Goal: Information Seeking & Learning: Learn about a topic

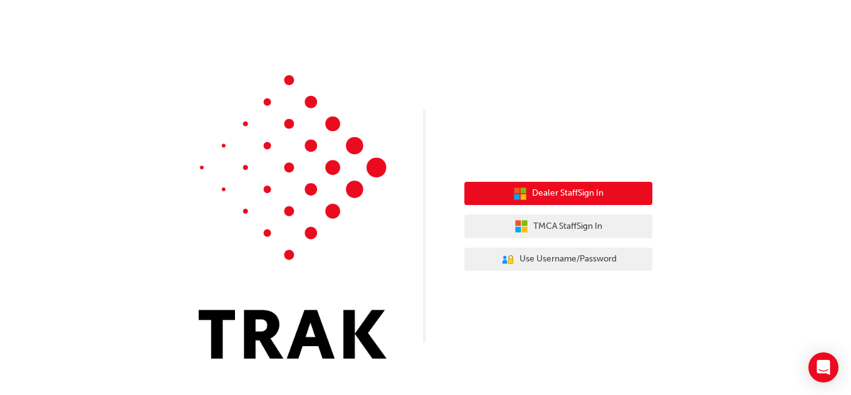
click at [556, 185] on button "Dealer Staff Sign In" at bounding box center [558, 194] width 188 height 24
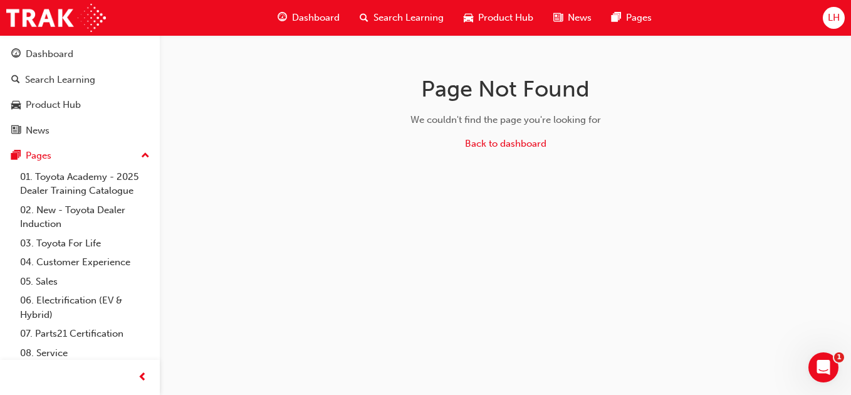
click at [314, 17] on span "Dashboard" at bounding box center [316, 18] width 48 height 14
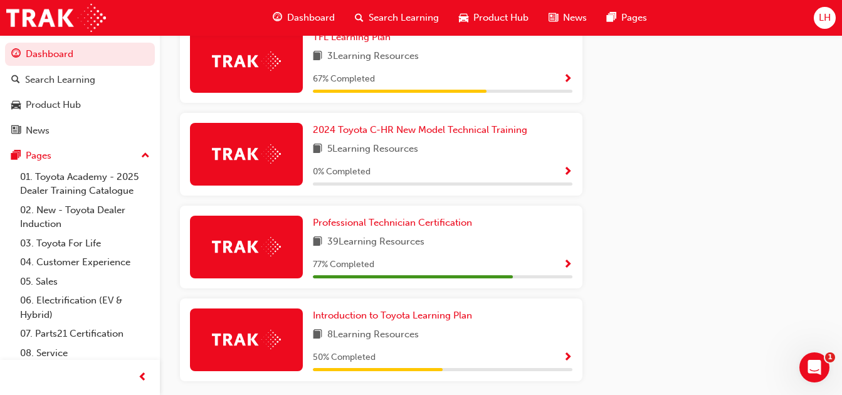
scroll to position [731, 0]
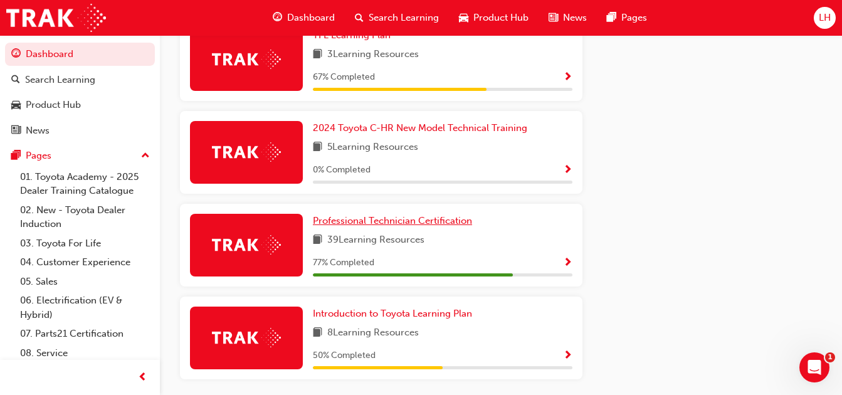
click at [414, 222] on span "Professional Technician Certification" at bounding box center [392, 220] width 159 height 11
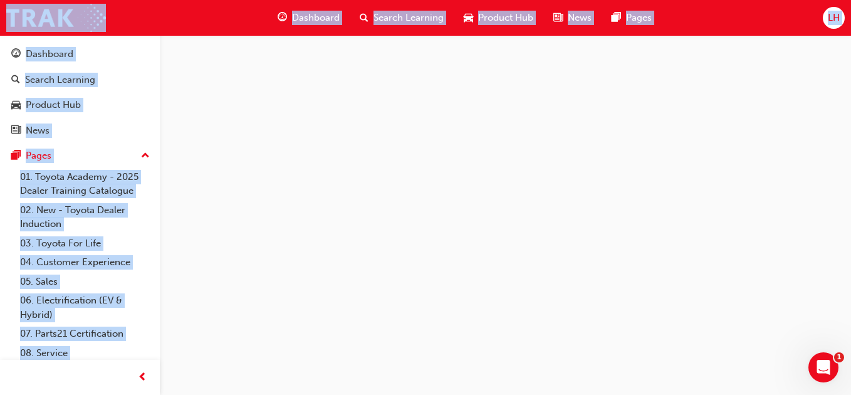
click at [414, 222] on div at bounding box center [425, 197] width 851 height 395
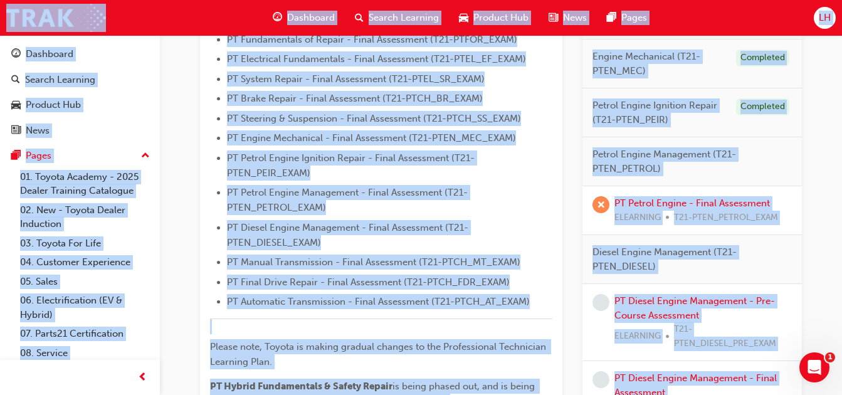
scroll to position [400, 0]
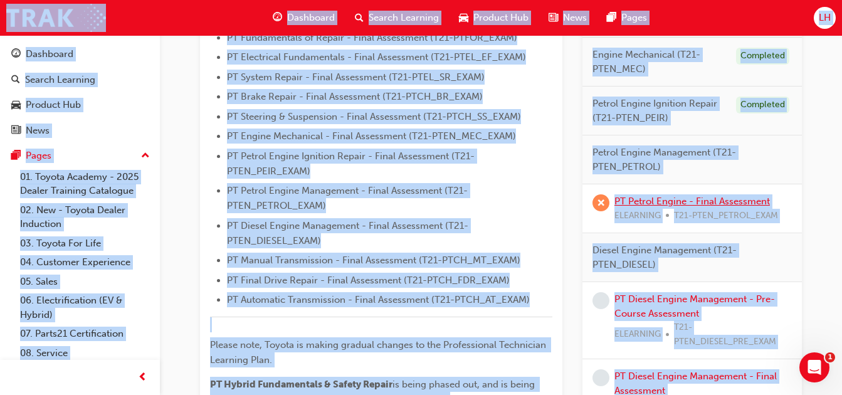
click at [714, 202] on link "PT Petrol Engine - Final Assessment" at bounding box center [691, 201] width 155 height 11
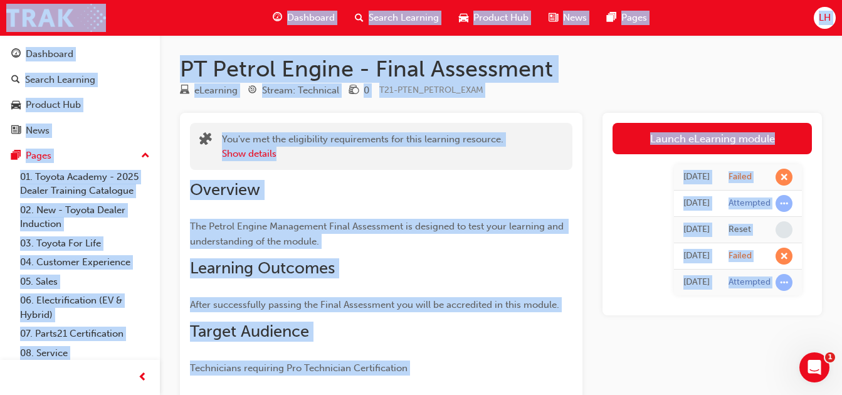
click at [692, 129] on link "Launch eLearning module" at bounding box center [711, 138] width 199 height 31
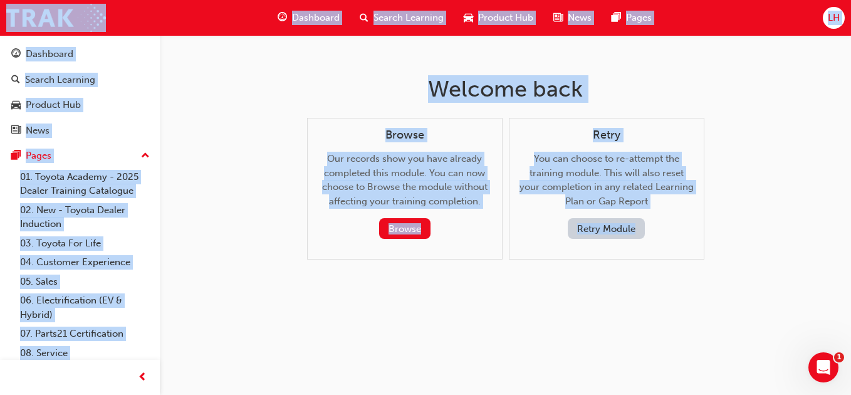
click at [583, 224] on button "Retry Module" at bounding box center [606, 228] width 77 height 21
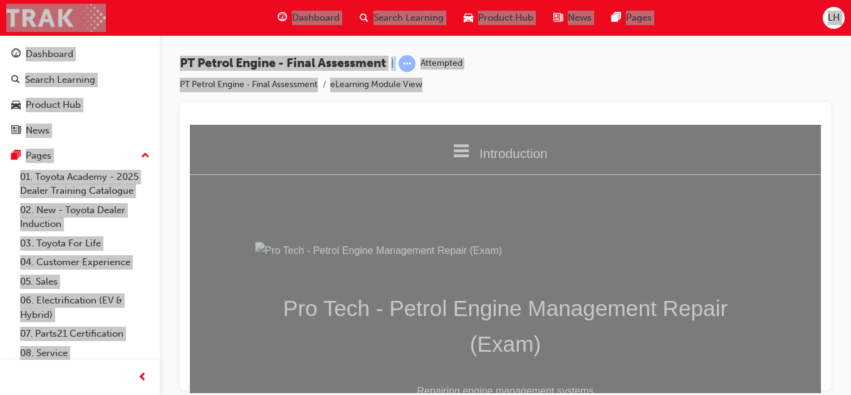
click at [583, 223] on div "Introduction Introduction the Quiz Assessment Pro Tech - Petrol Engine Manageme…" at bounding box center [505, 299] width 631 height 351
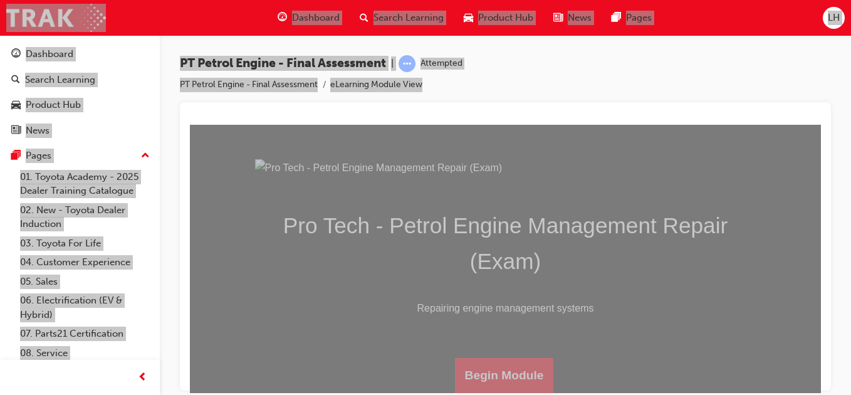
scroll to position [221, 0]
click at [486, 366] on button "Begin Module" at bounding box center [504, 374] width 99 height 35
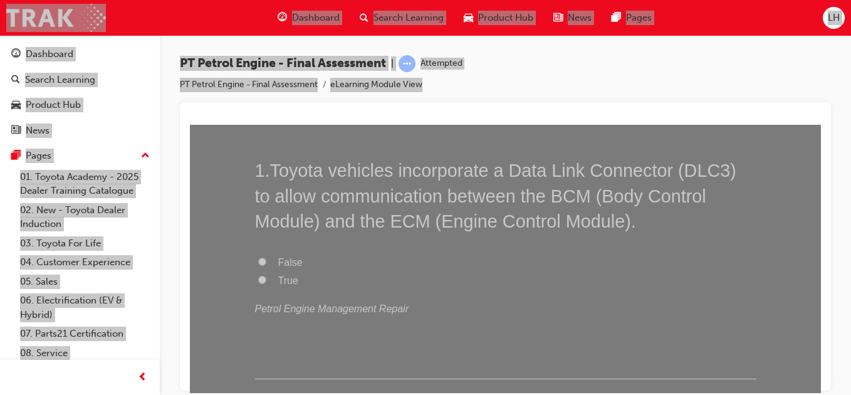
scroll to position [100, 0]
click at [258, 276] on input "True" at bounding box center [262, 278] width 8 height 8
radio input "true"
click at [258, 333] on div "1 . Toyota vehicles incorporate a Data Link Connector (DLC3) to allow communica…" at bounding box center [505, 267] width 501 height 221
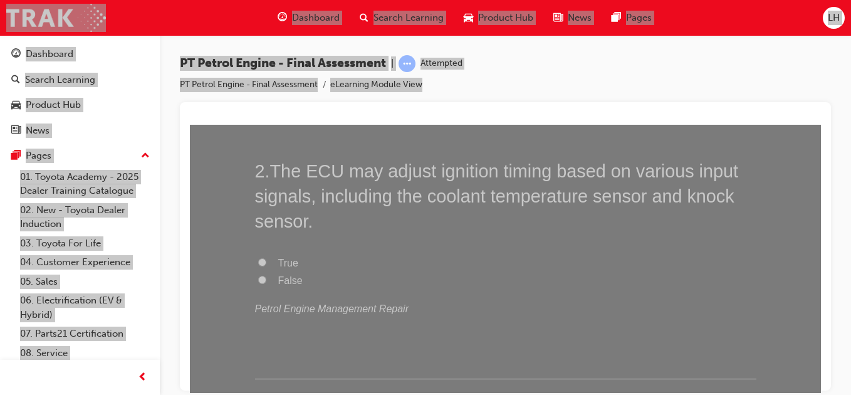
scroll to position [401, 0]
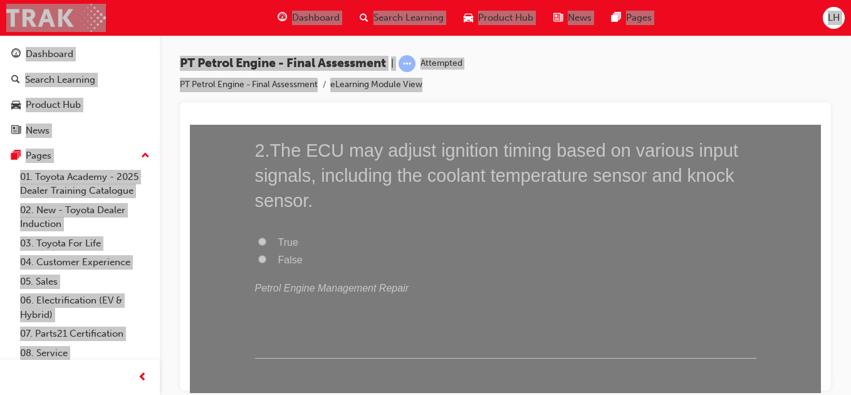
click at [259, 242] on input "True" at bounding box center [262, 241] width 8 height 8
radio input "true"
click at [266, 333] on div "2 . The ECU may adjust ignition timing based on various input signals, includin…" at bounding box center [505, 247] width 501 height 221
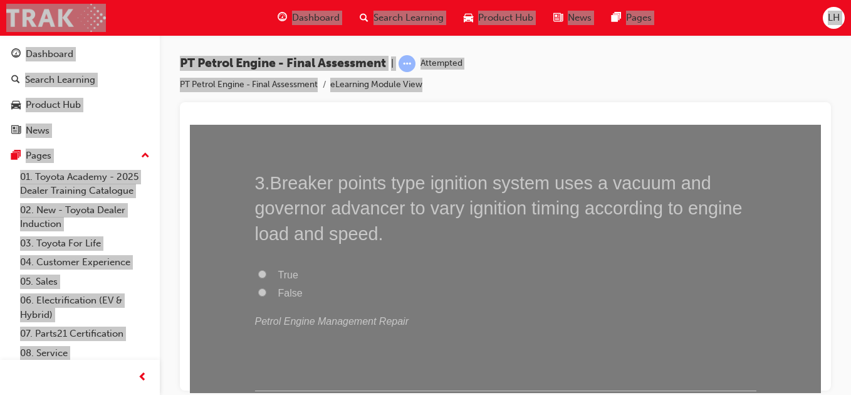
scroll to position [652, 0]
click at [258, 273] on input "True" at bounding box center [262, 271] width 8 height 8
radio input "true"
click at [260, 352] on div "3 . Breaker points type ignition system uses a vacuum and governor advancer to …" at bounding box center [505, 277] width 501 height 221
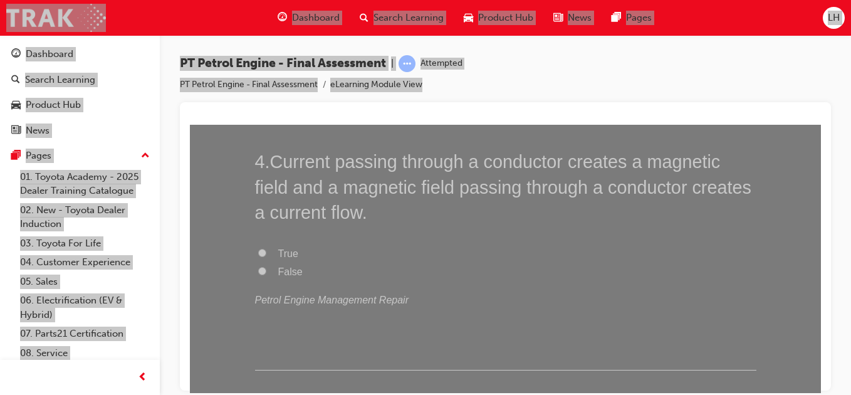
scroll to position [953, 0]
click at [258, 253] on input "True" at bounding box center [262, 251] width 8 height 8
radio input "true"
click at [266, 331] on div "4 . Current passing through a conductor creates a magnetic field and a magnetic…" at bounding box center [505, 257] width 501 height 221
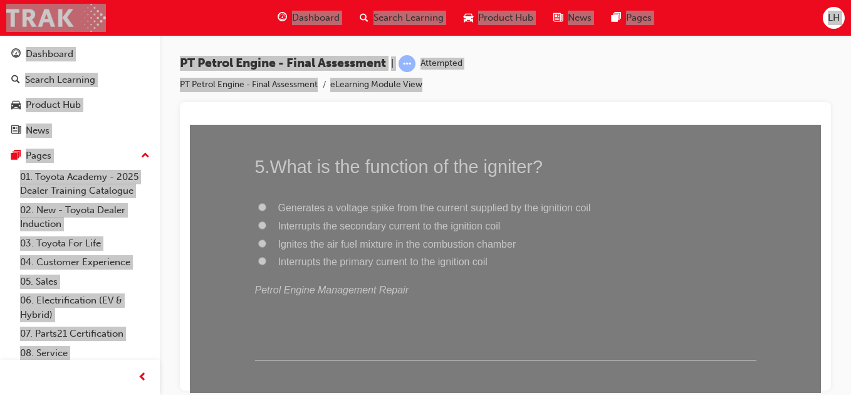
scroll to position [1228, 0]
click at [260, 258] on input "Interrupts the primary current to the ignition coil" at bounding box center [262, 260] width 8 height 8
radio input "true"
click at [279, 332] on div "5 . What is the function of the igniter? Generates a voltage spike from the cur…" at bounding box center [505, 256] width 501 height 206
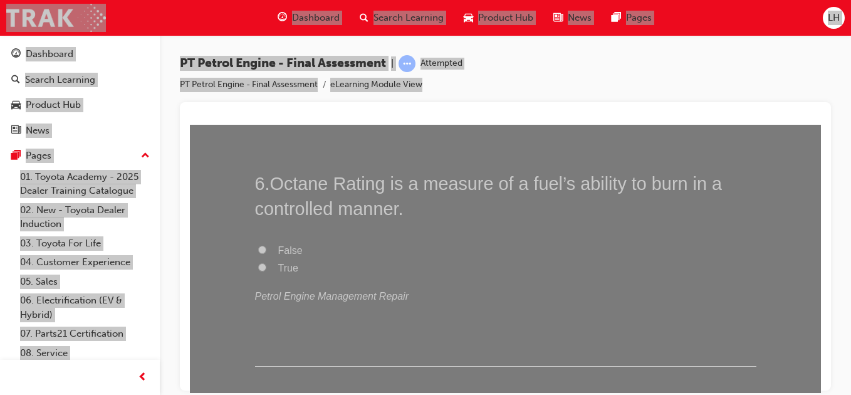
scroll to position [1479, 0]
click at [258, 262] on input "True" at bounding box center [262, 265] width 8 height 8
radio input "true"
click at [264, 336] on div "6 . Octane Rating is a measure of a fuel’s ability to burn in a controlled mann…" at bounding box center [505, 267] width 501 height 196
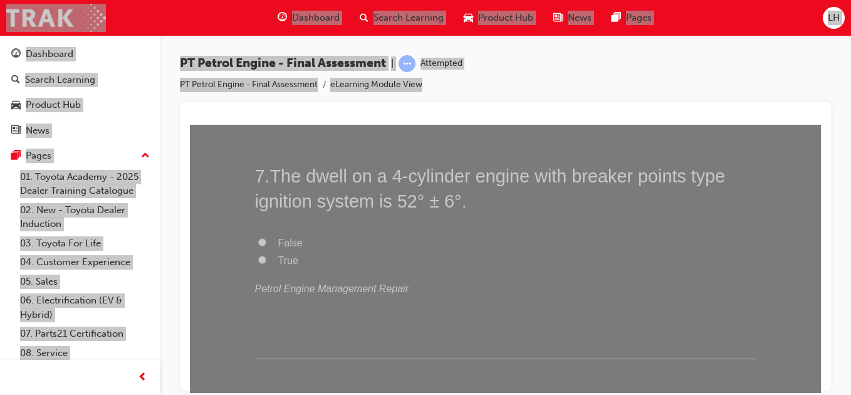
scroll to position [1755, 0]
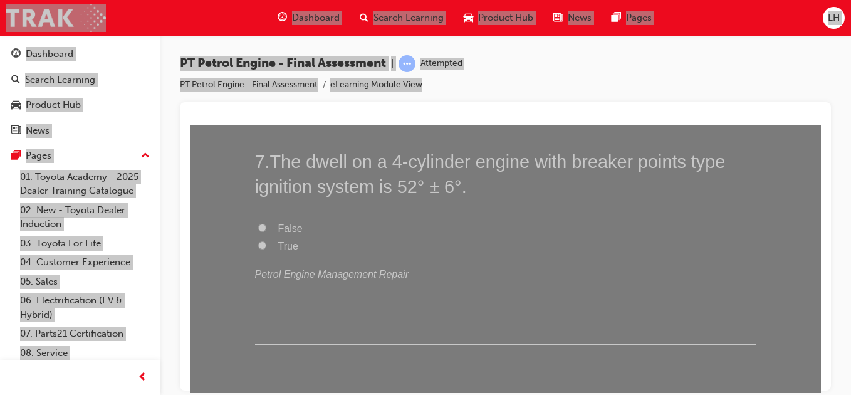
click at [258, 247] on input "True" at bounding box center [262, 245] width 8 height 8
radio input "true"
click at [259, 286] on div "7 . The dwell on a 4-cylinder engine with breaker points type ignition system i…" at bounding box center [505, 247] width 501 height 196
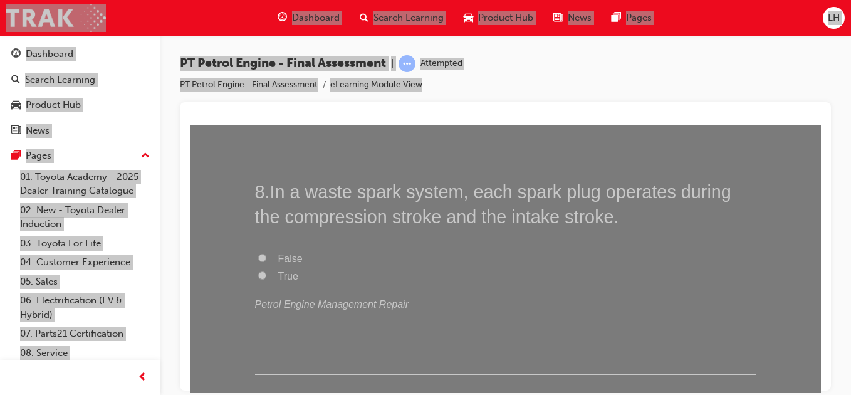
scroll to position [2005, 0]
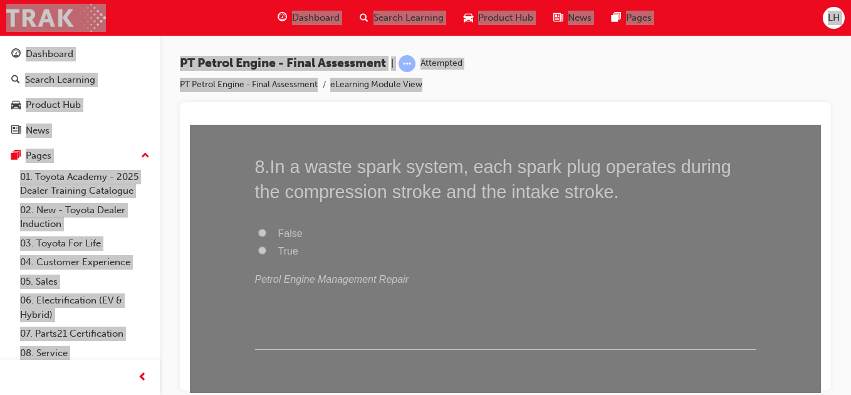
click at [260, 246] on input "True" at bounding box center [262, 250] width 8 height 8
radio input "true"
click at [273, 332] on div "8 . In a waste spark system, each spark plug operates during the compression st…" at bounding box center [505, 252] width 501 height 196
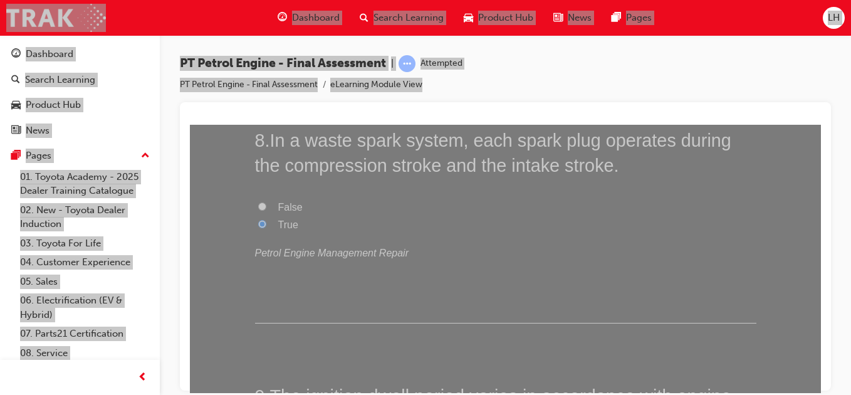
scroll to position [2030, 0]
click at [262, 208] on label "False" at bounding box center [505, 208] width 501 height 18
click at [262, 208] on input "False" at bounding box center [262, 207] width 8 height 8
radio input "true"
click at [259, 219] on label "True" at bounding box center [505, 226] width 501 height 18
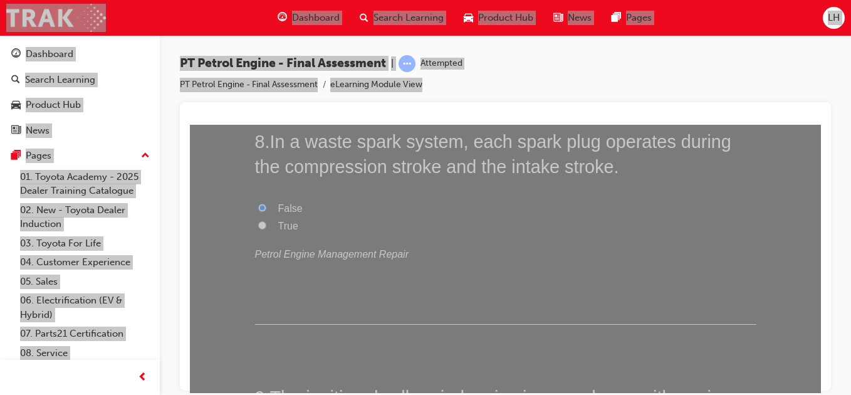
click at [259, 221] on input "True" at bounding box center [262, 225] width 8 height 8
radio input "true"
click at [255, 269] on div "8 . In a waste spark system, each spark plug operates during the compression st…" at bounding box center [505, 226] width 501 height 196
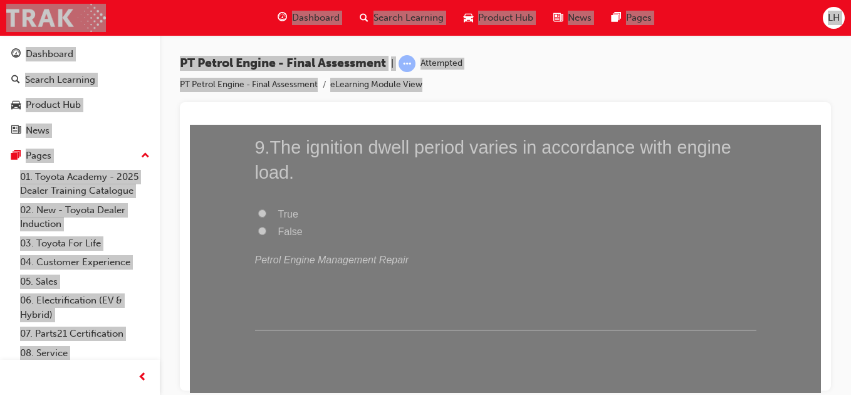
scroll to position [2281, 0]
click at [297, 318] on div "9 . The ignition dwell period varies in accordance with engine load. True False…" at bounding box center [505, 231] width 501 height 196
click at [258, 214] on input "True" at bounding box center [262, 212] width 8 height 8
radio input "true"
click at [258, 231] on input "False" at bounding box center [262, 230] width 8 height 8
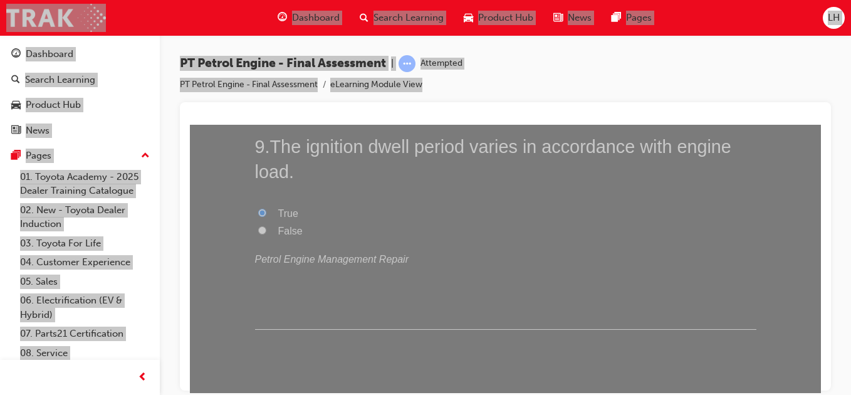
radio input "true"
click at [275, 298] on div "9 . The ignition dwell period varies in accordance with engine load. True False…" at bounding box center [505, 231] width 501 height 196
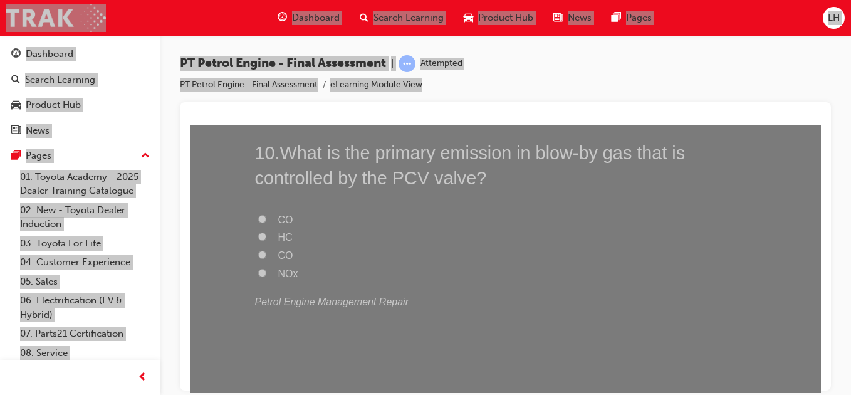
scroll to position [2532, 0]
click at [258, 231] on input "HC" at bounding box center [262, 235] width 8 height 8
radio input "true"
click at [269, 323] on div "10 . What is the primary emission in blow-by gas that is controlled by the PCV …" at bounding box center [505, 254] width 501 height 232
click at [258, 269] on input "NOx" at bounding box center [262, 271] width 8 height 8
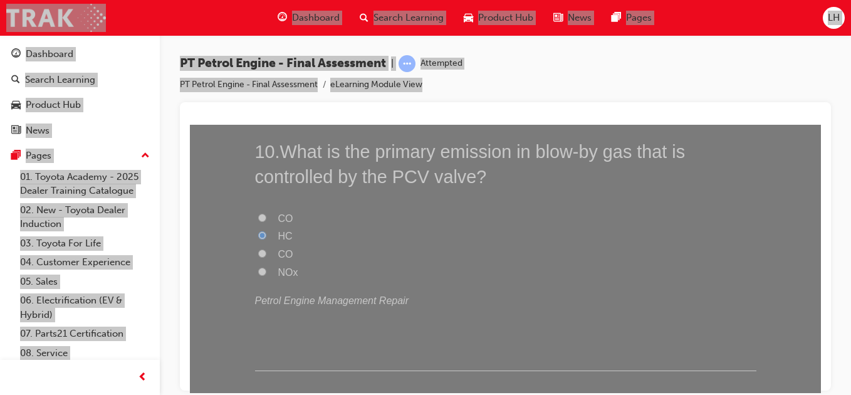
radio input "true"
click at [264, 342] on div "10 . What is the primary emission in blow-by gas that is controlled by the PCV …" at bounding box center [505, 254] width 501 height 232
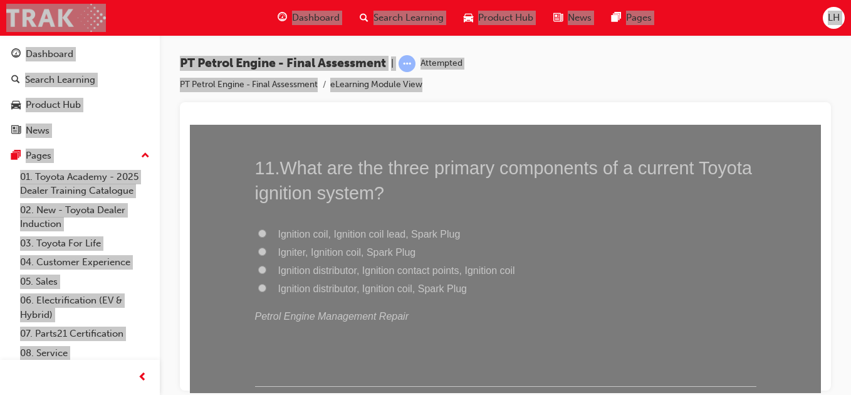
scroll to position [2832, 0]
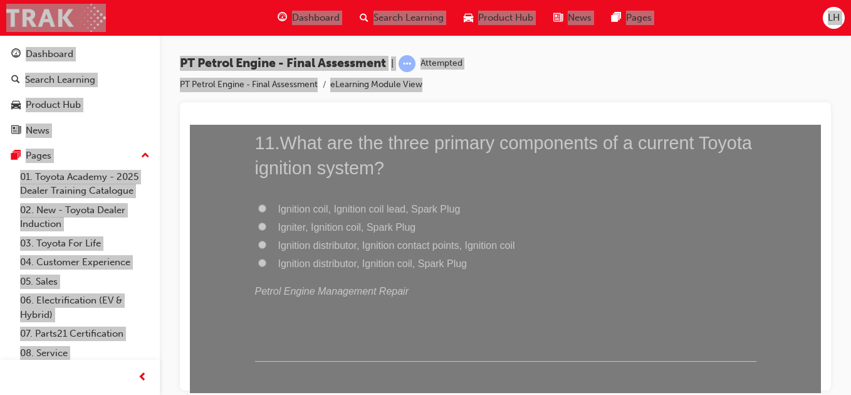
click at [260, 225] on input "Igniter, Ignition coil, Spark Plug" at bounding box center [262, 226] width 8 height 8
radio input "true"
click at [265, 339] on div "11 . What are the three primary components of a current Toyota ignition system?…" at bounding box center [505, 246] width 501 height 232
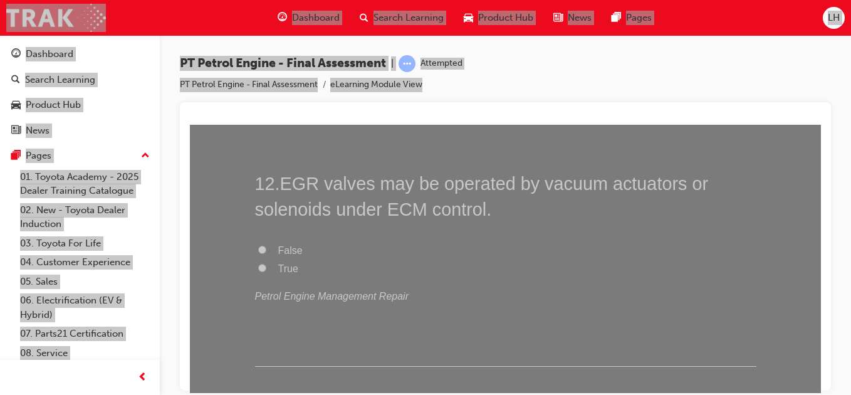
scroll to position [3108, 0]
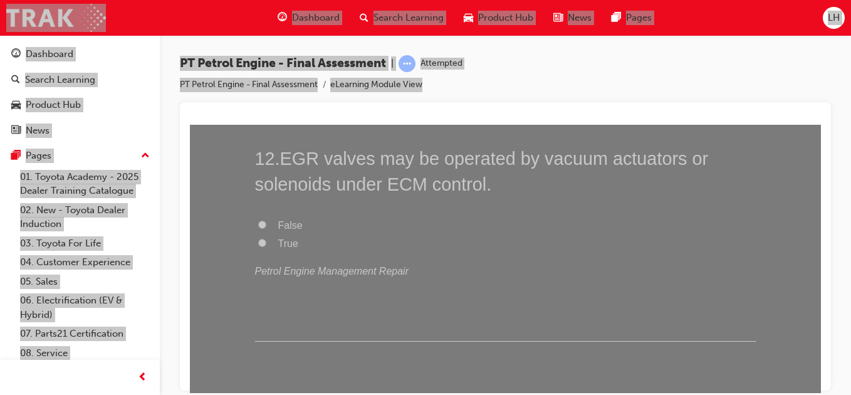
click at [259, 244] on input "True" at bounding box center [262, 242] width 8 height 8
radio input "true"
click at [262, 309] on div "12 . EGR valves may be operated by vacuum actuators or solenoids under ECM cont…" at bounding box center [505, 243] width 501 height 196
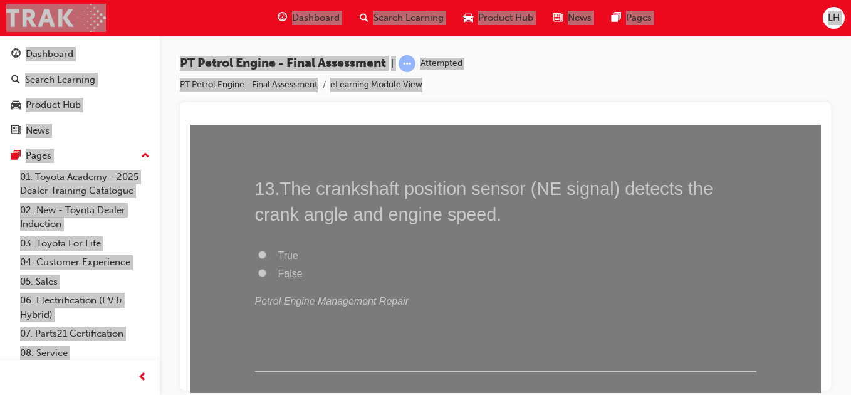
scroll to position [3359, 0]
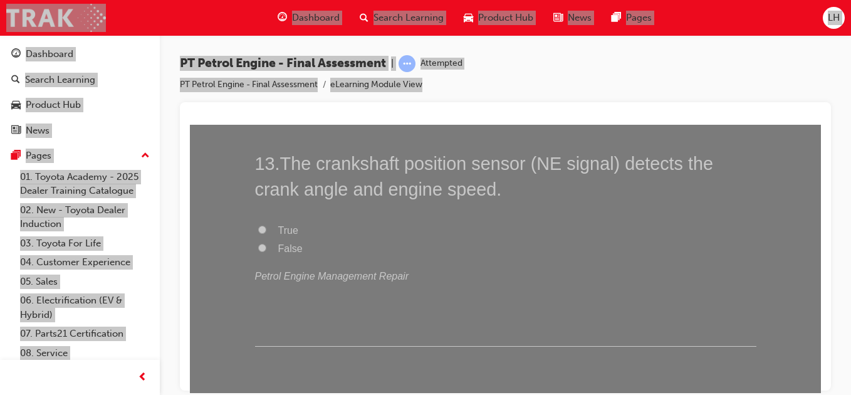
click at [259, 228] on input "True" at bounding box center [262, 229] width 8 height 8
radio input "true"
click at [269, 334] on div "13 . The crankshaft position sensor (NE signal) detects the crank angle and eng…" at bounding box center [505, 248] width 501 height 196
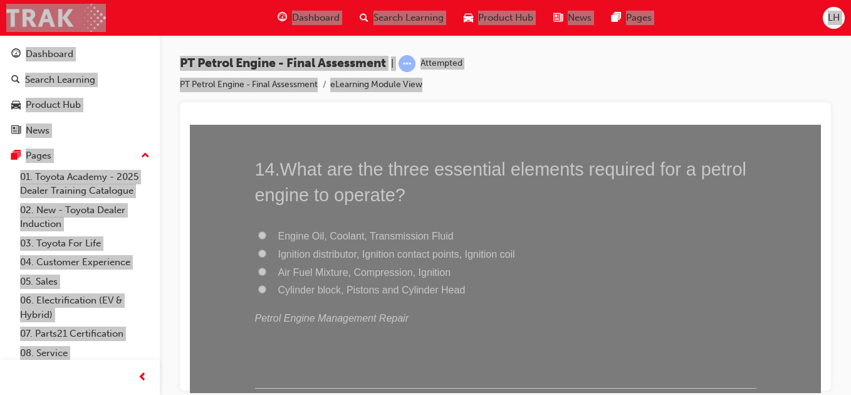
scroll to position [3610, 0]
click at [258, 268] on input "Air Fuel Mixture, Compression, Ignition" at bounding box center [262, 270] width 8 height 8
radio input "true"
click at [259, 350] on div "14 . What are the three essential elements required for a petrol engine to oper…" at bounding box center [505, 271] width 501 height 232
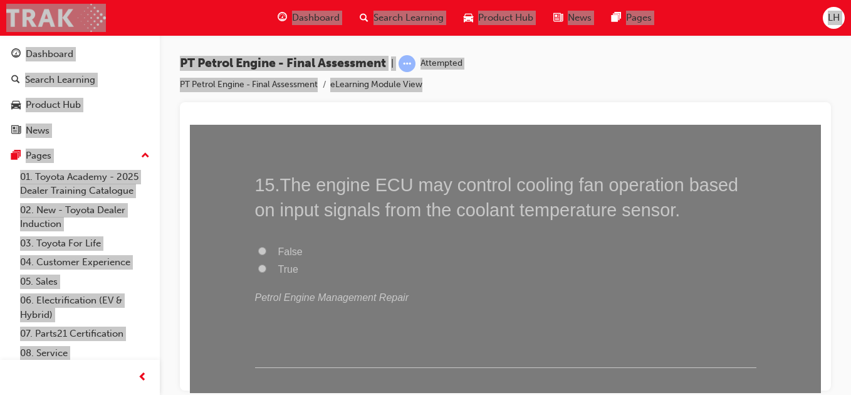
scroll to position [3910, 0]
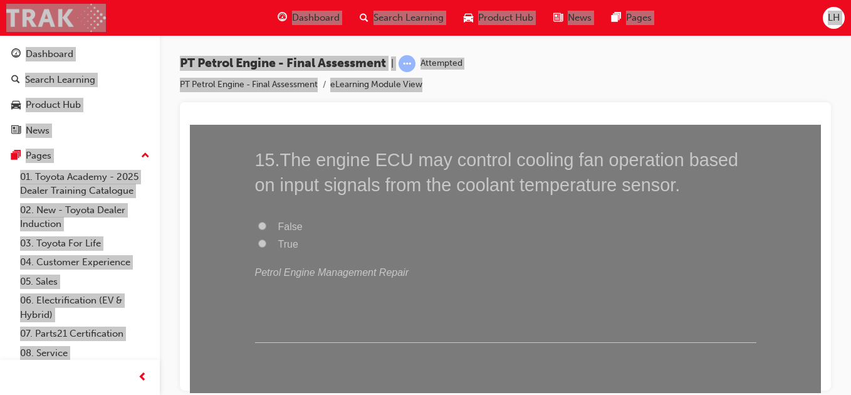
click at [259, 236] on label "True" at bounding box center [505, 244] width 501 height 18
click at [259, 239] on input "True" at bounding box center [262, 243] width 8 height 8
radio input "true"
click at [256, 286] on div "15 . The engine ECU may control cooling fan operation based on input signals fr…" at bounding box center [505, 245] width 501 height 196
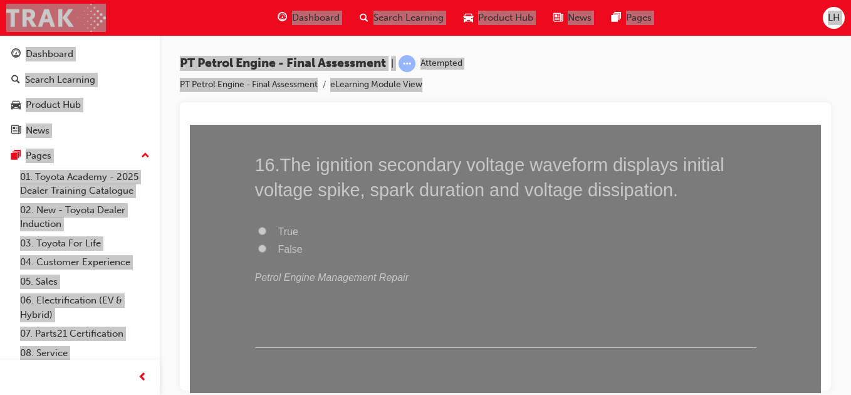
click at [263, 228] on label "True" at bounding box center [505, 231] width 501 height 18
click at [263, 228] on input "True" at bounding box center [262, 230] width 8 height 8
radio input "true"
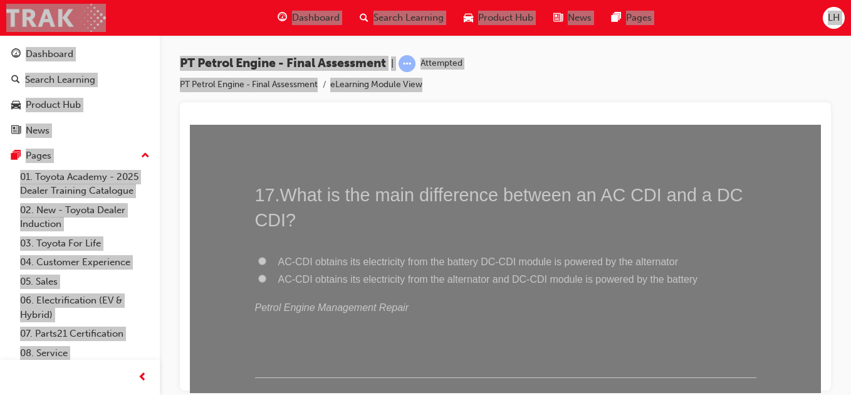
scroll to position [4412, 0]
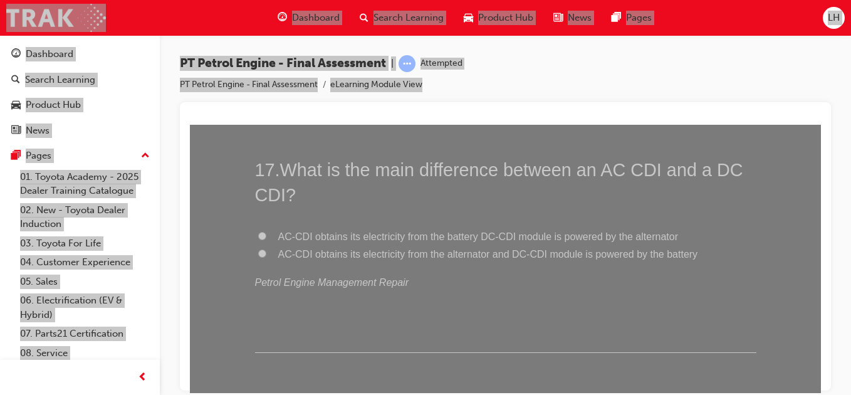
click at [255, 253] on label "AC-CDI obtains its electricity from the alternator and DC-CDI module is powered…" at bounding box center [505, 254] width 501 height 18
click at [258, 253] on input "AC-CDI obtains its electricity from the alternator and DC-CDI module is powered…" at bounding box center [262, 253] width 8 height 8
radio input "true"
click at [255, 348] on div "17 . What is the main difference between an AC CDI and a DC CDI? AC-CDI obtains…" at bounding box center [505, 255] width 501 height 196
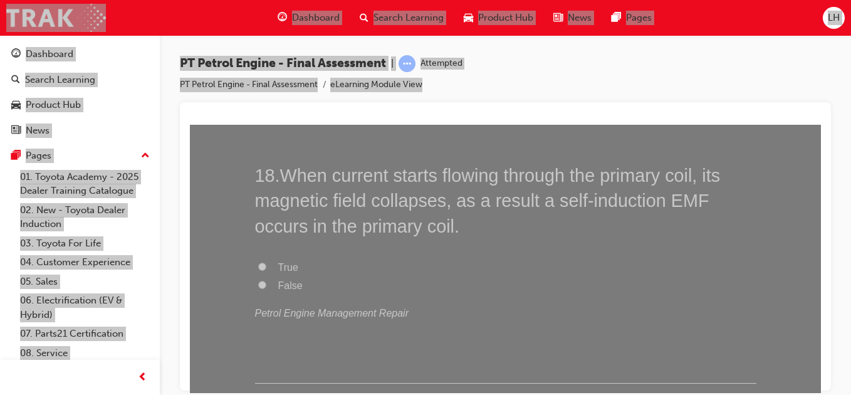
scroll to position [4662, 0]
click at [258, 263] on input "True" at bounding box center [262, 265] width 8 height 8
radio input "true"
click at [256, 353] on div "18 . When current starts flowing through the primary coil, its magnetic field c…" at bounding box center [505, 272] width 501 height 221
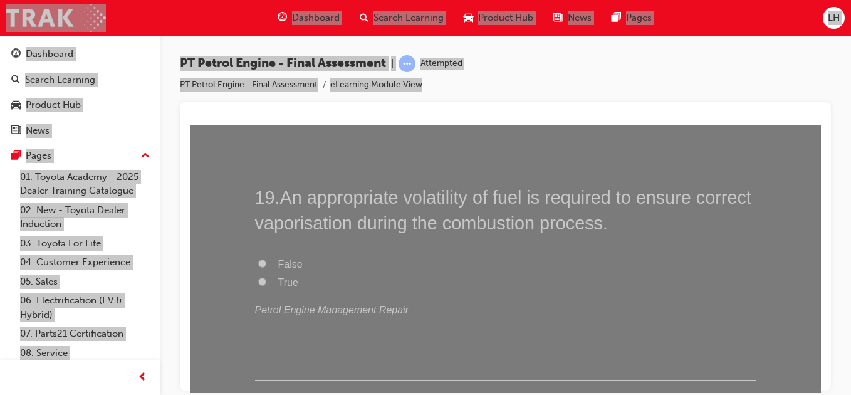
scroll to position [4938, 0]
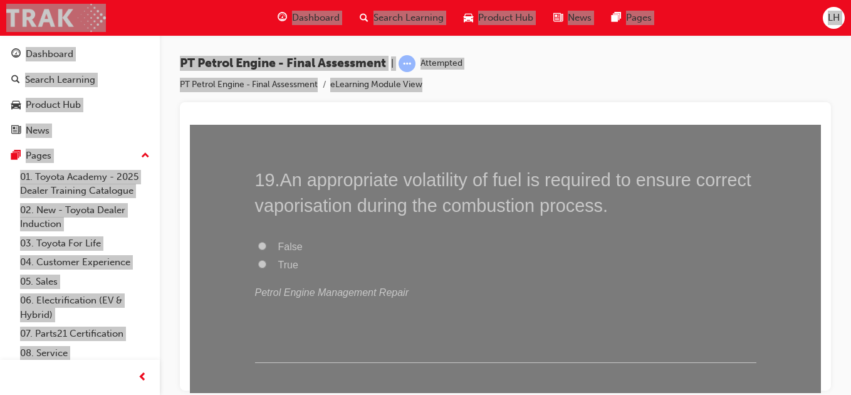
click at [258, 261] on input "True" at bounding box center [262, 263] width 8 height 8
radio input "true"
click at [255, 350] on div "19 . An appropriate volatility of fuel is required to ensure correct vaporisati…" at bounding box center [505, 265] width 501 height 196
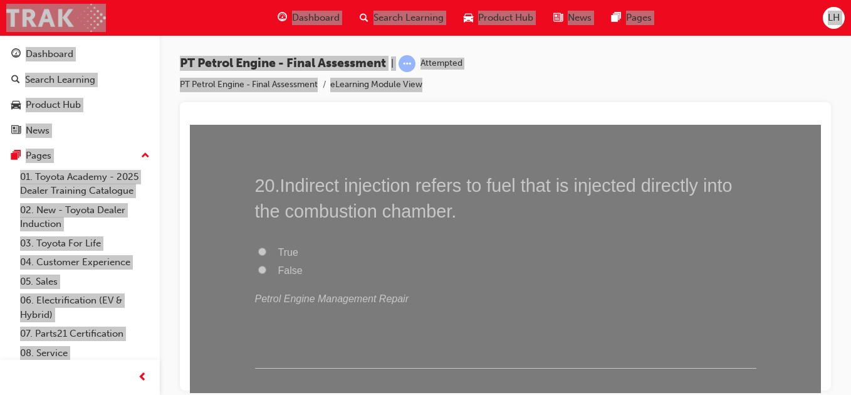
scroll to position [5189, 0]
click at [259, 266] on input "False" at bounding box center [262, 268] width 8 height 8
radio input "true"
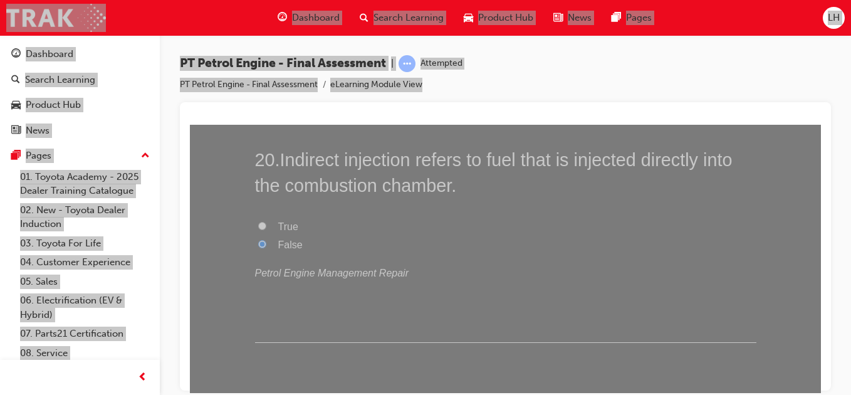
scroll to position [5258, 0]
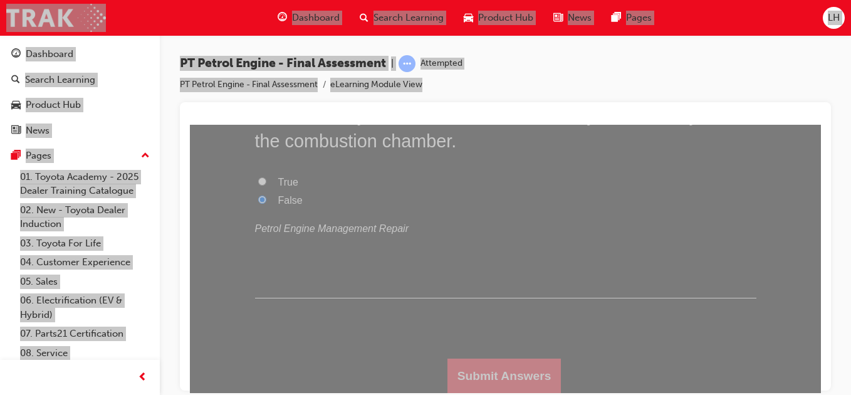
click at [478, 369] on button "Submit Answers" at bounding box center [504, 375] width 114 height 35
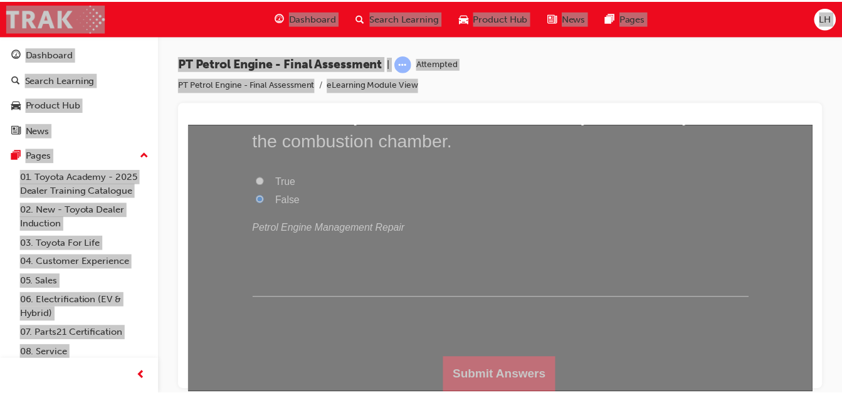
scroll to position [0, 0]
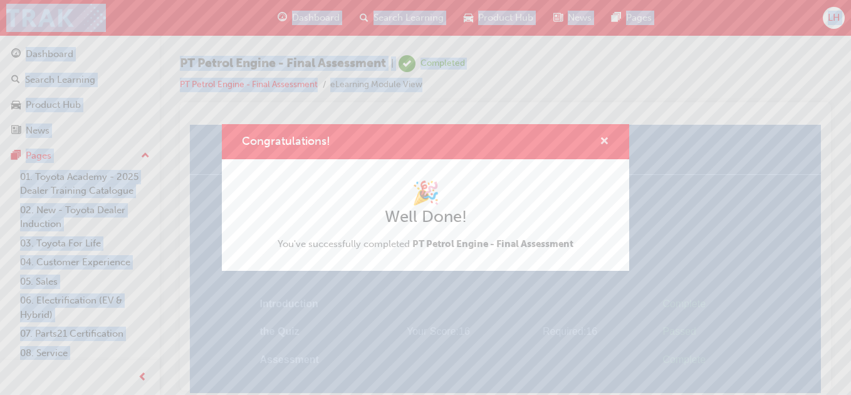
click at [608, 146] on span "cross-icon" at bounding box center [604, 142] width 9 height 11
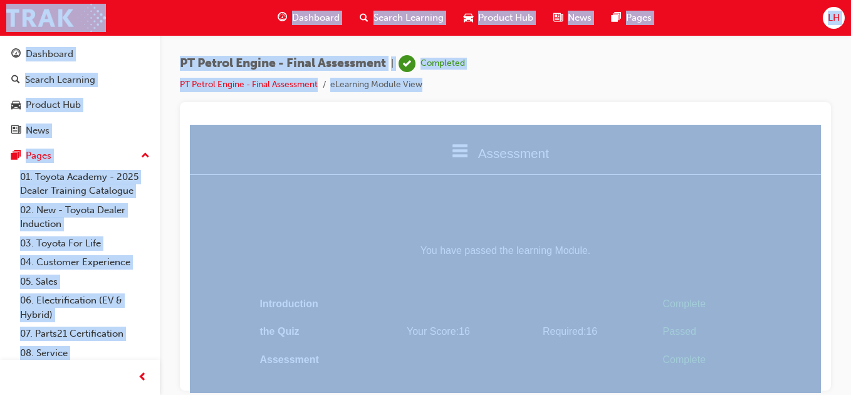
click at [316, 16] on span "Dashboard" at bounding box center [316, 18] width 48 height 14
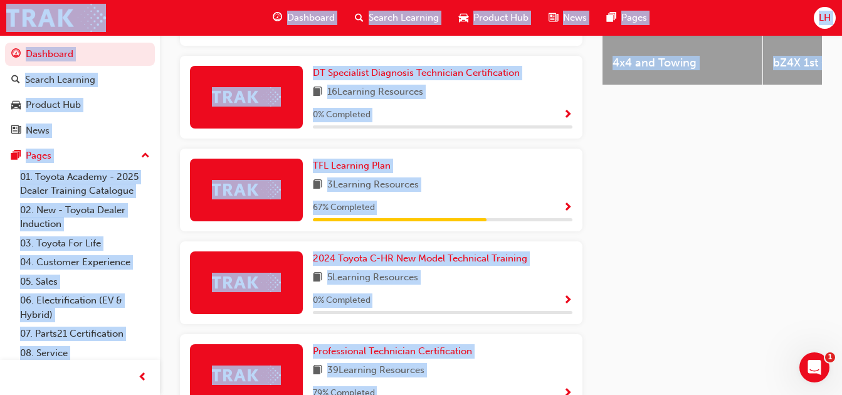
scroll to position [781, 0]
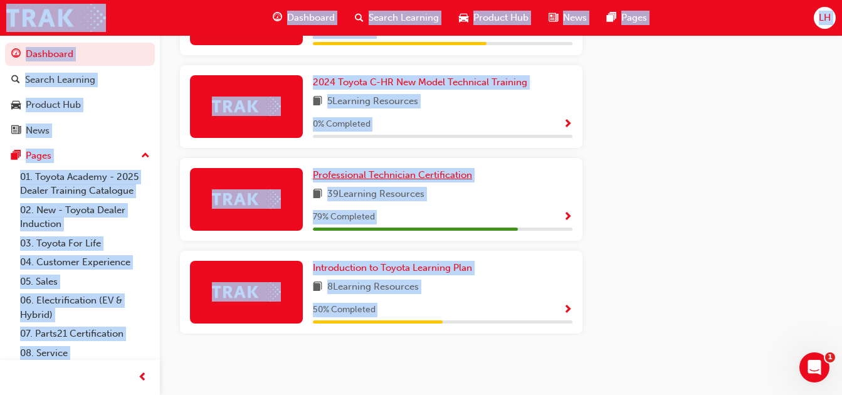
click at [374, 170] on span "Professional Technician Certification" at bounding box center [392, 174] width 159 height 11
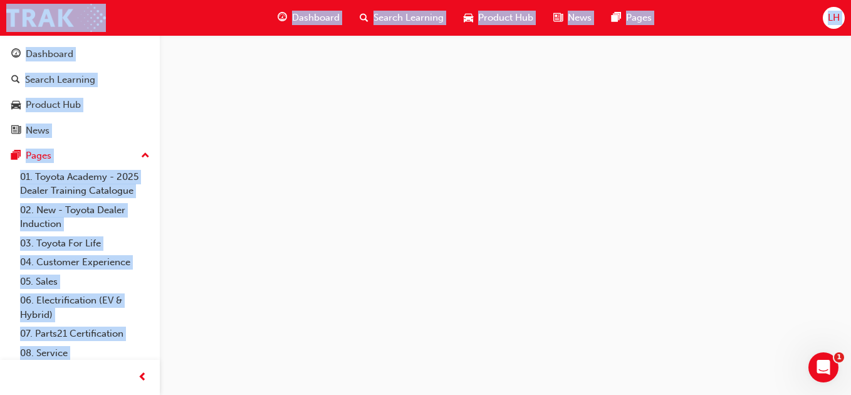
click at [374, 170] on div at bounding box center [425, 197] width 851 height 395
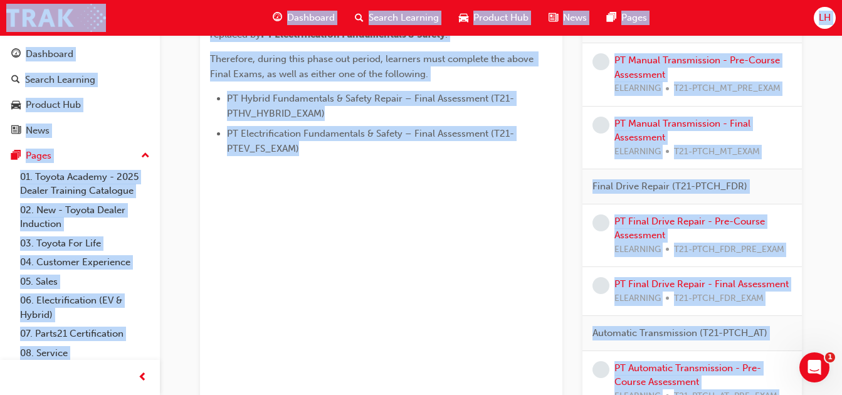
scroll to position [776, 0]
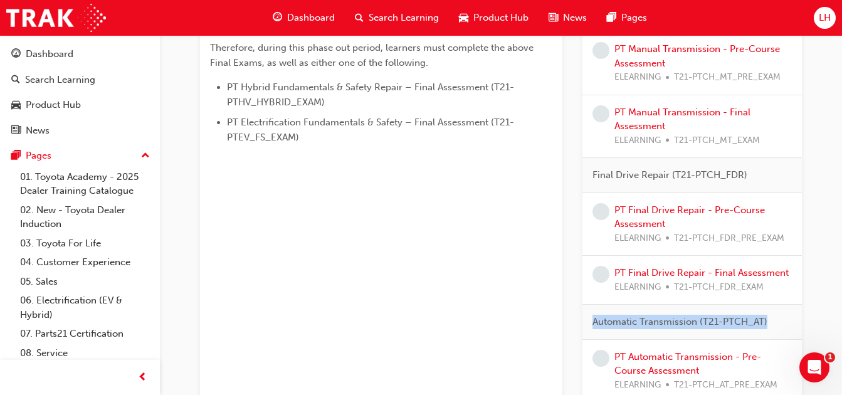
drag, startPoint x: 841, startPoint y: 303, endPoint x: 841, endPoint y: 312, distance: 9.4
drag, startPoint x: 841, startPoint y: 312, endPoint x: 841, endPoint y: 323, distance: 11.3
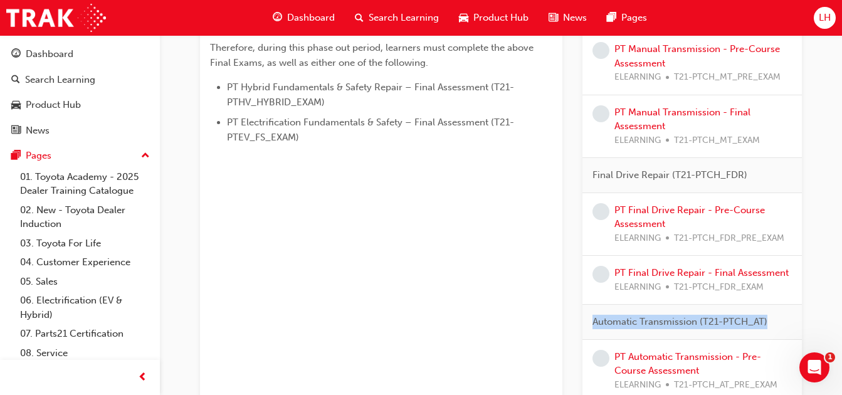
drag, startPoint x: 841, startPoint y: 323, endPoint x: 841, endPoint y: 306, distance: 17.5
drag, startPoint x: 841, startPoint y: 306, endPoint x: 829, endPoint y: 298, distance: 14.1
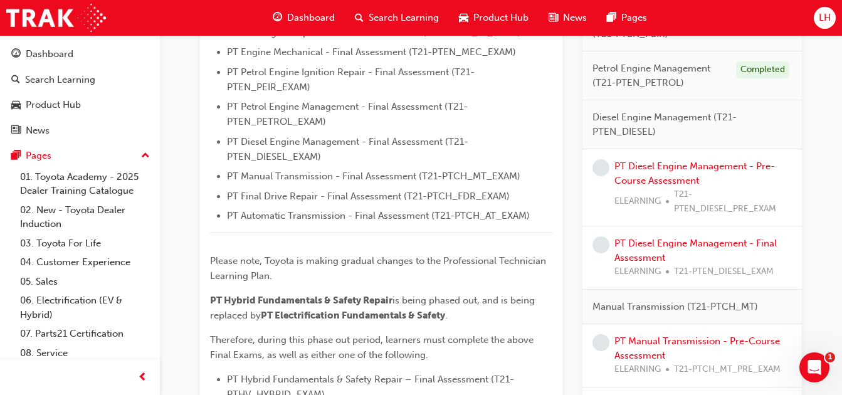
scroll to position [486, 0]
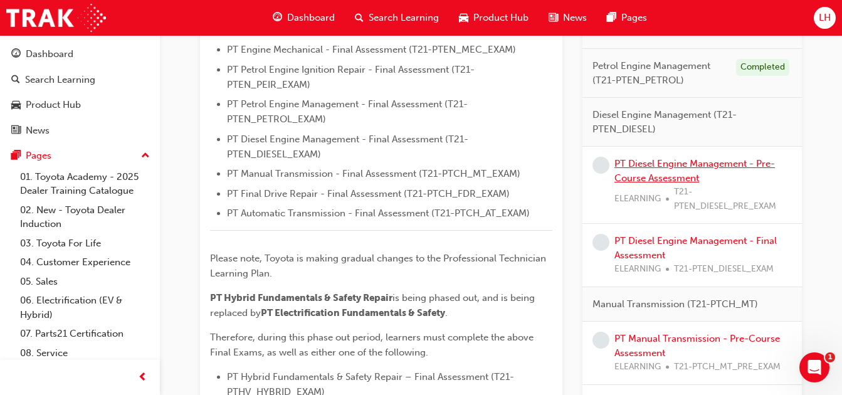
click at [676, 174] on link "PT Diesel Engine Management - Pre-Course Assessment" at bounding box center [694, 171] width 160 height 26
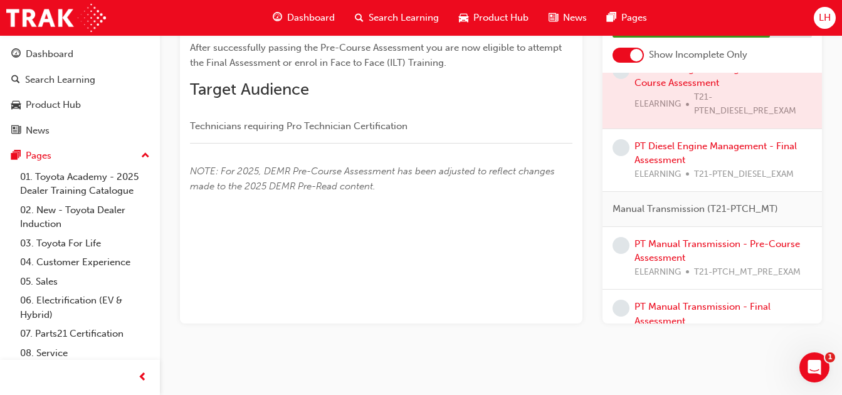
scroll to position [457, 0]
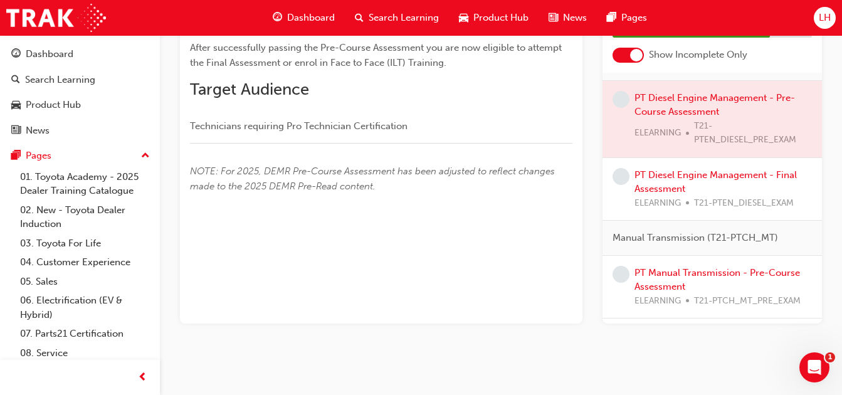
click at [681, 122] on div at bounding box center [711, 119] width 219 height 76
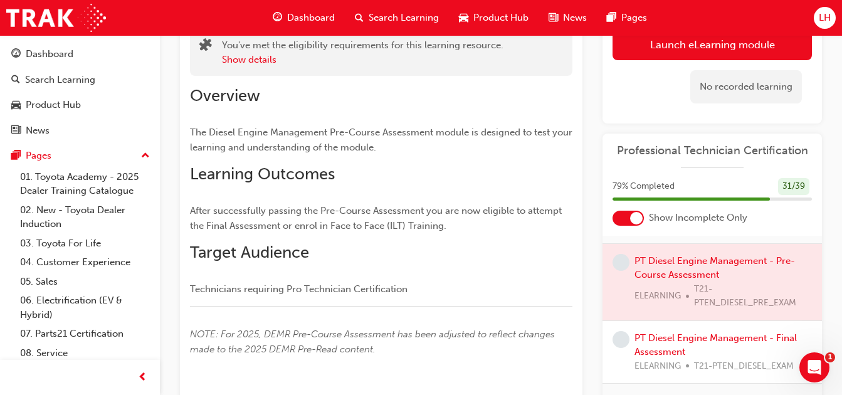
scroll to position [31, 0]
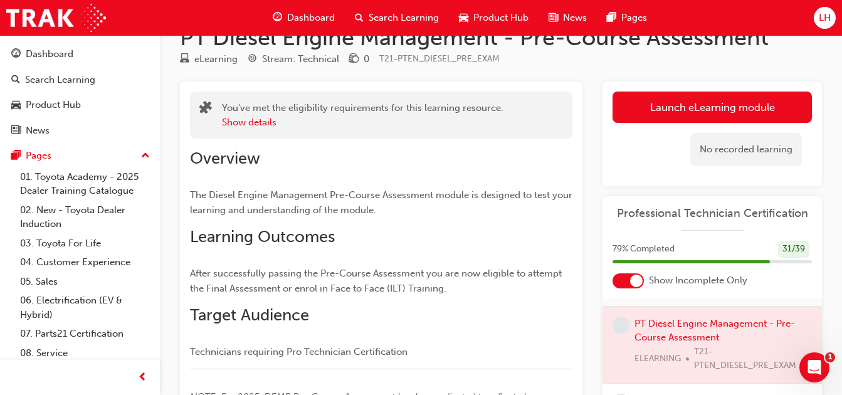
click at [717, 102] on link "Launch eLearning module" at bounding box center [711, 106] width 199 height 31
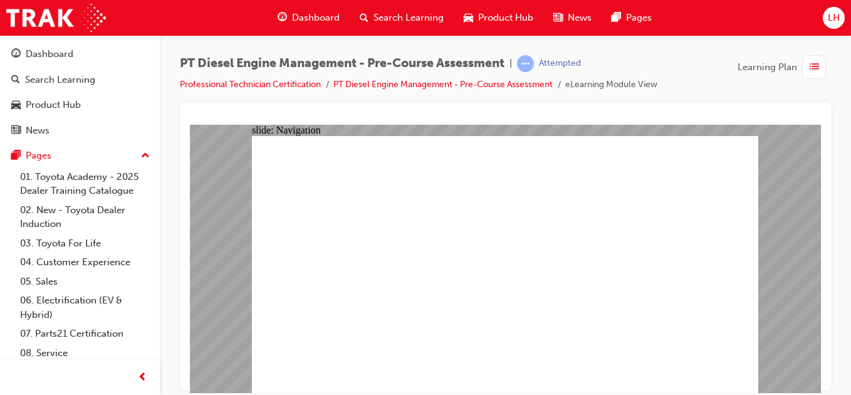
radio input "true"
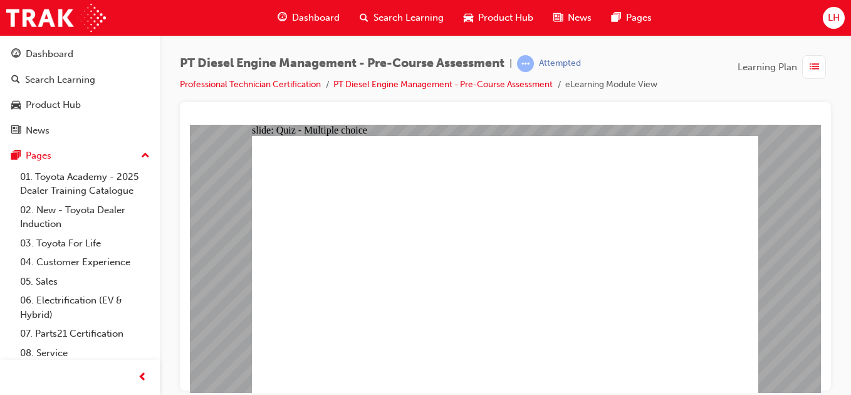
radio input "true"
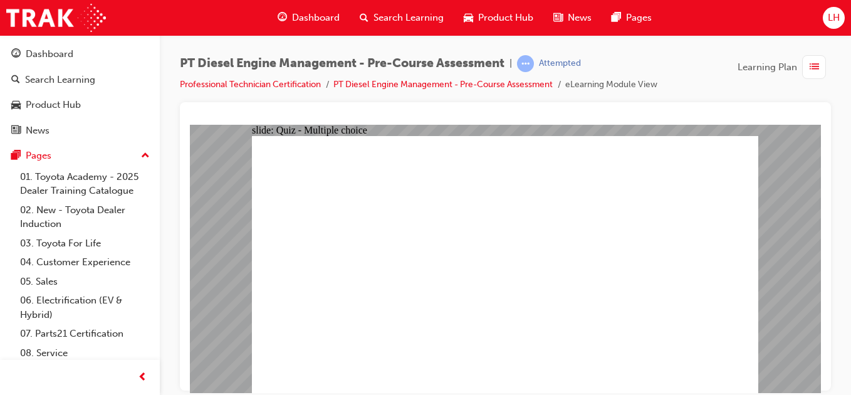
radio input "true"
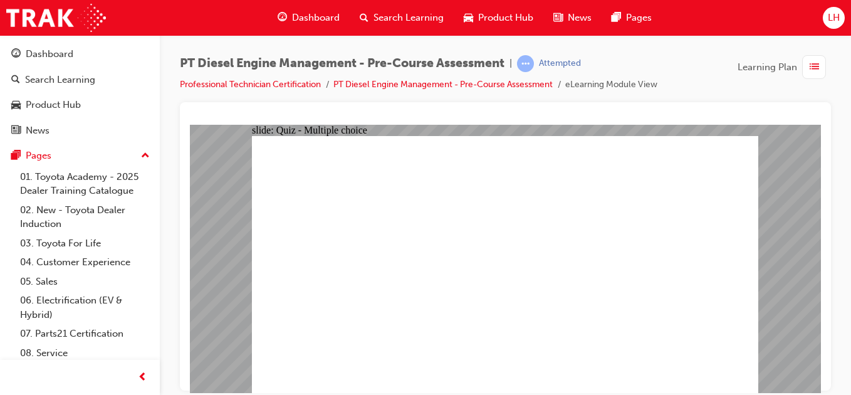
radio input "true"
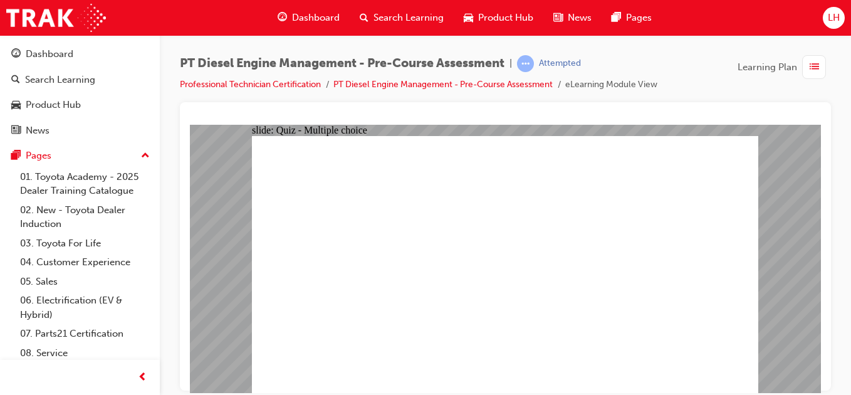
radio input "true"
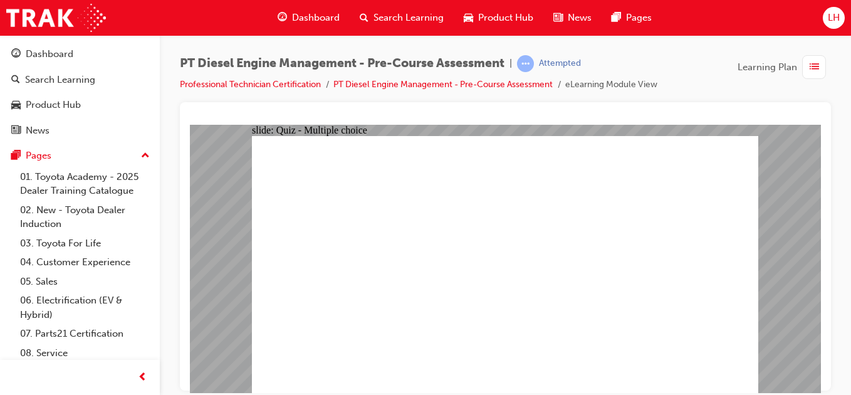
radio input "true"
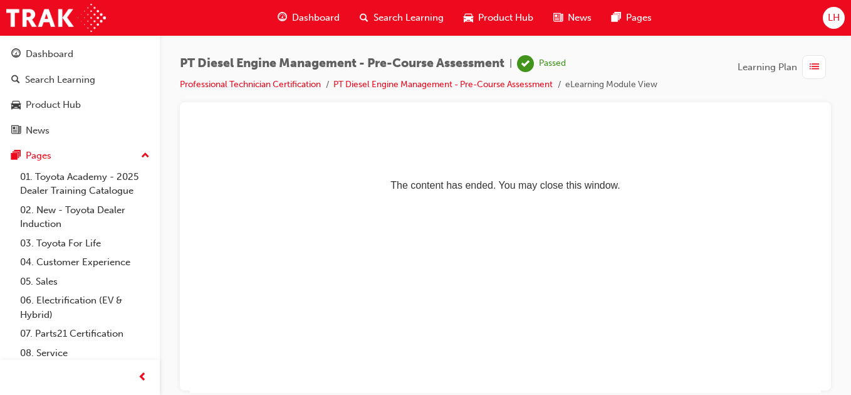
click at [306, 24] on span "Dashboard" at bounding box center [316, 18] width 48 height 14
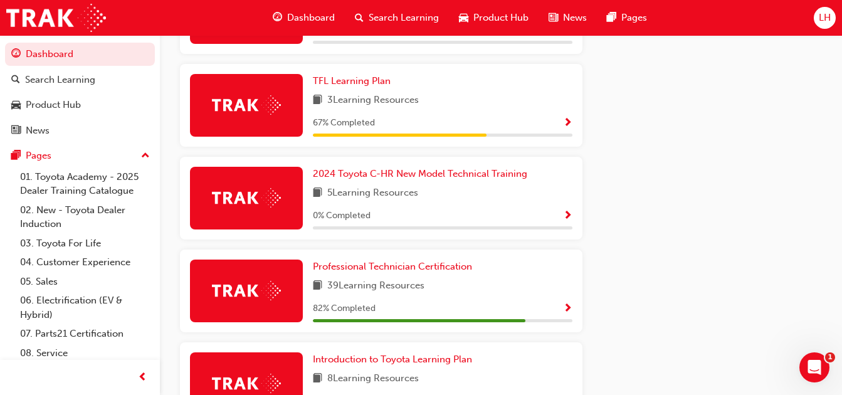
scroll to position [693, 0]
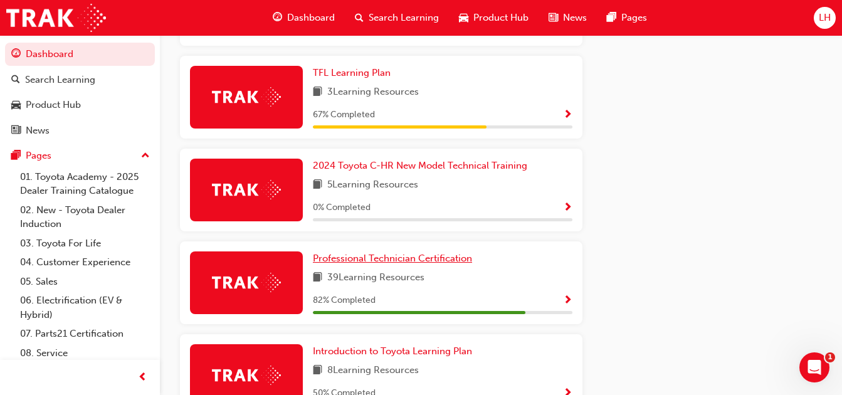
click at [423, 264] on span "Professional Technician Certification" at bounding box center [392, 258] width 159 height 11
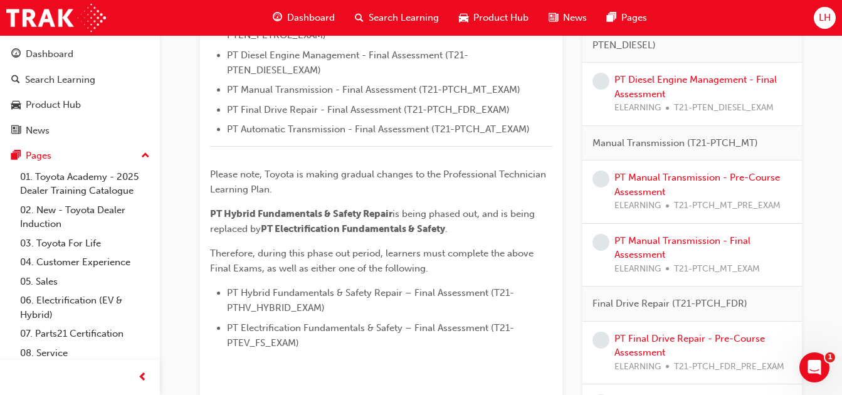
scroll to position [575, 0]
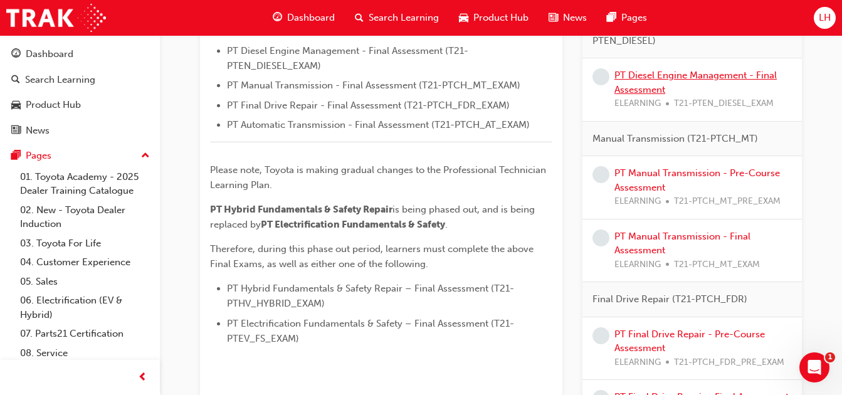
click at [658, 85] on link "PT Diesel Engine Management - Final Assessment" at bounding box center [695, 83] width 162 height 26
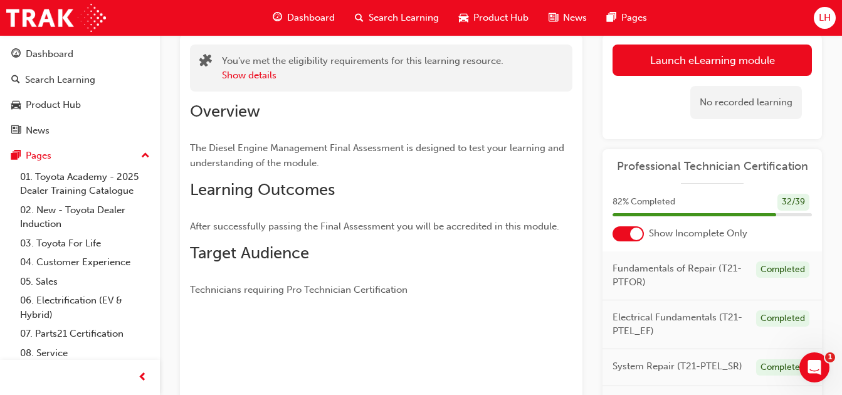
scroll to position [34, 0]
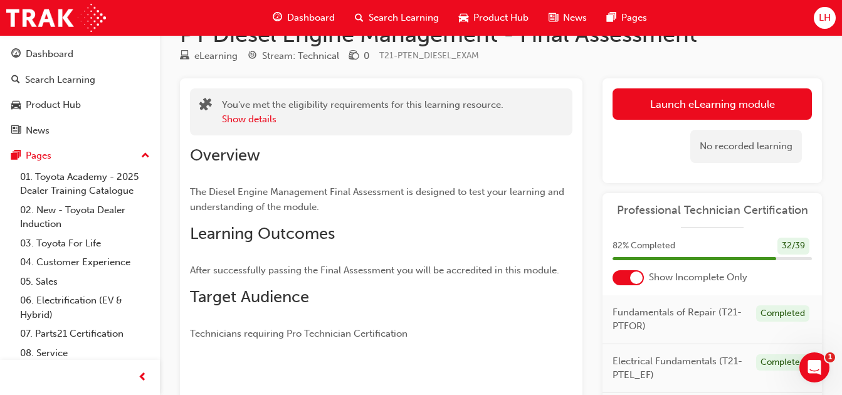
click at [674, 107] on link "Launch eLearning module" at bounding box center [711, 103] width 199 height 31
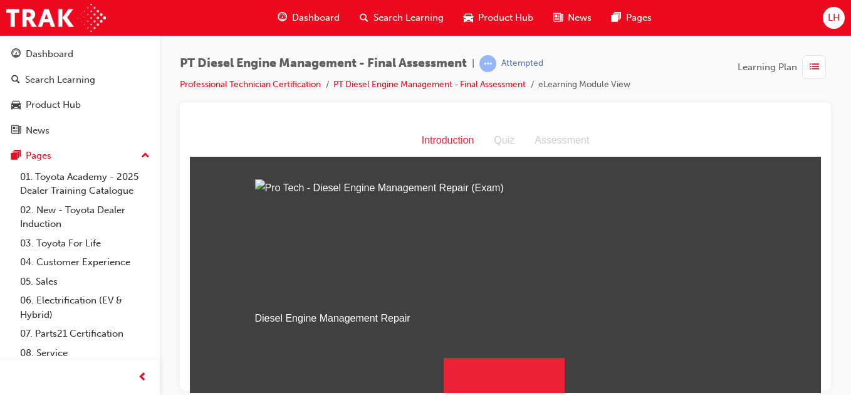
scroll to position [150, 0]
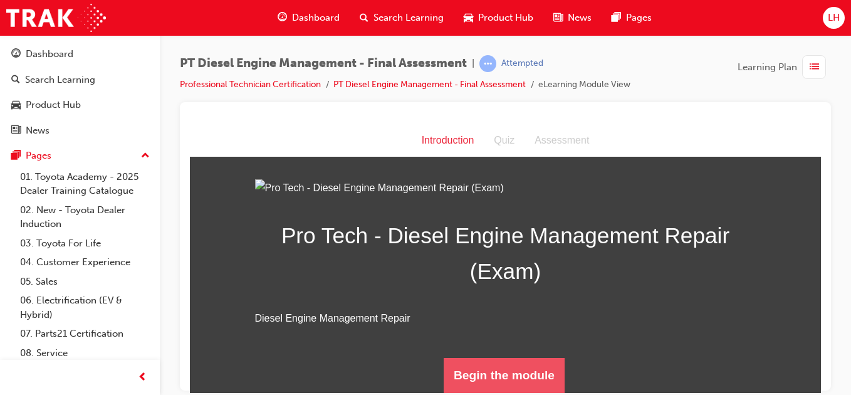
click at [514, 364] on button "Begin the module" at bounding box center [504, 374] width 121 height 35
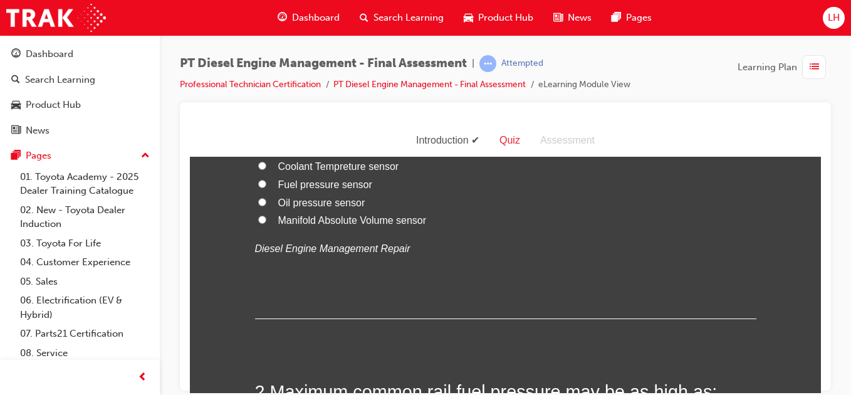
scroll to position [0, 0]
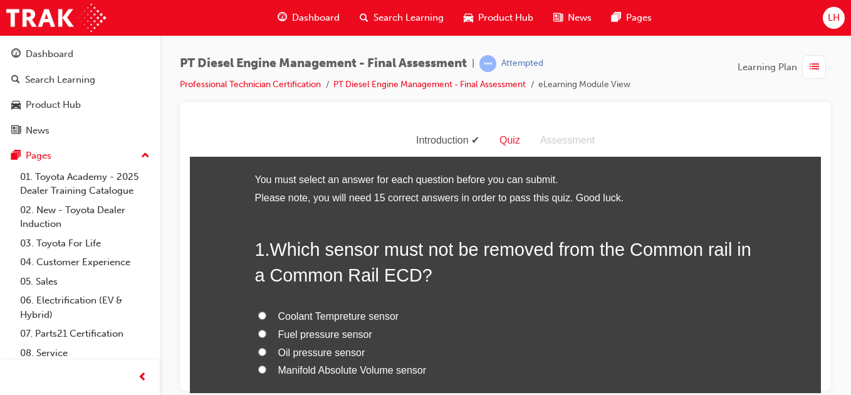
click at [258, 329] on input "Fuel pressure sensor" at bounding box center [262, 333] width 8 height 8
radio input "true"
click at [258, 347] on input "Oil pressure sensor" at bounding box center [262, 351] width 8 height 8
radio input "true"
click at [258, 329] on input "Fuel pressure sensor" at bounding box center [262, 333] width 8 height 8
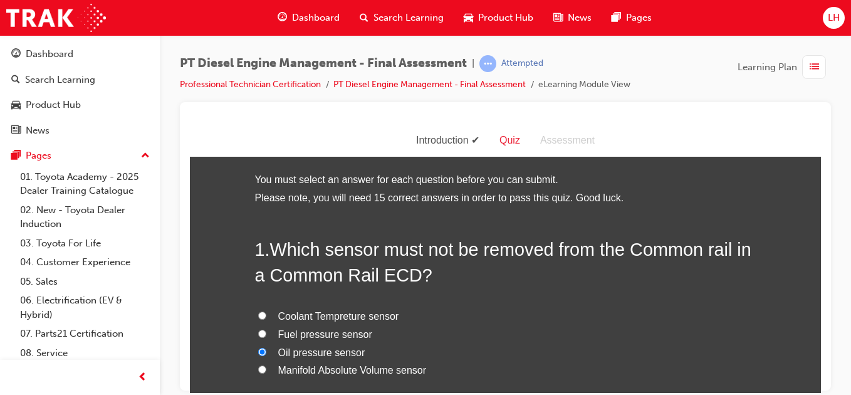
radio input "true"
click at [571, 263] on h2 "1 . Which sensor must not be removed from the Common rail in a Common Rail ECD?" at bounding box center [505, 261] width 501 height 51
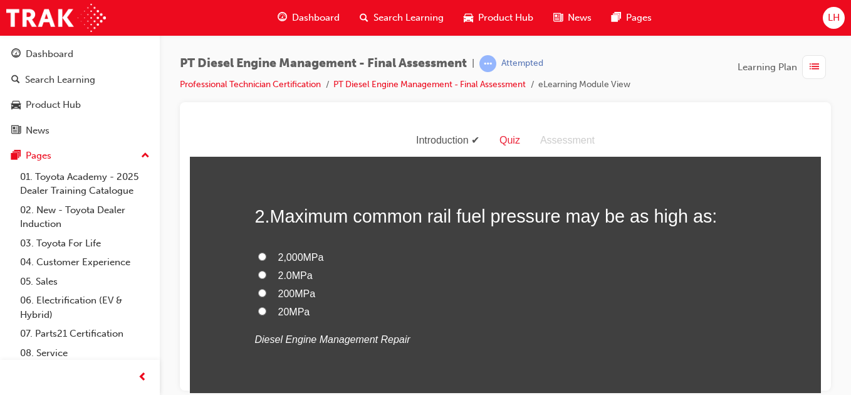
scroll to position [326, 0]
click at [258, 258] on input "2,000MPa" at bounding box center [262, 255] width 8 height 8
radio input "true"
click at [256, 376] on div "2 . Maximum common rail fuel pressure may be as high as: 2,000MPa 2.0MPa 200MPa…" at bounding box center [505, 305] width 501 height 206
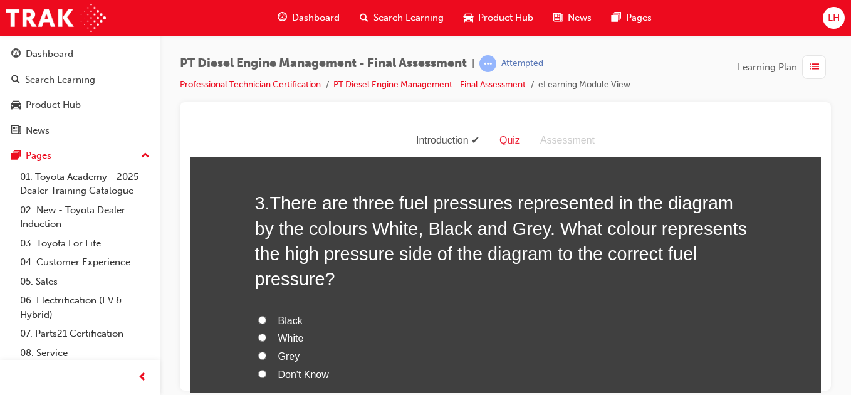
scroll to position [627, 0]
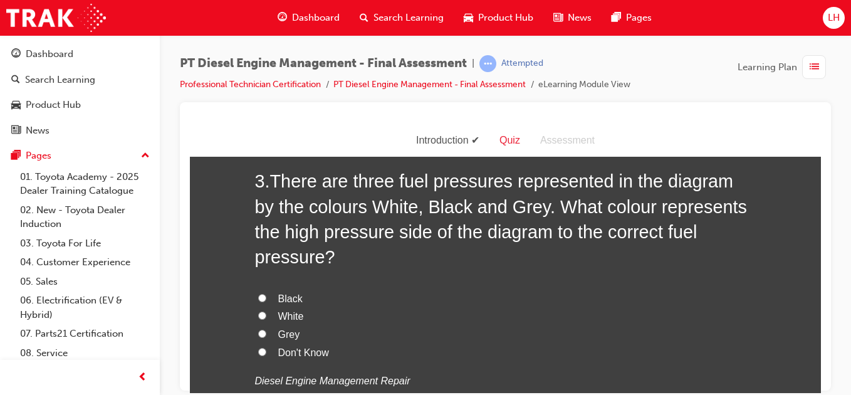
click at [258, 293] on input "Black" at bounding box center [262, 297] width 8 height 8
radio input "true"
click at [283, 375] on div "3 . There are three fuel pressures represented in the diagram by the colours Wh…" at bounding box center [505, 309] width 501 height 282
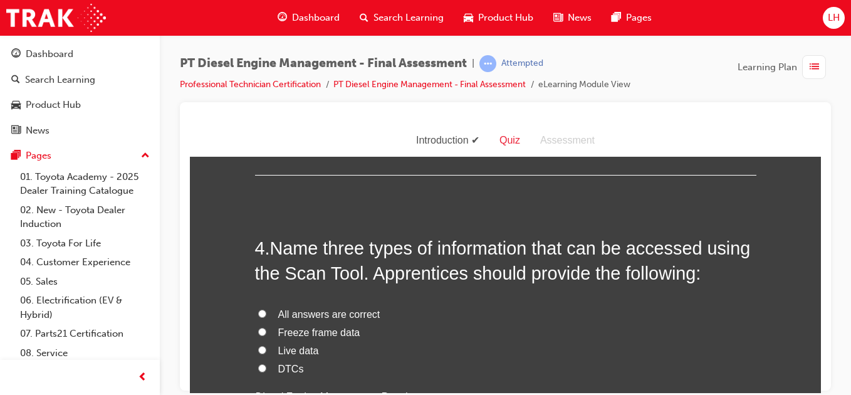
scroll to position [927, 0]
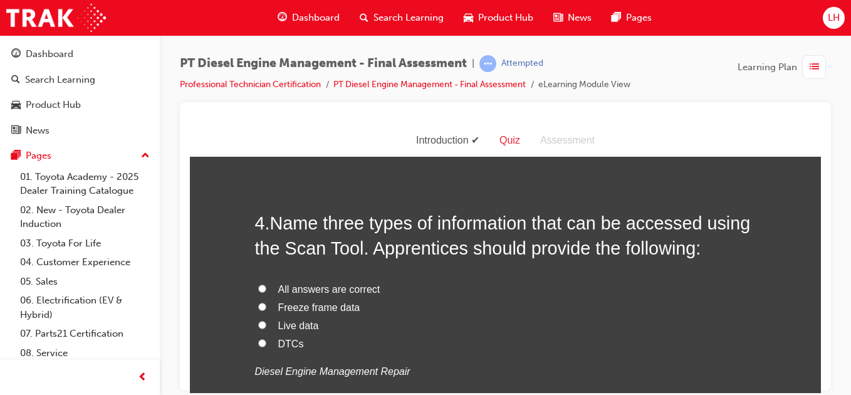
click at [258, 284] on input "All answers are correct" at bounding box center [262, 288] width 8 height 8
radio input "true"
click at [278, 372] on div "4 . Name three types of information that can be accessed using the Scan Tool. A…" at bounding box center [505, 326] width 501 height 232
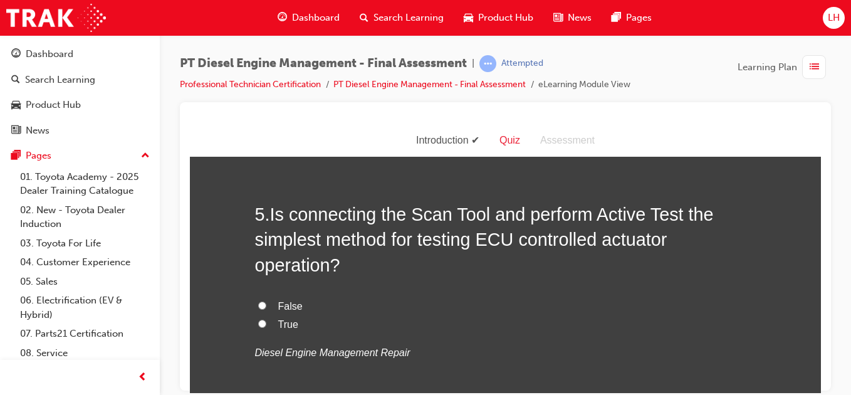
scroll to position [1228, 0]
click at [255, 315] on label "True" at bounding box center [505, 324] width 501 height 18
click at [258, 318] on input "True" at bounding box center [262, 322] width 8 height 8
radio input "true"
click at [271, 368] on div "5 . Is connecting the Scan Tool and perform Active Test the simplest method for…" at bounding box center [505, 311] width 501 height 221
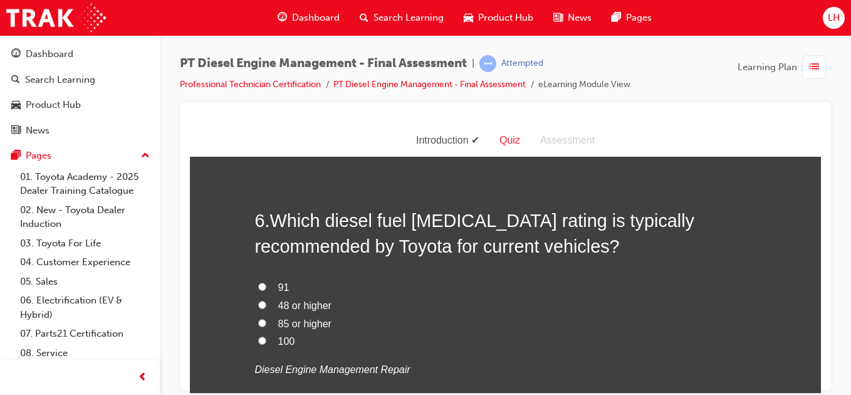
scroll to position [1504, 0]
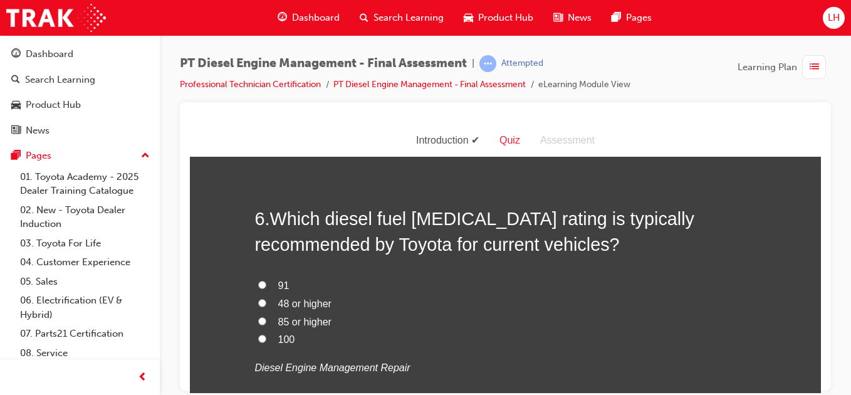
click at [258, 280] on input "91" at bounding box center [262, 284] width 8 height 8
radio input "true"
click at [281, 369] on div "6 . Which diesel fuel [MEDICAL_DATA] rating is typically recommended by Toyota …" at bounding box center [505, 322] width 501 height 232
click at [259, 298] on input "48 or higher" at bounding box center [262, 302] width 8 height 8
radio input "true"
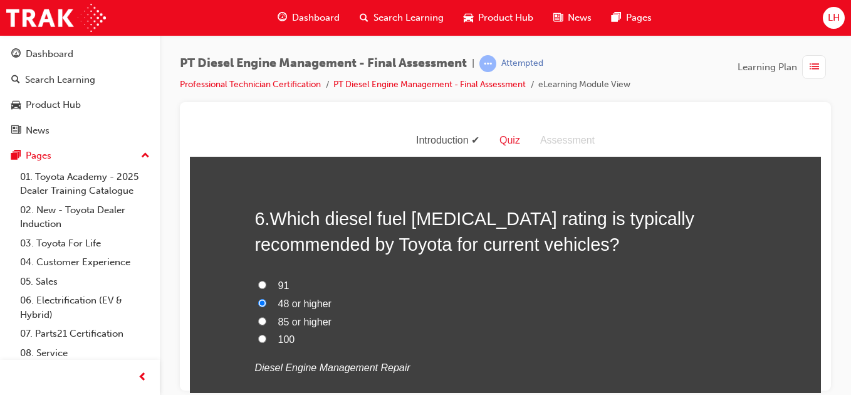
click at [363, 370] on div "6 . Which diesel fuel [MEDICAL_DATA] rating is typically recommended by Toyota …" at bounding box center [505, 322] width 501 height 232
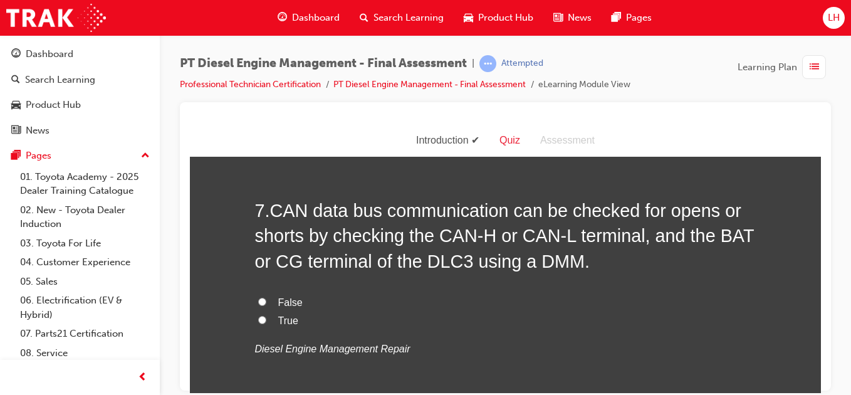
scroll to position [1805, 0]
click at [258, 315] on input "True" at bounding box center [262, 319] width 8 height 8
radio input "true"
click at [286, 364] on div "7 . CAN data bus communication can be checked for opens or shorts by checking t…" at bounding box center [505, 307] width 501 height 221
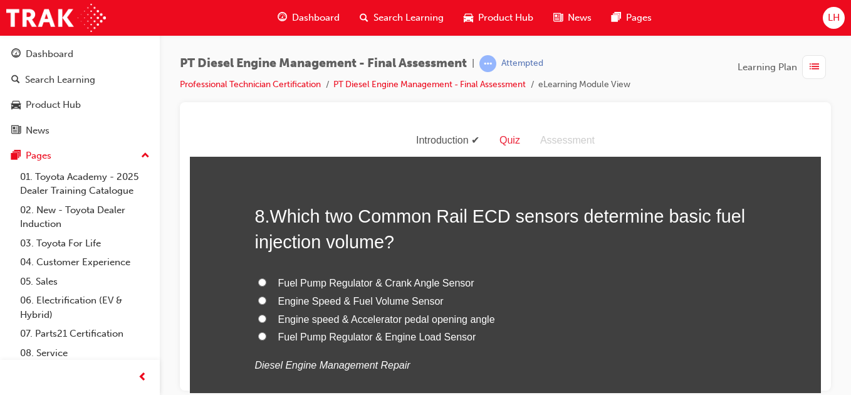
scroll to position [2081, 0]
click at [258, 330] on input "Fuel Pump Regulator & Engine Load Sensor" at bounding box center [262, 334] width 8 height 8
radio input "true"
click at [305, 353] on div "8 . Which two Common Rail ECD sensors determine basic fuel injection volume? Fu…" at bounding box center [505, 318] width 501 height 232
click at [258, 295] on input "Engine Speed & Fuel Volume Sensor" at bounding box center [262, 299] width 8 height 8
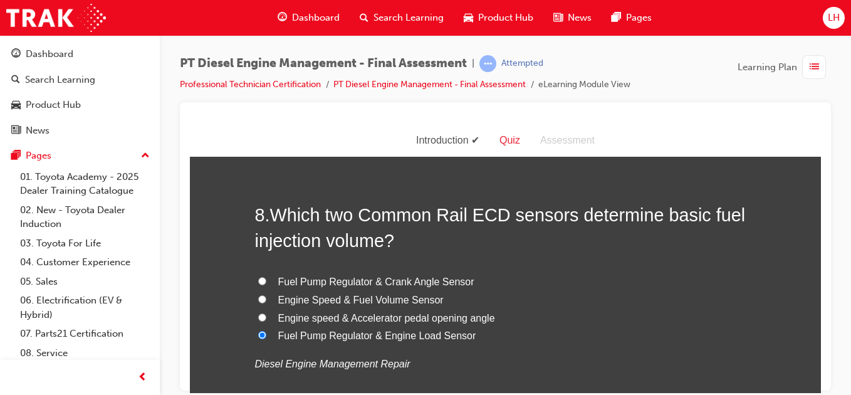
radio input "true"
click at [280, 356] on div "8 . Which two Common Rail ECD sensors determine basic fuel injection volume? Fu…" at bounding box center [505, 318] width 501 height 232
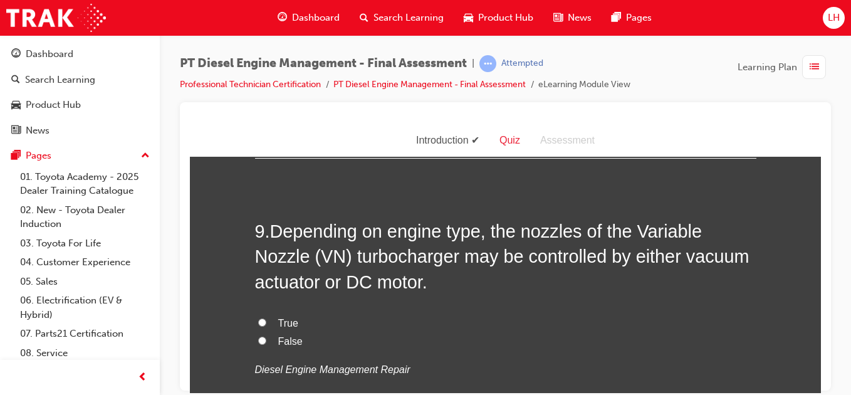
scroll to position [2381, 0]
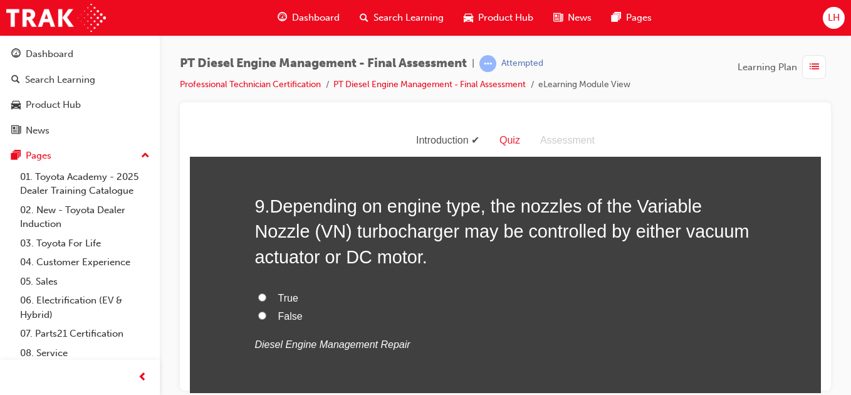
click at [258, 293] on input "True" at bounding box center [262, 297] width 8 height 8
radio input "true"
click at [264, 369] on div "9 . Depending on engine type, the nozzles of the Variable Nozzle (VN) turbochar…" at bounding box center [505, 303] width 501 height 221
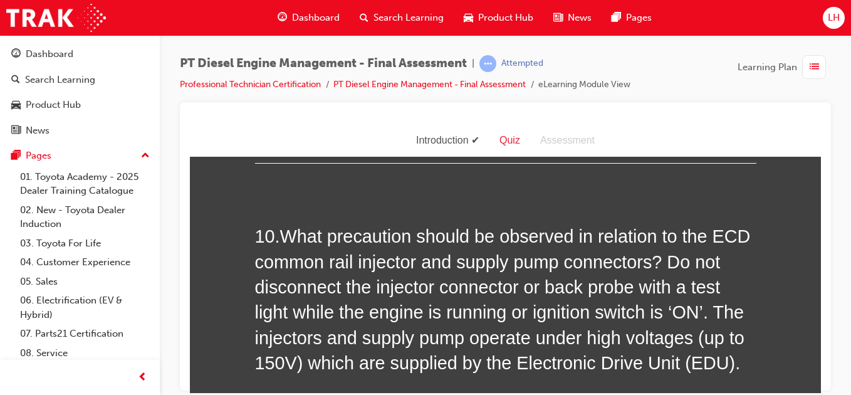
scroll to position [2657, 0]
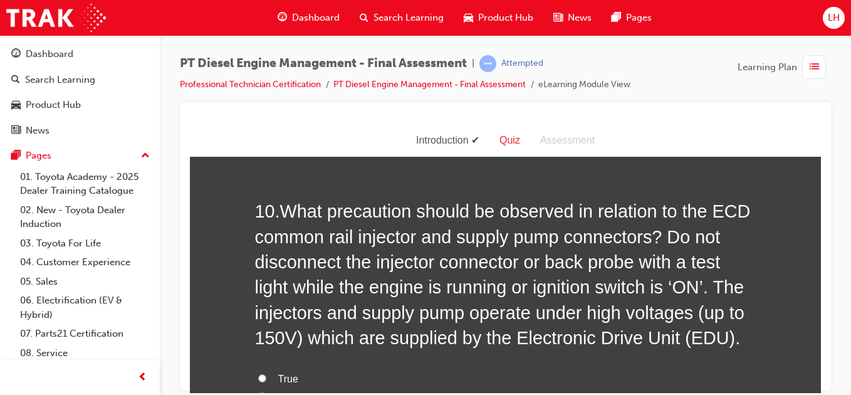
click at [260, 373] on input "True" at bounding box center [262, 377] width 8 height 8
radio input "true"
click at [225, 378] on div "You must select an answer for each question before you can submit. Please note,…" at bounding box center [505, 171] width 631 height 5317
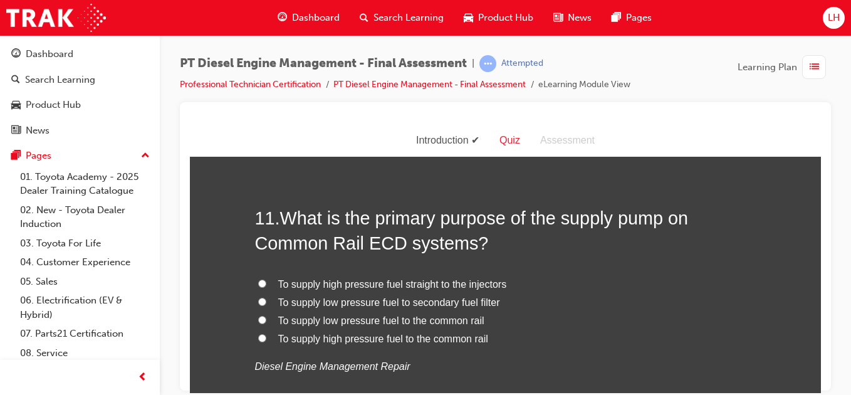
scroll to position [3008, 0]
click at [263, 274] on label "To supply high pressure fuel straight to the injectors" at bounding box center [505, 283] width 501 height 18
click at [263, 278] on input "To supply high pressure fuel straight to the injectors" at bounding box center [262, 282] width 8 height 8
radio input "true"
click at [258, 333] on input "To supply high pressure fuel to the common rail" at bounding box center [262, 337] width 8 height 8
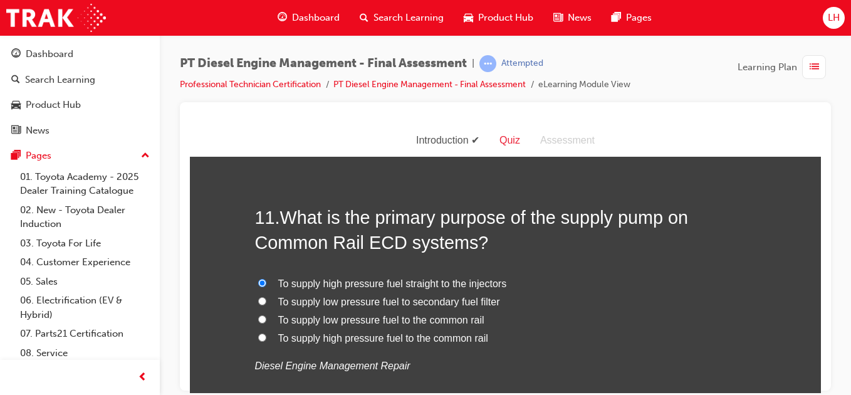
radio input "true"
click at [258, 278] on input "To supply high pressure fuel straight to the injectors" at bounding box center [262, 282] width 8 height 8
radio input "true"
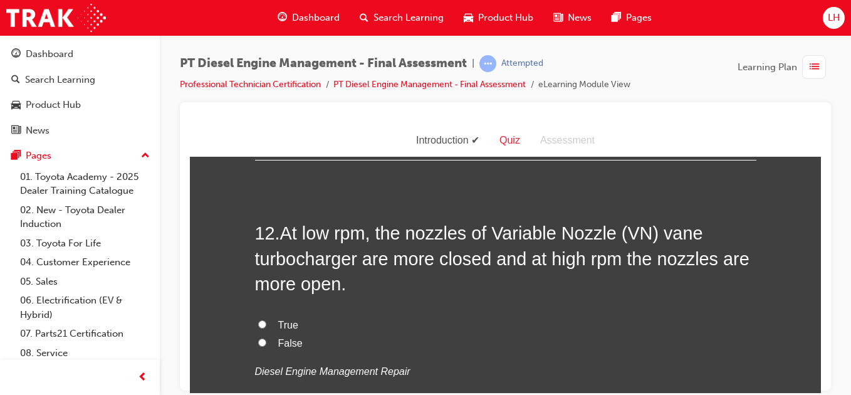
scroll to position [3309, 0]
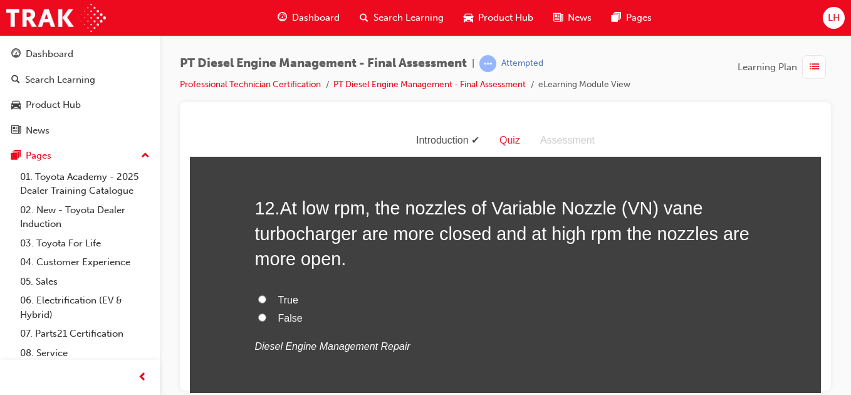
click at [258, 313] on input "False" at bounding box center [262, 317] width 8 height 8
radio input "true"
click at [255, 291] on label "True" at bounding box center [505, 300] width 501 height 18
click at [258, 295] on input "True" at bounding box center [262, 299] width 8 height 8
radio input "true"
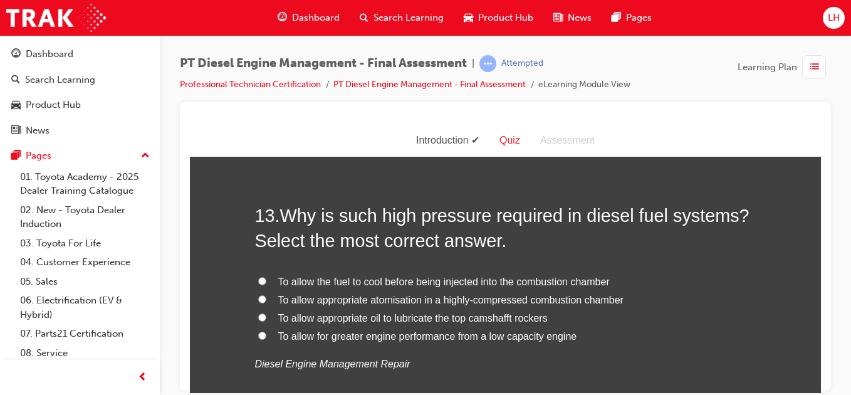
scroll to position [3584, 0]
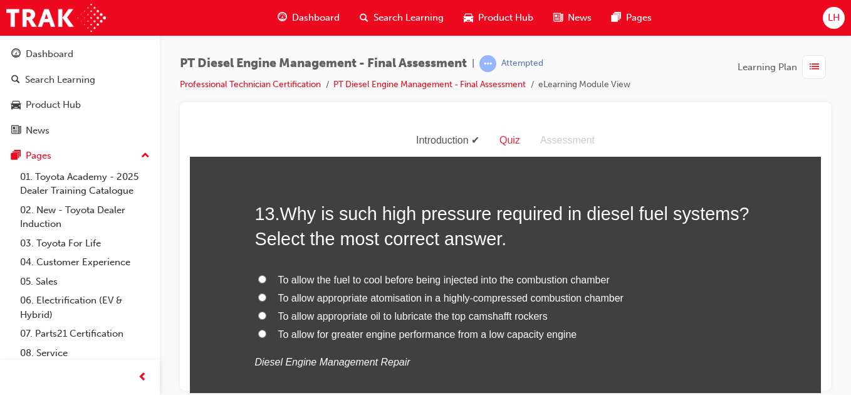
click at [258, 293] on input "To allow appropriate atomisation in a highly-compressed combustion chamber" at bounding box center [262, 297] width 8 height 8
radio input "true"
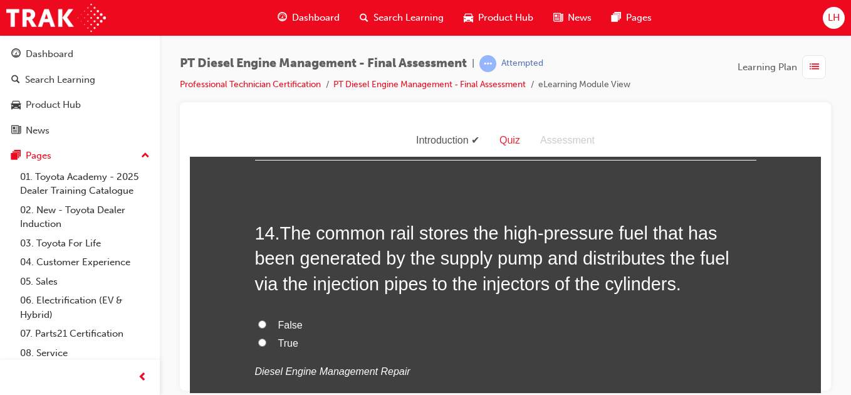
scroll to position [3860, 0]
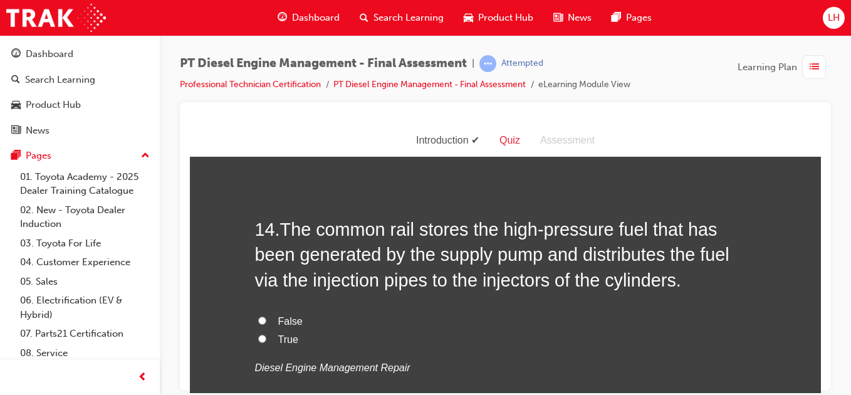
click at [255, 330] on label "True" at bounding box center [505, 339] width 501 height 18
click at [258, 334] on input "True" at bounding box center [262, 338] width 8 height 8
radio input "true"
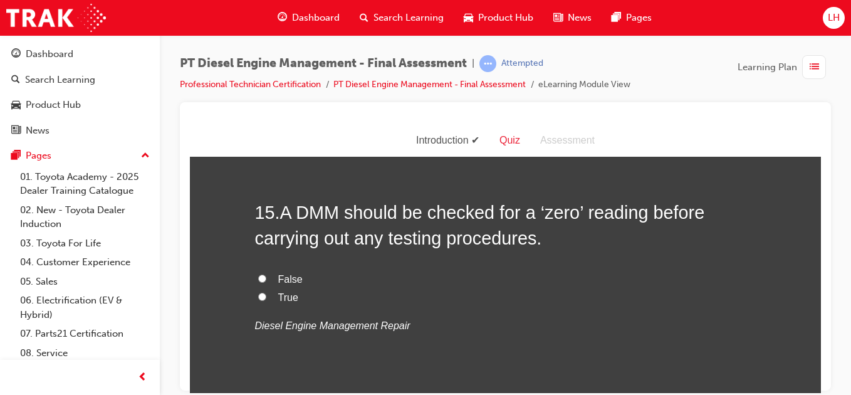
scroll to position [4136, 0]
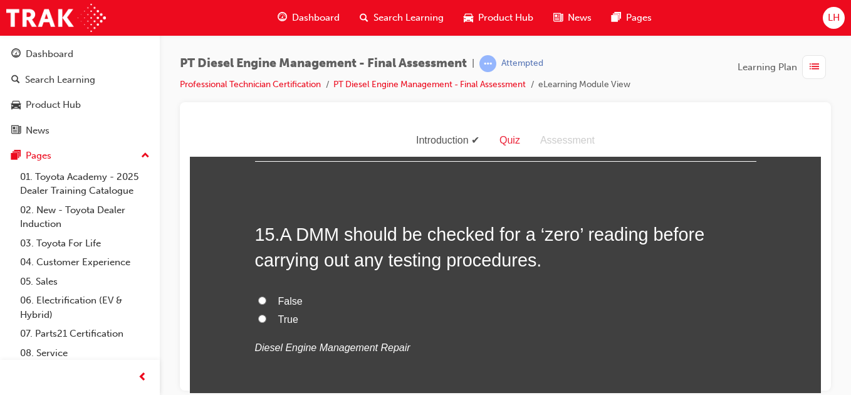
click at [258, 314] on input "True" at bounding box center [262, 318] width 8 height 8
radio input "true"
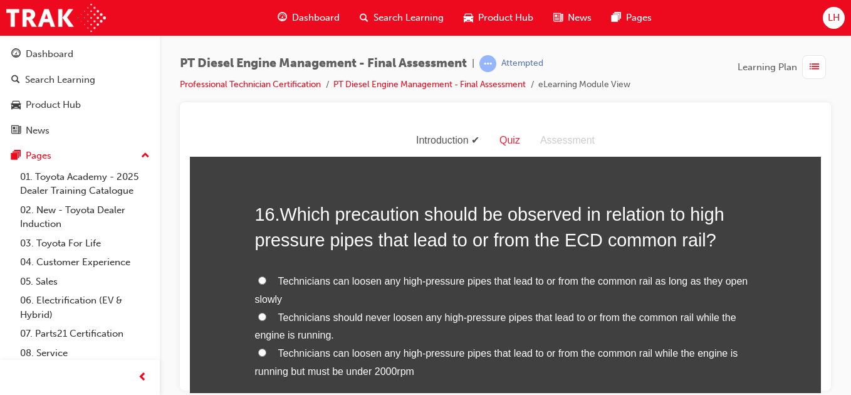
scroll to position [4437, 0]
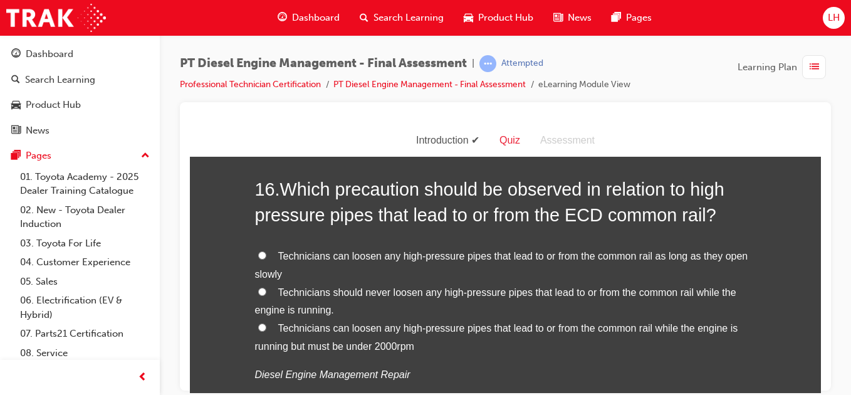
click at [259, 287] on input "Technicians should never loosen any high-pressure pipes that lead to or from th…" at bounding box center [262, 291] width 8 height 8
radio input "true"
click at [258, 323] on input "Technicians can loosen any high-pressure pipes that lead to or from the common …" at bounding box center [262, 327] width 8 height 8
radio input "true"
click at [258, 287] on input "Technicians should never loosen any high-pressure pipes that lead to or from th…" at bounding box center [262, 291] width 8 height 8
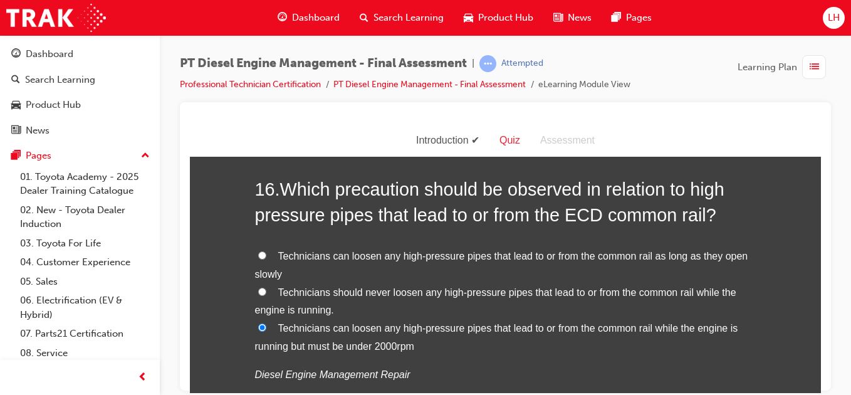
radio input "true"
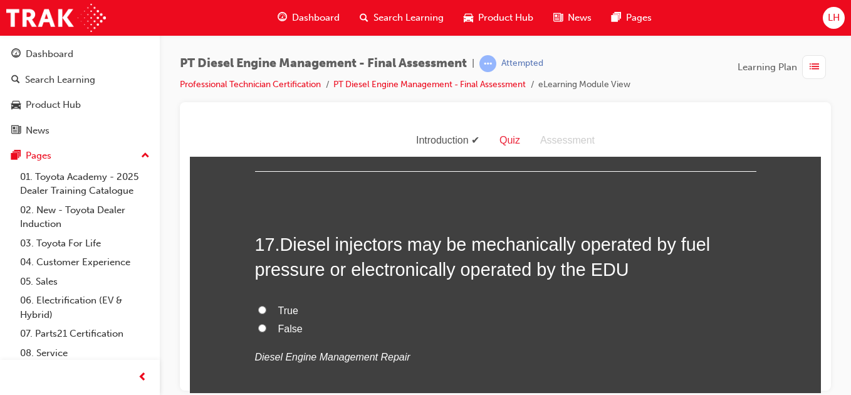
scroll to position [4712, 0]
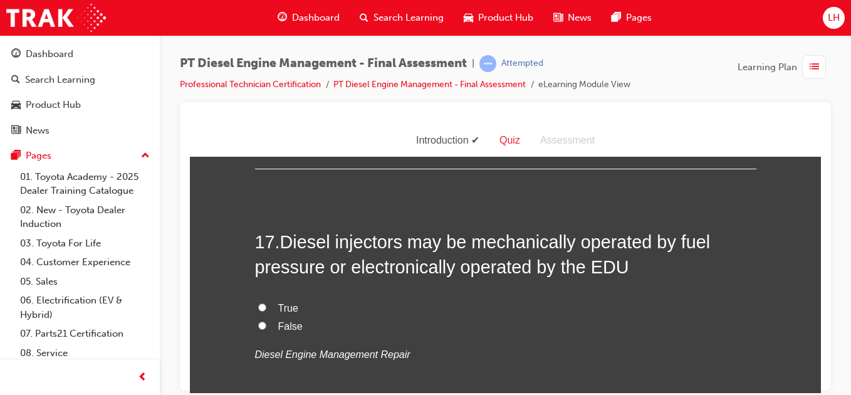
click at [258, 303] on input "True" at bounding box center [262, 307] width 8 height 8
radio input "true"
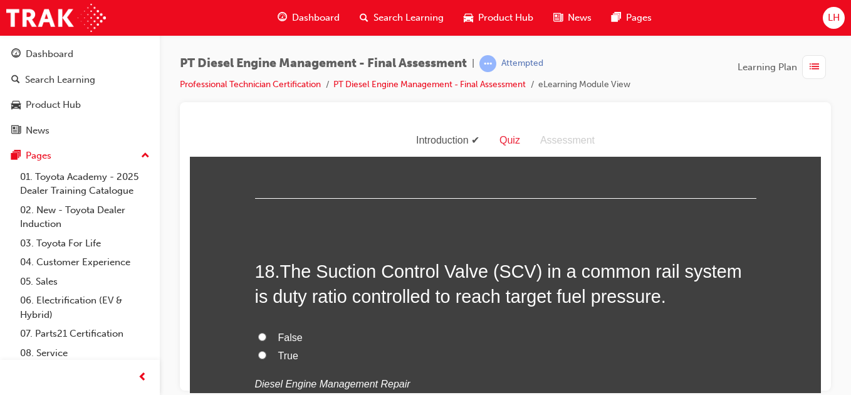
scroll to position [4963, 0]
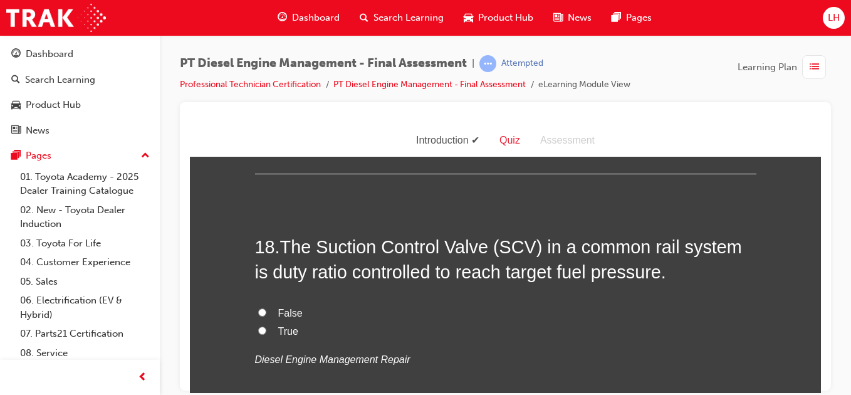
click at [255, 322] on label "True" at bounding box center [505, 331] width 501 height 18
click at [258, 326] on input "True" at bounding box center [262, 330] width 8 height 8
radio input "true"
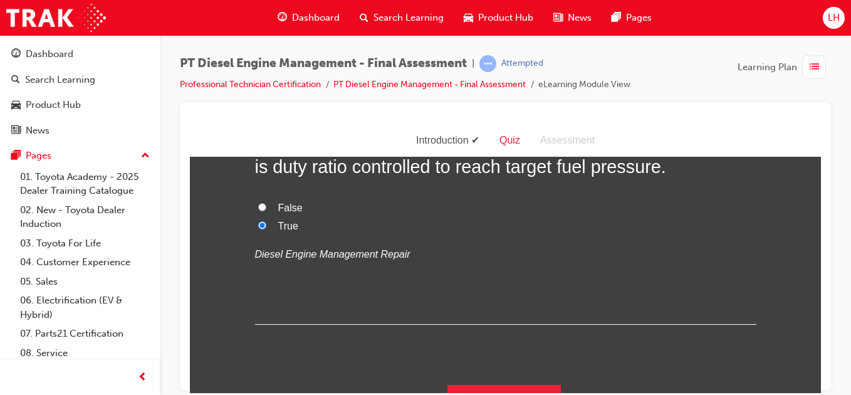
scroll to position [5069, 0]
click at [491, 384] on button "Submit Answers" at bounding box center [504, 401] width 114 height 35
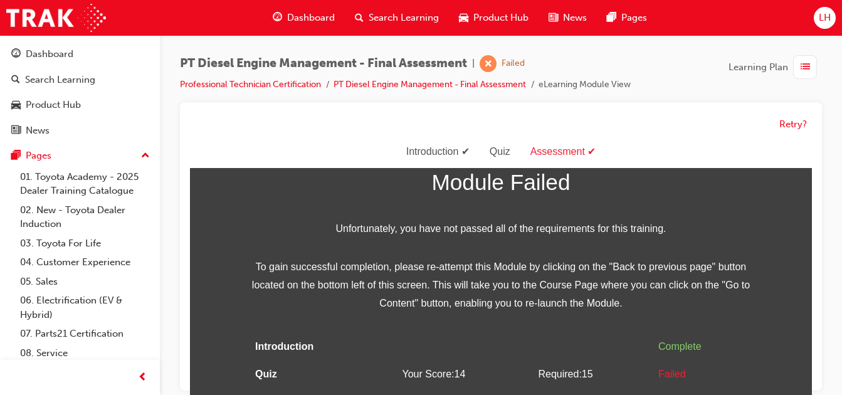
scroll to position [60, 0]
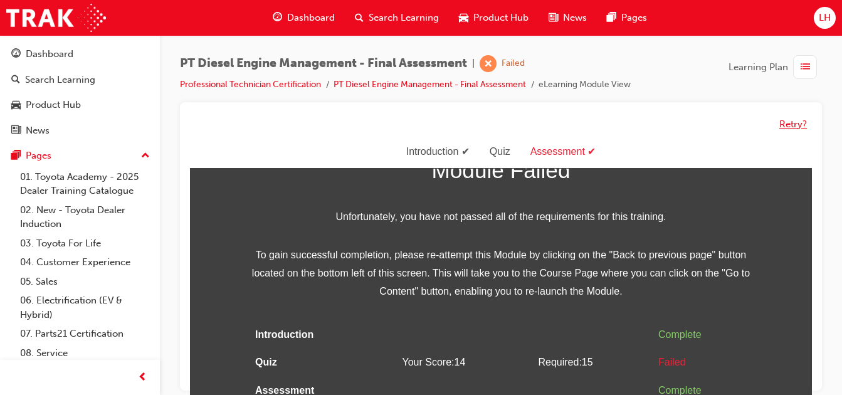
click at [783, 127] on button "Retry?" at bounding box center [793, 124] width 28 height 14
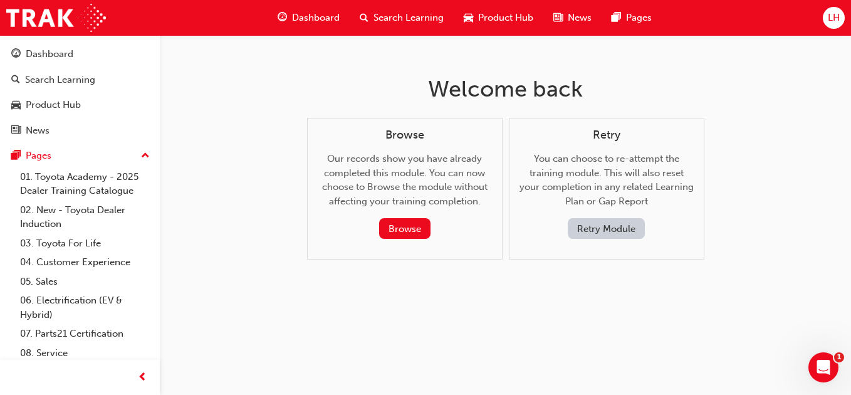
click at [618, 229] on button "Retry Module" at bounding box center [606, 228] width 77 height 21
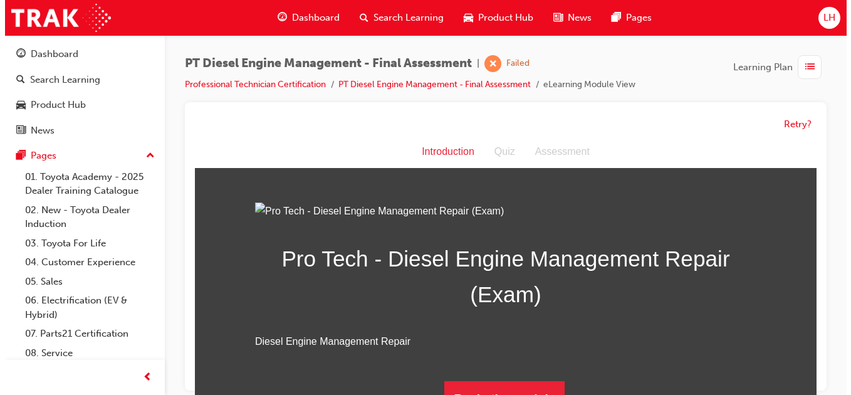
scroll to position [0, 0]
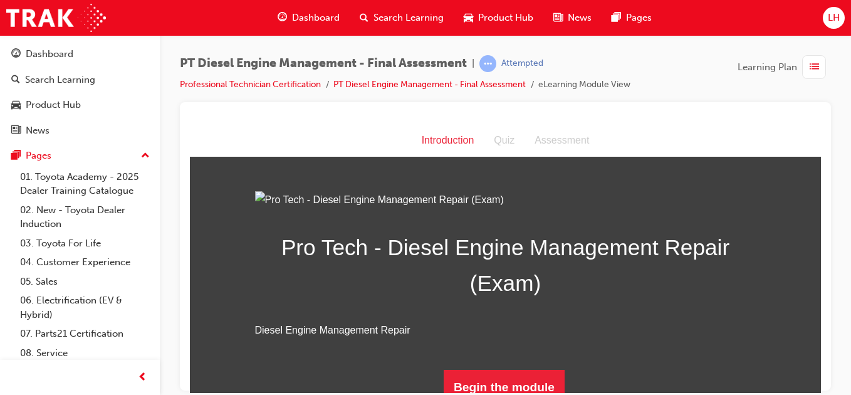
click at [749, 209] on img at bounding box center [505, 200] width 501 height 18
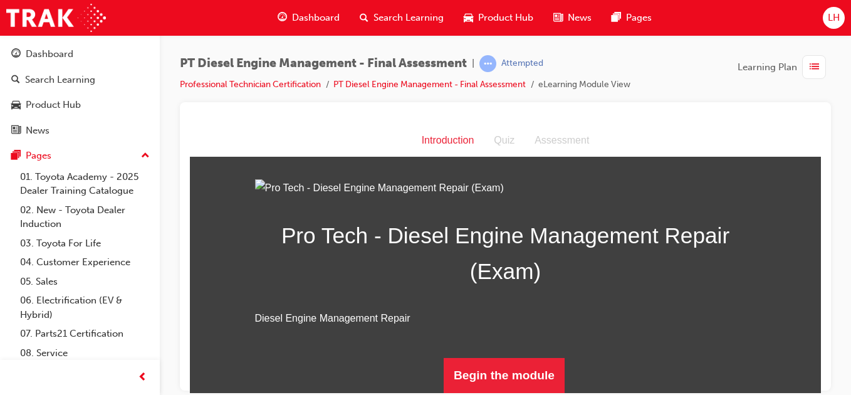
scroll to position [150, 0]
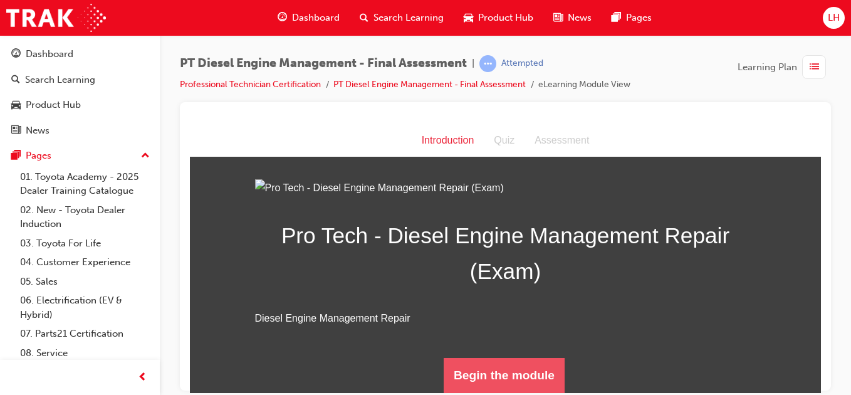
click at [491, 379] on button "Begin the module" at bounding box center [504, 374] width 121 height 35
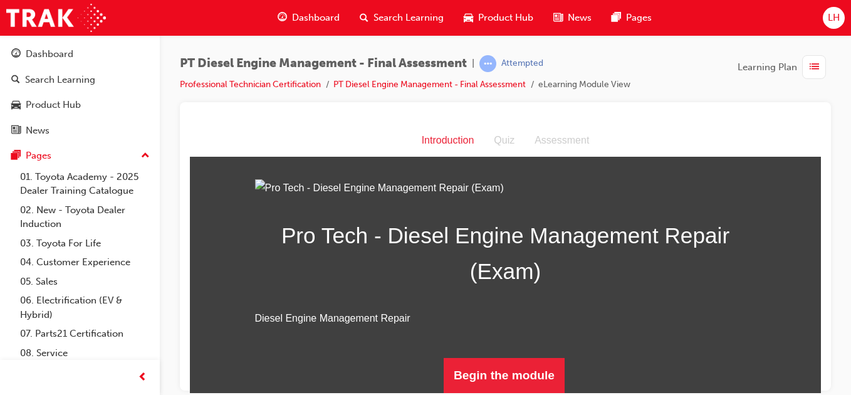
scroll to position [0, 0]
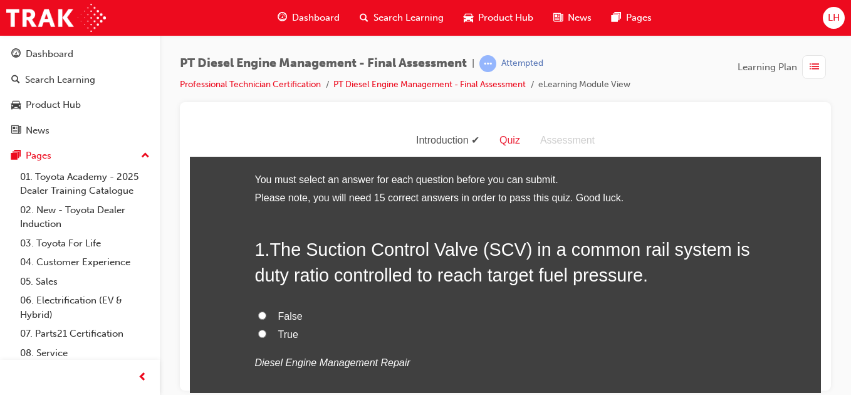
click at [260, 315] on input "False" at bounding box center [262, 315] width 8 height 8
radio input "true"
click at [261, 347] on div "False True Diesel Engine Management Repair" at bounding box center [505, 339] width 501 height 64
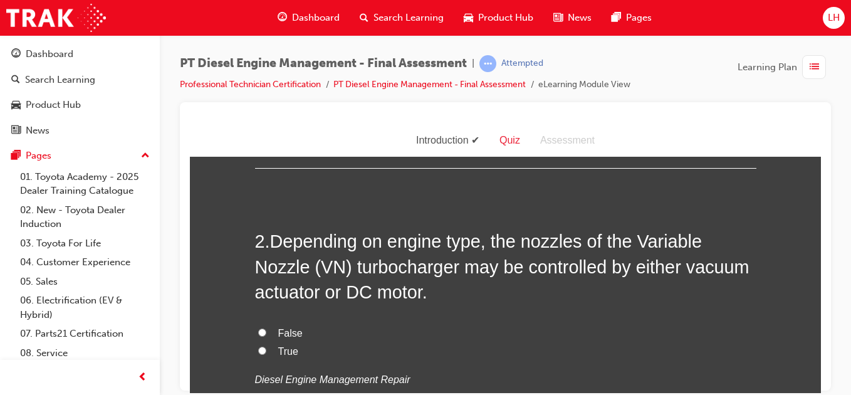
scroll to position [276, 0]
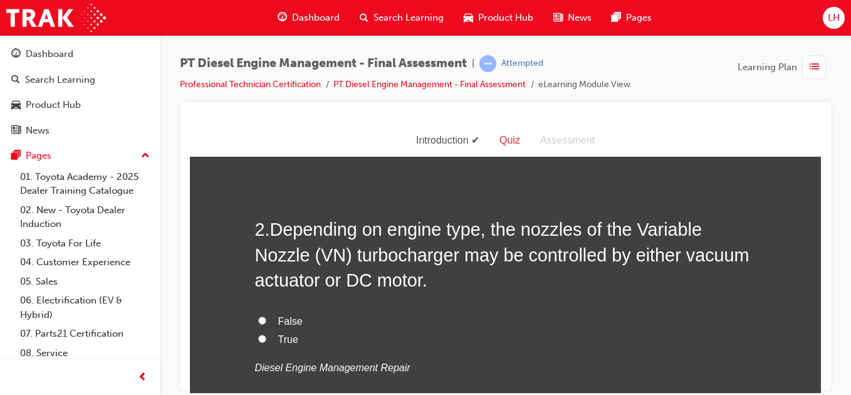
click at [258, 322] on input "False" at bounding box center [262, 320] width 8 height 8
radio input "true"
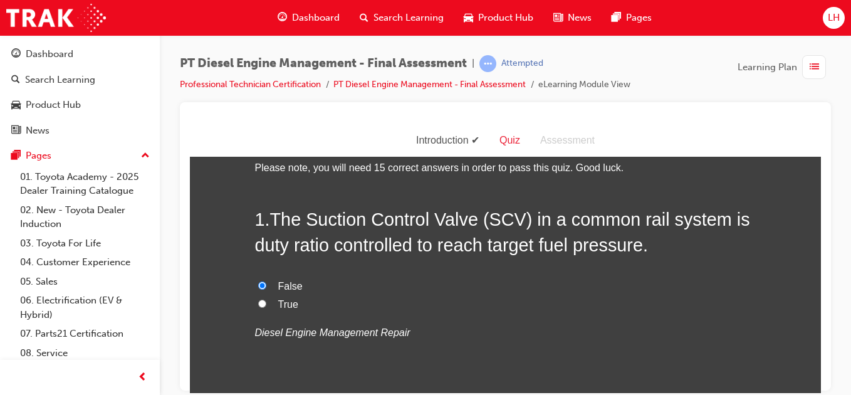
scroll to position [25, 0]
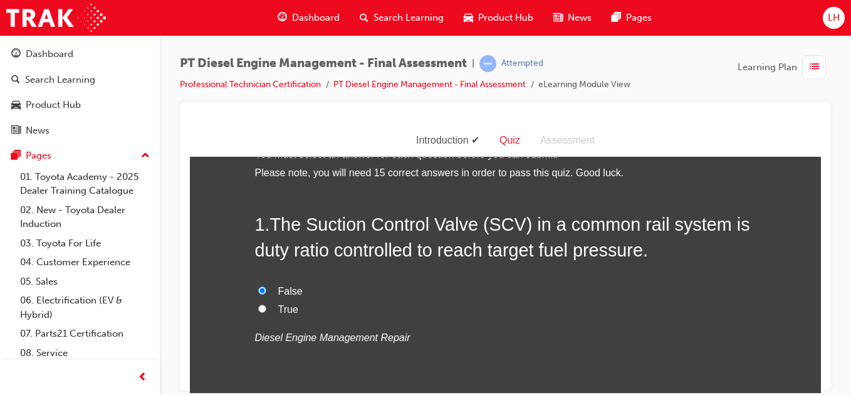
click at [255, 311] on label "True" at bounding box center [505, 309] width 501 height 18
click at [258, 310] on input "True" at bounding box center [262, 308] width 8 height 8
radio input "true"
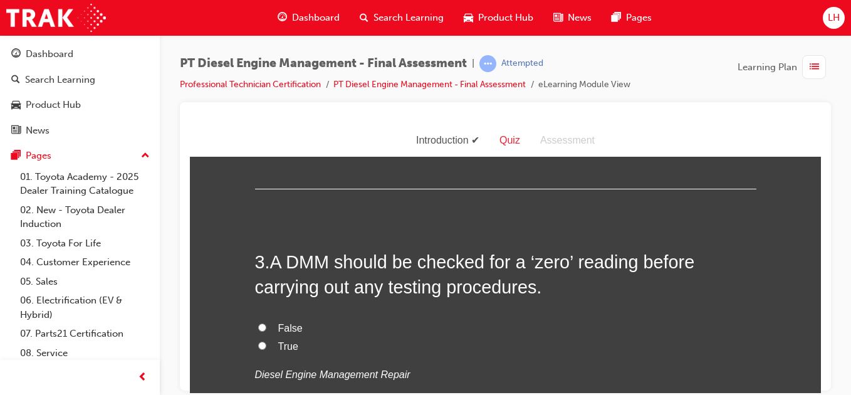
scroll to position [551, 0]
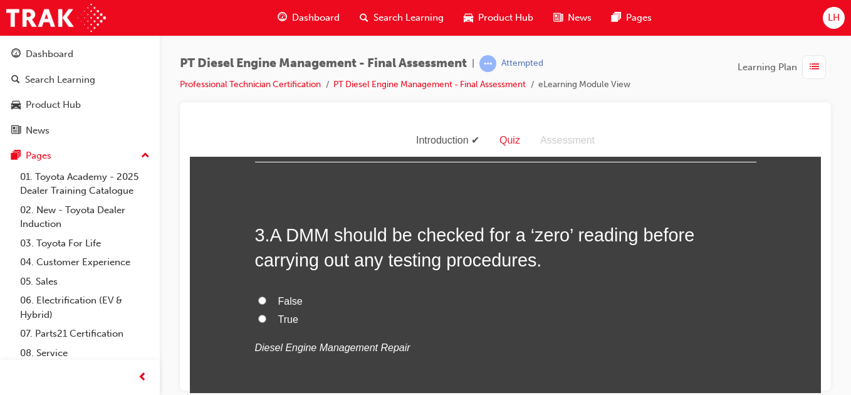
click at [259, 316] on input "True" at bounding box center [262, 318] width 8 height 8
radio input "true"
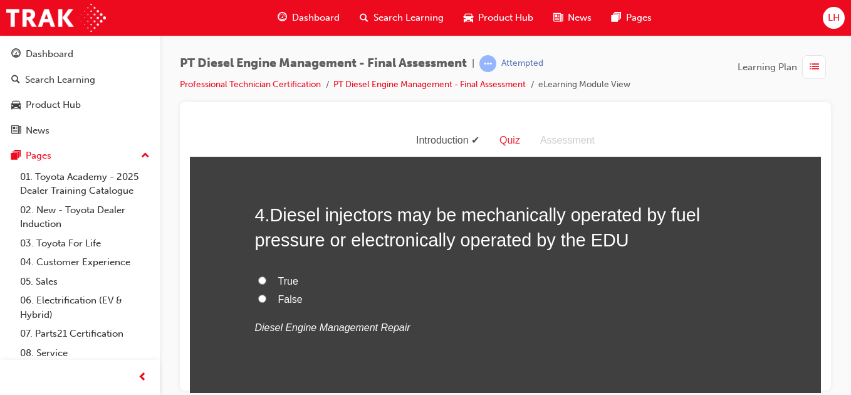
scroll to position [852, 0]
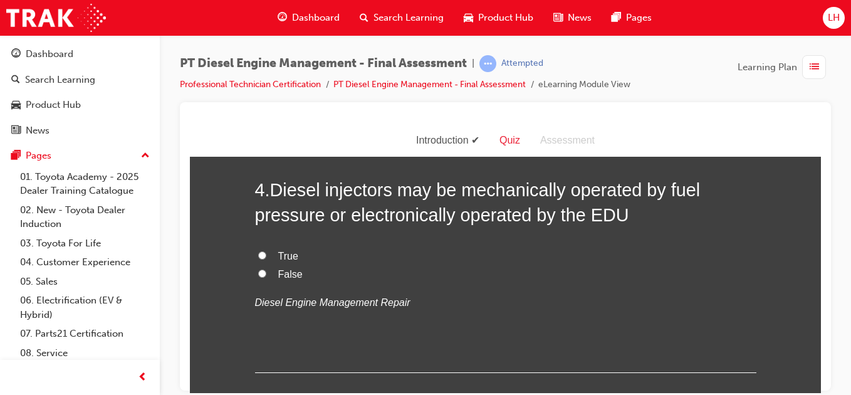
click at [259, 253] on input "True" at bounding box center [262, 255] width 8 height 8
radio input "true"
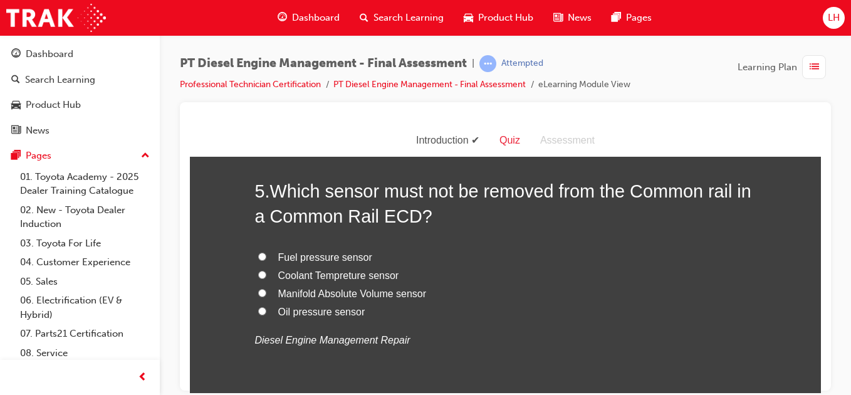
scroll to position [1128, 0]
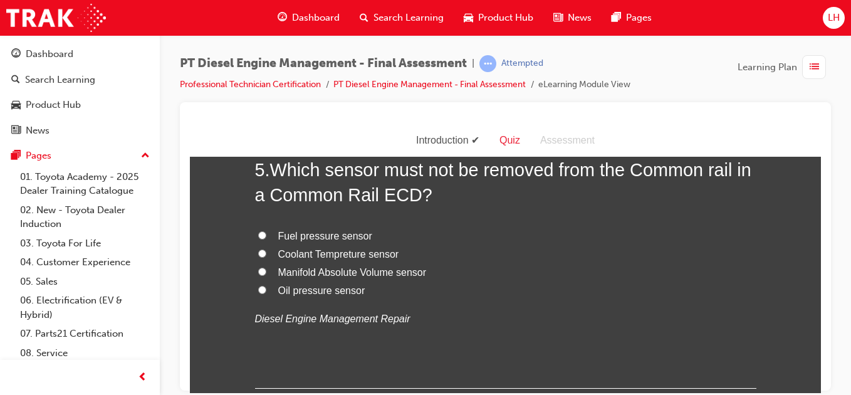
click at [258, 236] on input "Fuel pressure sensor" at bounding box center [262, 235] width 8 height 8
radio input "true"
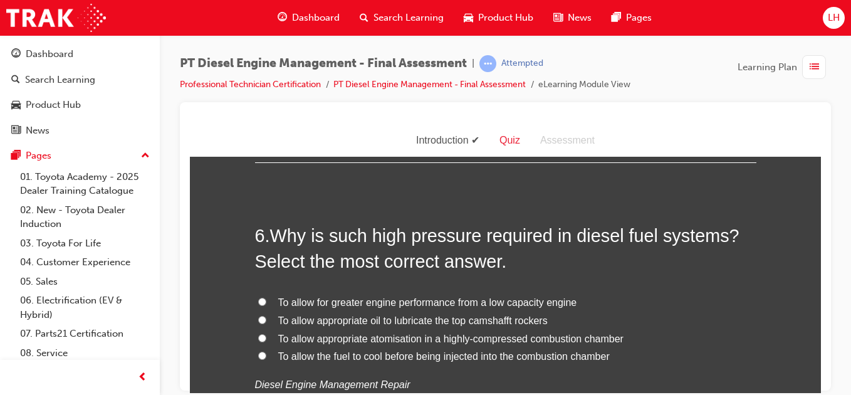
scroll to position [1379, 0]
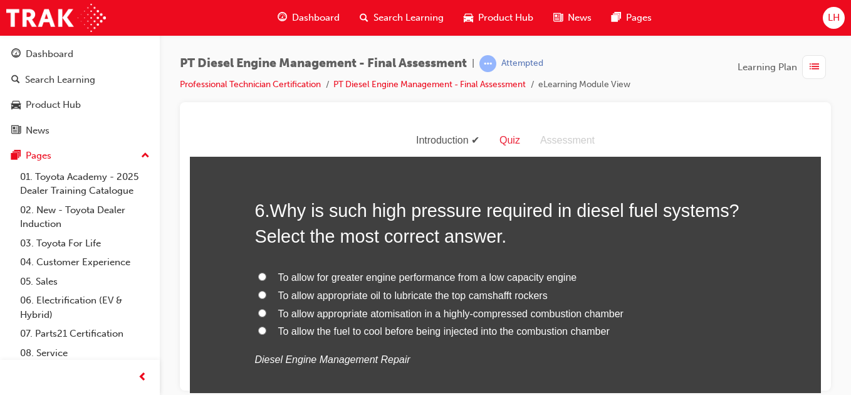
click at [260, 313] on input "To allow appropriate atomisation in a highly-compressed combustion chamber" at bounding box center [262, 312] width 8 height 8
radio input "true"
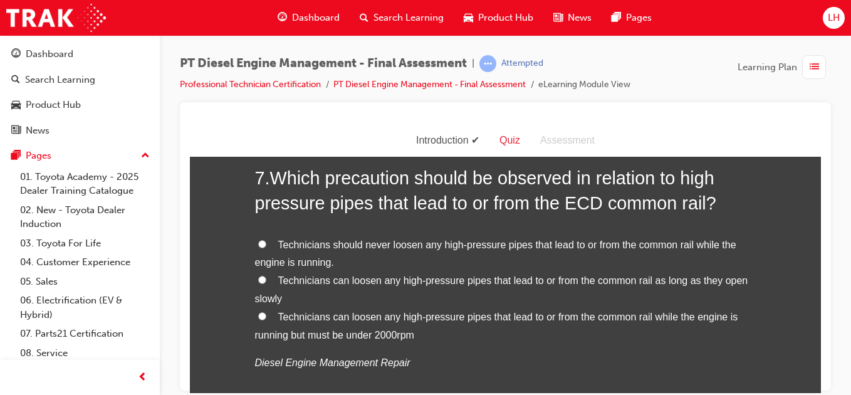
scroll to position [1705, 0]
click at [258, 246] on input "Technicians should never loosen any high-pressure pipes that lead to or from th…" at bounding box center [262, 242] width 8 height 8
radio input "true"
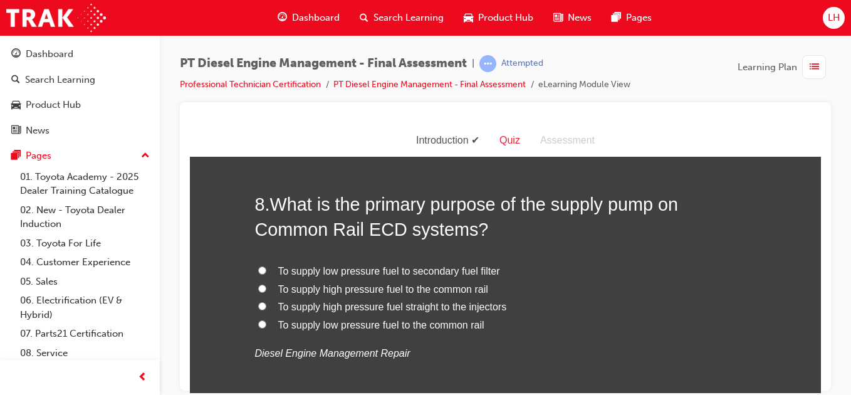
scroll to position [2005, 0]
click at [255, 315] on label "To supply low pressure fuel to the common rail" at bounding box center [505, 324] width 501 height 18
click at [258, 319] on input "To supply low pressure fuel to the common rail" at bounding box center [262, 323] width 8 height 8
radio input "true"
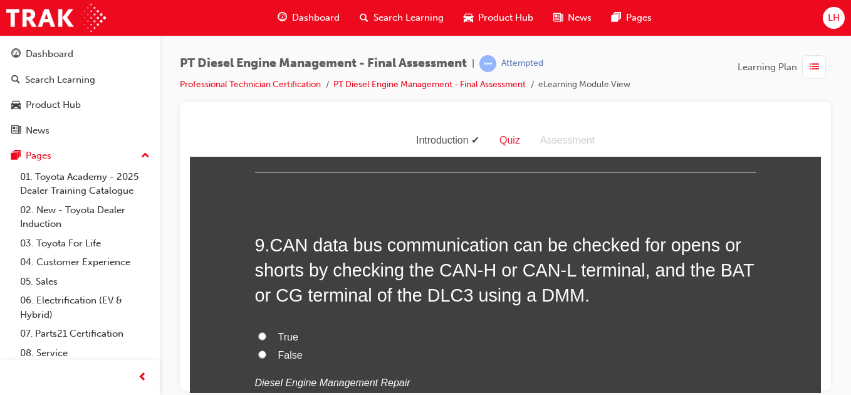
scroll to position [2281, 0]
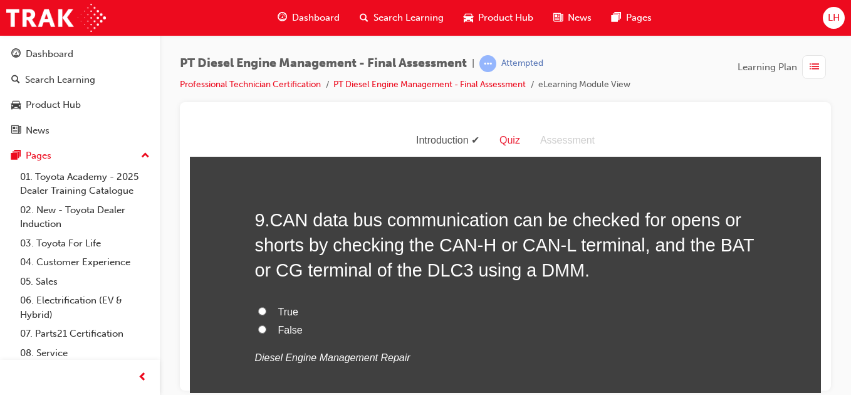
click at [258, 311] on input "True" at bounding box center [262, 310] width 8 height 8
radio input "true"
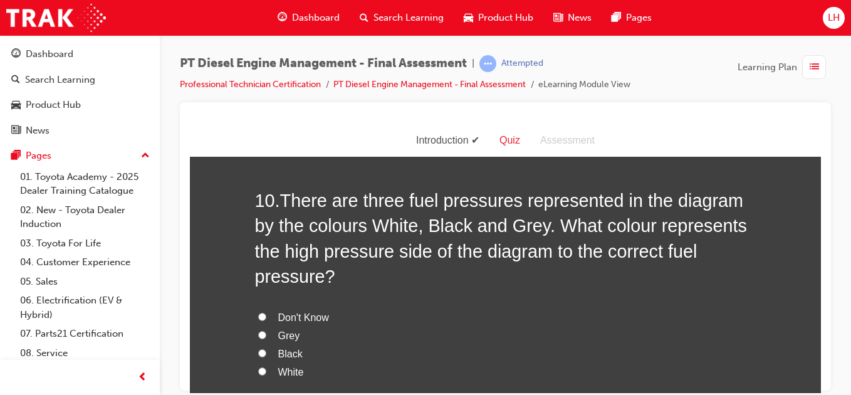
scroll to position [2582, 0]
click at [258, 350] on input "Black" at bounding box center [262, 352] width 8 height 8
radio input "true"
click at [204, 375] on div "You must select an answer for each question before you can submit. Please note,…" at bounding box center [505, 247] width 631 height 5317
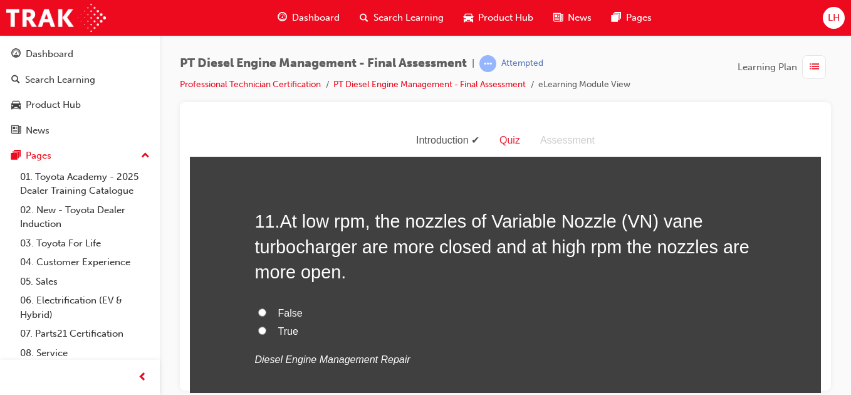
scroll to position [2908, 0]
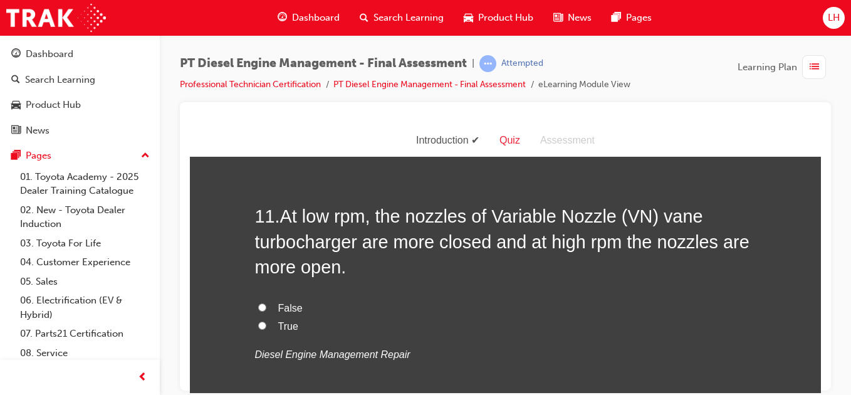
click at [258, 323] on input "True" at bounding box center [262, 325] width 8 height 8
radio input "true"
click at [258, 310] on input "False" at bounding box center [262, 307] width 8 height 8
radio input "true"
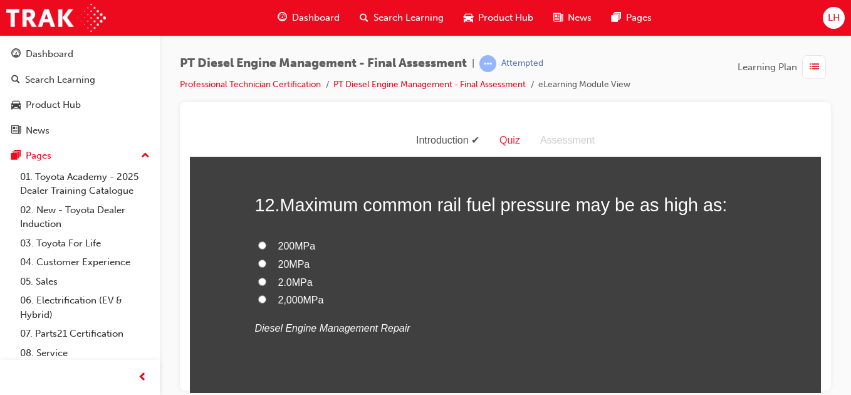
scroll to position [3208, 0]
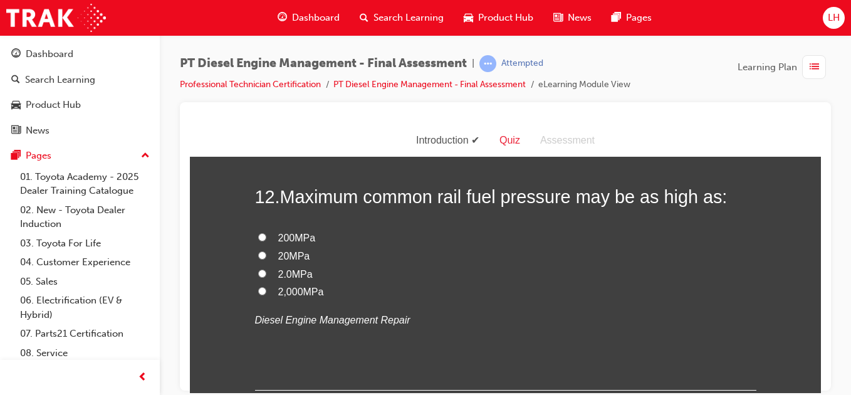
click at [259, 234] on input "200MPa" at bounding box center [262, 236] width 8 height 8
radio input "true"
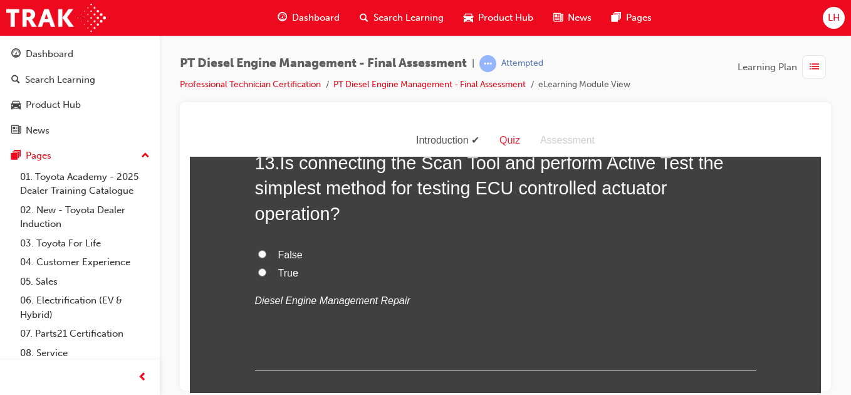
scroll to position [3509, 0]
click at [258, 252] on input "False" at bounding box center [262, 253] width 8 height 8
radio input "true"
click at [258, 269] on input "True" at bounding box center [262, 271] width 8 height 8
radio input "true"
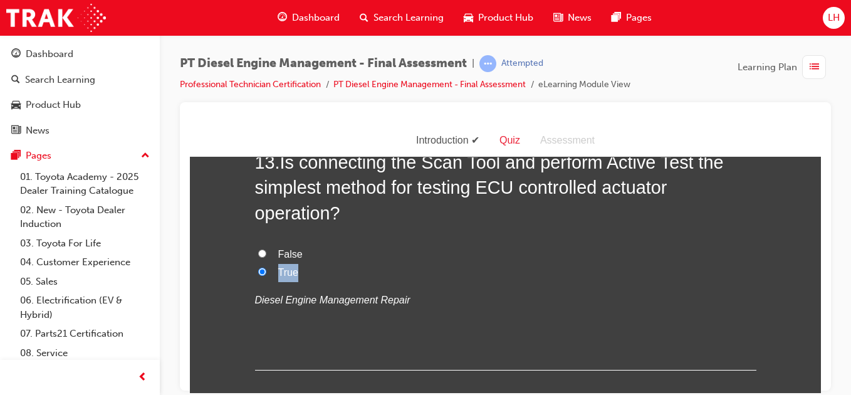
drag, startPoint x: 244, startPoint y: 277, endPoint x: 231, endPoint y: 291, distance: 19.9
drag, startPoint x: 231, startPoint y: 291, endPoint x: 221, endPoint y: 305, distance: 16.2
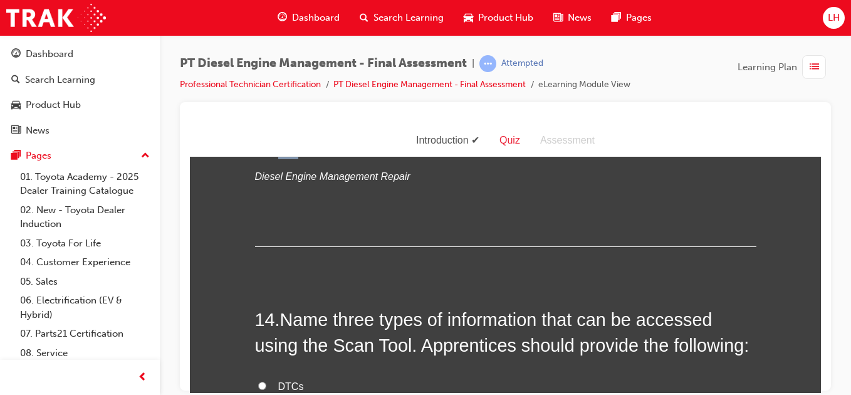
scroll to position [3760, 0]
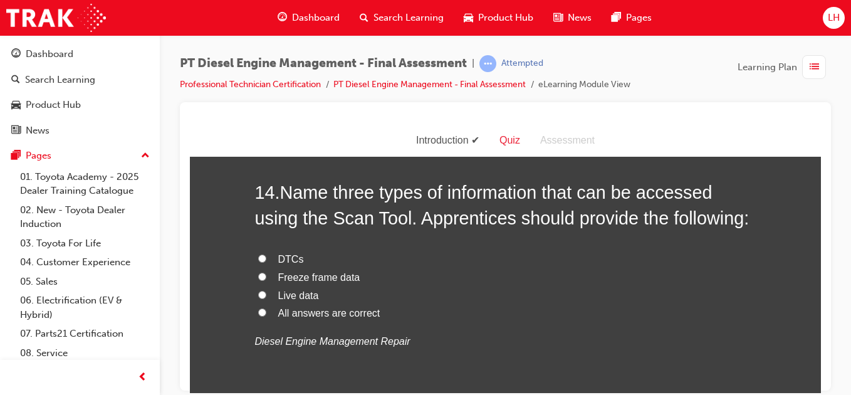
click at [260, 311] on input "All answers are correct" at bounding box center [262, 312] width 8 height 8
radio input "true"
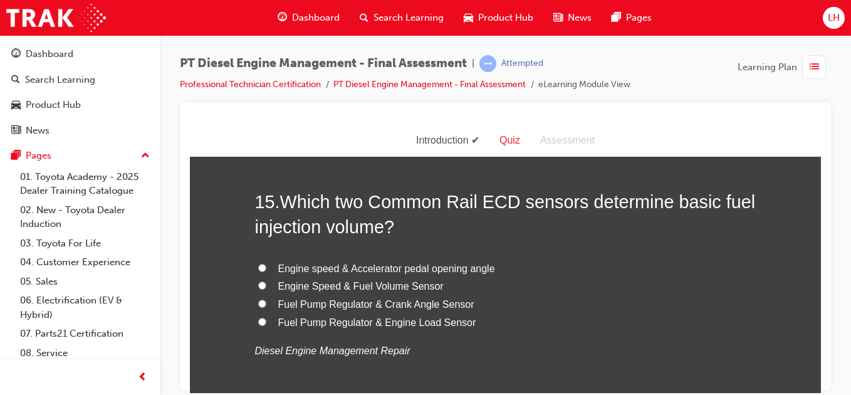
scroll to position [4061, 0]
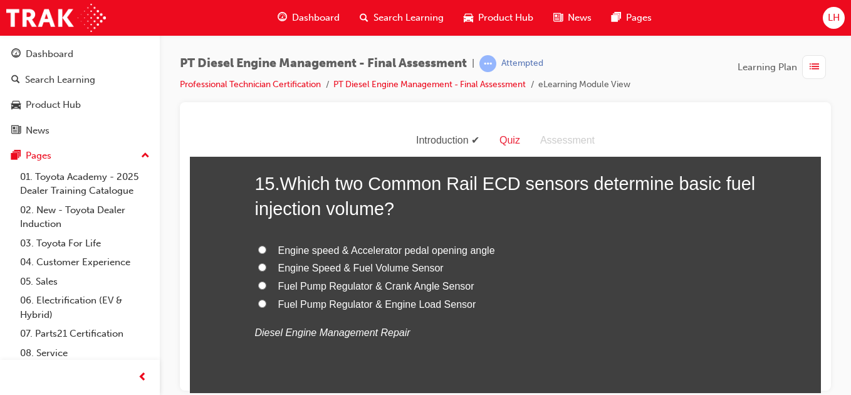
click at [258, 300] on input "Fuel Pump Regulator & Engine Load Sensor" at bounding box center [262, 303] width 8 height 8
radio input "true"
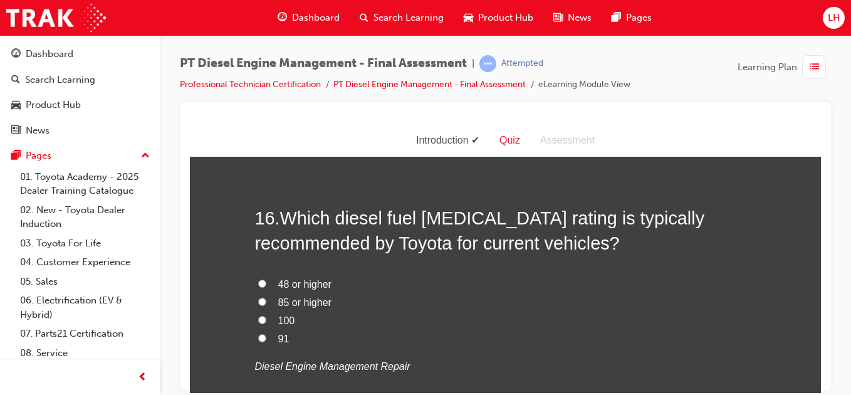
scroll to position [4336, 0]
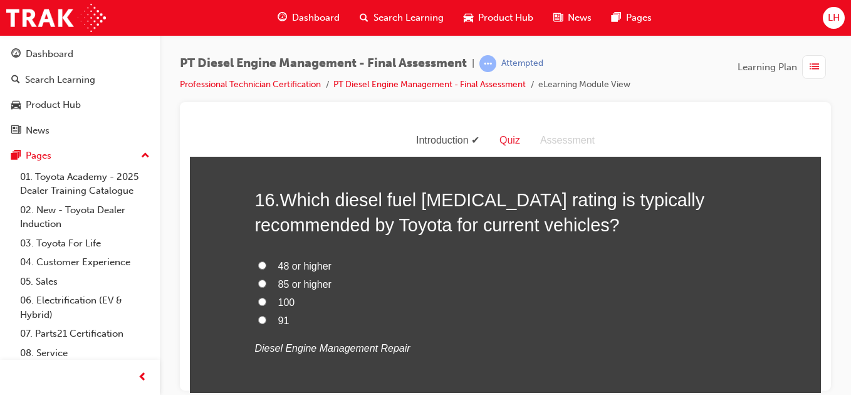
click at [261, 264] on input "48 or higher" at bounding box center [262, 265] width 8 height 8
radio input "true"
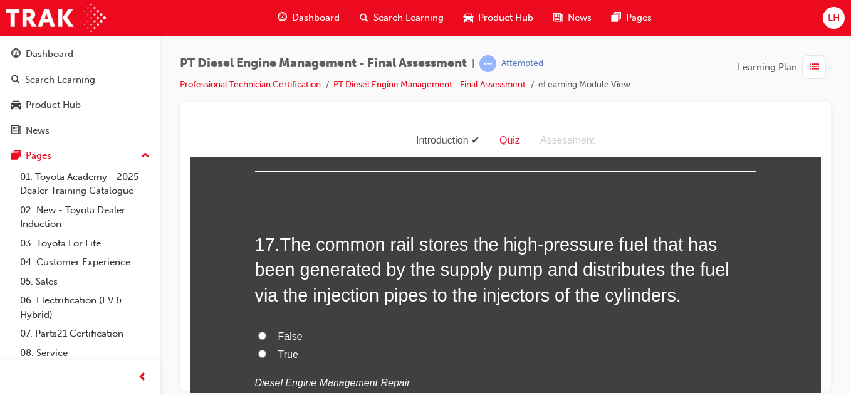
scroll to position [4612, 0]
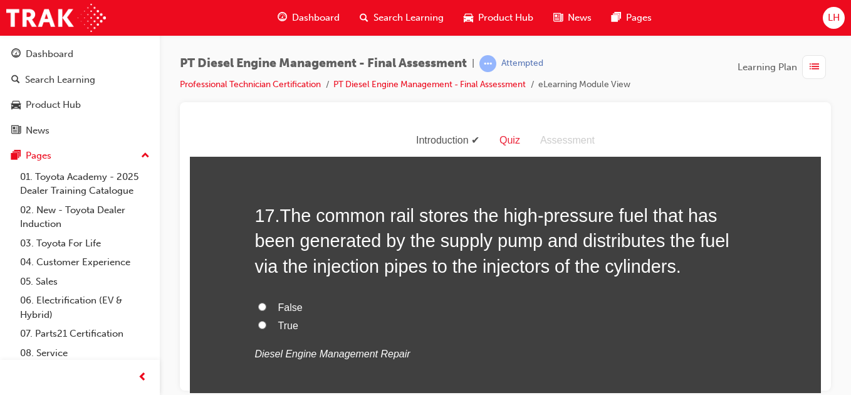
click at [259, 321] on input "True" at bounding box center [262, 324] width 8 height 8
radio input "true"
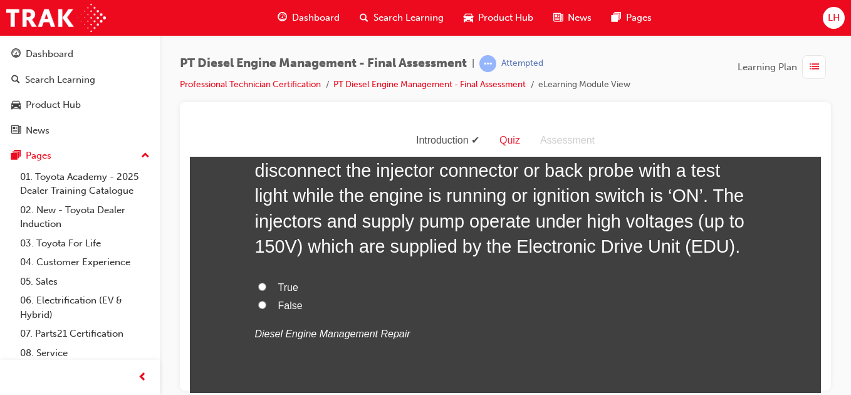
scroll to position [5013, 0]
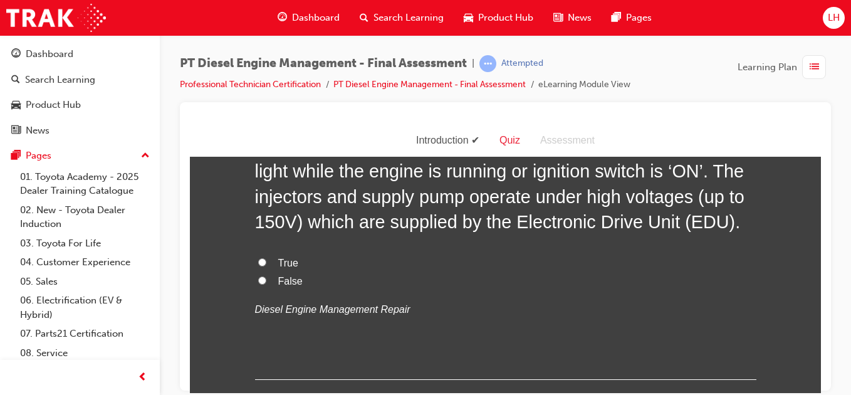
click at [260, 259] on input "True" at bounding box center [262, 262] width 8 height 8
radio input "true"
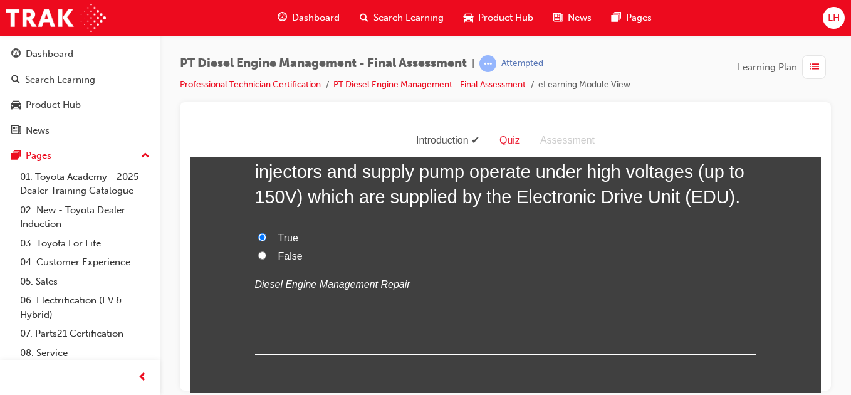
scroll to position [5095, 0]
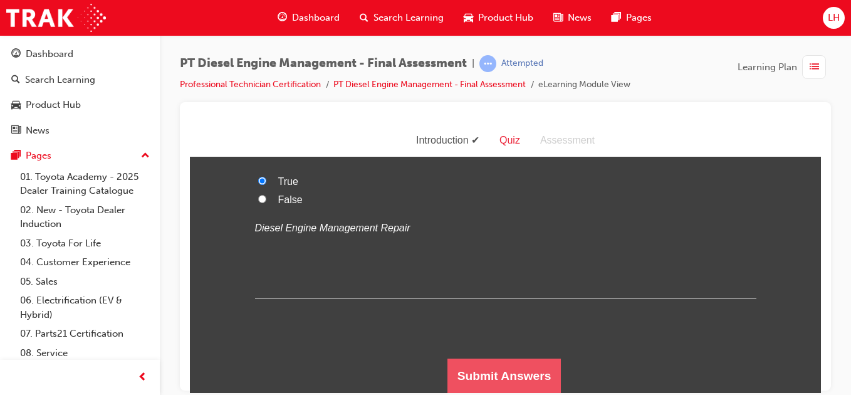
click at [494, 370] on button "Submit Answers" at bounding box center [504, 375] width 114 height 35
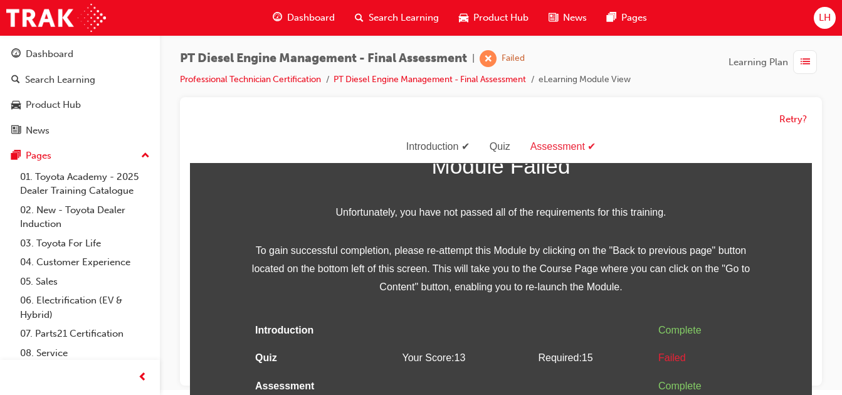
scroll to position [60, 0]
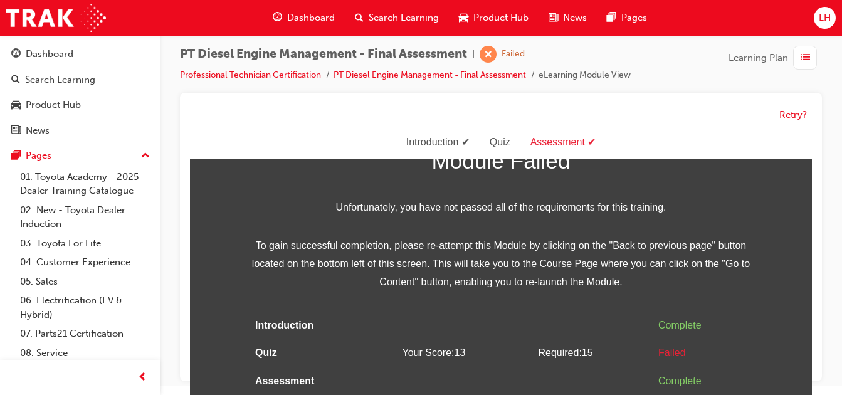
click at [781, 109] on button "Retry?" at bounding box center [793, 115] width 28 height 14
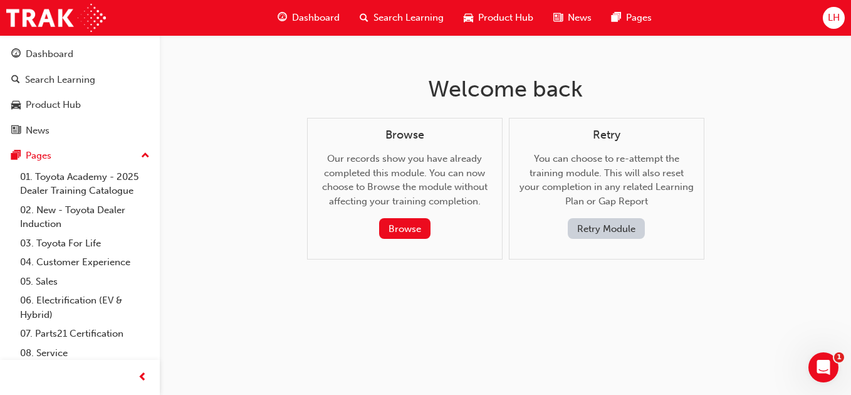
click at [585, 234] on button "Retry Module" at bounding box center [606, 228] width 77 height 21
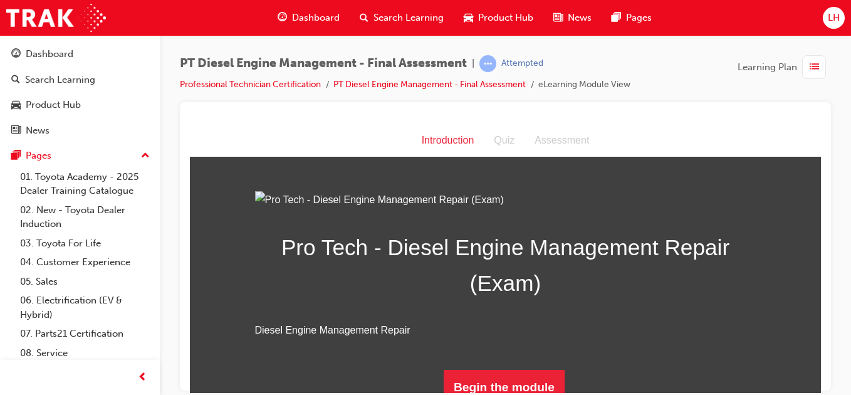
click at [206, 278] on div "Pro Tech - Diesel Engine Management Repair (Exam) Diesel Engine Management Repa…" at bounding box center [505, 298] width 631 height 214
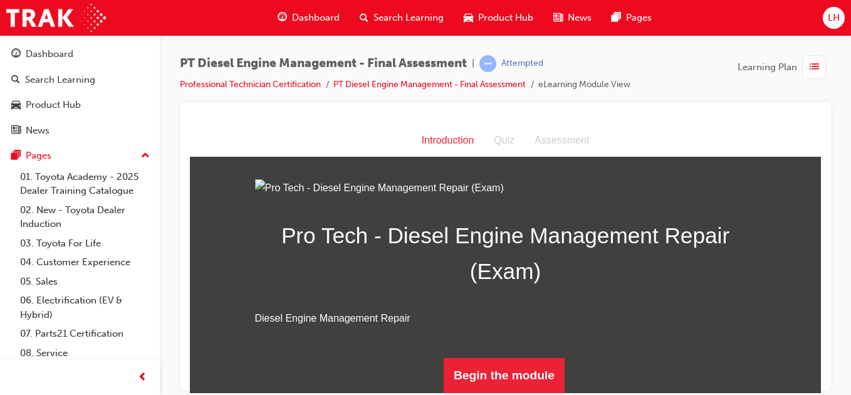
scroll to position [150, 0]
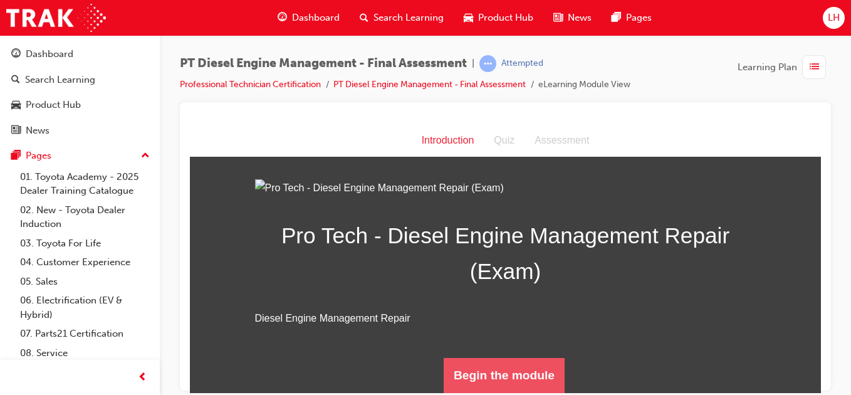
click at [479, 373] on button "Begin the module" at bounding box center [504, 374] width 121 height 35
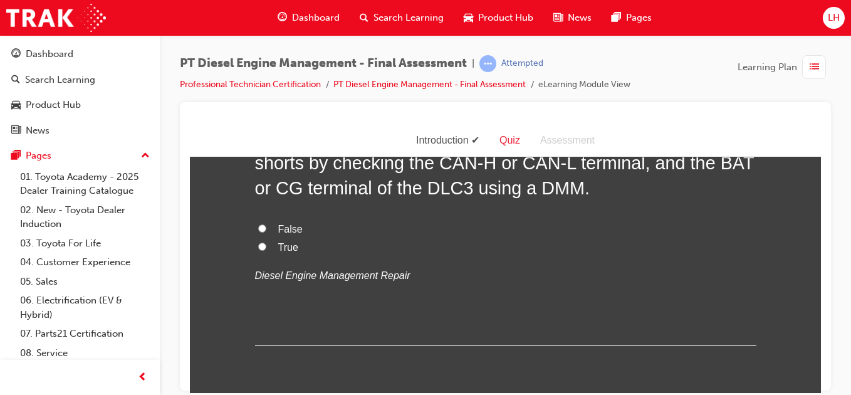
scroll to position [125, 0]
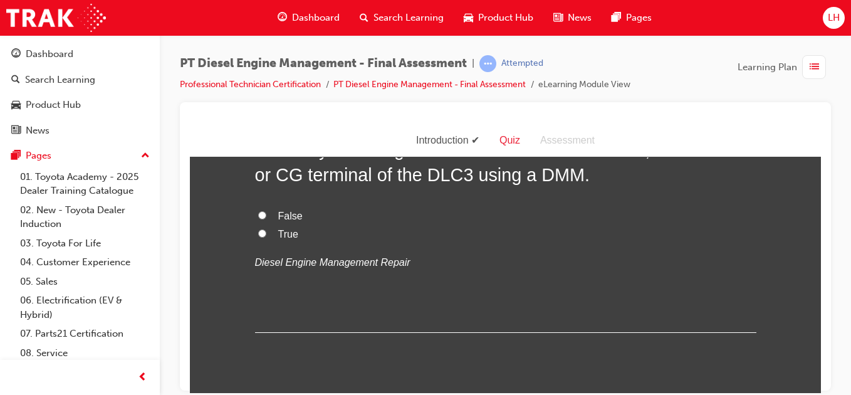
click at [258, 234] on input "True" at bounding box center [262, 233] width 8 height 8
radio input "true"
click at [258, 211] on input "False" at bounding box center [262, 215] width 8 height 8
radio input "true"
click at [258, 229] on input "True" at bounding box center [262, 233] width 8 height 8
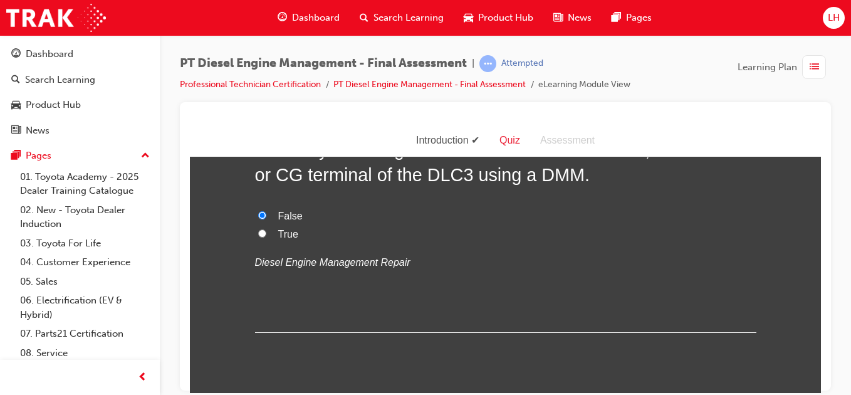
radio input "true"
click at [258, 211] on input "False" at bounding box center [262, 215] width 8 height 8
radio input "true"
click at [258, 229] on input "True" at bounding box center [262, 233] width 8 height 8
radio input "true"
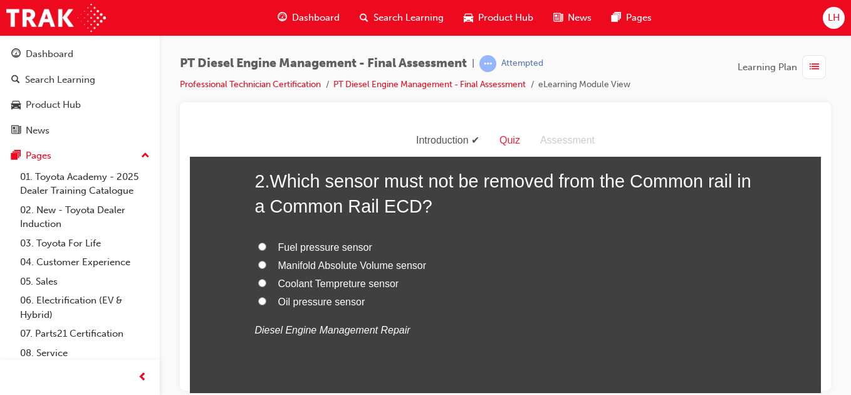
scroll to position [351, 0]
click at [258, 245] on input "Fuel pressure sensor" at bounding box center [262, 245] width 8 height 8
radio input "true"
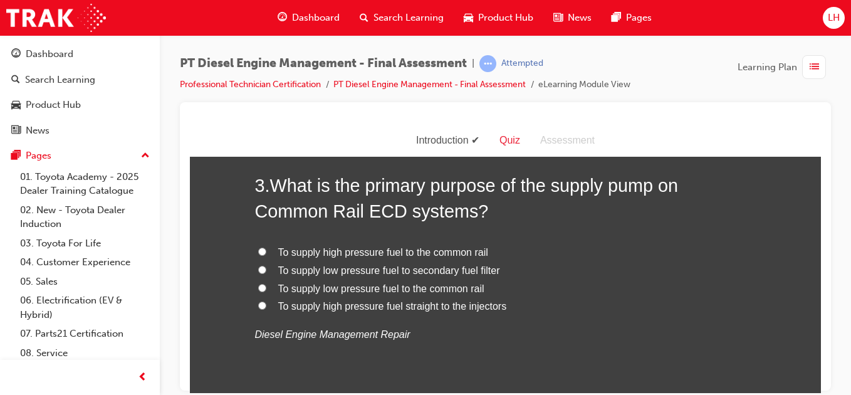
scroll to position [652, 0]
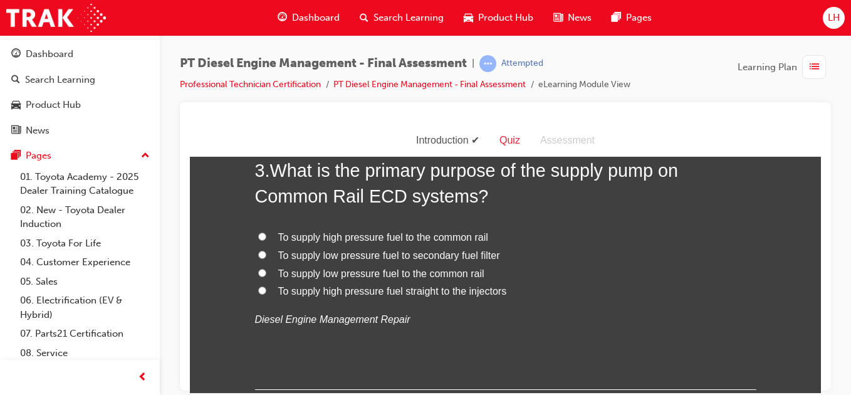
click at [259, 292] on input "To supply high pressure fuel straight to the injectors" at bounding box center [262, 290] width 8 height 8
radio input "true"
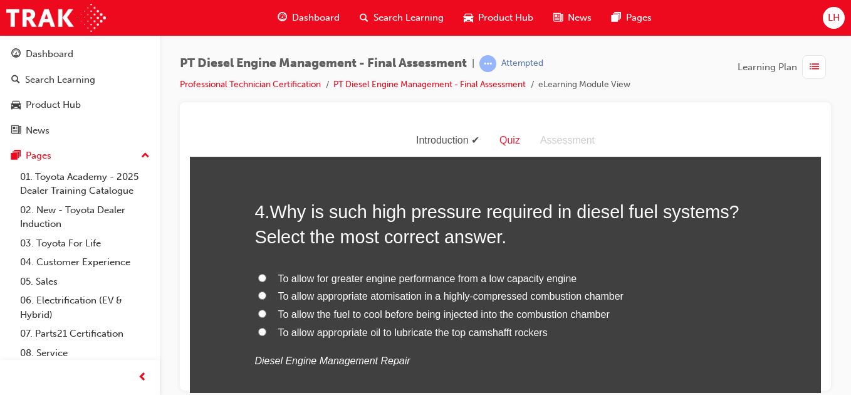
scroll to position [927, 0]
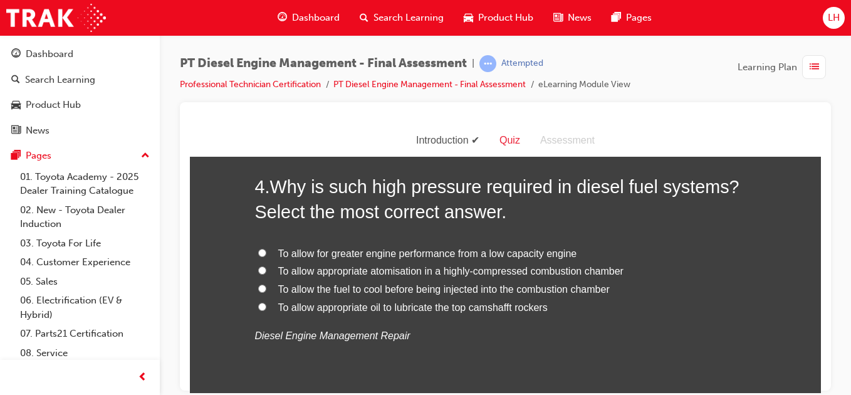
click at [258, 268] on input "To allow appropriate atomisation in a highly-compressed combustion chamber" at bounding box center [262, 270] width 8 height 8
radio input "true"
click at [185, 317] on div at bounding box center [505, 246] width 651 height 288
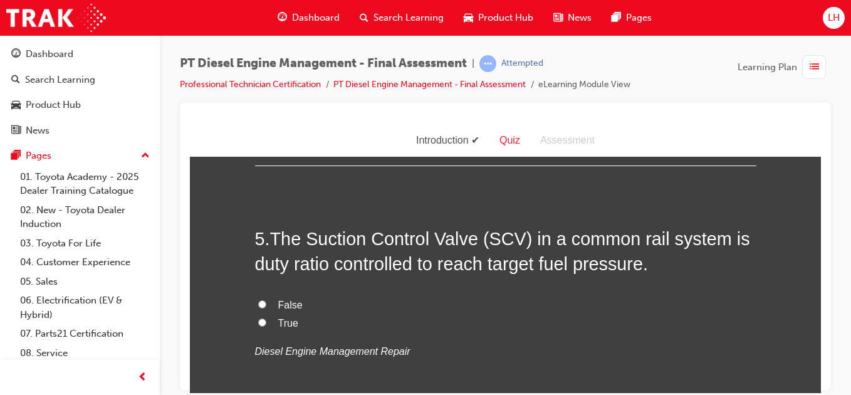
scroll to position [1203, 0]
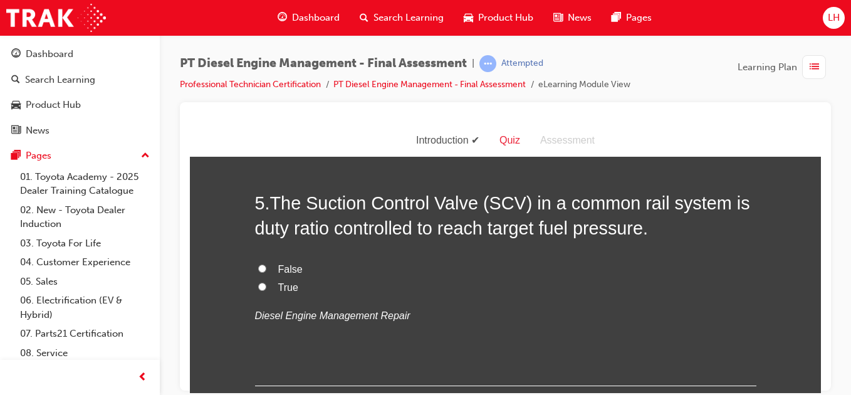
click at [255, 289] on label "True" at bounding box center [505, 287] width 501 height 18
click at [258, 289] on input "True" at bounding box center [262, 286] width 8 height 8
radio input "true"
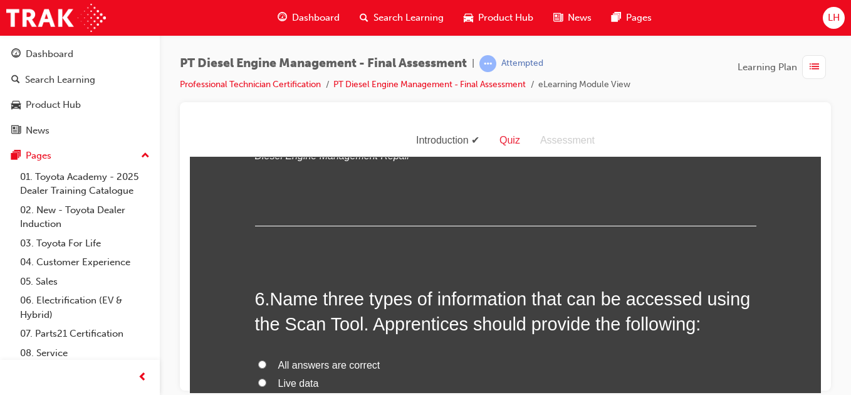
scroll to position [1429, 0]
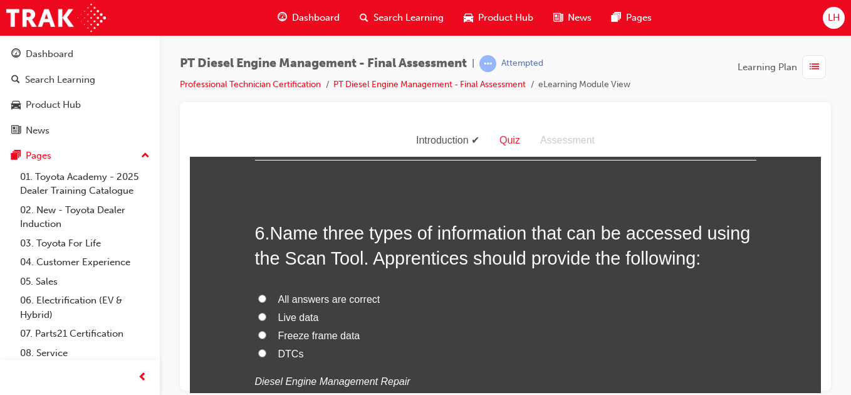
click at [258, 297] on input "All answers are correct" at bounding box center [262, 298] width 8 height 8
radio input "true"
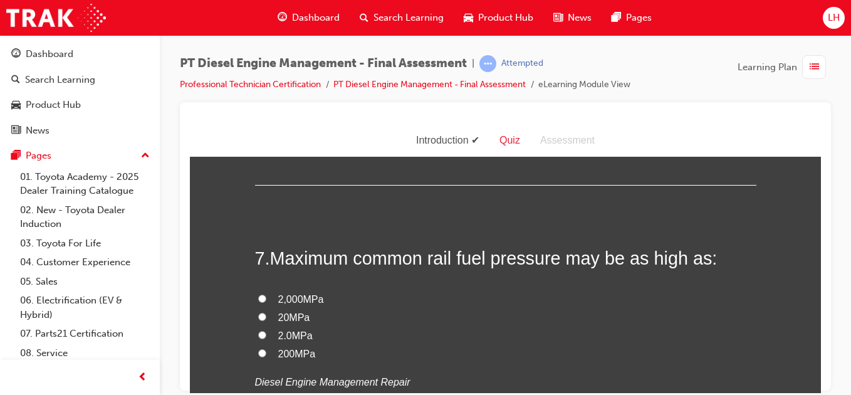
scroll to position [1705, 0]
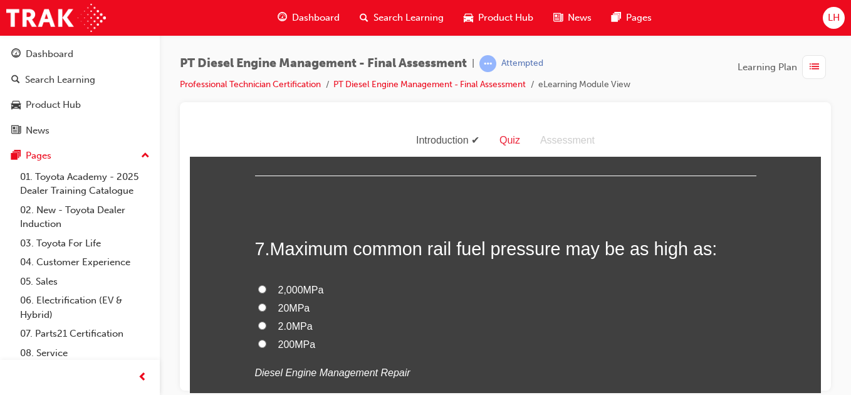
click at [258, 290] on input "2,000MPa" at bounding box center [262, 289] width 8 height 8
radio input "true"
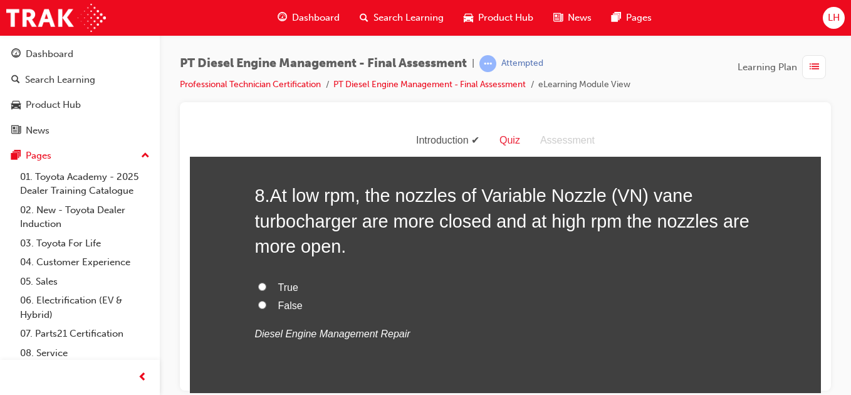
scroll to position [2030, 0]
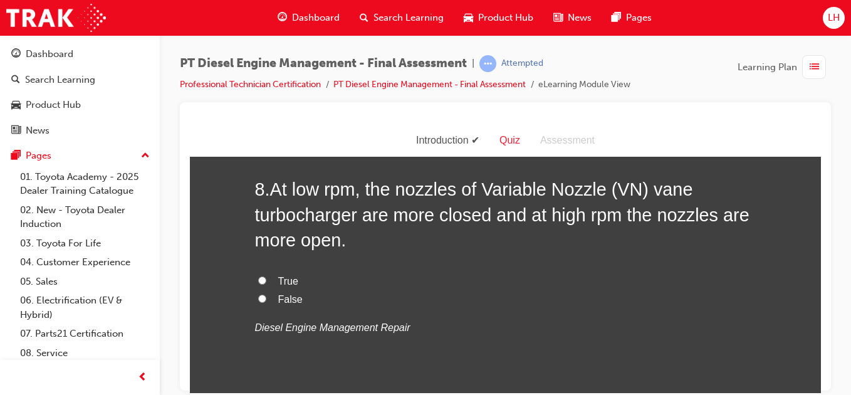
click at [258, 281] on input "True" at bounding box center [262, 280] width 8 height 8
radio input "true"
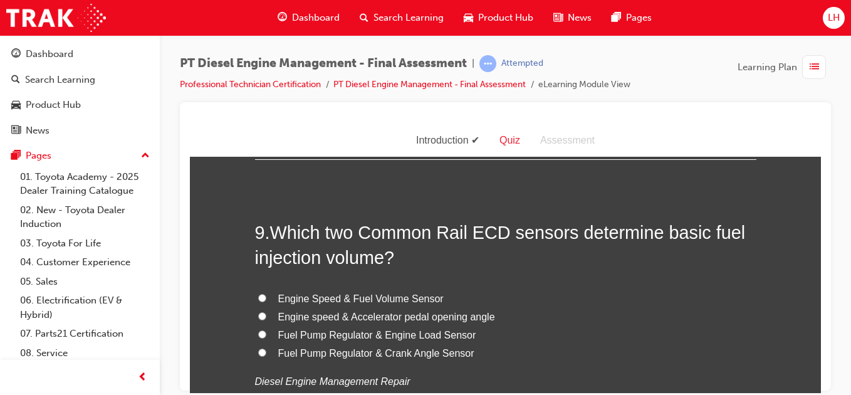
scroll to position [2306, 0]
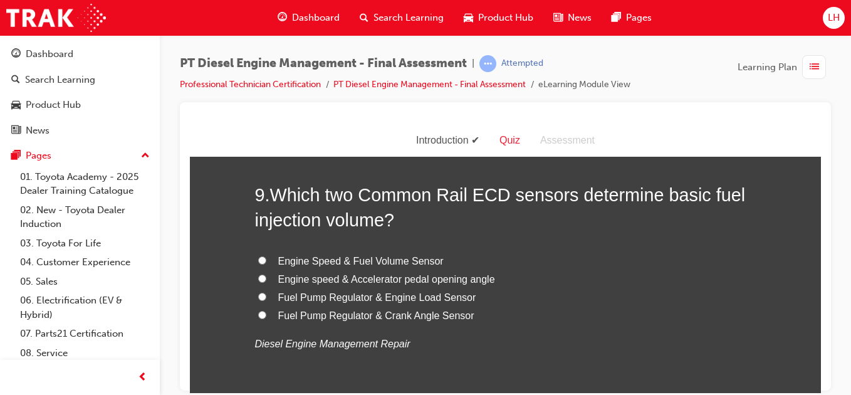
click at [256, 302] on label "Fuel Pump Regulator & Engine Load Sensor" at bounding box center [505, 297] width 501 height 18
click at [258, 300] on input "Fuel Pump Regulator & Engine Load Sensor" at bounding box center [262, 296] width 8 height 8
radio input "true"
click at [258, 277] on input "Engine speed & Accelerator pedal opening angle" at bounding box center [262, 278] width 8 height 8
radio input "true"
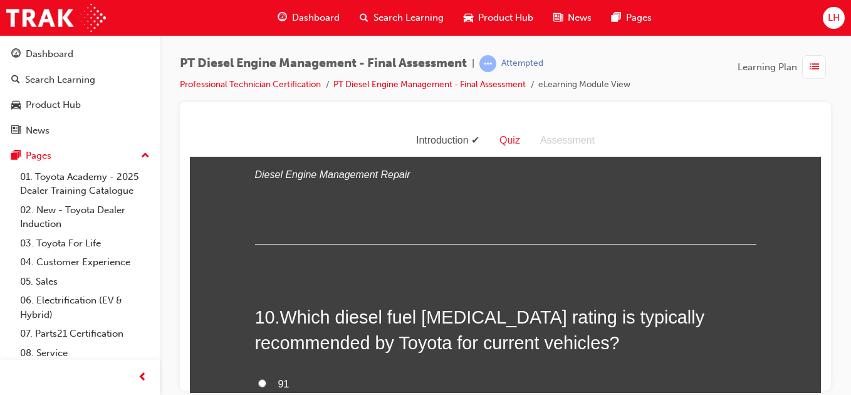
scroll to position [2582, 0]
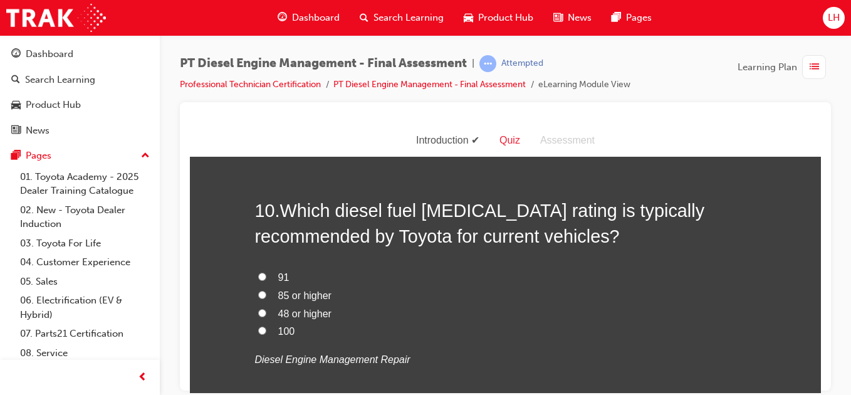
click at [258, 311] on input "48 or higher" at bounding box center [262, 312] width 8 height 8
radio input "true"
click at [213, 361] on div "You must select an answer for each question before you can submit. Please note,…" at bounding box center [505, 247] width 631 height 5317
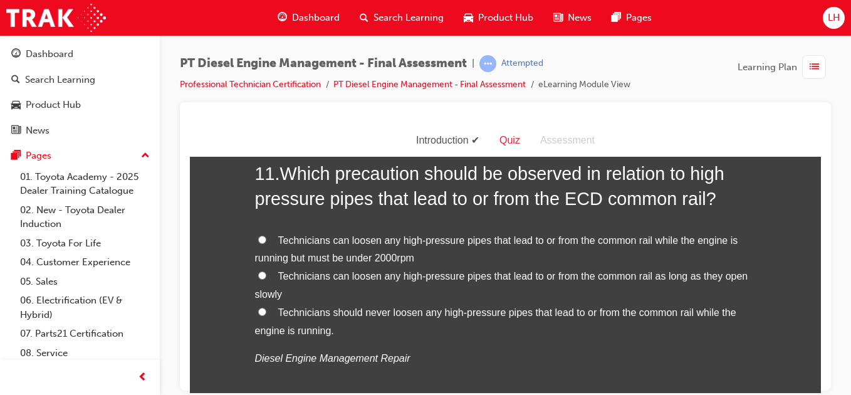
scroll to position [2933, 0]
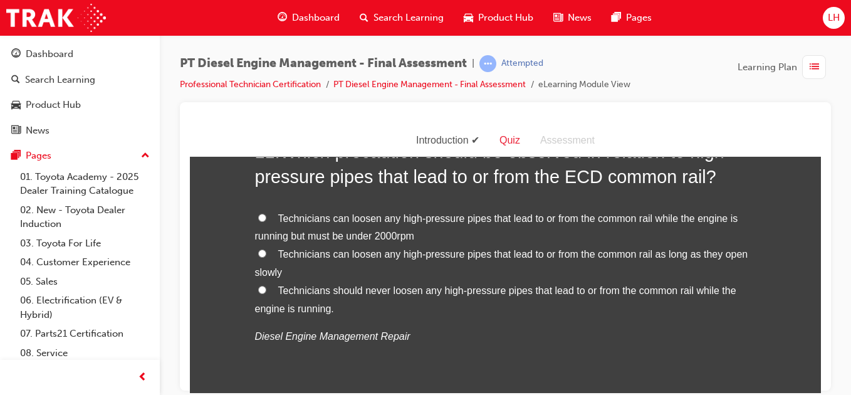
click at [258, 293] on input "Technicians should never loosen any high-pressure pipes that lead to or from th…" at bounding box center [262, 289] width 8 height 8
radio input "true"
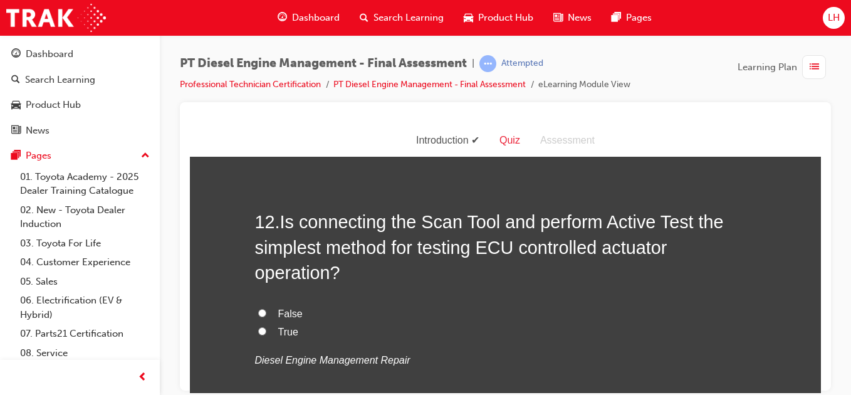
scroll to position [3208, 0]
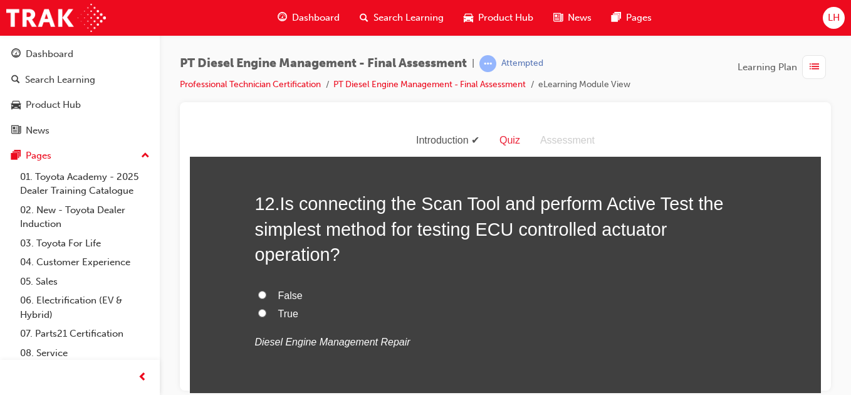
click at [258, 312] on input "True" at bounding box center [262, 312] width 8 height 8
radio input "true"
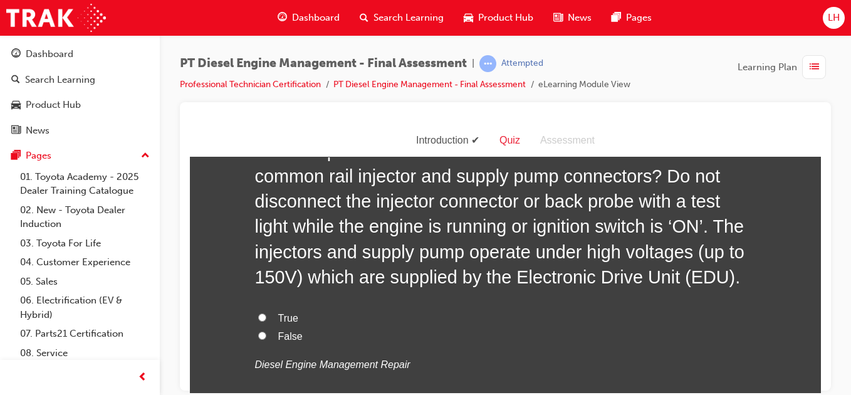
scroll to position [3584, 0]
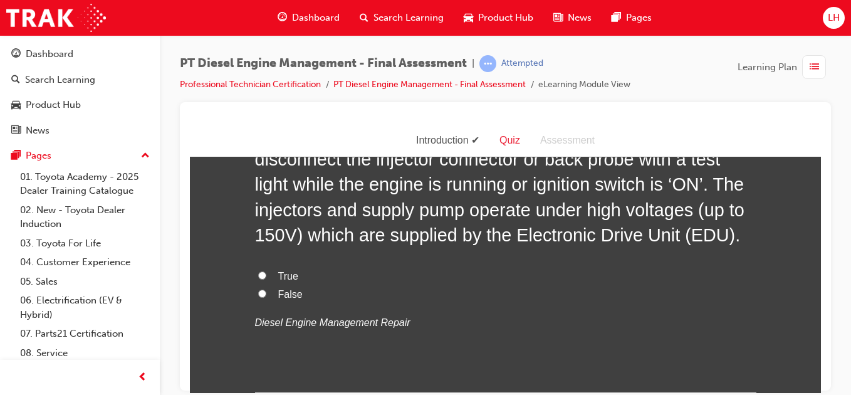
click at [258, 271] on input "True" at bounding box center [262, 275] width 8 height 8
radio input "true"
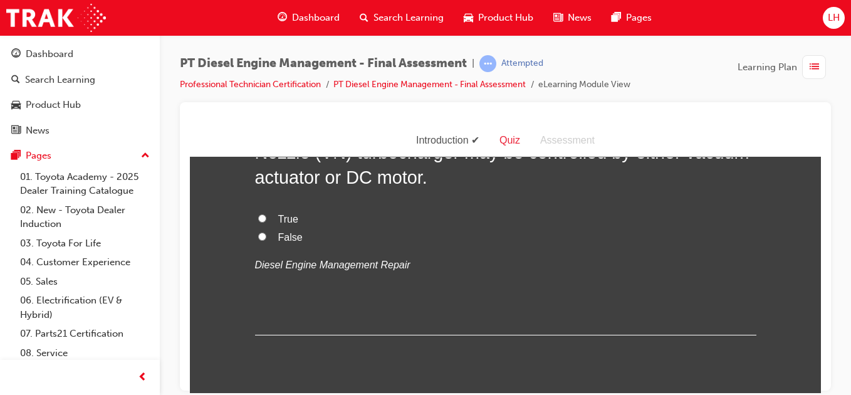
scroll to position [3935, 0]
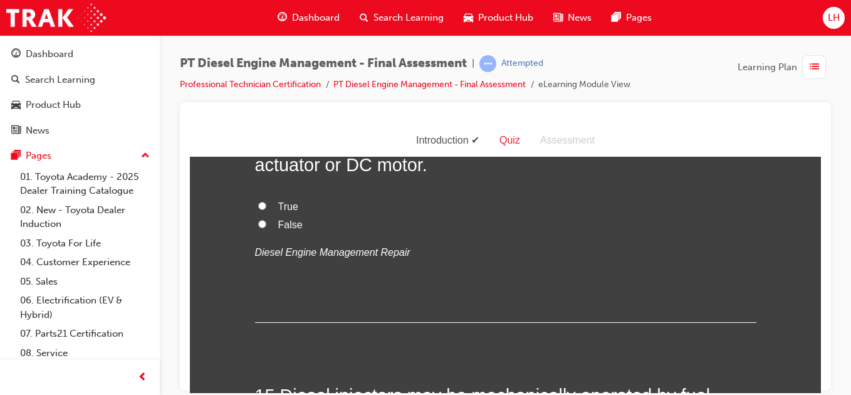
click at [255, 204] on label "True" at bounding box center [505, 206] width 501 height 18
click at [258, 204] on input "True" at bounding box center [262, 205] width 8 height 8
radio input "true"
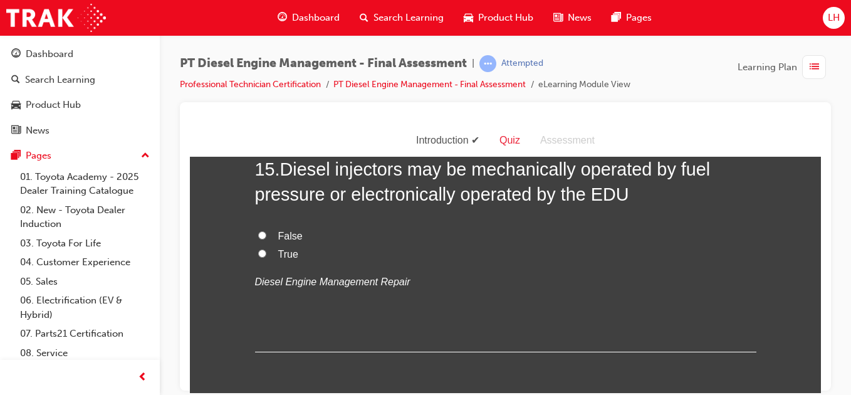
scroll to position [4161, 0]
click at [258, 249] on input "True" at bounding box center [262, 253] width 8 height 8
radio input "true"
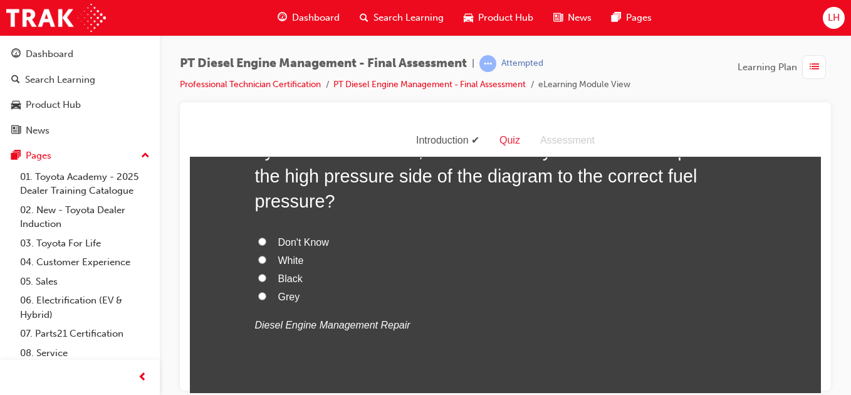
scroll to position [4462, 0]
click at [258, 275] on input "Black" at bounding box center [262, 277] width 8 height 8
radio input "true"
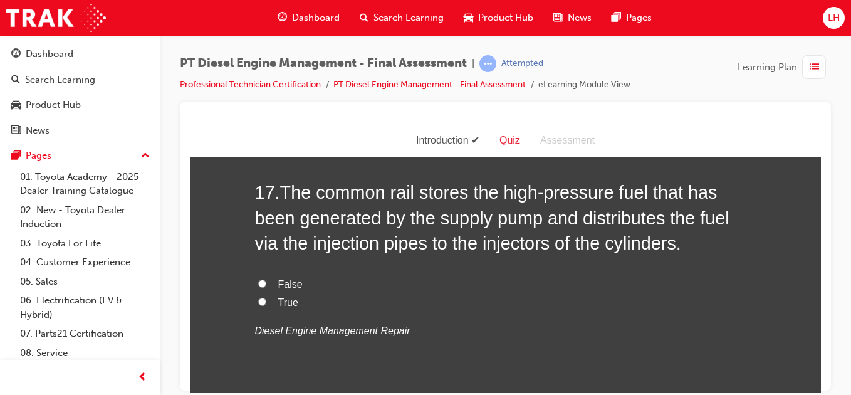
scroll to position [4763, 0]
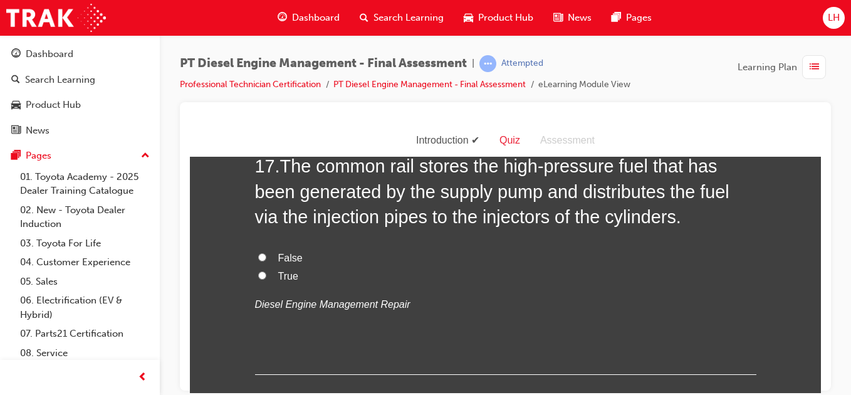
click at [258, 276] on input "True" at bounding box center [262, 275] width 8 height 8
radio input "true"
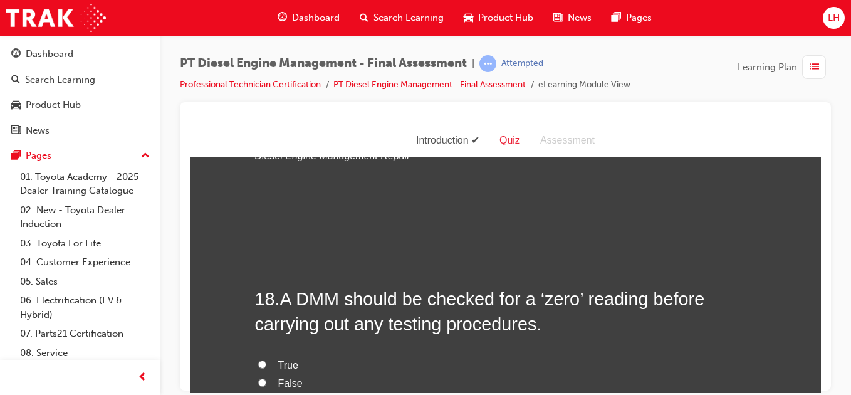
scroll to position [5038, 0]
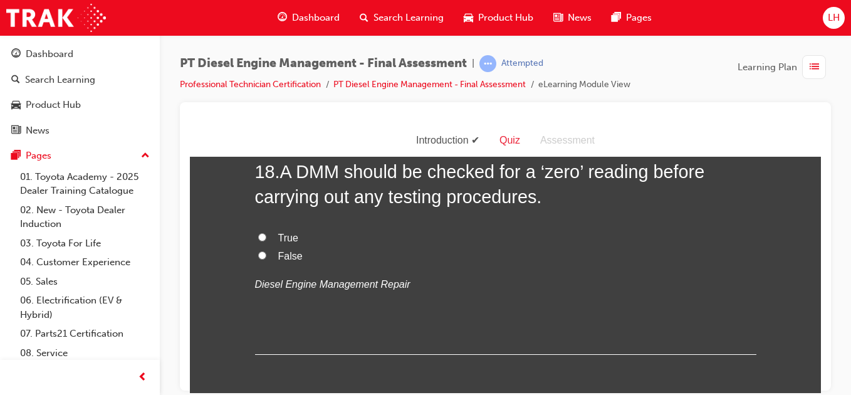
click at [258, 234] on input "True" at bounding box center [262, 236] width 8 height 8
radio input "true"
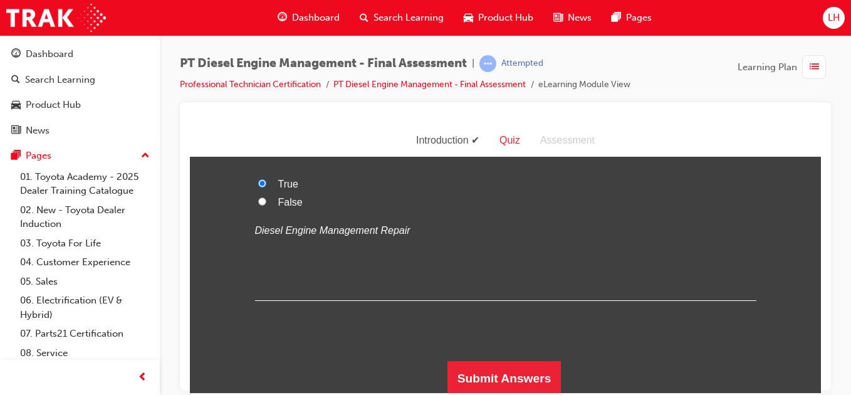
scroll to position [5095, 0]
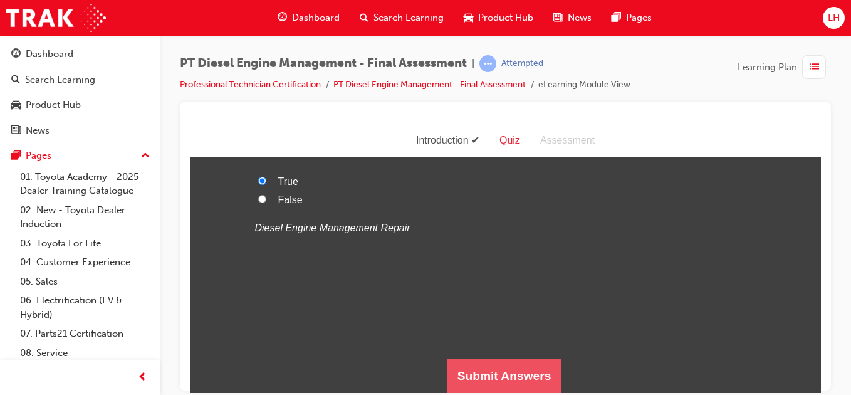
click at [486, 385] on button "Submit Answers" at bounding box center [504, 375] width 114 height 35
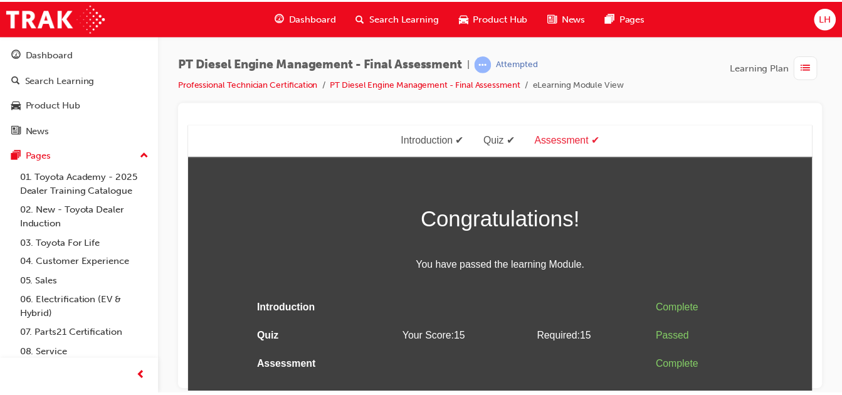
scroll to position [0, 0]
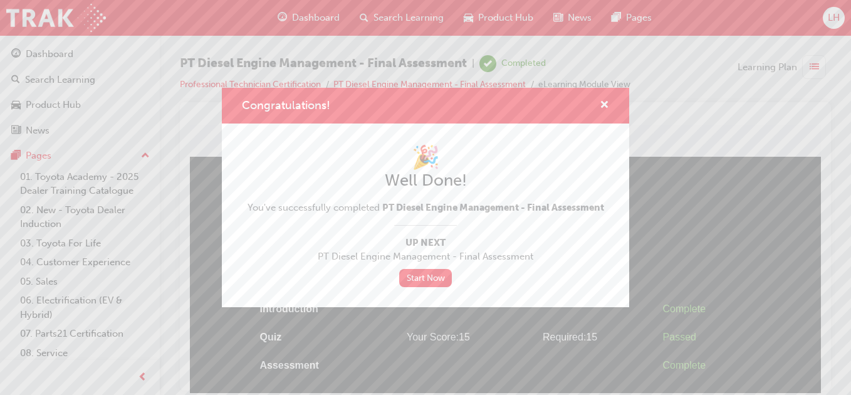
click at [430, 282] on link "Start Now" at bounding box center [425, 278] width 53 height 18
click at [608, 103] on span "cross-icon" at bounding box center [604, 105] width 9 height 11
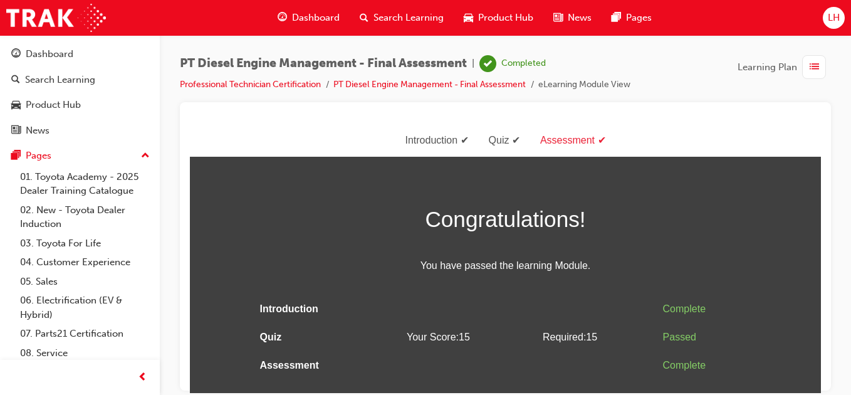
click at [290, 12] on div "Dashboard" at bounding box center [309, 18] width 82 height 26
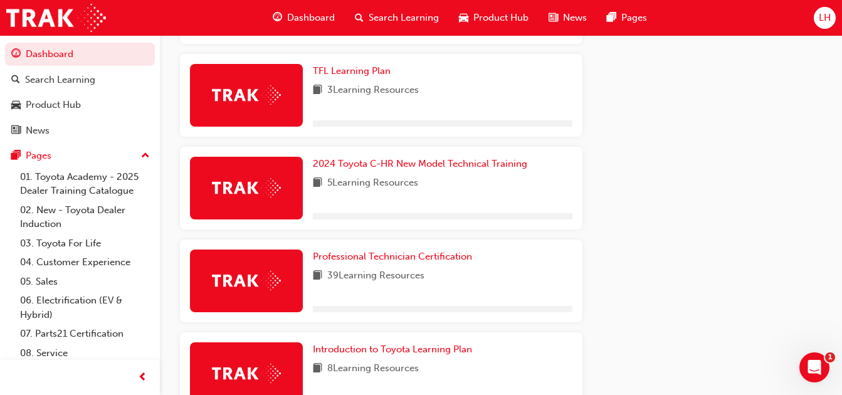
scroll to position [781, 0]
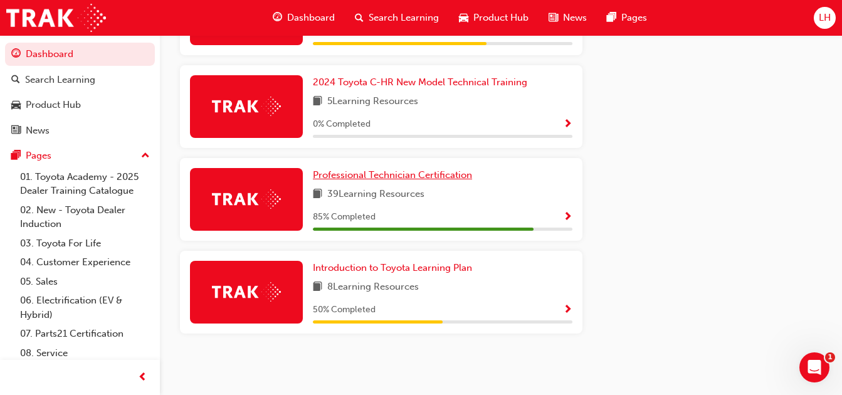
click at [409, 179] on span "Professional Technician Certification" at bounding box center [392, 174] width 159 height 11
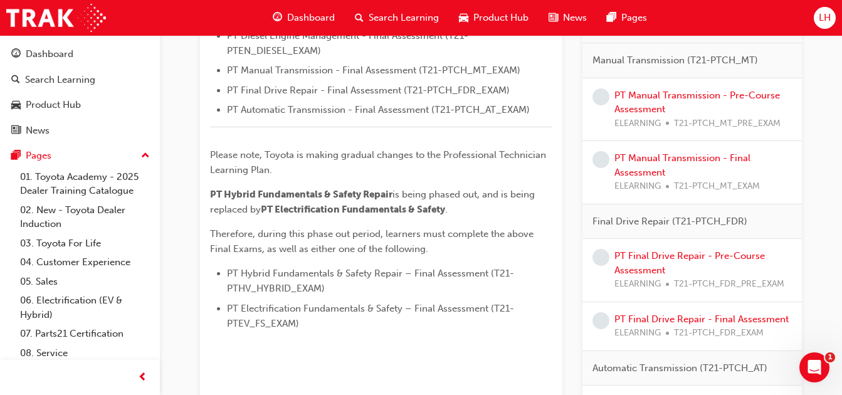
scroll to position [588, 0]
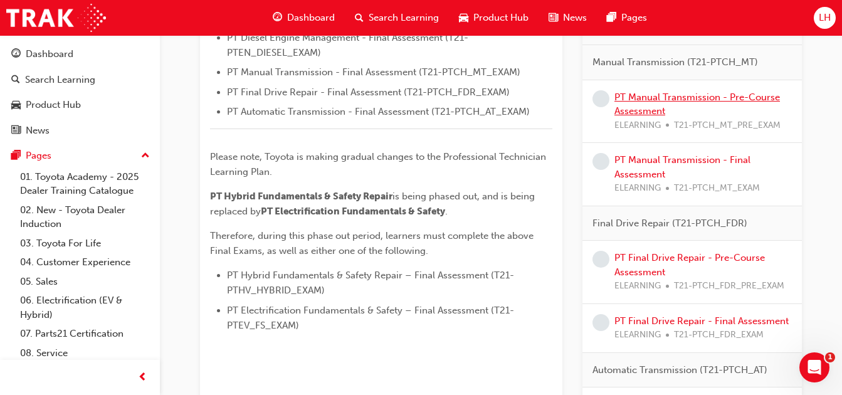
click at [640, 96] on link "PT Manual Transmission - Pre-Course Assessment" at bounding box center [696, 104] width 165 height 26
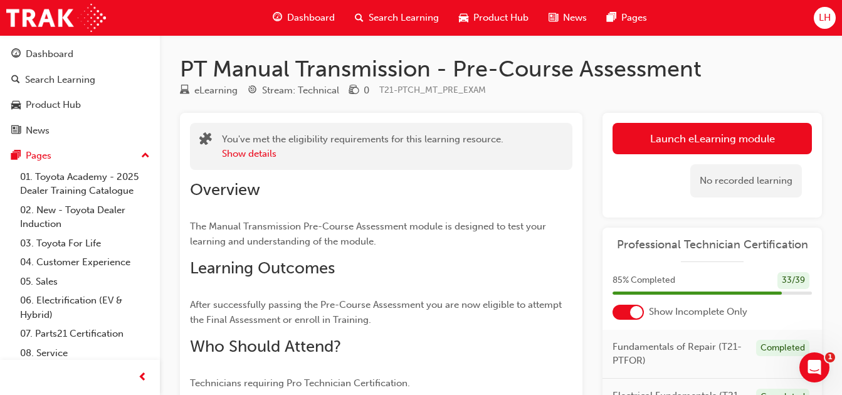
click at [733, 133] on link "Launch eLearning module" at bounding box center [711, 138] width 199 height 31
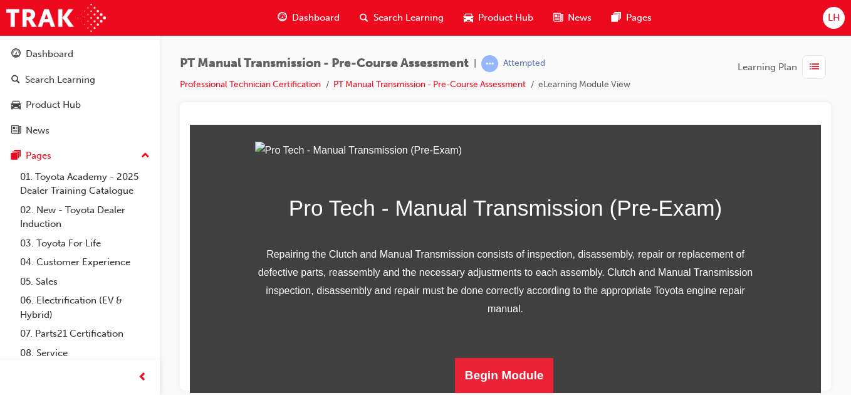
scroll to position [223, 0]
click at [508, 384] on button "Begin Module" at bounding box center [504, 374] width 99 height 35
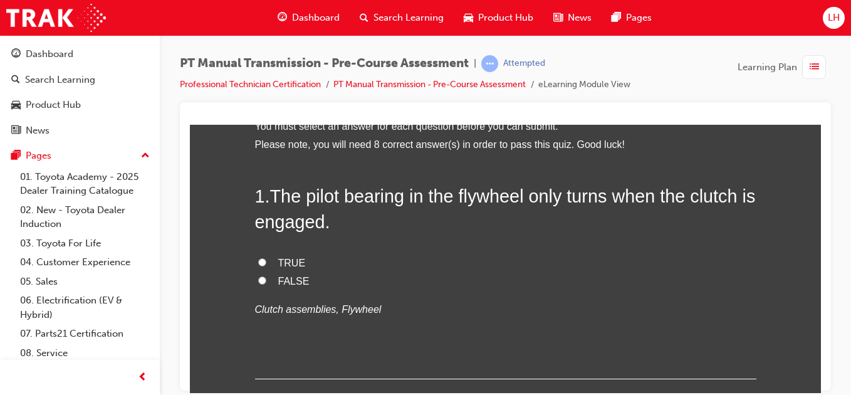
scroll to position [75, 0]
click at [258, 276] on input "FALSE" at bounding box center [262, 278] width 8 height 8
radio input "true"
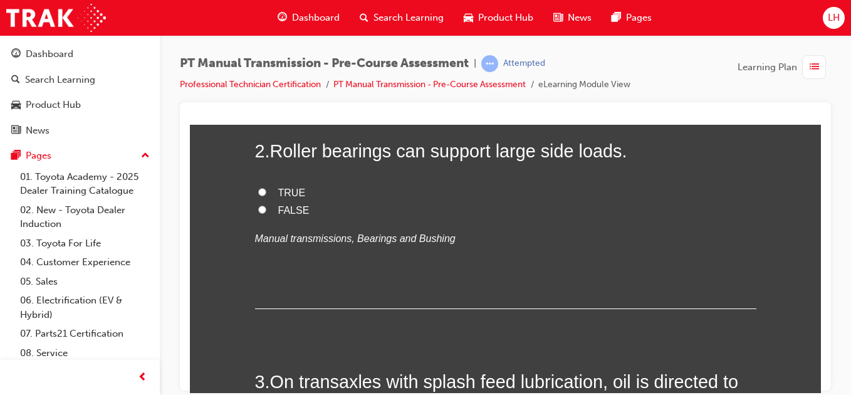
scroll to position [376, 0]
click at [258, 187] on input "TRUE" at bounding box center [262, 190] width 8 height 8
radio input "true"
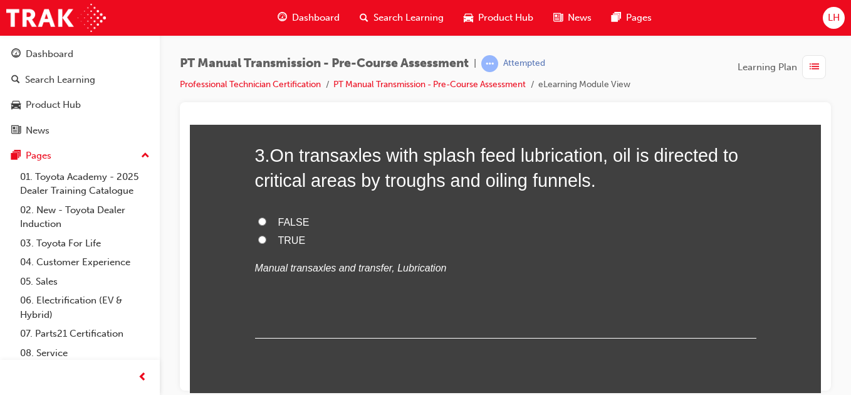
scroll to position [602, 0]
click at [258, 235] on input "TRUE" at bounding box center [262, 238] width 8 height 8
radio input "true"
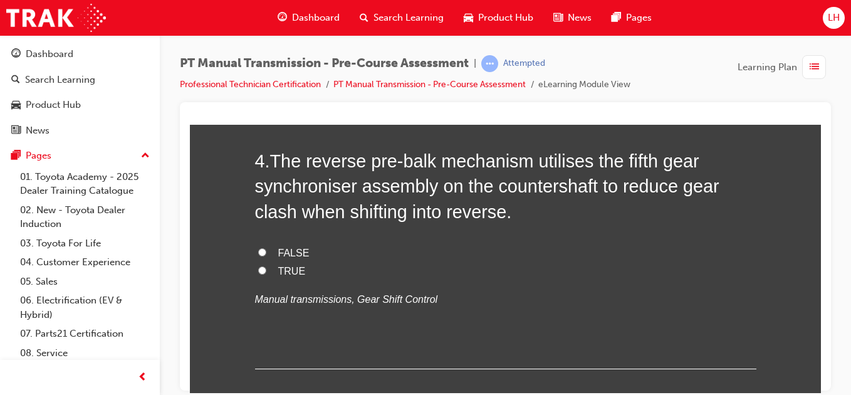
scroll to position [852, 0]
click at [259, 265] on input "TRUE" at bounding box center [262, 268] width 8 height 8
radio input "true"
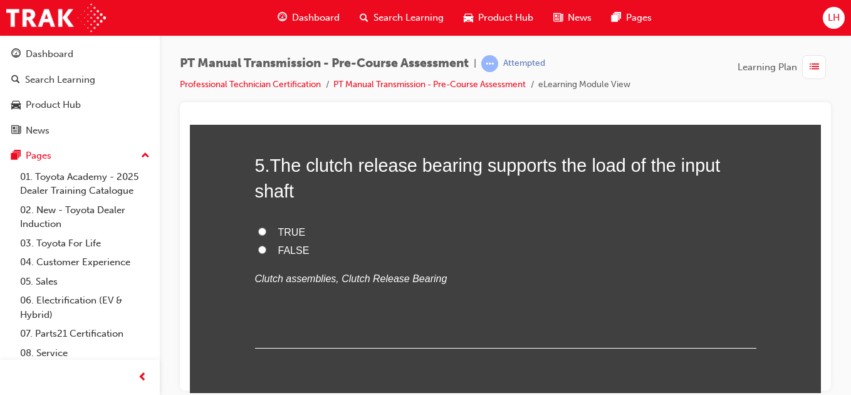
scroll to position [1128, 0]
click at [258, 244] on input "FALSE" at bounding box center [262, 248] width 8 height 8
radio input "true"
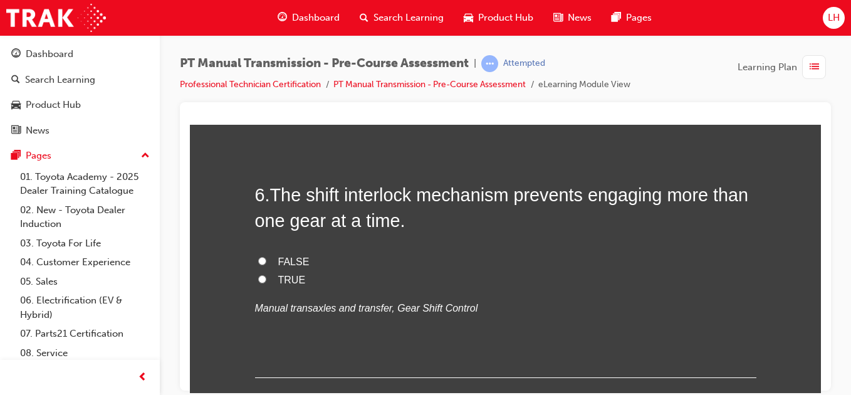
scroll to position [1379, 0]
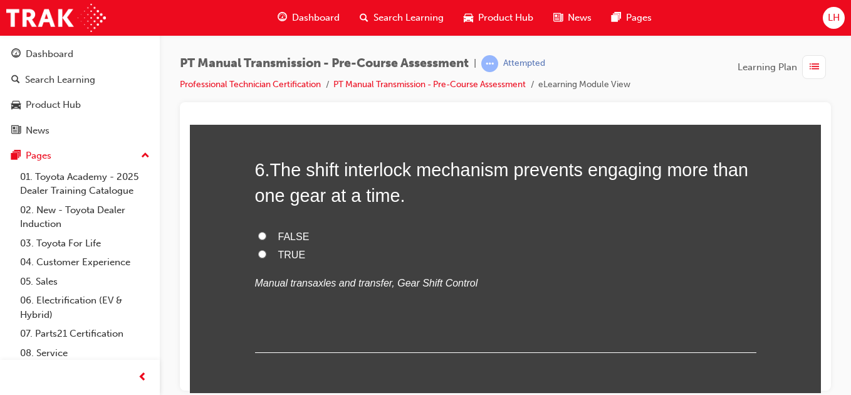
click at [258, 251] on input "TRUE" at bounding box center [262, 253] width 8 height 8
radio input "true"
click at [222, 319] on div "You must select an answer for each question before you can submit. Please note,…" at bounding box center [505, 231] width 631 height 2838
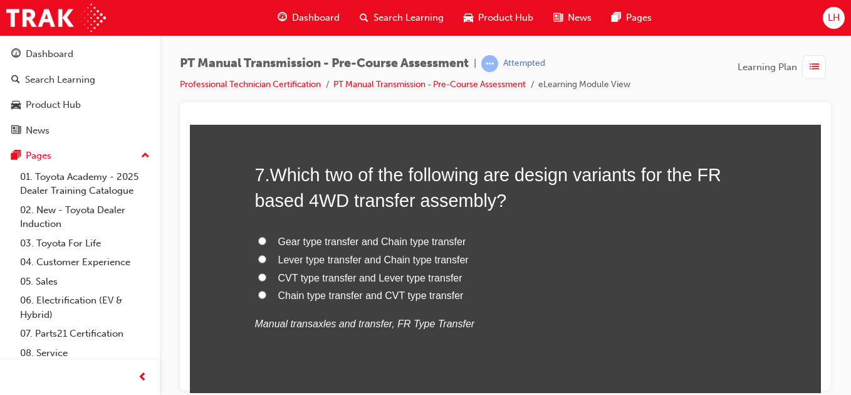
scroll to position [1654, 0]
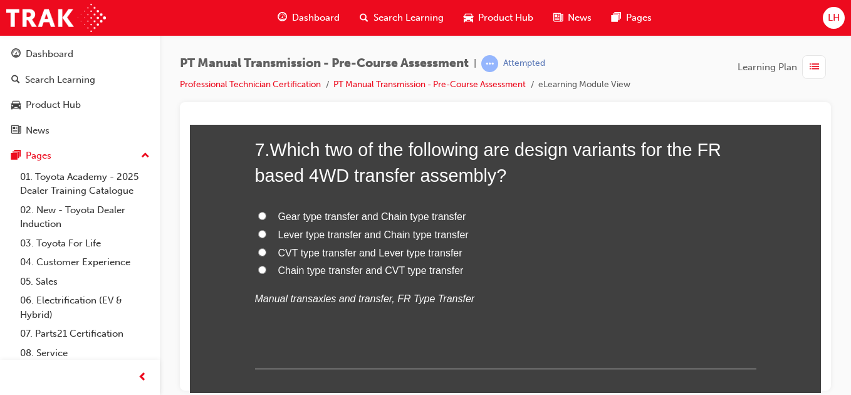
click at [258, 213] on input "Gear type transfer and Chain type transfer" at bounding box center [262, 215] width 8 height 8
radio input "true"
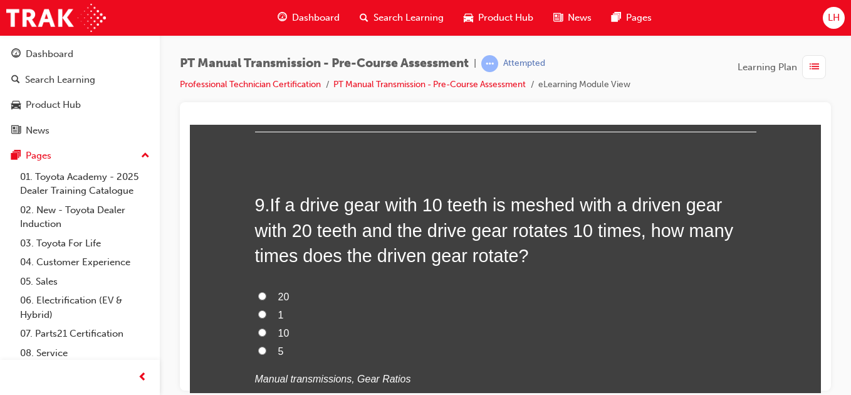
scroll to position [2231, 0]
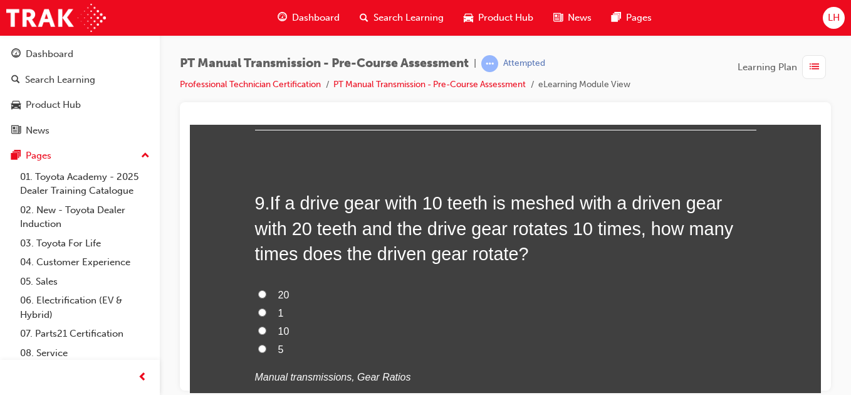
click at [260, 17] on input "Hydraulic tube" at bounding box center [262, 13] width 8 height 8
radio input "true"
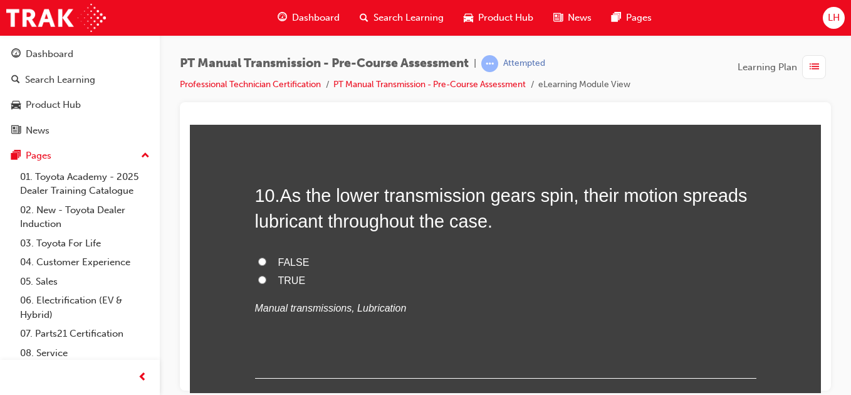
scroll to position [2557, 0]
click at [258, 26] on input "5" at bounding box center [262, 22] width 8 height 8
radio input "true"
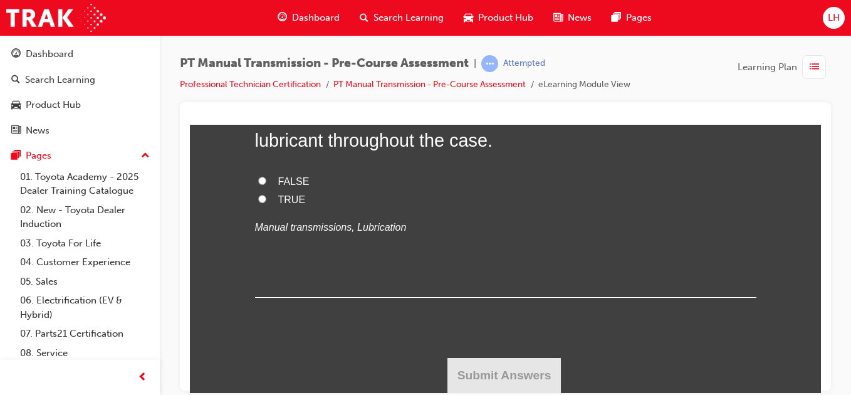
scroll to position [2858, 0]
click at [256, 209] on label "TRUE" at bounding box center [505, 200] width 501 height 18
click at [258, 202] on input "TRUE" at bounding box center [262, 198] width 8 height 8
radio input "true"
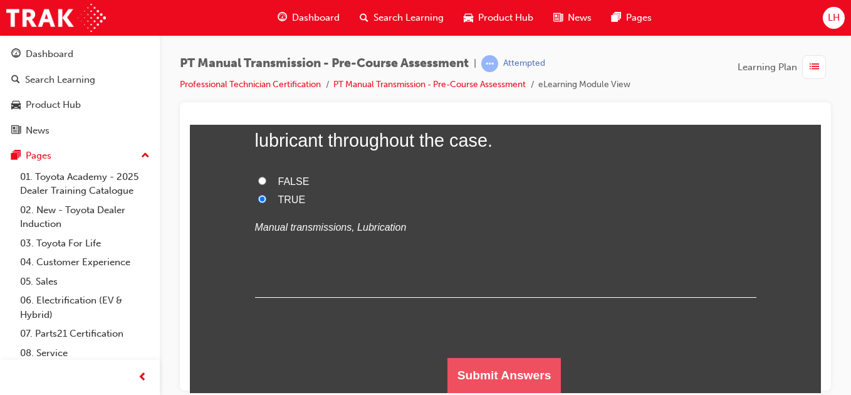
click at [480, 374] on button "Submit Answers" at bounding box center [504, 374] width 114 height 35
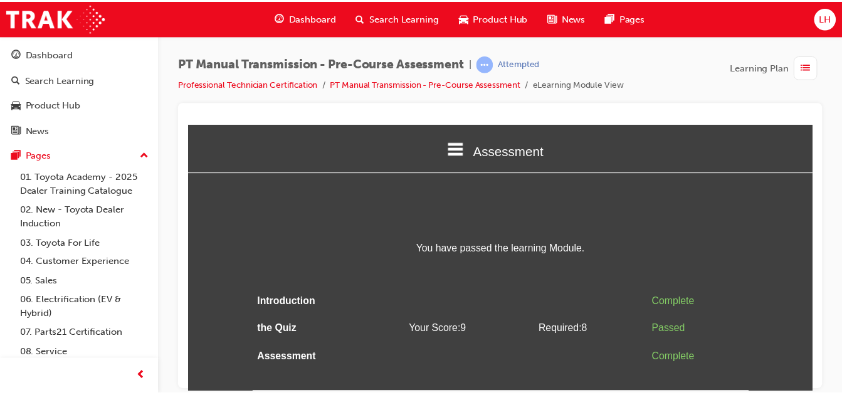
scroll to position [0, 0]
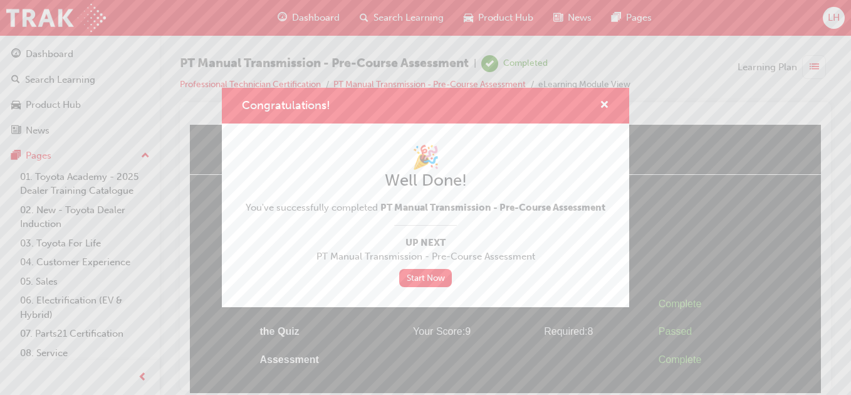
click at [437, 278] on link "Start Now" at bounding box center [425, 278] width 53 height 18
click at [439, 277] on link "Start Now" at bounding box center [425, 278] width 53 height 18
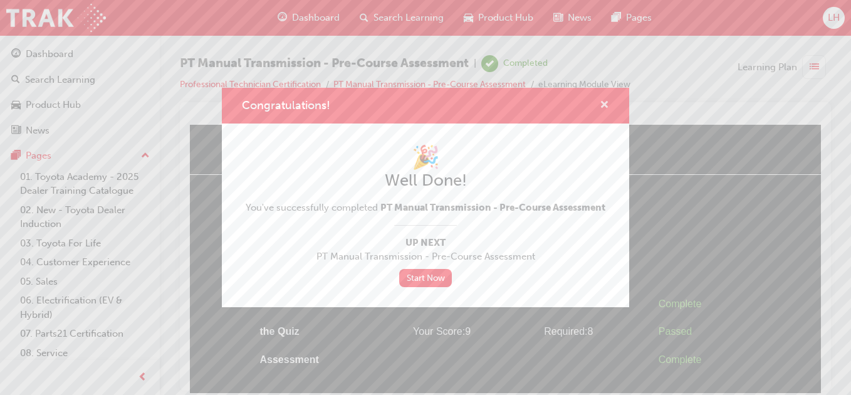
click at [608, 102] on span "cross-icon" at bounding box center [604, 105] width 9 height 11
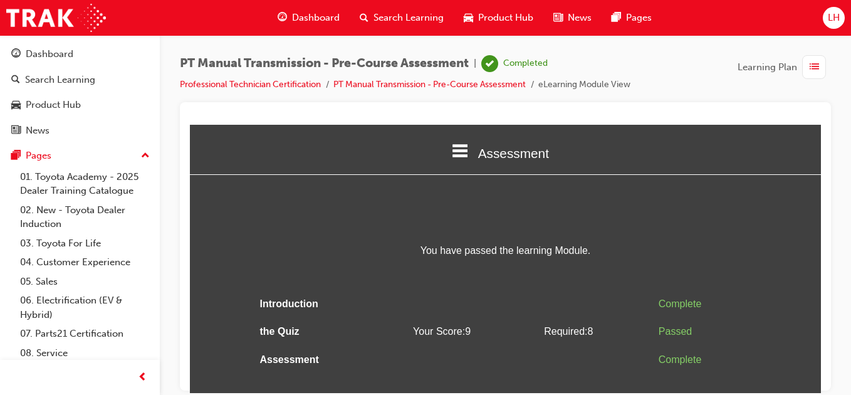
click at [299, 21] on span "Dashboard" at bounding box center [316, 18] width 48 height 14
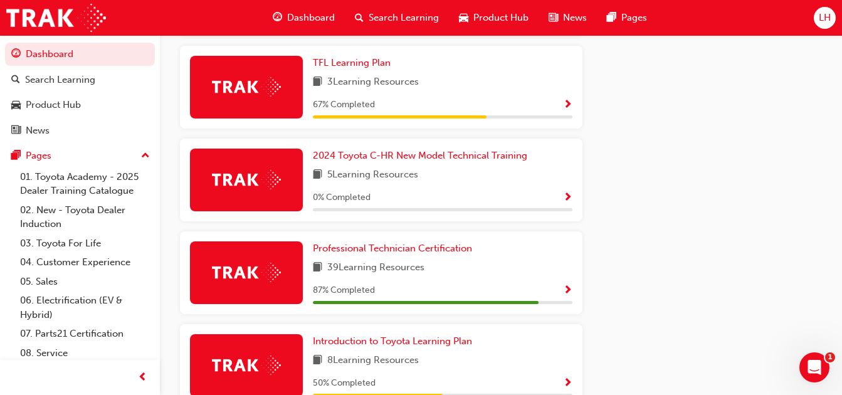
scroll to position [731, 0]
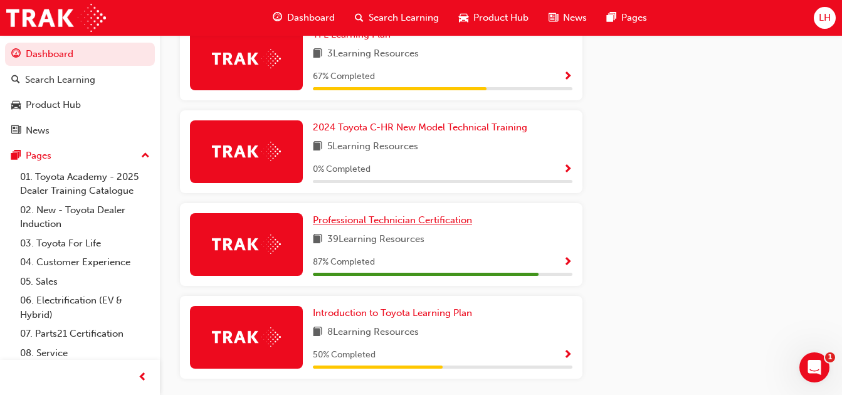
click at [392, 226] on span "Professional Technician Certification" at bounding box center [392, 219] width 159 height 11
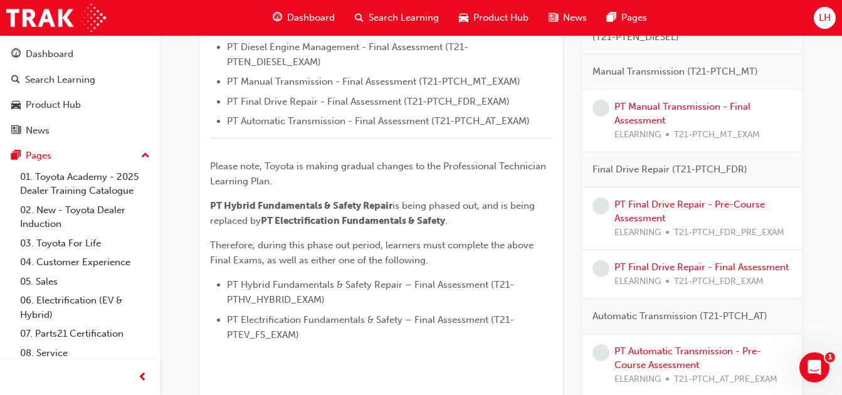
scroll to position [586, 0]
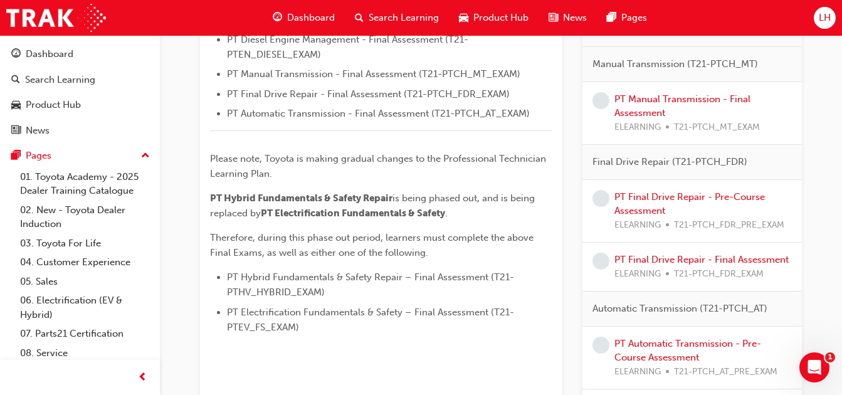
click at [667, 92] on div "PT Manual Transmission - Final Assessment ELEARNING T21-PTCH_MT_EXAM" at bounding box center [702, 113] width 177 height 43
click at [667, 95] on link "PT Manual Transmission - Final Assessment" at bounding box center [682, 106] width 136 height 26
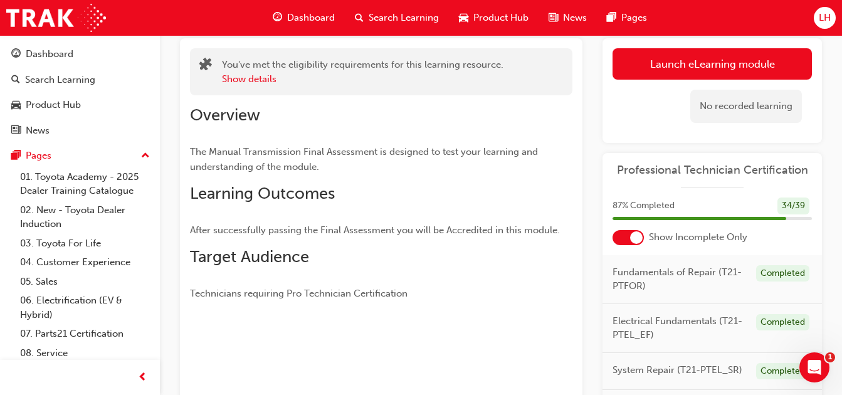
scroll to position [34, 0]
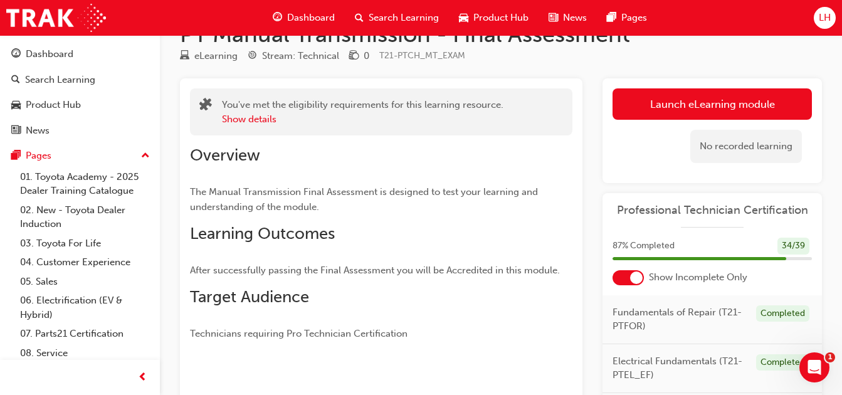
click at [643, 105] on link "Launch eLearning module" at bounding box center [711, 103] width 199 height 31
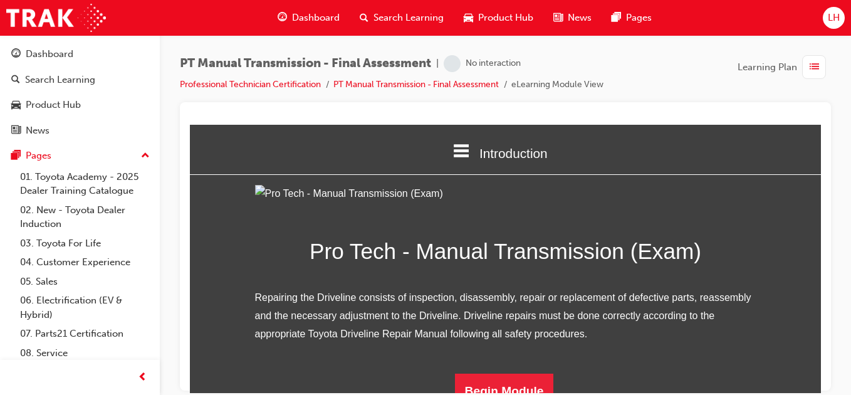
click at [695, 202] on img at bounding box center [505, 193] width 501 height 18
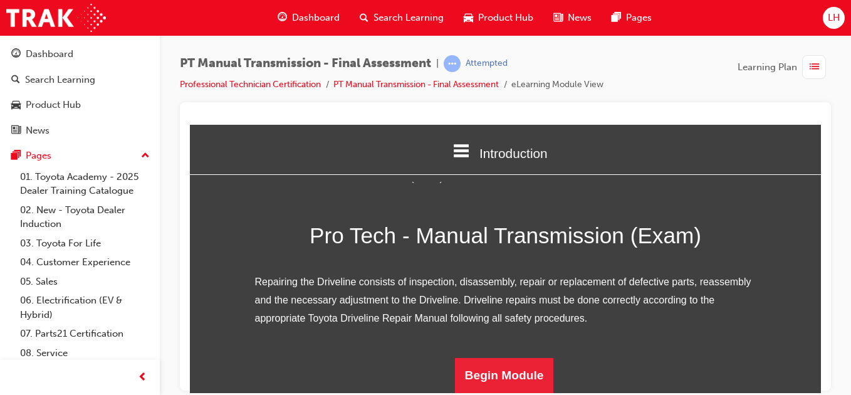
scroll to position [154, 0]
click at [510, 389] on button "Begin Module" at bounding box center [504, 374] width 99 height 35
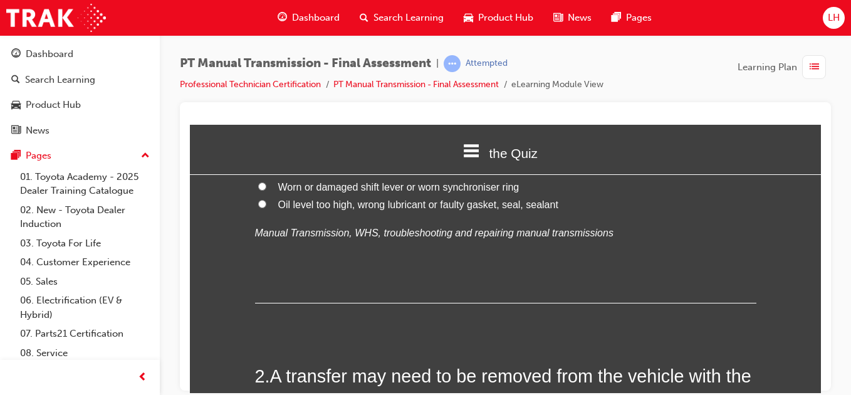
scroll to position [0, 0]
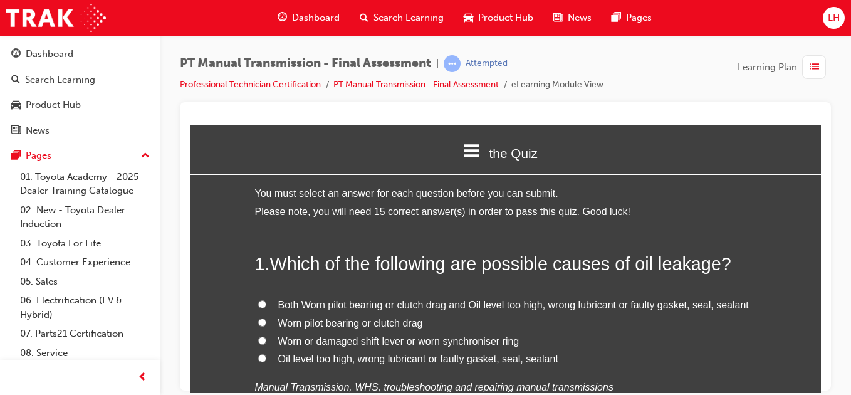
click at [691, 204] on li "Please note, you will need 15 correct answer(s) in order to pass this quiz. Goo…" at bounding box center [505, 211] width 501 height 18
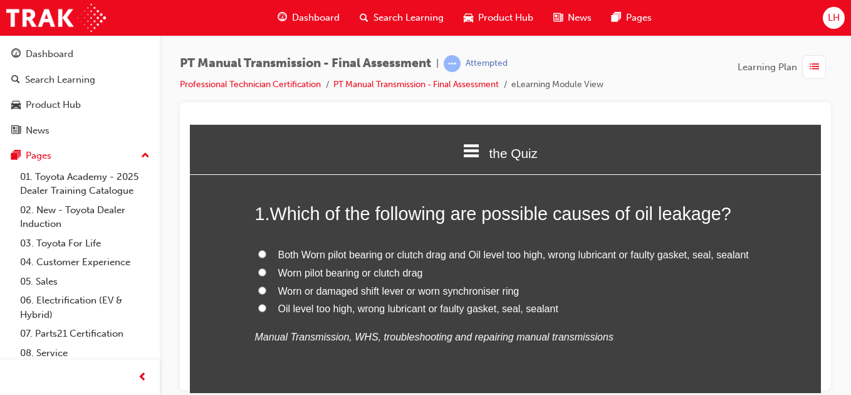
scroll to position [75, 0]
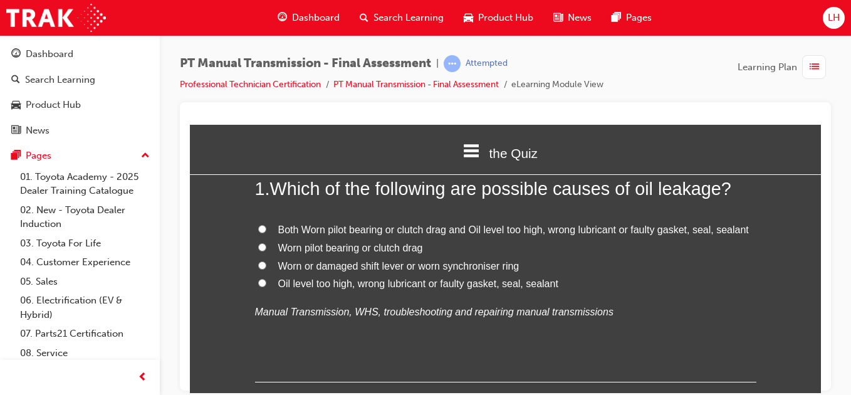
click at [258, 226] on input "Both Worn pilot bearing or clutch drag and Oil level too high, wrong lubricant …" at bounding box center [262, 228] width 8 height 8
radio input "true"
click at [258, 281] on input "Oil level too high, wrong lubricant or faulty gasket, seal, sealant" at bounding box center [262, 282] width 8 height 8
radio input "true"
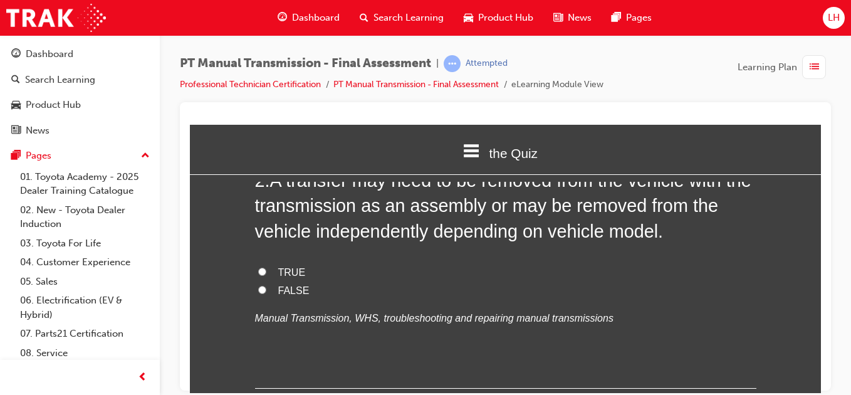
scroll to position [351, 0]
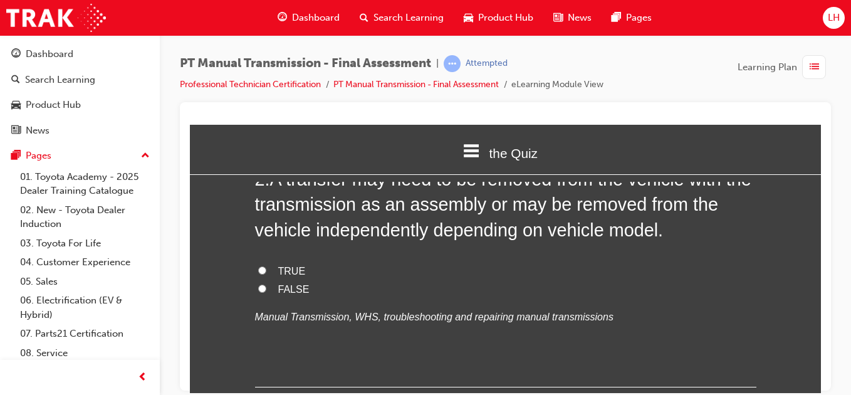
click at [258, 272] on input "TRUE" at bounding box center [262, 270] width 8 height 8
radio input "true"
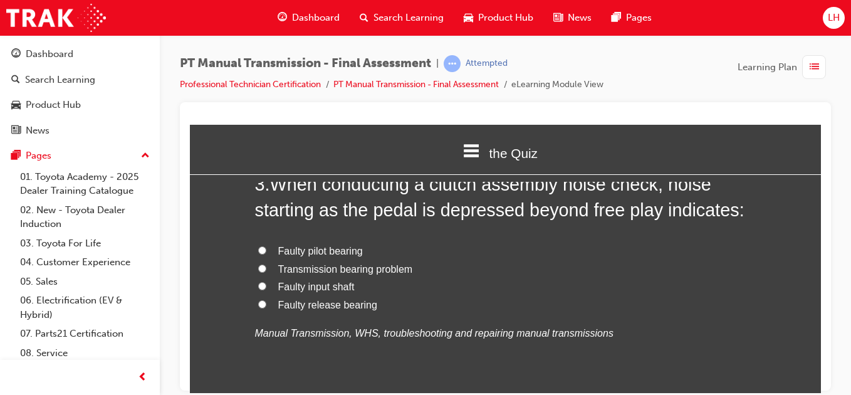
scroll to position [602, 0]
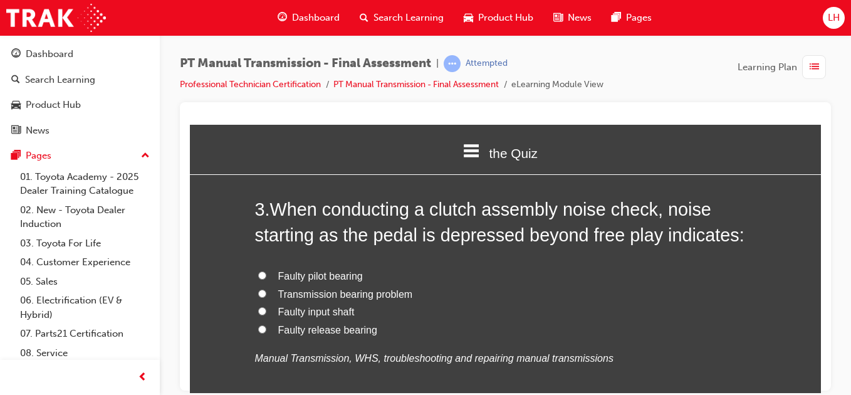
click at [258, 330] on input "Faulty release bearing" at bounding box center [262, 329] width 8 height 8
radio input "true"
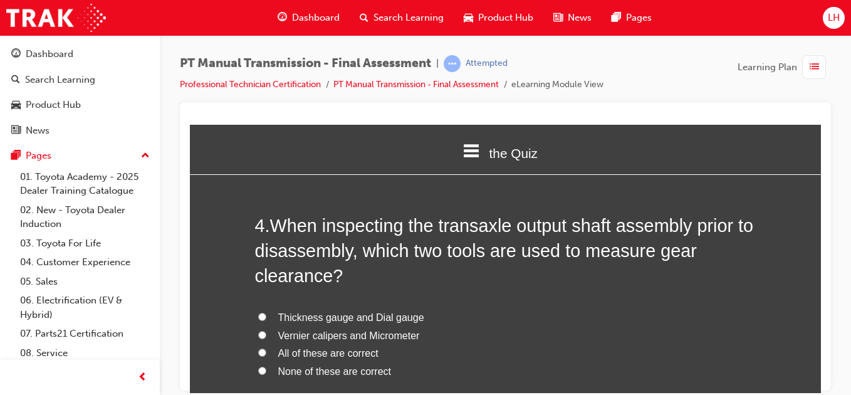
scroll to position [902, 0]
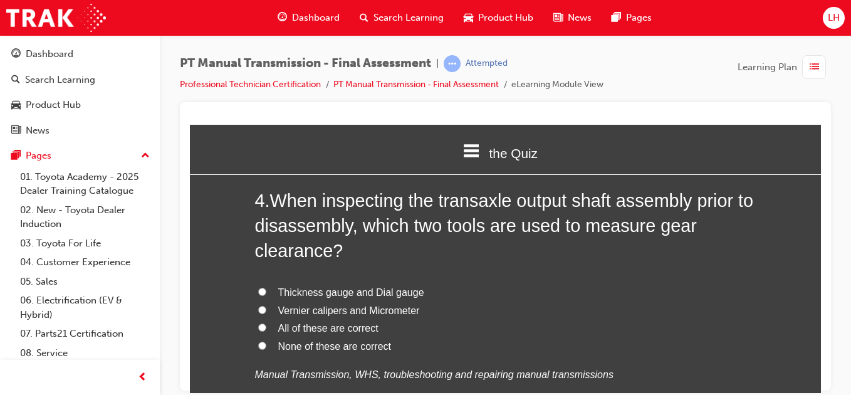
click at [260, 288] on input "Thickness gauge and Dial gauge" at bounding box center [262, 291] width 8 height 8
radio input "true"
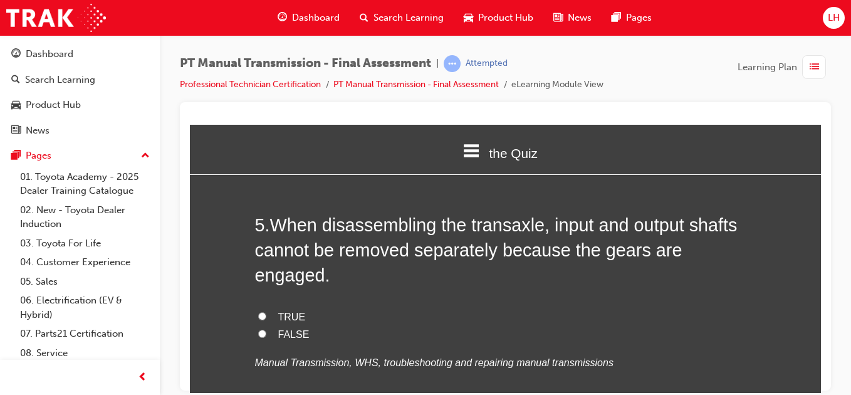
scroll to position [1203, 0]
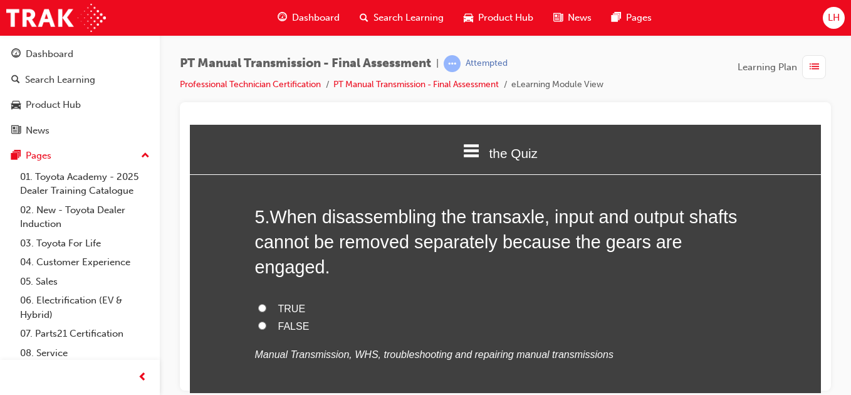
click at [258, 303] on input "TRUE" at bounding box center [262, 307] width 8 height 8
radio input "true"
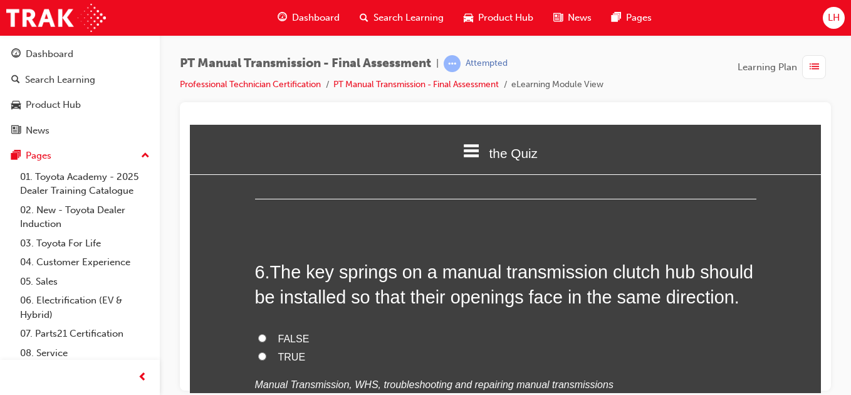
scroll to position [1454, 0]
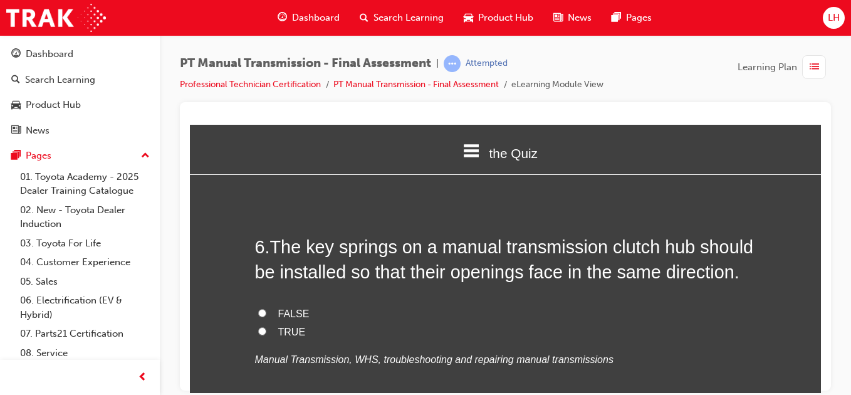
click at [258, 326] on input "TRUE" at bounding box center [262, 330] width 8 height 8
radio input "true"
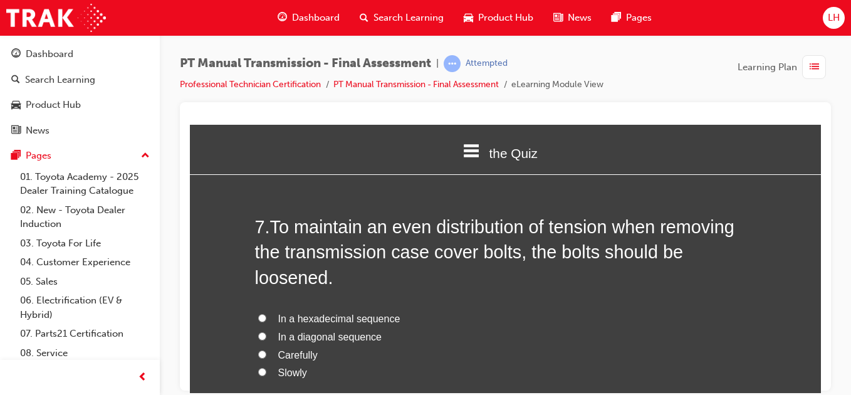
scroll to position [1755, 0]
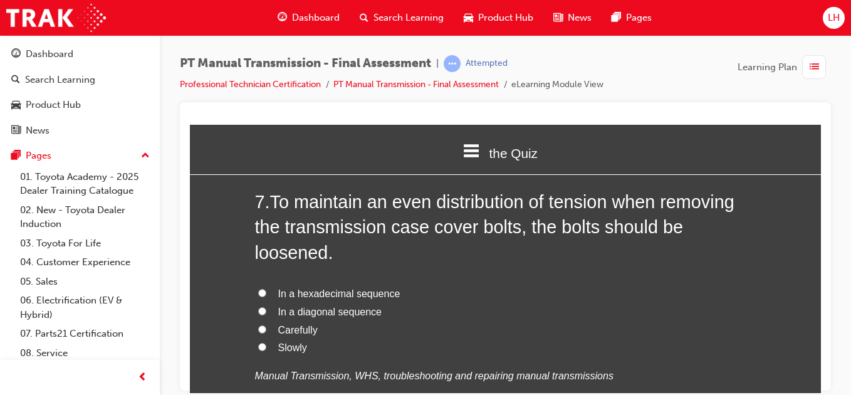
click at [258, 306] on input "In a diagonal sequence" at bounding box center [262, 310] width 8 height 8
radio input "true"
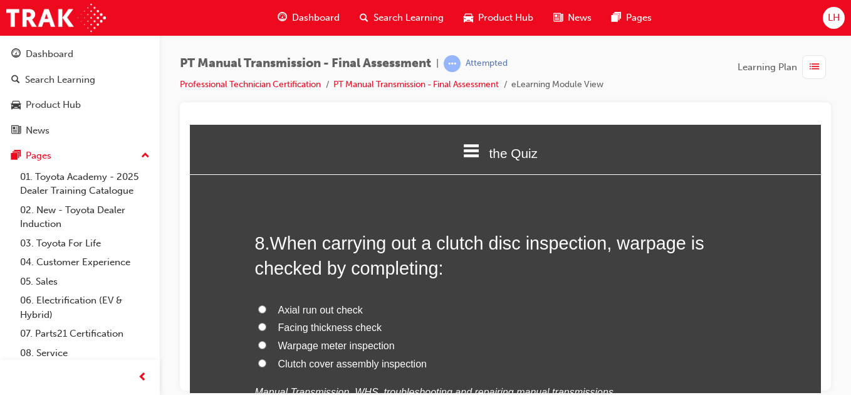
scroll to position [2055, 0]
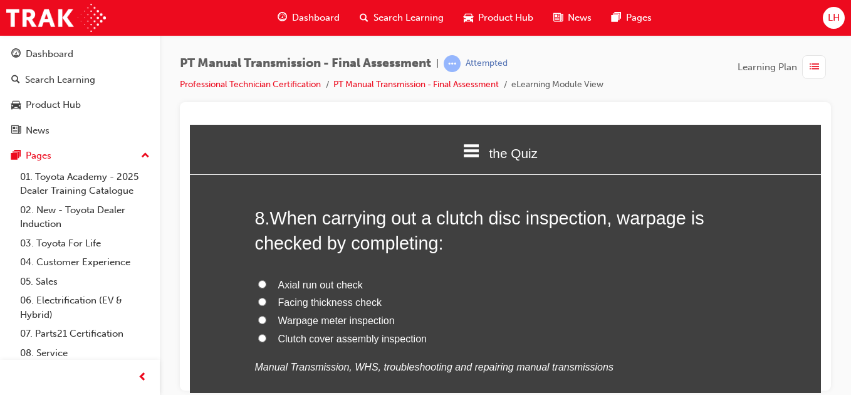
click at [259, 315] on input "Warpage meter inspection" at bounding box center [262, 319] width 8 height 8
radio input "true"
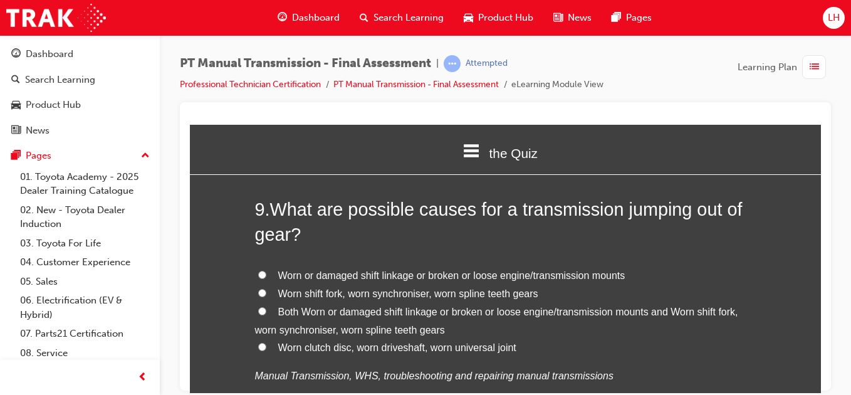
scroll to position [2381, 0]
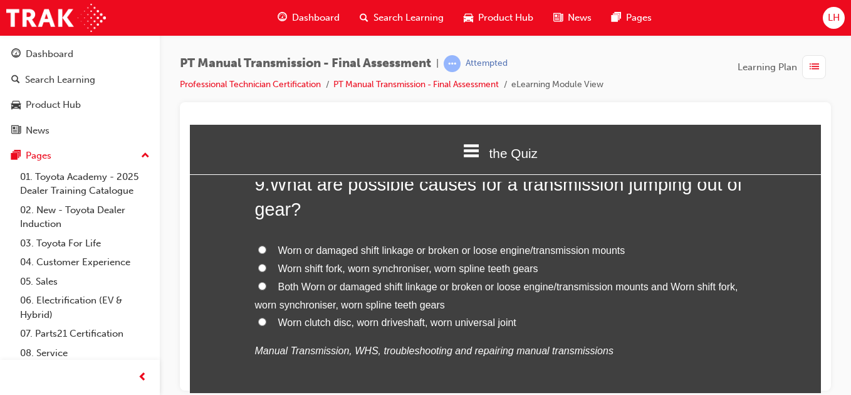
click at [258, 281] on input "Both Worn or damaged shift linkage or broken or loose engine/transmission mount…" at bounding box center [262, 285] width 8 height 8
radio input "true"
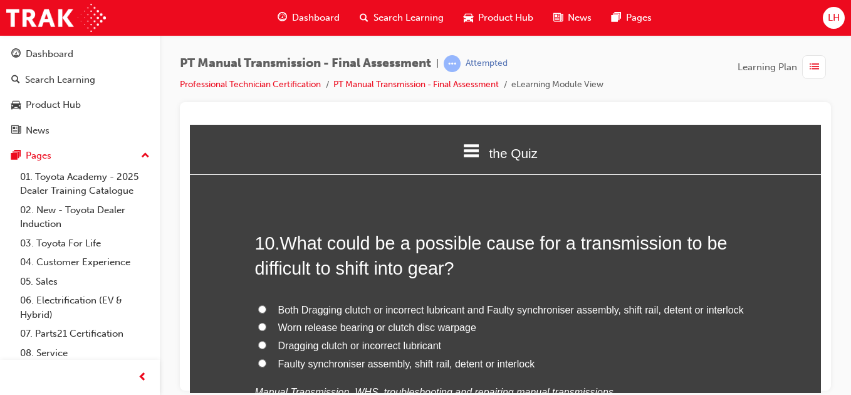
scroll to position [2657, 0]
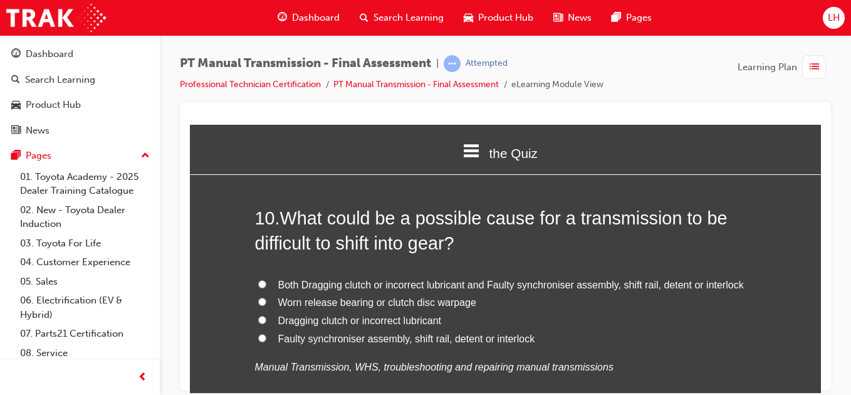
click at [258, 297] on input "Worn release bearing or clutch disc warpage" at bounding box center [262, 301] width 8 height 8
radio input "true"
click at [258, 279] on input "Both Dragging clutch or incorrect lubricant and Faulty synchroniser assembly, s…" at bounding box center [262, 283] width 8 height 8
radio input "true"
click at [231, 353] on div "You must select an answer for each question before you can submit. Please note,…" at bounding box center [505, 375] width 631 height 5696
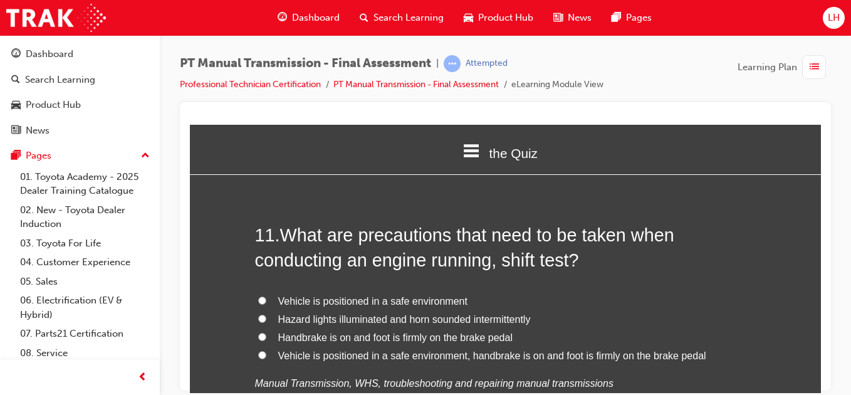
scroll to position [2933, 0]
click at [258, 295] on input "Vehicle is positioned in a safe environment" at bounding box center [262, 299] width 8 height 8
radio input "true"
click at [238, 353] on div "You must select an answer for each question before you can submit. Please note,…" at bounding box center [505, 99] width 631 height 5696
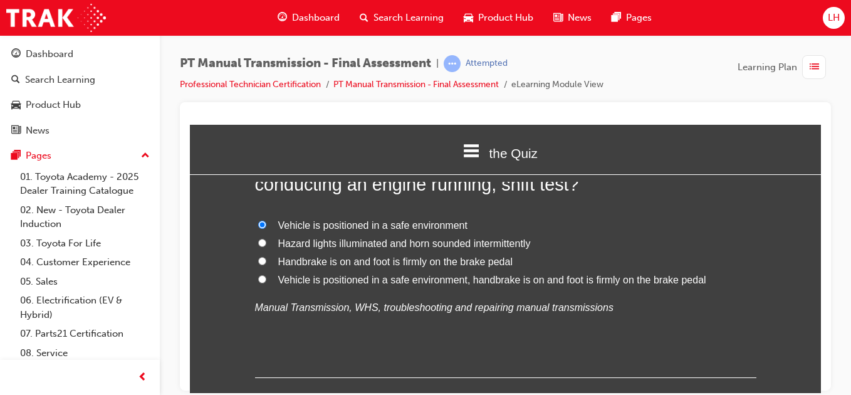
scroll to position [2983, 0]
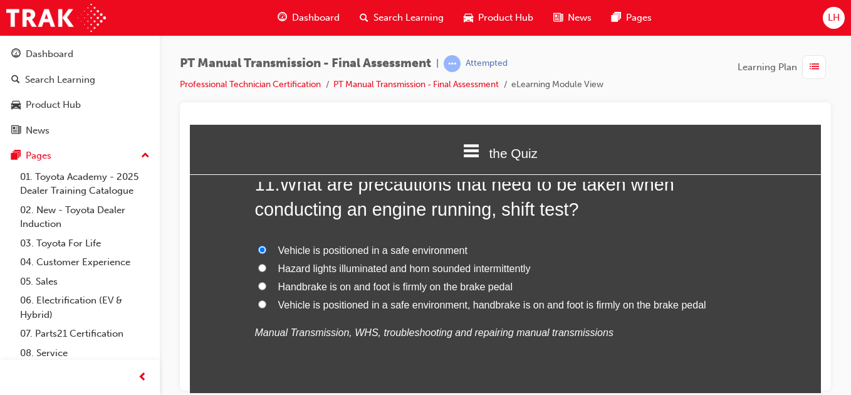
click at [230, 306] on div "You must select an answer for each question before you can submit. Please note,…" at bounding box center [505, 49] width 631 height 5696
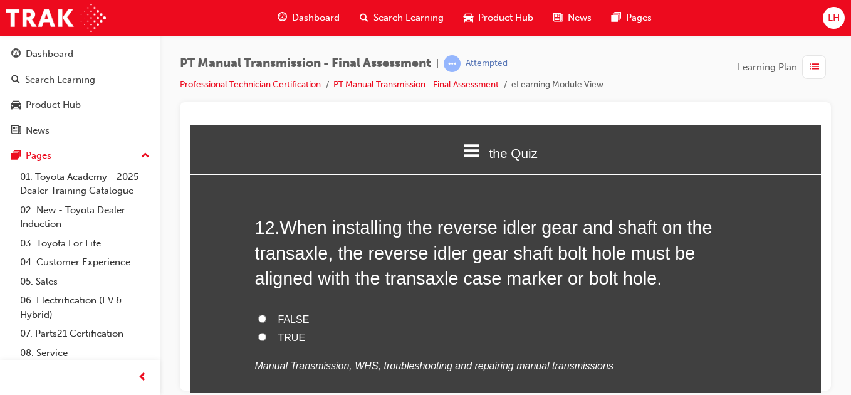
scroll to position [3234, 0]
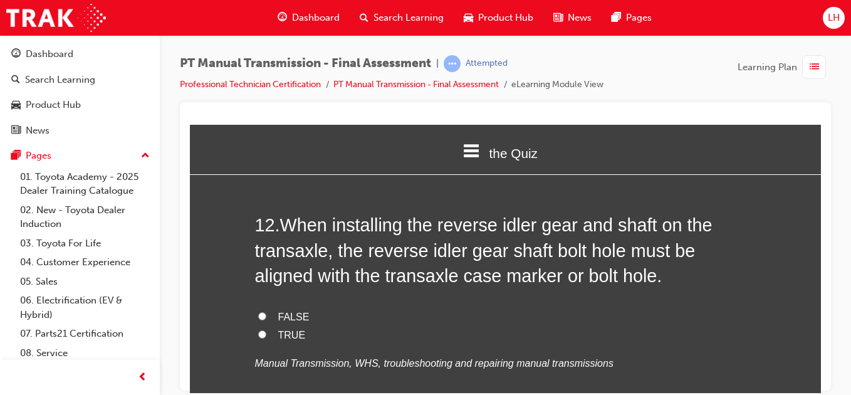
click at [258, 330] on input "TRUE" at bounding box center [262, 334] width 8 height 8
radio input "true"
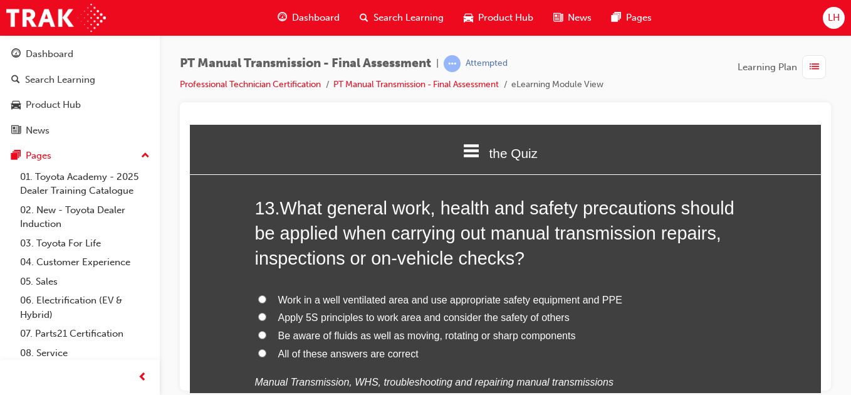
scroll to position [3507, 0]
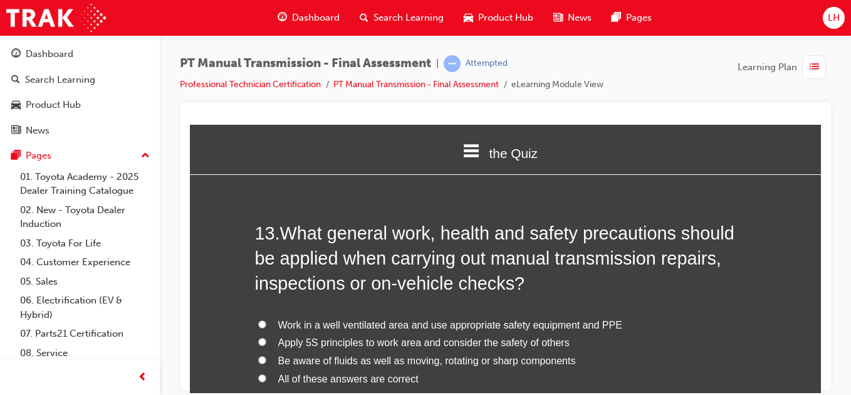
click at [259, 373] on input "All of these answers are correct" at bounding box center [262, 377] width 8 height 8
radio input "true"
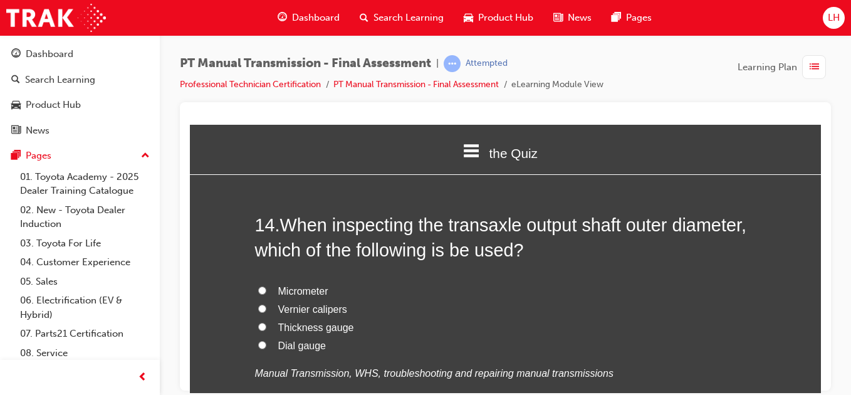
scroll to position [3833, 0]
click at [258, 303] on input "Vernier calipers" at bounding box center [262, 307] width 8 height 8
radio input "true"
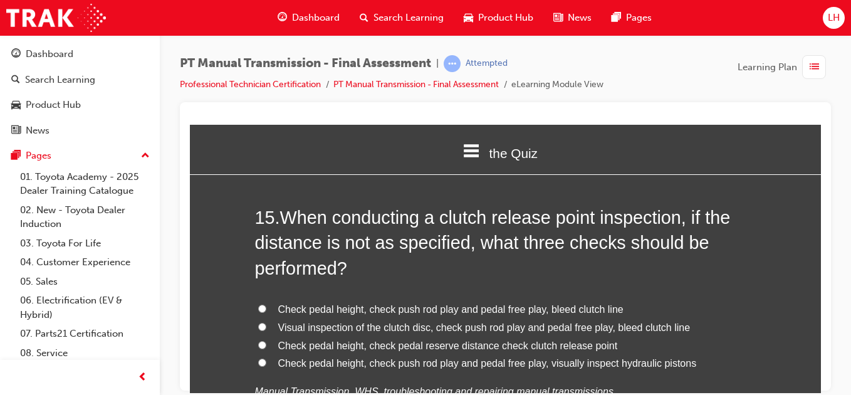
scroll to position [4133, 0]
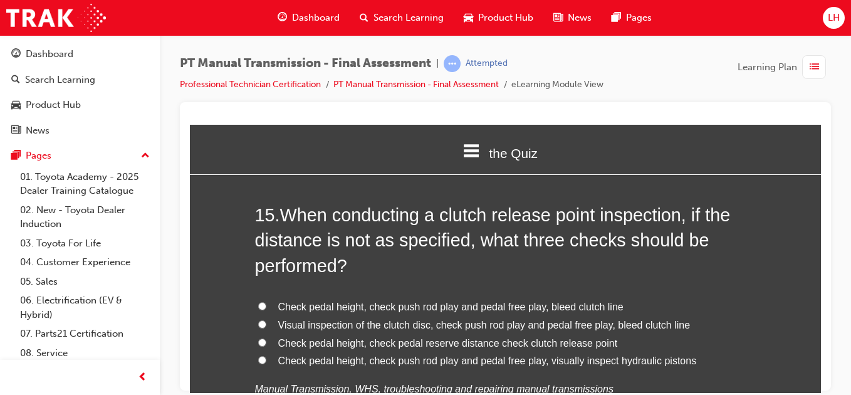
click at [258, 338] on input "Check pedal height, check pedal reserve distance check clutch release point" at bounding box center [262, 342] width 8 height 8
radio input "true"
click at [258, 355] on input "Check pedal height, check push rod play and pedal free play, visually inspect h…" at bounding box center [262, 359] width 8 height 8
radio input "true"
click at [258, 301] on input "Check pedal height, check push rod play and pedal free play, bleed clutch line" at bounding box center [262, 305] width 8 height 8
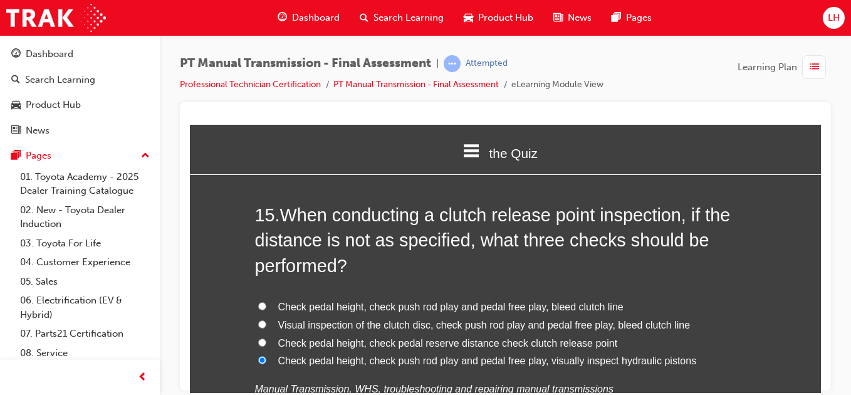
radio input "true"
click at [258, 320] on input "Visual inspection of the clutch disc, check push rod play and pedal free play, …" at bounding box center [262, 324] width 8 height 8
radio input "true"
click at [258, 338] on input "Check pedal height, check pedal reserve distance check clutch release point" at bounding box center [262, 342] width 8 height 8
radio input "true"
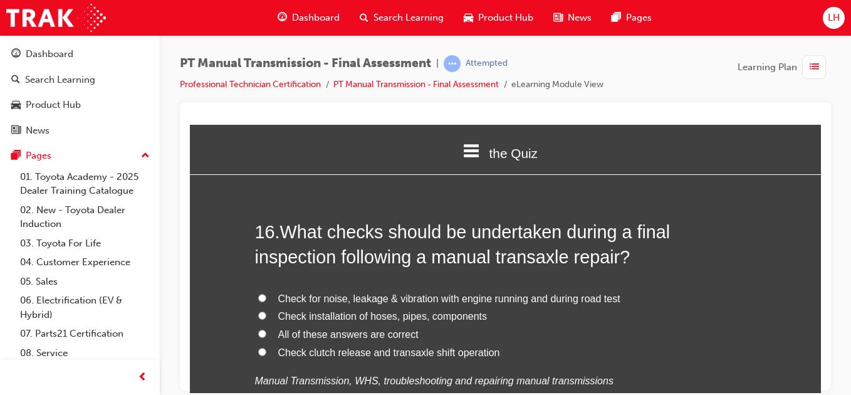
scroll to position [4434, 0]
click at [258, 328] on input "All of these answers are correct" at bounding box center [262, 332] width 8 height 8
radio input "true"
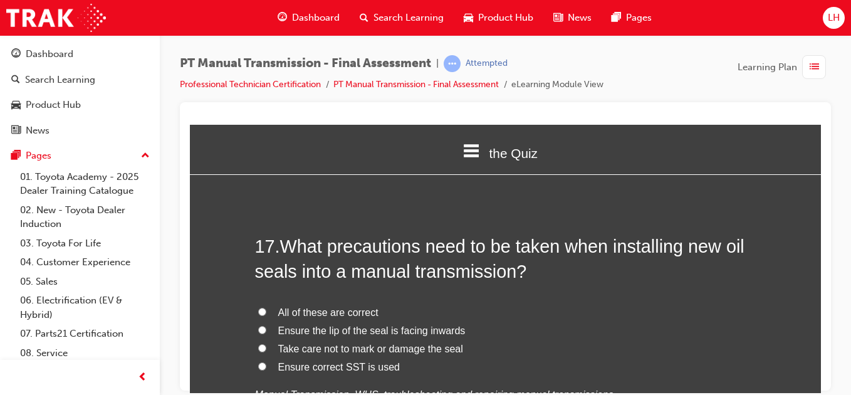
scroll to position [4735, 0]
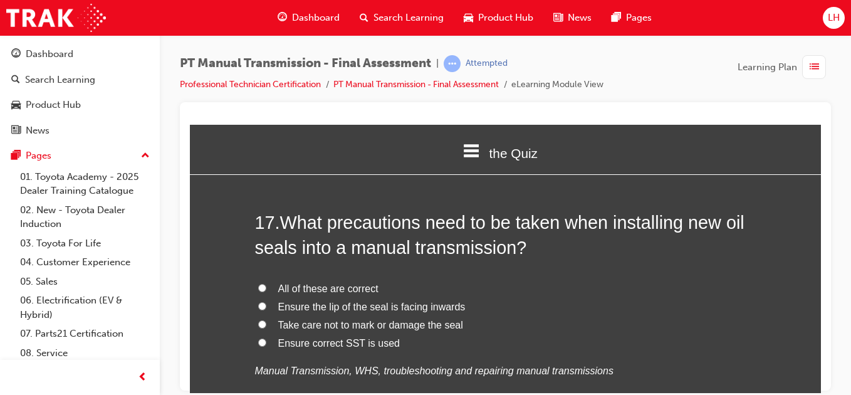
click at [259, 283] on input "All of these are correct" at bounding box center [262, 287] width 8 height 8
radio input "true"
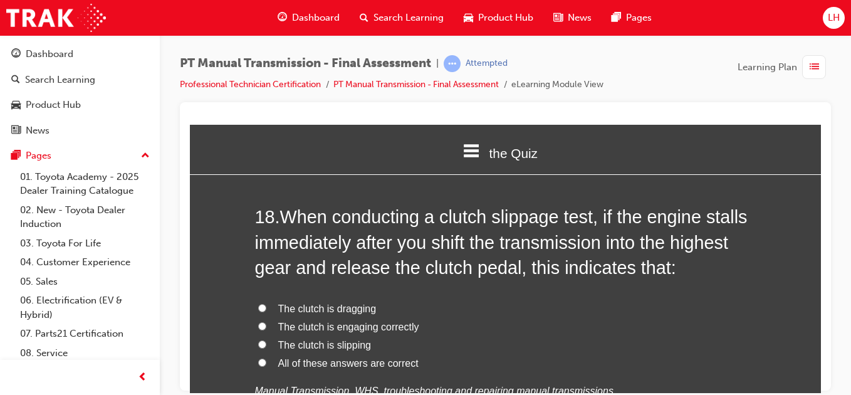
scroll to position [5036, 0]
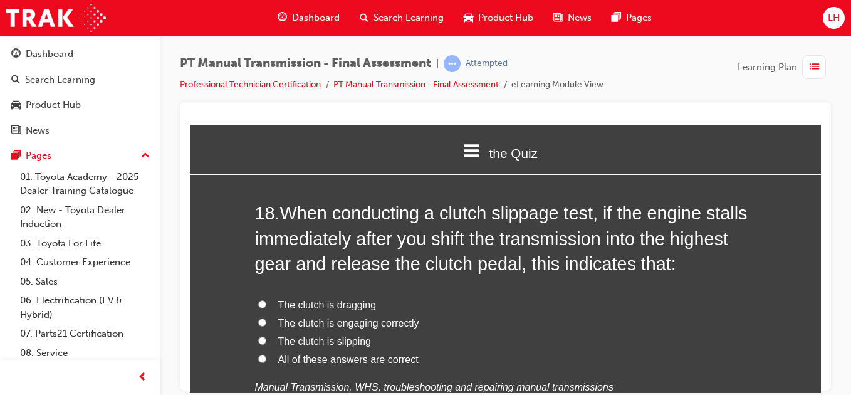
click at [258, 318] on input "The clutch is engaging correctly" at bounding box center [262, 322] width 8 height 8
radio input "true"
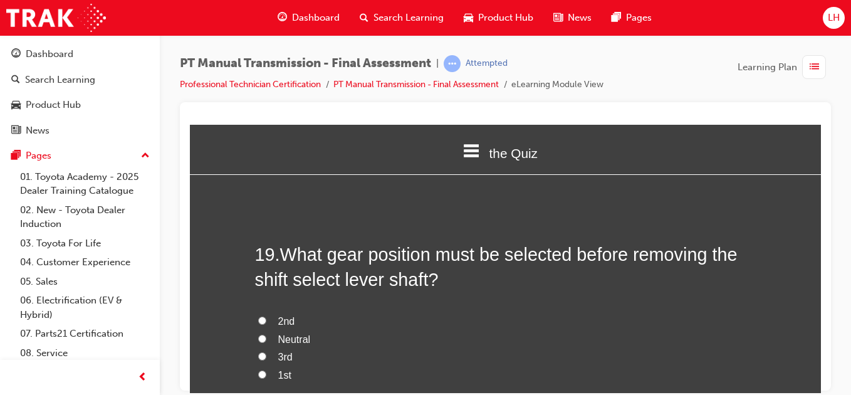
scroll to position [5337, 0]
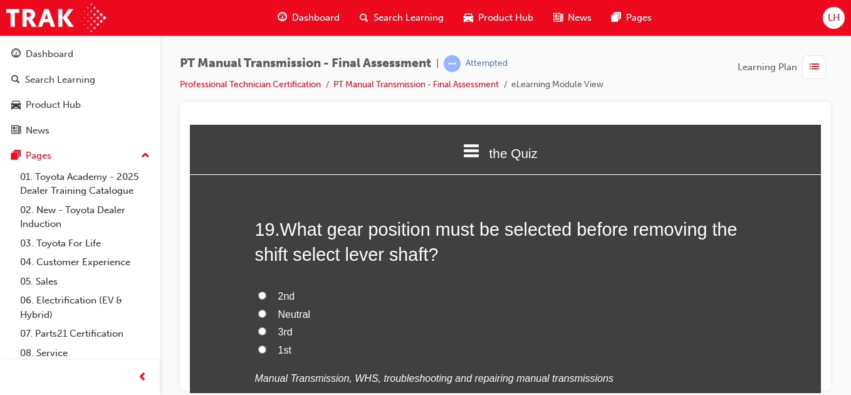
click at [256, 305] on label "Neutral" at bounding box center [505, 314] width 501 height 18
click at [258, 309] on input "Neutral" at bounding box center [262, 313] width 8 height 8
radio input "true"
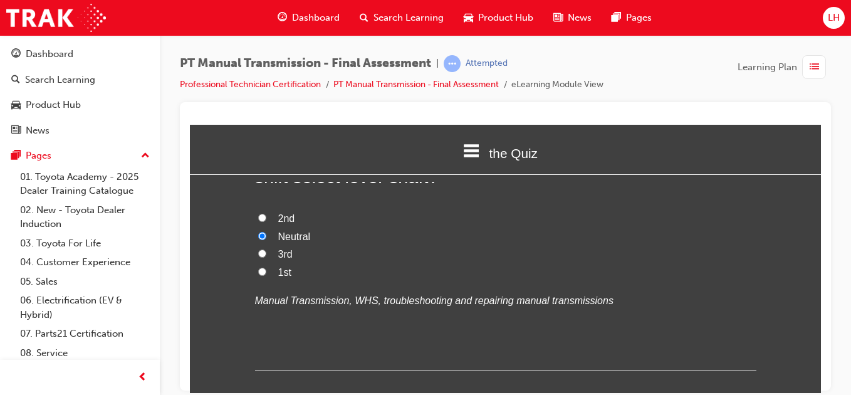
scroll to position [5462, 0]
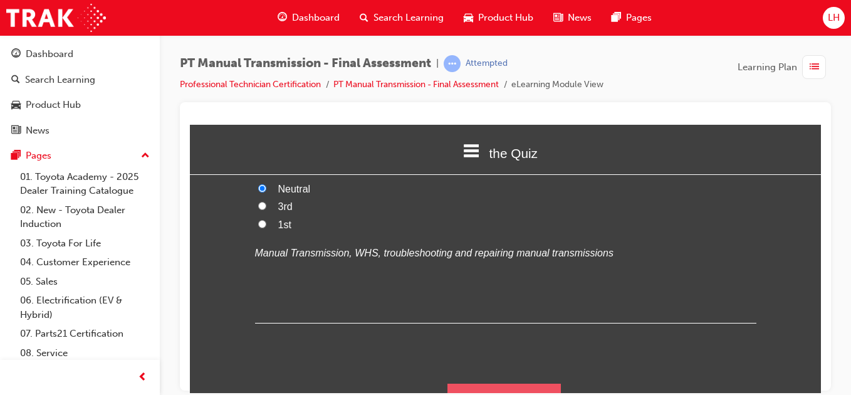
click at [473, 383] on button "Submit Answers" at bounding box center [504, 400] width 114 height 35
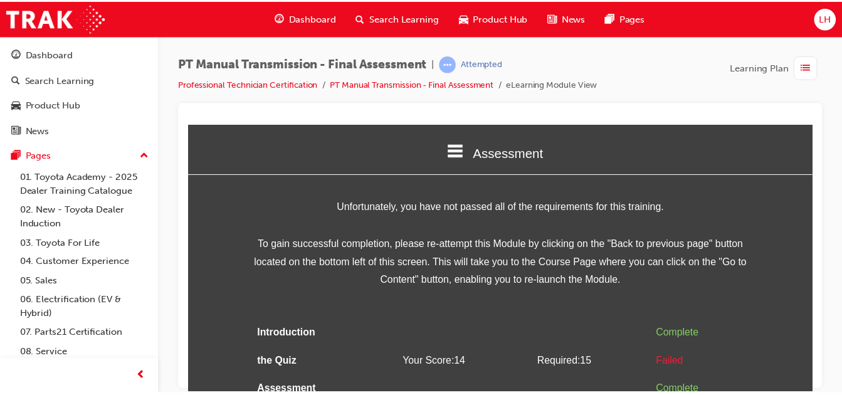
scroll to position [50, 0]
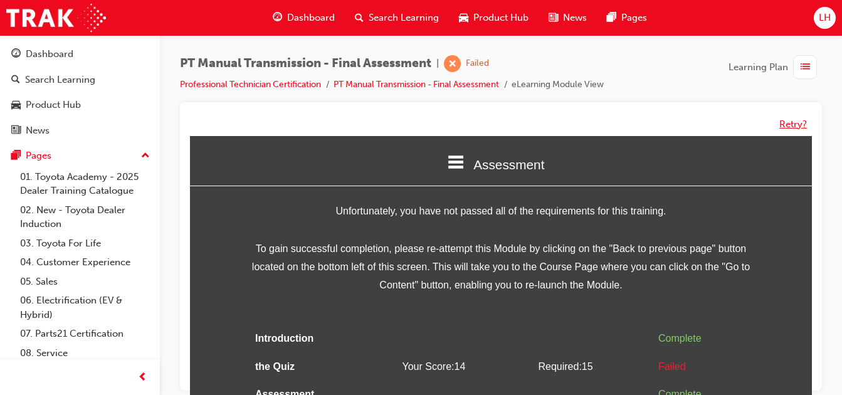
click at [780, 125] on button "Retry?" at bounding box center [793, 124] width 28 height 14
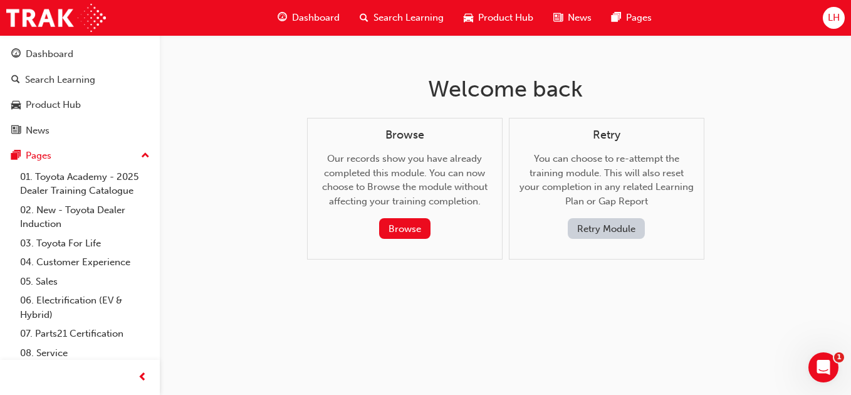
click at [610, 234] on button "Retry Module" at bounding box center [606, 228] width 77 height 21
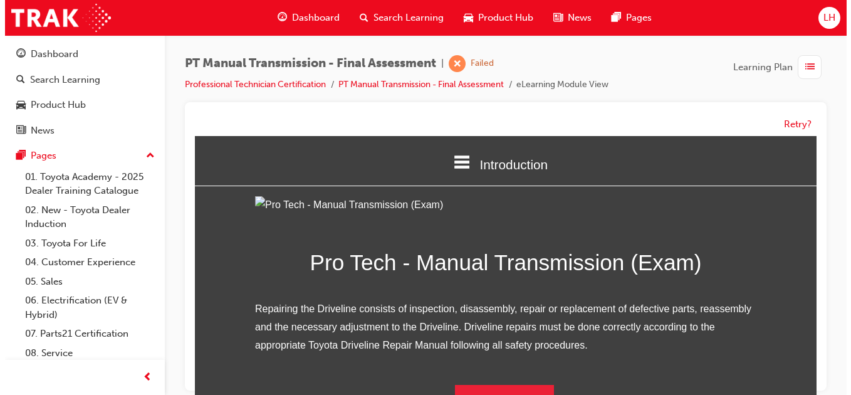
scroll to position [0, 0]
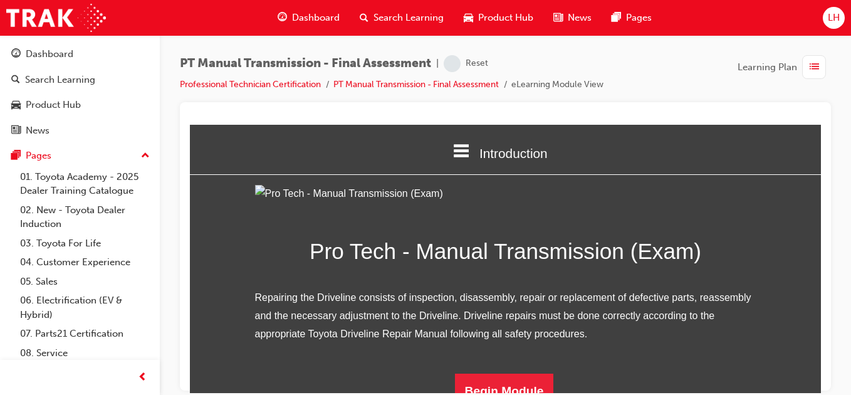
click at [554, 359] on div "Pro Tech - Manual Transmission (Exam) Repairing the Driveline consists of inspe…" at bounding box center [505, 296] width 501 height 224
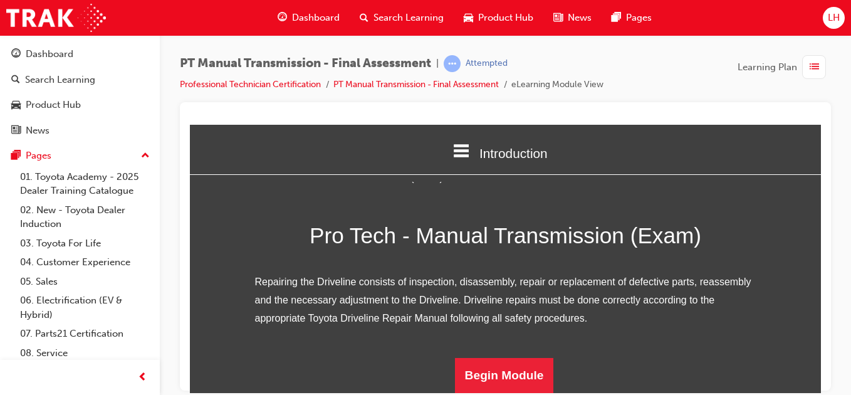
scroll to position [154, 0]
click at [520, 374] on button "Begin Module" at bounding box center [504, 374] width 99 height 35
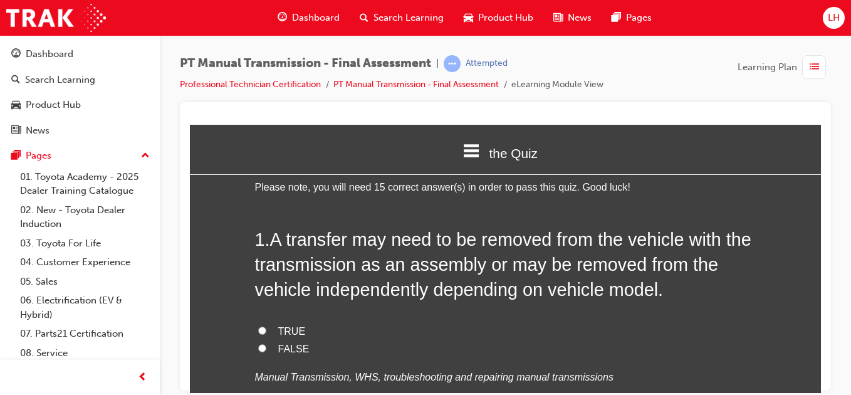
scroll to position [25, 0]
click at [258, 330] on input "TRUE" at bounding box center [262, 329] width 8 height 8
radio input "true"
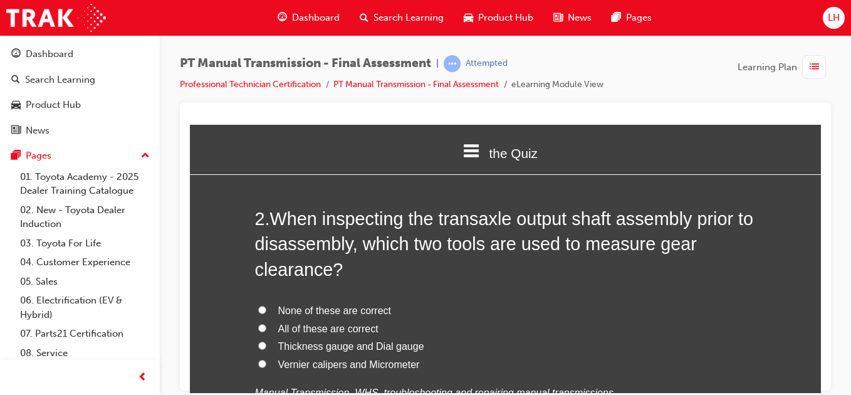
scroll to position [351, 0]
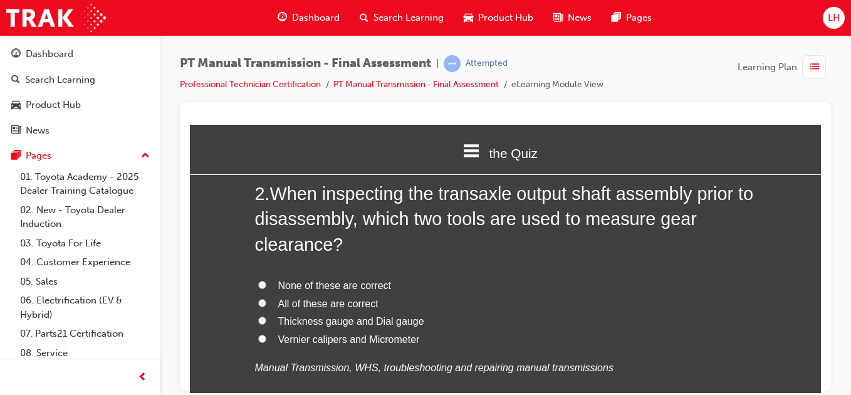
click at [258, 320] on input "Thickness gauge and Dial gauge" at bounding box center [262, 320] width 8 height 8
radio input "true"
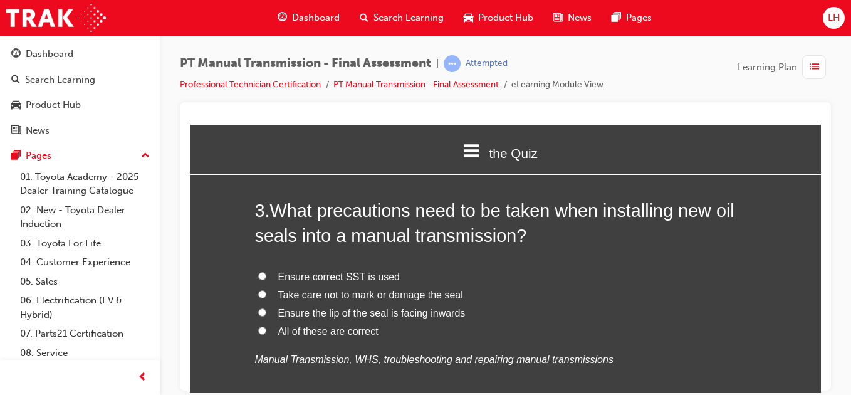
scroll to position [652, 0]
click at [258, 329] on input "All of these are correct" at bounding box center [262, 329] width 8 height 8
radio input "true"
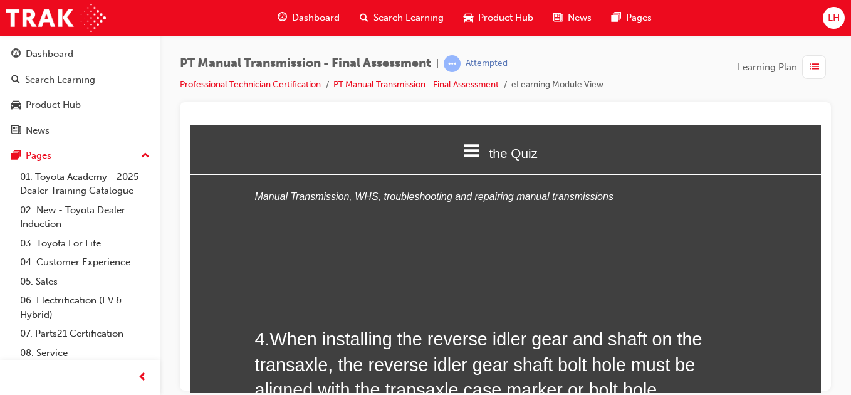
scroll to position [927, 0]
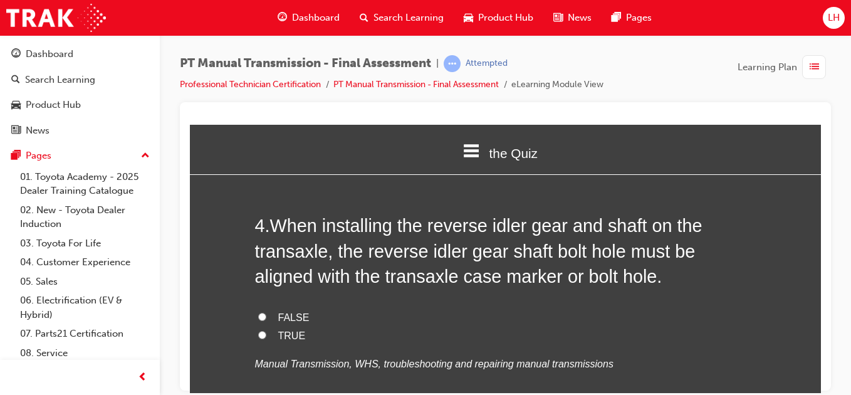
click at [259, 331] on input "TRUE" at bounding box center [262, 334] width 8 height 8
radio input "true"
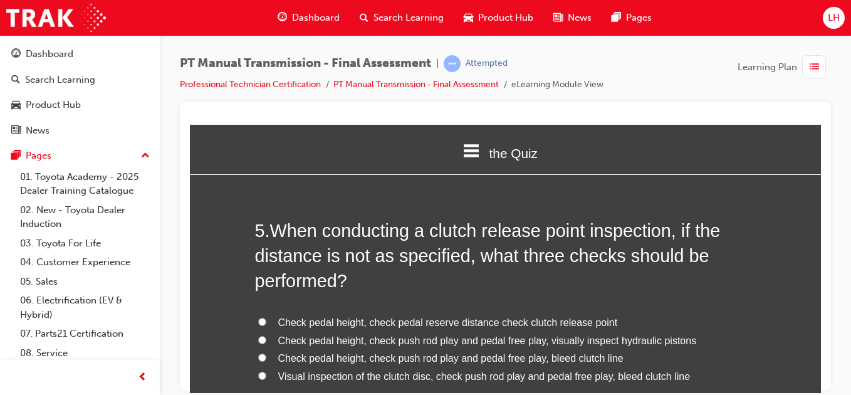
scroll to position [1228, 0]
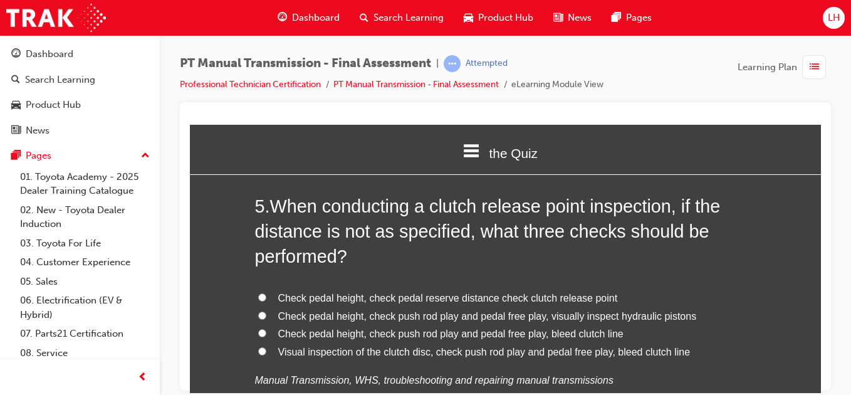
click at [258, 317] on input "Check pedal height, check push rod play and pedal free play, visually inspect h…" at bounding box center [262, 315] width 8 height 8
radio input "true"
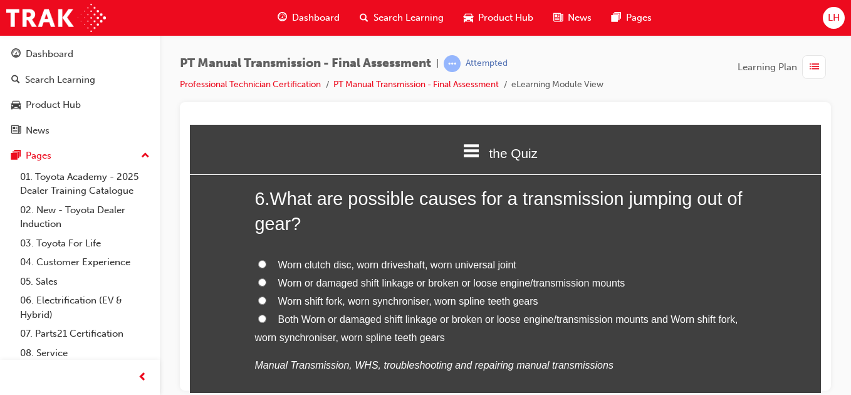
scroll to position [1554, 0]
click at [258, 317] on input "Both Worn or damaged shift linkage or broken or loose engine/transmission mount…" at bounding box center [262, 317] width 8 height 8
radio input "true"
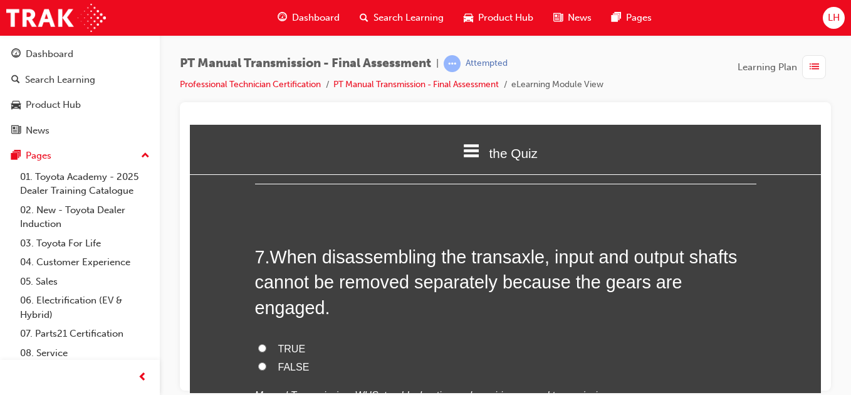
scroll to position [1805, 0]
click at [258, 343] on input "TRUE" at bounding box center [262, 347] width 8 height 8
radio input "true"
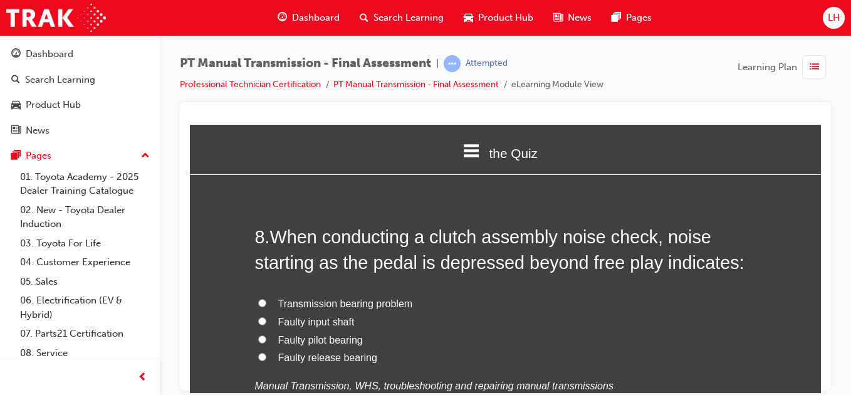
scroll to position [2106, 0]
click at [259, 352] on input "Faulty release bearing" at bounding box center [262, 356] width 8 height 8
radio input "true"
click at [258, 298] on input "Transmission bearing problem" at bounding box center [262, 302] width 8 height 8
radio input "true"
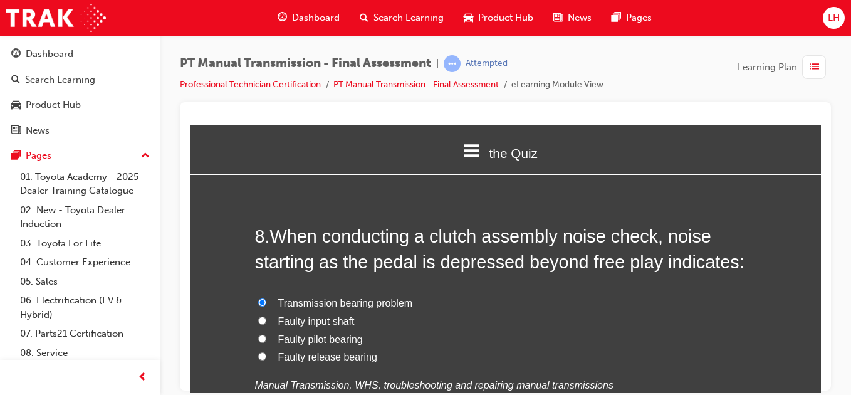
click at [258, 316] on input "Faulty input shaft" at bounding box center [262, 320] width 8 height 8
radio input "true"
click at [258, 334] on input "Faulty pilot bearing" at bounding box center [262, 338] width 8 height 8
radio input "true"
click at [258, 352] on input "Faulty release bearing" at bounding box center [262, 356] width 8 height 8
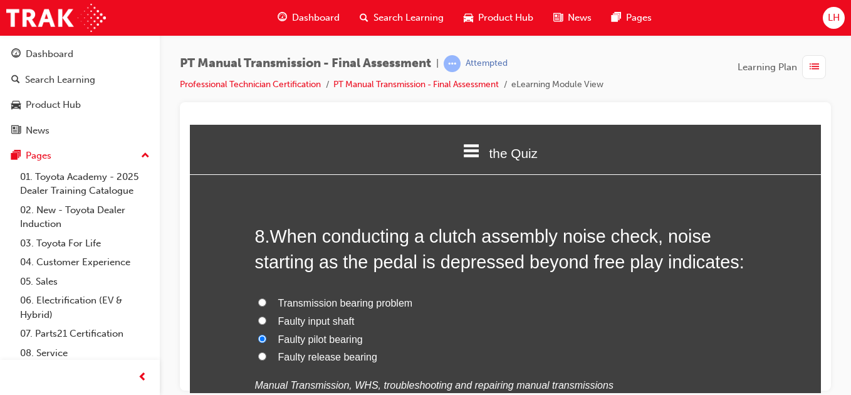
radio input "true"
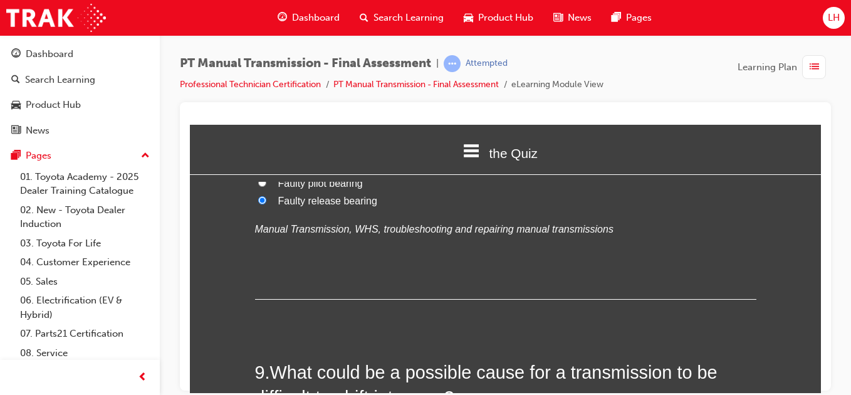
scroll to position [2406, 0]
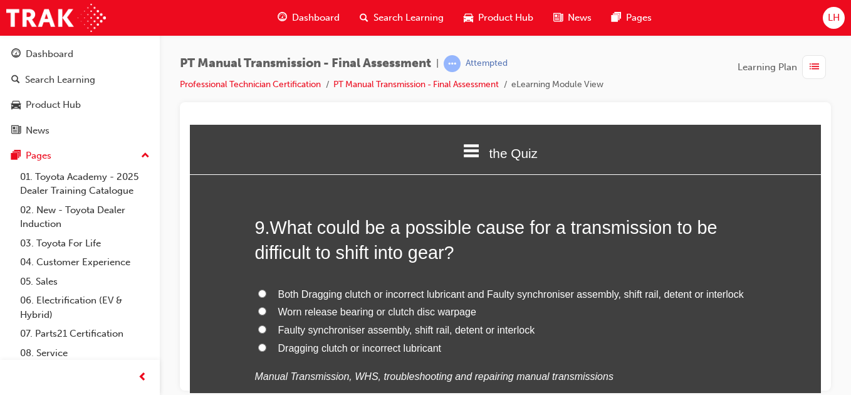
click at [270, 285] on label "Both Dragging clutch or incorrect lubricant and Faulty synchroniser assembly, s…" at bounding box center [505, 294] width 501 height 18
click at [266, 289] on input "Both Dragging clutch or incorrect lubricant and Faulty synchroniser assembly, s…" at bounding box center [262, 293] width 8 height 8
radio input "true"
click at [259, 325] on input "Faulty synchroniser assembly, shift rail, detent or interlock" at bounding box center [262, 329] width 8 height 8
radio input "true"
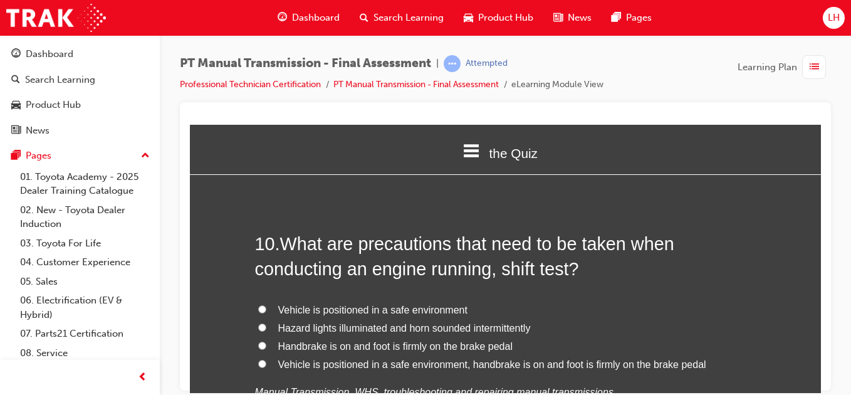
scroll to position [2707, 0]
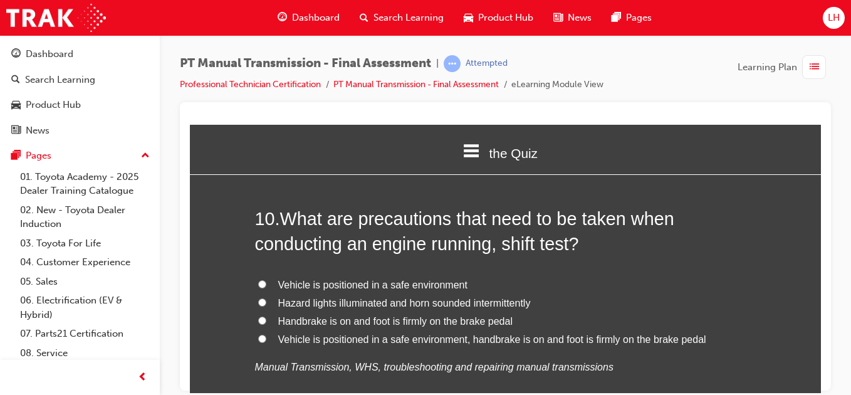
click at [258, 334] on input "Vehicle is positioned in a safe environment, handbrake is on and foot is firmly…" at bounding box center [262, 338] width 8 height 8
radio input "true"
click at [234, 337] on div "You must select an answer for each question before you can submit. Please note,…" at bounding box center [505, 337] width 631 height 5721
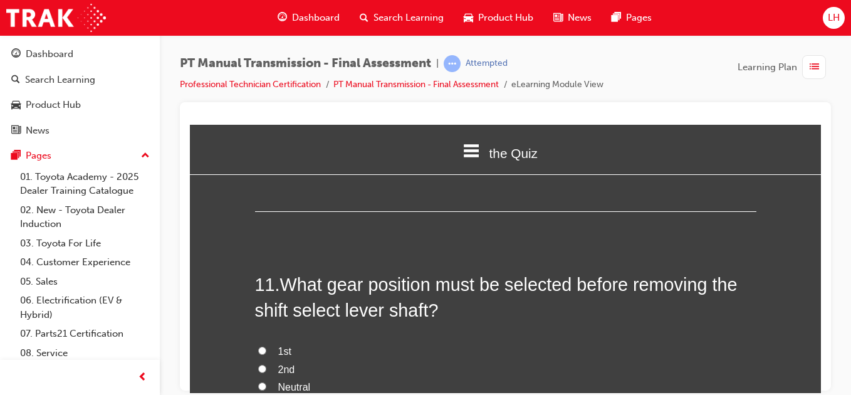
scroll to position [2958, 0]
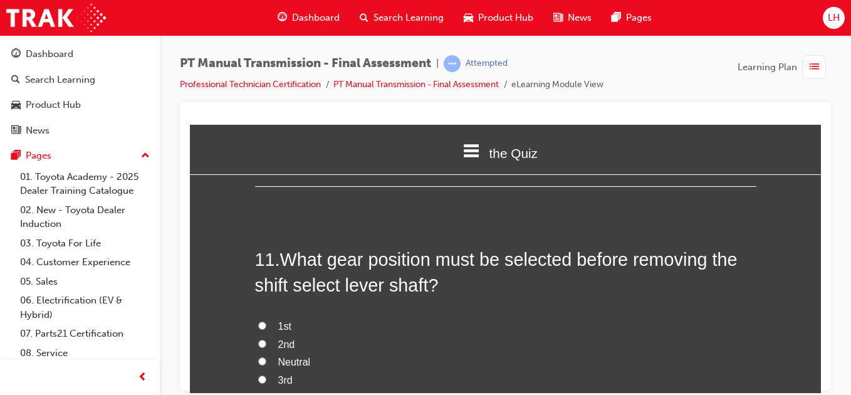
click at [258, 357] on input "Neutral" at bounding box center [262, 361] width 8 height 8
radio input "true"
click at [216, 375] on div "You must select an answer for each question before you can submit. Please note,…" at bounding box center [505, 86] width 631 height 5721
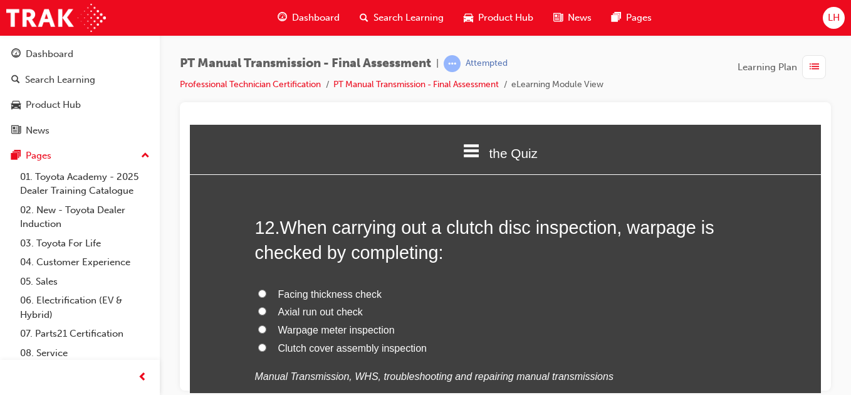
scroll to position [3284, 0]
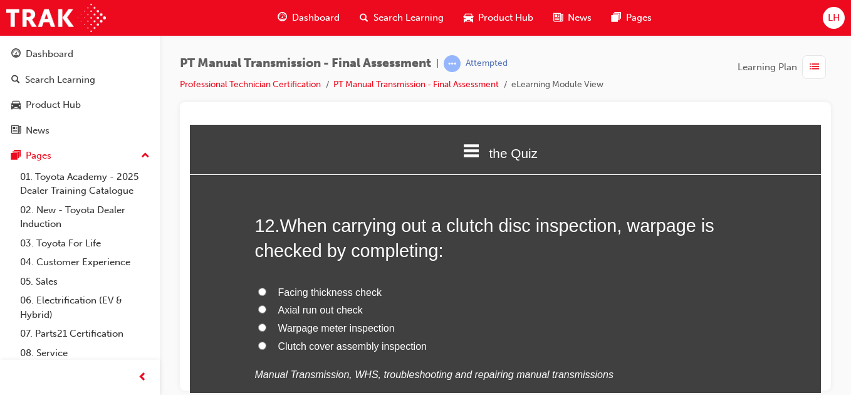
click at [258, 323] on input "Warpage meter inspection" at bounding box center [262, 327] width 8 height 8
radio input "true"
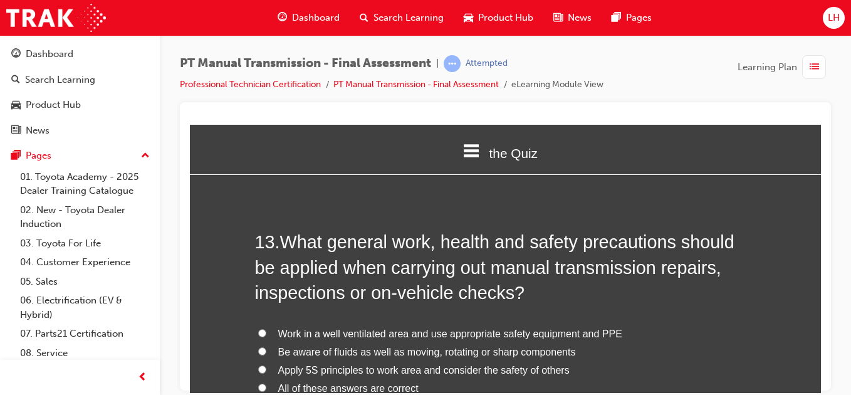
scroll to position [3559, 0]
click at [258, 382] on input "All of these answers are correct" at bounding box center [262, 386] width 8 height 8
radio input "true"
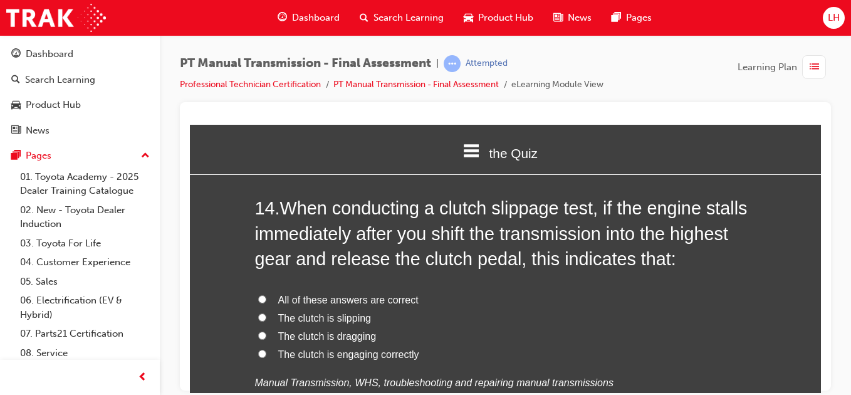
scroll to position [3910, 0]
click at [259, 348] on input "The clutch is engaging correctly" at bounding box center [262, 352] width 8 height 8
radio input "true"
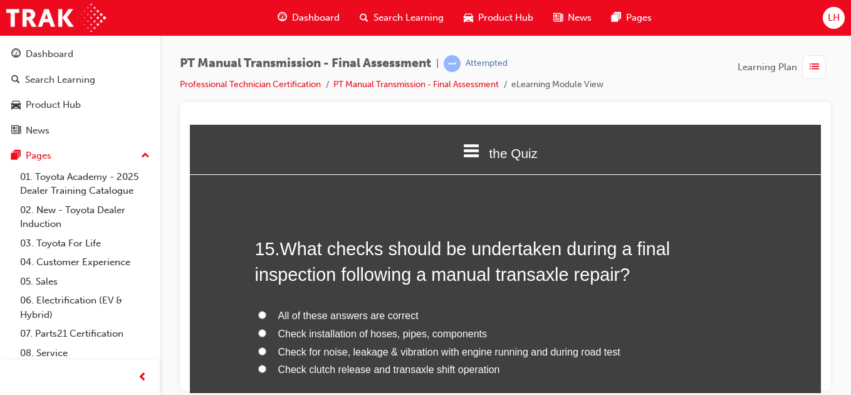
scroll to position [4211, 0]
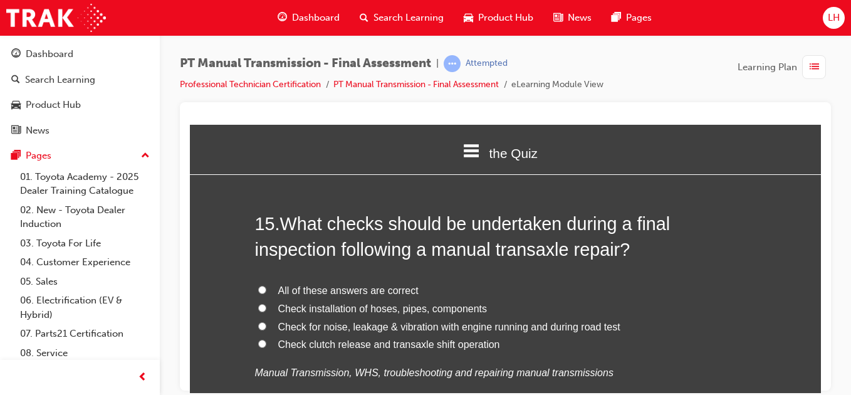
click at [265, 281] on label "All of these answers are correct" at bounding box center [505, 290] width 501 height 18
click at [265, 285] on input "All of these answers are correct" at bounding box center [262, 289] width 8 height 8
radio input "true"
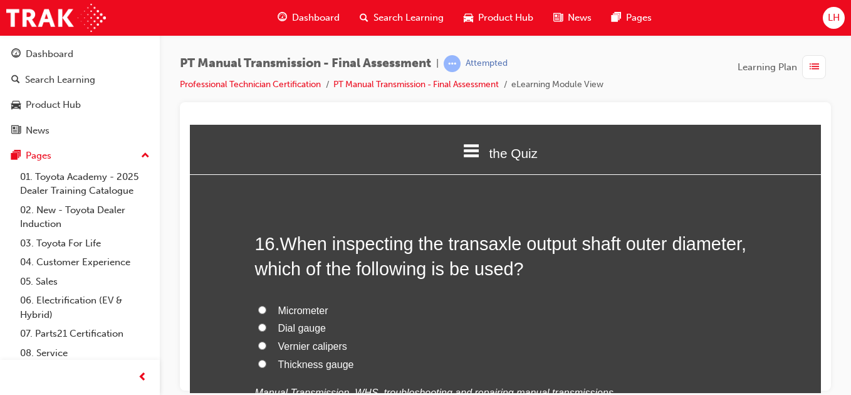
scroll to position [4487, 0]
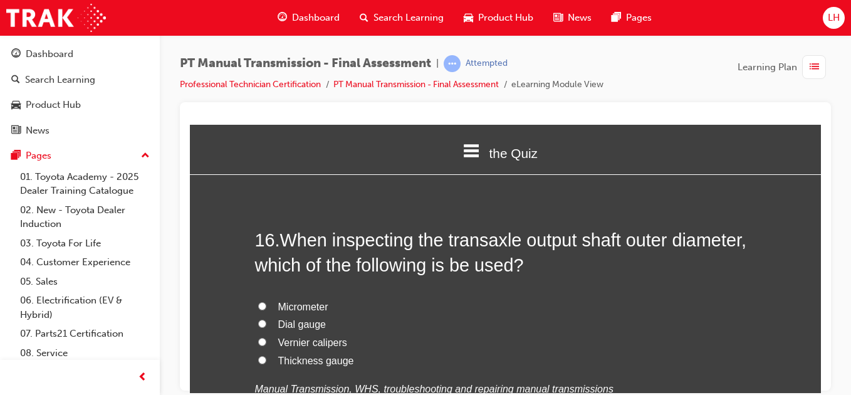
click at [258, 319] on input "Dial gauge" at bounding box center [262, 323] width 8 height 8
radio input "true"
click at [258, 301] on input "Micrometer" at bounding box center [262, 305] width 8 height 8
radio input "true"
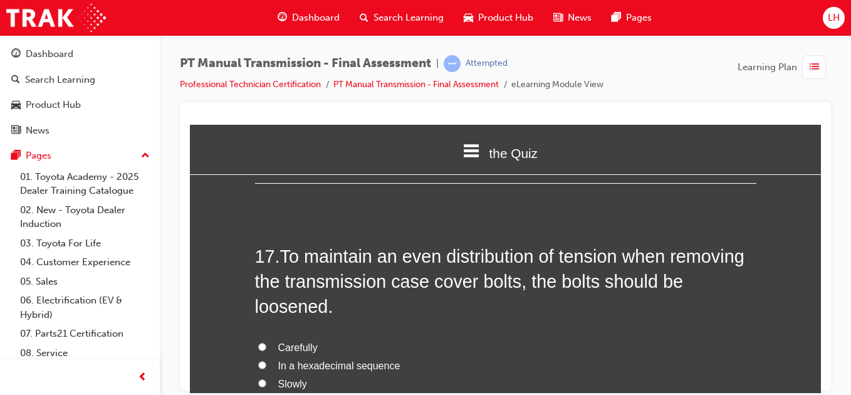
scroll to position [4788, 0]
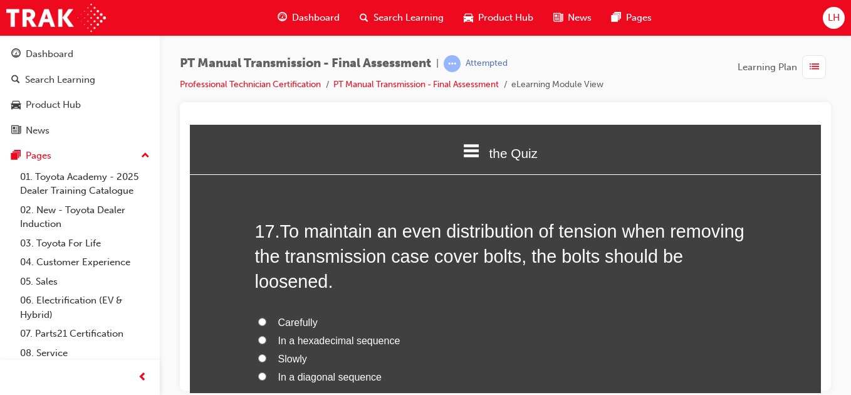
click at [258, 372] on input "In a diagonal sequence" at bounding box center [262, 376] width 8 height 8
radio input "true"
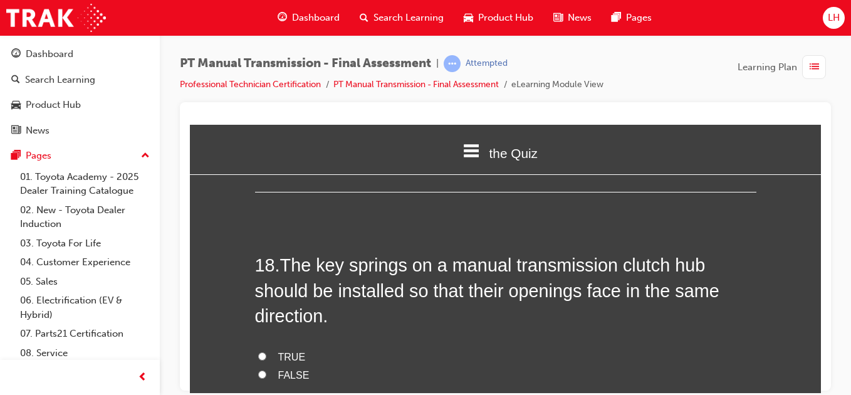
scroll to position [5088, 0]
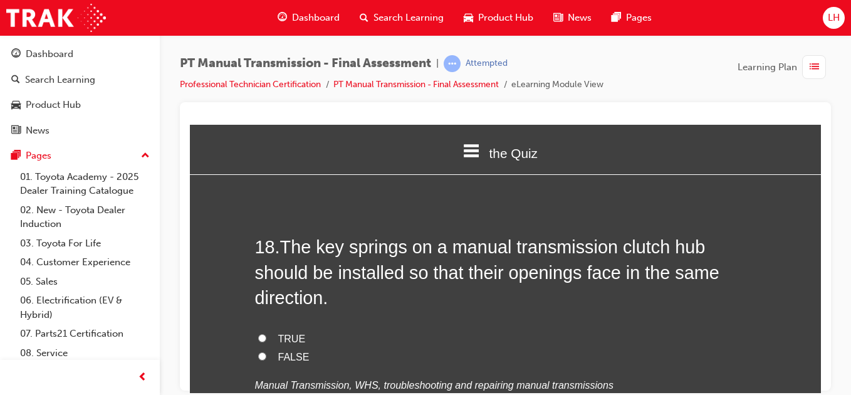
click at [258, 333] on input "TRUE" at bounding box center [262, 337] width 8 height 8
radio input "true"
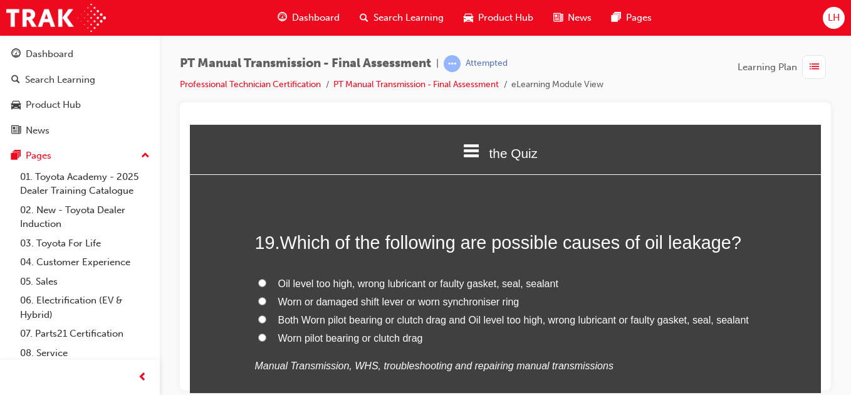
scroll to position [5389, 0]
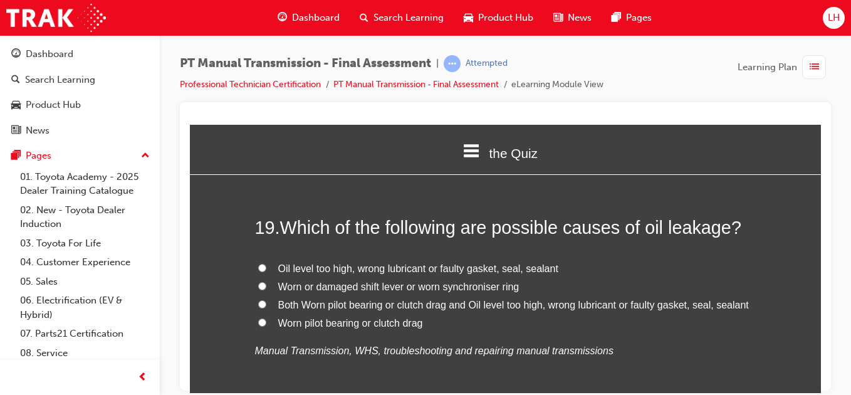
click at [261, 263] on input "Oil level too high, wrong lubricant or faulty gasket, seal, sealant" at bounding box center [262, 267] width 8 height 8
radio input "true"
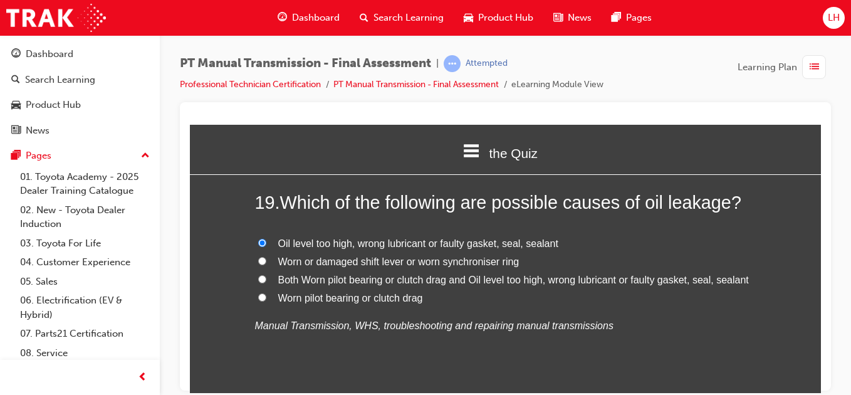
scroll to position [5488, 0]
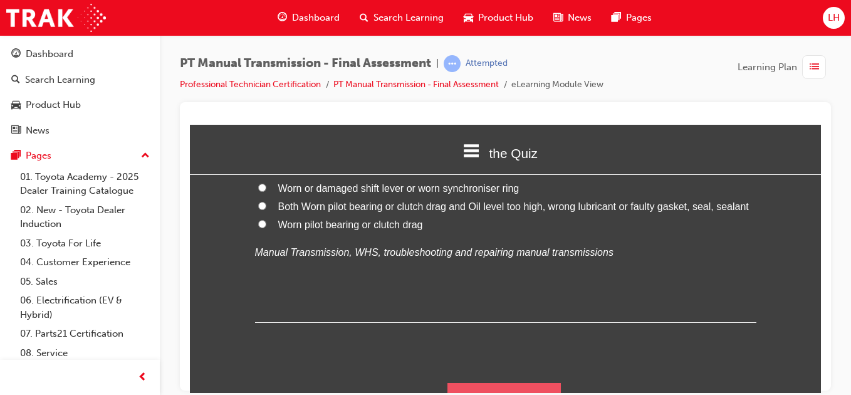
click at [474, 382] on button "Submit Answers" at bounding box center [504, 399] width 114 height 35
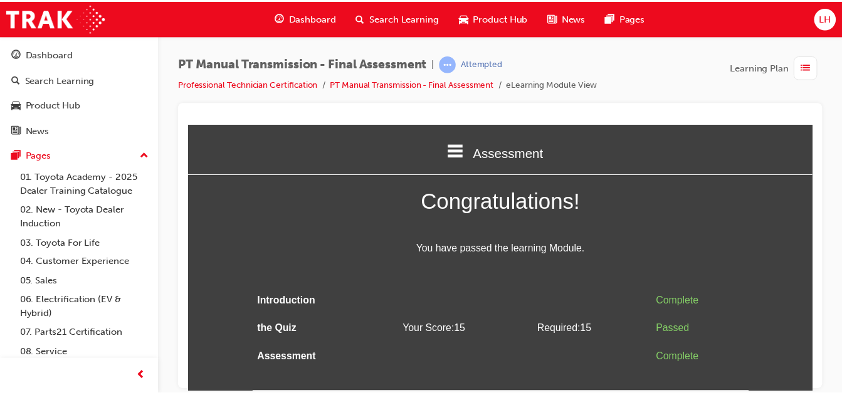
scroll to position [0, 0]
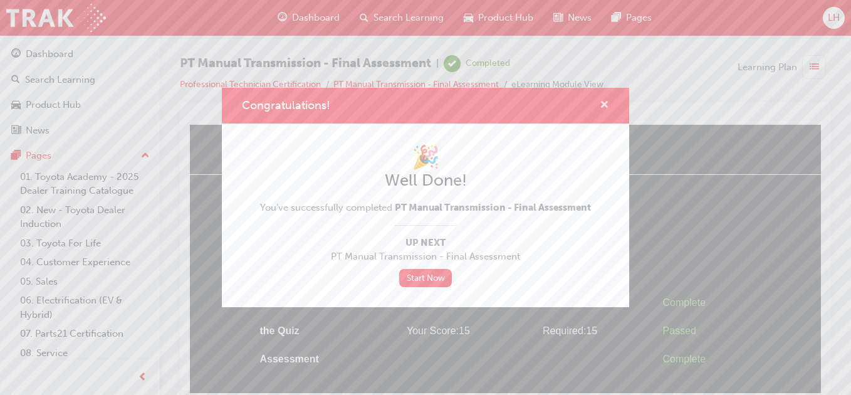
click at [607, 102] on span "cross-icon" at bounding box center [604, 105] width 9 height 11
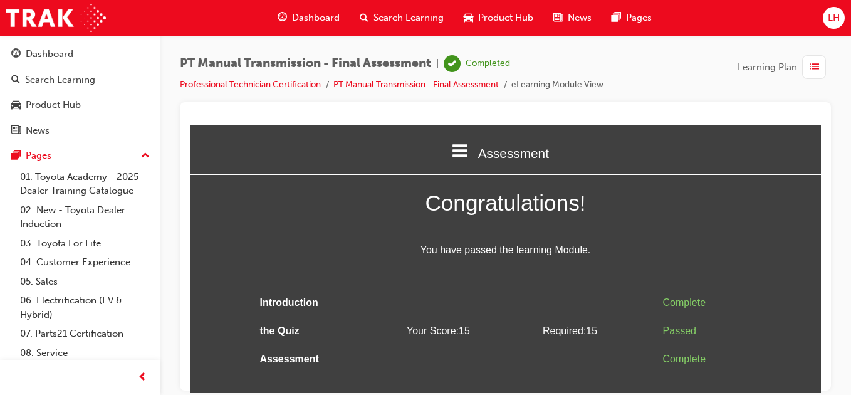
click at [283, 16] on span "guage-icon" at bounding box center [282, 18] width 9 height 16
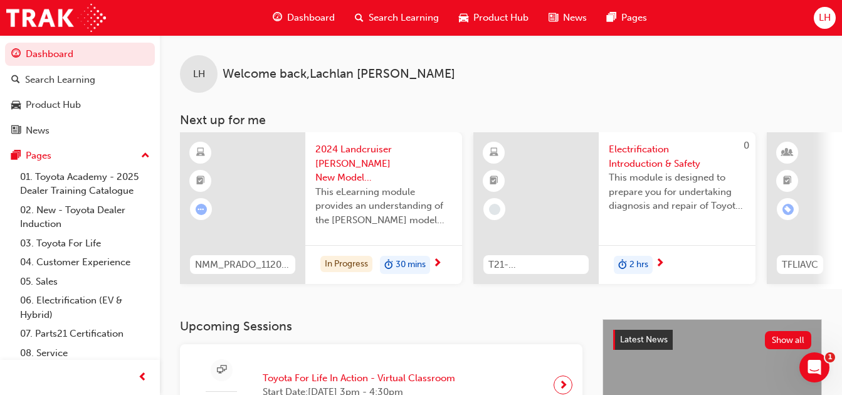
click at [828, 14] on span "LH" at bounding box center [824, 18] width 12 height 14
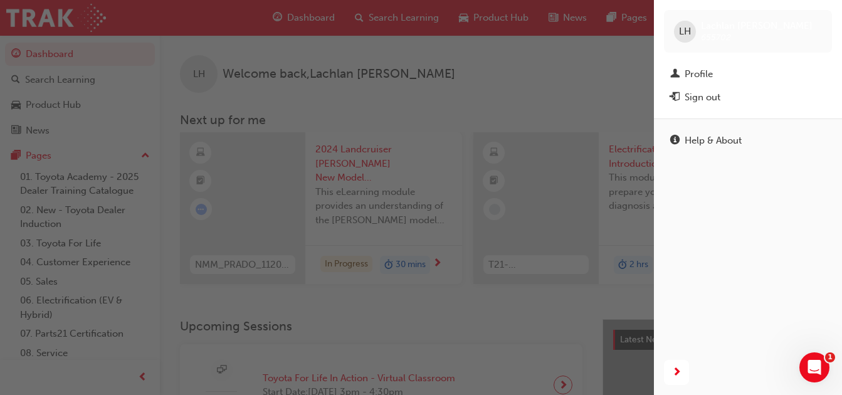
click at [713, 74] on div "Profile" at bounding box center [698, 74] width 28 height 14
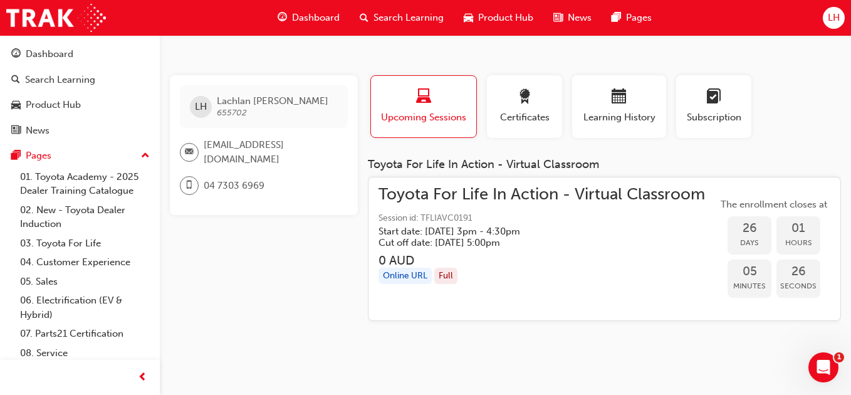
click at [524, 117] on span "Certificates" at bounding box center [524, 117] width 56 height 14
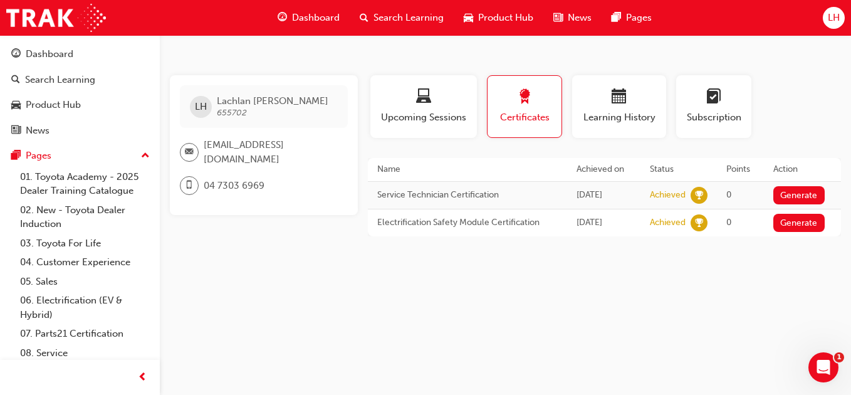
click at [524, 117] on span "Certificates" at bounding box center [524, 117] width 55 height 14
click at [791, 194] on button "Generate" at bounding box center [798, 195] width 51 height 18
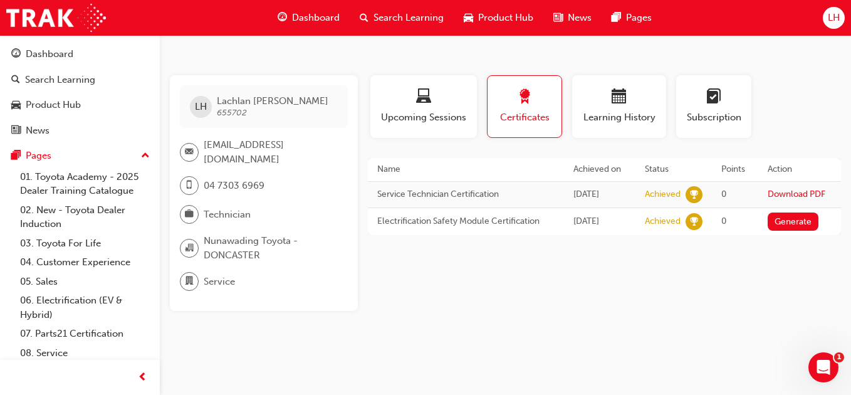
click at [788, 217] on button "Generate" at bounding box center [793, 221] width 51 height 18
click at [795, 194] on link "Download PDF" at bounding box center [797, 194] width 58 height 11
click at [801, 218] on link "Download PDF" at bounding box center [797, 220] width 58 height 11
click at [298, 6] on div "Dashboard" at bounding box center [309, 18] width 82 height 26
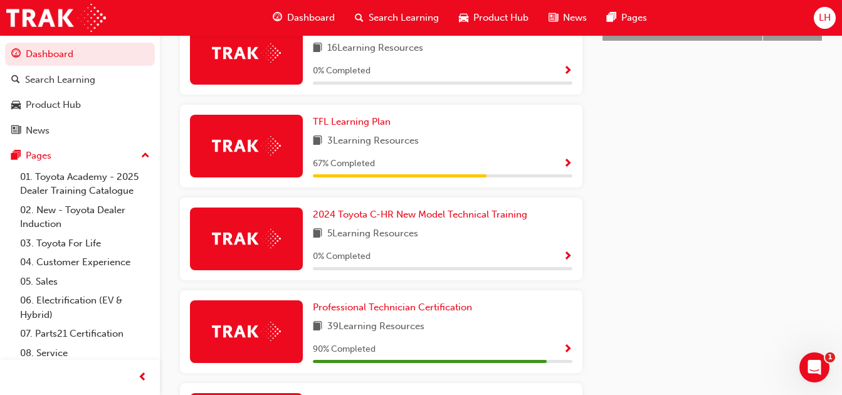
scroll to position [697, 0]
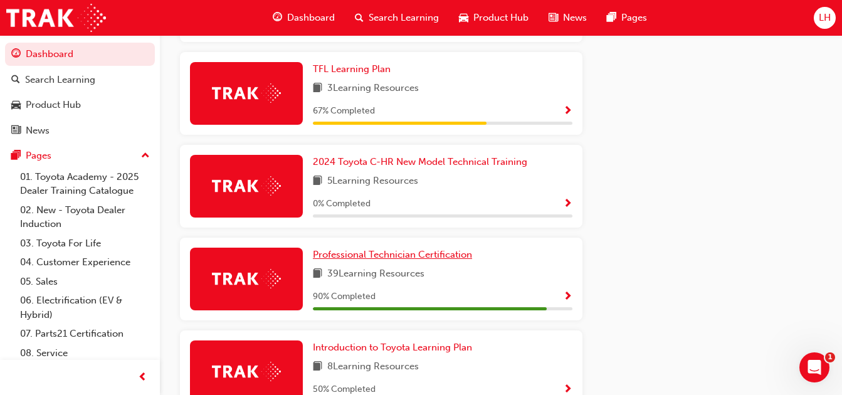
click at [420, 258] on span "Professional Technician Certification" at bounding box center [392, 254] width 159 height 11
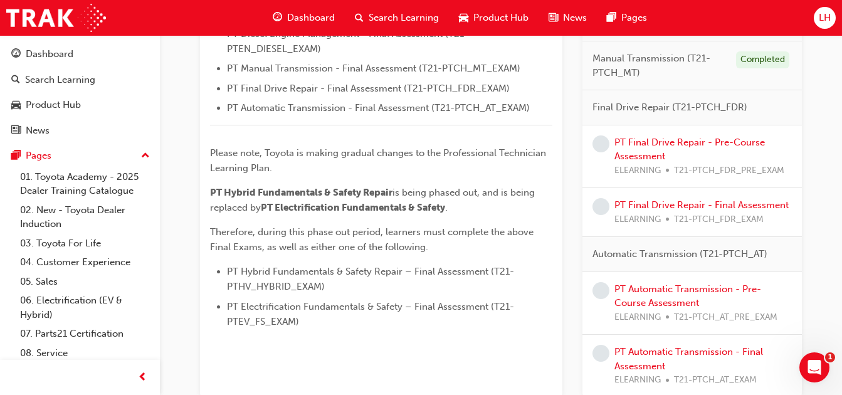
scroll to position [593, 0]
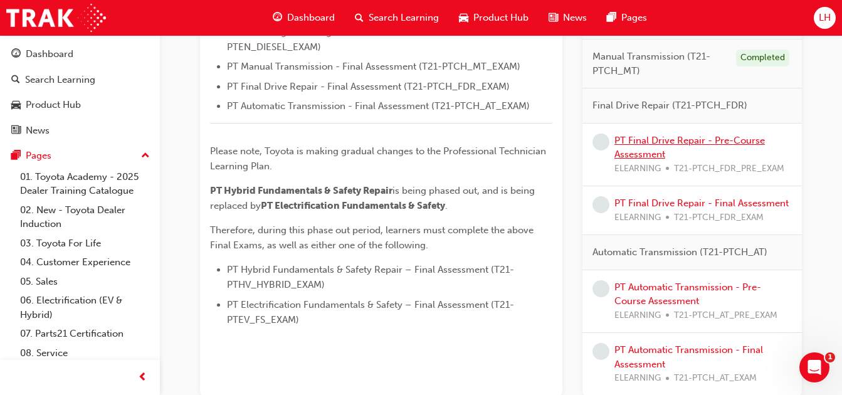
click at [630, 141] on link "PT Final Drive Repair - Pre-Course Assessment" at bounding box center [689, 148] width 150 height 26
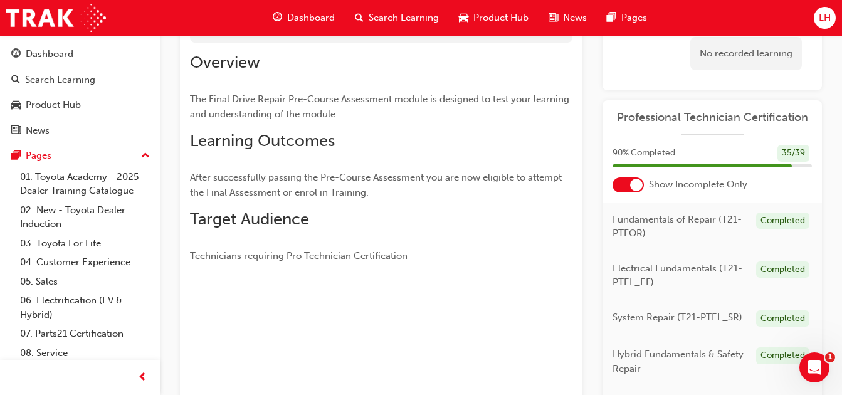
scroll to position [70, 0]
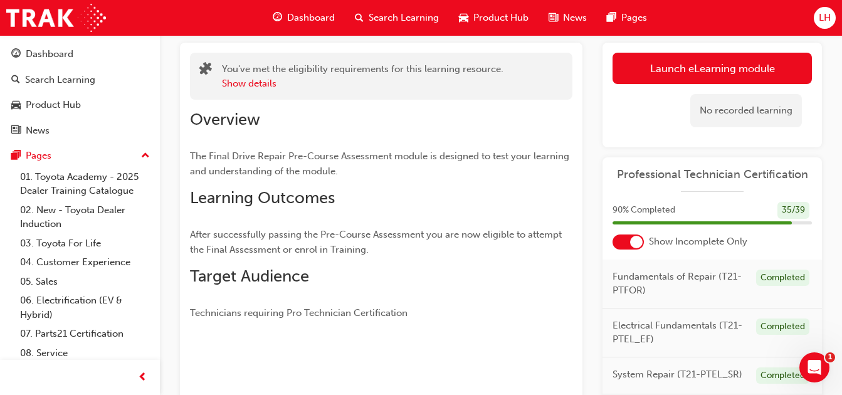
click at [672, 66] on link "Launch eLearning module" at bounding box center [711, 68] width 199 height 31
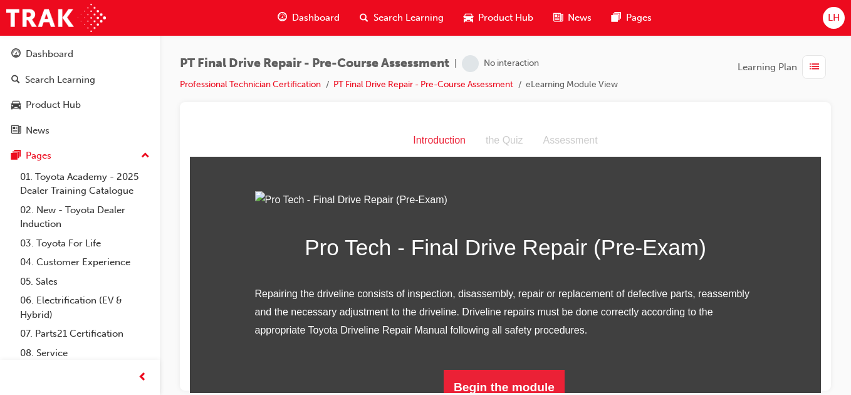
click at [565, 209] on img at bounding box center [505, 200] width 501 height 18
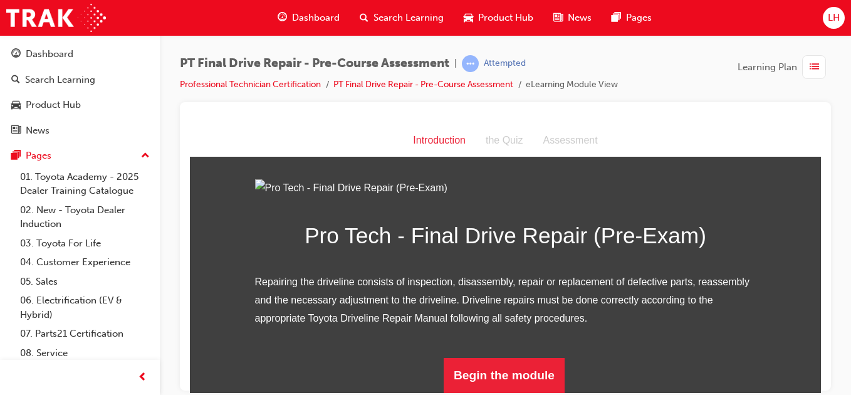
scroll to position [150, 0]
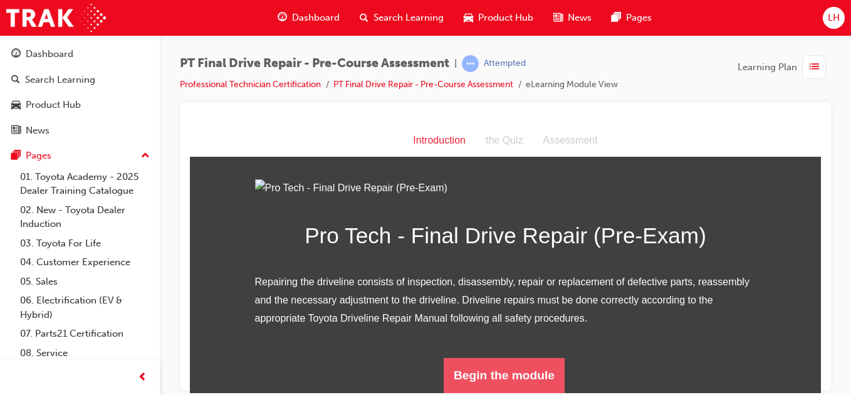
click at [506, 387] on button "Begin the module" at bounding box center [504, 374] width 121 height 35
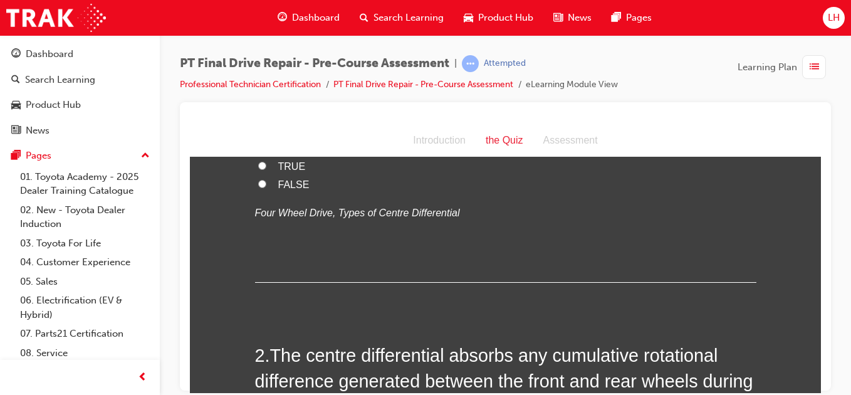
scroll to position [0, 0]
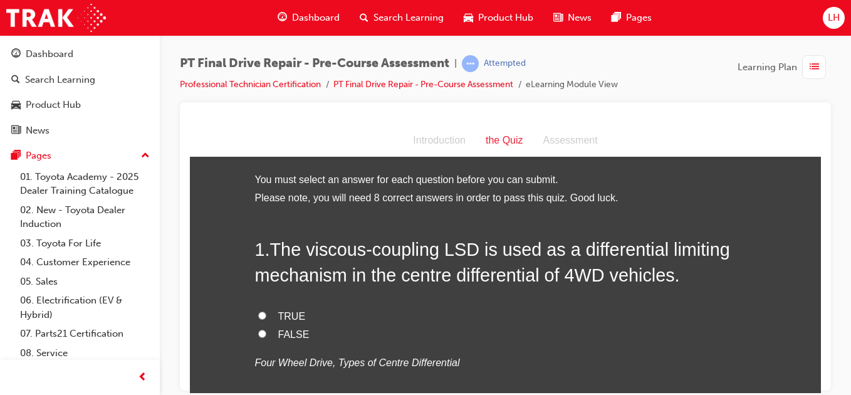
click at [549, 192] on li "Please note, you will need 8 correct answers in order to pass this quiz. Good l…" at bounding box center [505, 198] width 501 height 18
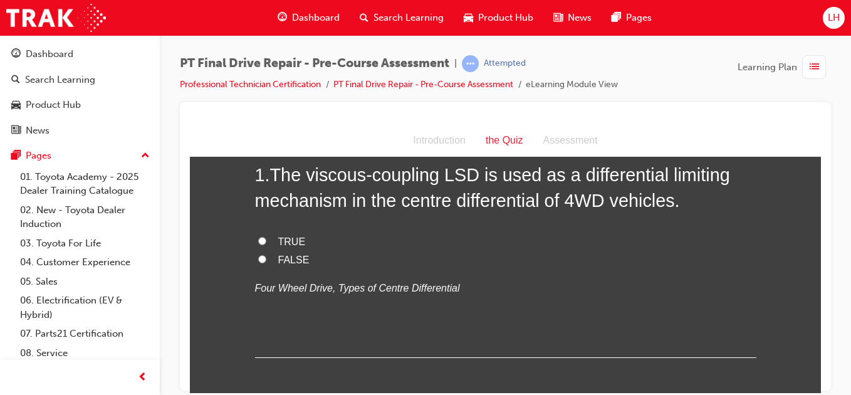
scroll to position [75, 0]
click at [258, 238] on input "TRUE" at bounding box center [262, 240] width 8 height 8
radio input "true"
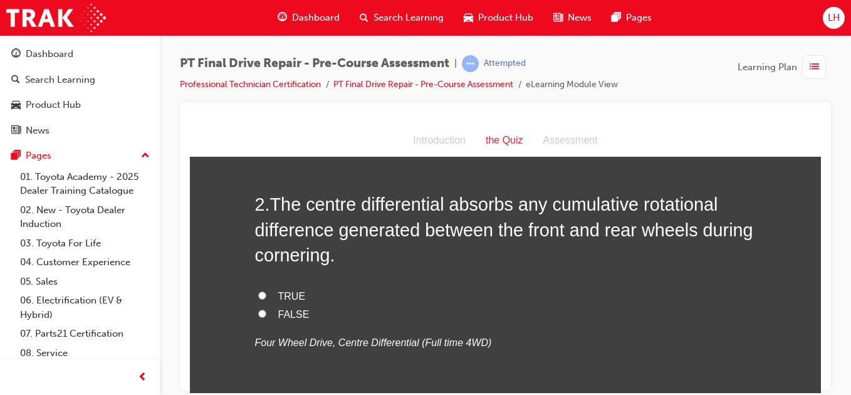
scroll to position [326, 0]
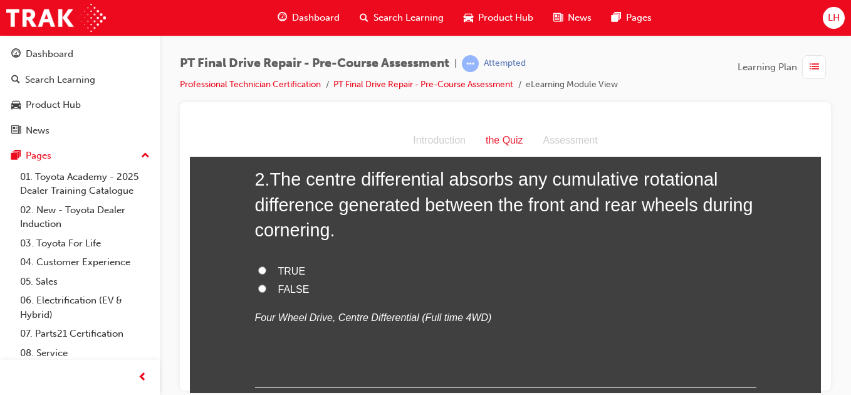
click at [258, 274] on label "TRUE" at bounding box center [505, 271] width 501 height 18
click at [258, 274] on input "TRUE" at bounding box center [262, 270] width 8 height 8
radio input "true"
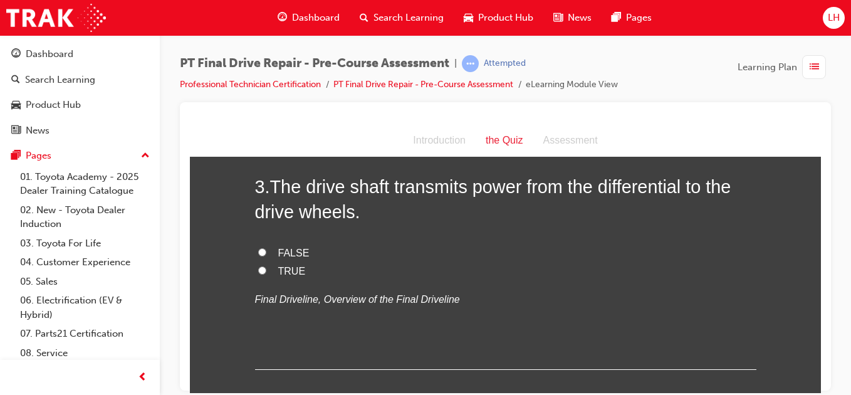
scroll to position [602, 0]
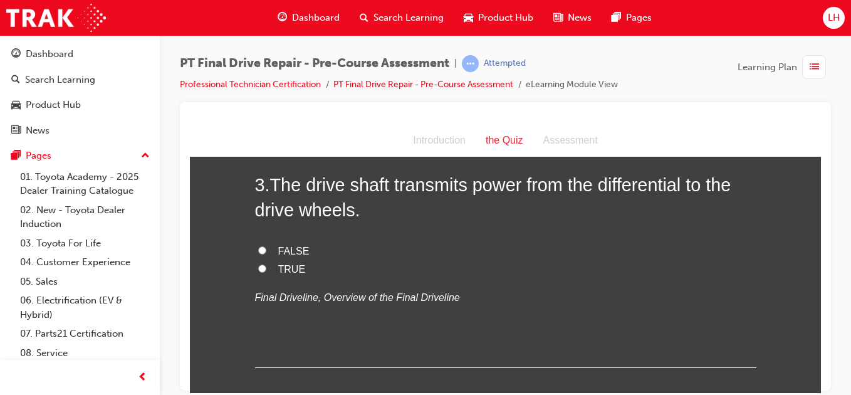
click at [255, 263] on label "TRUE" at bounding box center [505, 269] width 501 height 18
click at [258, 264] on input "TRUE" at bounding box center [262, 268] width 8 height 8
radio input "true"
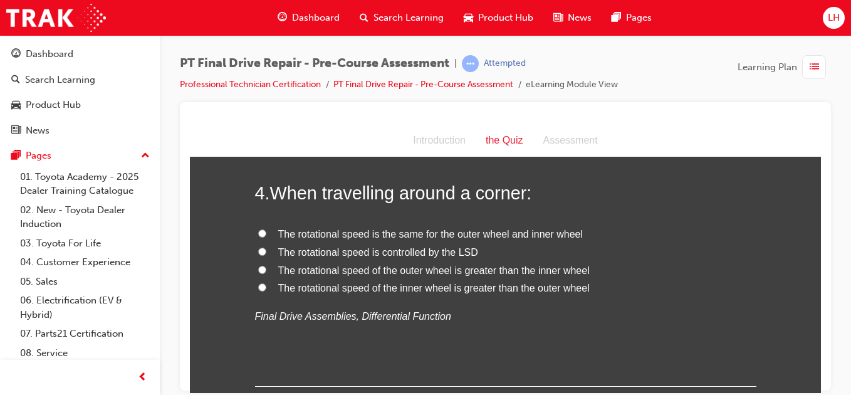
scroll to position [852, 0]
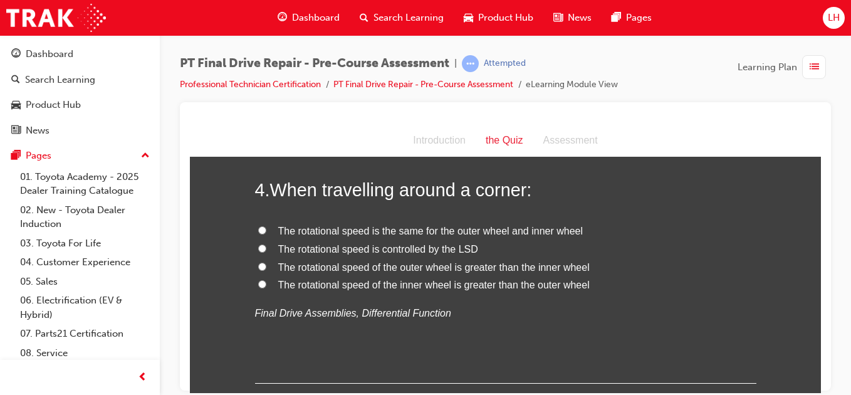
click at [258, 264] on input "The rotational speed of the outer wheel is greater than the inner wheel" at bounding box center [262, 266] width 8 height 8
radio input "true"
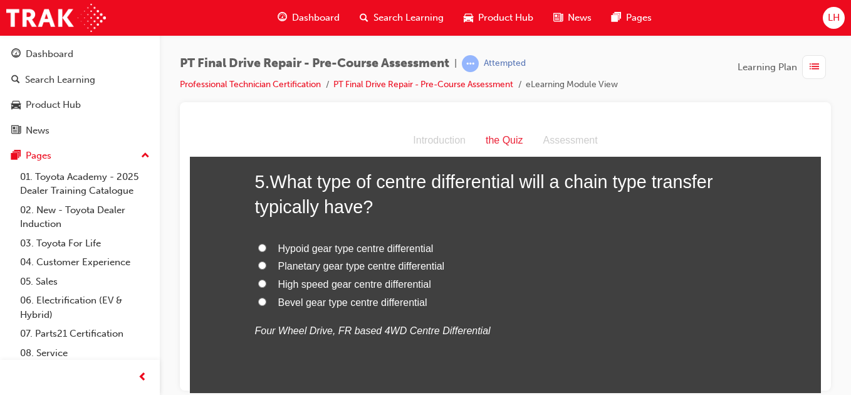
scroll to position [1128, 0]
click at [258, 301] on input "Bevel gear type centre differential" at bounding box center [262, 300] width 8 height 8
radio input "true"
click at [259, 244] on input "Hypoid gear type centre differential" at bounding box center [262, 246] width 8 height 8
radio input "true"
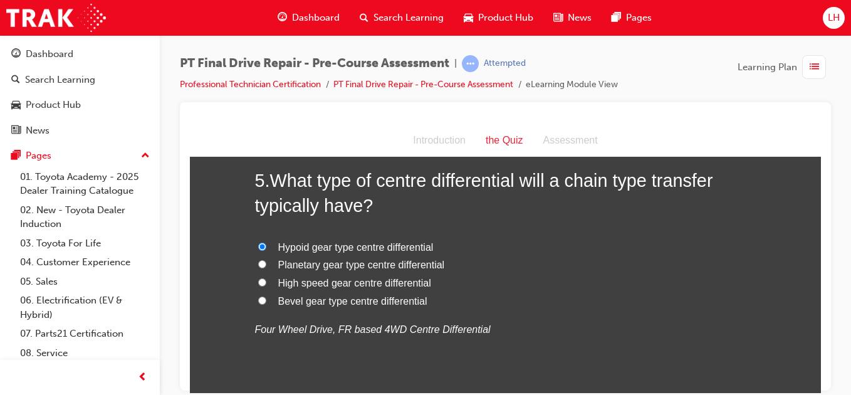
click at [258, 284] on input "High speed gear centre differential" at bounding box center [262, 282] width 8 height 8
radio input "true"
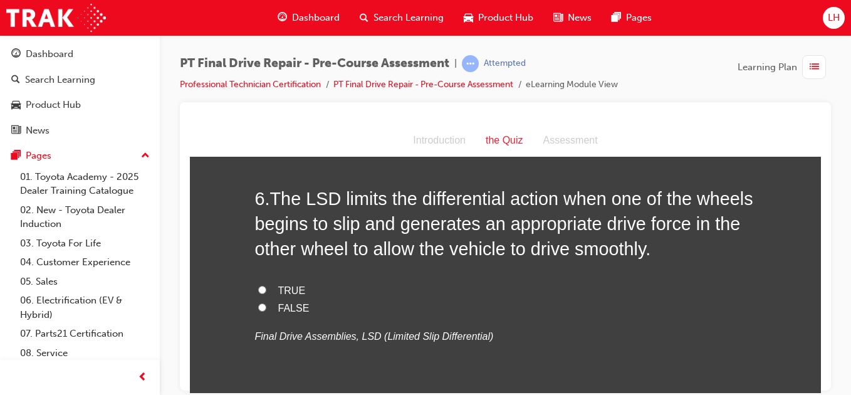
scroll to position [1404, 0]
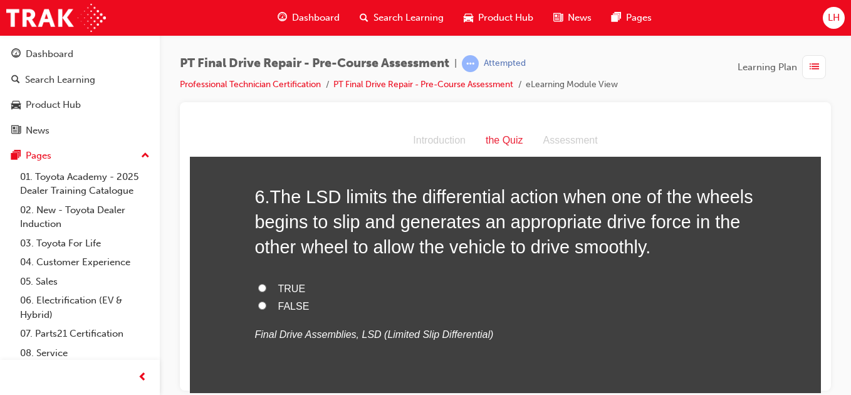
click at [258, 286] on input "TRUE" at bounding box center [262, 287] width 8 height 8
radio input "true"
click at [228, 332] on div "You must select an answer for each question before you can submit. Please note,…" at bounding box center [505, 168] width 631 height 2802
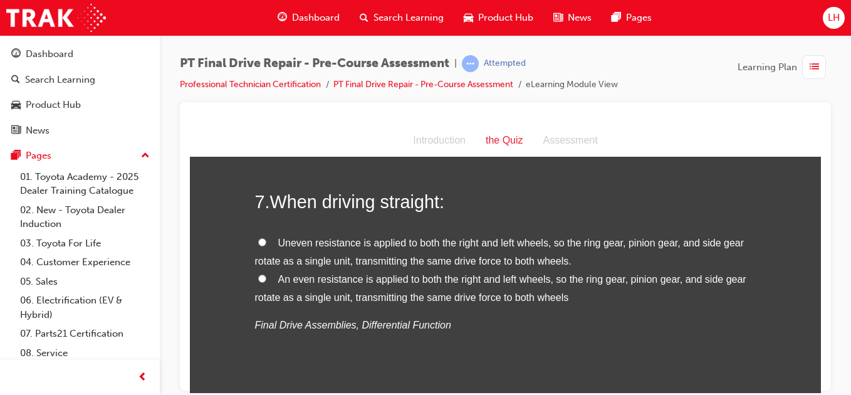
scroll to position [1705, 0]
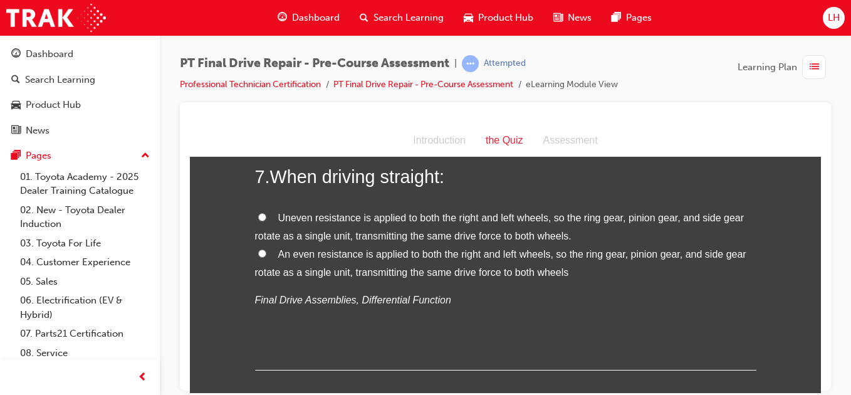
click at [258, 250] on input "An even resistance is applied to both the right and left wheels, so the ring ge…" at bounding box center [262, 253] width 8 height 8
radio input "true"
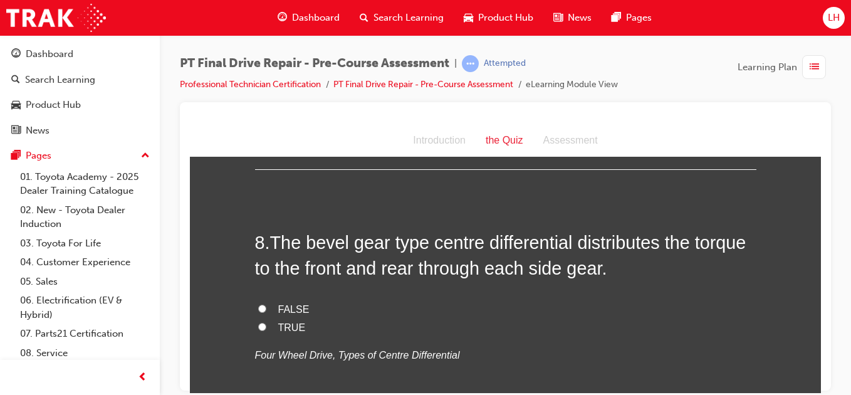
scroll to position [1930, 0]
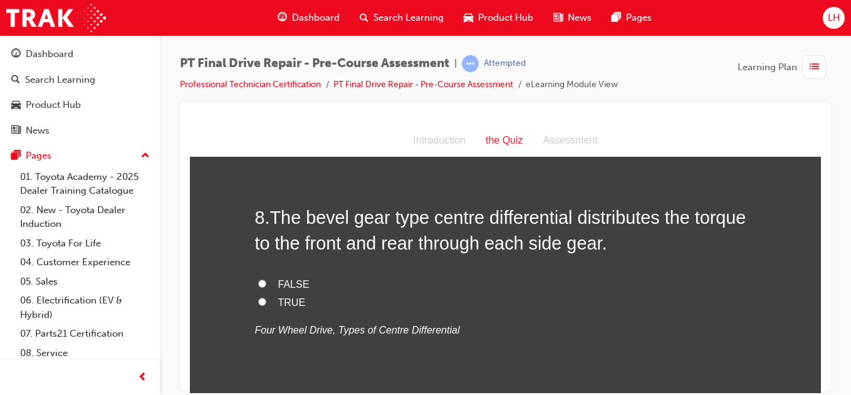
click at [258, 301] on input "TRUE" at bounding box center [262, 301] width 8 height 8
radio input "true"
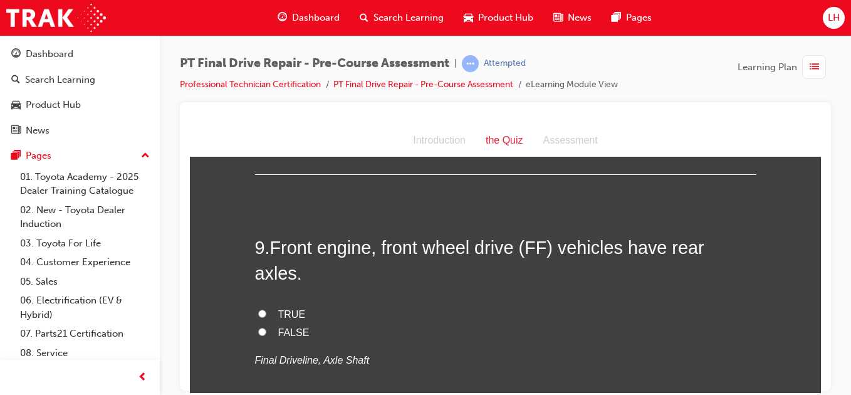
scroll to position [2181, 0]
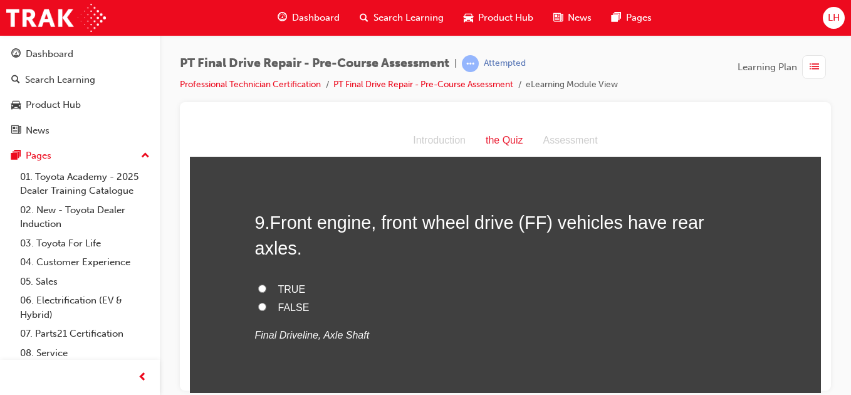
click at [258, 302] on input "FALSE" at bounding box center [262, 306] width 8 height 8
radio input "true"
click at [258, 284] on input "TRUE" at bounding box center [262, 288] width 8 height 8
radio input "true"
click at [258, 302] on input "FALSE" at bounding box center [262, 306] width 8 height 8
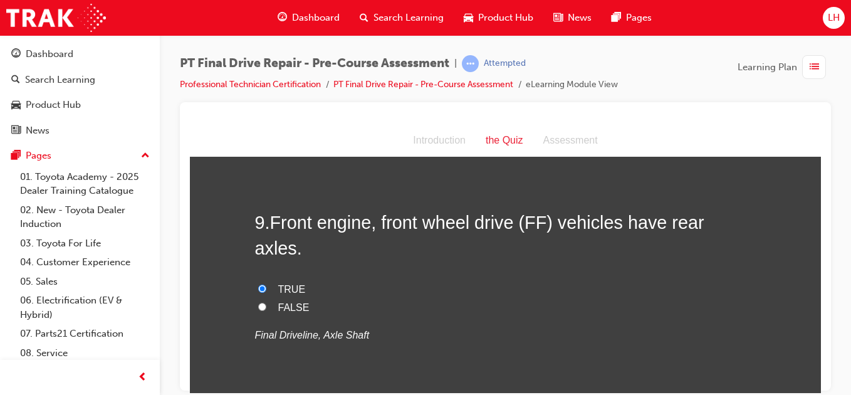
radio input "true"
click at [271, 351] on div "9 . Front engine, front wheel drive (FF) vehicles have rear axles. TRUE FALSE F…" at bounding box center [505, 307] width 501 height 196
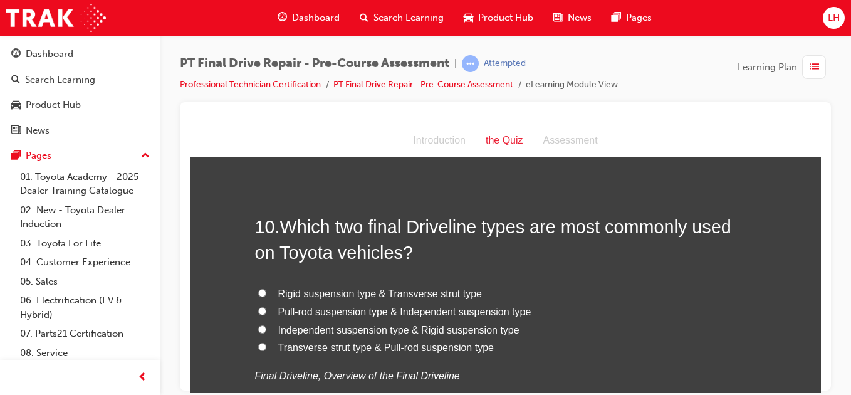
scroll to position [2430, 0]
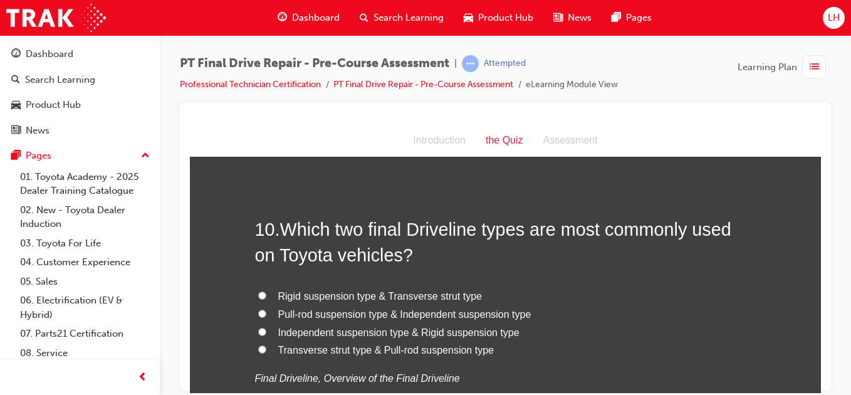
click at [259, 327] on input "Independent suspension type & Rigid suspension type" at bounding box center [262, 331] width 8 height 8
radio input "true"
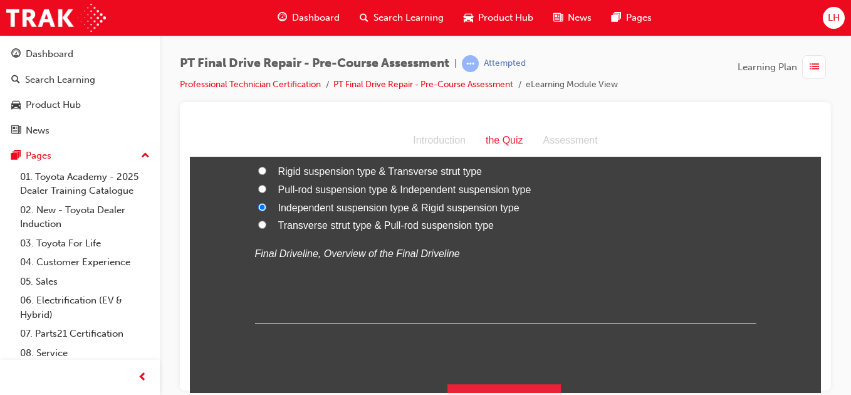
scroll to position [2555, 0]
click at [512, 383] on button "Submit Answers" at bounding box center [504, 400] width 114 height 35
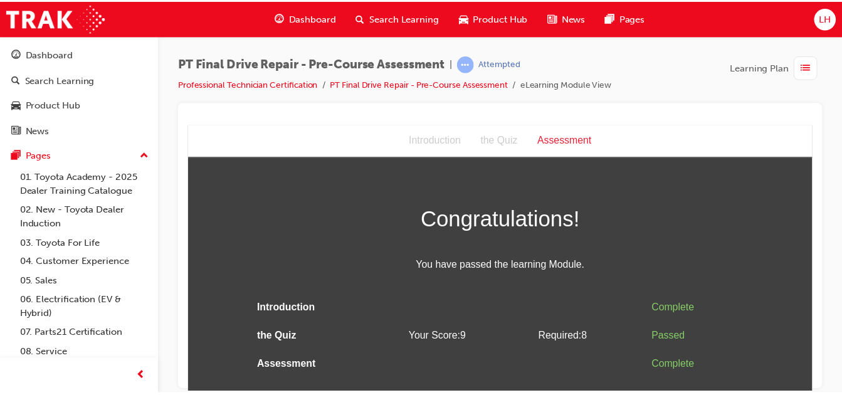
scroll to position [0, 0]
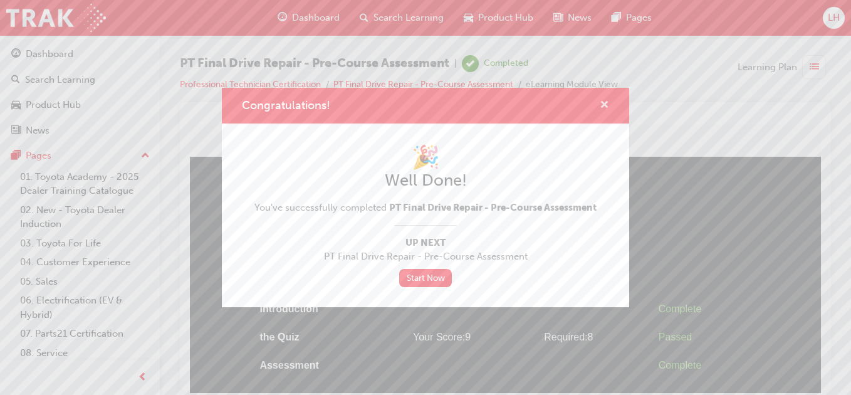
click at [608, 100] on span "cross-icon" at bounding box center [604, 105] width 9 height 11
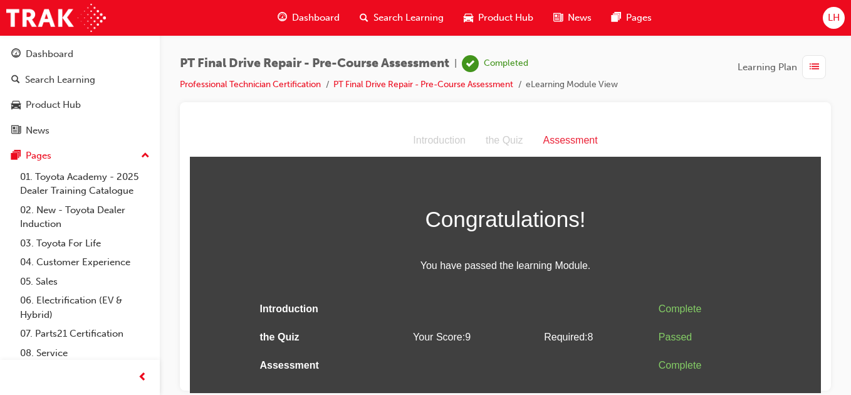
click at [292, 13] on span "Dashboard" at bounding box center [316, 18] width 48 height 14
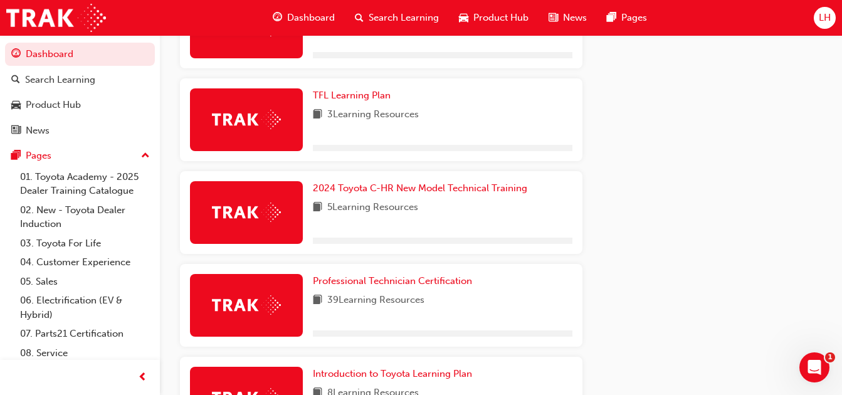
scroll to position [781, 0]
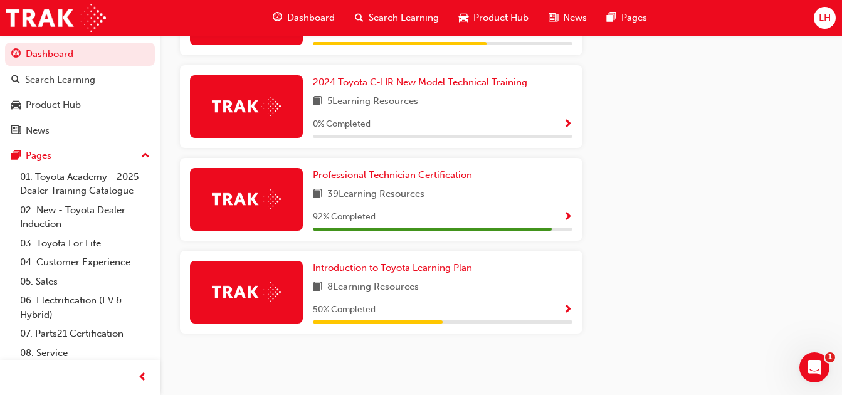
click at [390, 171] on span "Professional Technician Certification" at bounding box center [392, 174] width 159 height 11
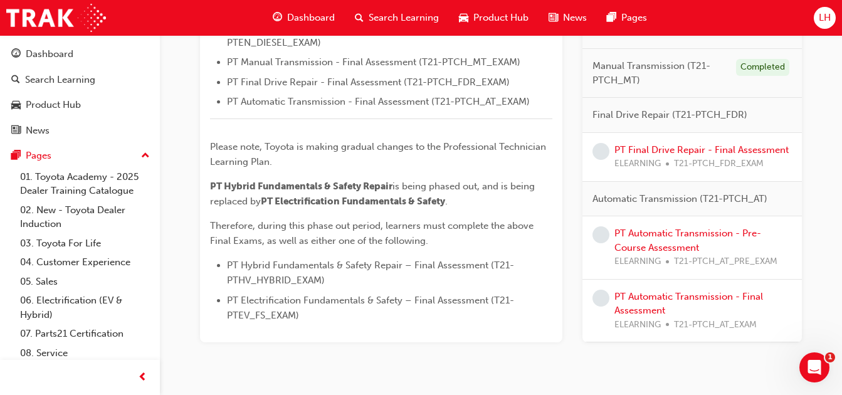
scroll to position [605, 0]
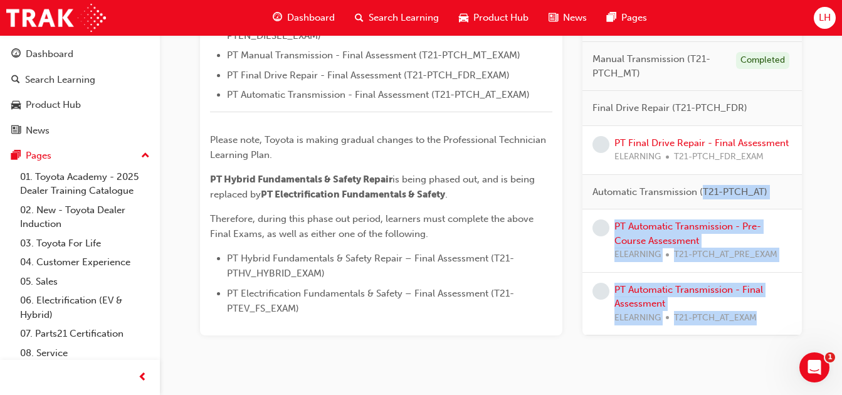
drag, startPoint x: 832, startPoint y: 342, endPoint x: 699, endPoint y: 175, distance: 212.3
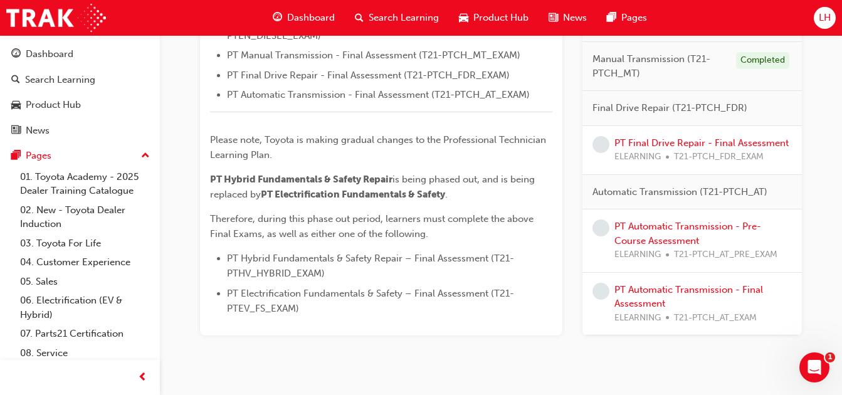
drag, startPoint x: 699, startPoint y: 175, endPoint x: 650, endPoint y: 135, distance: 63.6
click at [650, 135] on div "PT Final Drive Repair - Final Assessment ELEARNING T21-PTCH_FDR_EXAM" at bounding box center [691, 149] width 219 height 49
click at [642, 144] on link "PT Final Drive Repair - Final Assessment" at bounding box center [701, 142] width 174 height 11
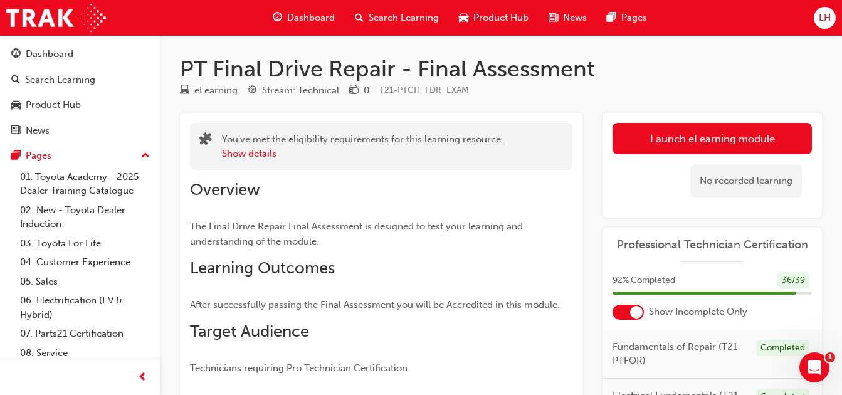
click at [649, 130] on link "Launch eLearning module" at bounding box center [711, 138] width 199 height 31
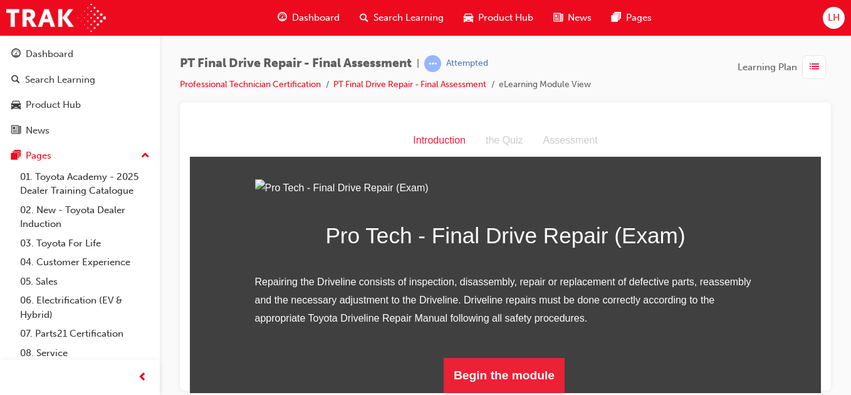
scroll to position [150, 0]
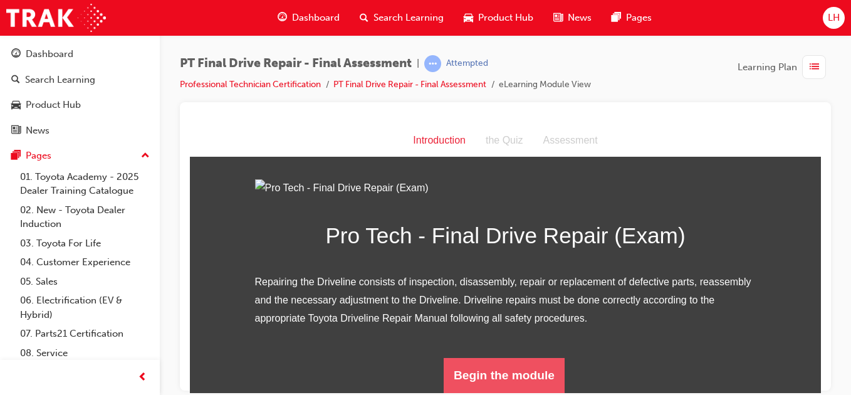
click at [504, 366] on button "Begin the module" at bounding box center [504, 374] width 121 height 35
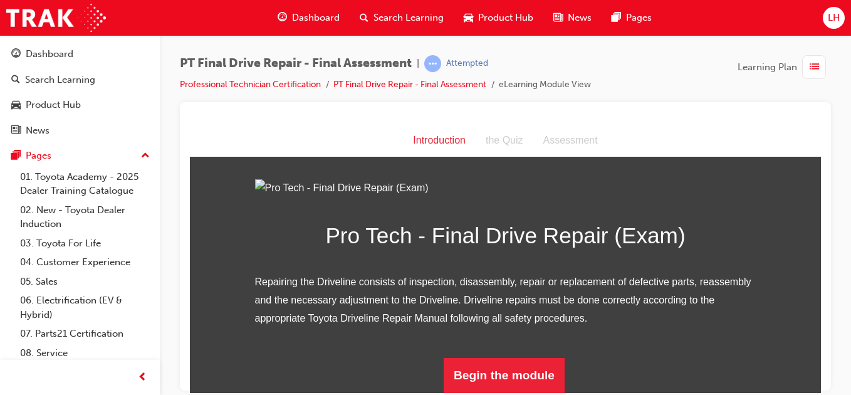
scroll to position [0, 0]
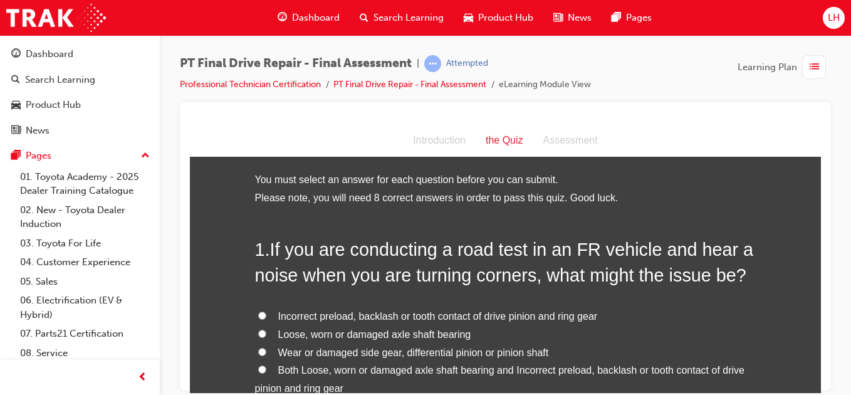
click at [684, 194] on li "Please note, you will need 8 correct answers in order to pass this quiz. Good l…" at bounding box center [505, 198] width 501 height 18
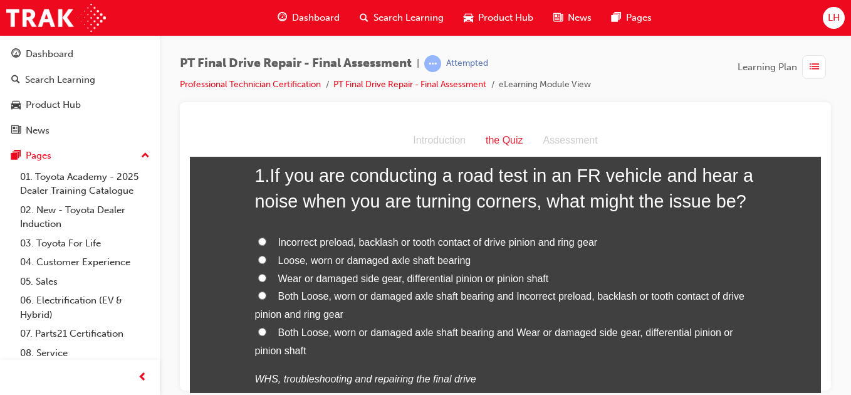
scroll to position [75, 0]
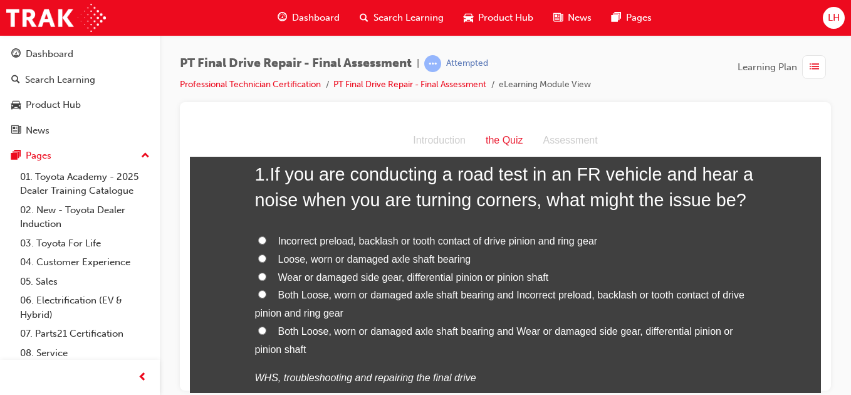
click at [258, 293] on input "Both Loose, worn or damaged axle shaft bearing and Incorrect preload, backlash …" at bounding box center [262, 294] width 8 height 8
radio input "true"
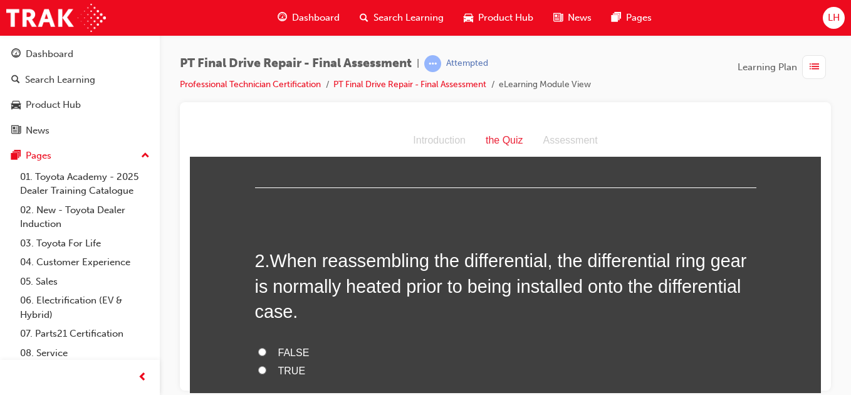
scroll to position [376, 0]
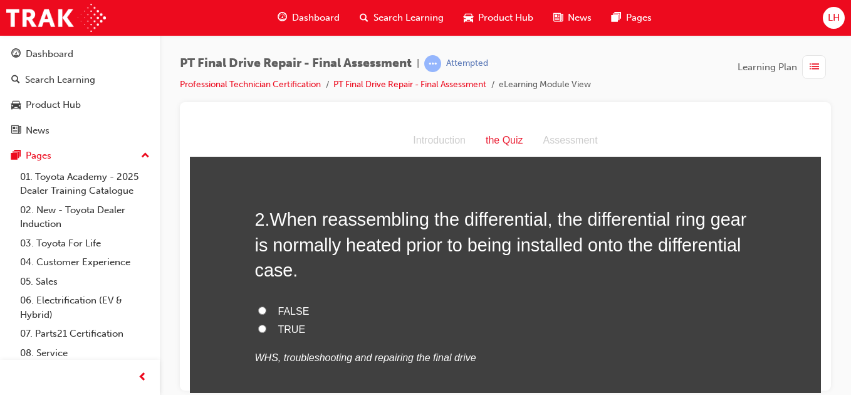
click at [258, 326] on input "TRUE" at bounding box center [262, 328] width 8 height 8
radio input "true"
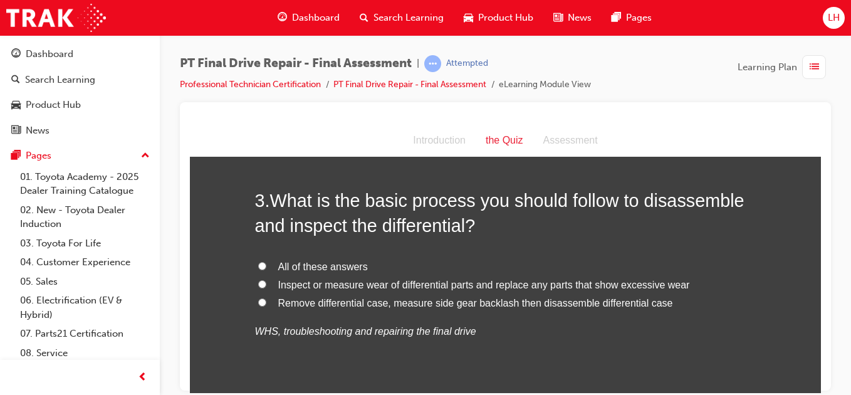
scroll to position [677, 0]
click at [259, 263] on input "All of these answers" at bounding box center [262, 265] width 8 height 8
radio input "true"
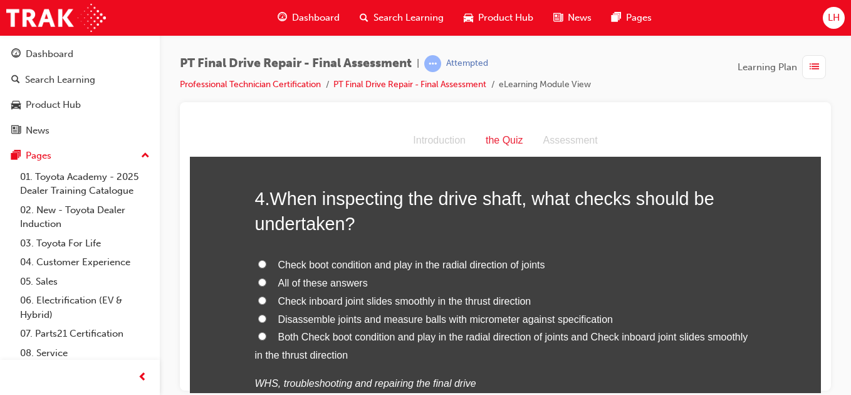
scroll to position [953, 0]
click at [258, 281] on input "All of these answers" at bounding box center [262, 281] width 8 height 8
radio input "true"
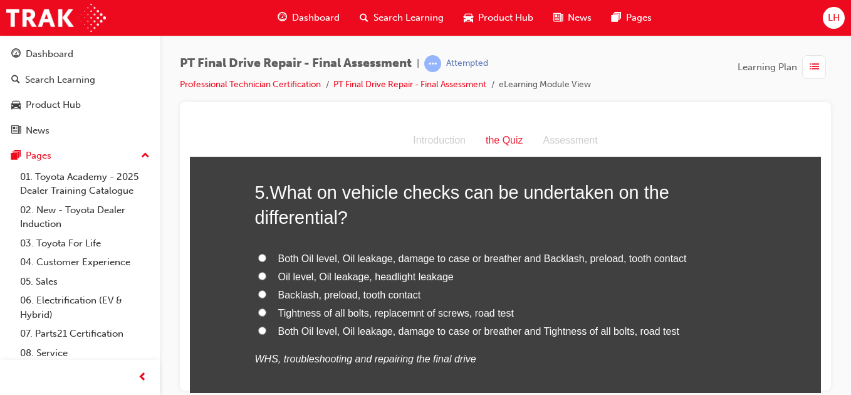
scroll to position [1294, 0]
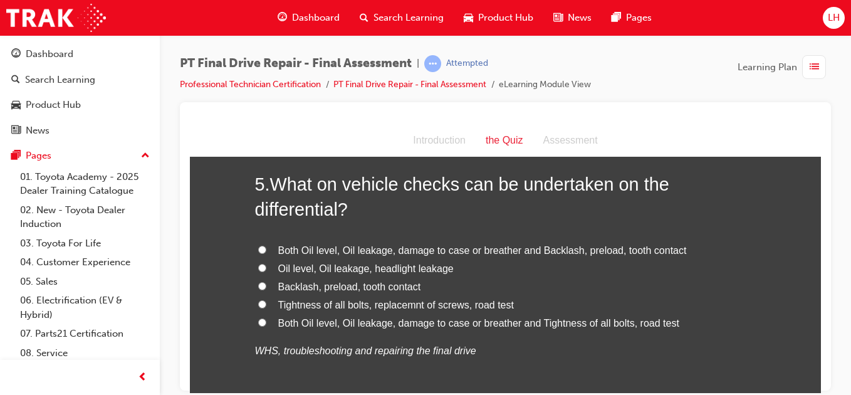
click at [258, 247] on input "Both Oil level, Oil leakage, damage to case or breather and Backlash, preload, …" at bounding box center [262, 249] width 8 height 8
radio input "true"
click at [258, 321] on input "Both Oil level, Oil leakage, damage to case or breather and Tightness of all bo…" at bounding box center [262, 322] width 8 height 8
radio input "true"
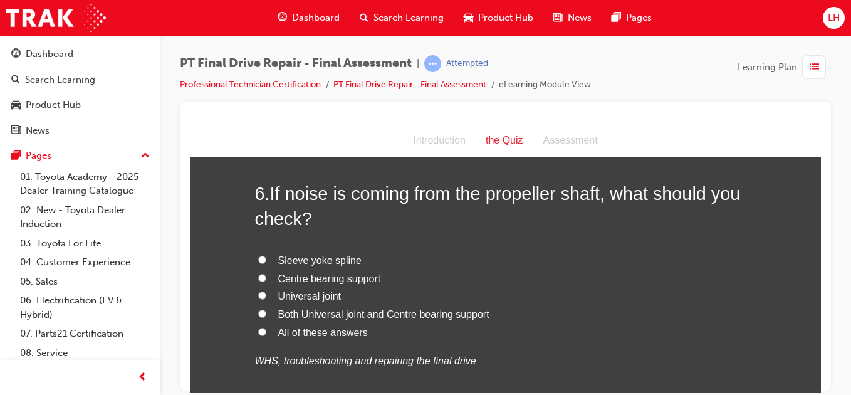
scroll to position [1595, 0]
click at [258, 274] on input "Centre bearing support" at bounding box center [262, 277] width 8 height 8
radio input "true"
click at [258, 325] on label "All of these answers" at bounding box center [505, 332] width 501 height 18
click at [258, 326] on input "All of these answers" at bounding box center [262, 330] width 8 height 8
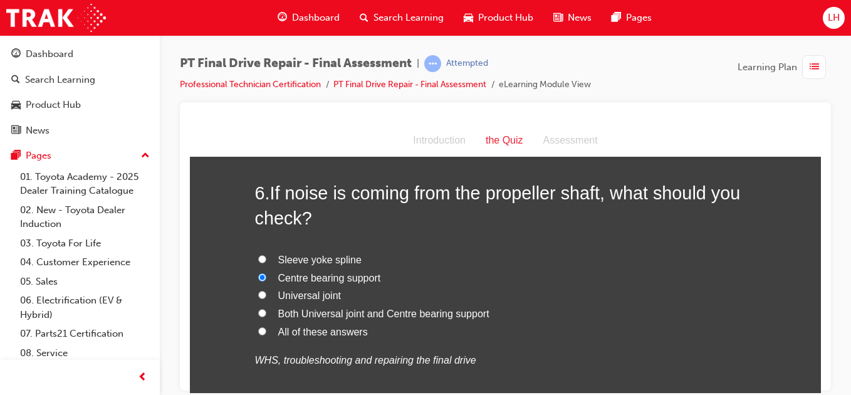
radio input "true"
click at [217, 360] on div "You must select an answer for each question before you can submit. Please note,…" at bounding box center [505, 138] width 631 height 3124
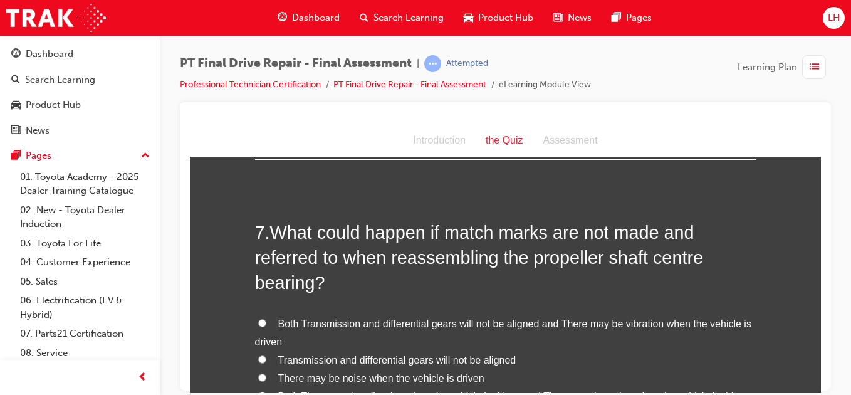
scroll to position [1871, 0]
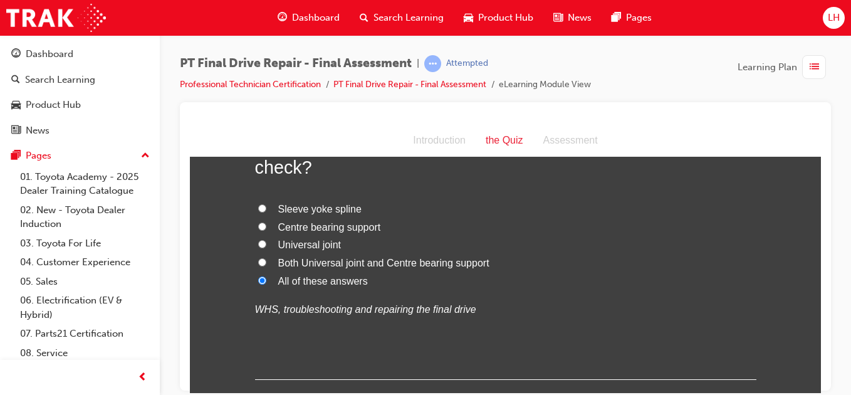
scroll to position [1645, 0]
click at [202, 358] on div "You must select an answer for each question before you can submit. Please note,…" at bounding box center [505, 87] width 631 height 3124
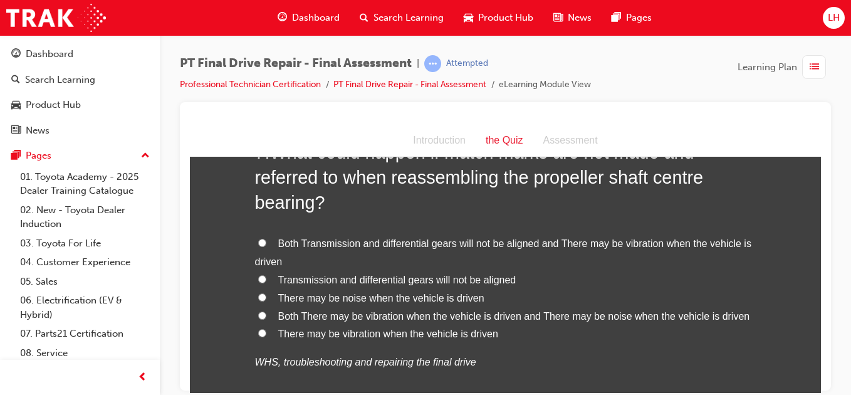
scroll to position [1921, 0]
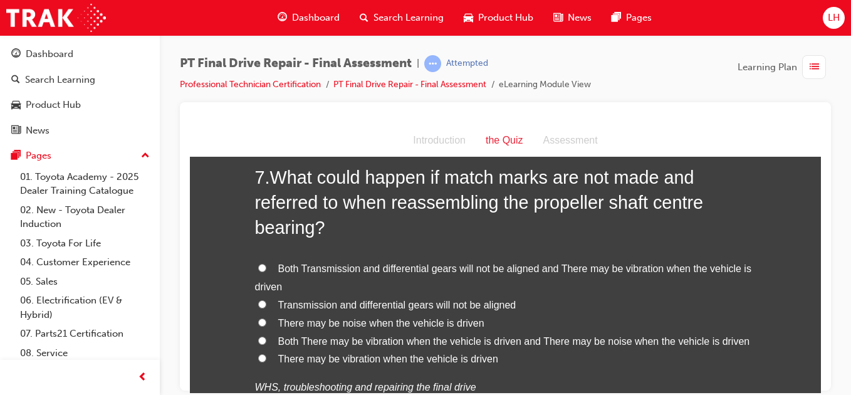
click at [258, 338] on input "Both There may be vibration when the vehicle is driven and There may be noise w…" at bounding box center [262, 340] width 8 height 8
radio input "true"
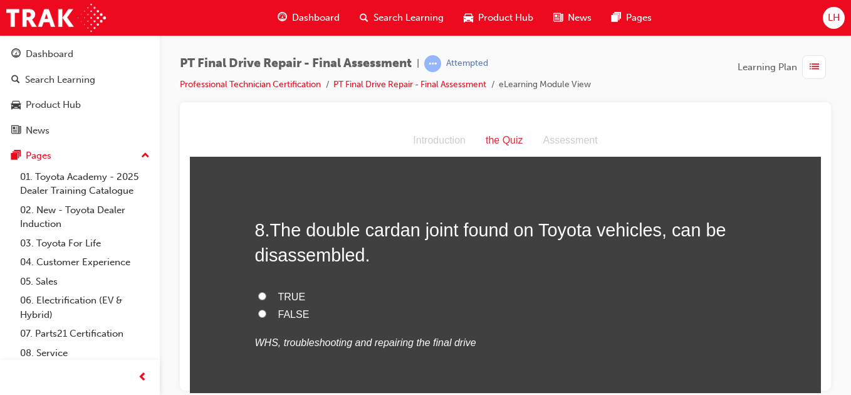
scroll to position [2222, 0]
click at [258, 311] on input "FALSE" at bounding box center [262, 312] width 8 height 8
radio input "true"
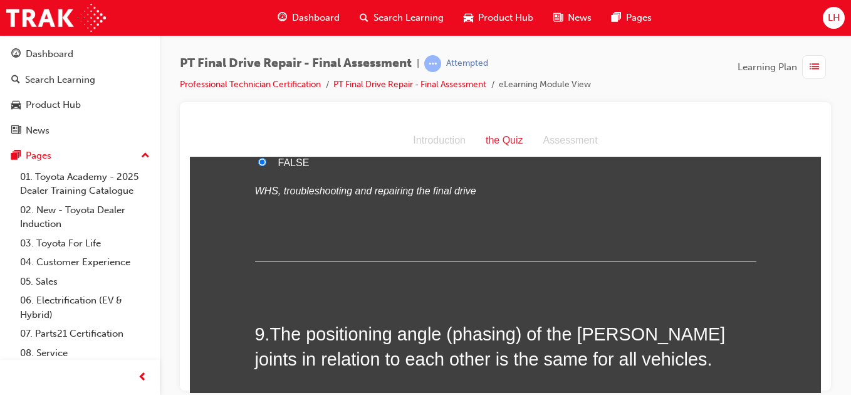
scroll to position [2472, 0]
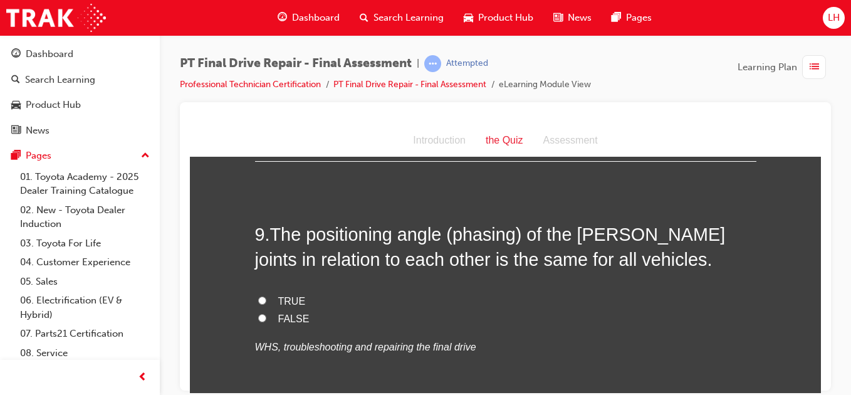
click at [258, 300] on input "TRUE" at bounding box center [262, 300] width 8 height 8
radio input "true"
click at [258, 316] on input "FALSE" at bounding box center [262, 317] width 8 height 8
radio input "true"
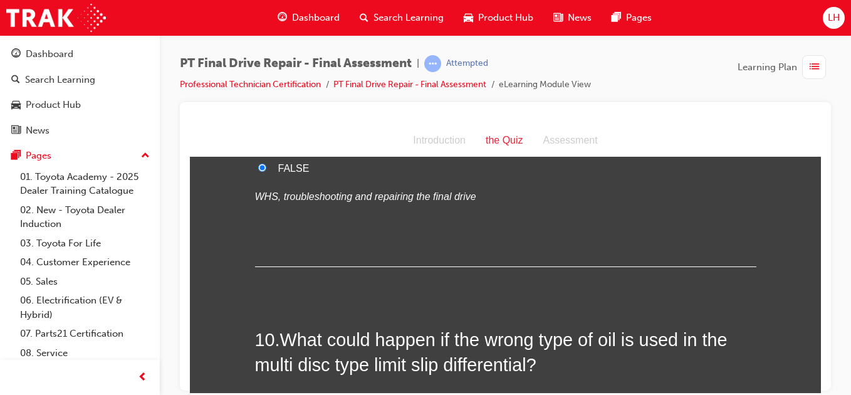
scroll to position [2598, 0]
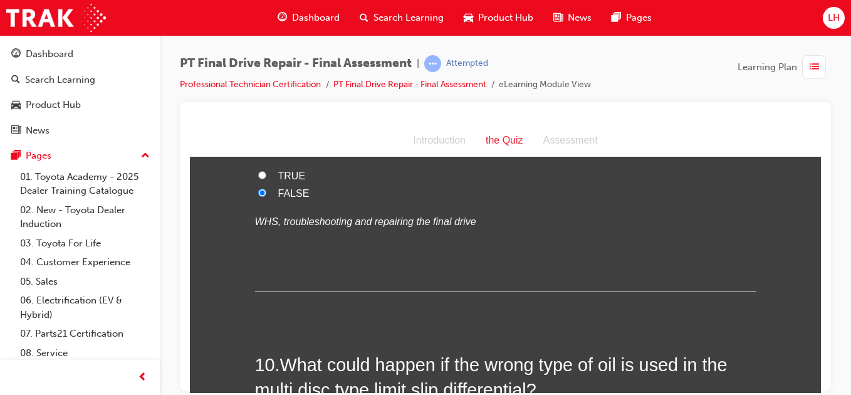
click at [258, 175] on input "TRUE" at bounding box center [262, 174] width 8 height 8
radio input "true"
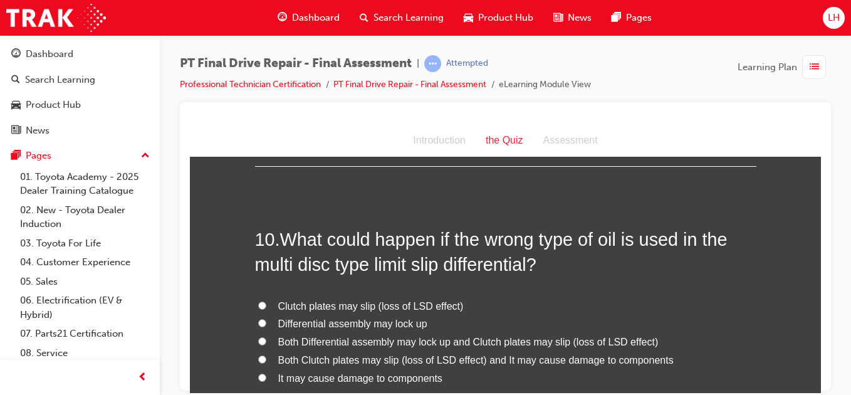
scroll to position [2748, 0]
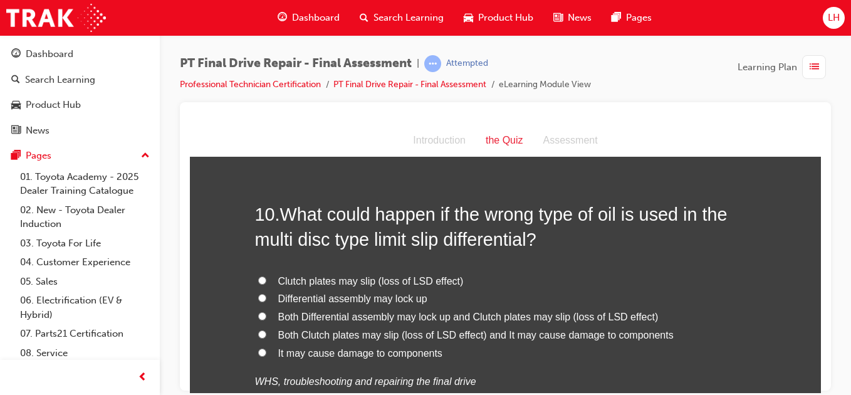
click at [258, 336] on input "Both Clutch plates may slip (loss of LSD effect) and It may cause damage to com…" at bounding box center [262, 334] width 8 height 8
radio input "true"
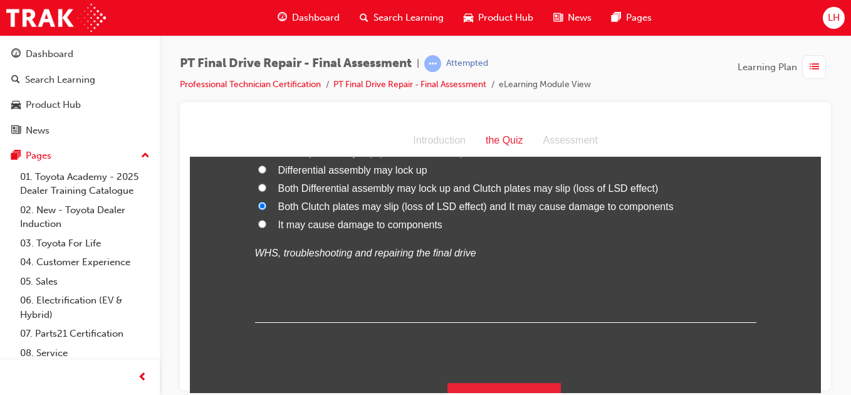
scroll to position [2901, 0]
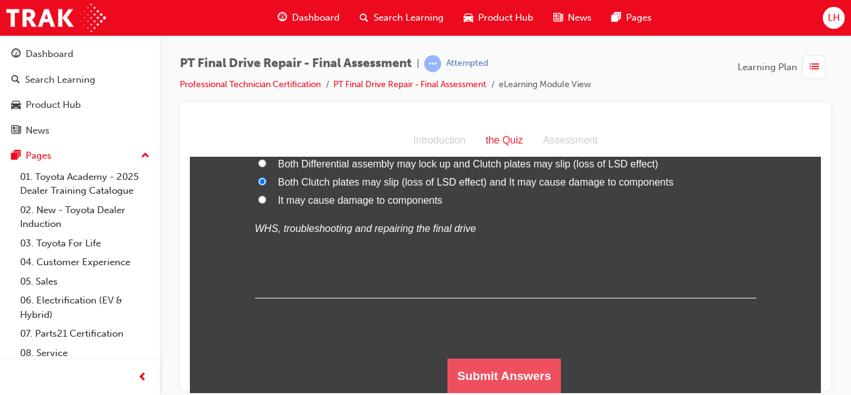
click at [486, 375] on button "Submit Answers" at bounding box center [504, 375] width 114 height 35
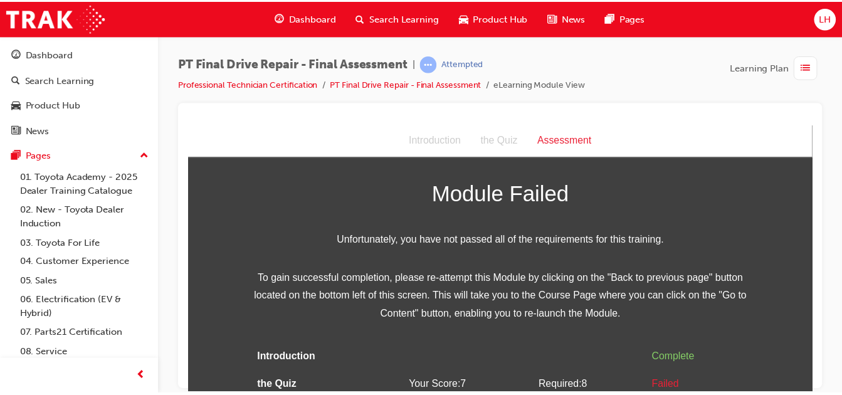
scroll to position [60, 0]
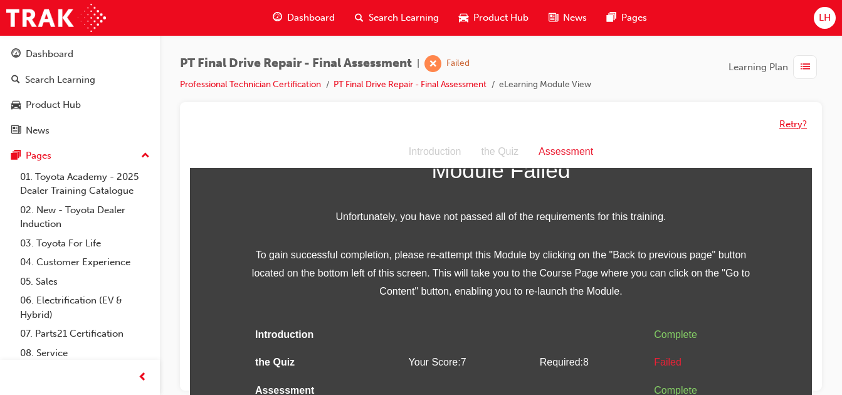
click at [783, 122] on button "Retry?" at bounding box center [793, 124] width 28 height 14
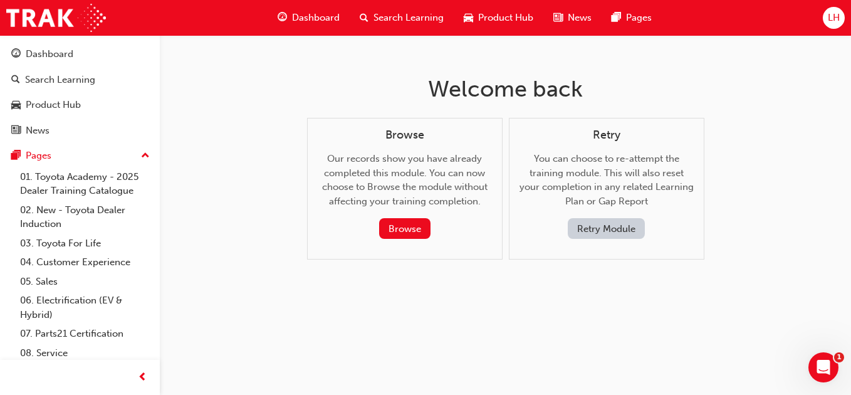
click at [579, 231] on button "Retry Module" at bounding box center [606, 228] width 77 height 21
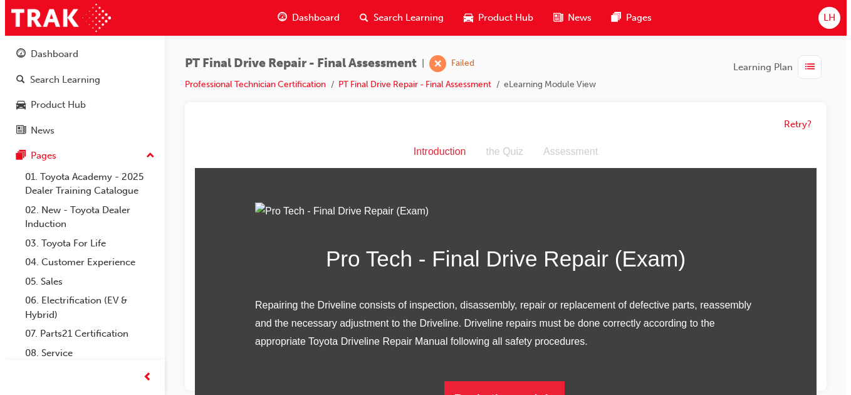
scroll to position [0, 0]
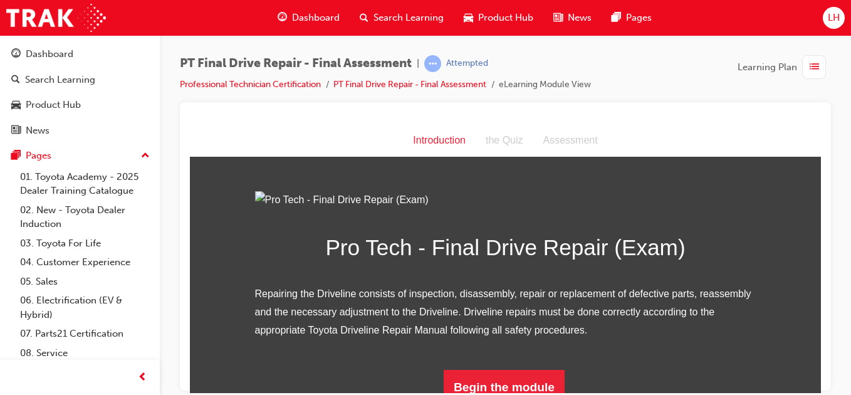
drag, startPoint x: 807, startPoint y: 202, endPoint x: 807, endPoint y: 241, distance: 38.9
click at [807, 241] on div "Pro Tech - Final Drive Repair (Exam) Repairing the Driveline consists of inspec…" at bounding box center [505, 298] width 631 height 214
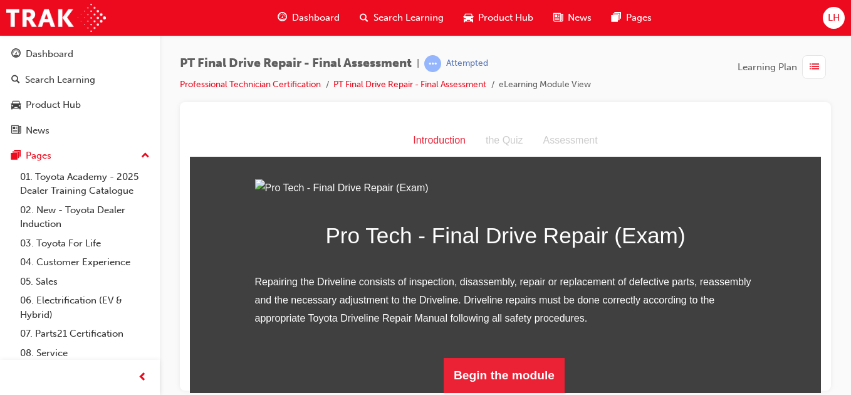
scroll to position [150, 0]
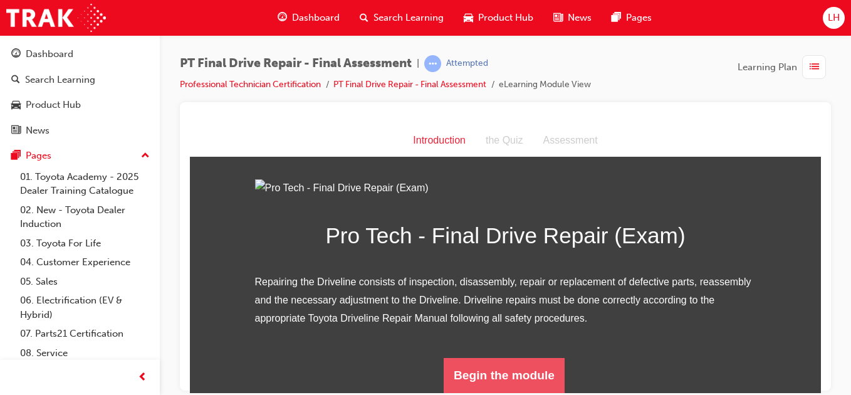
click at [541, 374] on button "Begin the module" at bounding box center [504, 374] width 121 height 35
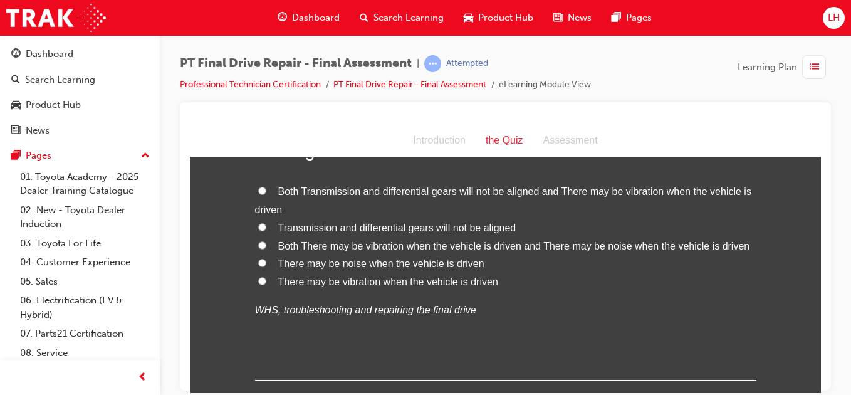
scroll to position [0, 0]
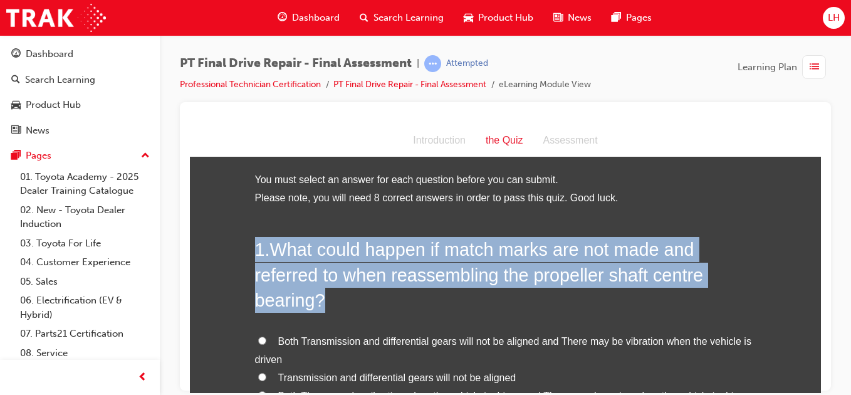
drag, startPoint x: 751, startPoint y: 194, endPoint x: 687, endPoint y: 301, distance: 124.2
click at [687, 301] on h2 "1 . What could happen if match marks are not made and referred to when reassemb…" at bounding box center [505, 274] width 501 height 76
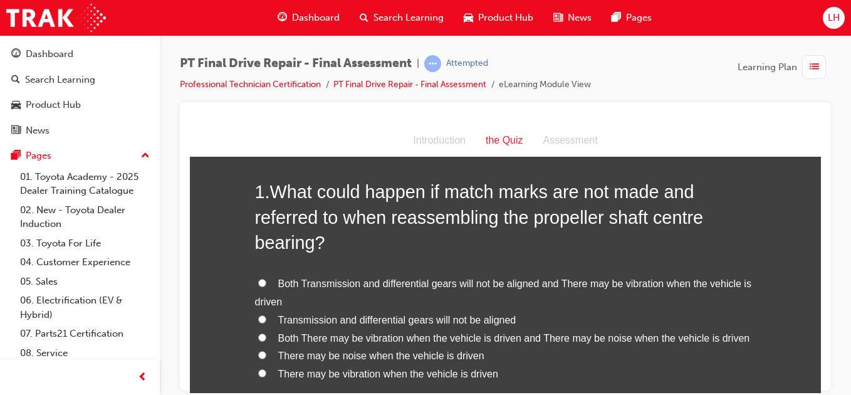
scroll to position [75, 0]
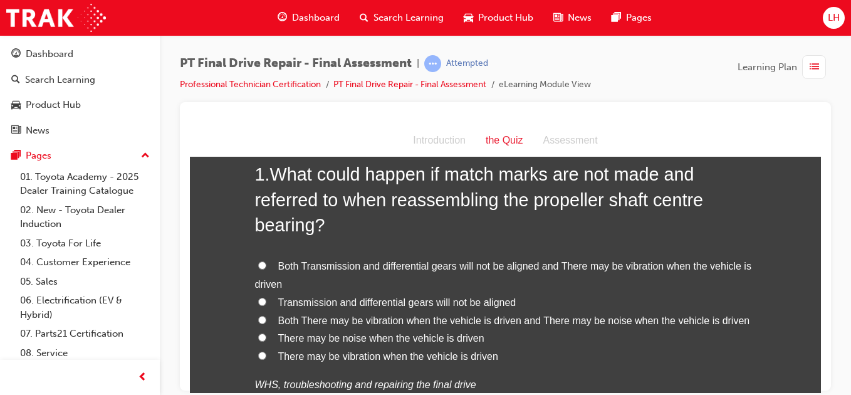
click at [264, 322] on label "Both There may be vibration when the vehicle is driven and There may be noise w…" at bounding box center [505, 320] width 501 height 18
click at [264, 322] on input "Both There may be vibration when the vehicle is driven and There may be noise w…" at bounding box center [262, 319] width 8 height 8
radio input "true"
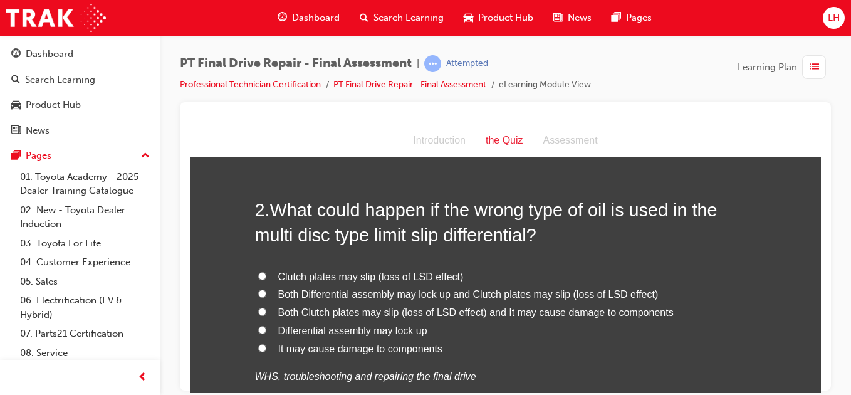
scroll to position [401, 0]
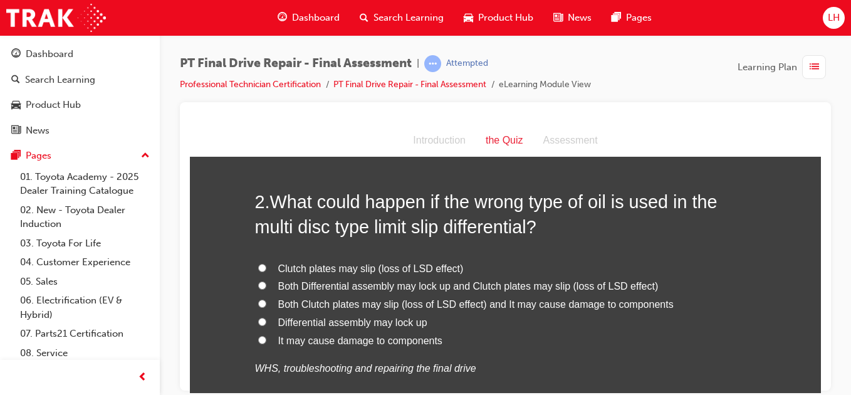
click at [259, 338] on input "It may cause damage to components" at bounding box center [262, 339] width 8 height 8
radio input "true"
click at [259, 303] on input "Both Clutch plates may slip (loss of LSD effect) and It may cause damage to com…" at bounding box center [262, 303] width 8 height 8
radio input "true"
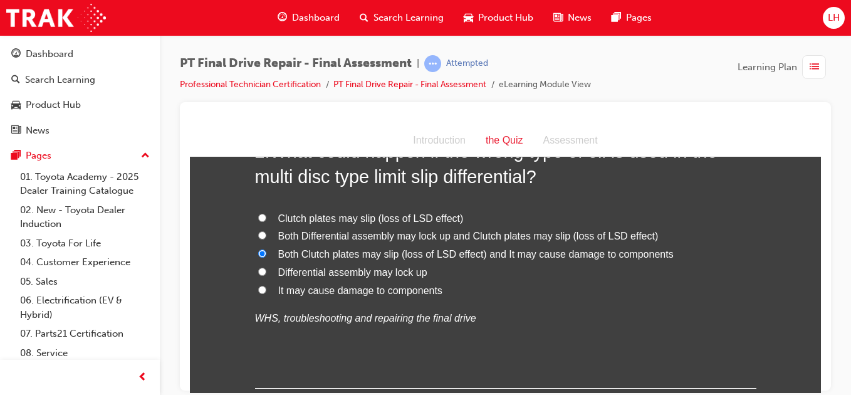
scroll to position [476, 0]
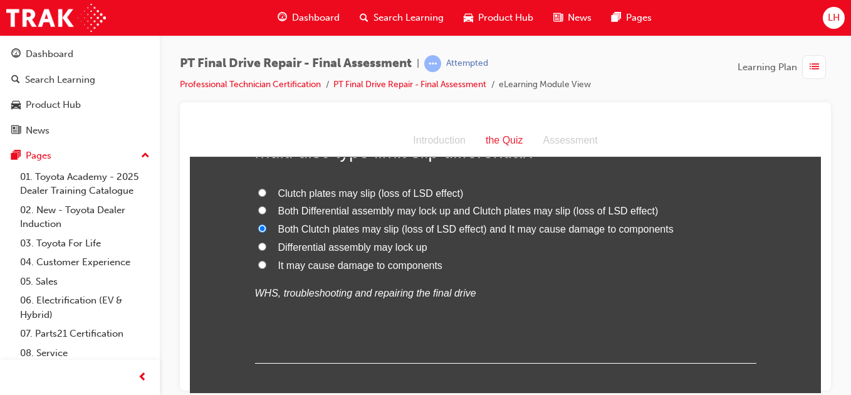
click at [258, 262] on input "It may cause damage to components" at bounding box center [262, 264] width 8 height 8
radio input "true"
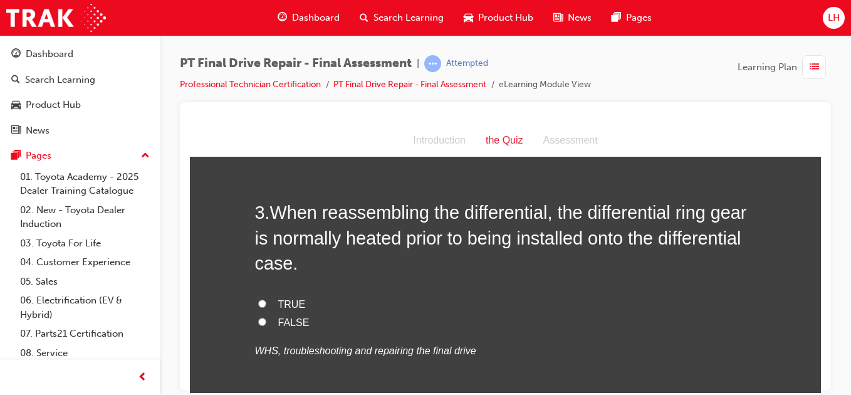
scroll to position [702, 0]
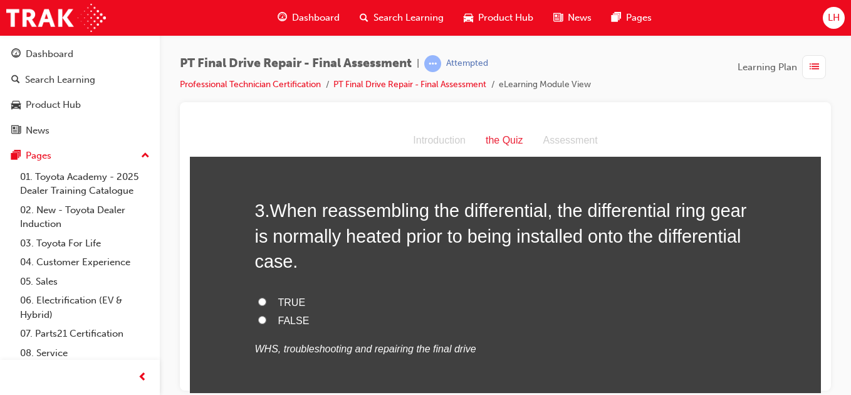
click at [258, 300] on input "TRUE" at bounding box center [262, 301] width 8 height 8
radio input "true"
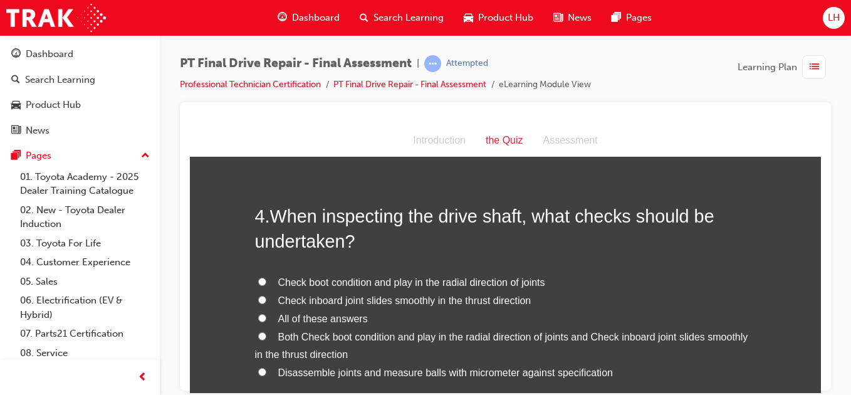
scroll to position [1003, 0]
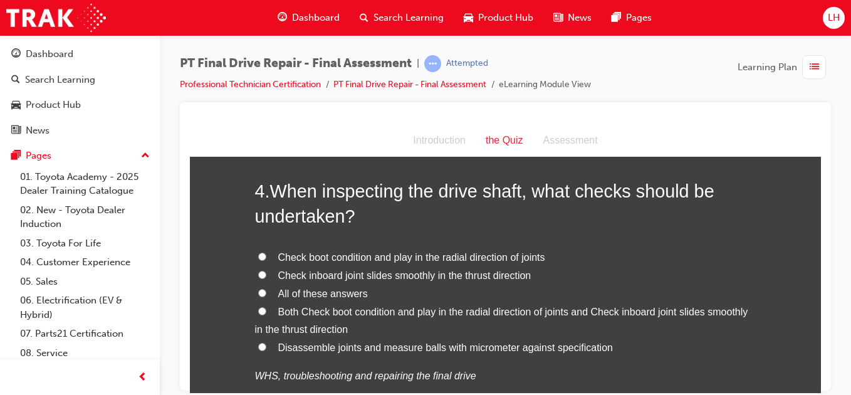
click at [258, 295] on input "All of these answers" at bounding box center [262, 292] width 8 height 8
radio input "true"
click at [258, 310] on input "Both Check boot condition and play in the radial direction of joints and Check …" at bounding box center [262, 310] width 8 height 8
radio input "true"
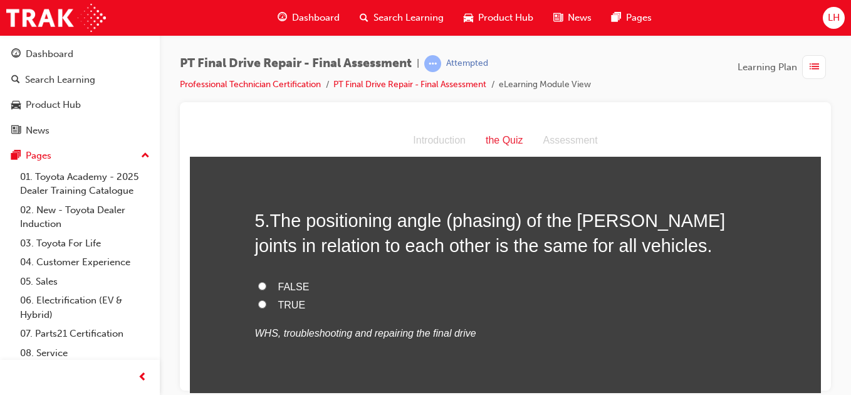
scroll to position [1303, 0]
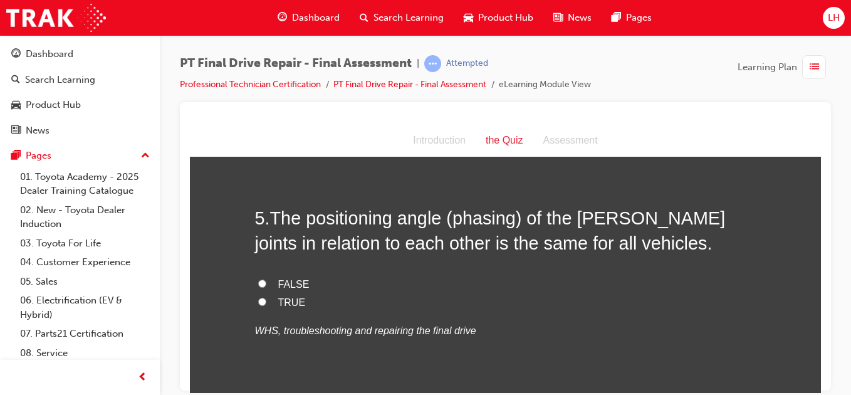
click at [258, 300] on input "TRUE" at bounding box center [262, 301] width 8 height 8
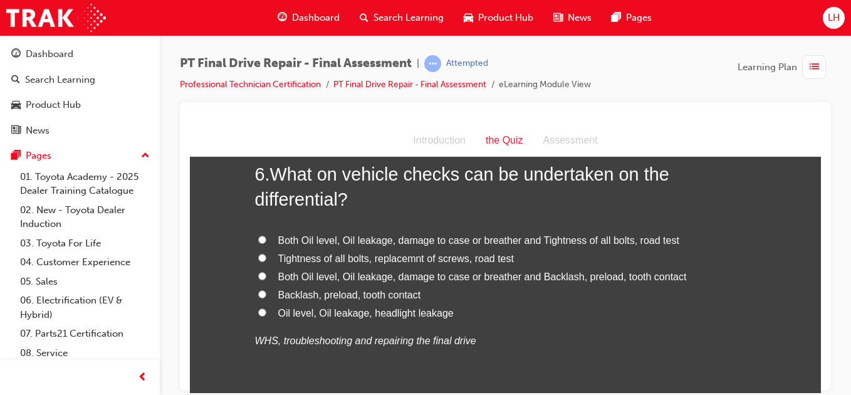
scroll to position [1604, 0]
click at [265, 236] on label "Both Oil level, Oil leakage, damage to case or breather and Tightness of all bo…" at bounding box center [505, 239] width 501 height 18
click at [265, 236] on input "Both Oil level, Oil leakage, damage to case or breather and Tightness of all bo…" at bounding box center [262, 238] width 8 height 8
click at [219, 358] on div "You must select an answer for each question before you can submit. Please note,…" at bounding box center [505, 140] width 631 height 3149
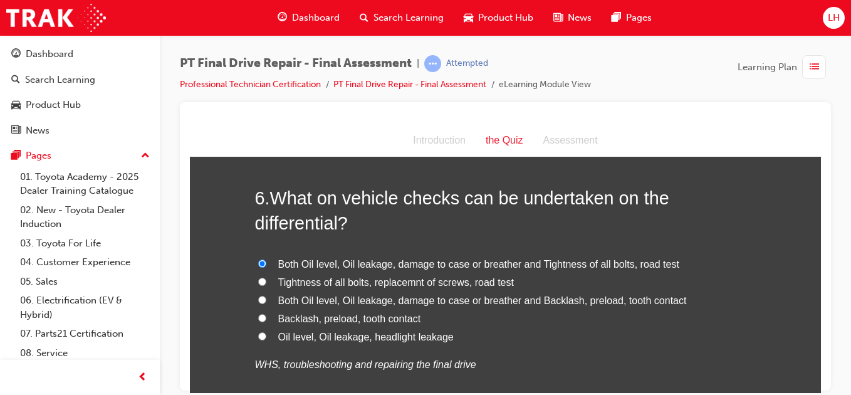
click at [226, 373] on div "You must select an answer for each question before you can submit. Please note,…" at bounding box center [505, 165] width 631 height 3149
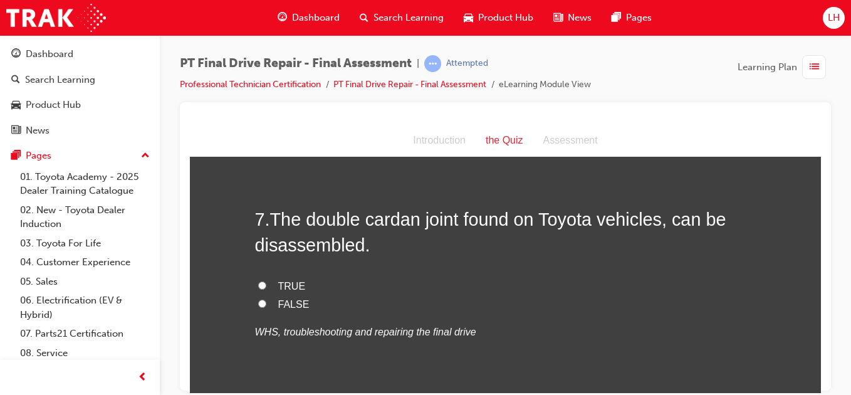
scroll to position [1880, 0]
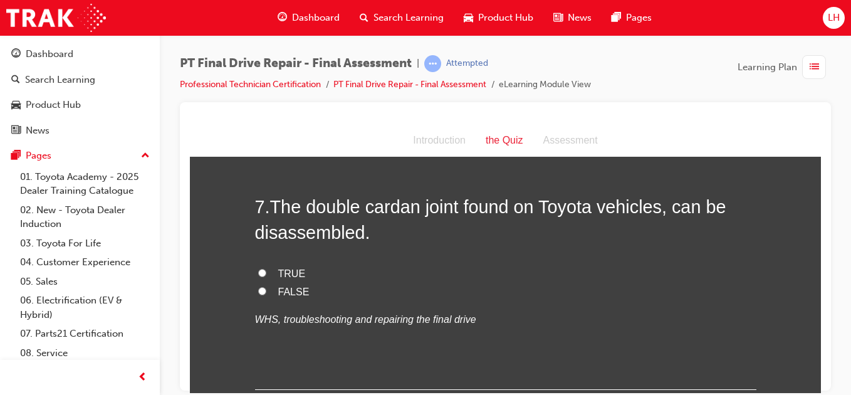
click at [260, 272] on input "TRUE" at bounding box center [262, 272] width 8 height 8
click at [258, 287] on input "FALSE" at bounding box center [262, 290] width 8 height 8
click at [258, 274] on input "TRUE" at bounding box center [262, 272] width 8 height 8
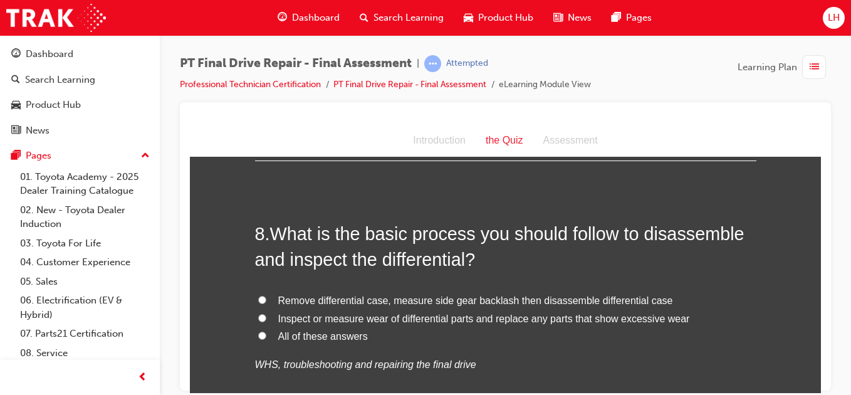
scroll to position [2131, 0]
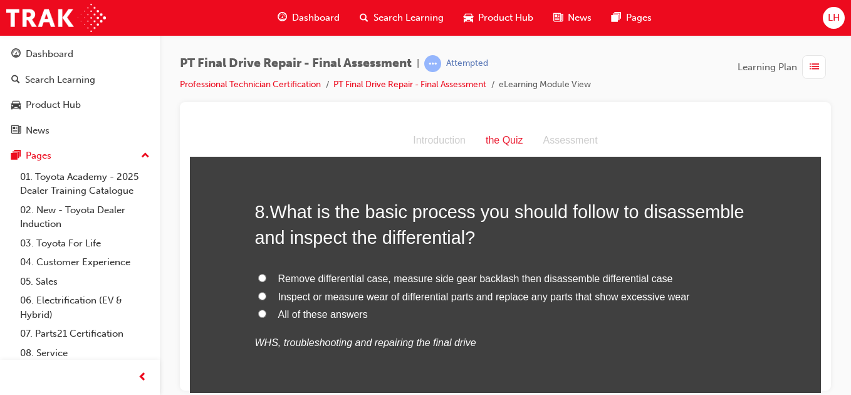
click at [258, 309] on input "All of these answers" at bounding box center [262, 313] width 8 height 8
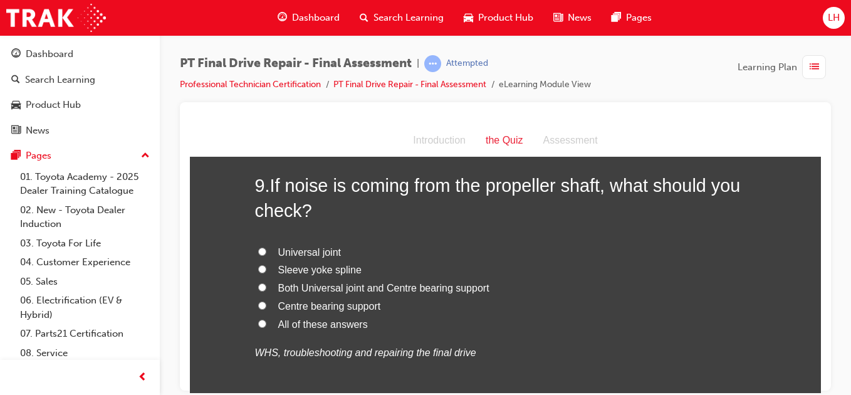
scroll to position [2431, 0]
click at [260, 288] on input "Both Universal joint and Centre bearing support" at bounding box center [262, 286] width 8 height 8
click at [261, 326] on label "All of these answers" at bounding box center [505, 324] width 501 height 18
drag, startPoint x: 261, startPoint y: 326, endPoint x: 258, endPoint y: 318, distance: 7.9
click at [258, 318] on input "All of these answers" at bounding box center [262, 322] width 8 height 8
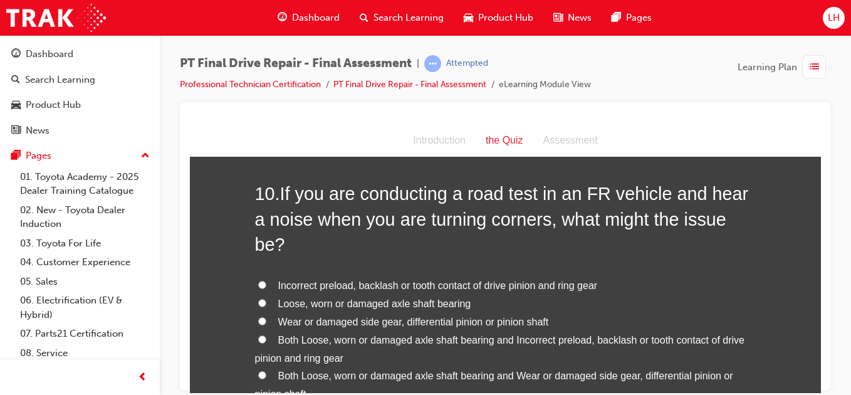
scroll to position [2757, 0]
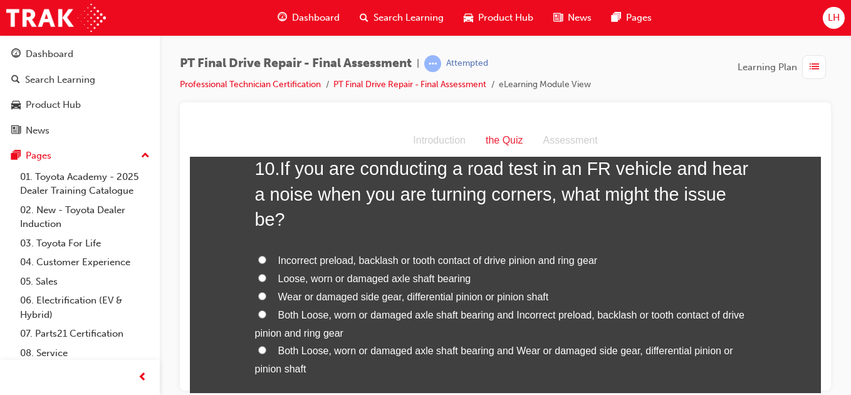
click at [258, 310] on input "Both Loose, worn or damaged axle shaft bearing and Incorrect preload, backlash …" at bounding box center [262, 314] width 8 height 8
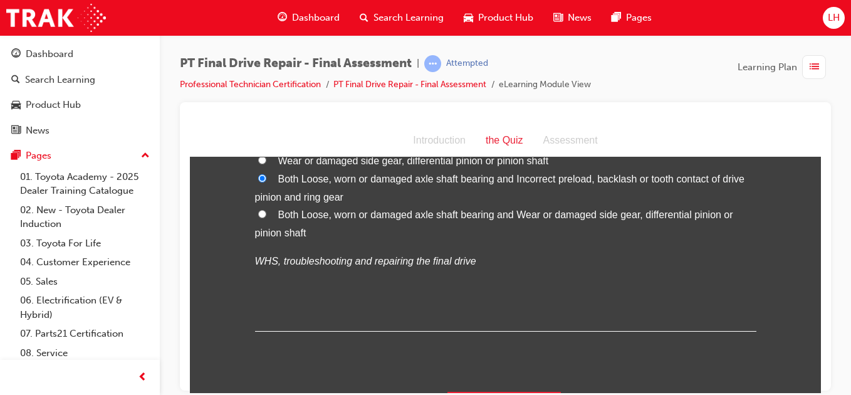
scroll to position [2901, 0]
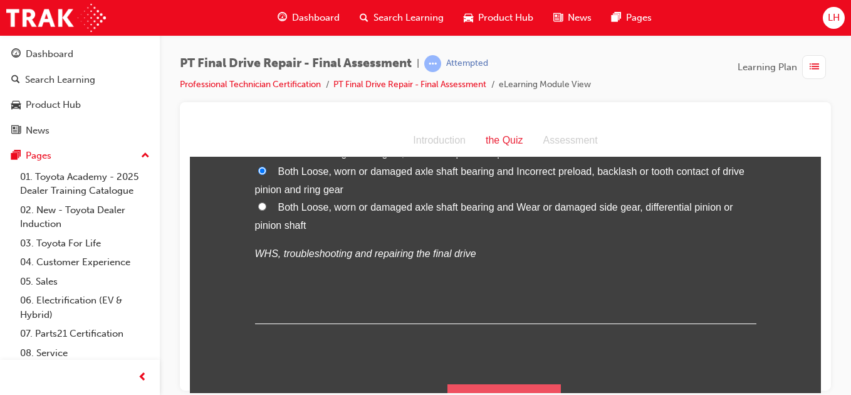
click at [478, 384] on button "Submit Answers" at bounding box center [504, 401] width 114 height 35
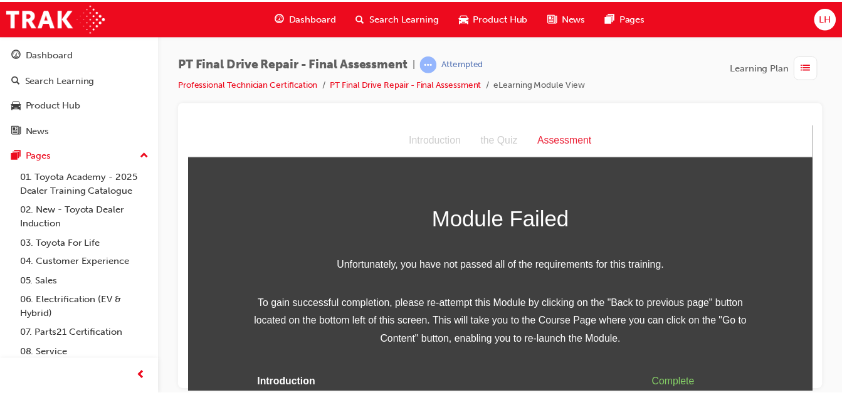
scroll to position [25, 0]
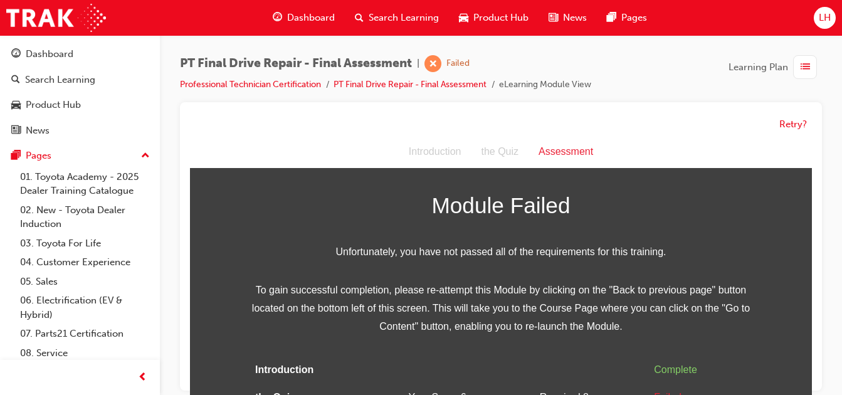
click at [784, 116] on div "Retry?" at bounding box center [501, 124] width 622 height 24
click at [783, 127] on button "Retry?" at bounding box center [793, 124] width 28 height 14
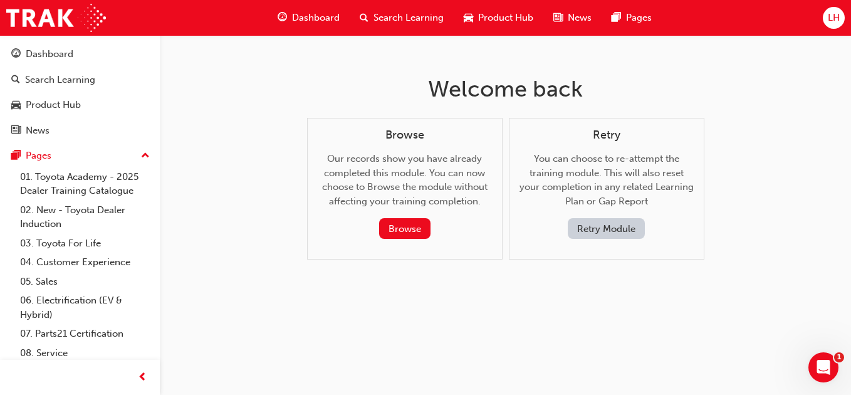
click at [600, 234] on button "Retry Module" at bounding box center [606, 228] width 77 height 21
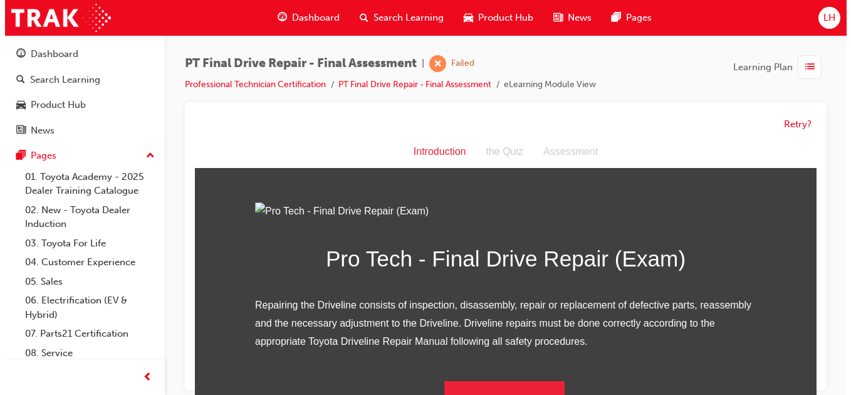
scroll to position [0, 0]
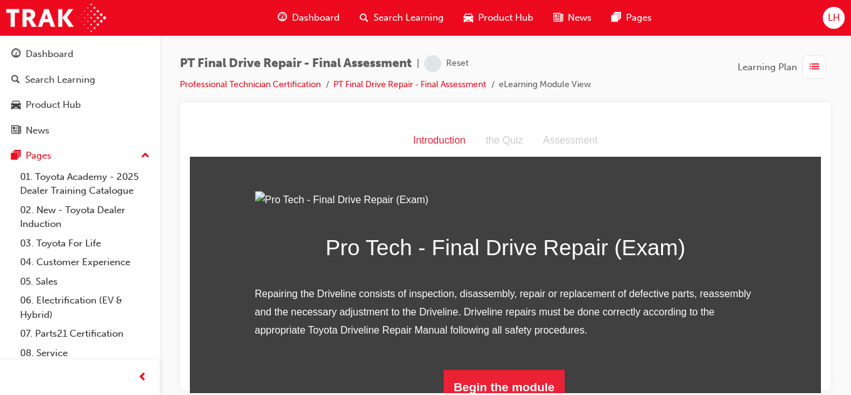
click at [480, 209] on img at bounding box center [505, 200] width 501 height 18
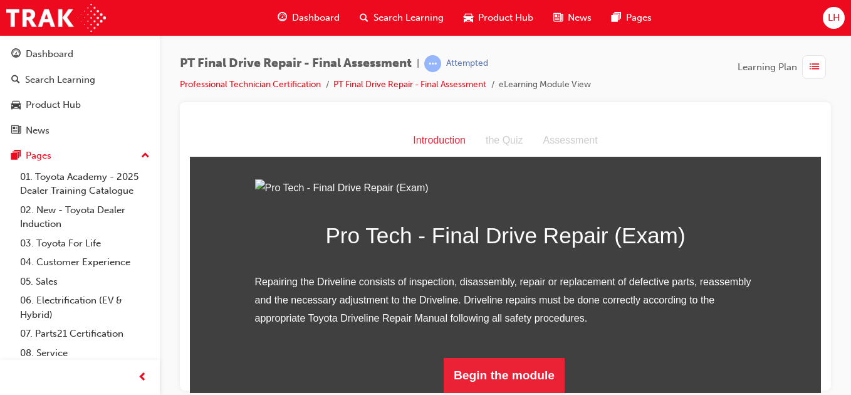
scroll to position [150, 0]
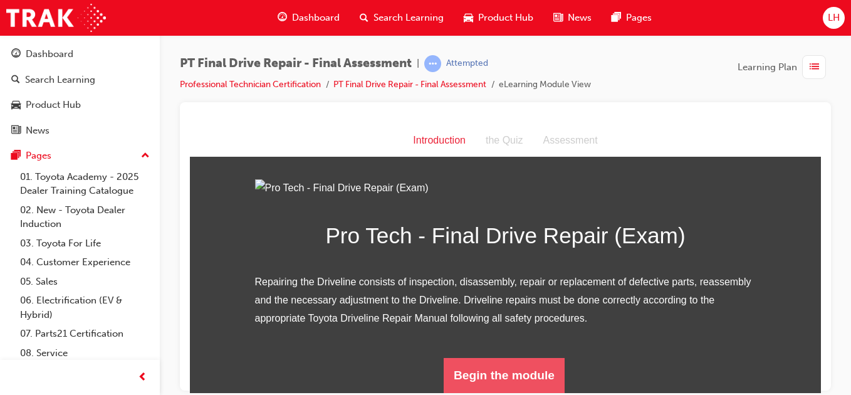
click at [481, 361] on button "Begin the module" at bounding box center [504, 374] width 121 height 35
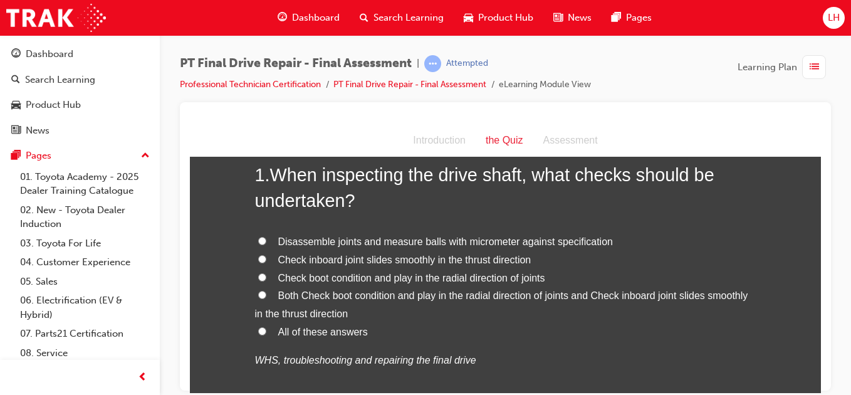
scroll to position [75, 0]
click at [259, 326] on input "All of these answers" at bounding box center [262, 330] width 8 height 8
click at [258, 294] on input "Both Check boot condition and play in the radial direction of joints and Check …" at bounding box center [262, 294] width 8 height 8
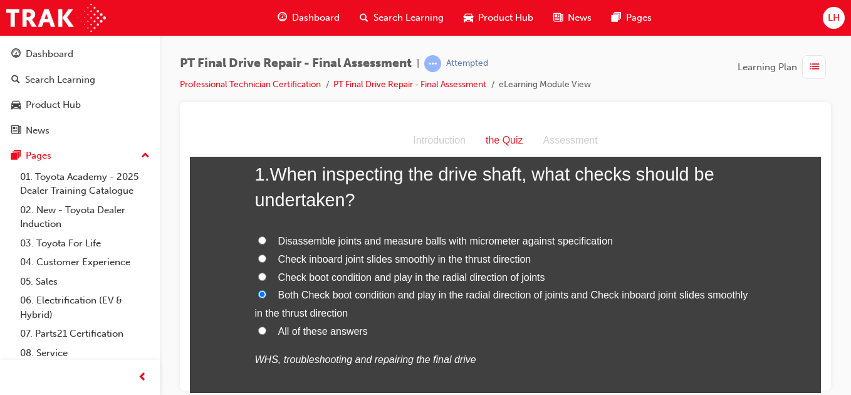
click at [255, 333] on label "All of these answers" at bounding box center [505, 331] width 501 height 18
click at [258, 333] on input "All of these answers" at bounding box center [262, 330] width 8 height 8
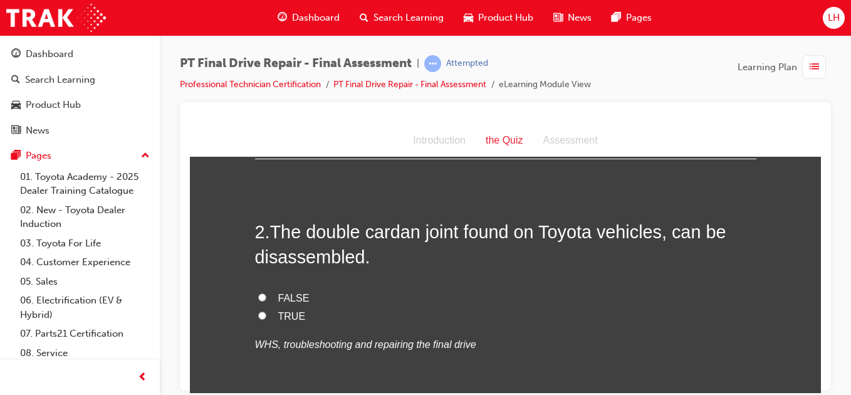
scroll to position [351, 0]
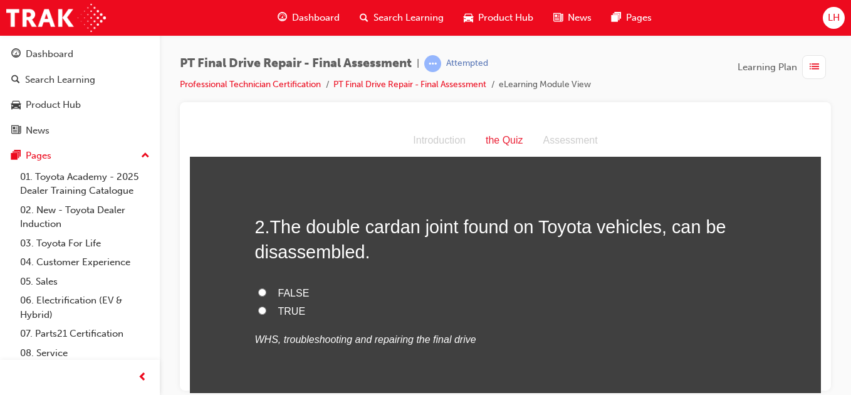
click at [255, 296] on label "FALSE" at bounding box center [505, 293] width 501 height 18
click at [258, 296] on input "FALSE" at bounding box center [262, 292] width 8 height 8
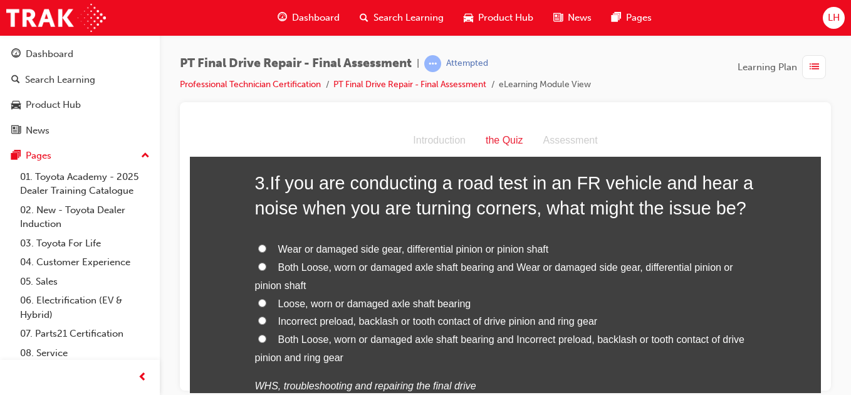
scroll to position [652, 0]
click at [260, 268] on input "Both Loose, worn or damaged axle shaft bearing and Wear or damaged side gear, d…" at bounding box center [262, 265] width 8 height 8
click at [258, 340] on input "Both Loose, worn or damaged axle shaft bearing and Incorrect preload, backlash …" at bounding box center [262, 337] width 8 height 8
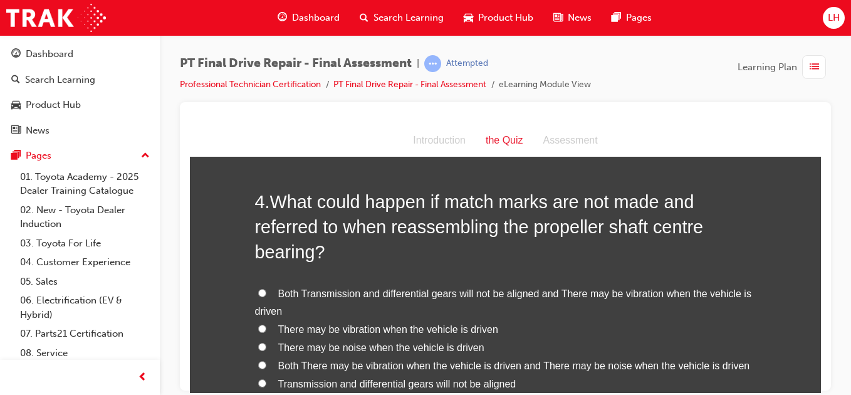
scroll to position [1003, 0]
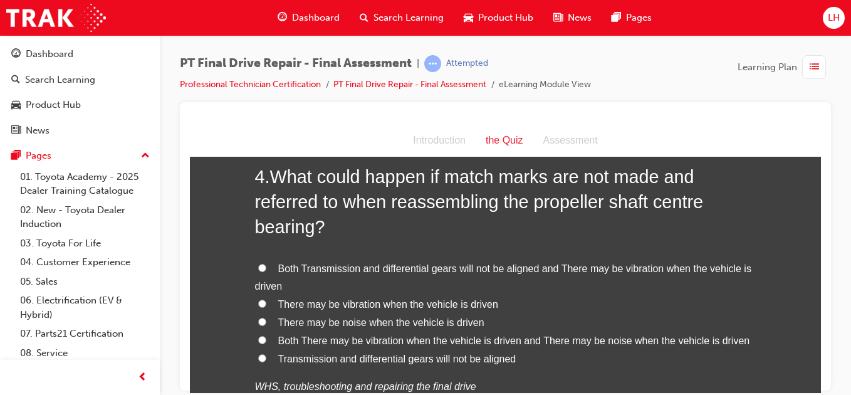
click at [258, 341] on input "Both There may be vibration when the vehicle is driven and There may be noise w…" at bounding box center [262, 339] width 8 height 8
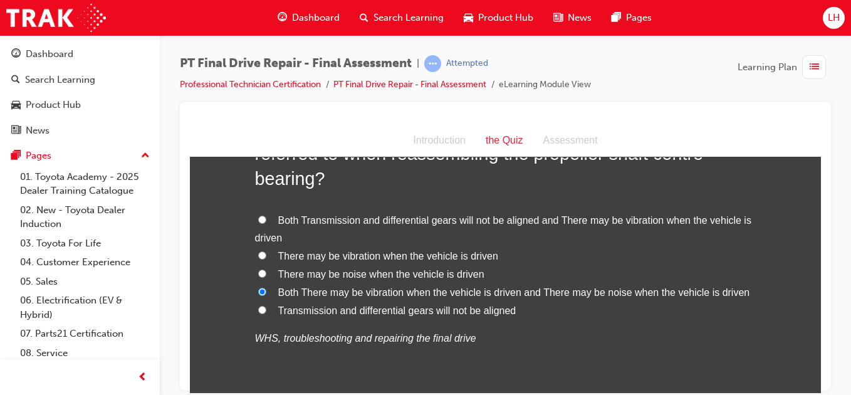
scroll to position [1053, 0]
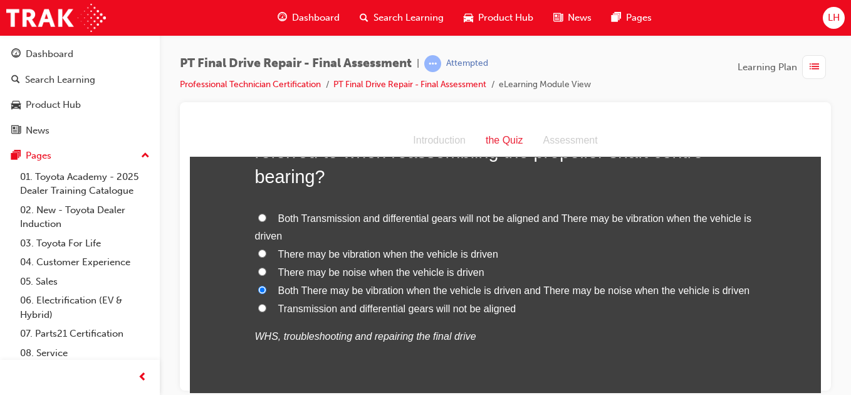
click at [258, 221] on input "Both Transmission and differential gears will not be aligned and There may be v…" at bounding box center [262, 217] width 8 height 8
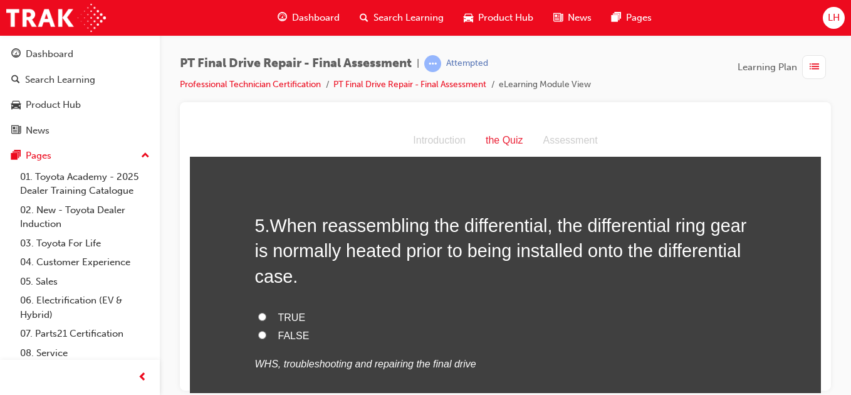
scroll to position [1329, 0]
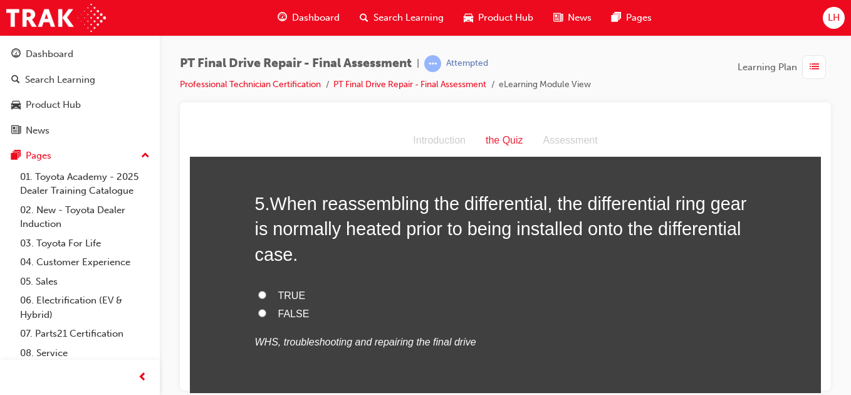
click at [258, 292] on input "TRUE" at bounding box center [262, 294] width 8 height 8
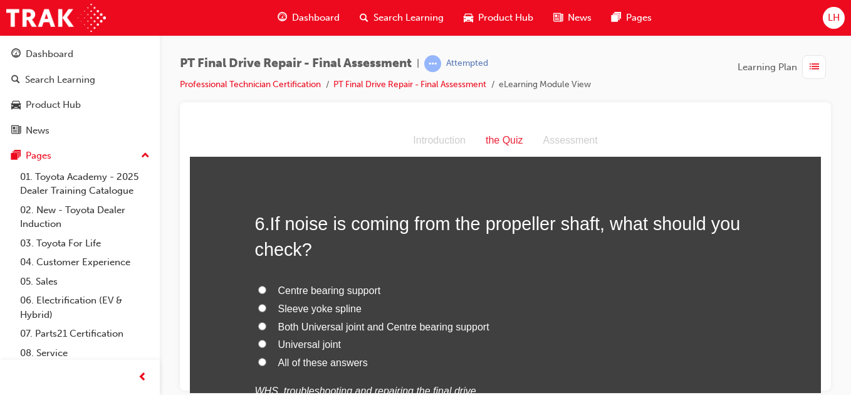
scroll to position [1629, 0]
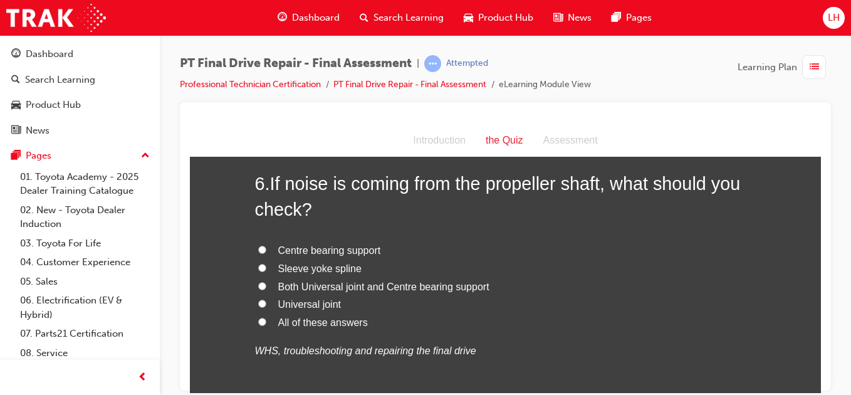
click at [263, 288] on label "Both Universal joint and Centre bearing support" at bounding box center [505, 287] width 501 height 18
click at [263, 288] on input "Both Universal joint and Centre bearing support" at bounding box center [262, 285] width 8 height 8
click at [258, 320] on input "All of these answers" at bounding box center [262, 321] width 8 height 8
click at [212, 372] on div "You must select an answer for each question before you can submit. Please note,…" at bounding box center [505, 103] width 631 height 3124
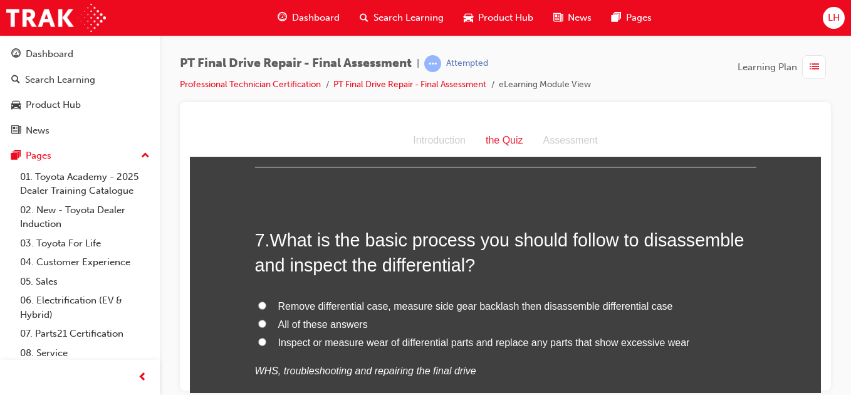
scroll to position [1905, 0]
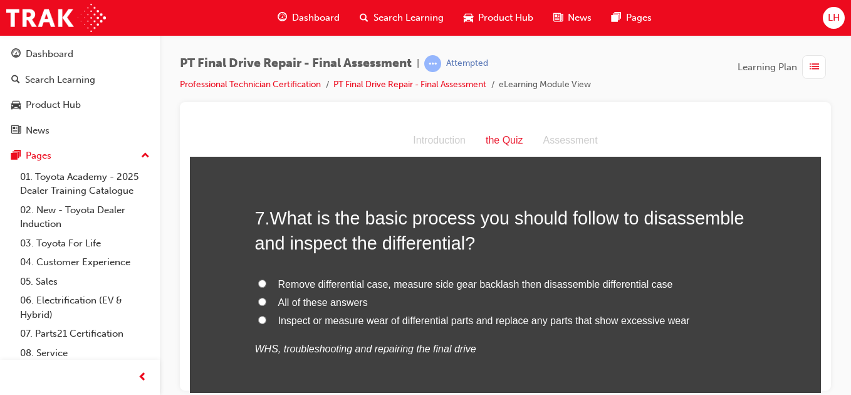
click at [258, 297] on input "All of these answers" at bounding box center [262, 301] width 8 height 8
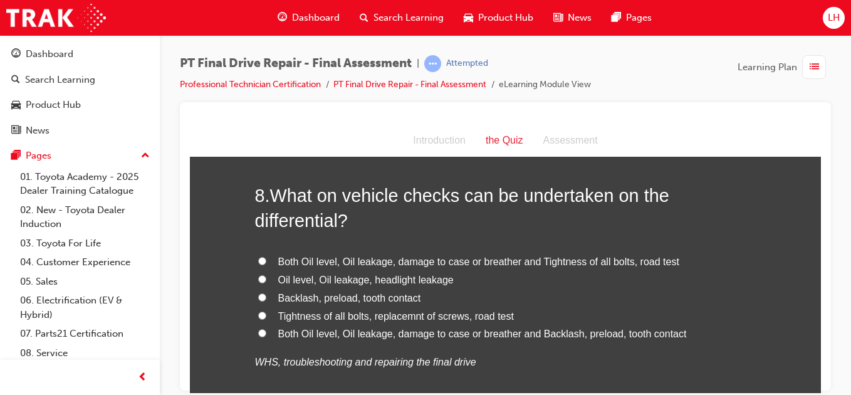
scroll to position [2206, 0]
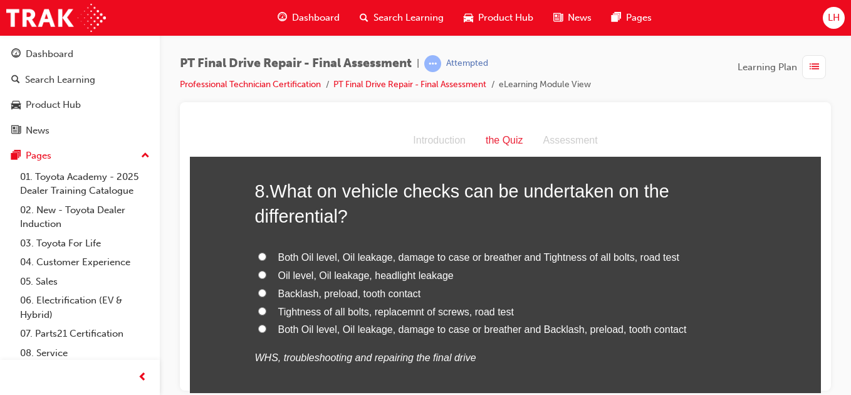
click at [261, 325] on input "Both Oil level, Oil leakage, damage to case or breather and Backlash, preload, …" at bounding box center [262, 328] width 8 height 8
click at [258, 256] on input "Both Oil level, Oil leakage, damage to case or breather and Tightness of all bo…" at bounding box center [262, 256] width 8 height 8
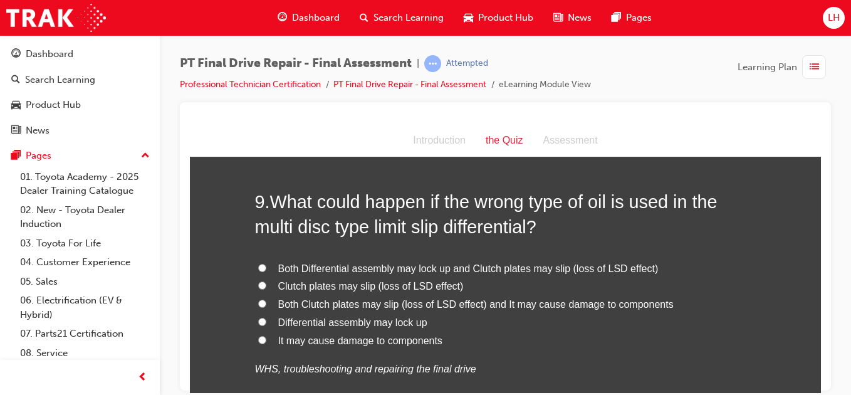
scroll to position [2507, 0]
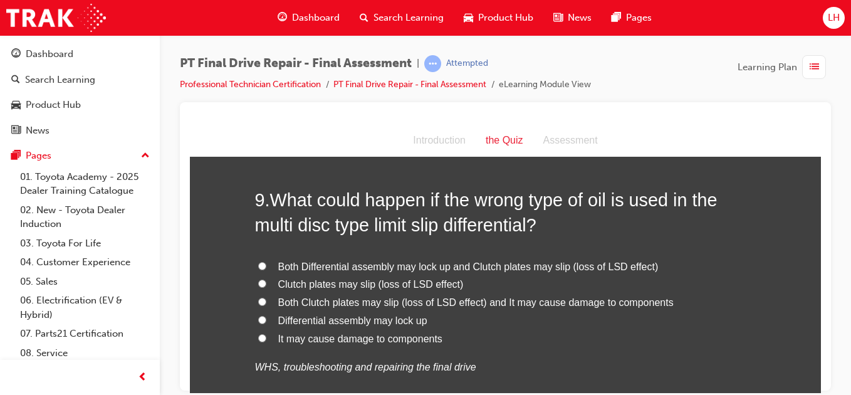
click at [262, 300] on label "Both Clutch plates may slip (loss of LSD effect) and It may cause damage to com…" at bounding box center [505, 302] width 501 height 18
click at [262, 300] on input "Both Clutch plates may slip (loss of LSD effect) and It may cause damage to com…" at bounding box center [262, 301] width 8 height 8
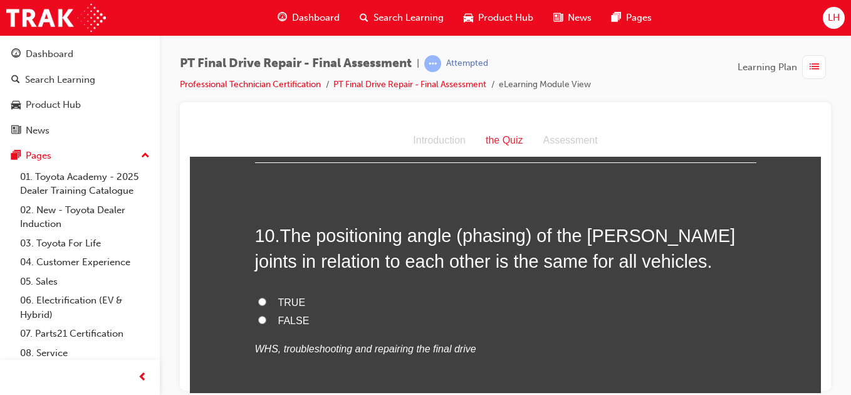
scroll to position [2782, 0]
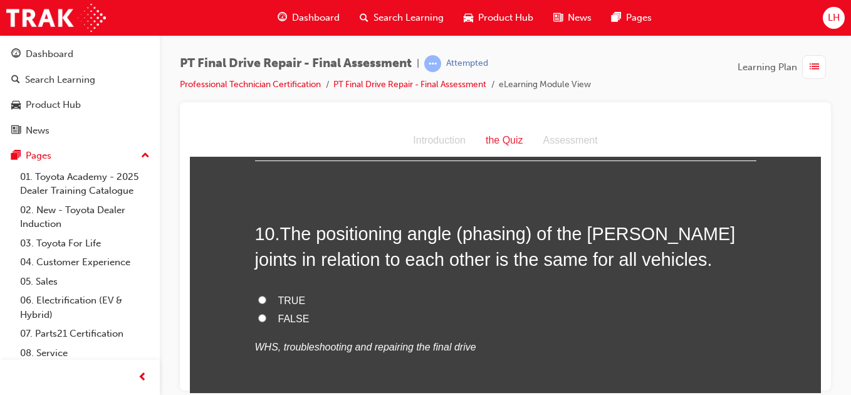
click at [258, 300] on input "TRUE" at bounding box center [262, 299] width 8 height 8
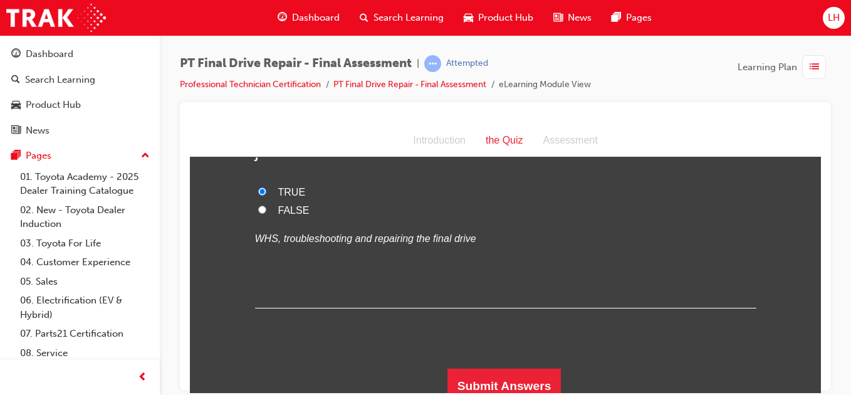
scroll to position [2901, 0]
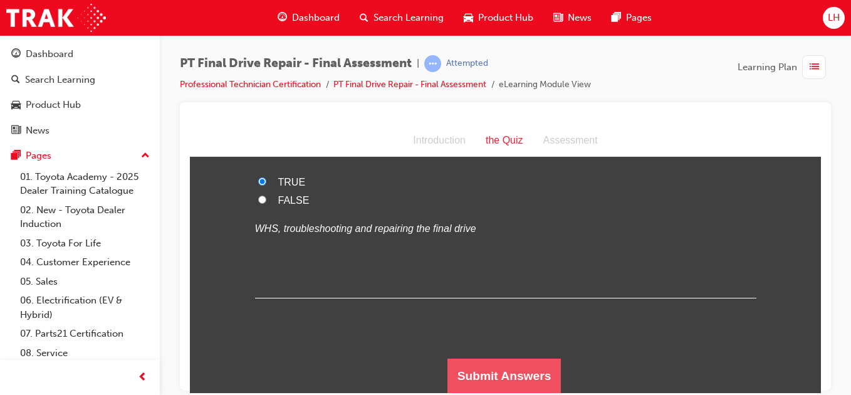
click at [488, 376] on button "Submit Answers" at bounding box center [504, 375] width 114 height 35
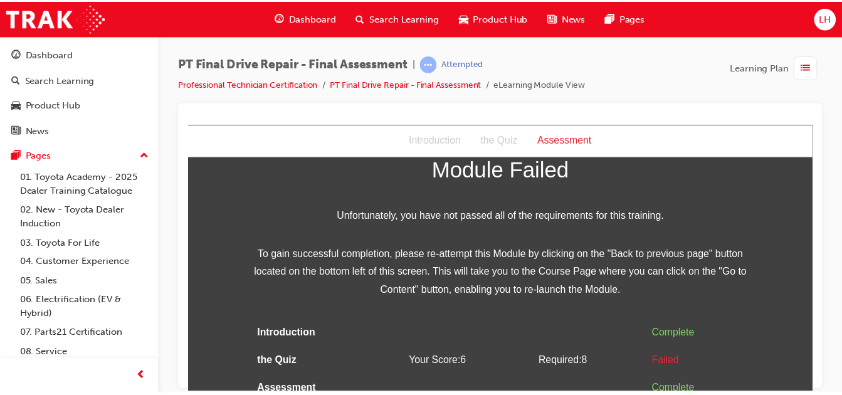
scroll to position [50, 0]
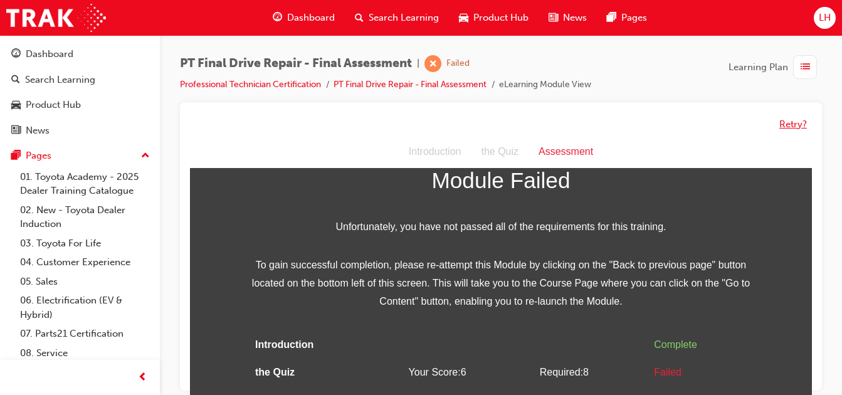
click at [780, 118] on button "Retry?" at bounding box center [793, 124] width 28 height 14
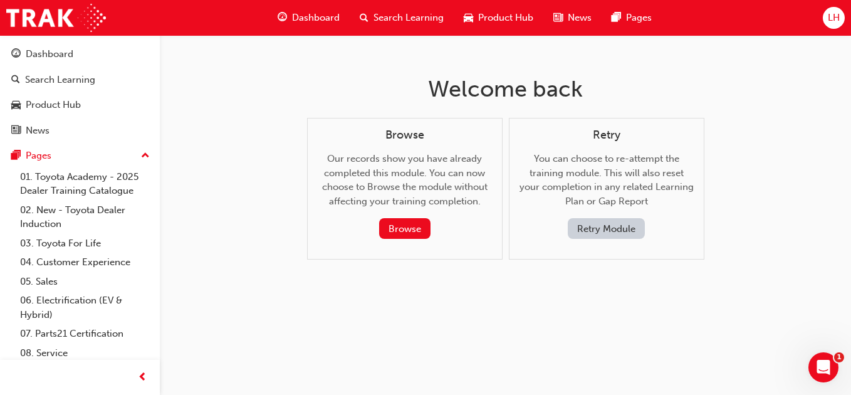
click at [588, 228] on button "Retry Module" at bounding box center [606, 228] width 77 height 21
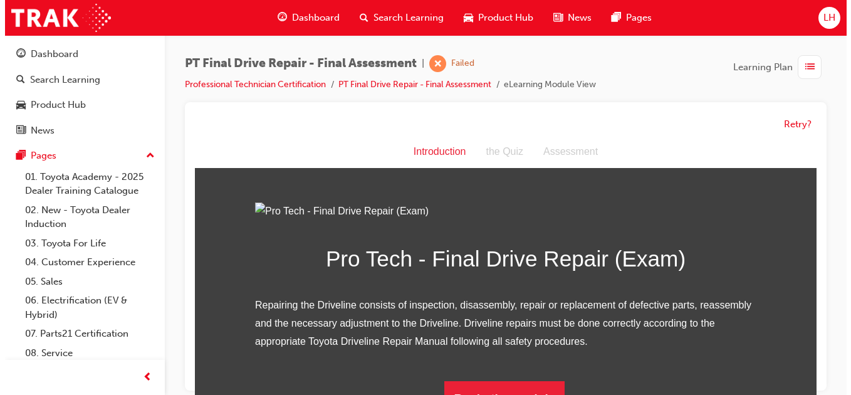
scroll to position [0, 0]
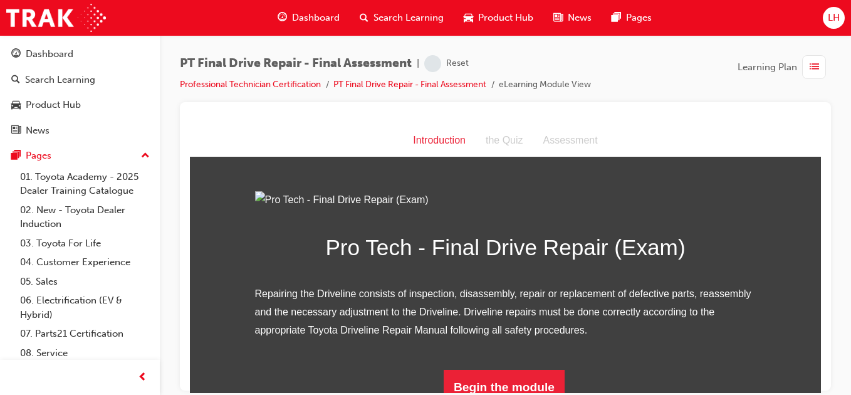
click at [588, 209] on img at bounding box center [505, 200] width 501 height 18
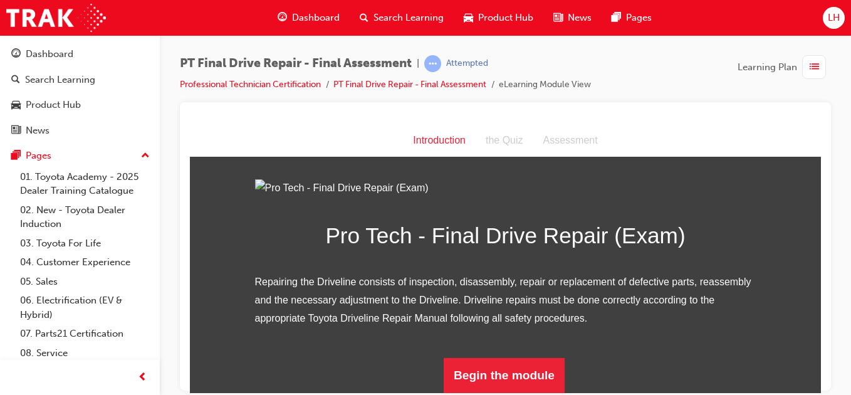
scroll to position [150, 0]
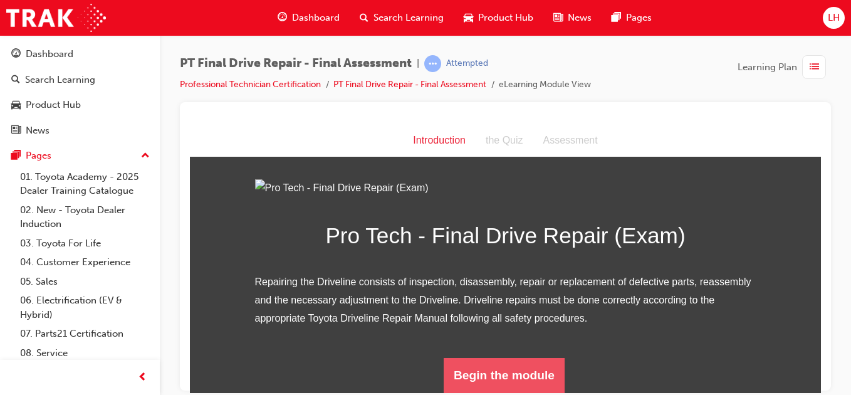
click at [509, 368] on button "Begin the module" at bounding box center [504, 374] width 121 height 35
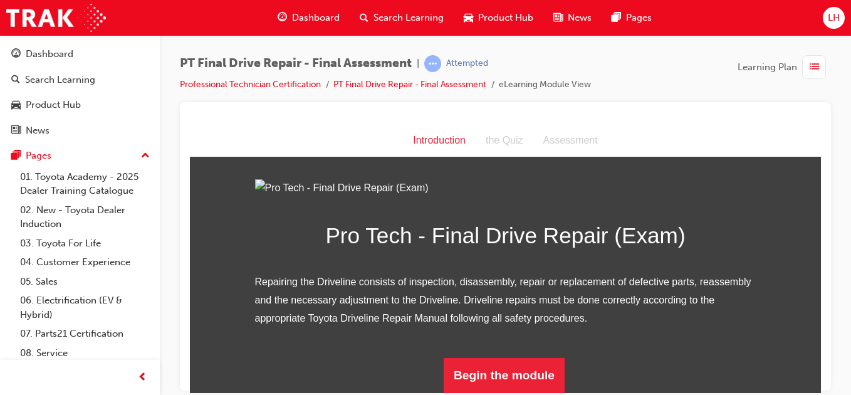
scroll to position [0, 0]
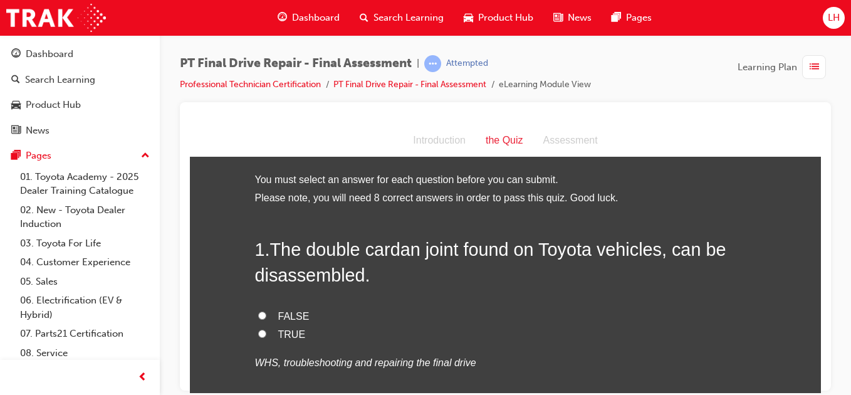
click at [258, 313] on input "FALSE" at bounding box center [262, 315] width 8 height 8
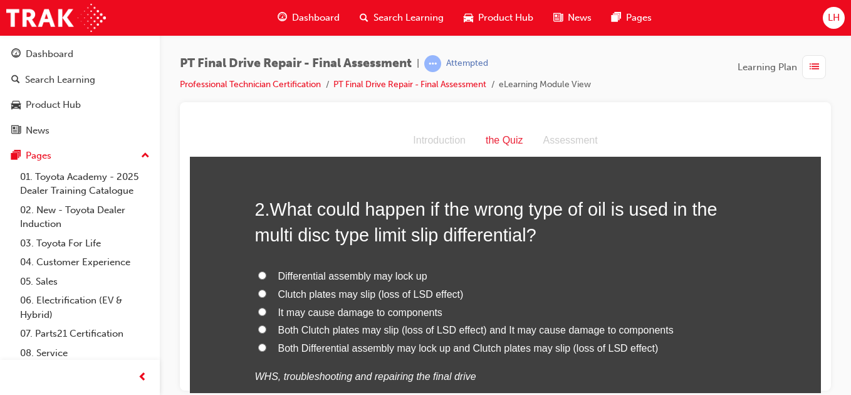
scroll to position [301, 0]
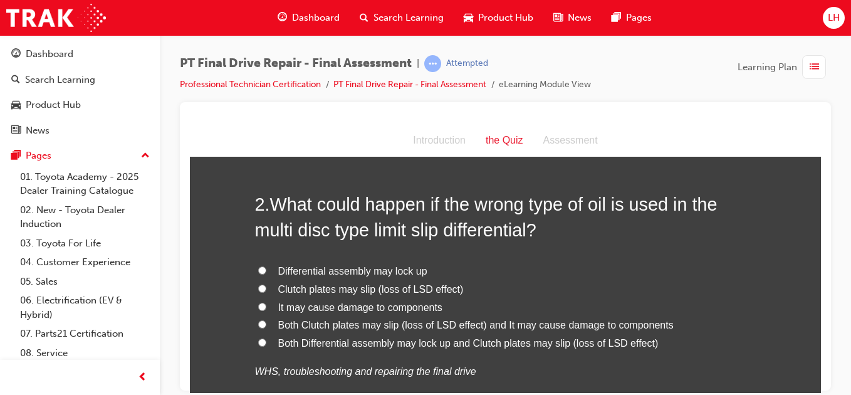
click at [258, 320] on input "Both Clutch plates may slip (loss of LSD effect) and It may cause damage to com…" at bounding box center [262, 324] width 8 height 8
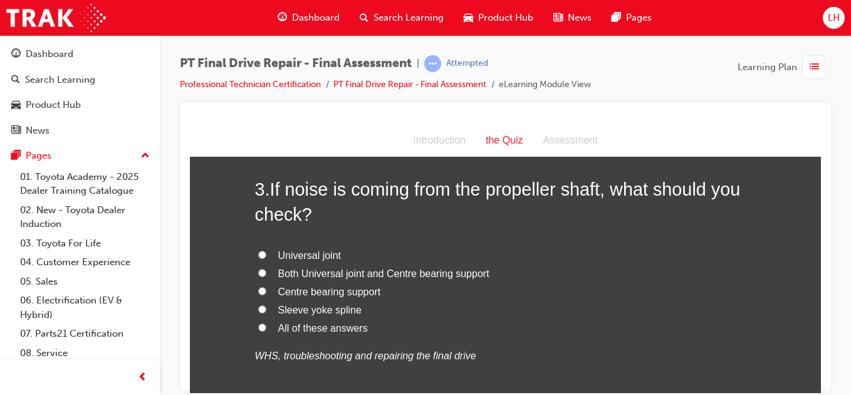
scroll to position [627, 0]
click at [258, 325] on input "All of these answers" at bounding box center [262, 326] width 8 height 8
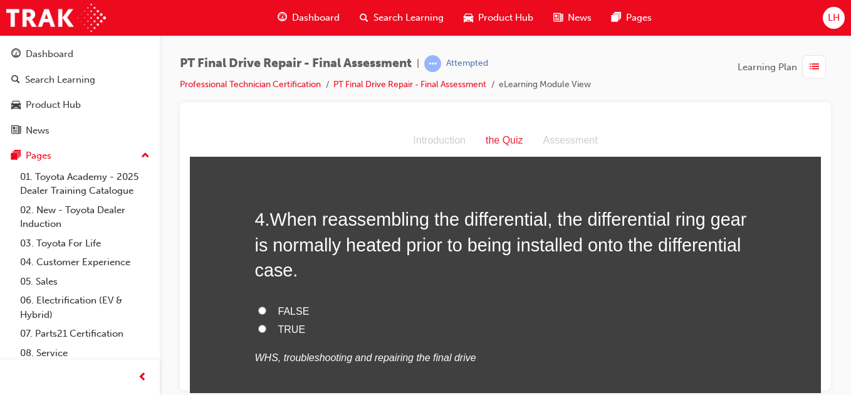
scroll to position [927, 0]
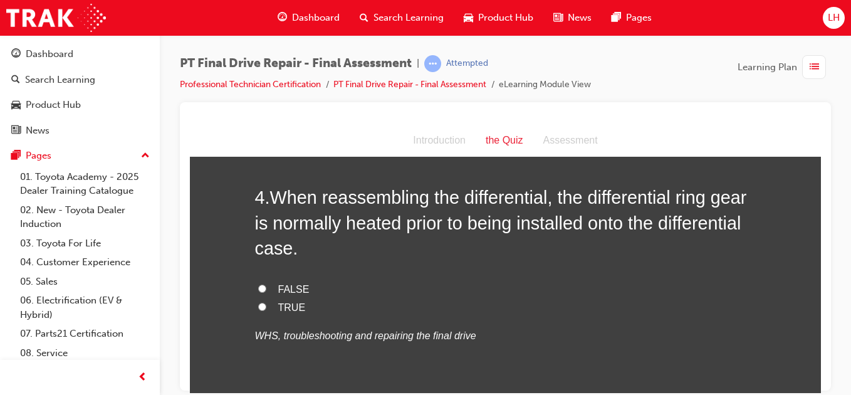
click at [258, 306] on input "TRUE" at bounding box center [262, 306] width 8 height 8
click at [258, 284] on input "FALSE" at bounding box center [262, 288] width 8 height 8
click at [258, 306] on input "TRUE" at bounding box center [262, 306] width 8 height 8
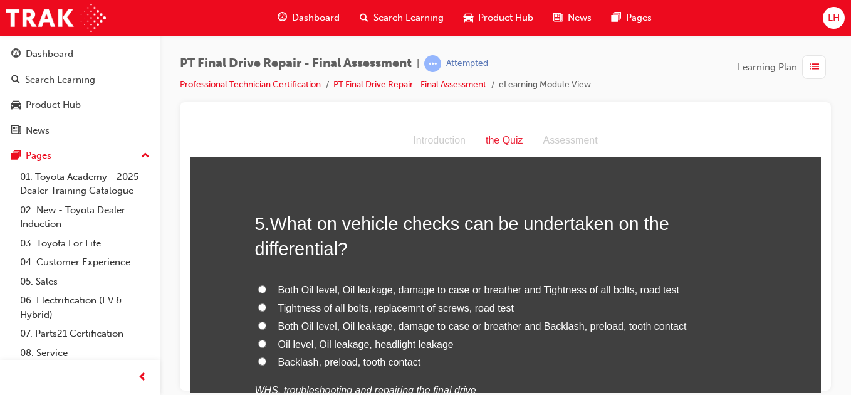
scroll to position [1203, 0]
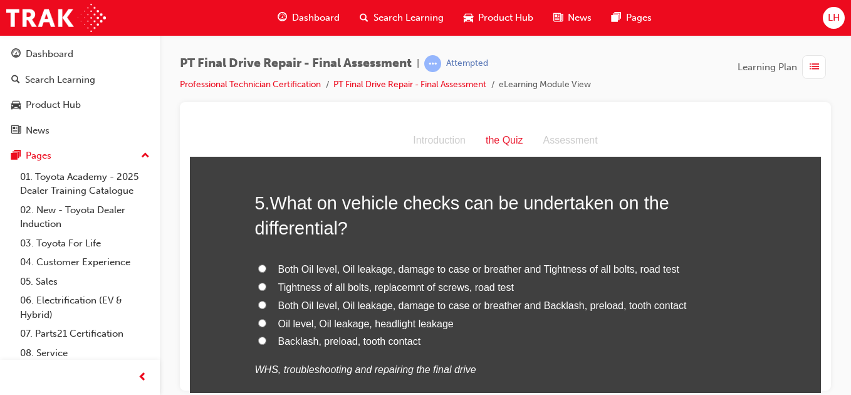
click at [267, 303] on label "Both Oil level, Oil leakage, damage to case or breather and Backlash, preload, …" at bounding box center [505, 305] width 501 height 18
click at [266, 303] on input "Both Oil level, Oil leakage, damage to case or breather and Backlash, preload, …" at bounding box center [262, 304] width 8 height 8
click at [260, 268] on input "Both Oil level, Oil leakage, damage to case or breather and Tightness of all bo…" at bounding box center [262, 268] width 8 height 8
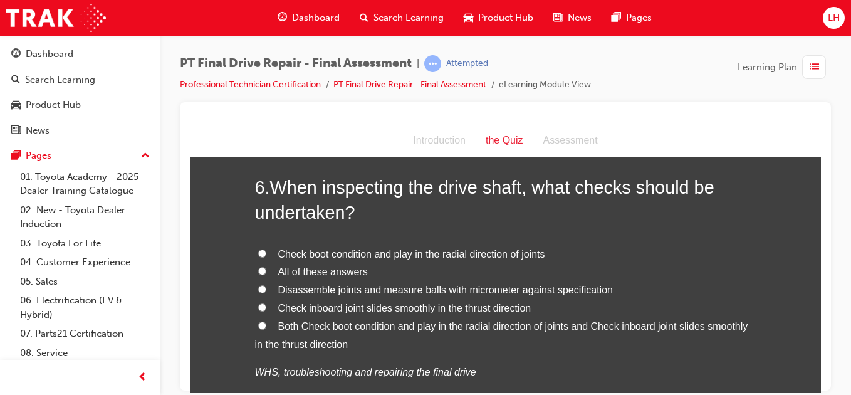
scroll to position [1529, 0]
click at [259, 268] on input "All of these answers" at bounding box center [262, 270] width 8 height 8
click at [219, 375] on div "You must select an answer for each question before you can submit. Please note,…" at bounding box center [505, 203] width 631 height 3124
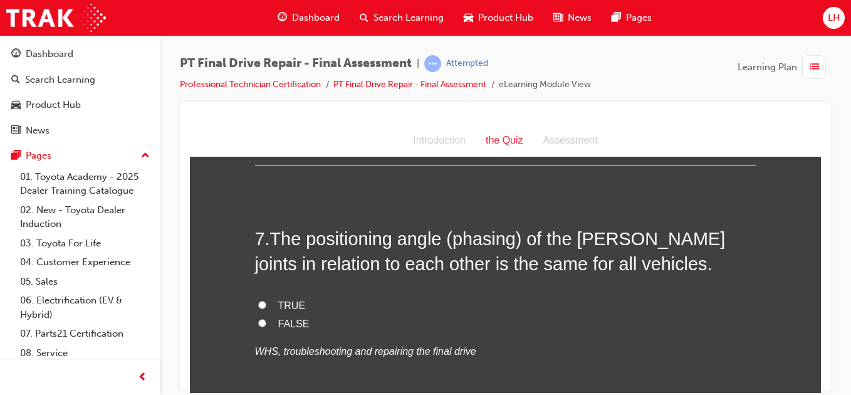
scroll to position [1830, 0]
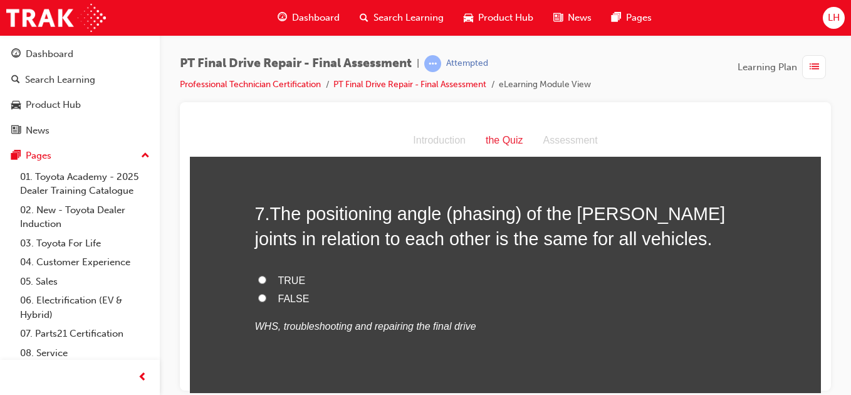
click at [258, 276] on input "TRUE" at bounding box center [262, 279] width 8 height 8
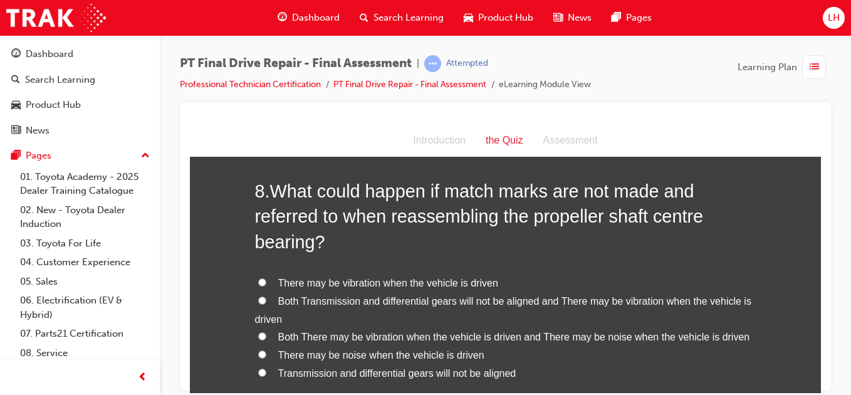
scroll to position [2131, 0]
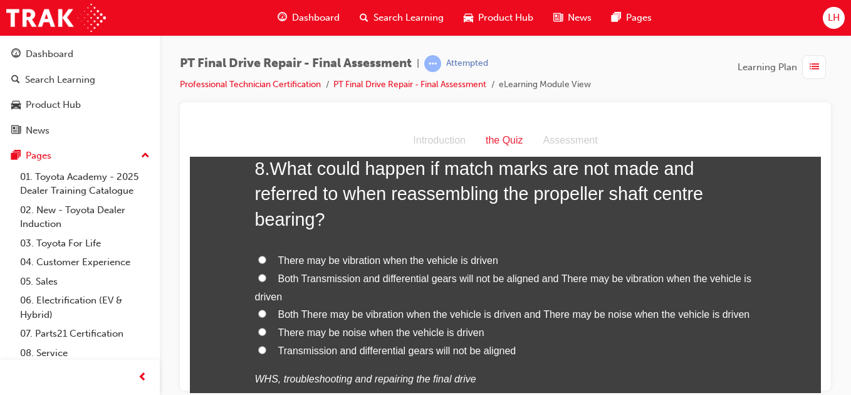
click at [259, 289] on span "Both Transmission and differential gears will not be aligned and There may be v…" at bounding box center [503, 287] width 496 height 29
click at [259, 281] on input "Both Transmission and differential gears will not be aligned and There may be v…" at bounding box center [262, 277] width 8 height 8
click at [212, 394] on div "PT Final Drive Repair - Final Assessment | Attempted Professional Technician Ce…" at bounding box center [425, 197] width 851 height 395
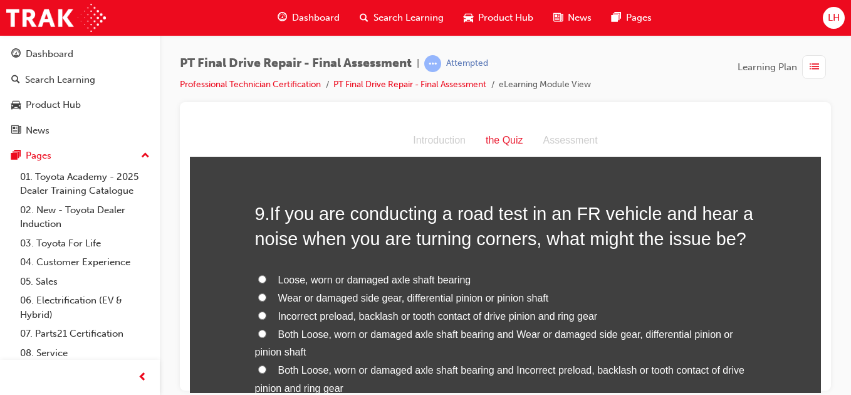
scroll to position [2457, 0]
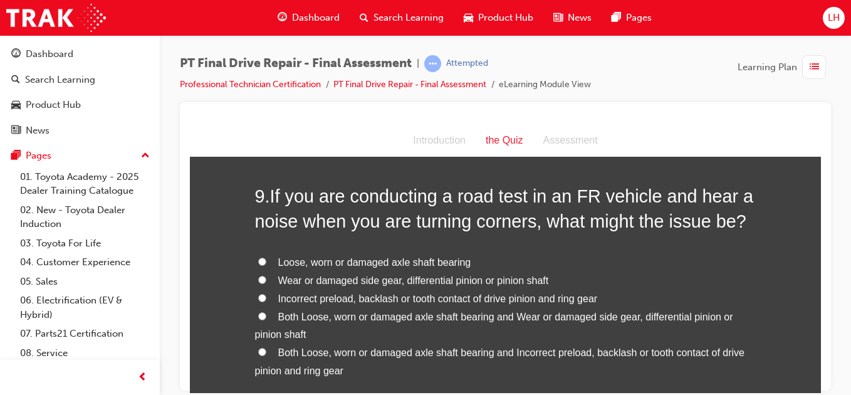
click at [258, 315] on input "Both Loose, worn or damaged axle shaft bearing and Wear or damaged side gear, d…" at bounding box center [262, 315] width 8 height 8
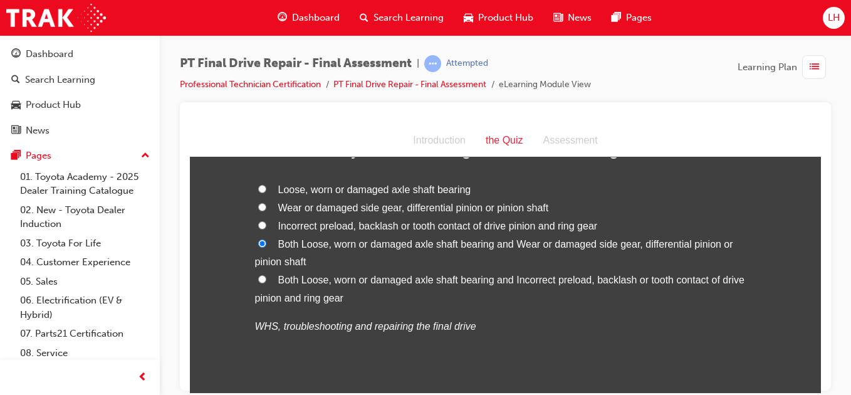
scroll to position [2507, 0]
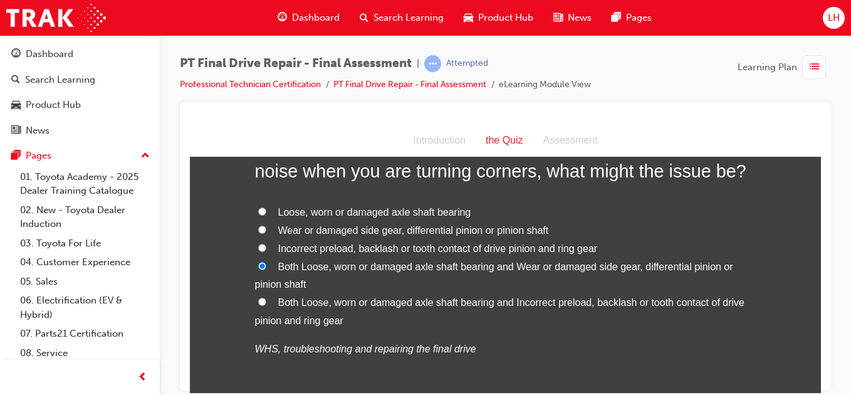
click at [259, 212] on input "Loose, worn or damaged axle shaft bearing" at bounding box center [262, 211] width 8 height 8
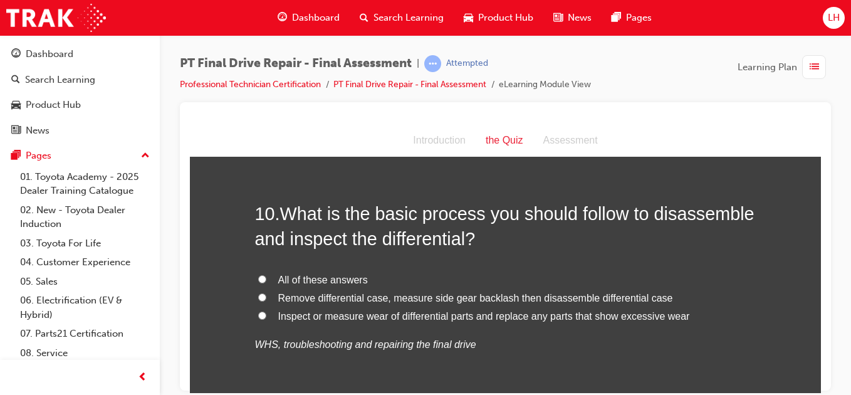
scroll to position [2807, 0]
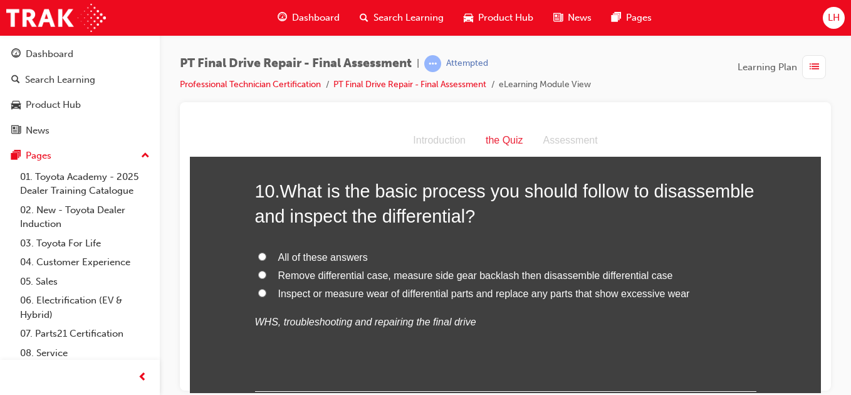
click at [260, 256] on input "All of these answers" at bounding box center [262, 256] width 8 height 8
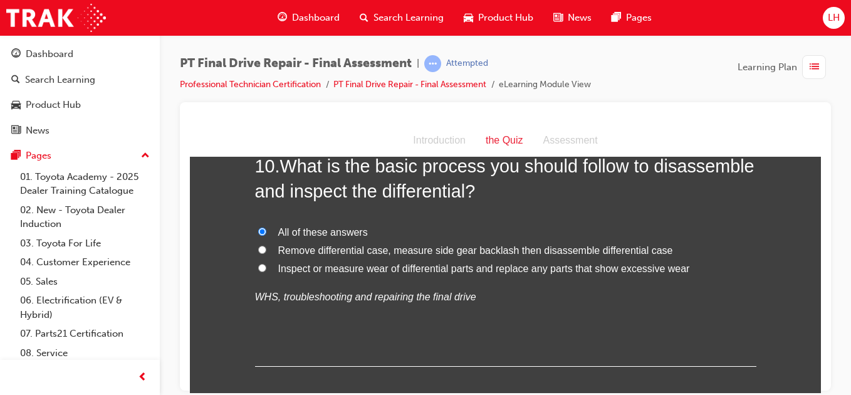
scroll to position [2901, 0]
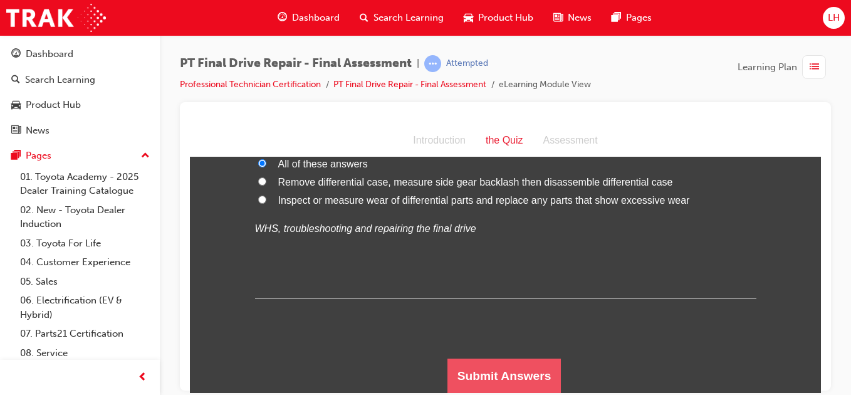
click at [484, 369] on button "Submit Answers" at bounding box center [504, 375] width 114 height 35
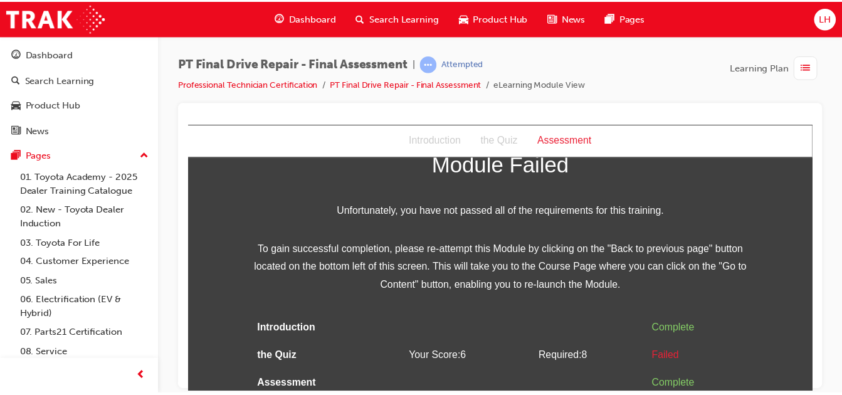
scroll to position [60, 0]
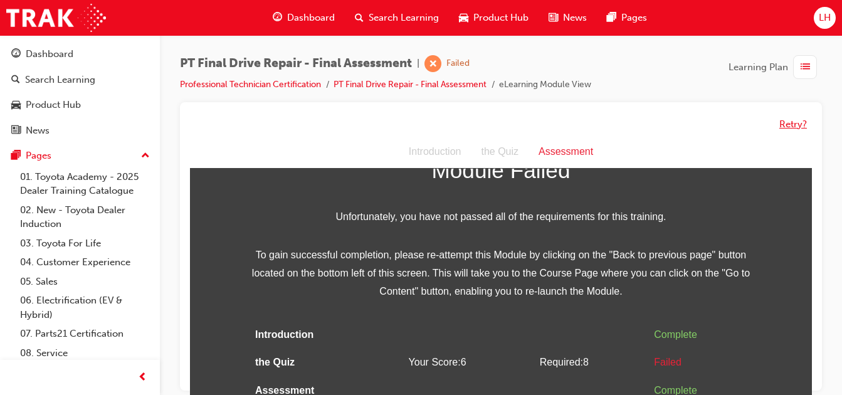
click at [786, 121] on button "Retry?" at bounding box center [793, 124] width 28 height 14
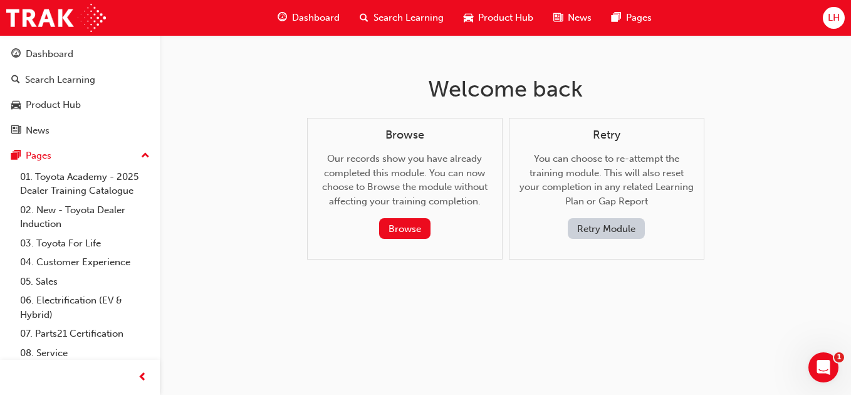
click at [603, 226] on button "Retry Module" at bounding box center [606, 228] width 77 height 21
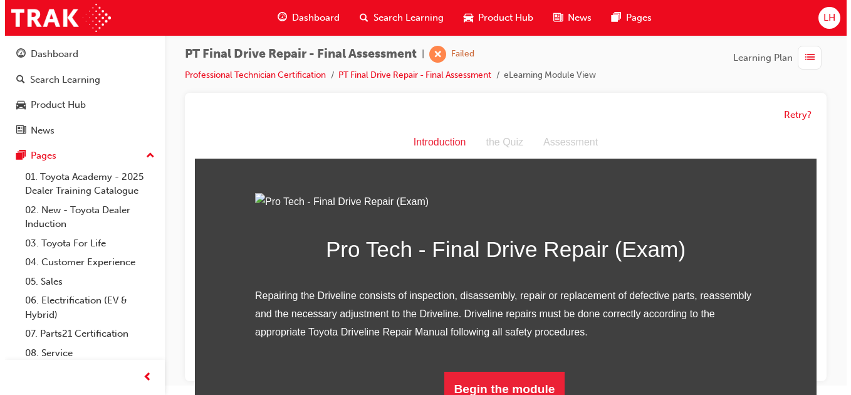
scroll to position [0, 0]
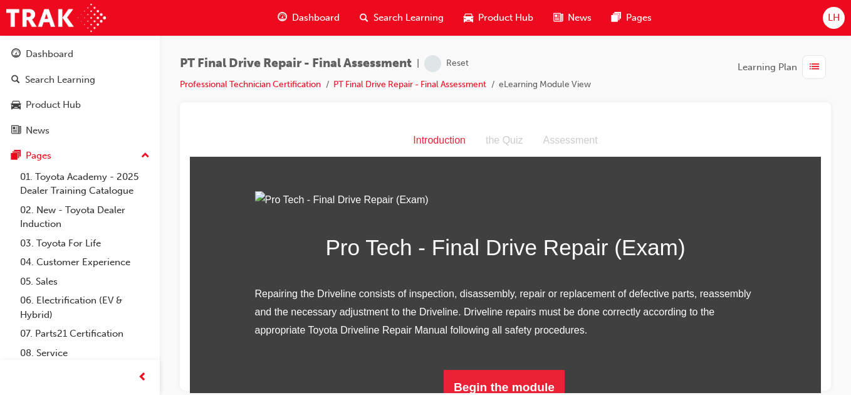
click at [527, 209] on img at bounding box center [505, 200] width 501 height 18
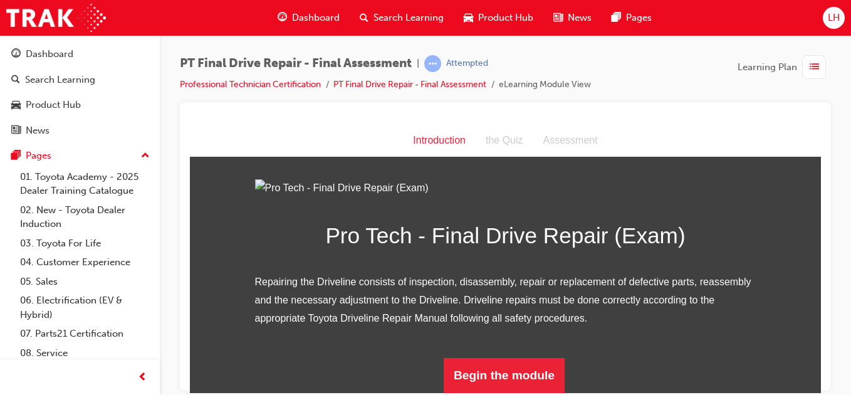
scroll to position [150, 0]
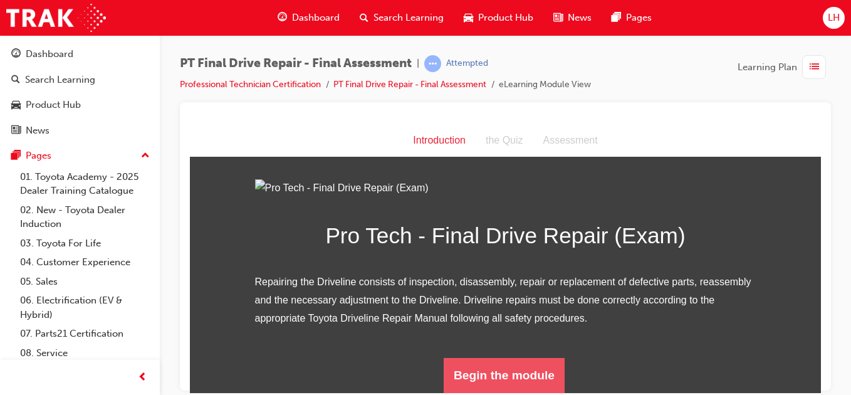
click at [479, 366] on button "Begin the module" at bounding box center [504, 374] width 121 height 35
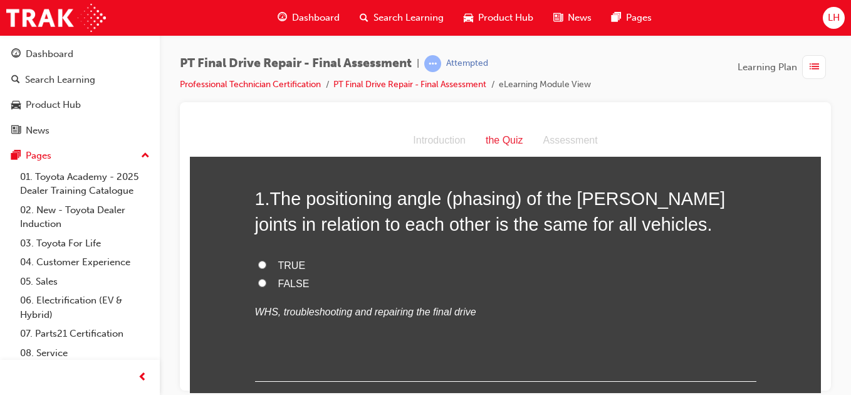
scroll to position [75, 0]
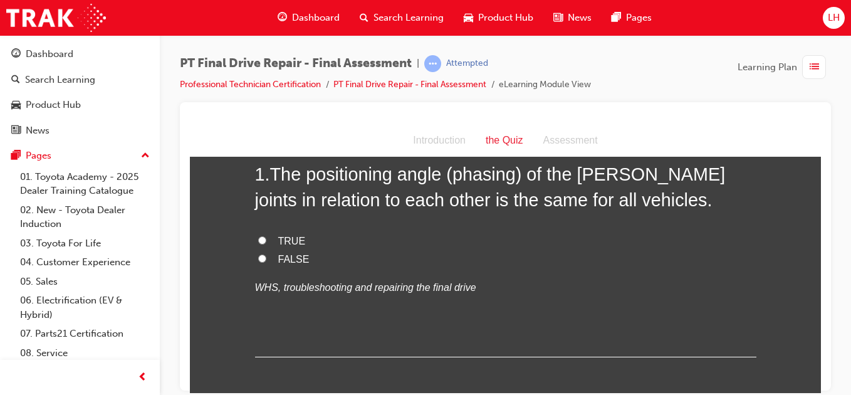
click at [258, 256] on input "FALSE" at bounding box center [262, 258] width 8 height 8
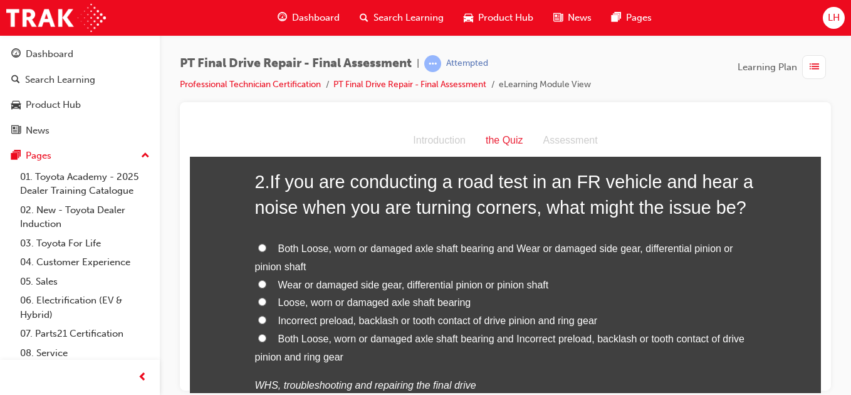
scroll to position [326, 0]
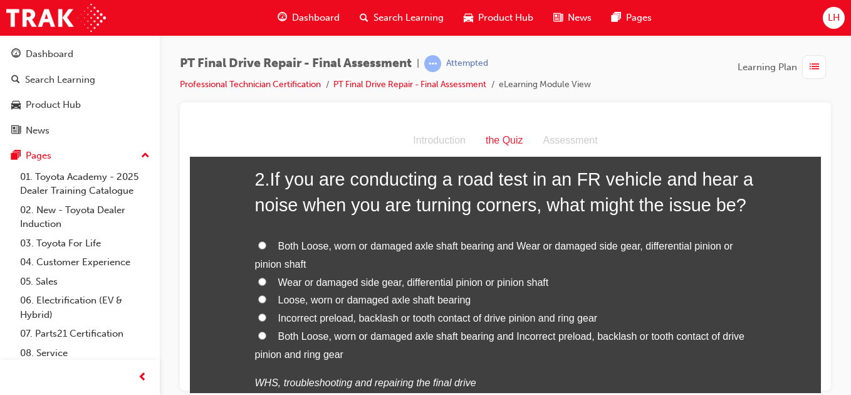
click at [258, 298] on input "Loose, worn or damaged axle shaft bearing" at bounding box center [262, 299] width 8 height 8
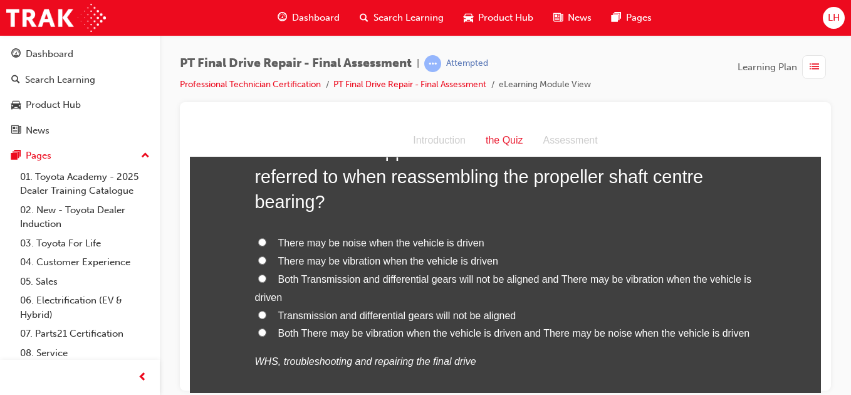
scroll to position [702, 0]
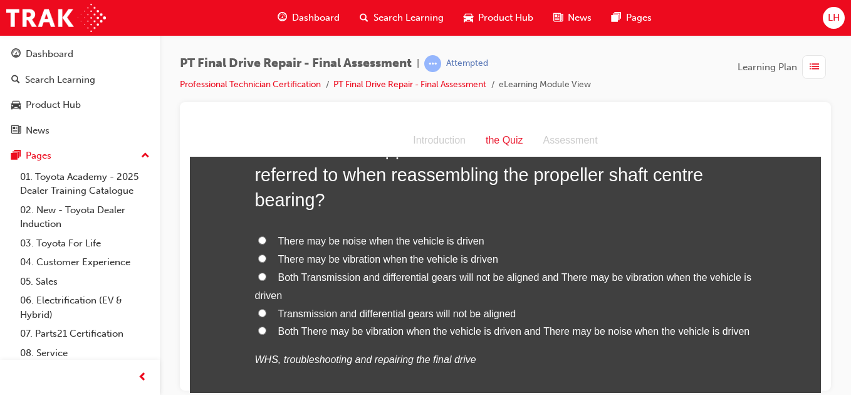
click at [258, 278] on input "Both Transmission and differential gears will not be aligned and There may be v…" at bounding box center [262, 276] width 8 height 8
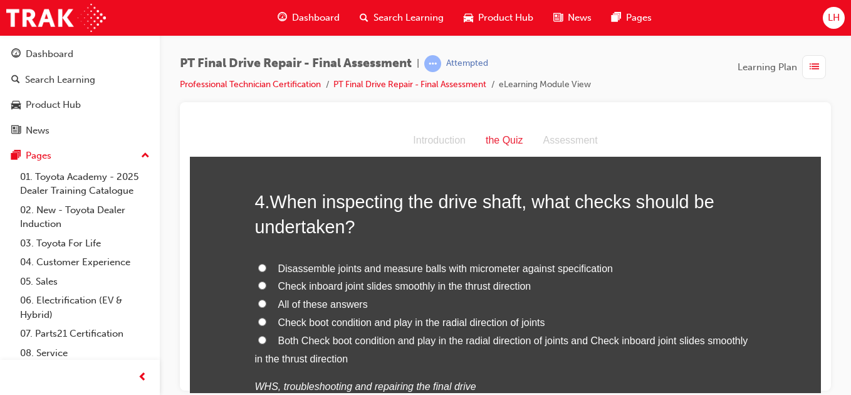
scroll to position [1028, 0]
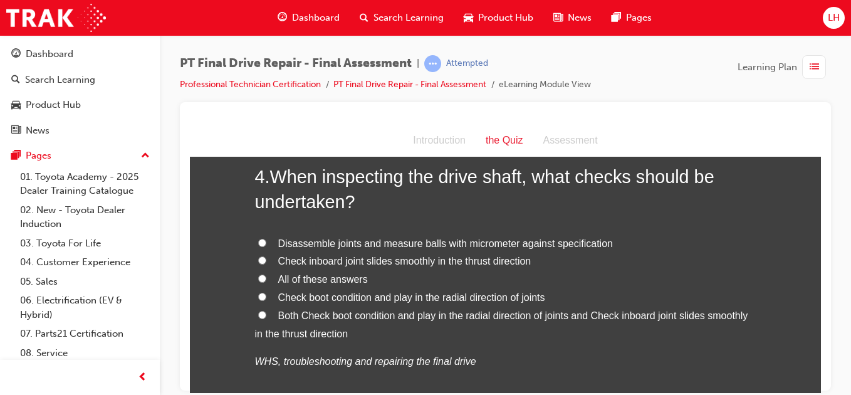
click at [259, 277] on input "All of these answers" at bounding box center [262, 278] width 8 height 8
click at [259, 294] on input "Check boot condition and play in the radial direction of joints" at bounding box center [262, 296] width 8 height 8
click at [259, 315] on input "Both Check boot condition and play in the radial direction of joints and Check …" at bounding box center [262, 314] width 8 height 8
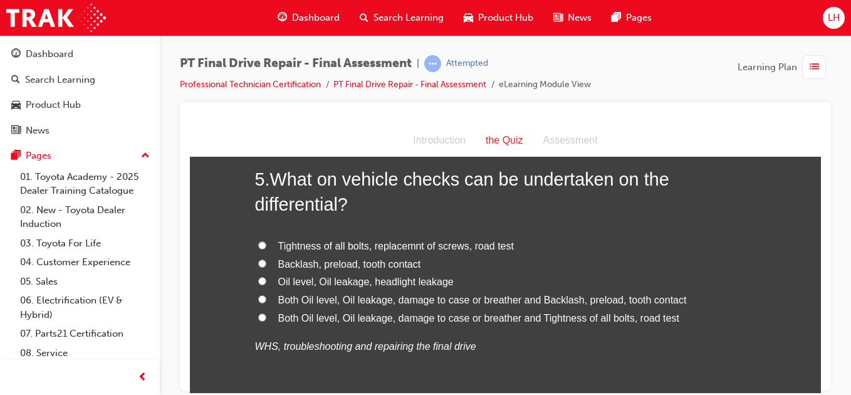
scroll to position [1354, 0]
click at [258, 299] on input "Both Oil level, Oil leakage, damage to case or breather and Backlash, preload, …" at bounding box center [262, 298] width 8 height 8
click at [261, 317] on label "Both Oil level, Oil leakage, damage to case or breather and Tightness of all bo…" at bounding box center [505, 317] width 501 height 18
click at [258, 315] on input "Both Oil level, Oil leakage, damage to case or breather and Tightness of all bo…" at bounding box center [262, 316] width 8 height 8
drag, startPoint x: 233, startPoint y: 357, endPoint x: 239, endPoint y: 348, distance: 10.4
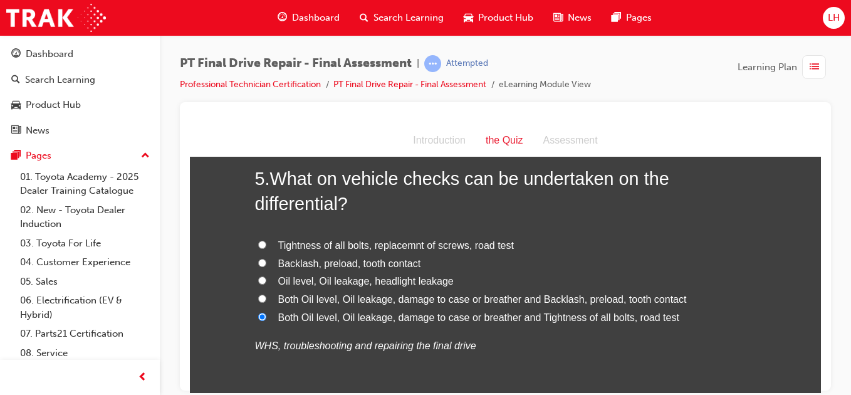
click at [239, 348] on div "You must select an answer for each question before you can submit. Please note,…" at bounding box center [505, 379] width 631 height 3124
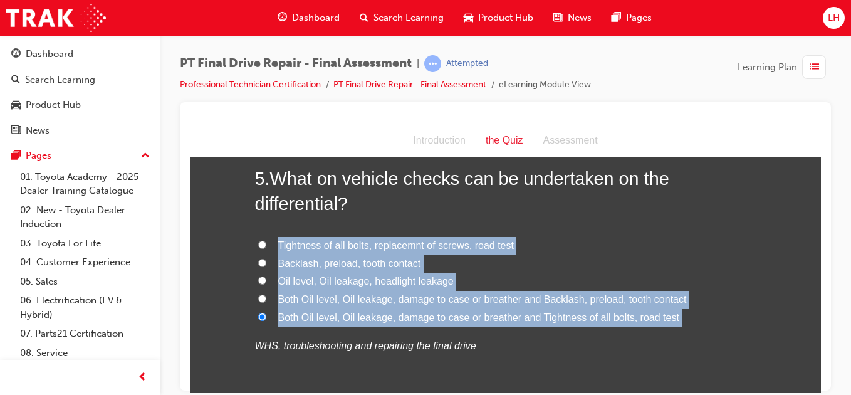
click at [239, 348] on div "You must select an answer for each question before you can submit. Please note,…" at bounding box center [505, 379] width 631 height 3124
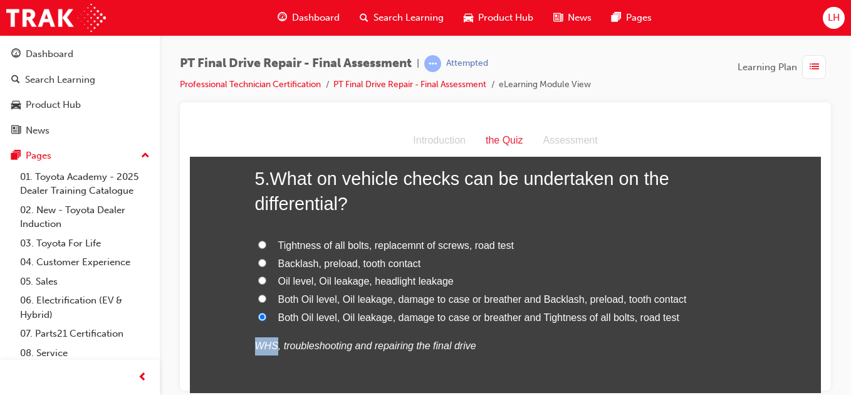
click at [239, 348] on div "You must select an answer for each question before you can submit. Please note,…" at bounding box center [505, 379] width 631 height 3124
drag, startPoint x: 239, startPoint y: 348, endPoint x: 224, endPoint y: 356, distance: 16.6
click at [224, 356] on div "You must select an answer for each question before you can submit. Please note,…" at bounding box center [505, 379] width 631 height 3124
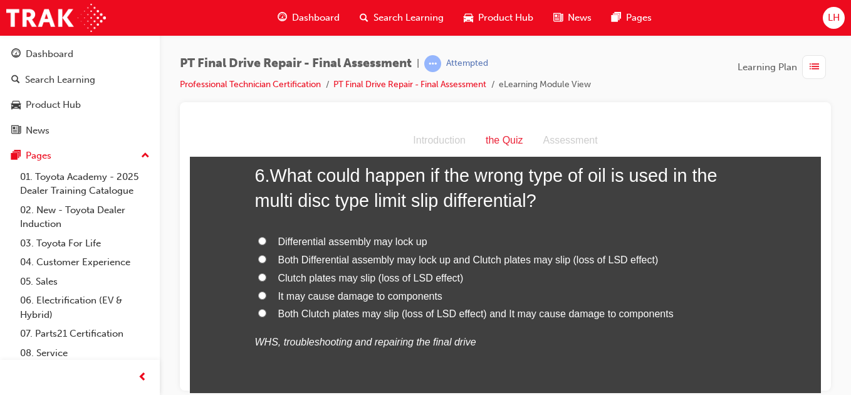
scroll to position [1679, 0]
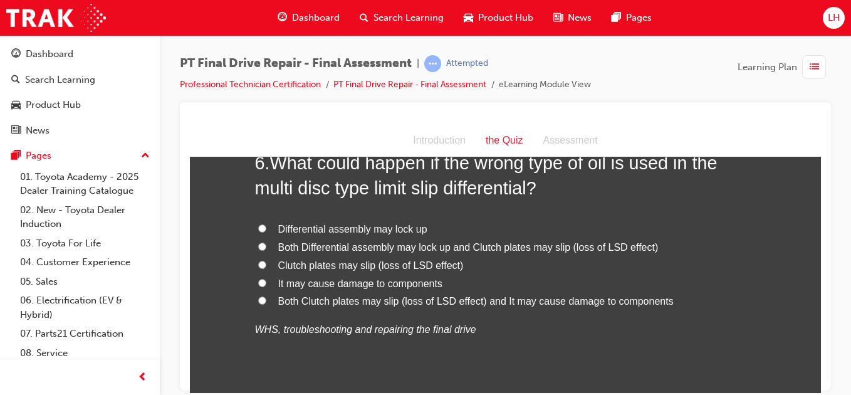
click at [258, 296] on input "Both Clutch plates may slip (loss of LSD effect) and It may cause damage to com…" at bounding box center [262, 300] width 8 height 8
click at [258, 283] on input "It may cause damage to components" at bounding box center [262, 282] width 8 height 8
click at [226, 345] on div "You must select an answer for each question before you can submit. Please note,…" at bounding box center [505, 53] width 631 height 3124
click at [258, 300] on input "Both Clutch plates may slip (loss of LSD effect) and It may cause damage to com…" at bounding box center [262, 300] width 8 height 8
click at [258, 228] on input "Differential assembly may lock up" at bounding box center [262, 228] width 8 height 8
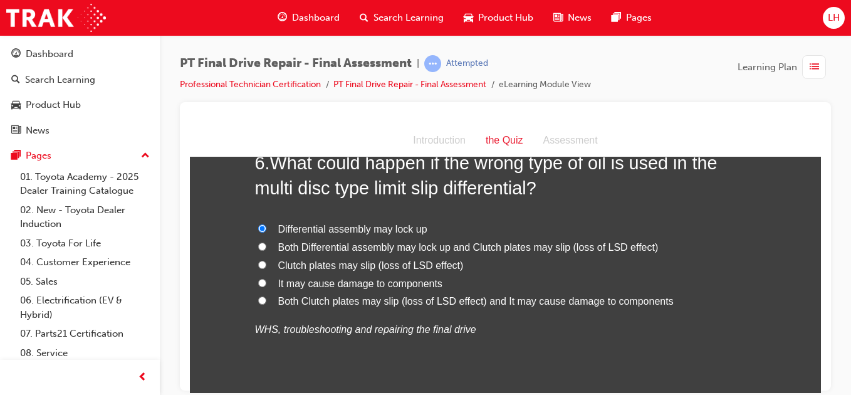
click at [205, 362] on div "You must select an answer for each question before you can submit. Please note,…" at bounding box center [505, 53] width 631 height 3124
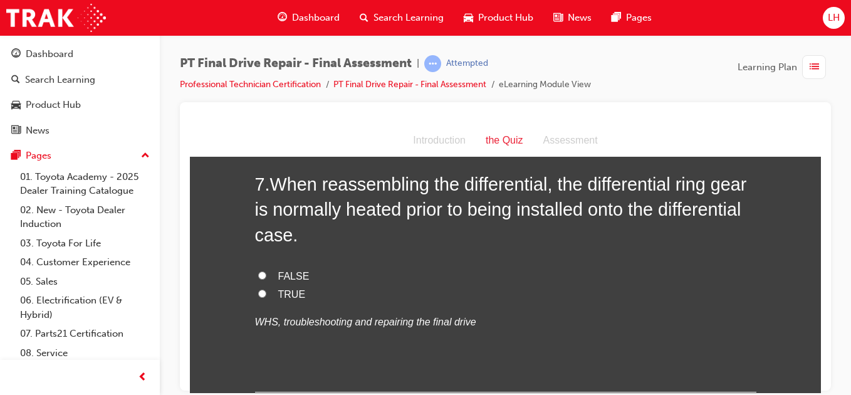
scroll to position [1980, 0]
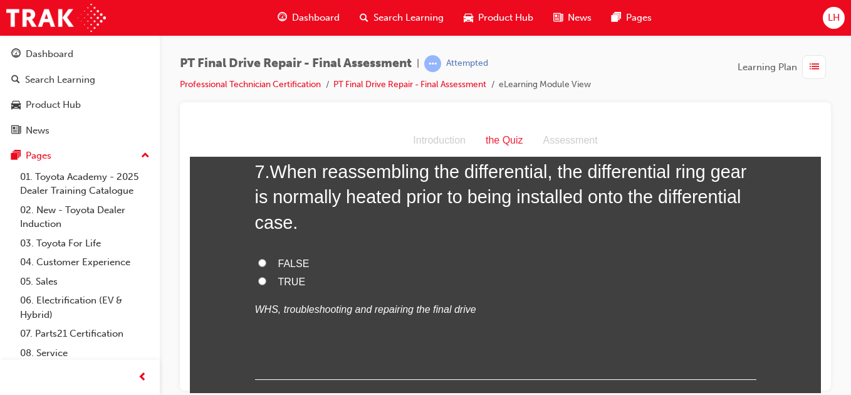
click at [258, 276] on input "TRUE" at bounding box center [262, 280] width 8 height 8
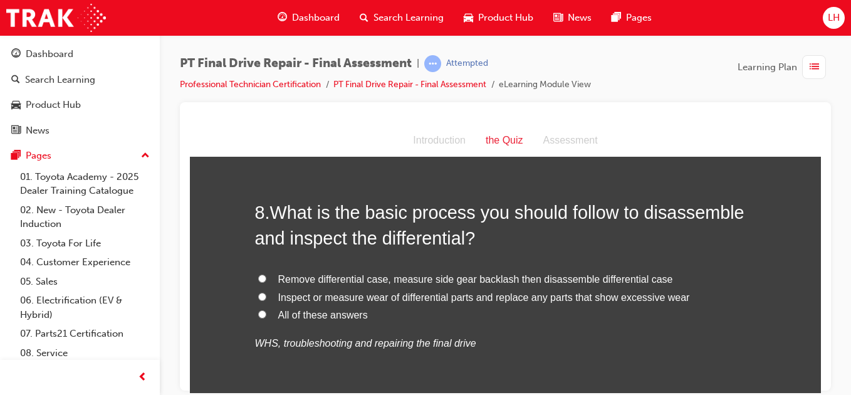
scroll to position [2256, 0]
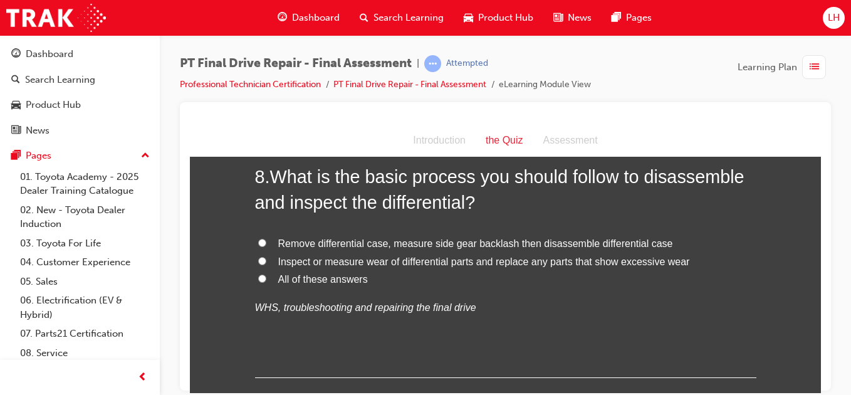
click at [258, 277] on input "All of these answers" at bounding box center [262, 278] width 8 height 8
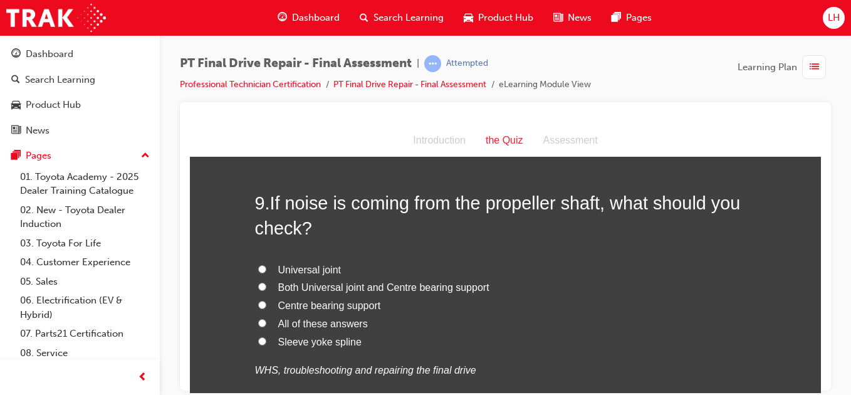
scroll to position [2557, 0]
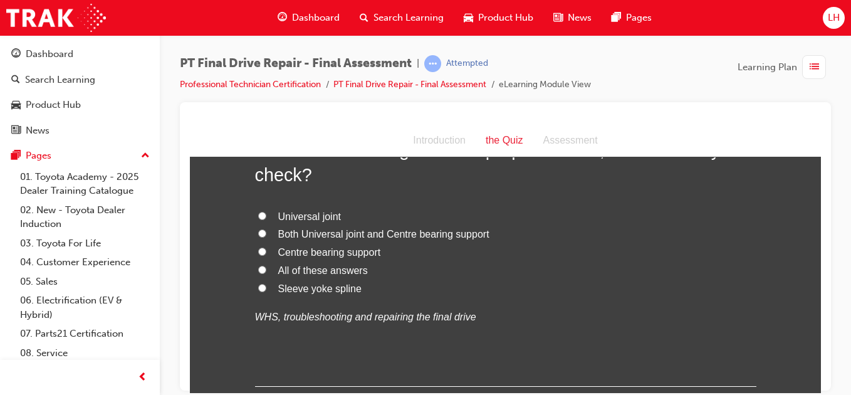
click at [265, 232] on label "Both Universal joint and Centre bearing support" at bounding box center [505, 234] width 501 height 18
click at [265, 232] on input "Both Universal joint and Centre bearing support" at bounding box center [262, 233] width 8 height 8
click at [258, 271] on input "All of these answers" at bounding box center [262, 269] width 8 height 8
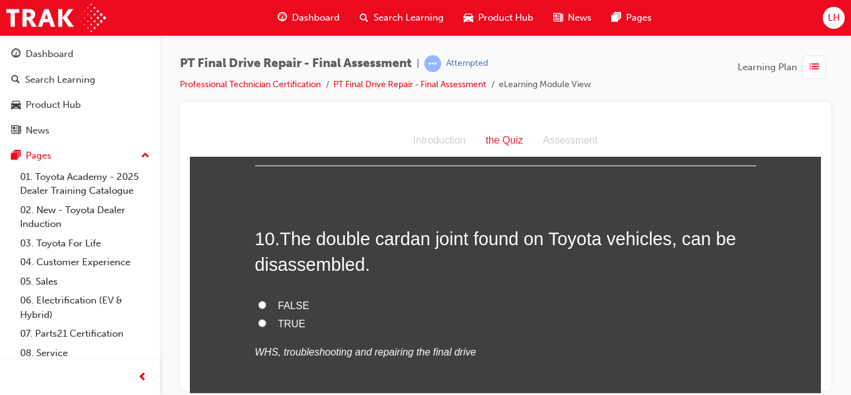
scroll to position [2782, 0]
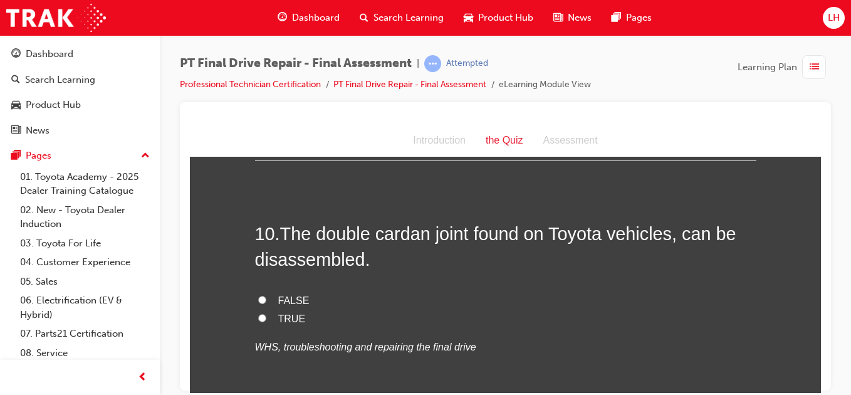
click at [258, 315] on input "TRUE" at bounding box center [262, 317] width 8 height 8
click at [258, 300] on input "FALSE" at bounding box center [262, 299] width 8 height 8
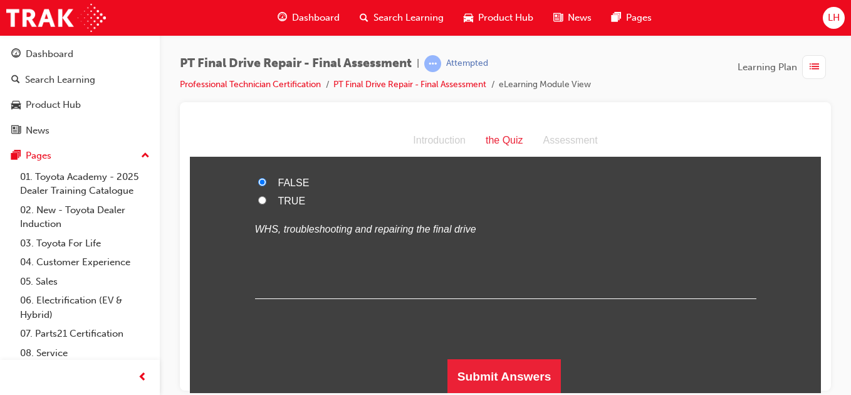
scroll to position [2901, 0]
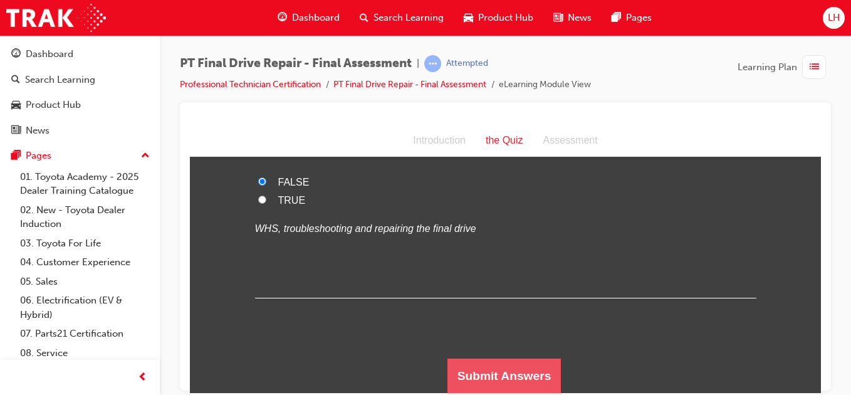
click at [495, 364] on button "Submit Answers" at bounding box center [504, 375] width 114 height 35
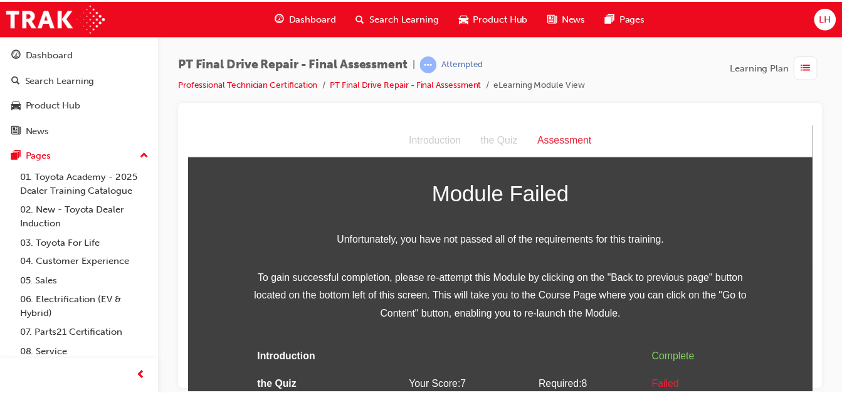
scroll to position [60, 0]
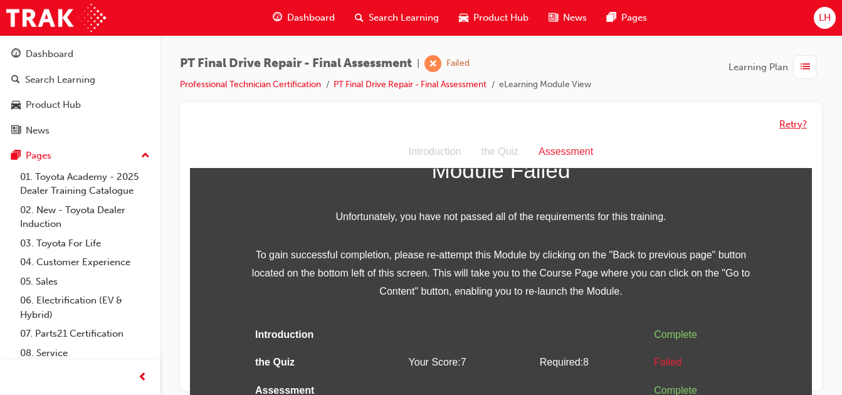
click at [790, 125] on button "Retry?" at bounding box center [793, 124] width 28 height 14
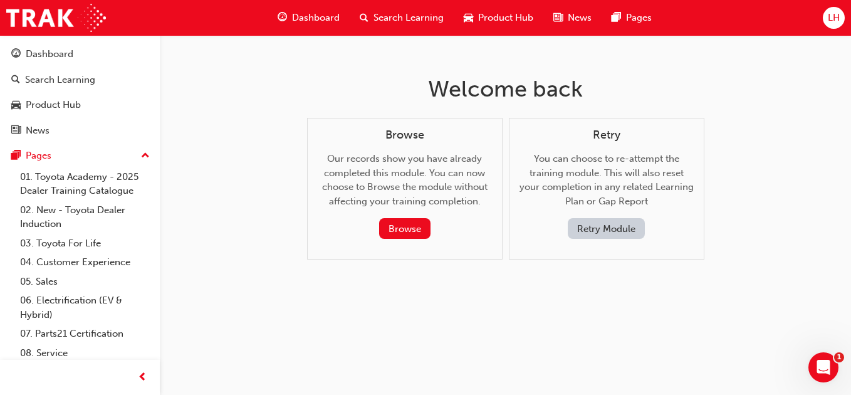
click at [607, 226] on button "Retry Module" at bounding box center [606, 228] width 77 height 21
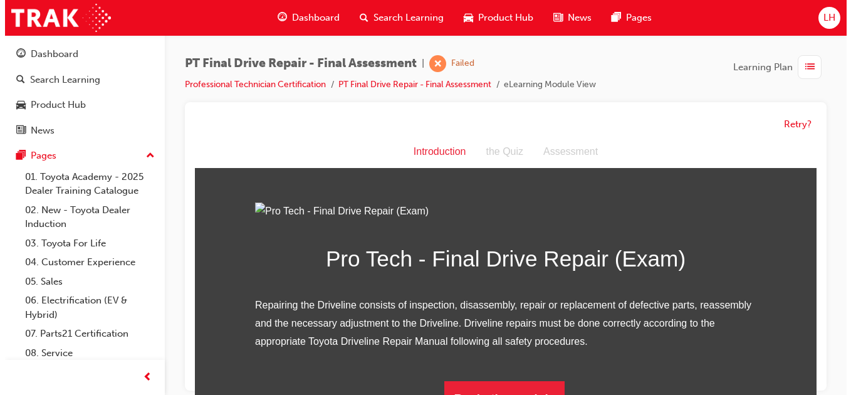
scroll to position [0, 0]
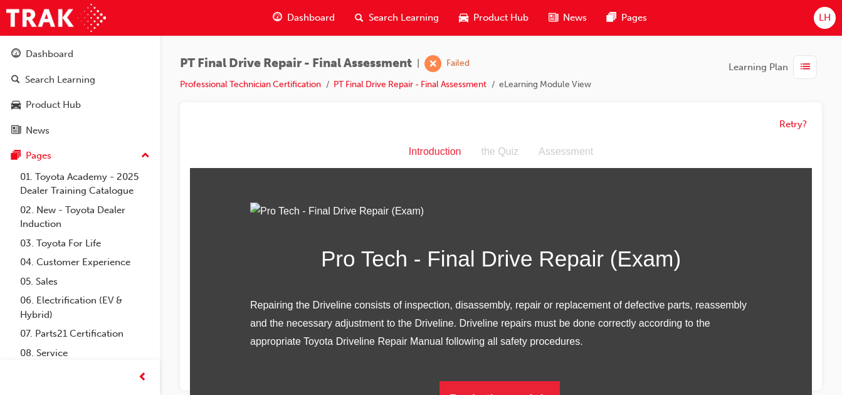
click at [509, 221] on img at bounding box center [500, 211] width 501 height 18
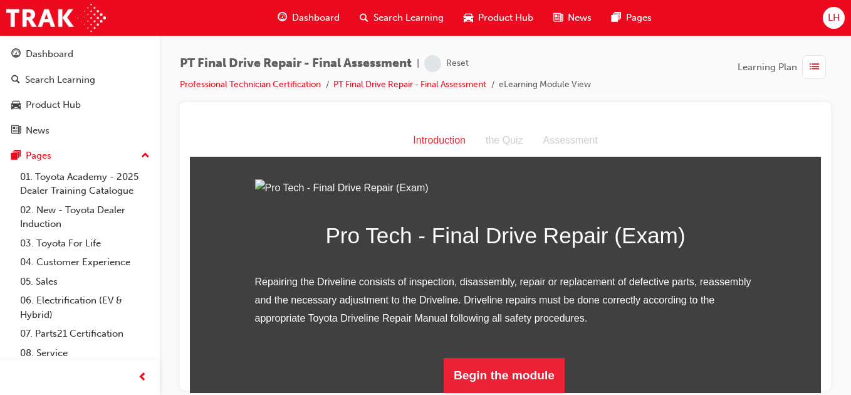
scroll to position [150, 0]
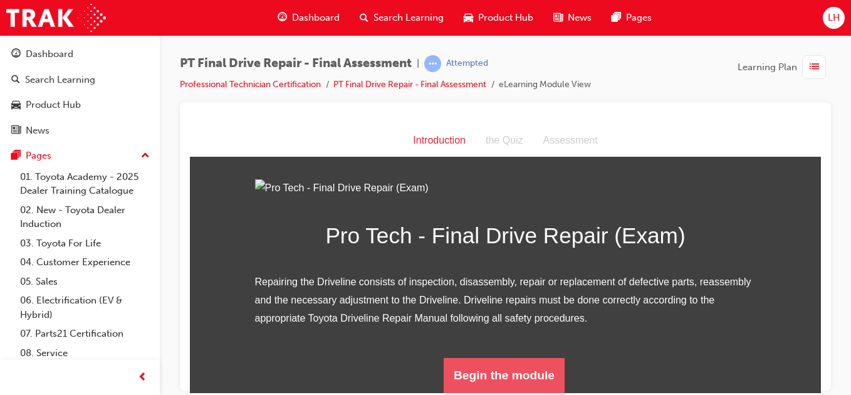
click at [488, 365] on button "Begin the module" at bounding box center [504, 374] width 121 height 35
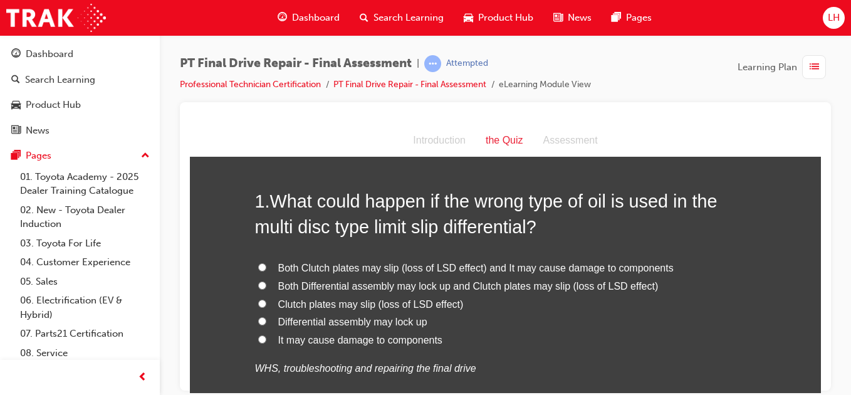
scroll to position [50, 0]
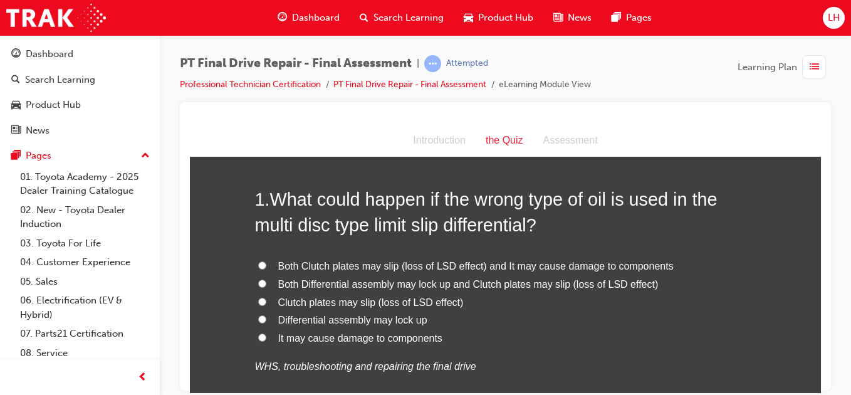
click at [259, 275] on label "Both Differential assembly may lock up and Clutch plates may slip (loss of LSD …" at bounding box center [505, 284] width 501 height 18
click at [259, 279] on input "Both Differential assembly may lock up and Clutch plates may slip (loss of LSD …" at bounding box center [262, 283] width 8 height 8
click at [259, 269] on label "Both Clutch plates may slip (loss of LSD effect) and It may cause damage to com…" at bounding box center [505, 266] width 501 height 18
click at [259, 269] on input "Both Clutch plates may slip (loss of LSD effect) and It may cause damage to com…" at bounding box center [262, 265] width 8 height 8
drag, startPoint x: 259, startPoint y: 269, endPoint x: 254, endPoint y: 261, distance: 9.3
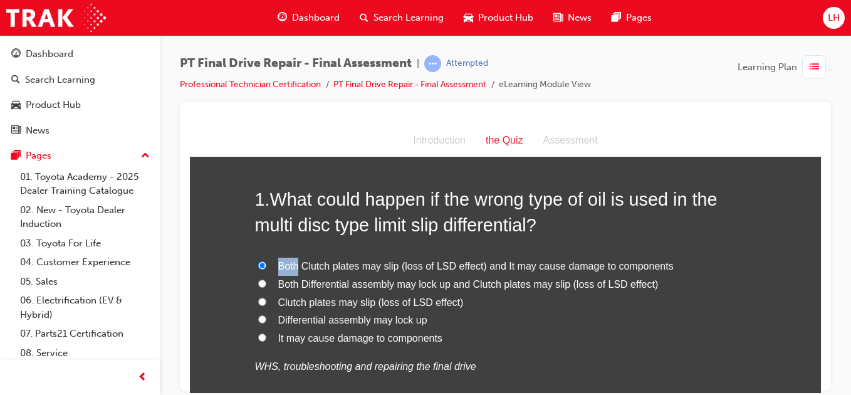
click at [255, 261] on label "Both Clutch plates may slip (loss of LSD effect) and It may cause damage to com…" at bounding box center [505, 266] width 501 height 18
click at [258, 261] on input "Both Clutch plates may slip (loss of LSD effect) and It may cause damage to com…" at bounding box center [262, 265] width 8 height 8
drag, startPoint x: 254, startPoint y: 261, endPoint x: 216, endPoint y: 375, distance: 119.7
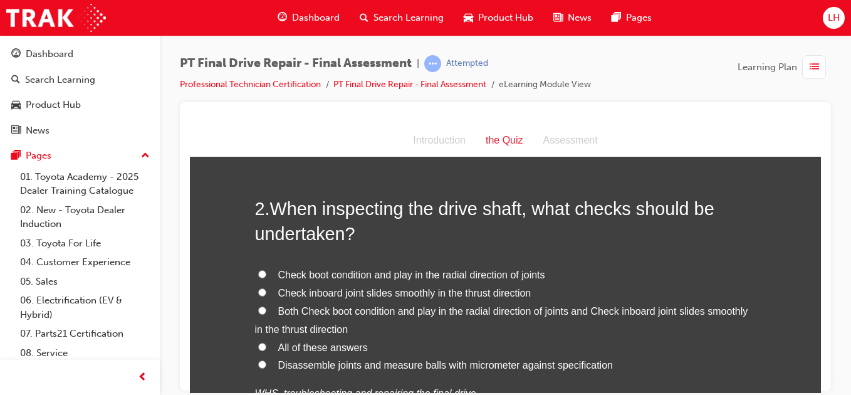
scroll to position [376, 0]
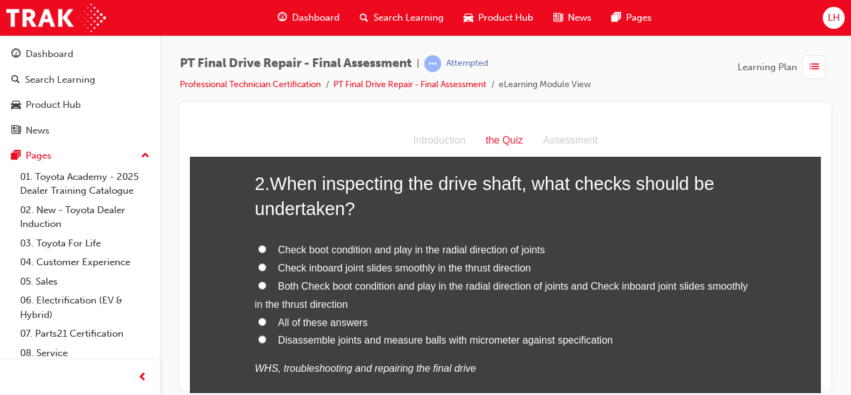
click at [258, 320] on input "All of these answers" at bounding box center [262, 321] width 8 height 8
click at [258, 288] on input "Both Check boot condition and play in the radial direction of joints and Check …" at bounding box center [262, 285] width 8 height 8
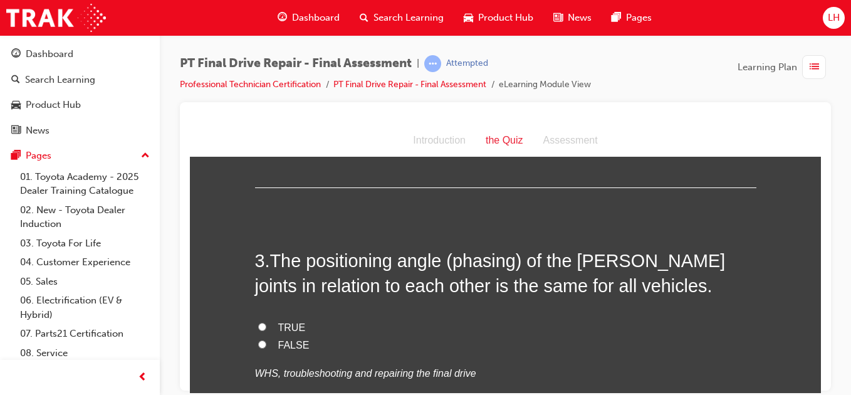
scroll to position [652, 0]
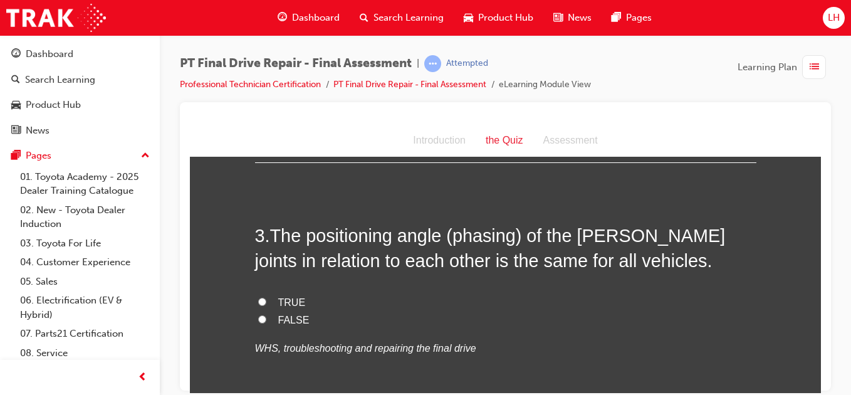
click at [260, 293] on label "TRUE" at bounding box center [505, 302] width 501 height 18
click at [260, 297] on input "TRUE" at bounding box center [262, 301] width 8 height 8
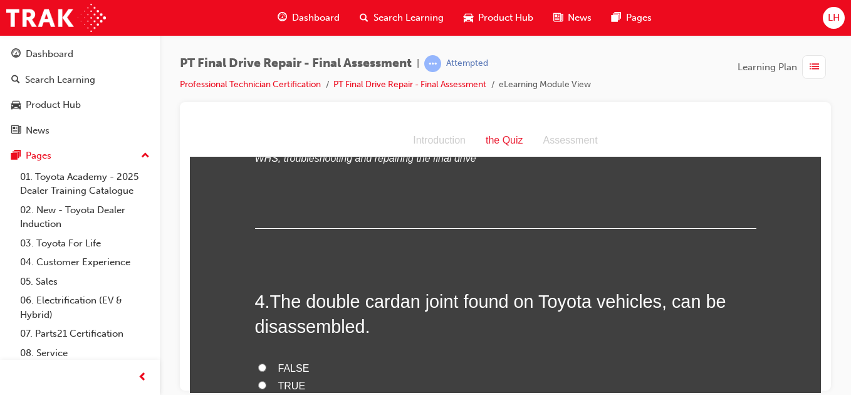
scroll to position [902, 0]
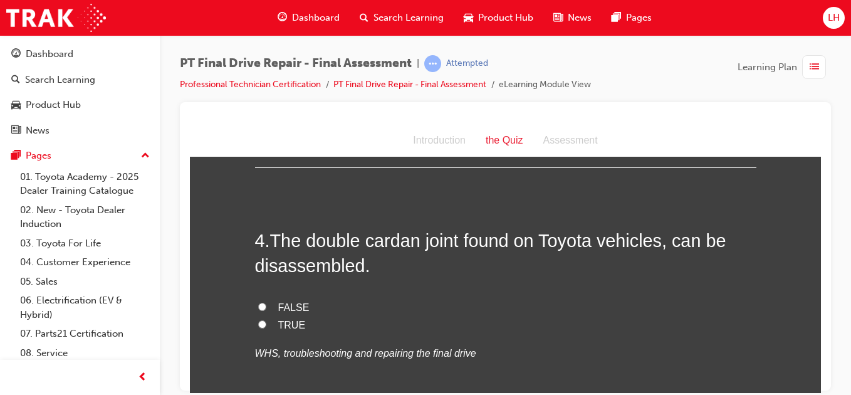
click at [258, 308] on input "FALSE" at bounding box center [262, 306] width 8 height 8
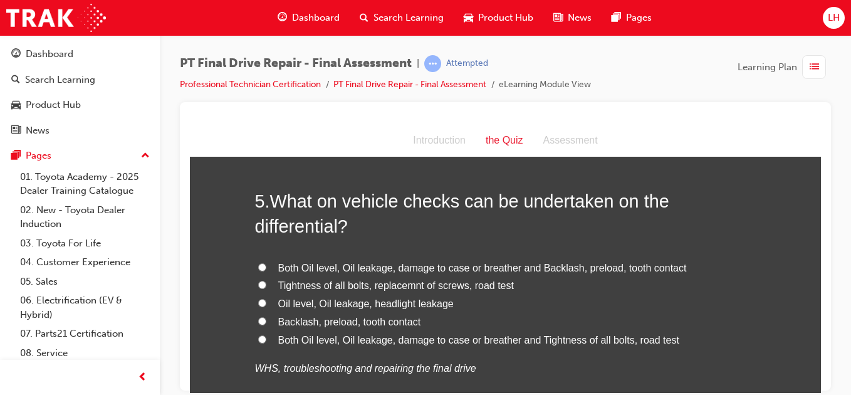
scroll to position [1203, 0]
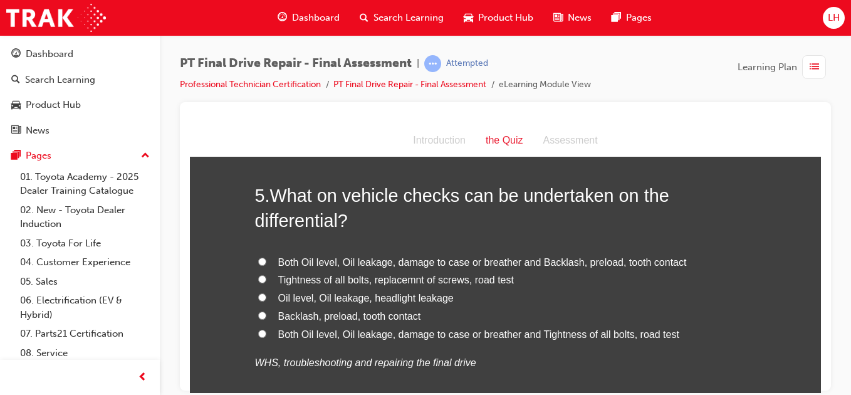
click at [258, 331] on input "Both Oil level, Oil leakage, damage to case or breather and Tightness of all bo…" at bounding box center [262, 333] width 8 height 8
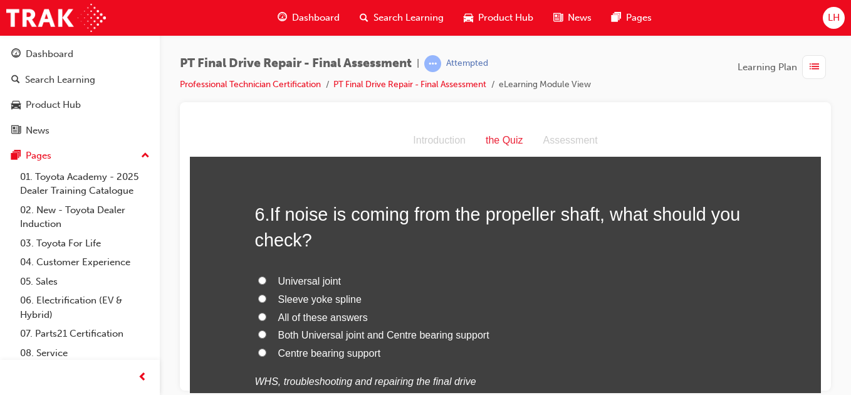
scroll to position [1504, 0]
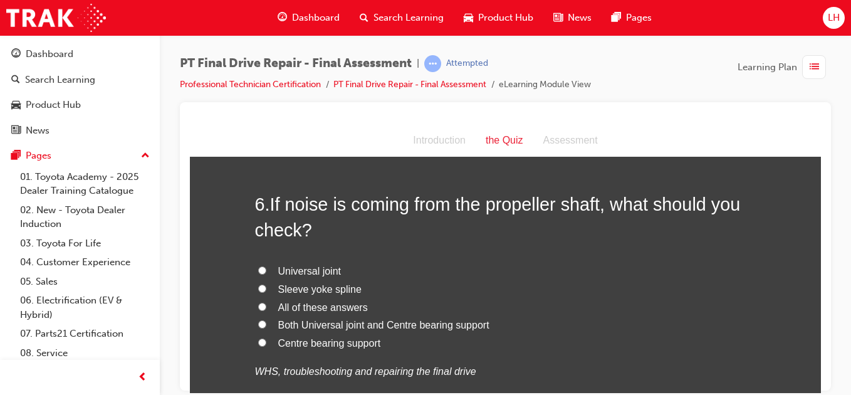
click at [261, 322] on label "Both Universal joint and Centre bearing support" at bounding box center [505, 325] width 501 height 18
click at [261, 322] on input "Both Universal joint and Centre bearing support" at bounding box center [262, 324] width 8 height 8
click at [257, 310] on label "All of these answers" at bounding box center [505, 307] width 501 height 18
click at [258, 310] on input "All of these answers" at bounding box center [262, 306] width 8 height 8
click at [204, 377] on div "You must select an answer for each question before you can submit. Please note,…" at bounding box center [505, 240] width 631 height 3149
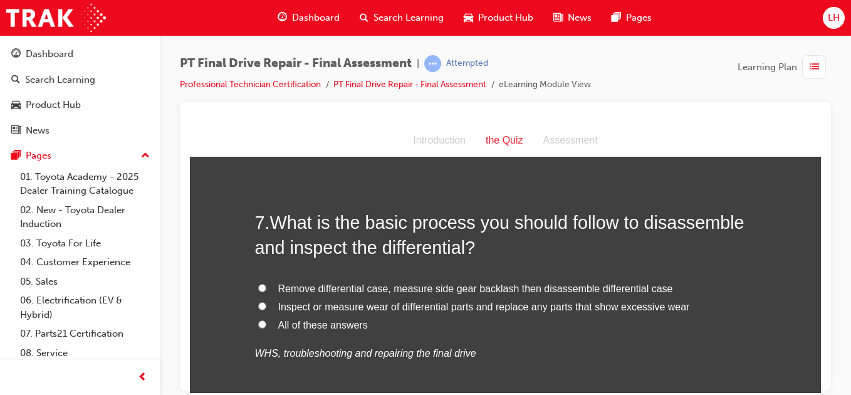
scroll to position [1805, 0]
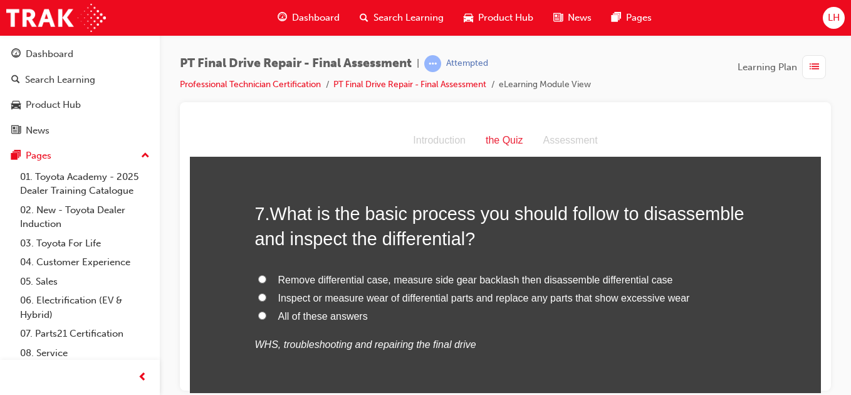
click at [258, 311] on input "All of these answers" at bounding box center [262, 315] width 8 height 8
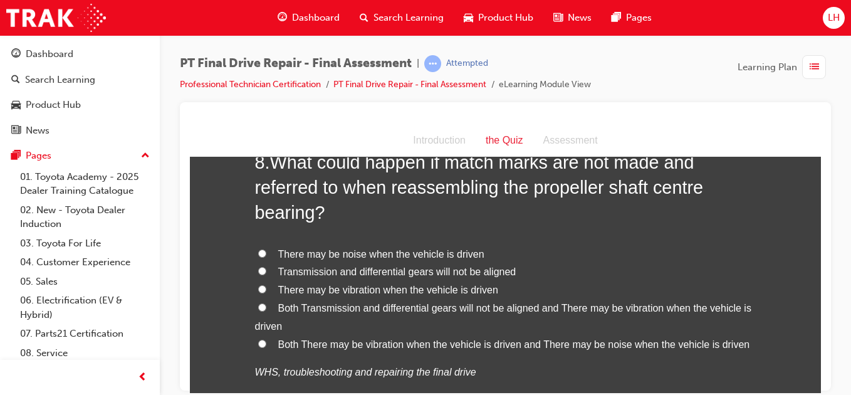
scroll to position [2131, 0]
click at [259, 305] on input "Both Transmission and differential gears will not be aligned and There may be v…" at bounding box center [262, 306] width 8 height 8
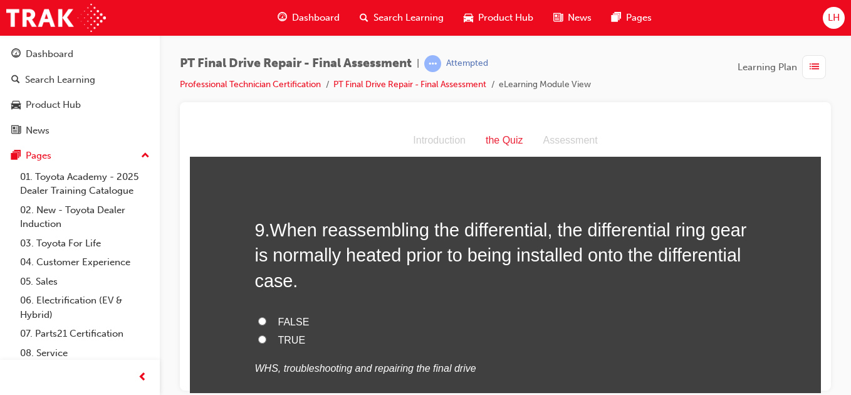
scroll to position [2431, 0]
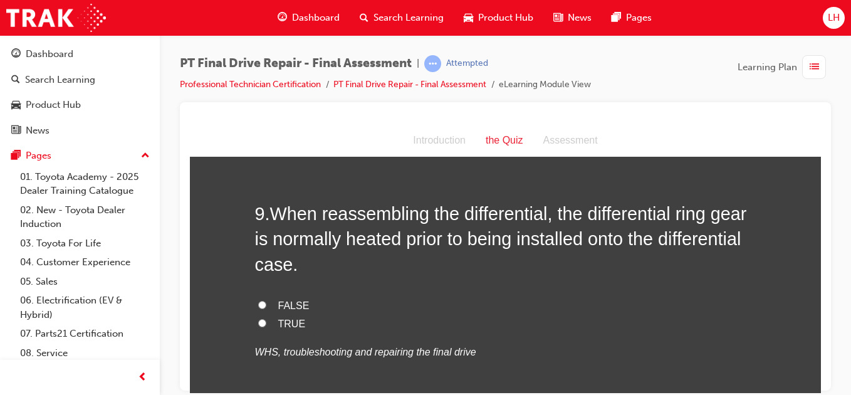
click at [258, 321] on input "TRUE" at bounding box center [262, 322] width 8 height 8
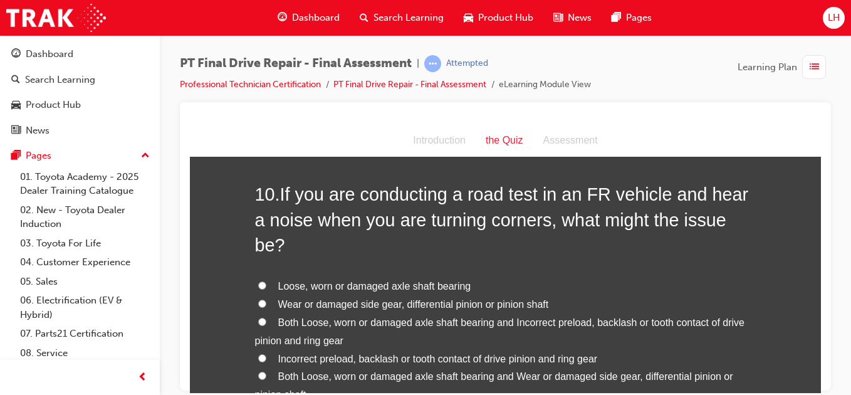
scroll to position [2732, 0]
click at [258, 276] on label "Loose, worn or damaged axle shaft bearing" at bounding box center [505, 285] width 501 height 18
click at [258, 280] on input "Loose, worn or damaged axle shaft bearing" at bounding box center [262, 284] width 8 height 8
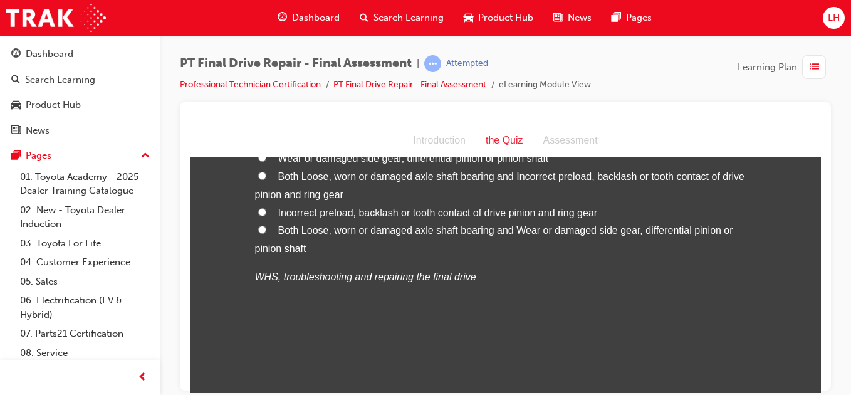
scroll to position [2901, 0]
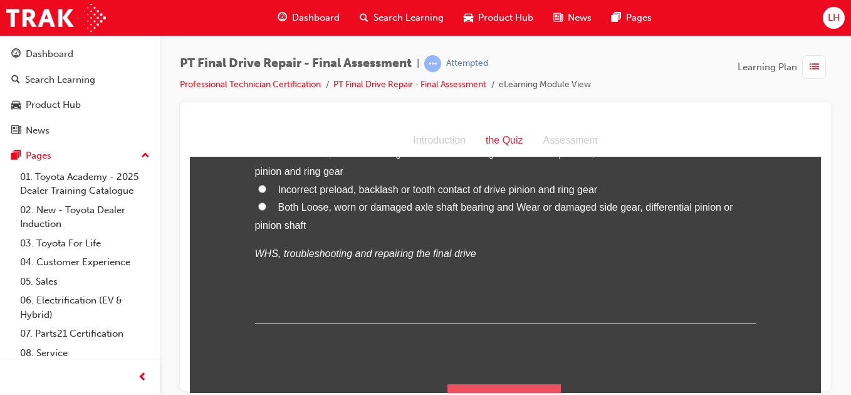
click at [466, 384] on button "Submit Answers" at bounding box center [504, 401] width 114 height 35
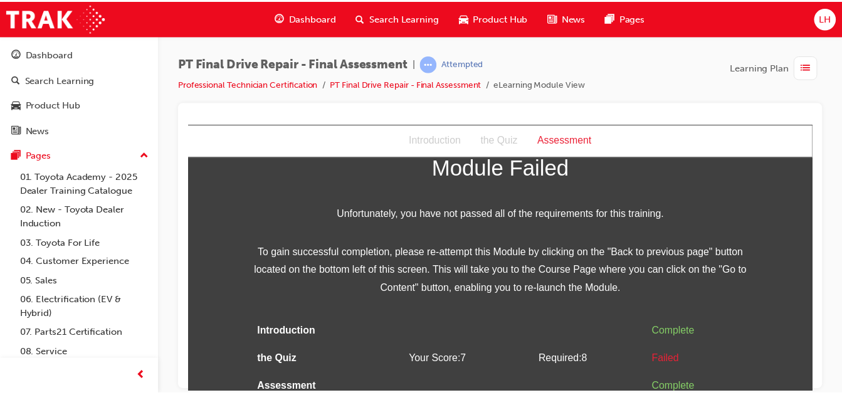
scroll to position [60, 0]
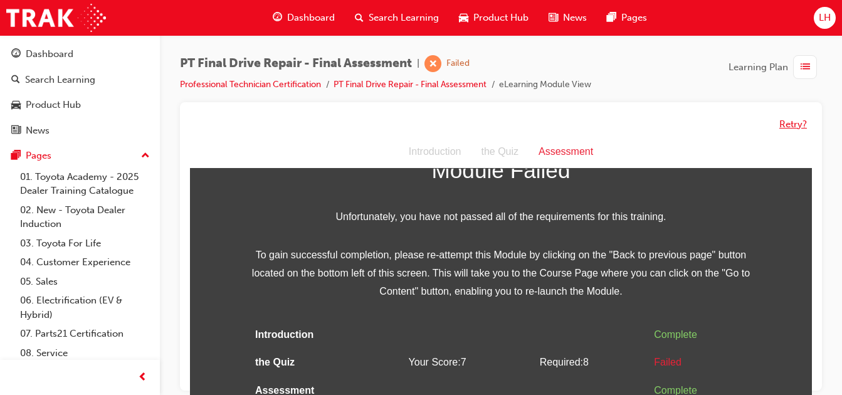
click at [793, 119] on button "Retry?" at bounding box center [793, 124] width 28 height 14
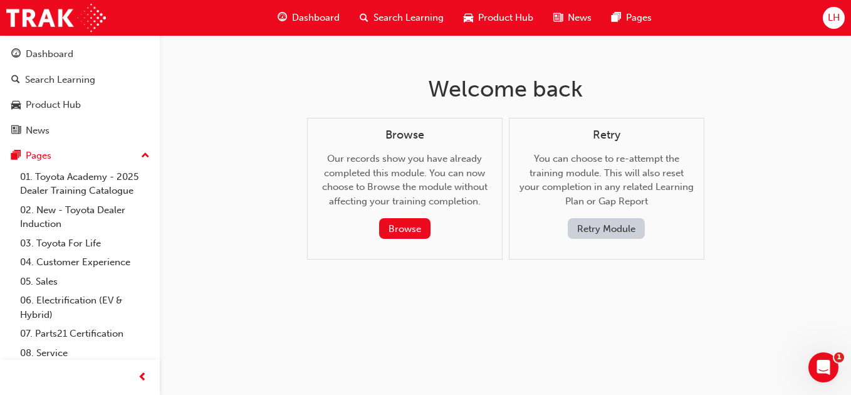
click at [621, 218] on button "Retry Module" at bounding box center [606, 228] width 77 height 21
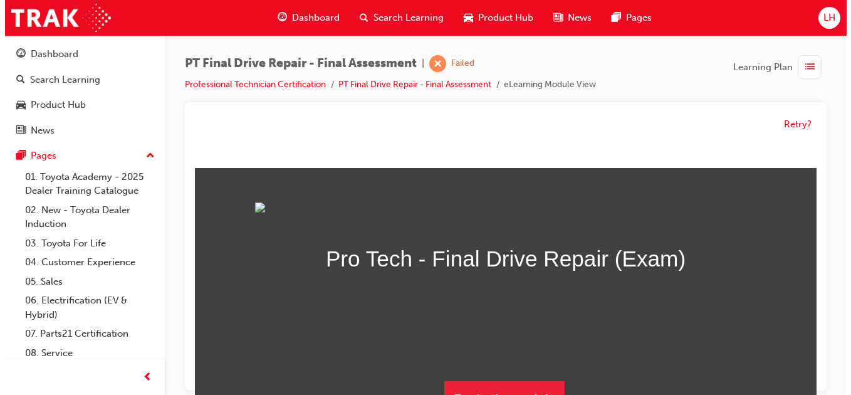
scroll to position [0, 0]
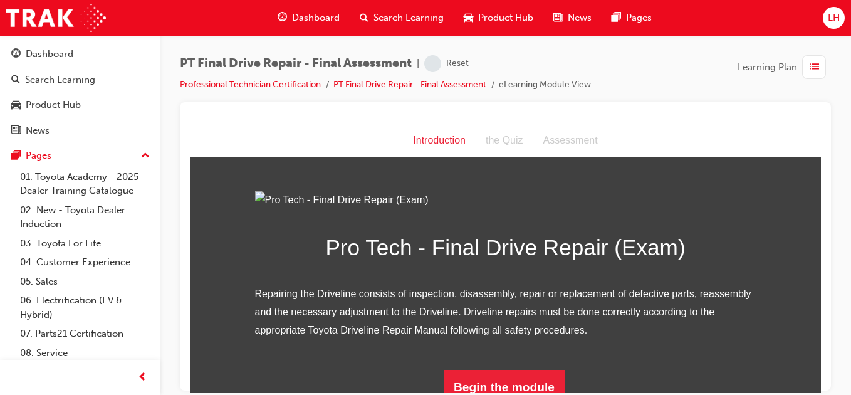
click at [574, 209] on img at bounding box center [505, 200] width 501 height 18
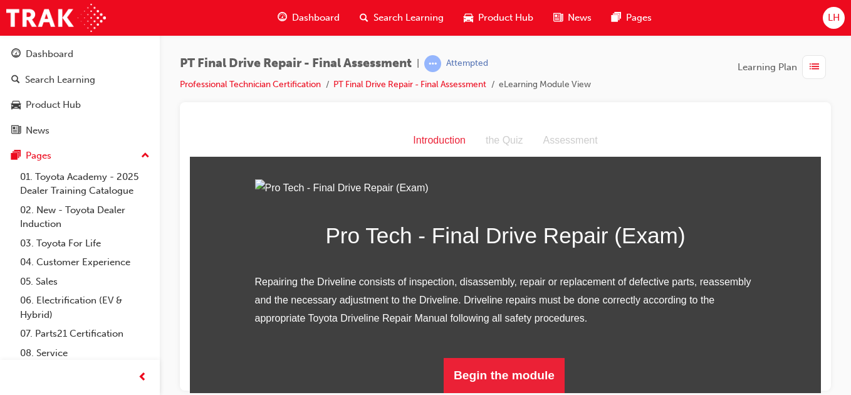
scroll to position [150, 0]
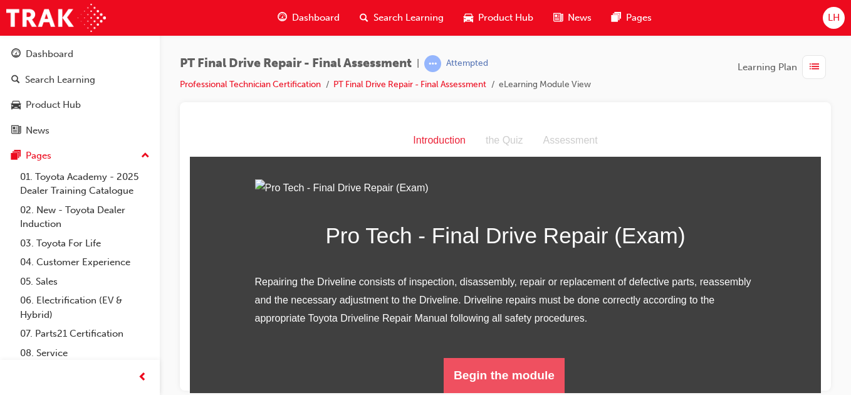
click at [504, 366] on button "Begin the module" at bounding box center [504, 374] width 121 height 35
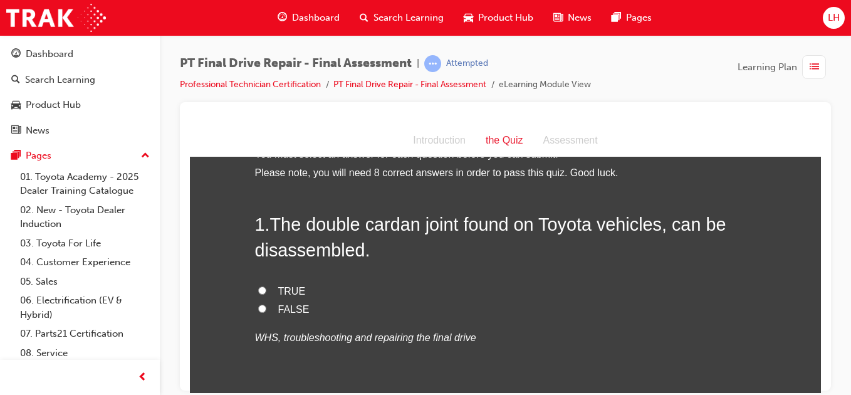
scroll to position [50, 0]
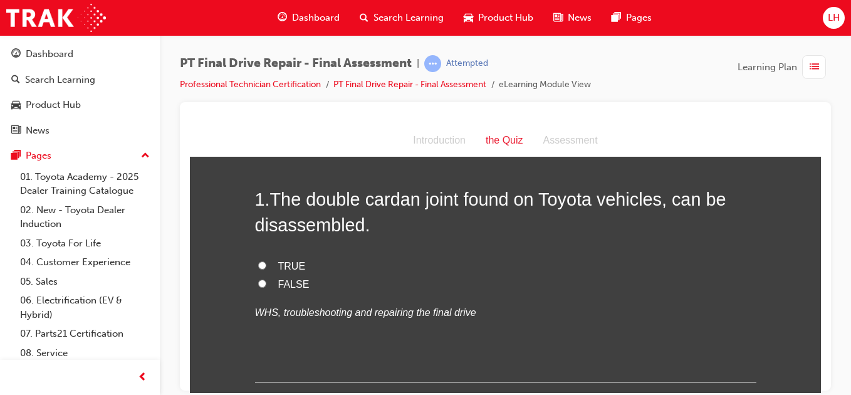
click at [258, 286] on input "FALSE" at bounding box center [262, 283] width 8 height 8
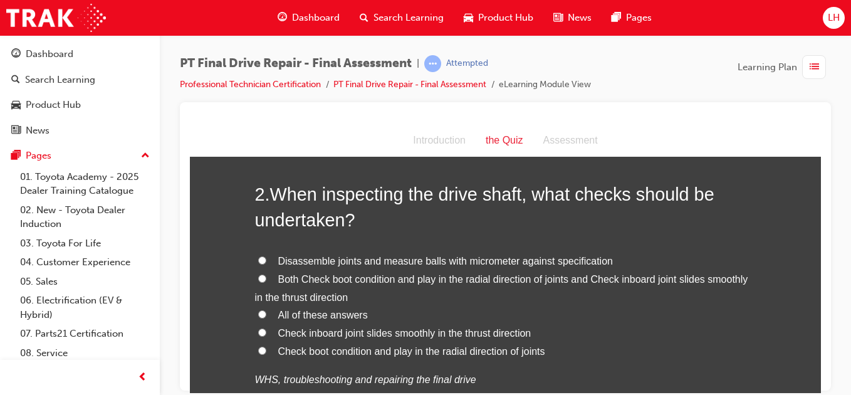
scroll to position [326, 0]
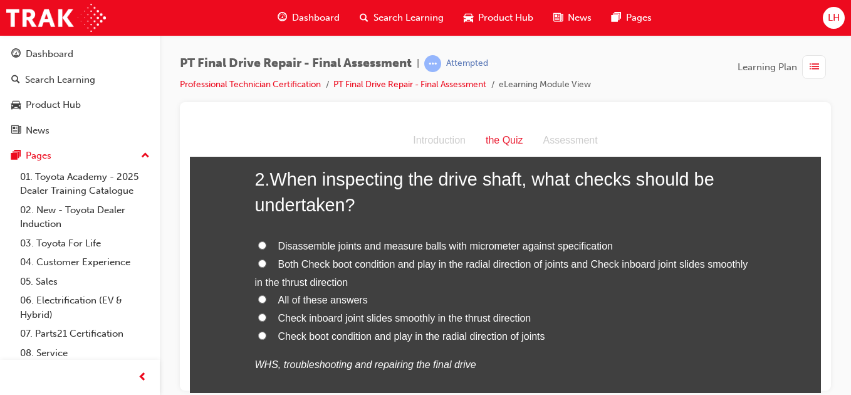
click at [258, 261] on input "Both Check boot condition and play in the radial direction of joints and Check …" at bounding box center [262, 263] width 8 height 8
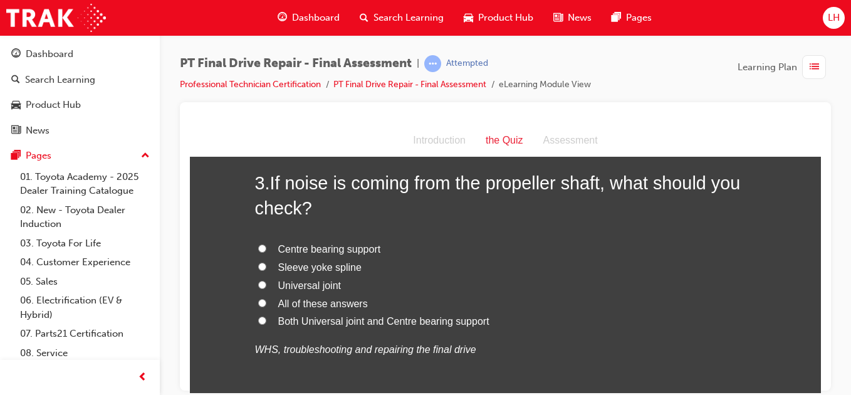
scroll to position [652, 0]
click at [259, 318] on input "Both Universal joint and Centre bearing support" at bounding box center [262, 319] width 8 height 8
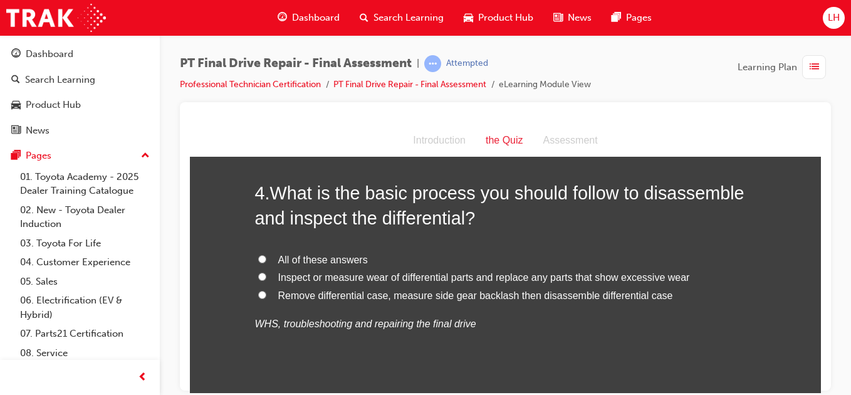
scroll to position [953, 0]
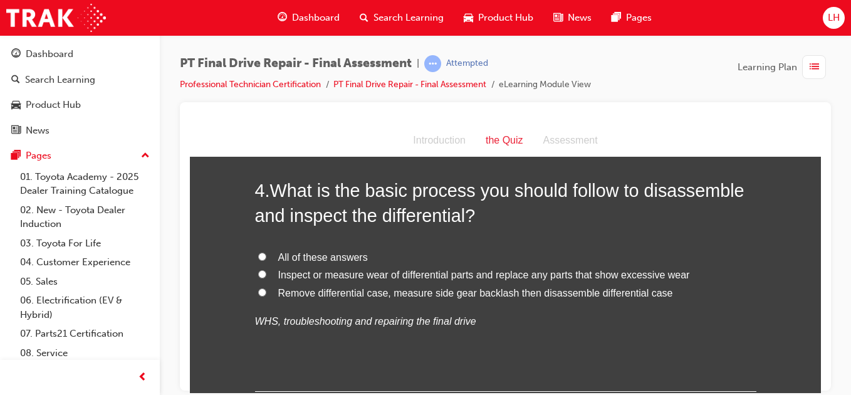
click at [258, 254] on input "All of these answers" at bounding box center [262, 256] width 8 height 8
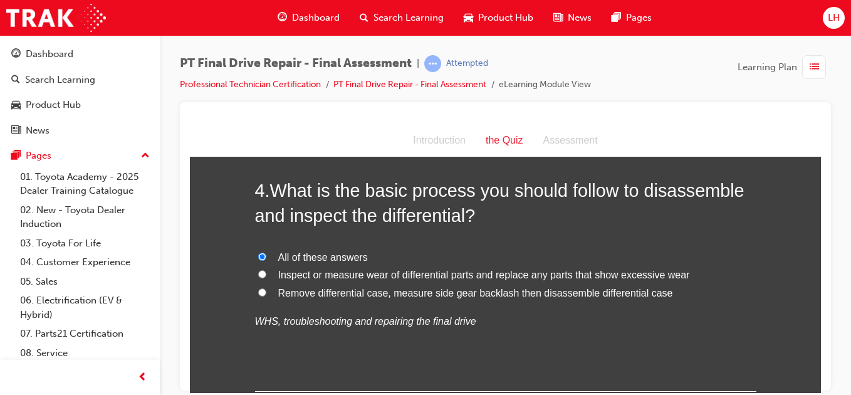
drag, startPoint x: 189, startPoint y: 338, endPoint x: 222, endPoint y: 356, distance: 37.3
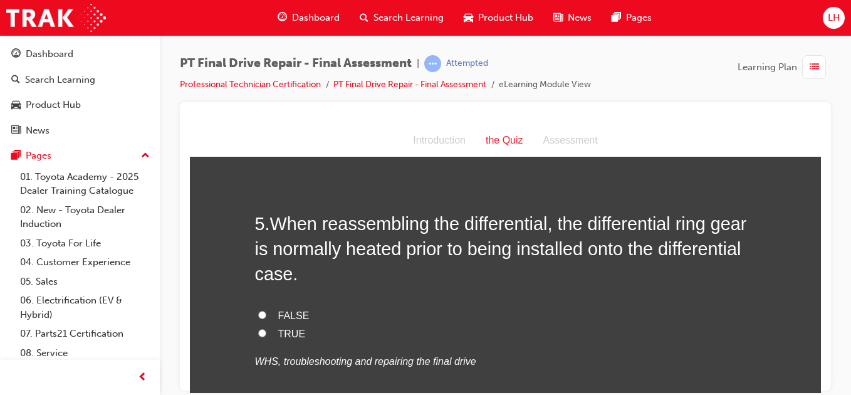
scroll to position [1228, 0]
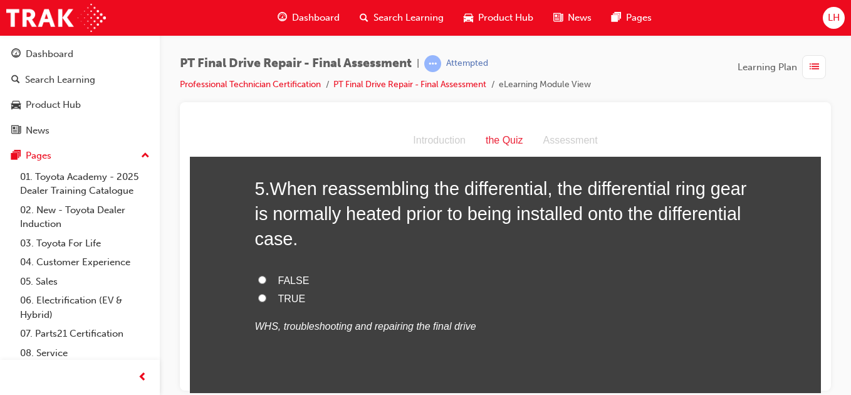
click at [259, 296] on input "TRUE" at bounding box center [262, 297] width 8 height 8
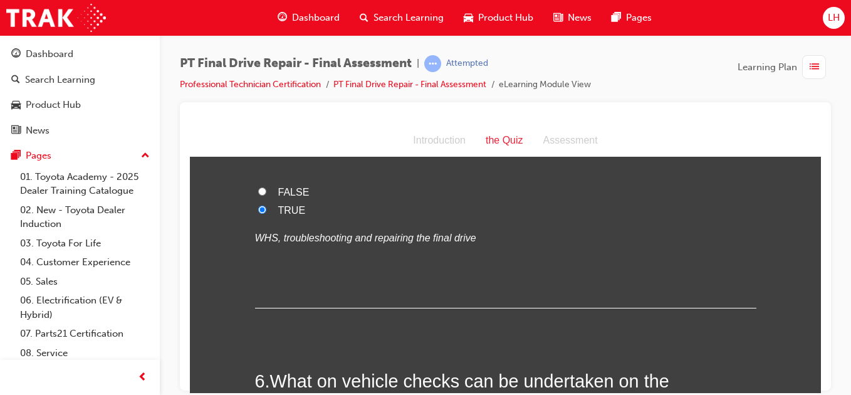
scroll to position [1203, 0]
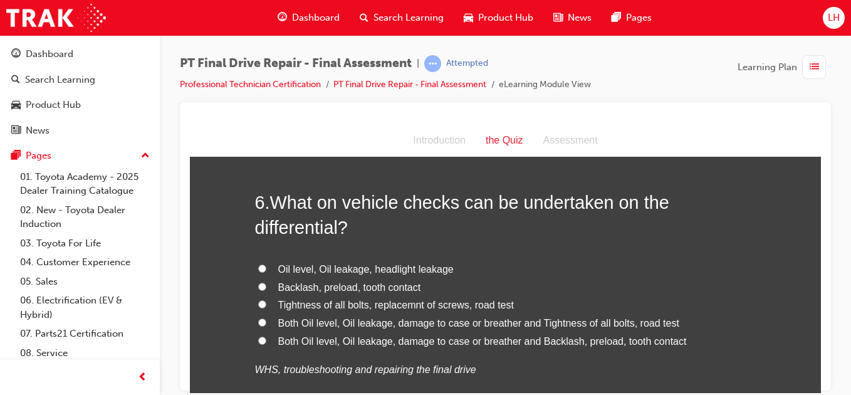
scroll to position [1504, 0]
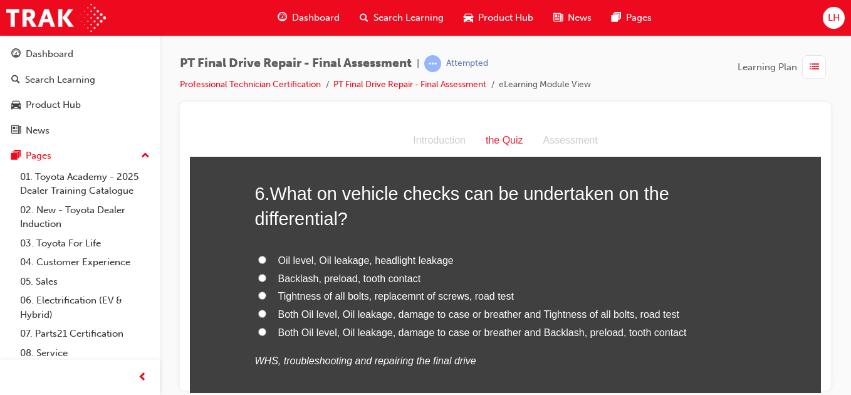
click at [258, 313] on input "Both Oil level, Oil leakage, damage to case or breather and Tightness of all bo…" at bounding box center [262, 313] width 8 height 8
click at [218, 345] on div "You must select an answer for each question before you can submit. Please note,…" at bounding box center [505, 240] width 631 height 3149
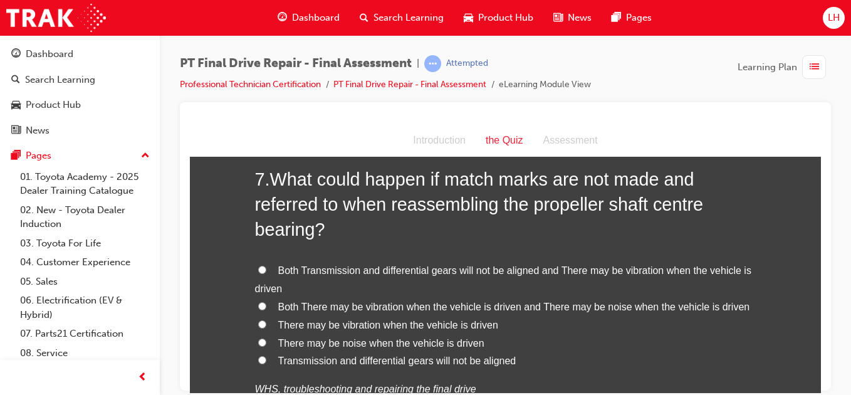
scroll to position [1830, 0]
click at [258, 301] on input "Both There may be vibration when the vehicle is driven and There may be noise w…" at bounding box center [262, 304] width 8 height 8
click at [258, 270] on input "Both Transmission and differential gears will not be aligned and There may be v…" at bounding box center [262, 268] width 8 height 8
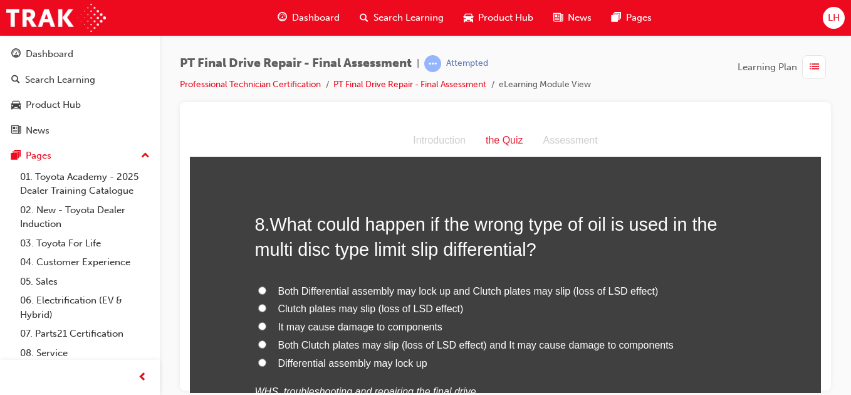
scroll to position [2156, 0]
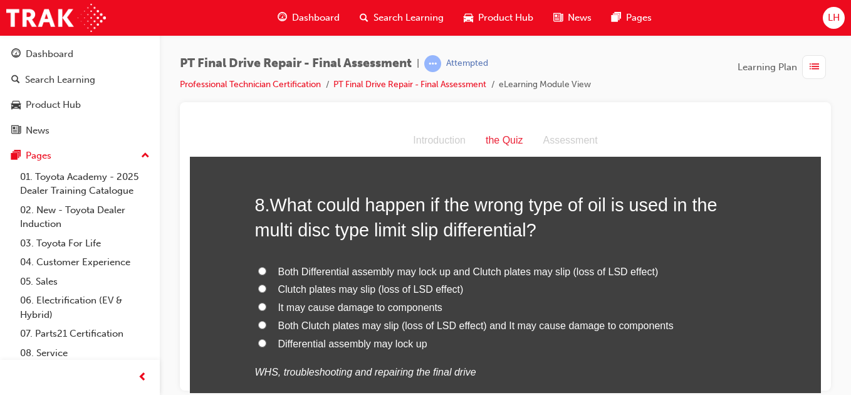
click at [265, 323] on label "Both Clutch plates may slip (loss of LSD effect) and It may cause damage to com…" at bounding box center [505, 325] width 501 height 18
click at [265, 323] on input "Both Clutch plates may slip (loss of LSD effect) and It may cause damage to com…" at bounding box center [262, 324] width 8 height 8
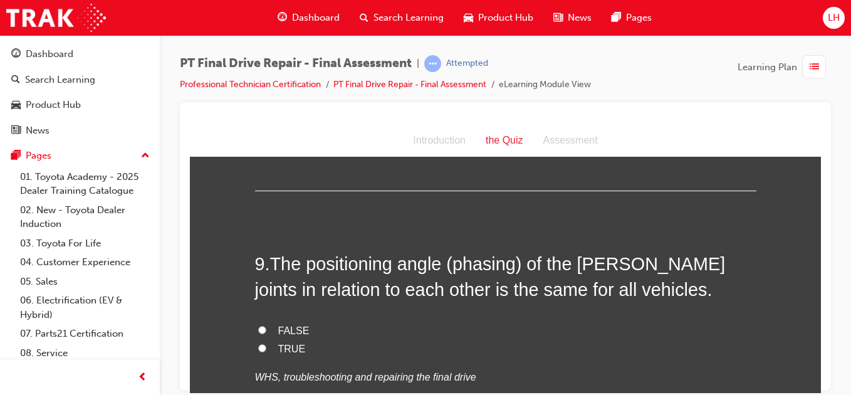
scroll to position [2431, 0]
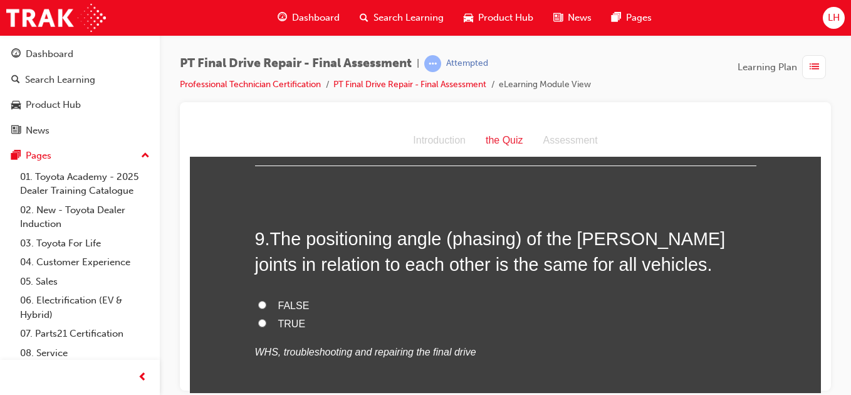
click at [258, 318] on input "TRUE" at bounding box center [262, 322] width 8 height 8
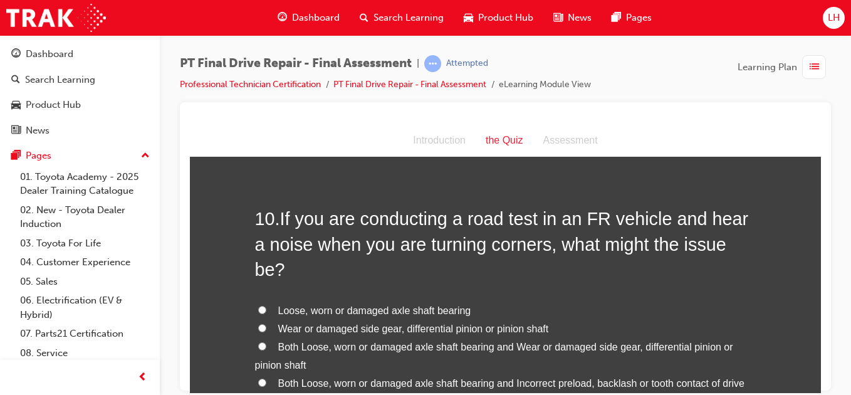
scroll to position [2732, 0]
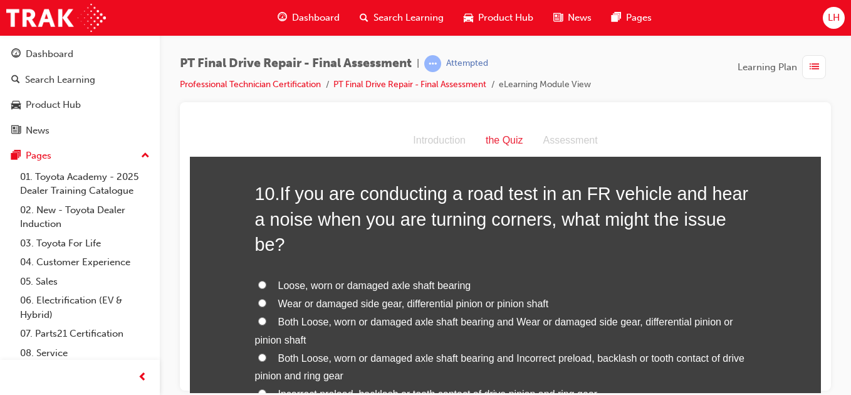
click at [258, 280] on input "Loose, worn or damaged axle shaft bearing" at bounding box center [262, 284] width 8 height 8
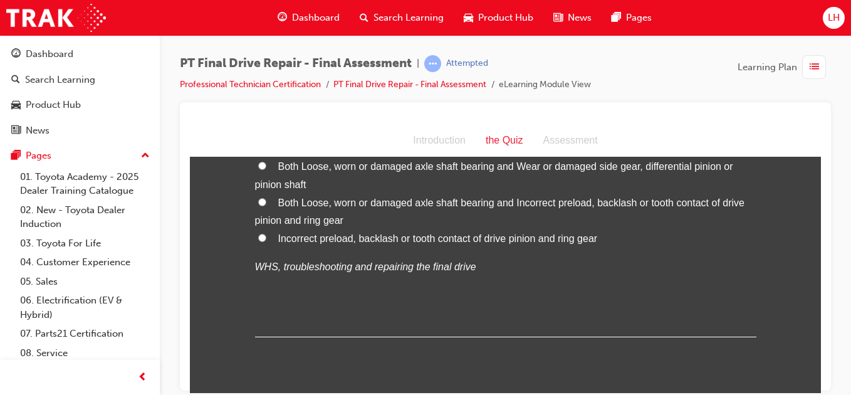
scroll to position [2901, 0]
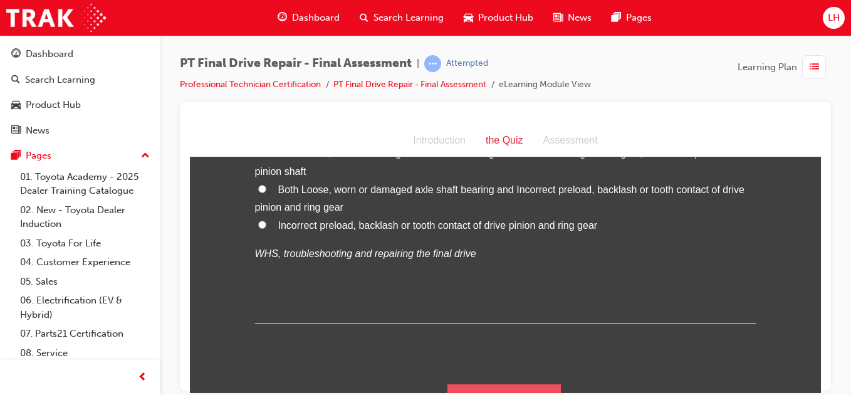
click at [463, 384] on button "Submit Answers" at bounding box center [504, 401] width 114 height 35
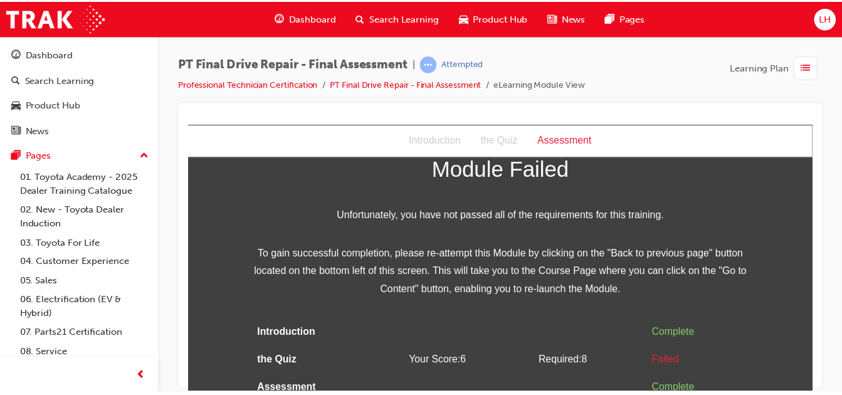
scroll to position [60, 0]
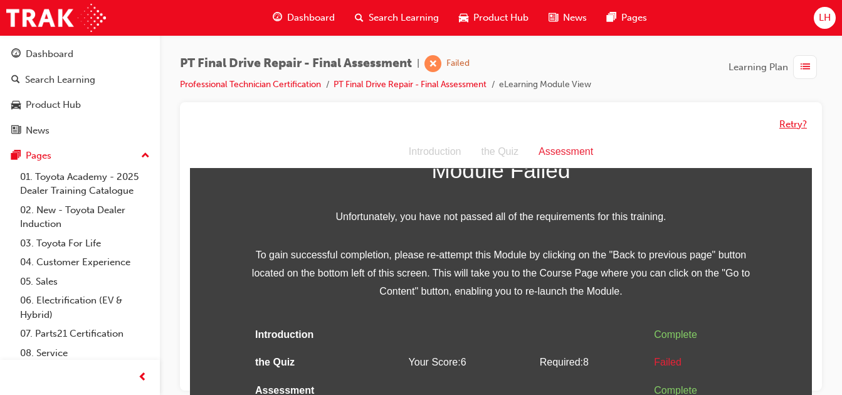
click at [788, 128] on button "Retry?" at bounding box center [793, 124] width 28 height 14
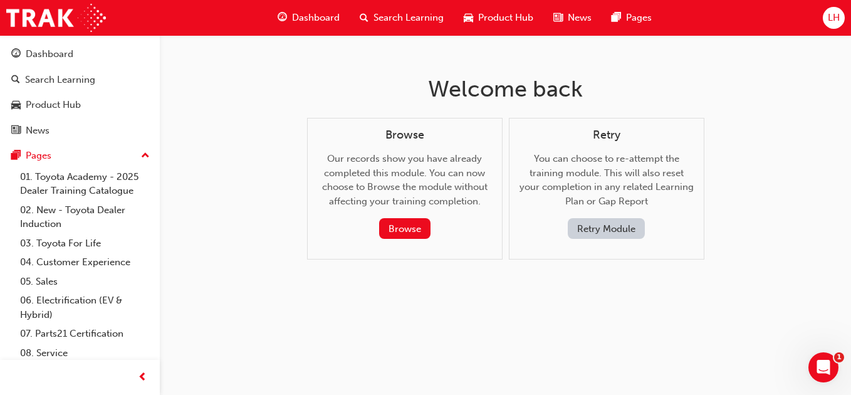
click at [598, 224] on button "Retry Module" at bounding box center [606, 228] width 77 height 21
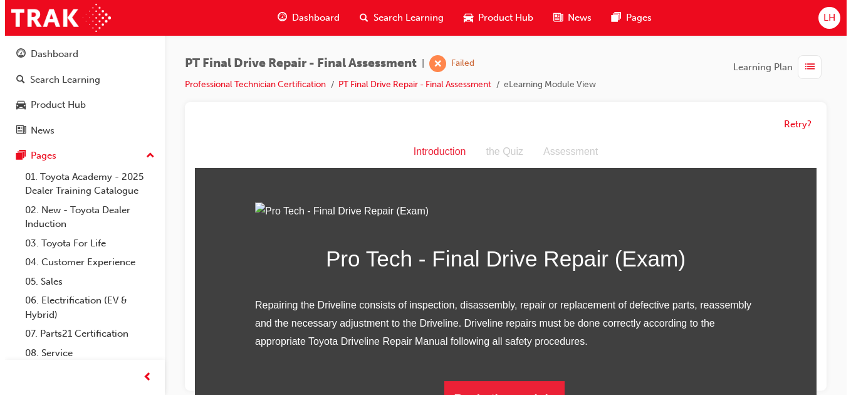
scroll to position [0, 0]
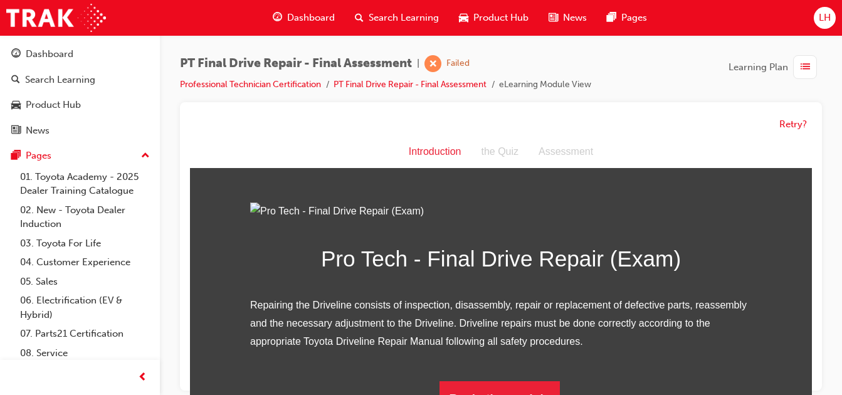
click at [408, 221] on img at bounding box center [500, 211] width 501 height 18
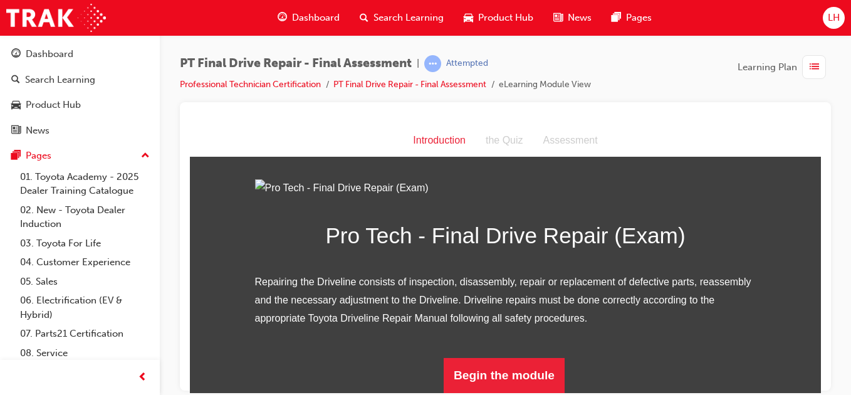
scroll to position [150, 0]
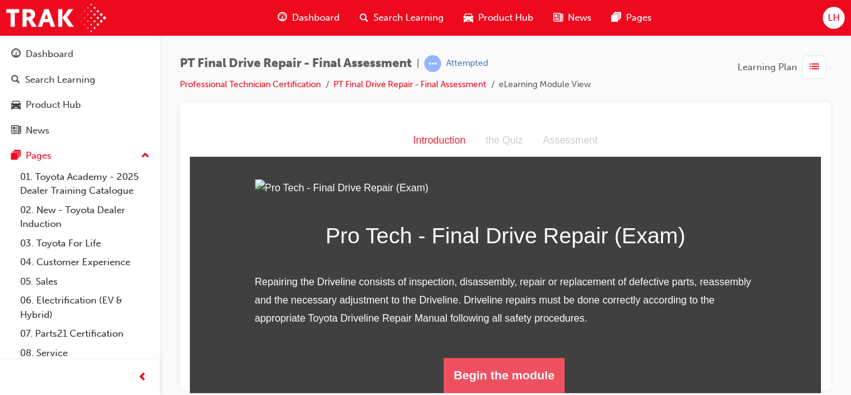
click at [504, 378] on button "Begin the module" at bounding box center [504, 374] width 121 height 35
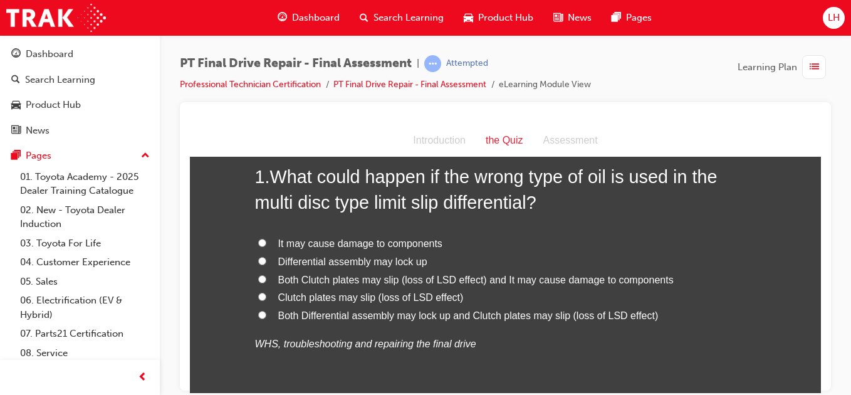
scroll to position [100, 0]
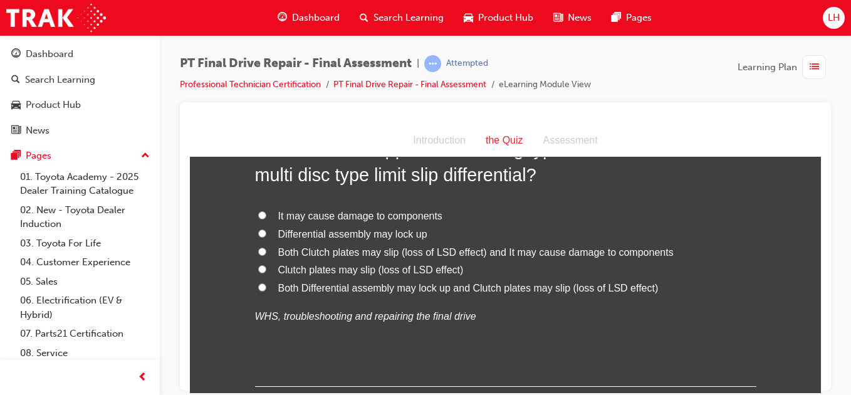
click at [258, 214] on input "It may cause damage to components" at bounding box center [262, 215] width 8 height 8
click at [255, 287] on label "Both Differential assembly may lock up and Clutch plates may slip (loss of LSD …" at bounding box center [505, 288] width 501 height 18
click at [258, 287] on input "Both Differential assembly may lock up and Clutch plates may slip (loss of LSD …" at bounding box center [262, 287] width 8 height 8
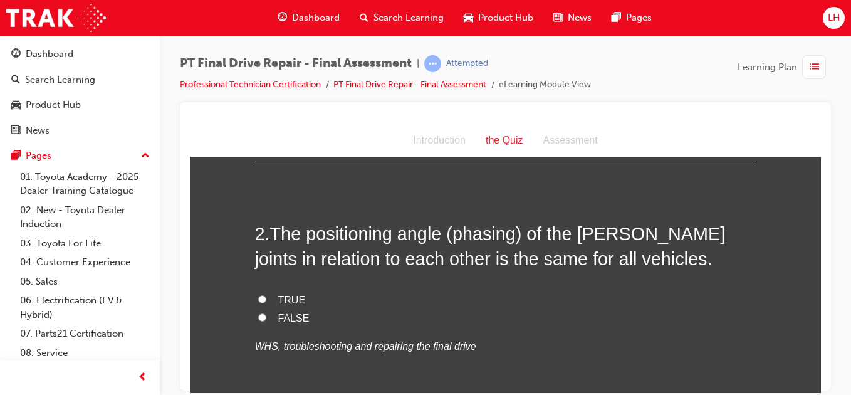
scroll to position [351, 0]
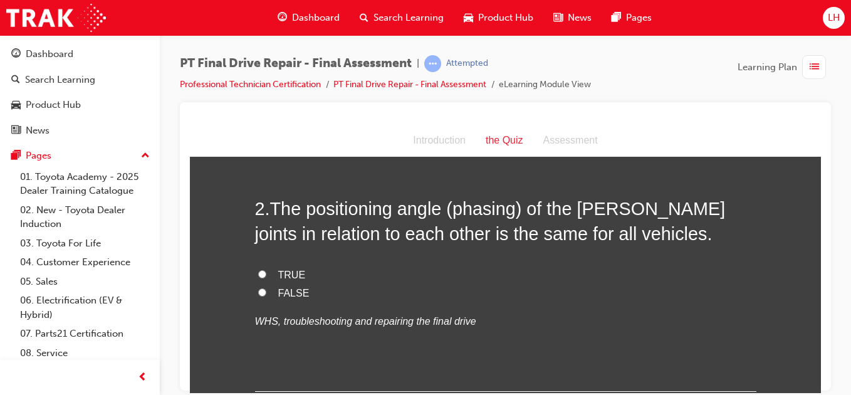
click at [262, 274] on label "TRUE" at bounding box center [505, 275] width 501 height 18
click at [262, 274] on input "TRUE" at bounding box center [262, 273] width 8 height 8
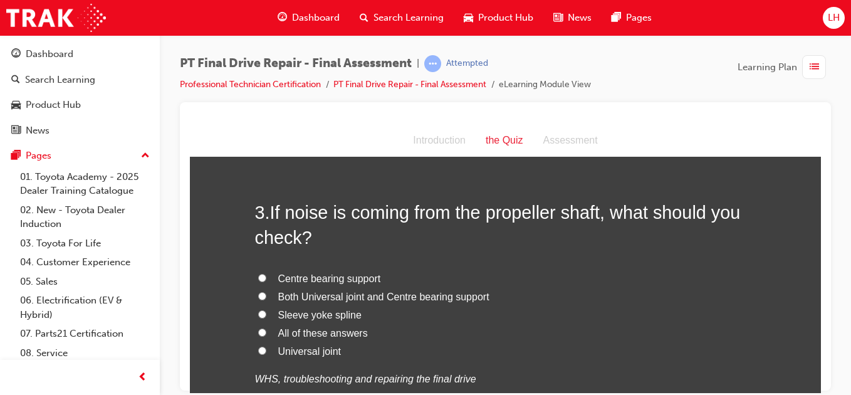
scroll to position [627, 0]
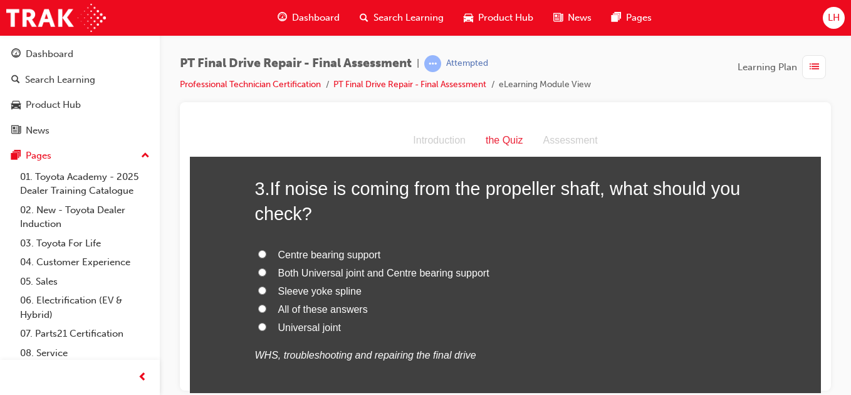
click at [260, 269] on input "Both Universal joint and Centre bearing support" at bounding box center [262, 272] width 8 height 8
click at [258, 308] on input "All of these answers" at bounding box center [262, 308] width 8 height 8
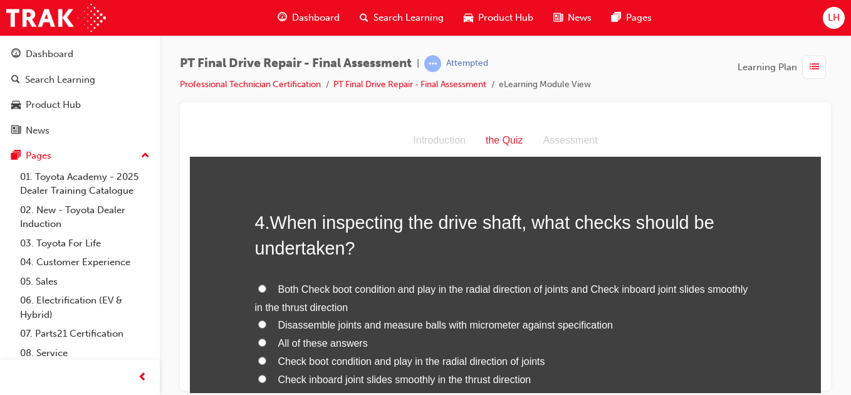
scroll to position [953, 0]
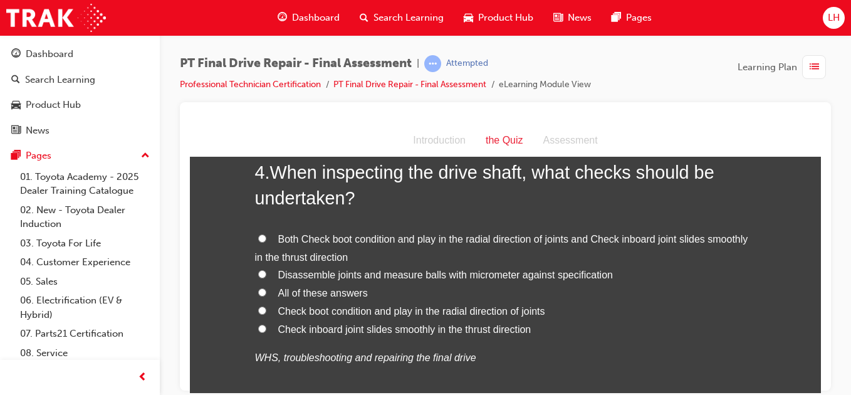
click at [259, 238] on input "Both Check boot condition and play in the radial direction of joints and Check …" at bounding box center [262, 238] width 8 height 8
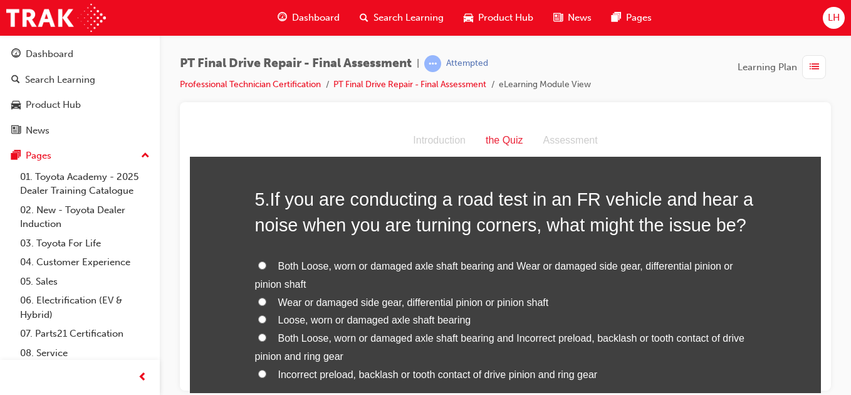
scroll to position [1278, 0]
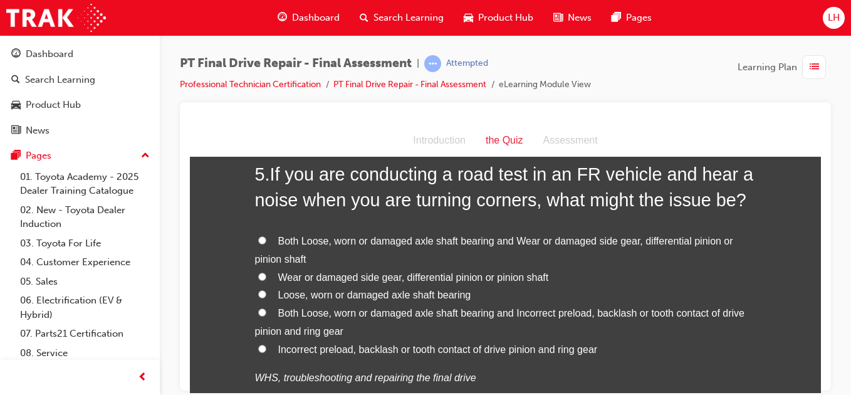
click at [259, 292] on input "Loose, worn or damaged axle shaft bearing" at bounding box center [262, 294] width 8 height 8
click at [255, 310] on label "Both Loose, worn or damaged axle shaft bearing and Incorrect preload, backlash …" at bounding box center [505, 322] width 501 height 36
click at [258, 310] on input "Both Loose, worn or damaged axle shaft bearing and Incorrect preload, backlash …" at bounding box center [262, 312] width 8 height 8
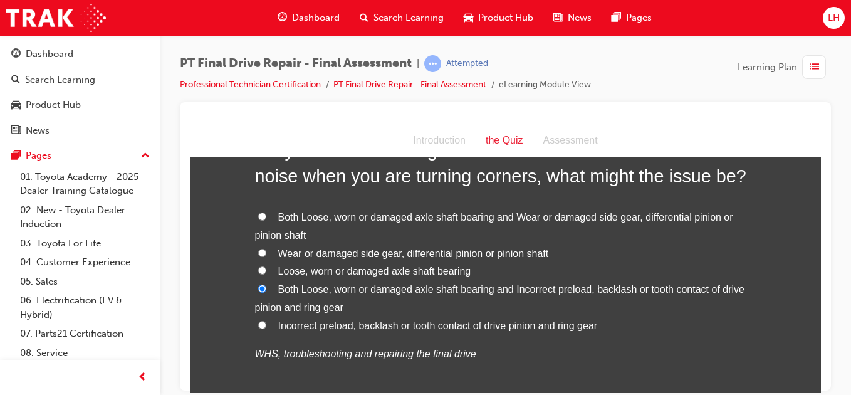
scroll to position [1303, 0]
click at [258, 218] on input "Both Loose, worn or damaged axle shaft bearing and Wear or damaged side gear, d…" at bounding box center [262, 215] width 8 height 8
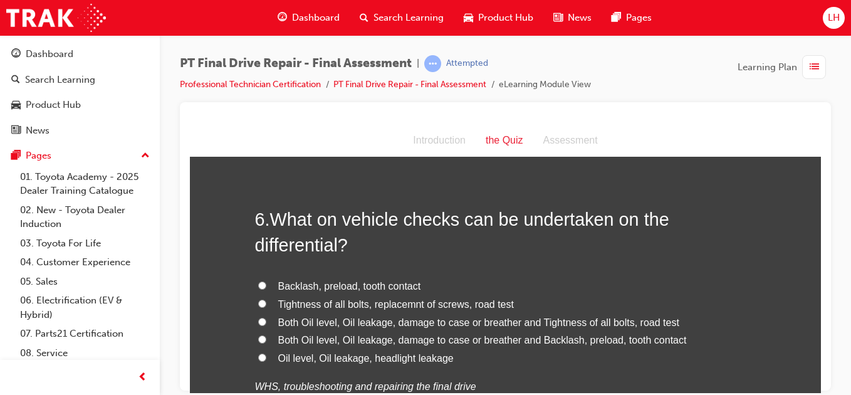
scroll to position [1604, 0]
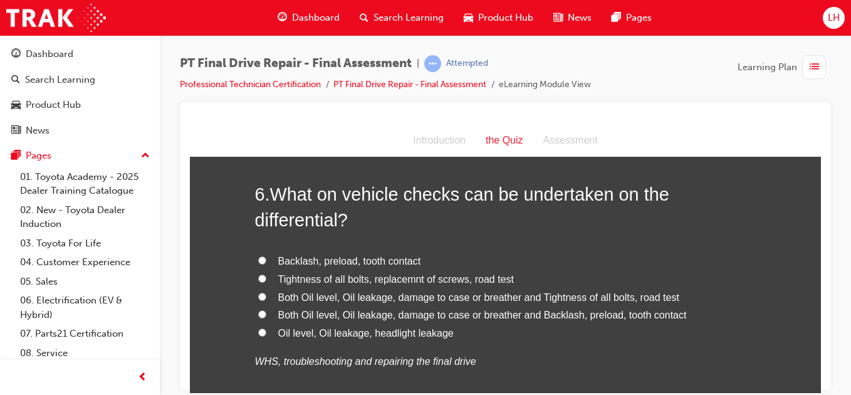
click at [259, 298] on input "Both Oil level, Oil leakage, damage to case or breather and Tightness of all bo…" at bounding box center [262, 296] width 8 height 8
click at [226, 343] on div "You must select an answer for each question before you can submit. Please note,…" at bounding box center [505, 128] width 631 height 3124
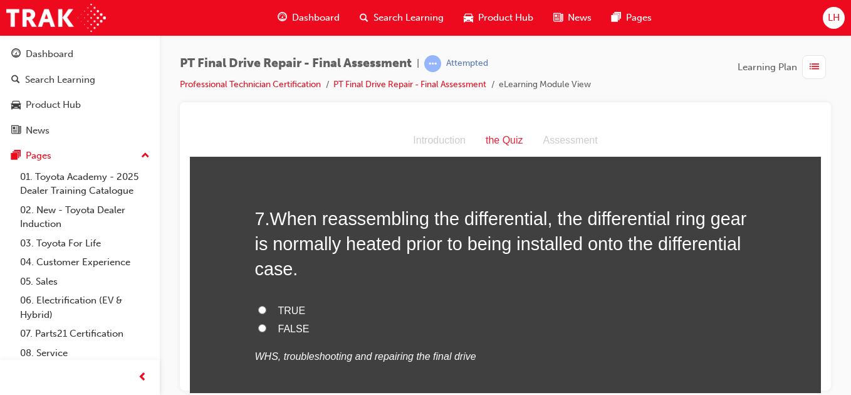
scroll to position [1905, 0]
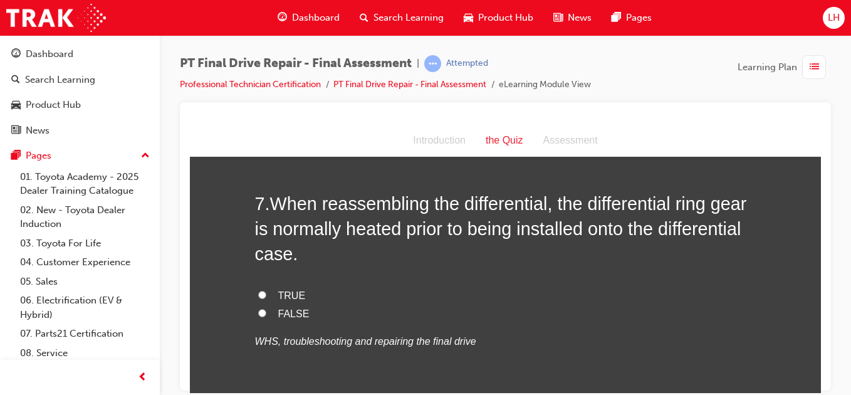
click at [258, 294] on input "TRUE" at bounding box center [262, 294] width 8 height 8
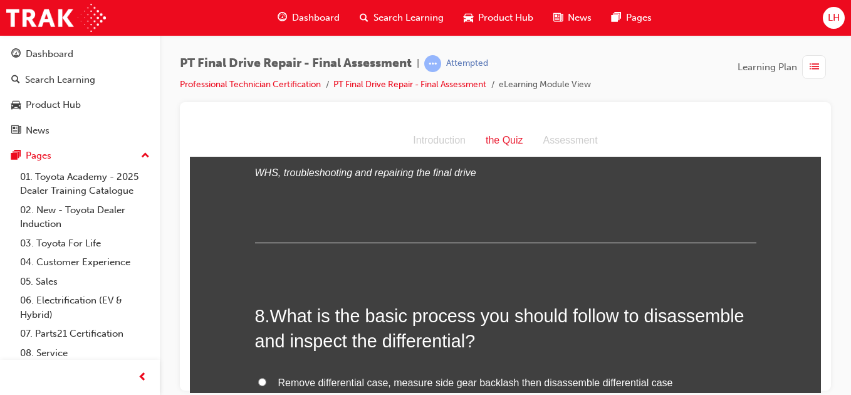
scroll to position [2181, 0]
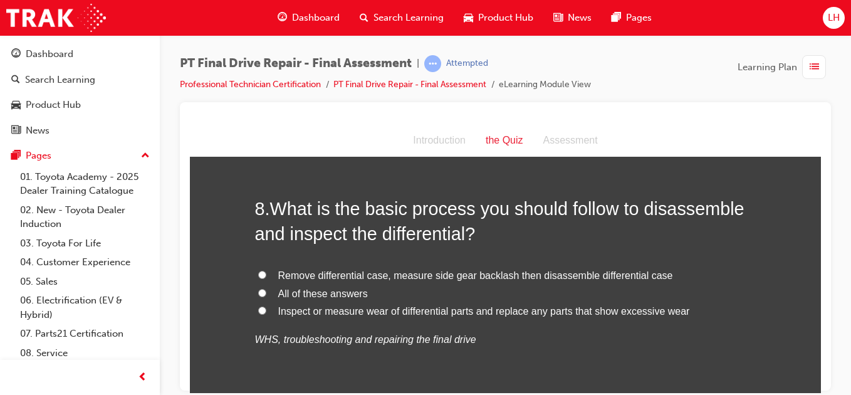
click at [258, 293] on input "All of these answers" at bounding box center [262, 292] width 8 height 8
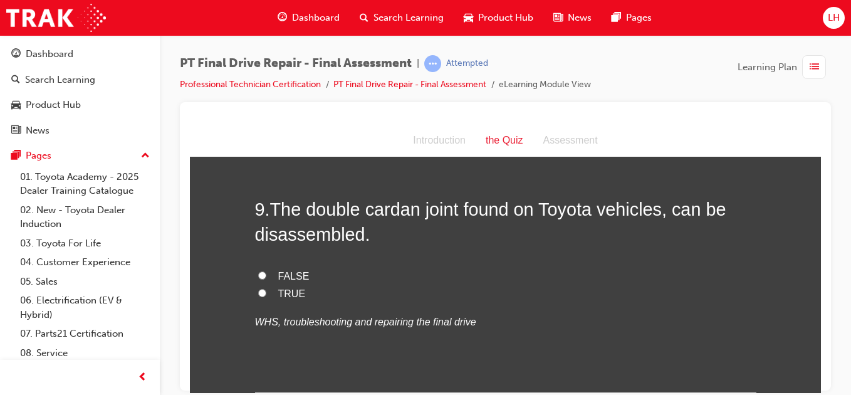
scroll to position [2457, 0]
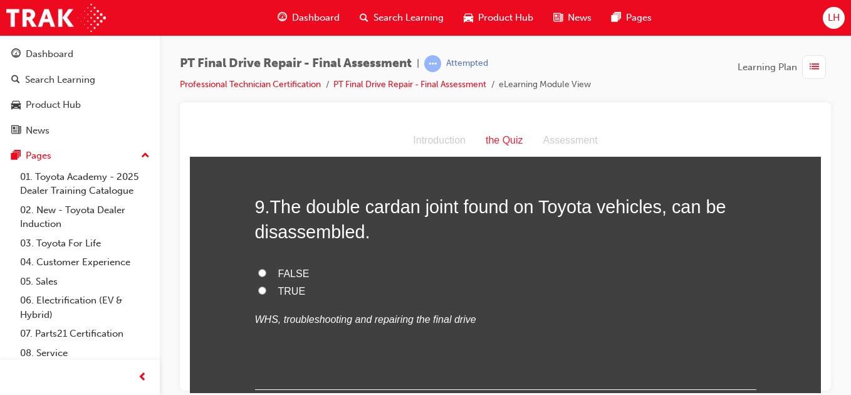
click at [255, 273] on label "FALSE" at bounding box center [505, 273] width 501 height 18
click at [258, 273] on input "FALSE" at bounding box center [262, 272] width 8 height 8
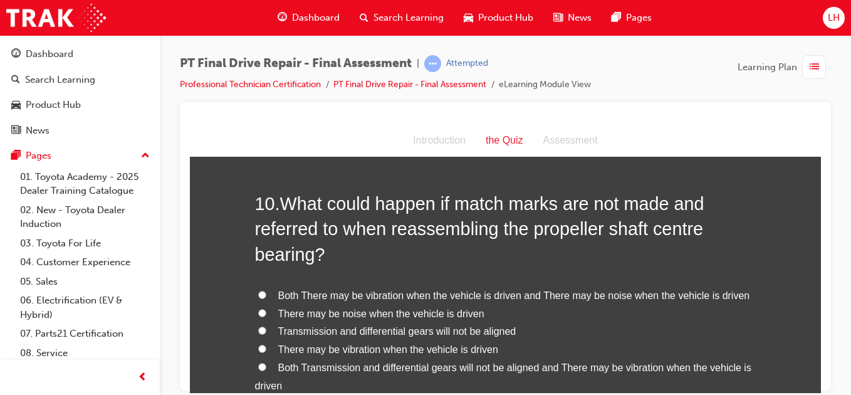
scroll to position [2757, 0]
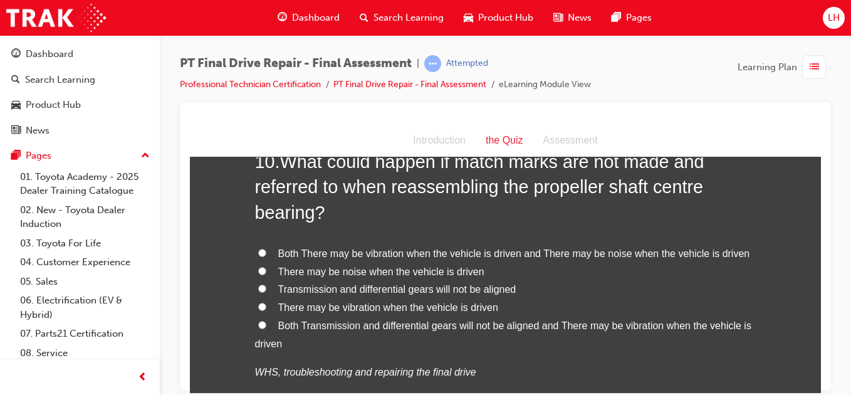
click at [258, 326] on input "Both Transmission and differential gears will not be aligned and There may be v…" at bounding box center [262, 324] width 8 height 8
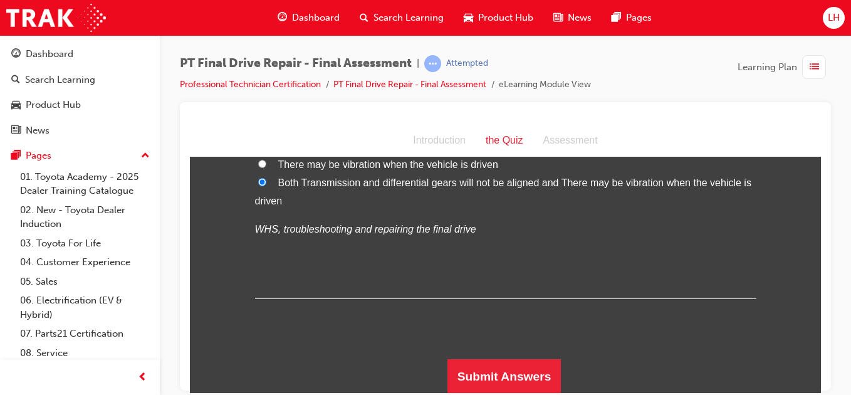
scroll to position [2901, 0]
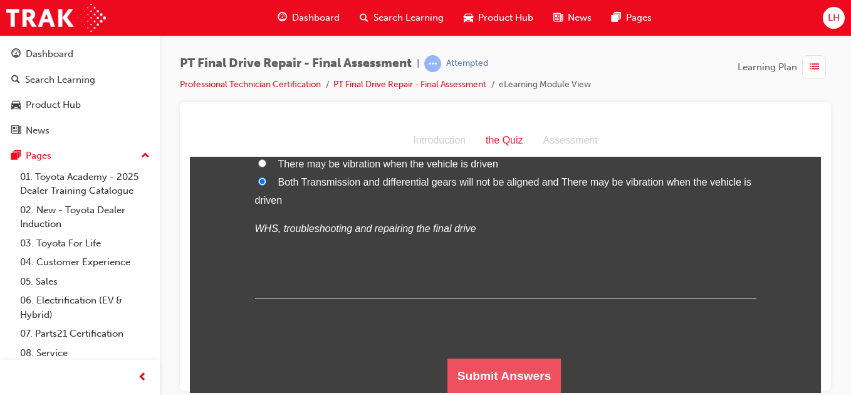
click at [516, 370] on button "Submit Answers" at bounding box center [504, 375] width 114 height 35
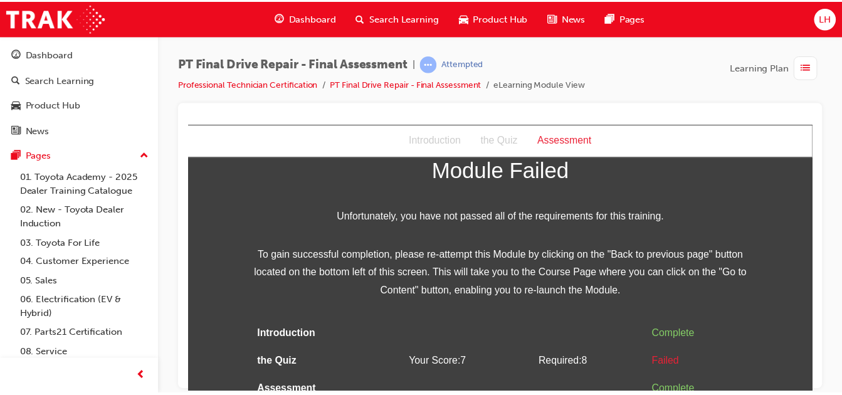
scroll to position [50, 0]
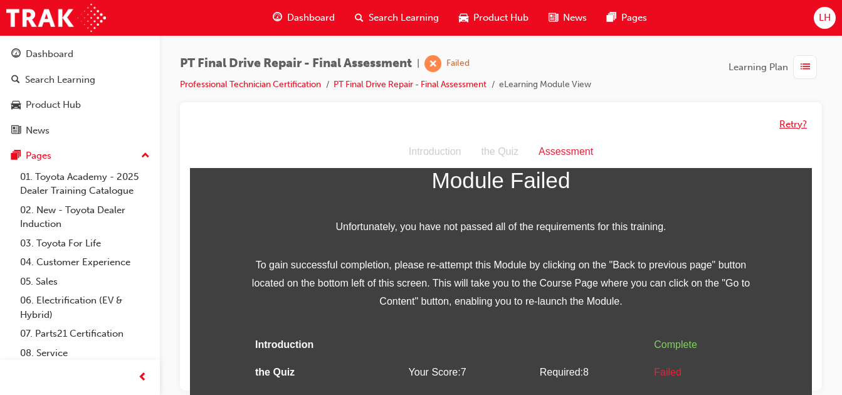
click at [800, 118] on button "Retry?" at bounding box center [793, 124] width 28 height 14
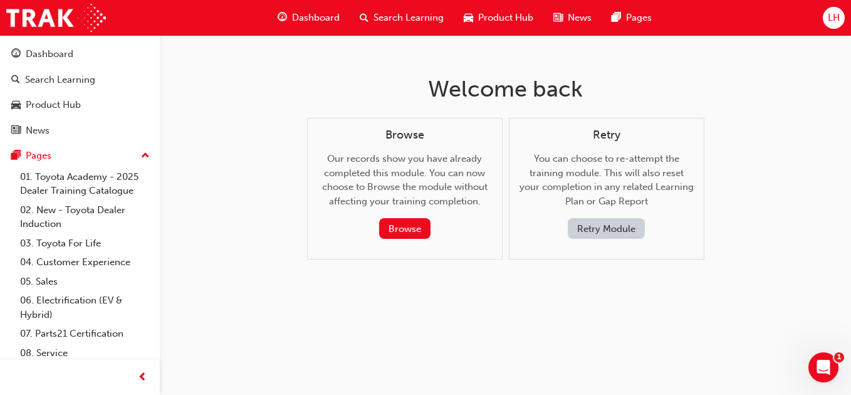
click at [596, 226] on button "Retry Module" at bounding box center [606, 228] width 77 height 21
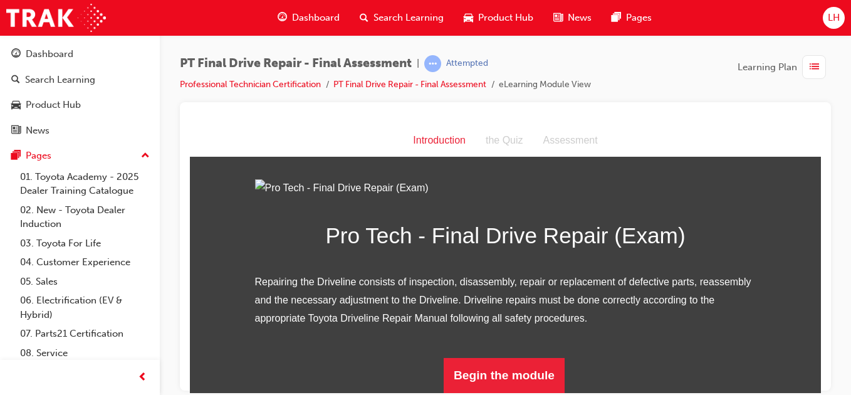
scroll to position [150, 0]
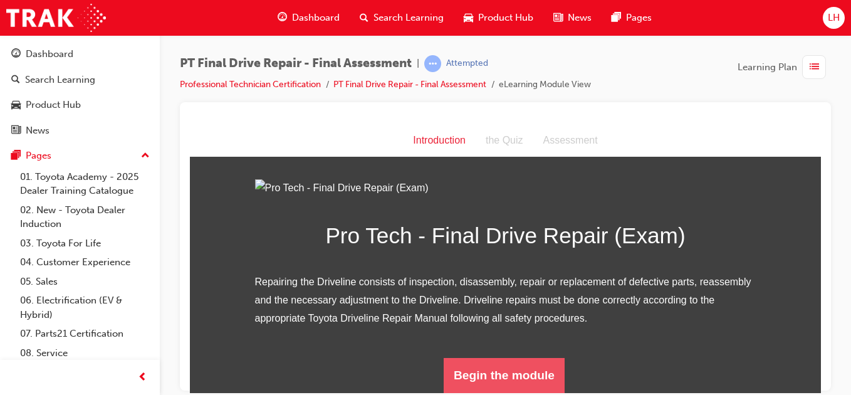
click at [473, 381] on button "Begin the module" at bounding box center [504, 374] width 121 height 35
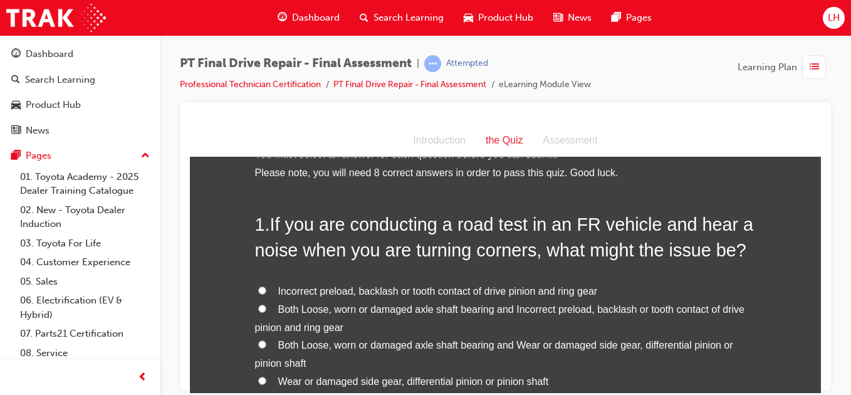
scroll to position [75, 0]
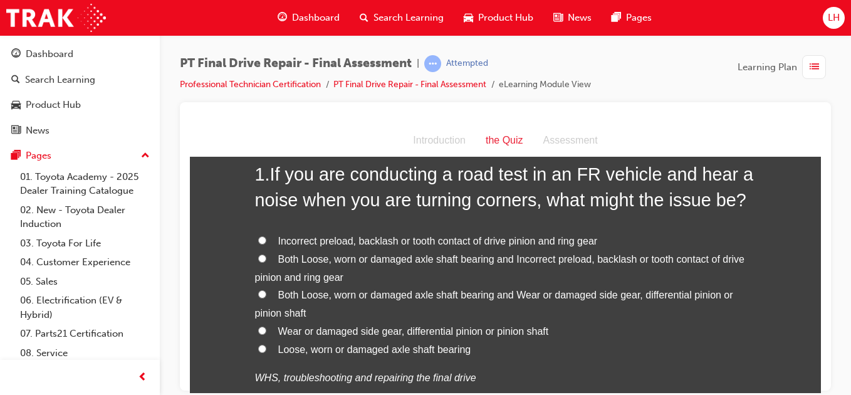
click at [257, 288] on label "Both Loose, worn or damaged axle shaft bearing and Wear or damaged side gear, d…" at bounding box center [505, 304] width 501 height 36
click at [258, 290] on input "Both Loose, worn or damaged axle shaft bearing and Wear or damaged side gear, d…" at bounding box center [262, 294] width 8 height 8
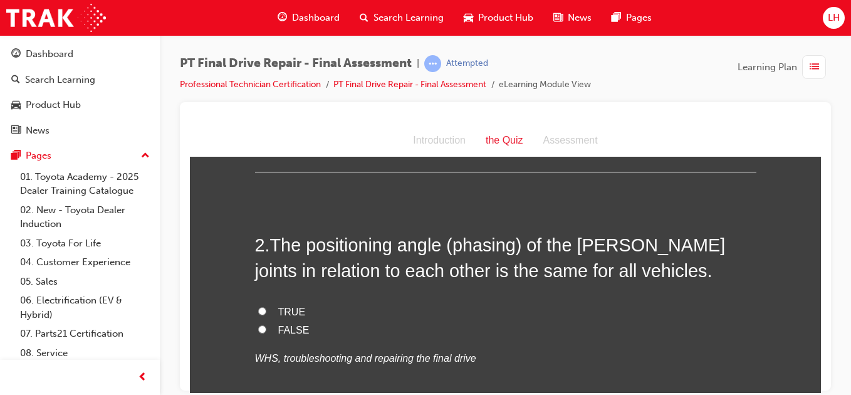
scroll to position [351, 0]
click at [258, 325] on input "FALSE" at bounding box center [262, 328] width 8 height 8
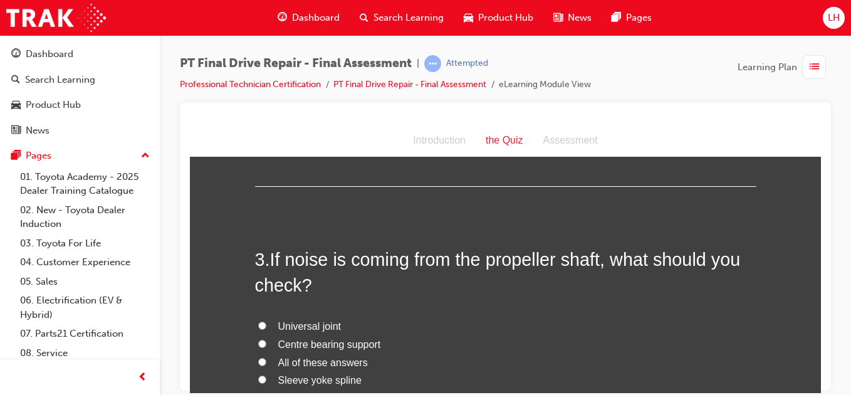
scroll to position [627, 0]
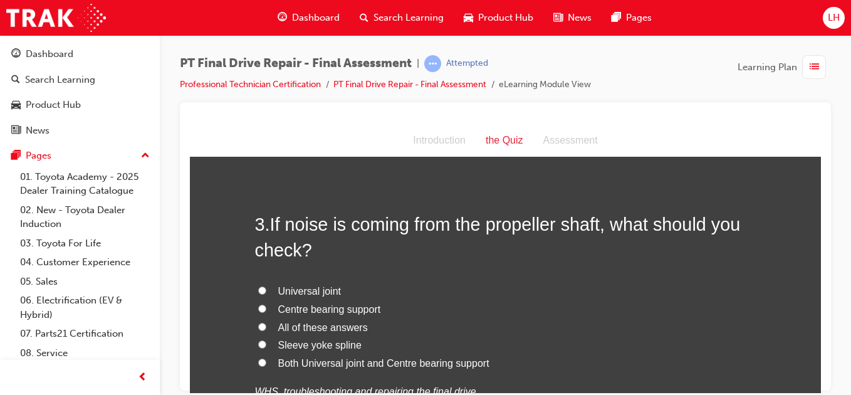
click at [258, 325] on input "All of these answers" at bounding box center [262, 326] width 8 height 8
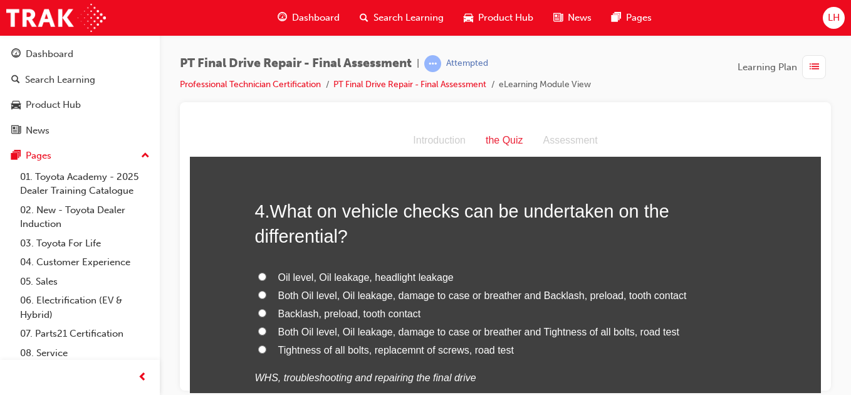
scroll to position [953, 0]
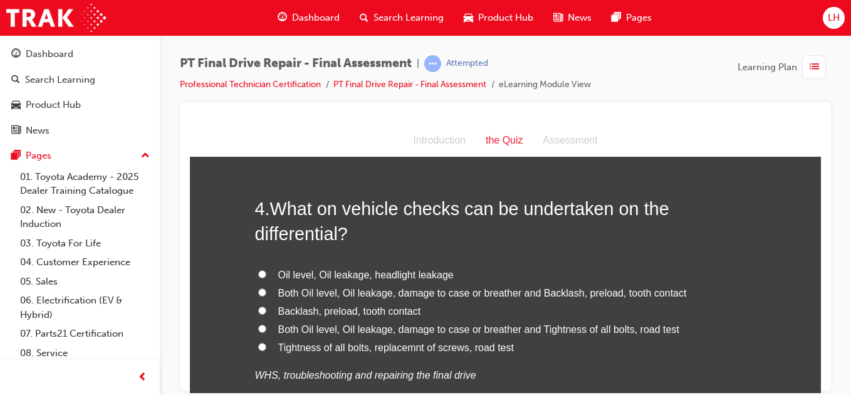
click at [258, 326] on input "Both Oil level, Oil leakage, damage to case or breather and Tightness of all bo…" at bounding box center [262, 328] width 8 height 8
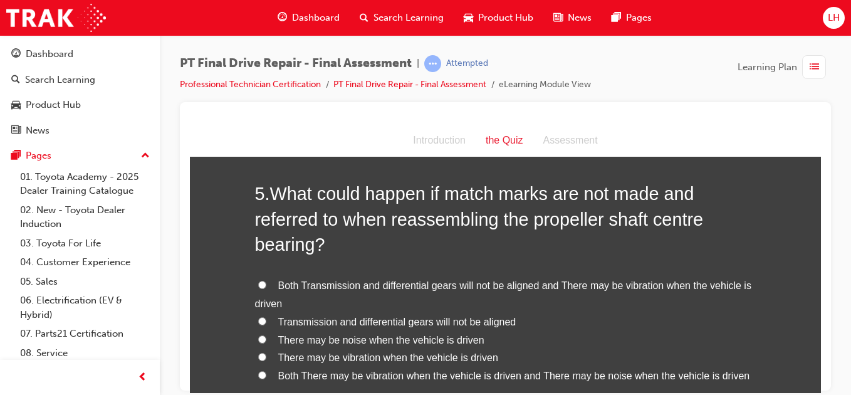
scroll to position [1278, 0]
click at [258, 282] on input "Both Transmission and differential gears will not be aligned and There may be v…" at bounding box center [262, 283] width 8 height 8
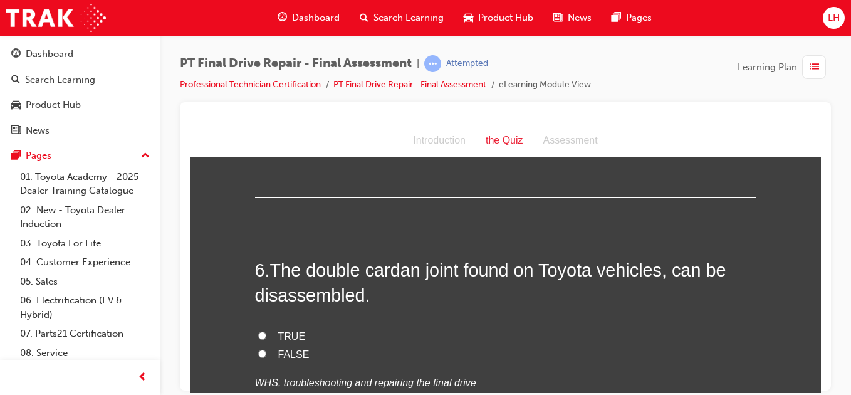
scroll to position [1579, 0]
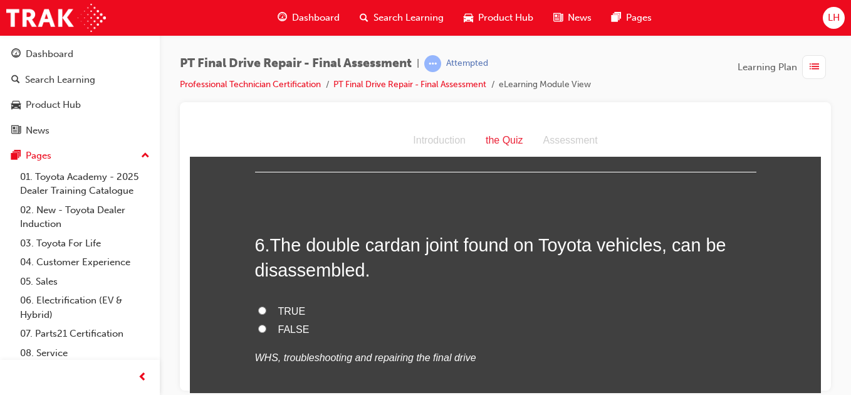
click at [258, 325] on input "FALSE" at bounding box center [262, 328] width 8 height 8
click at [199, 370] on div "You must select an answer for each question before you can submit. Please note,…" at bounding box center [505, 153] width 631 height 3124
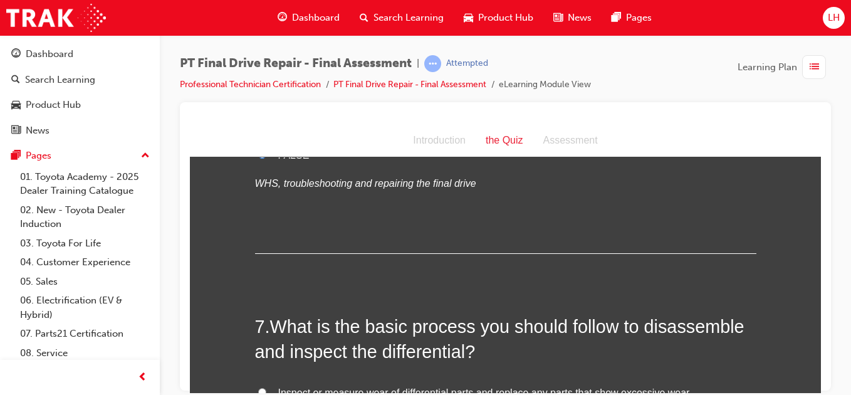
scroll to position [1880, 0]
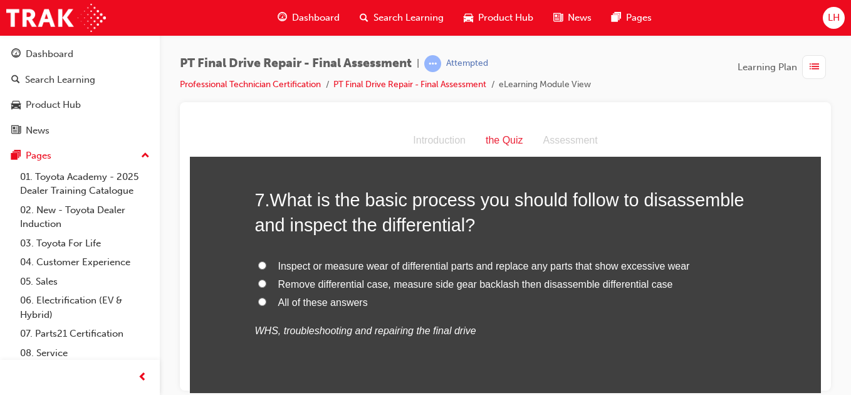
click at [258, 298] on input "All of these answers" at bounding box center [262, 301] width 8 height 8
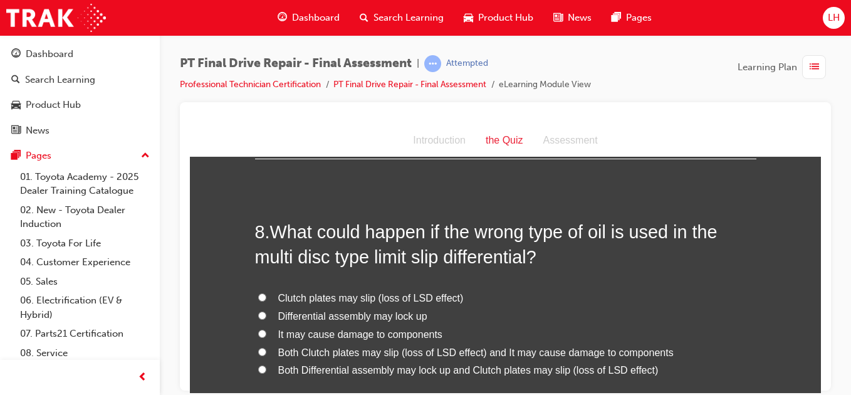
scroll to position [2156, 0]
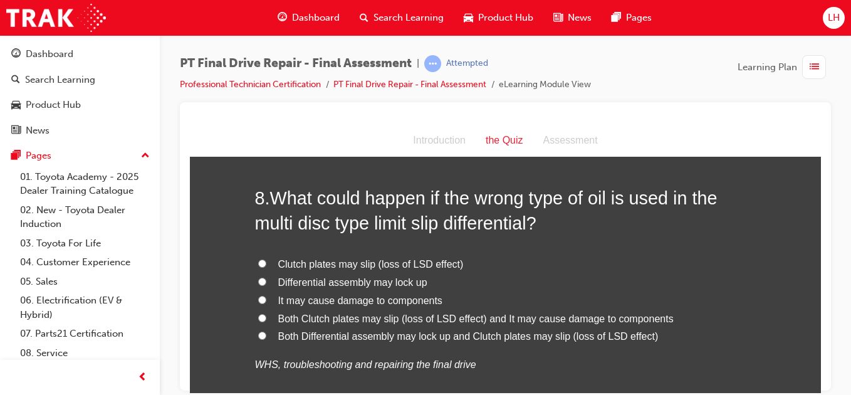
click at [259, 336] on input "Both Differential assembly may lock up and Clutch plates may slip (loss of LSD …" at bounding box center [262, 335] width 8 height 8
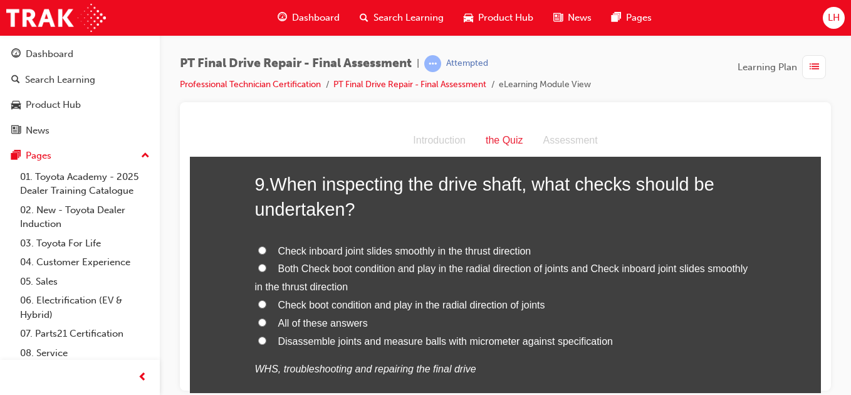
scroll to position [2482, 0]
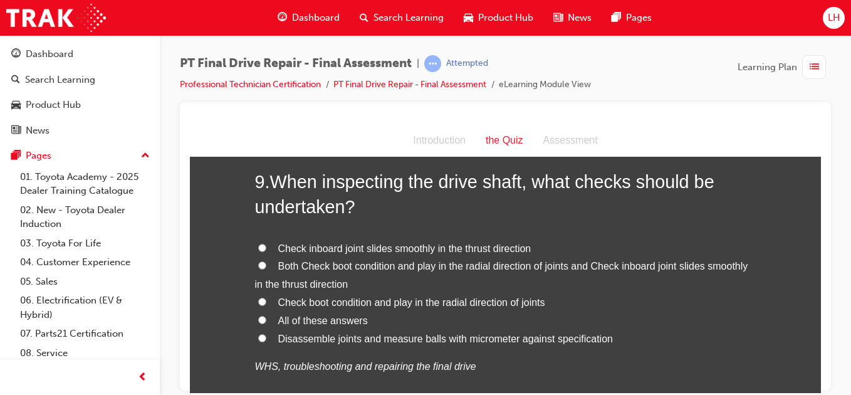
click at [258, 262] on input "Both Check boot condition and play in the radial direction of joints and Check …" at bounding box center [262, 265] width 8 height 8
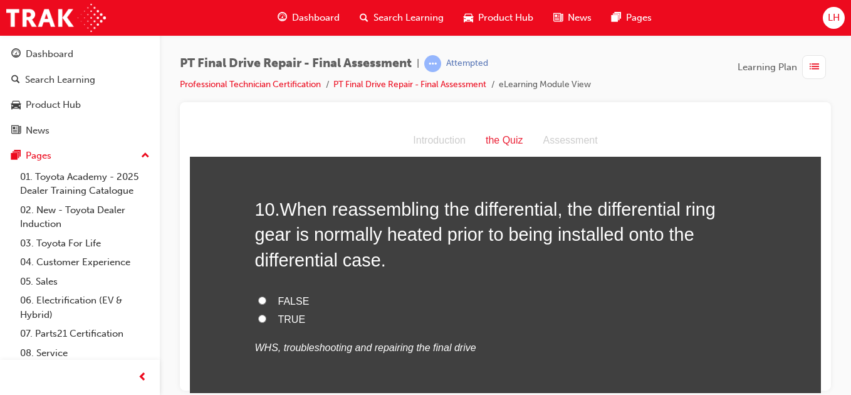
scroll to position [2782, 0]
click at [258, 316] on input "TRUE" at bounding box center [262, 317] width 8 height 8
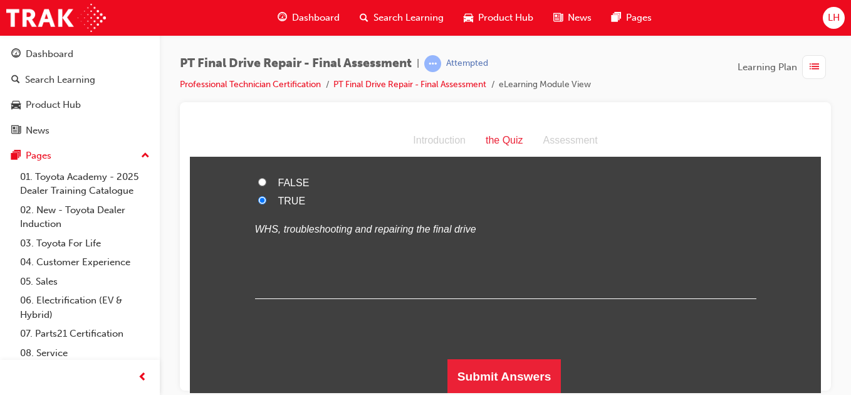
scroll to position [2901, 0]
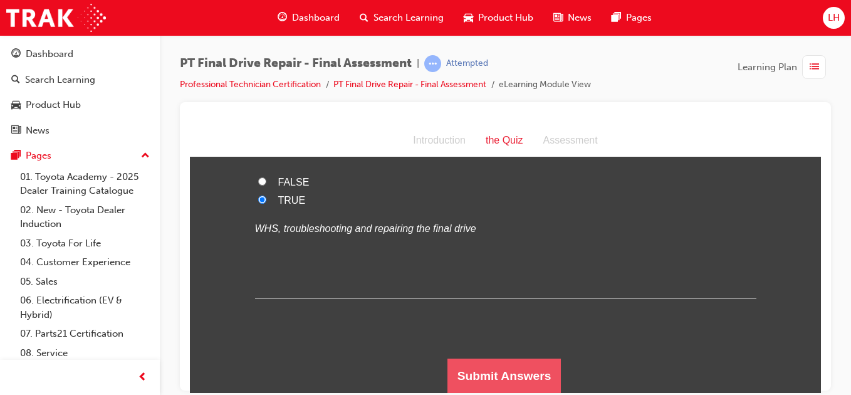
click at [486, 360] on button "Submit Answers" at bounding box center [504, 375] width 114 height 35
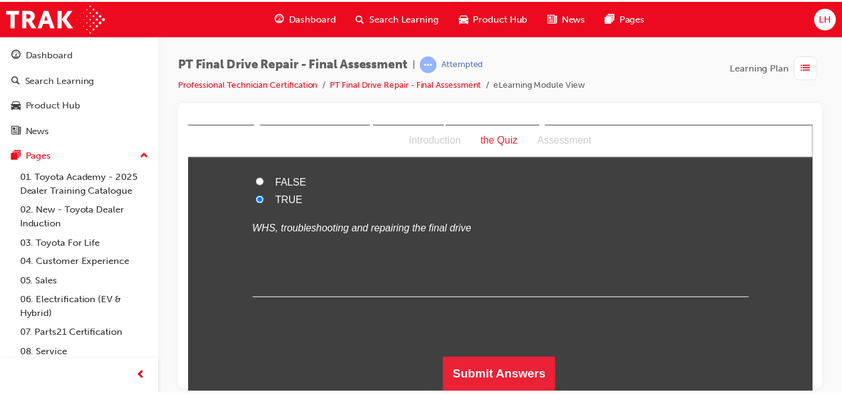
scroll to position [0, 0]
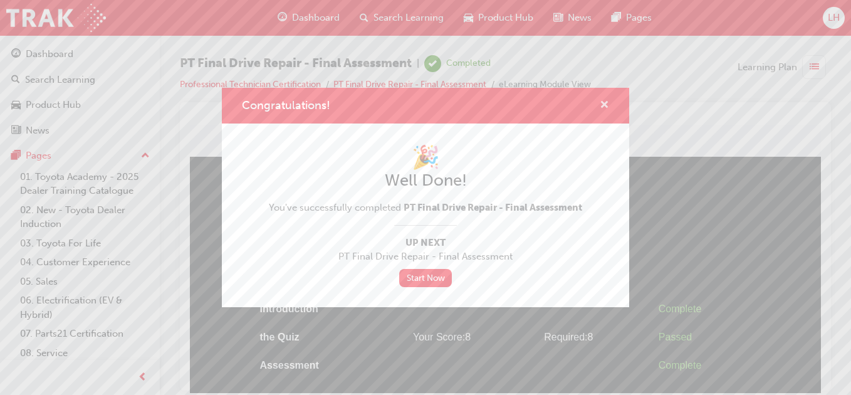
click at [606, 100] on span "cross-icon" at bounding box center [604, 105] width 9 height 11
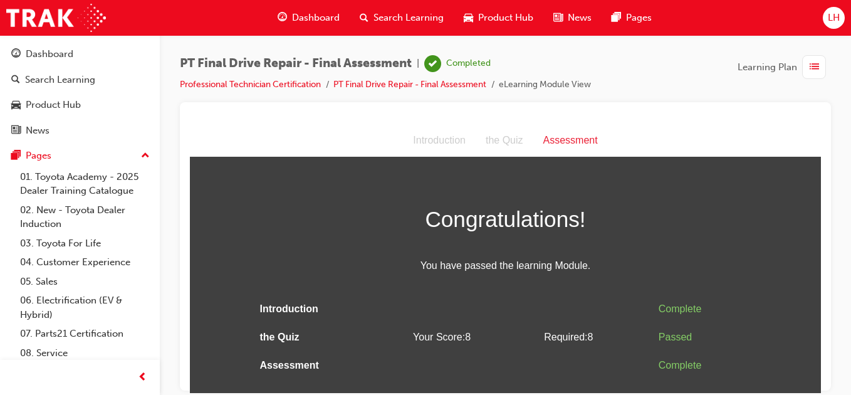
click at [317, 14] on span "Dashboard" at bounding box center [316, 18] width 48 height 14
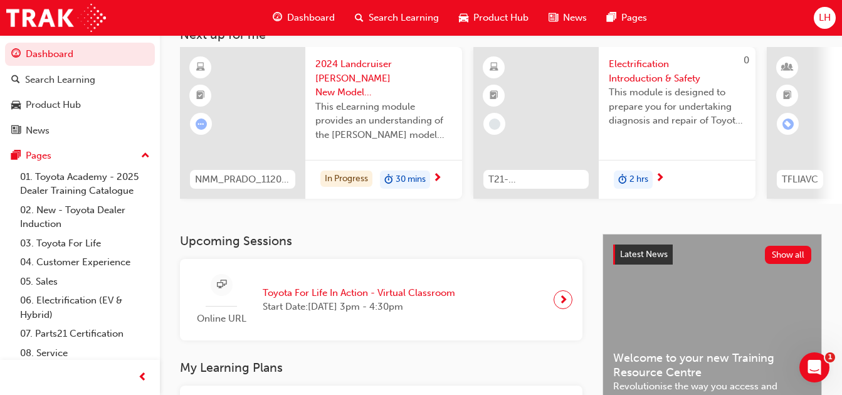
scroll to position [355, 0]
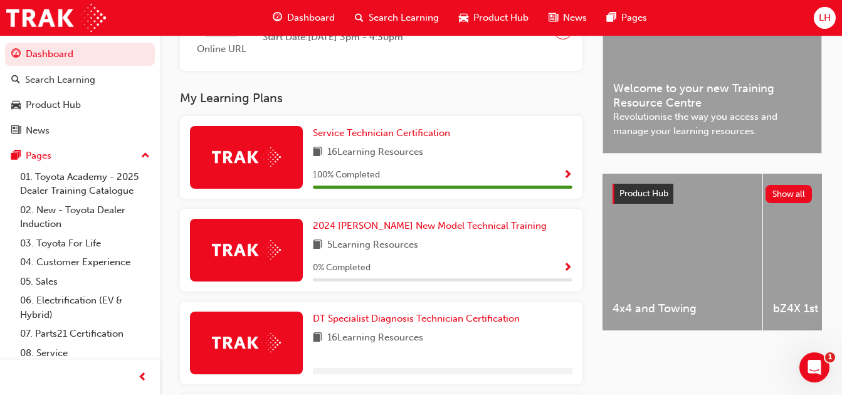
drag, startPoint x: 841, startPoint y: 217, endPoint x: 838, endPoint y: 239, distance: 21.5
click at [838, 239] on div "Upcoming Sessions Online URL Toyota For Life In Action - Virtual Classroom Star…" at bounding box center [501, 374] width 682 height 820
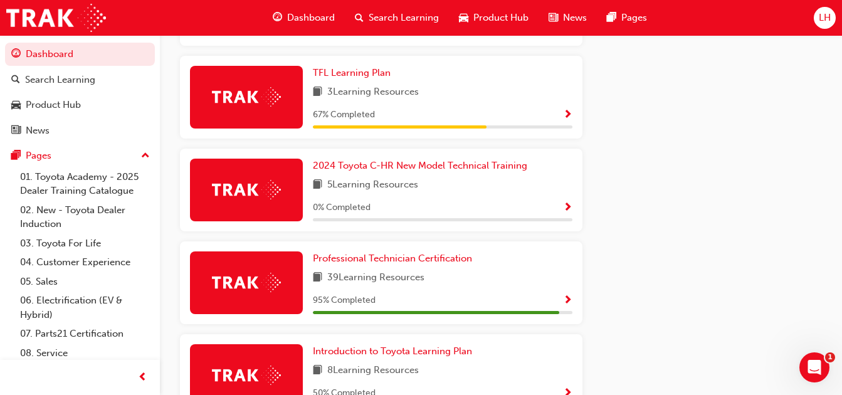
scroll to position [718, 0]
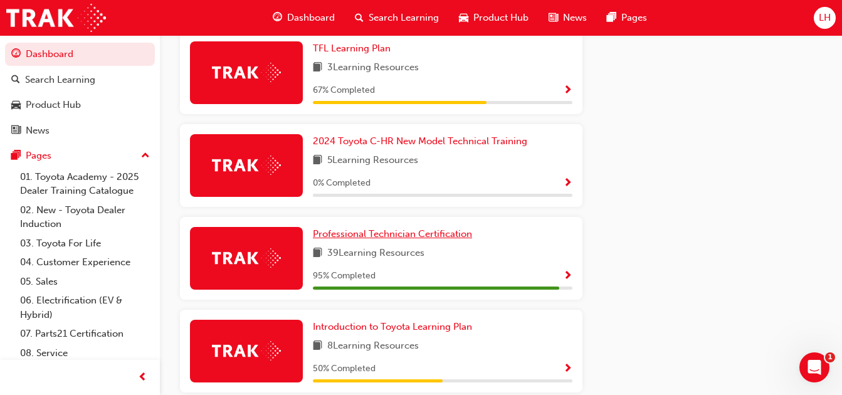
click at [412, 234] on span "Professional Technician Certification" at bounding box center [392, 233] width 159 height 11
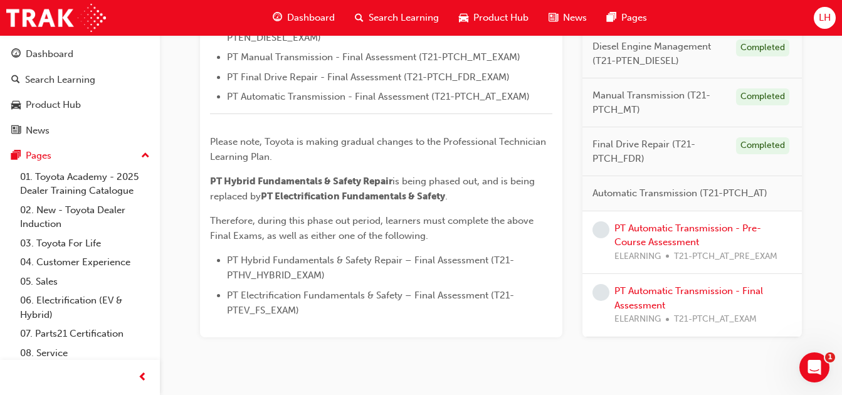
scroll to position [637, 0]
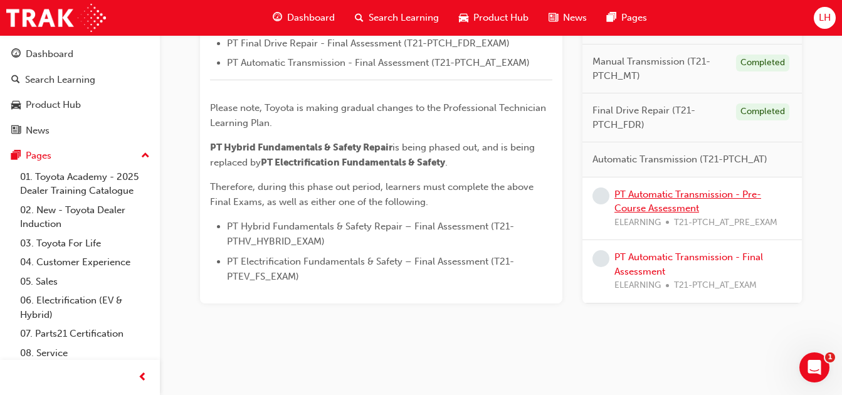
click at [657, 205] on link "PT Automatic Transmission - Pre-Course Assessment" at bounding box center [687, 202] width 147 height 26
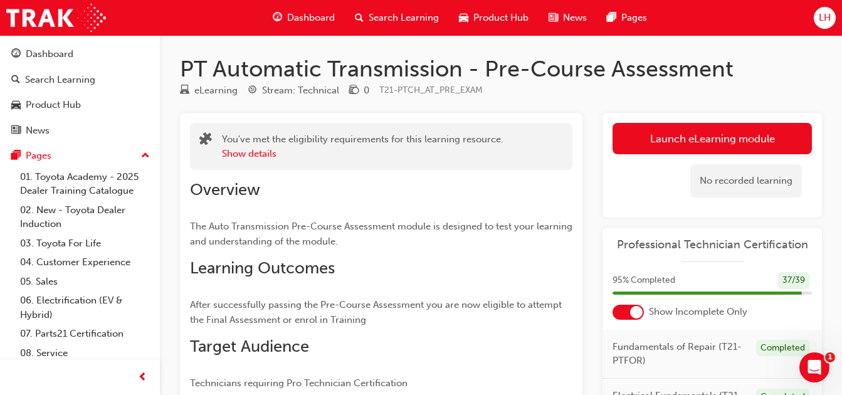
click at [666, 138] on link "Launch eLearning module" at bounding box center [711, 138] width 199 height 31
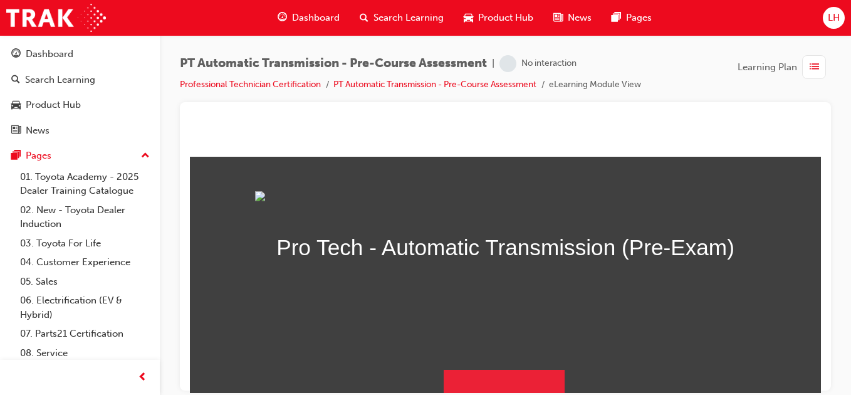
click at [508, 209] on img at bounding box center [505, 200] width 501 height 18
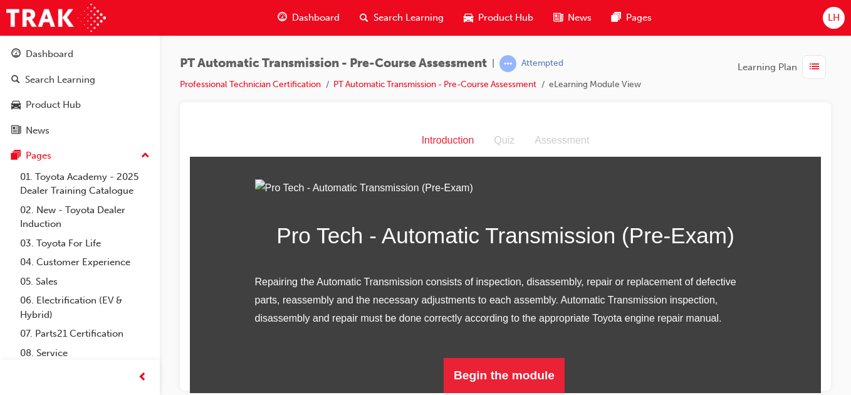
scroll to position [150, 0]
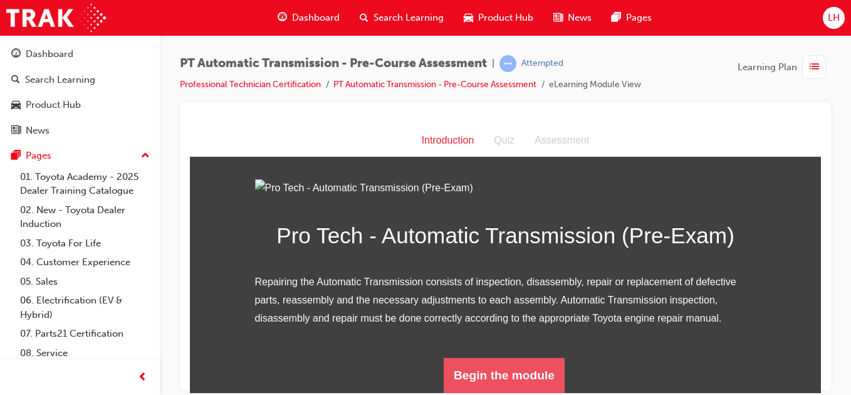
click at [469, 381] on button "Begin the module" at bounding box center [504, 374] width 121 height 35
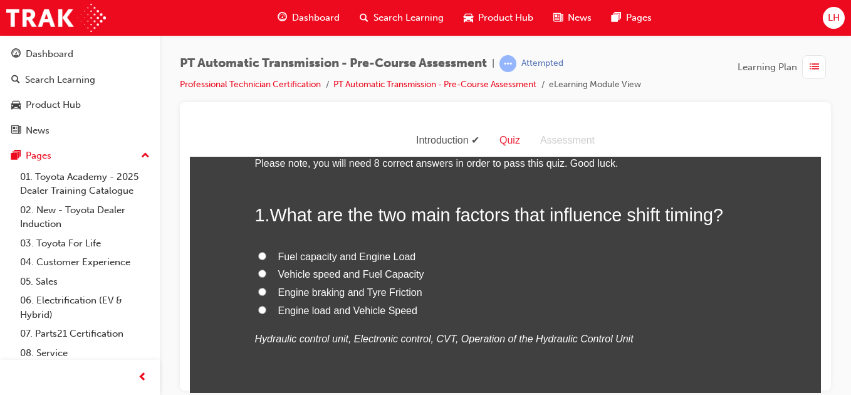
scroll to position [50, 0]
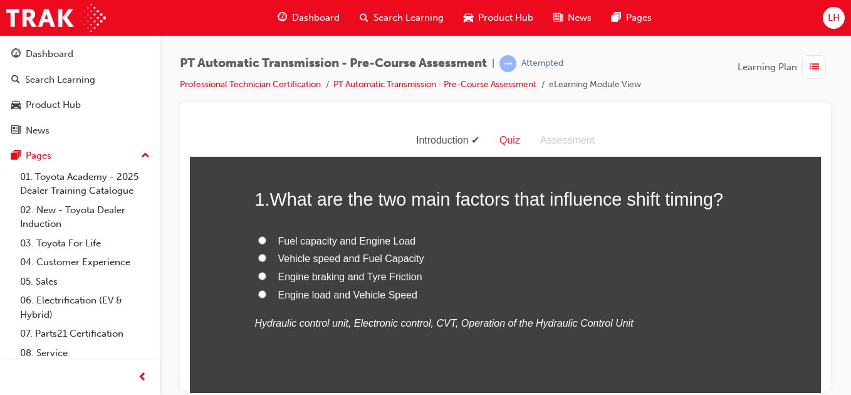
click at [258, 291] on input "Engine load and Vehicle Speed" at bounding box center [262, 294] width 8 height 8
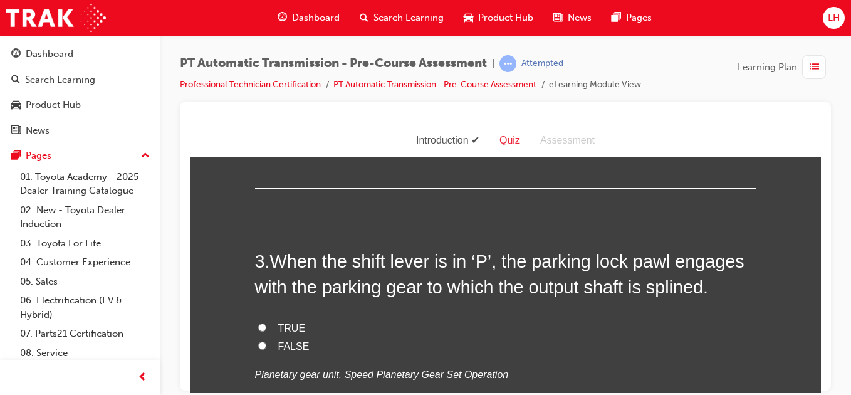
scroll to position [602, 0]
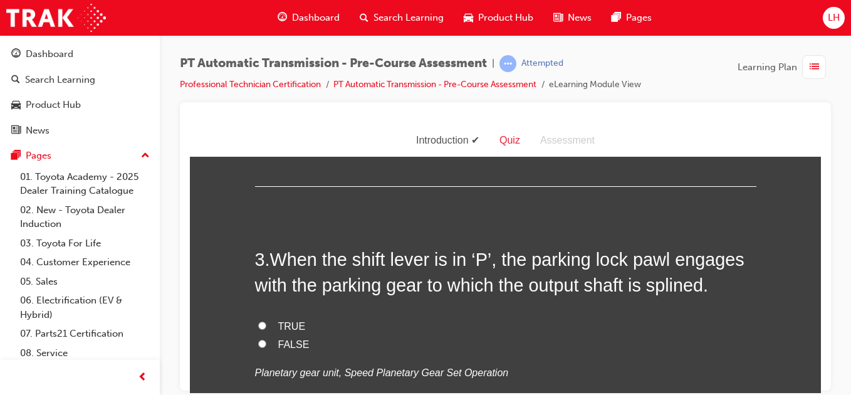
click at [258, 55] on input "Deceleration" at bounding box center [262, 51] width 8 height 8
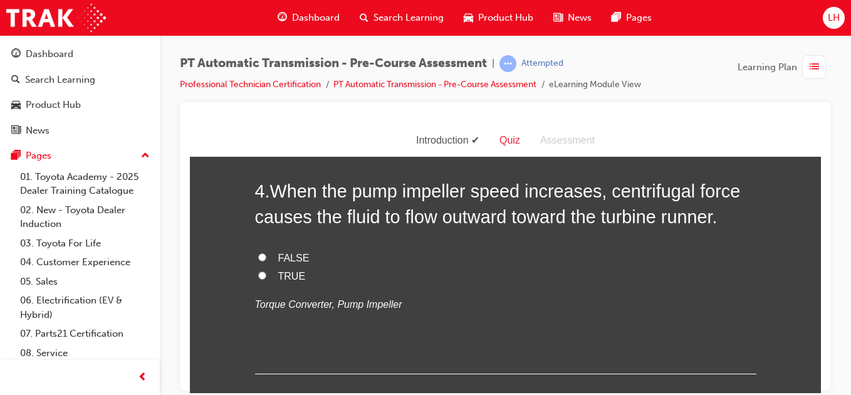
scroll to position [927, 0]
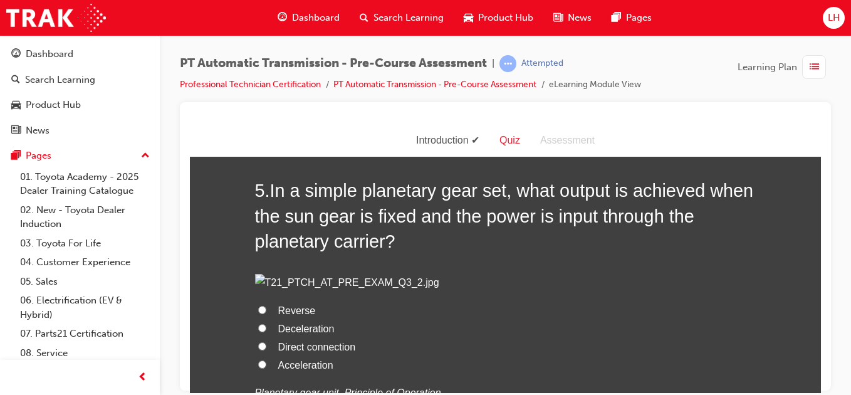
scroll to position [1203, 0]
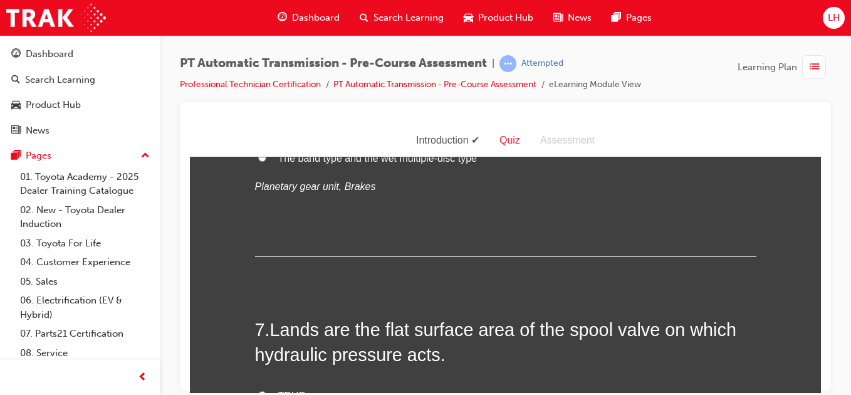
scroll to position [1705, 0]
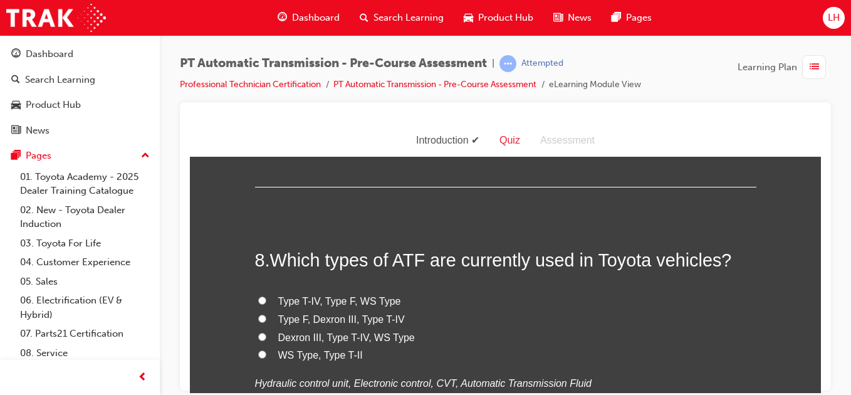
scroll to position [2030, 0]
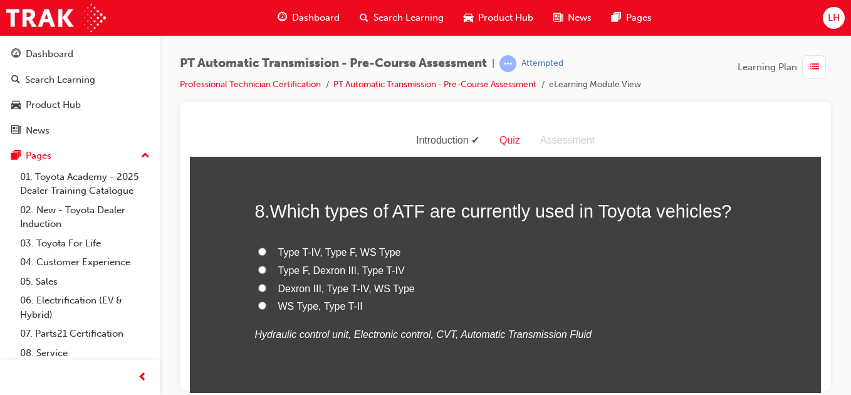
scroll to position [2055, 0]
drag, startPoint x: 223, startPoint y: 335, endPoint x: 215, endPoint y: 339, distance: 9.3
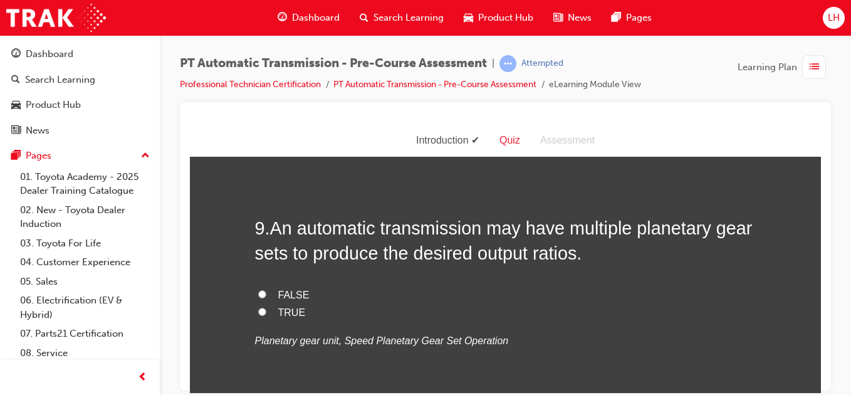
scroll to position [2306, 0]
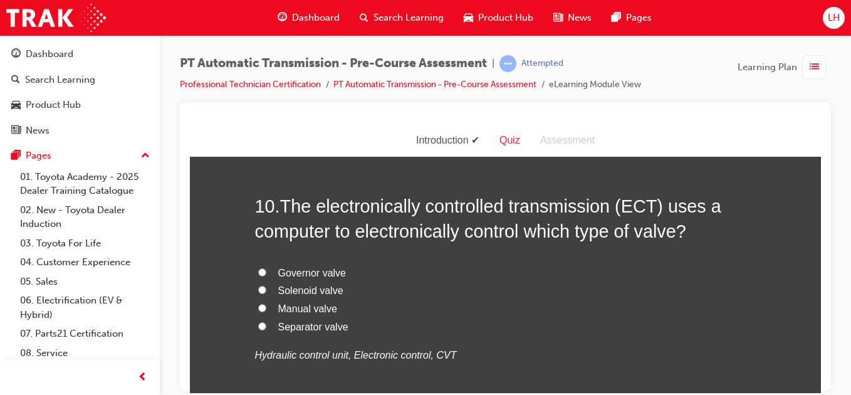
scroll to position [2582, 0]
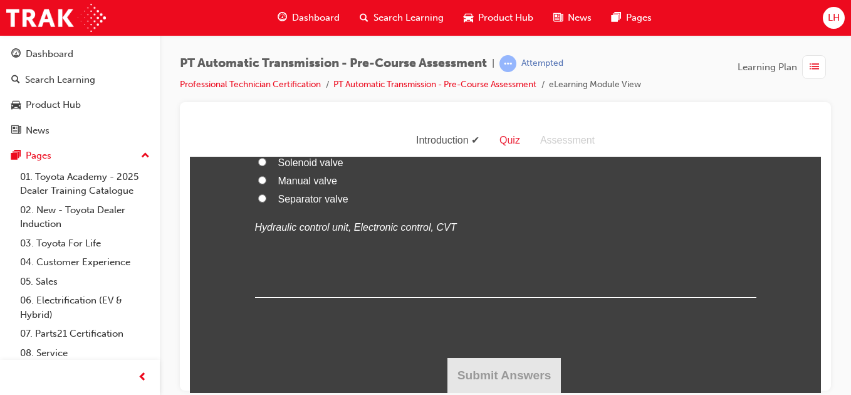
scroll to position [2858, 0]
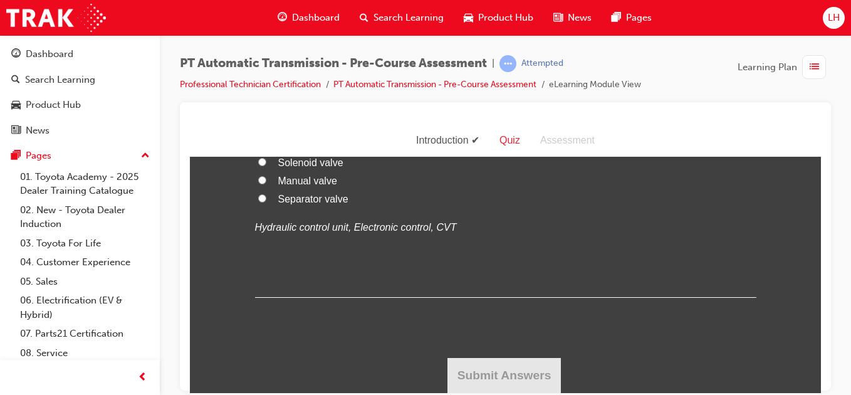
click at [258, 165] on input "Solenoid valve" at bounding box center [262, 161] width 8 height 8
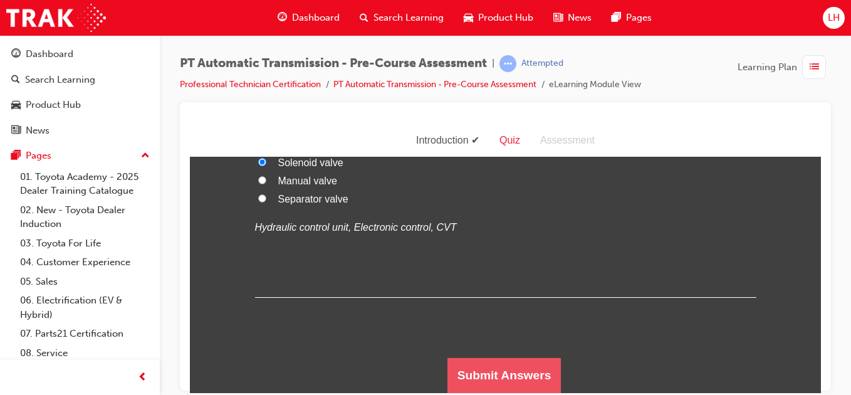
click at [467, 372] on button "Submit Answers" at bounding box center [504, 374] width 114 height 35
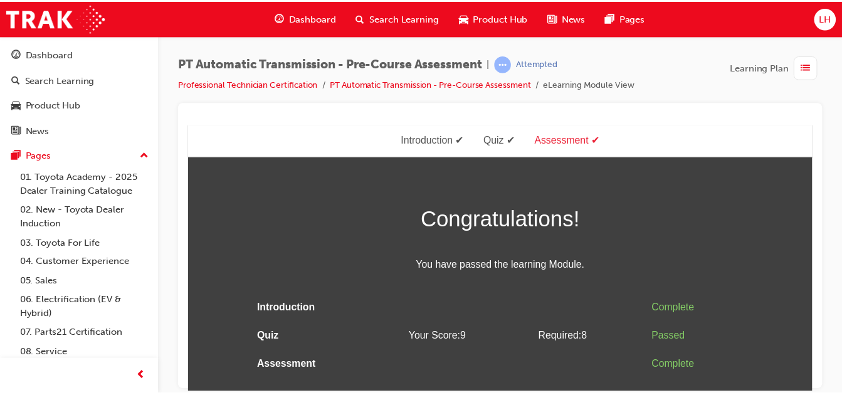
scroll to position [0, 0]
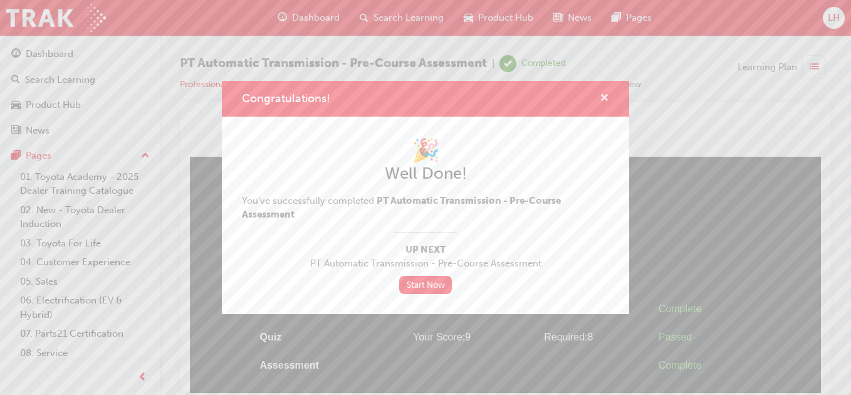
click at [600, 95] on span "cross-icon" at bounding box center [604, 98] width 9 height 11
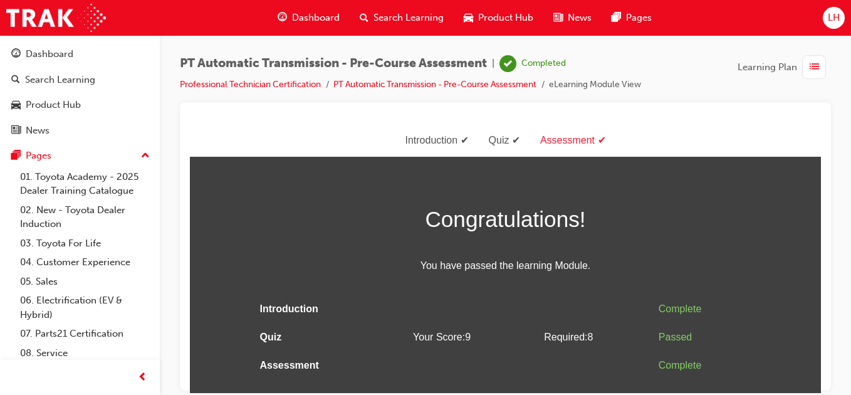
click at [296, 18] on span "Dashboard" at bounding box center [316, 18] width 48 height 14
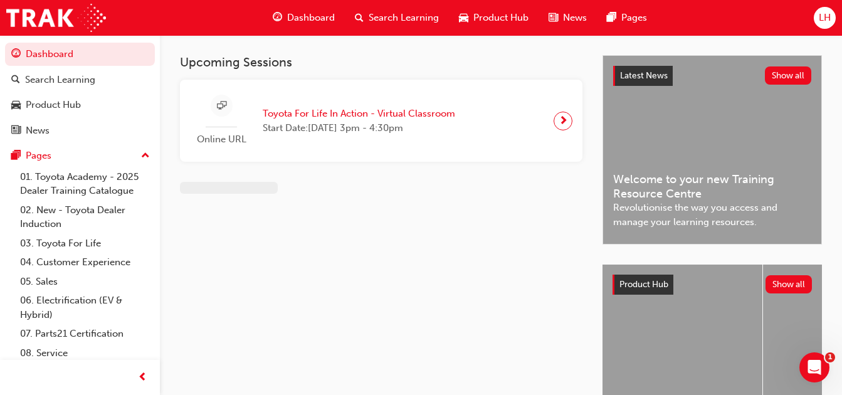
click at [592, 159] on div "Dashboard Search Learning Product Hub News Pages LH Dashboard Search Learning P…" at bounding box center [421, 197] width 842 height 395
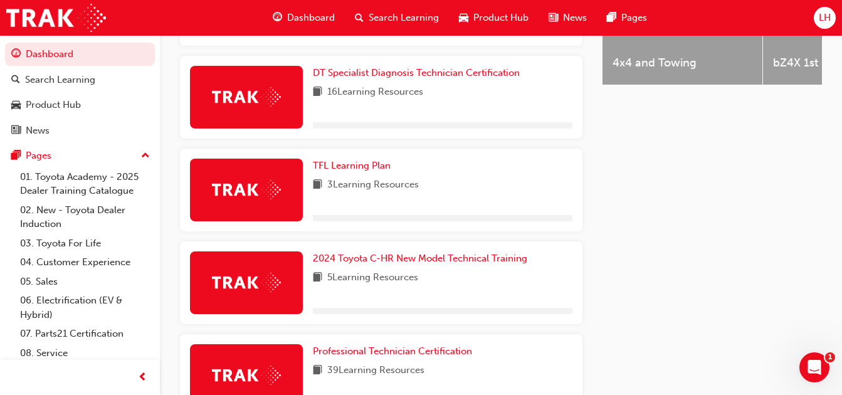
scroll to position [781, 0]
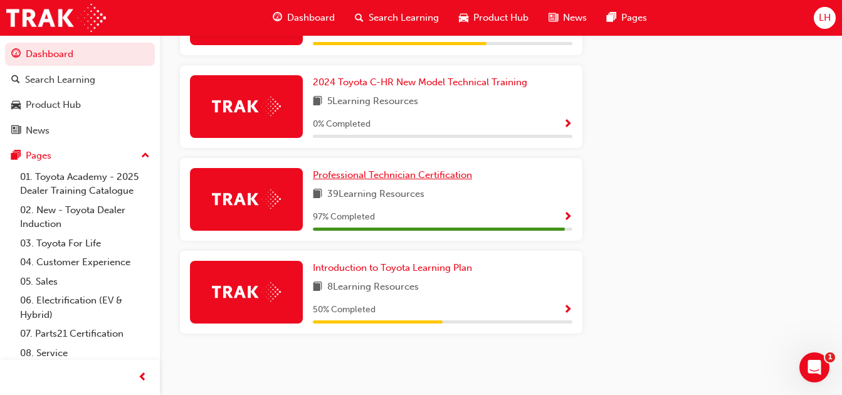
click at [376, 178] on span "Professional Technician Certification" at bounding box center [392, 174] width 159 height 11
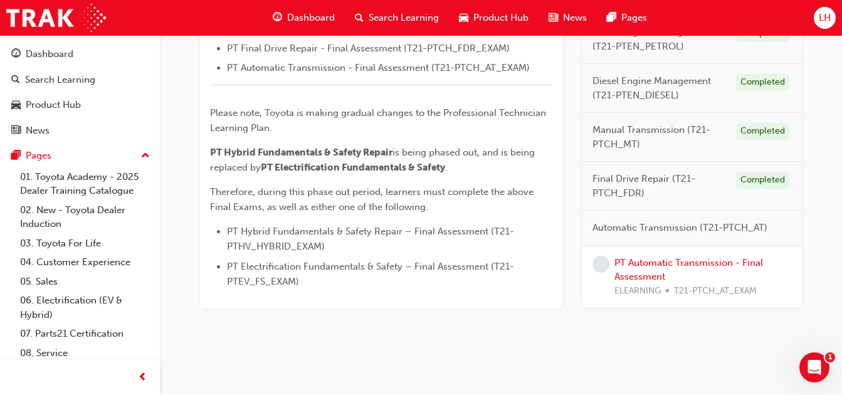
scroll to position [635, 0]
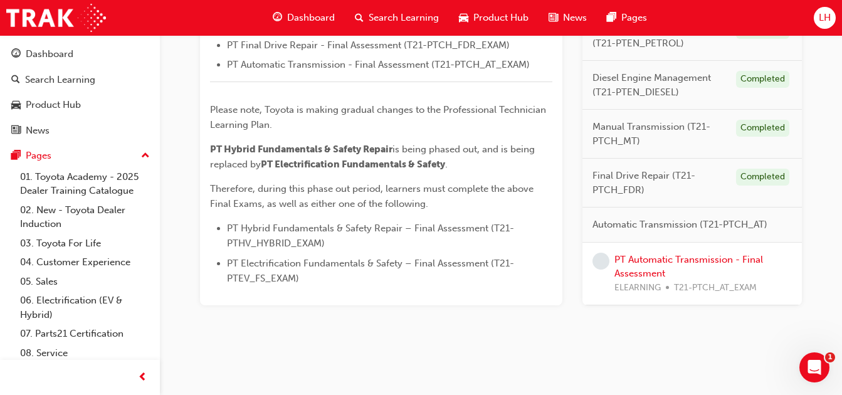
click at [656, 251] on div "PT Automatic Transmission - Final Assessment ELEARNING T21-PTCH_AT_EXAM" at bounding box center [691, 273] width 219 height 63
click at [650, 261] on link "PT Automatic Transmission - Final Assessment" at bounding box center [688, 266] width 149 height 26
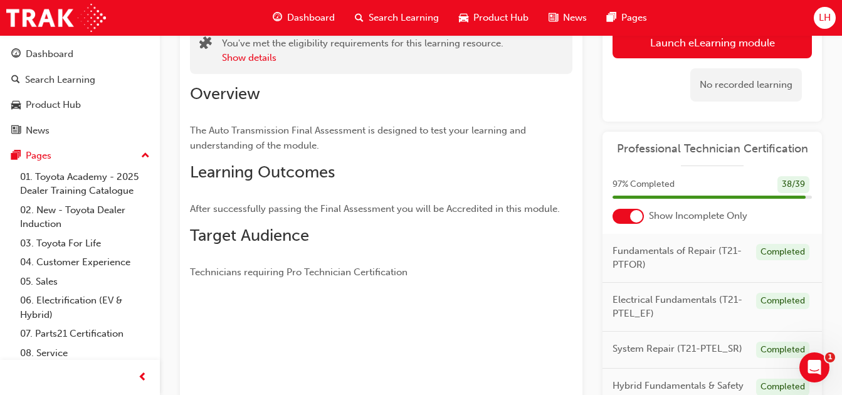
scroll to position [58, 0]
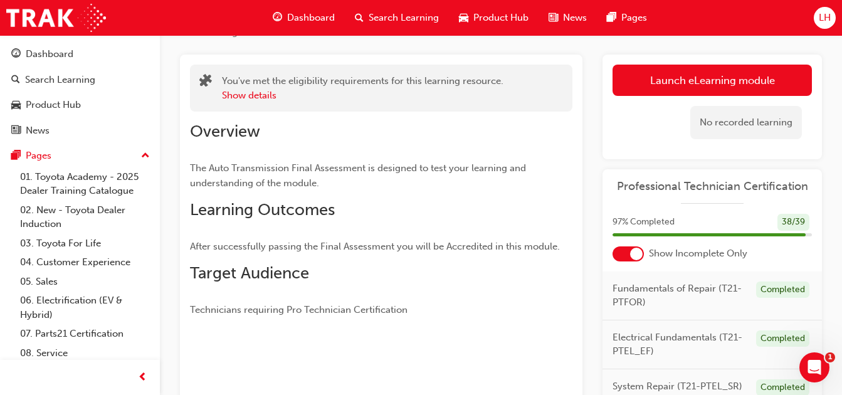
click at [723, 79] on link "Launch eLearning module" at bounding box center [711, 80] width 199 height 31
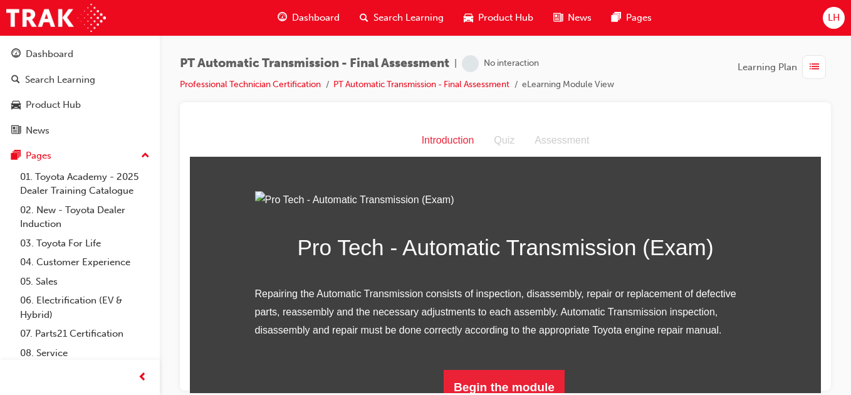
scroll to position [150, 0]
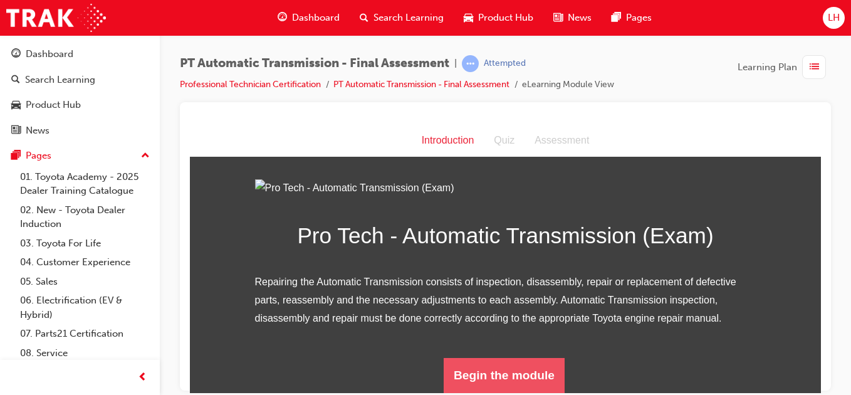
click at [535, 379] on button "Begin the module" at bounding box center [504, 374] width 121 height 35
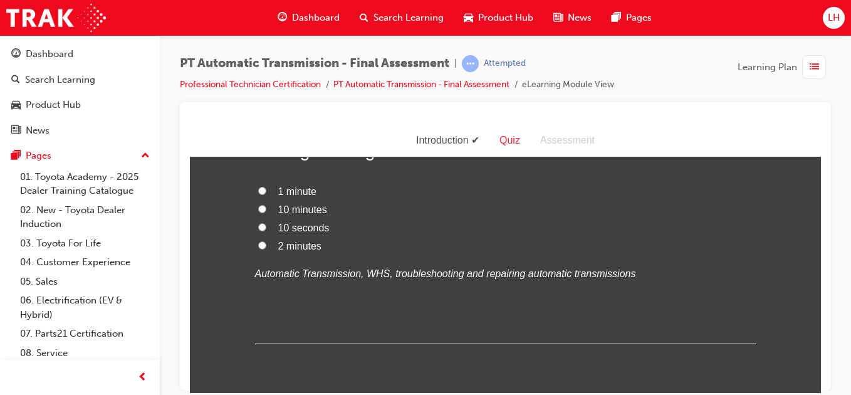
scroll to position [0, 0]
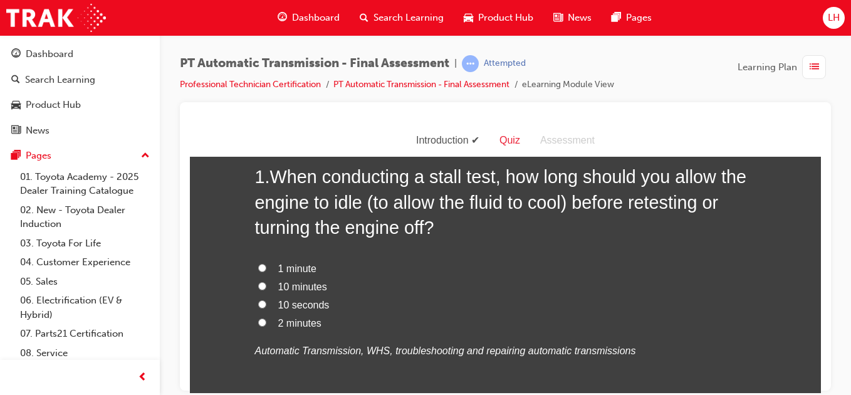
scroll to position [75, 0]
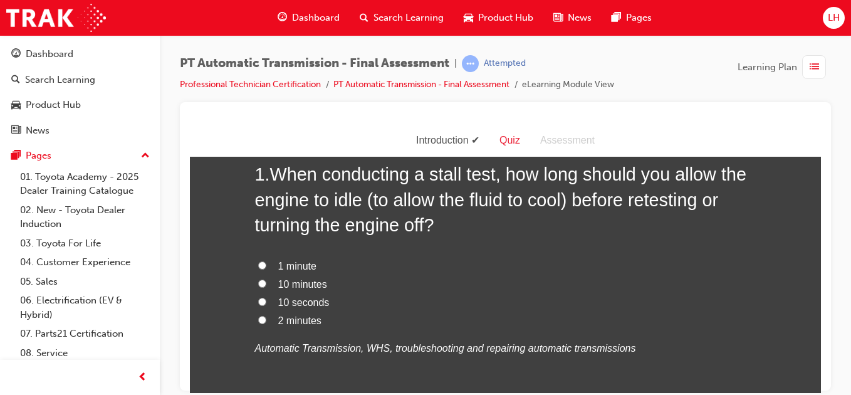
click at [258, 319] on input "2 minutes" at bounding box center [262, 319] width 8 height 8
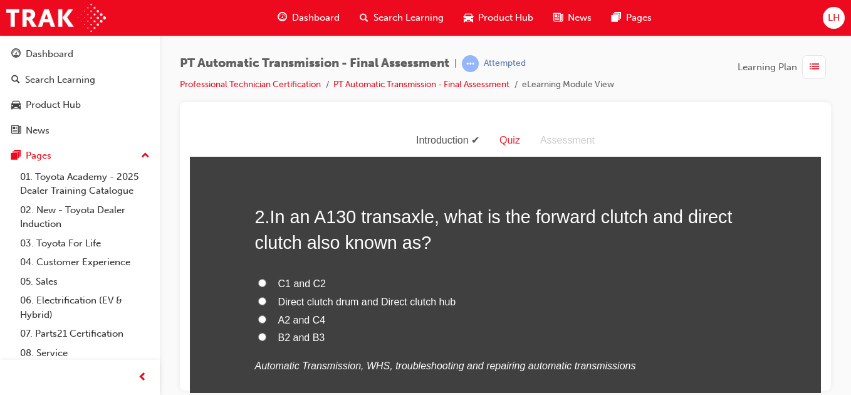
scroll to position [351, 0]
click at [258, 280] on input "C1 and C2" at bounding box center [262, 281] width 8 height 8
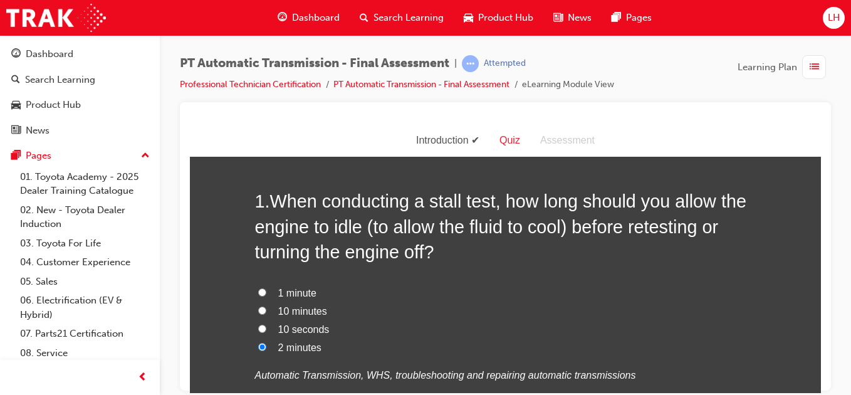
scroll to position [0, 0]
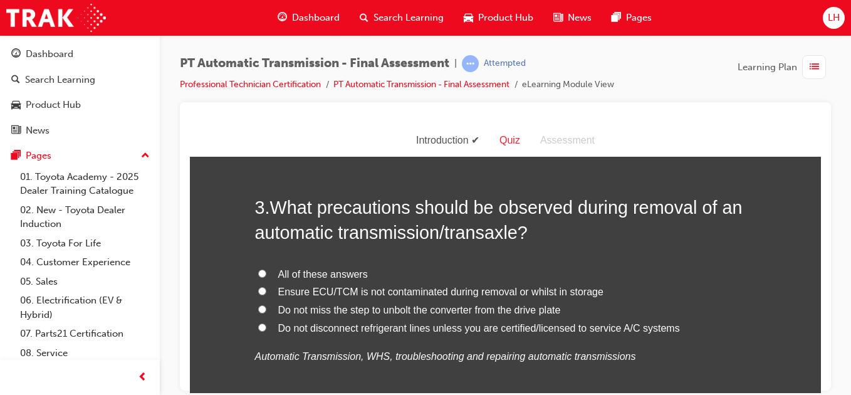
scroll to position [652, 0]
click at [264, 277] on label "All of these answers" at bounding box center [505, 273] width 501 height 18
click at [264, 276] on input "All of these answers" at bounding box center [262, 272] width 8 height 8
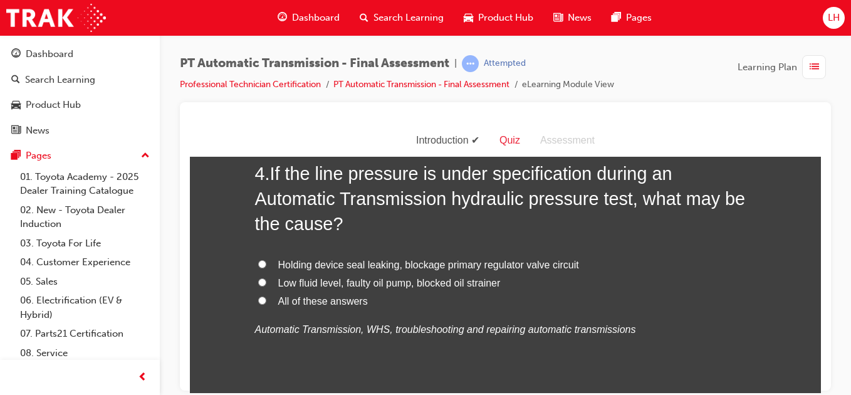
scroll to position [978, 0]
click at [258, 296] on input "All of these answers" at bounding box center [262, 299] width 8 height 8
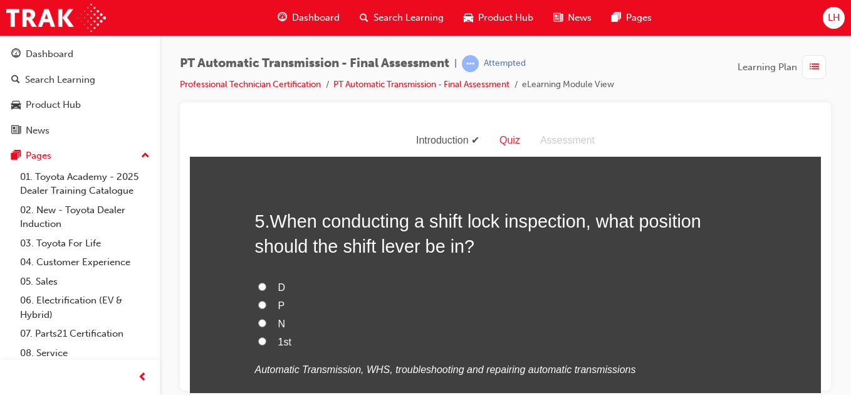
scroll to position [1253, 0]
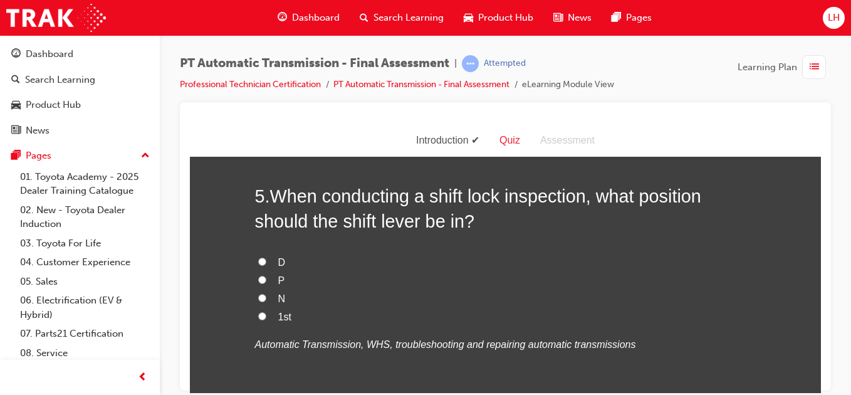
click at [258, 278] on input "P" at bounding box center [262, 279] width 8 height 8
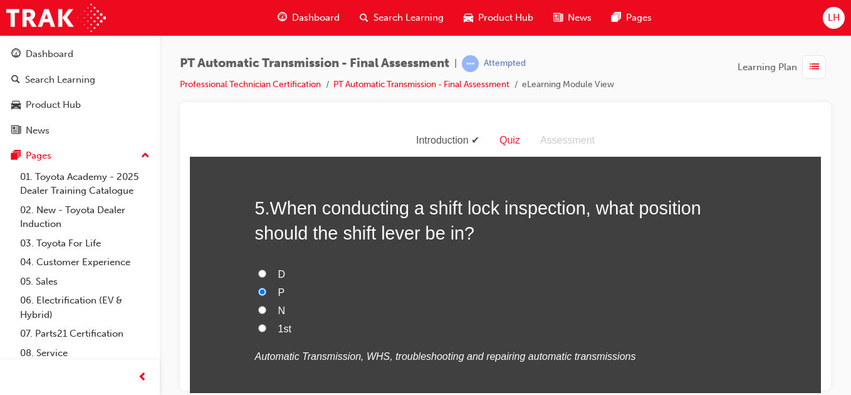
scroll to position [1203, 0]
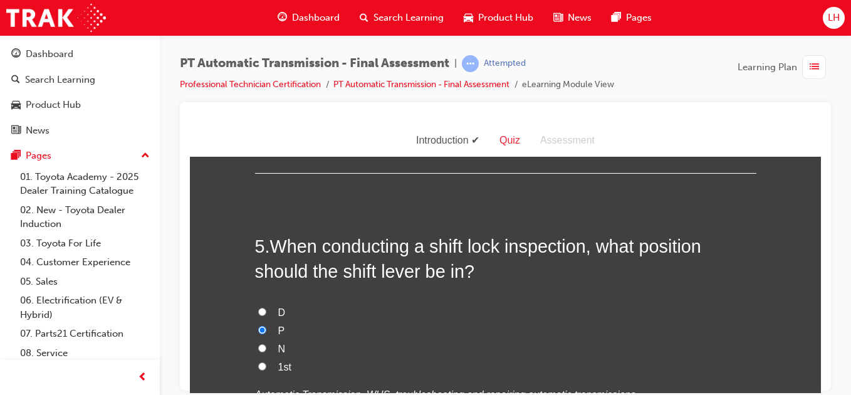
click at [255, 364] on label "1st" at bounding box center [505, 367] width 501 height 18
click at [258, 364] on input "1st" at bounding box center [262, 366] width 8 height 8
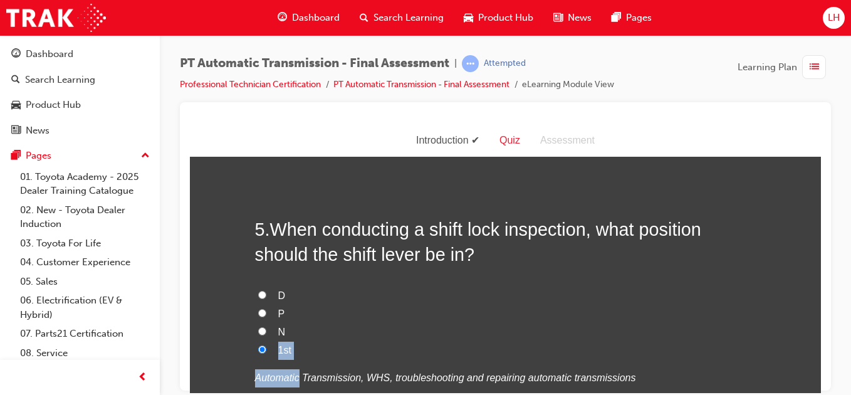
drag, startPoint x: 252, startPoint y: 364, endPoint x: 234, endPoint y: 382, distance: 25.3
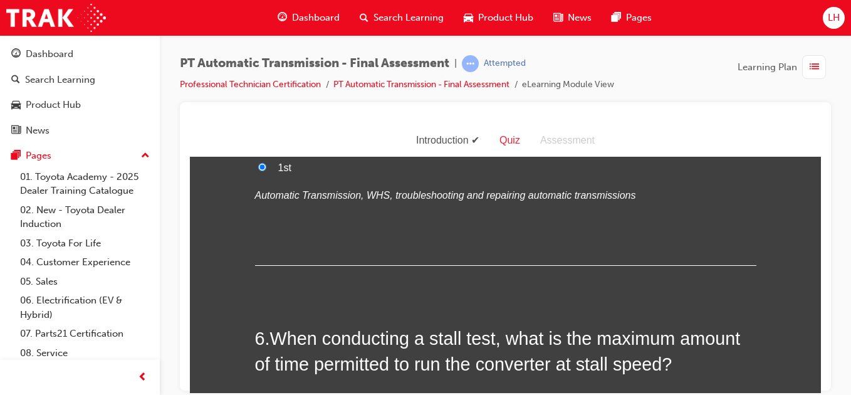
scroll to position [1546, 0]
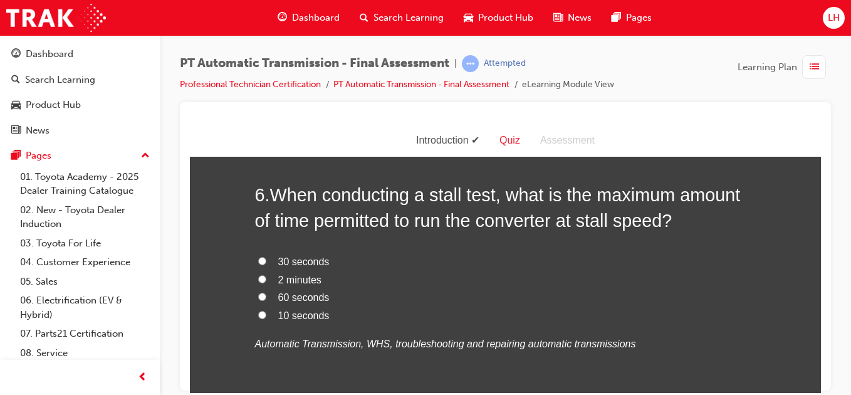
click at [258, 263] on input "30 seconds" at bounding box center [262, 260] width 8 height 8
click at [258, 315] on input "10 seconds" at bounding box center [262, 314] width 8 height 8
click at [222, 352] on div "You must select an answer for each question before you can submit. Please note,…" at bounding box center [505, 312] width 631 height 3376
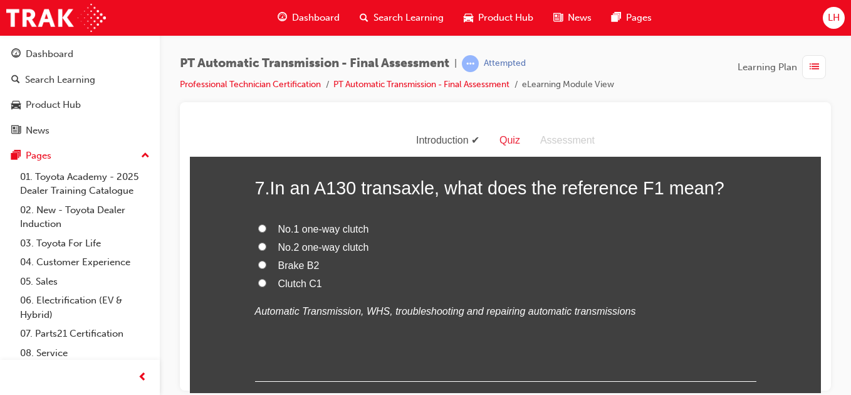
scroll to position [1847, 0]
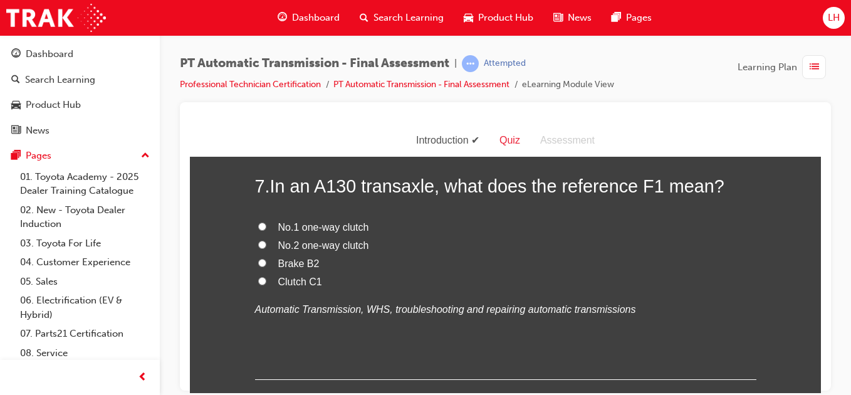
click at [259, 227] on input "No.1 one-way clutch" at bounding box center [262, 226] width 8 height 8
click at [221, 315] on div "You must select an answer for each question before you can submit. Please note,…" at bounding box center [505, 12] width 631 height 3376
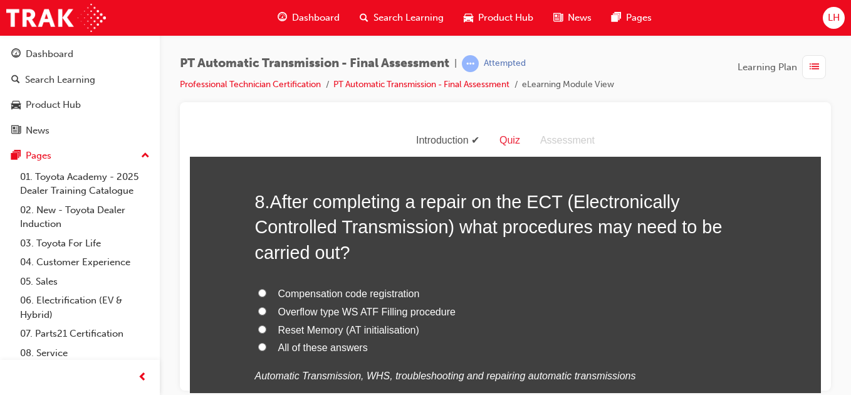
scroll to position [2122, 0]
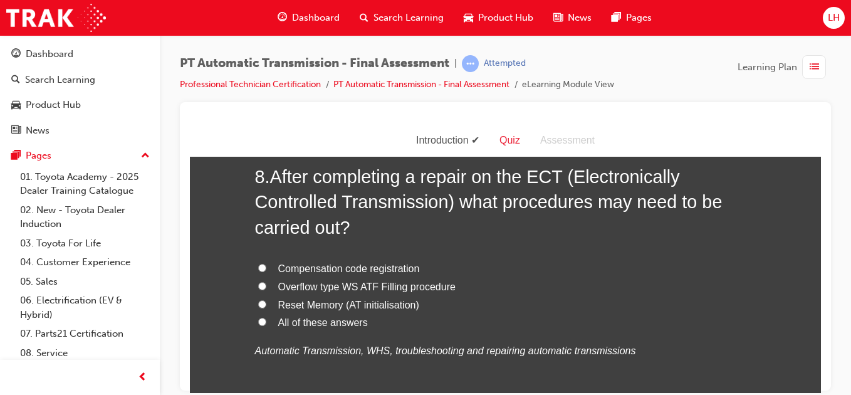
click at [261, 318] on input "All of these answers" at bounding box center [262, 321] width 8 height 8
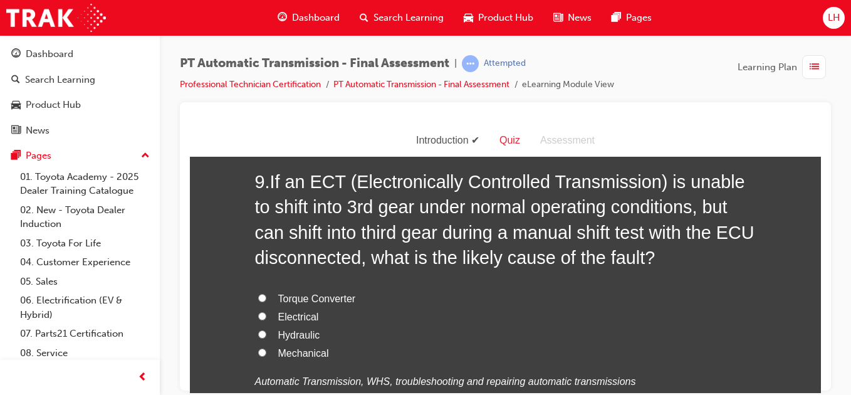
scroll to position [2448, 0]
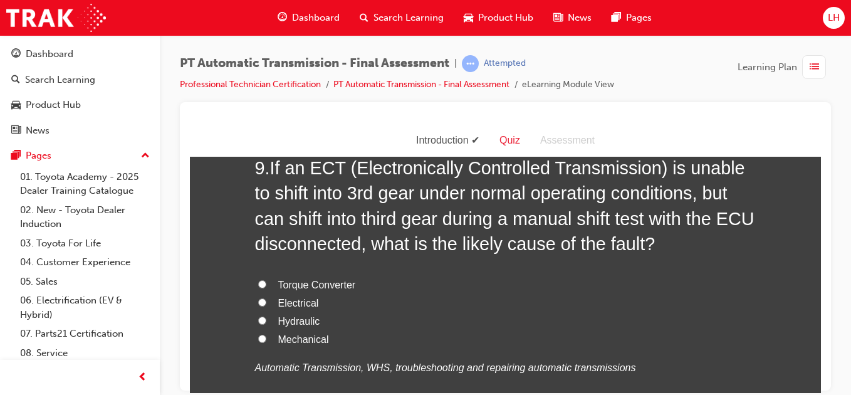
click at [258, 316] on input "Hydraulic" at bounding box center [262, 320] width 8 height 8
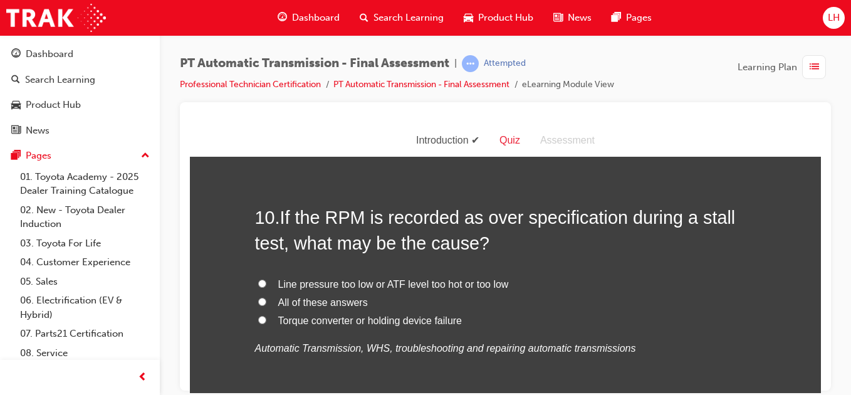
scroll to position [2749, 0]
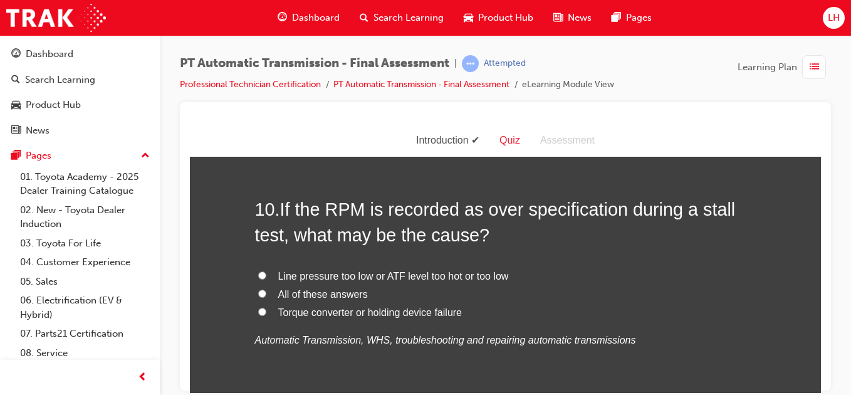
click at [259, 290] on input "All of these answers" at bounding box center [262, 293] width 8 height 8
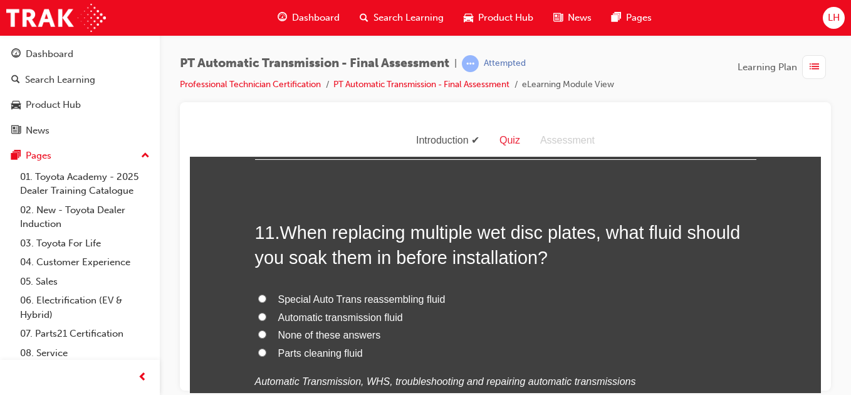
scroll to position [3025, 0]
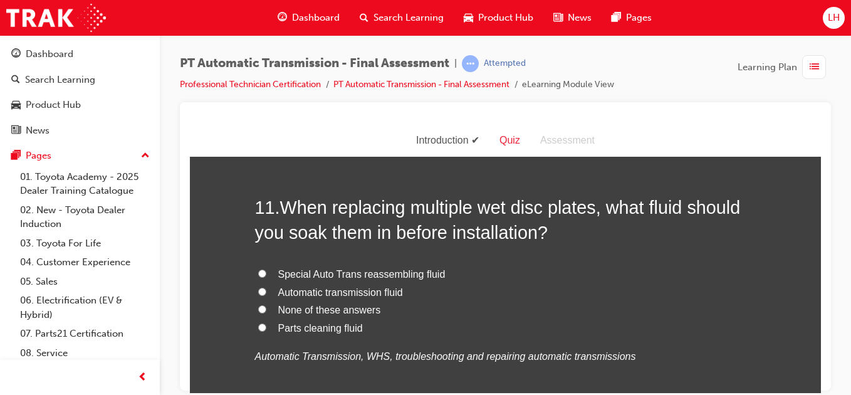
click at [259, 291] on input "Automatic transmission fluid" at bounding box center [262, 291] width 8 height 8
click at [258, 270] on input "Special Auto Trans reassembling fluid" at bounding box center [262, 273] width 8 height 8
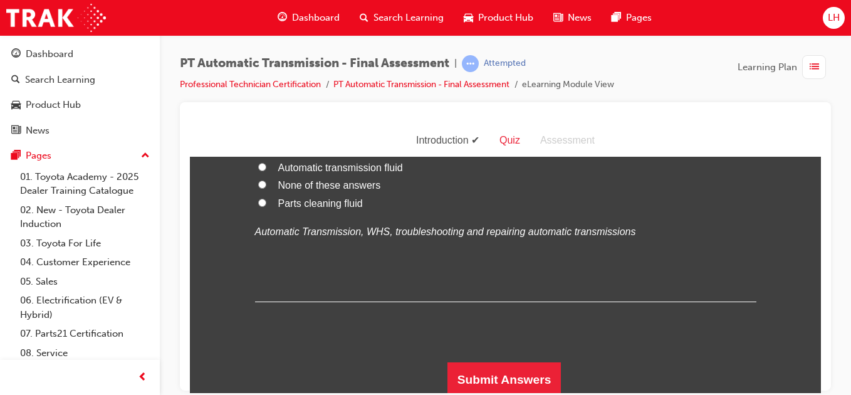
scroll to position [3153, 0]
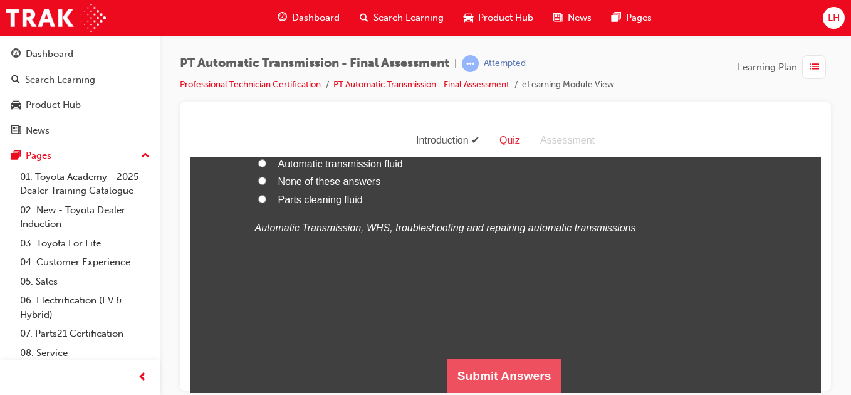
click at [511, 381] on button "Submit Answers" at bounding box center [504, 375] width 114 height 35
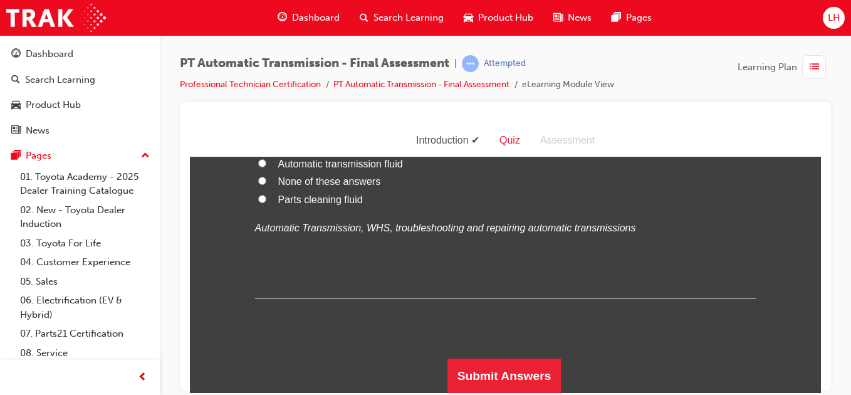
scroll to position [0, 0]
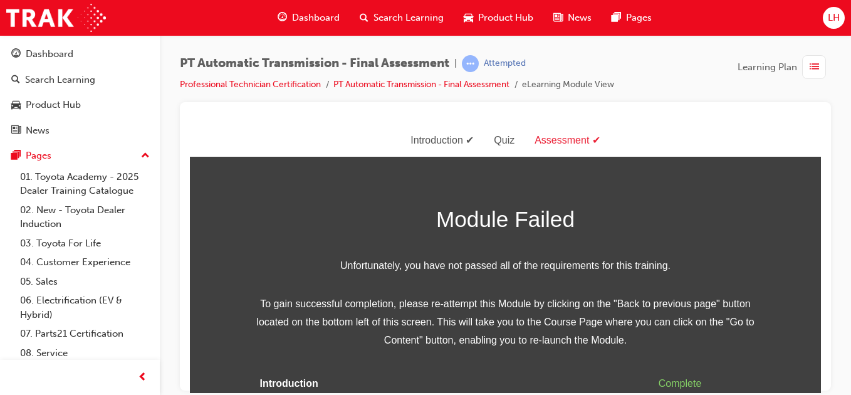
click at [511, 381] on td at bounding box center [473, 383] width 131 height 28
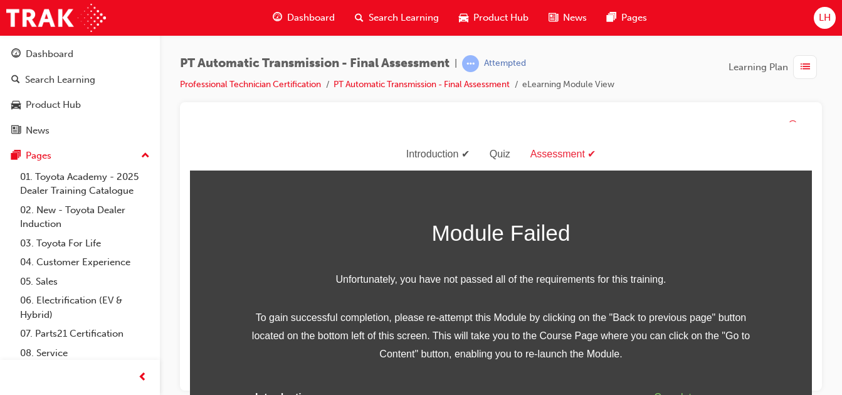
click at [520, 368] on div "Module Failed Unfortunately, you have not passed all of the requirements for th…" at bounding box center [500, 341] width 501 height 253
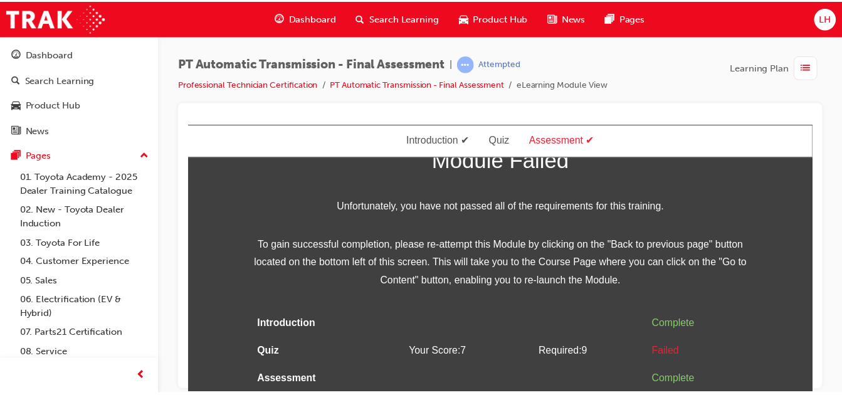
scroll to position [60, 0]
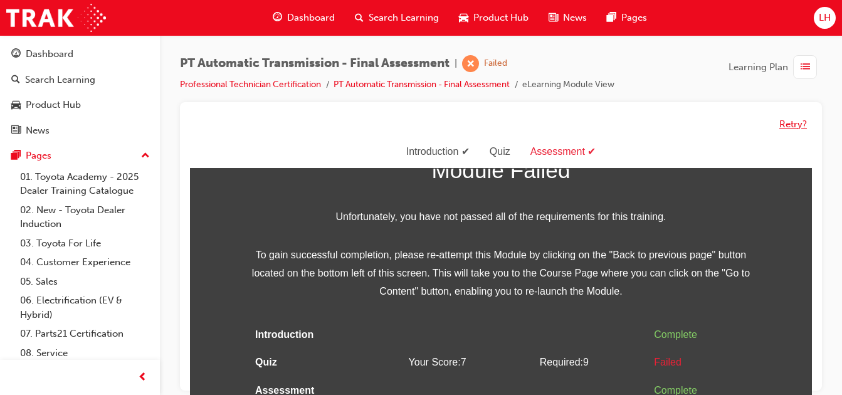
click at [786, 124] on button "Retry?" at bounding box center [793, 124] width 28 height 14
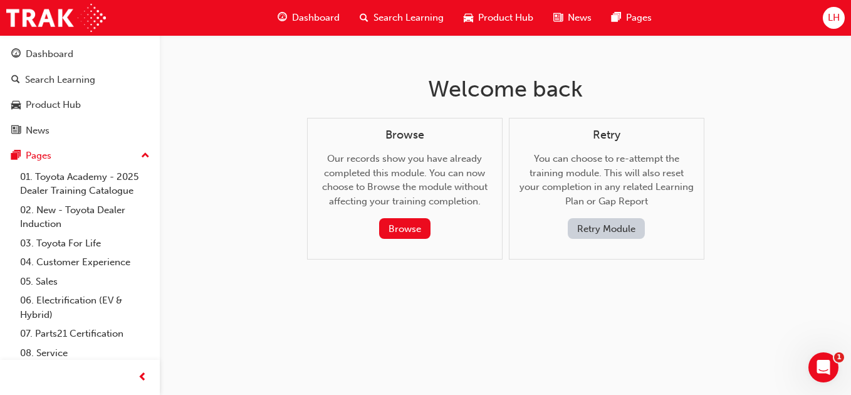
click at [607, 235] on button "Retry Module" at bounding box center [606, 228] width 77 height 21
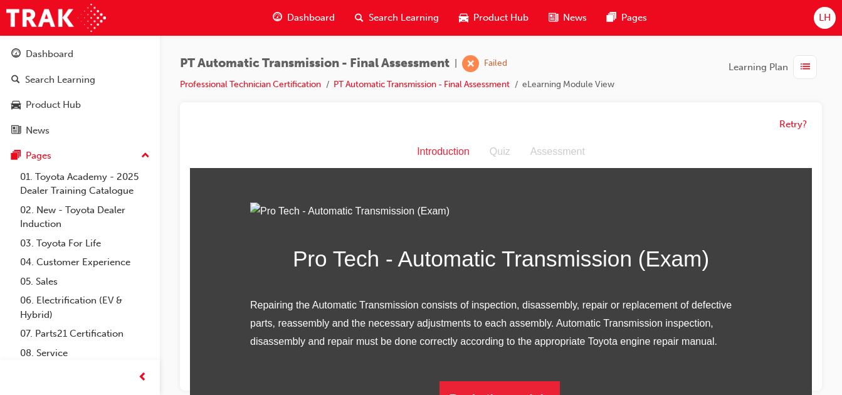
scroll to position [0, 0]
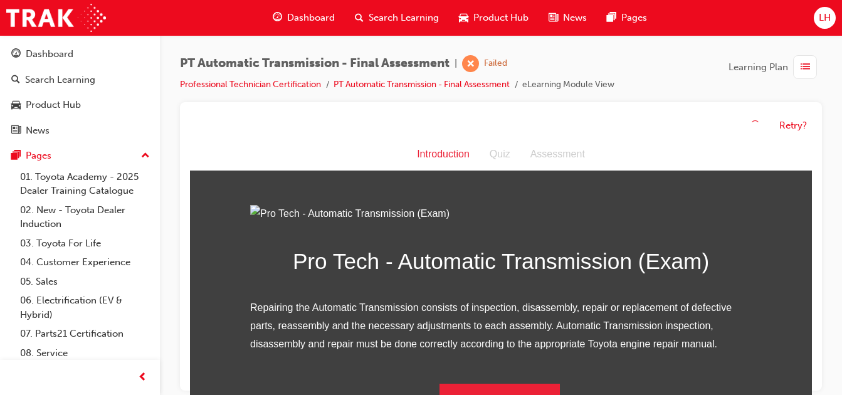
click at [258, 223] on img at bounding box center [500, 214] width 501 height 18
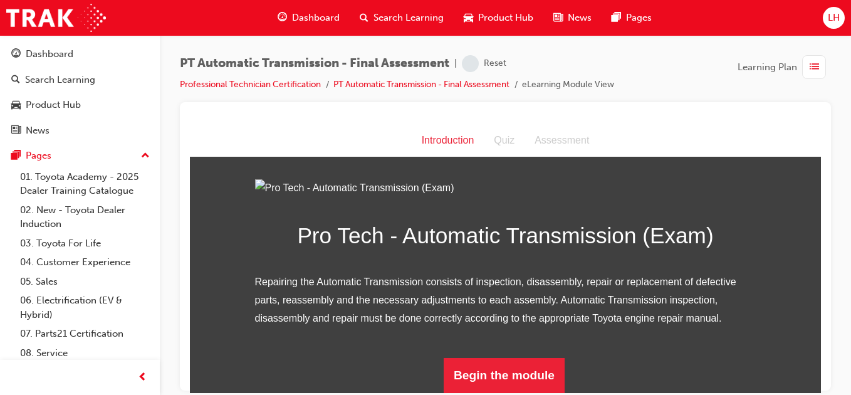
scroll to position [150, 0]
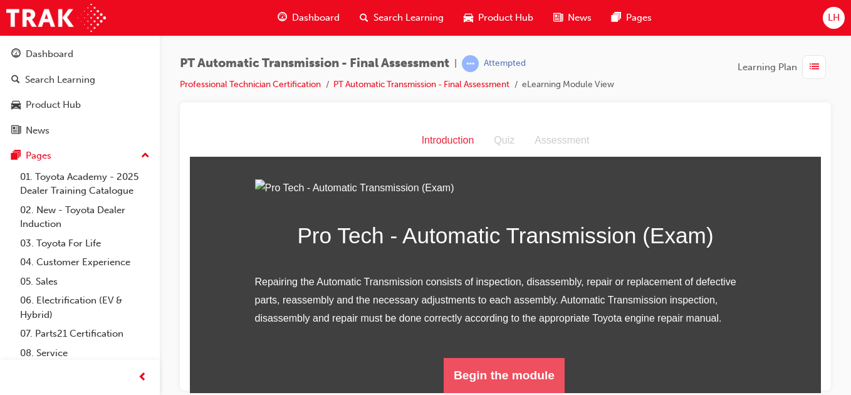
click at [497, 366] on button "Begin the module" at bounding box center [504, 374] width 121 height 35
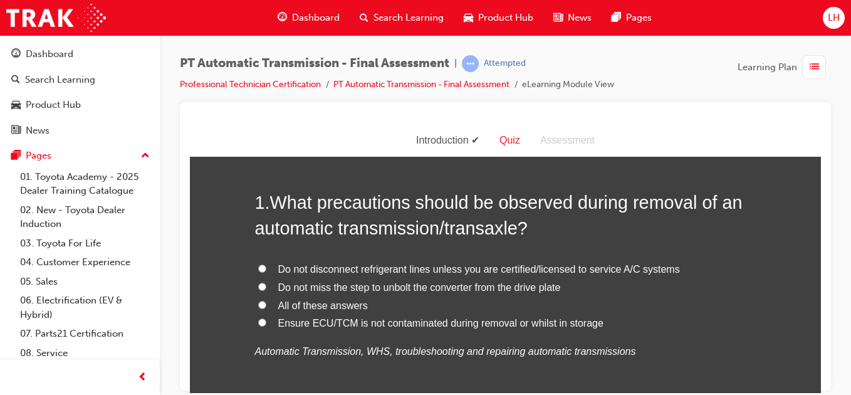
scroll to position [50, 0]
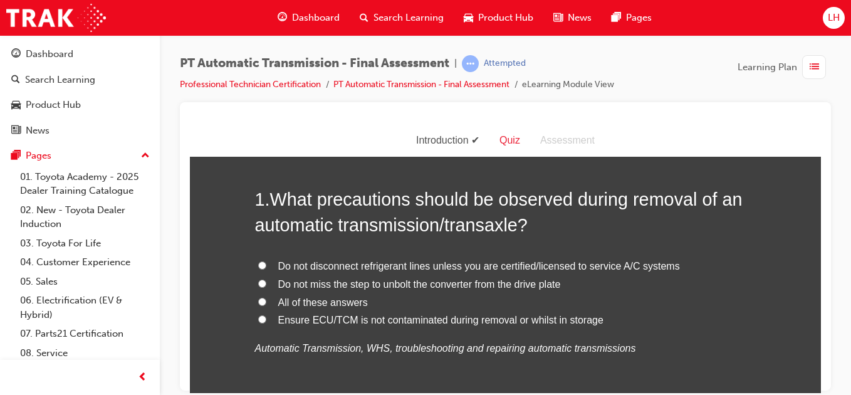
click at [255, 301] on label "All of these answers" at bounding box center [505, 302] width 501 height 18
click at [258, 301] on input "All of these answers" at bounding box center [262, 301] width 8 height 8
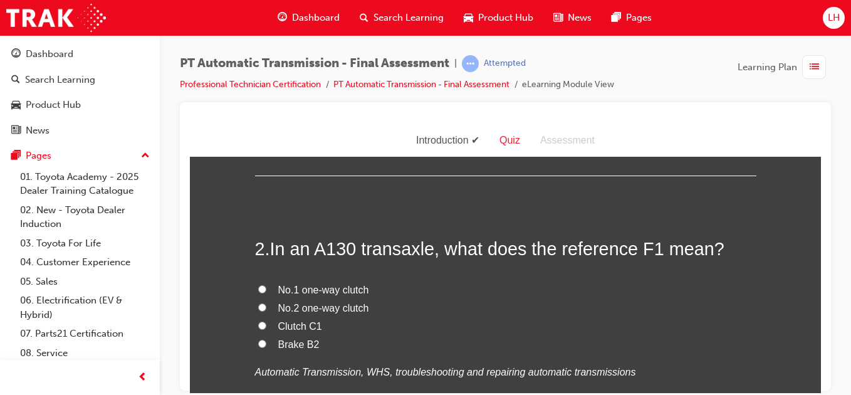
scroll to position [301, 0]
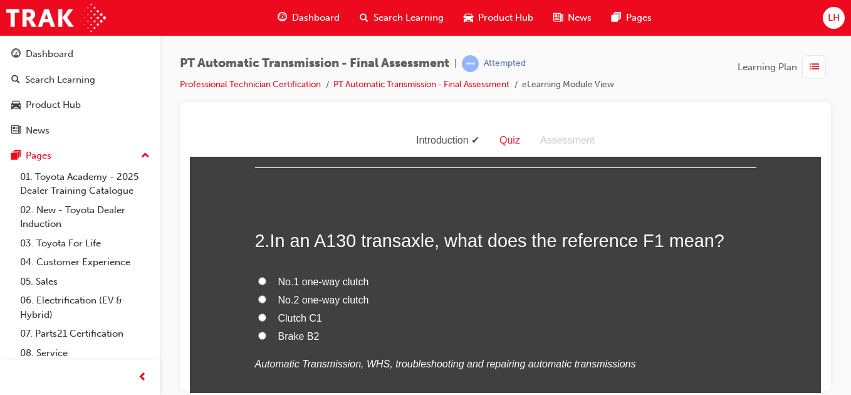
click at [258, 318] on input "Clutch C1" at bounding box center [262, 317] width 8 height 8
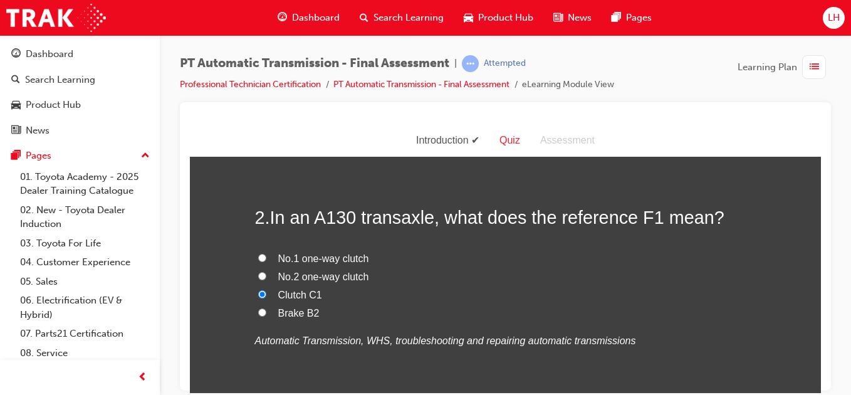
scroll to position [326, 0]
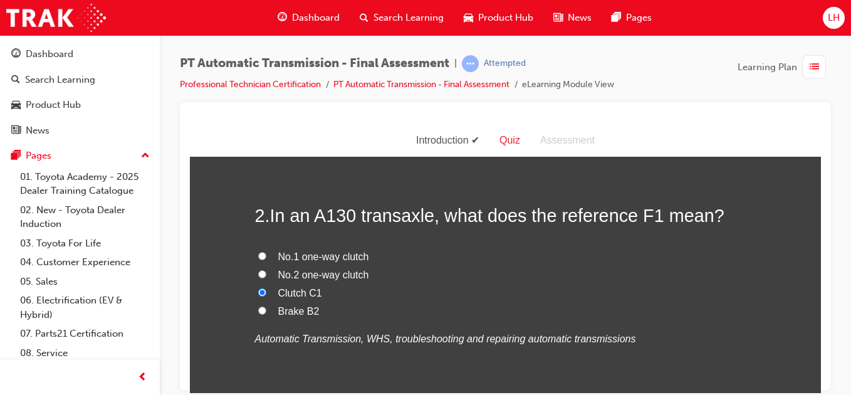
click at [258, 306] on input "Brake B2" at bounding box center [262, 310] width 8 height 8
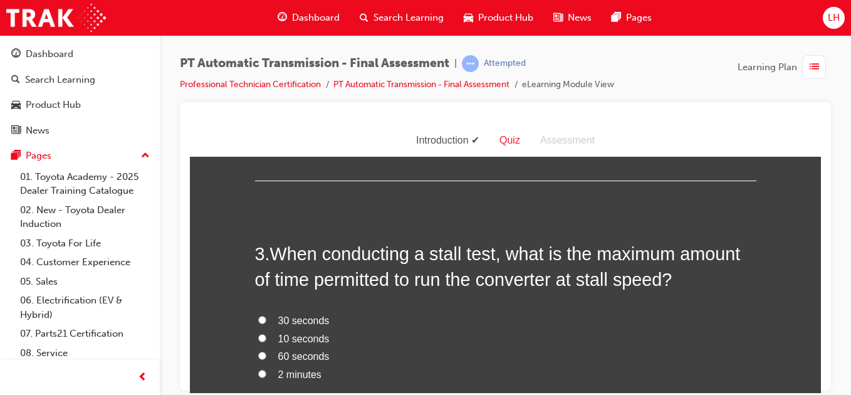
scroll to position [577, 0]
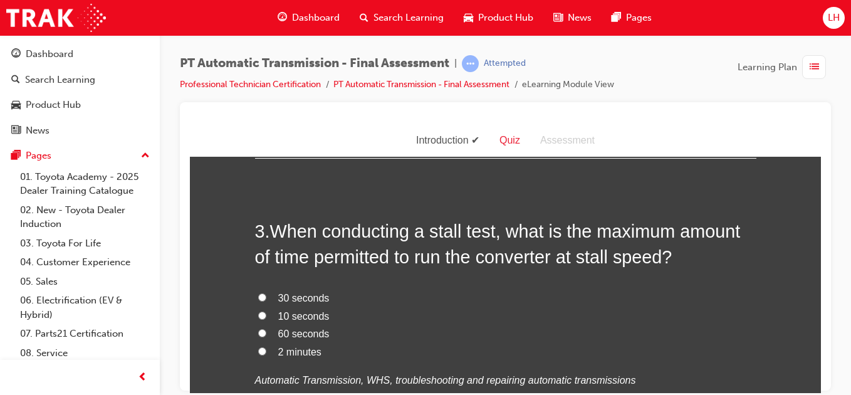
click at [258, 315] on input "10 seconds" at bounding box center [262, 315] width 8 height 8
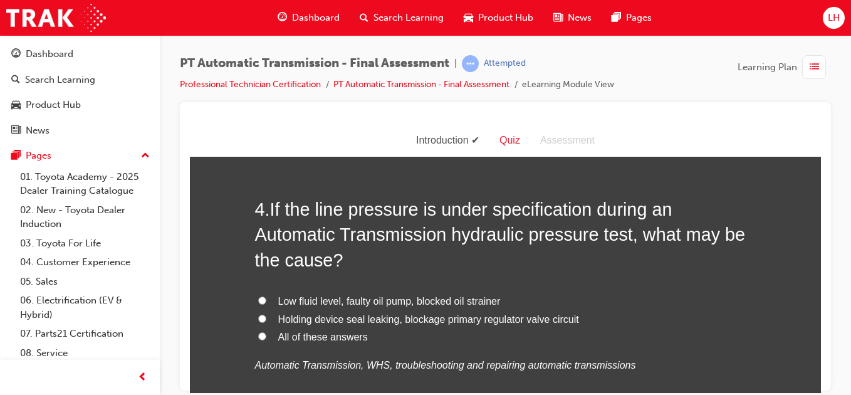
scroll to position [902, 0]
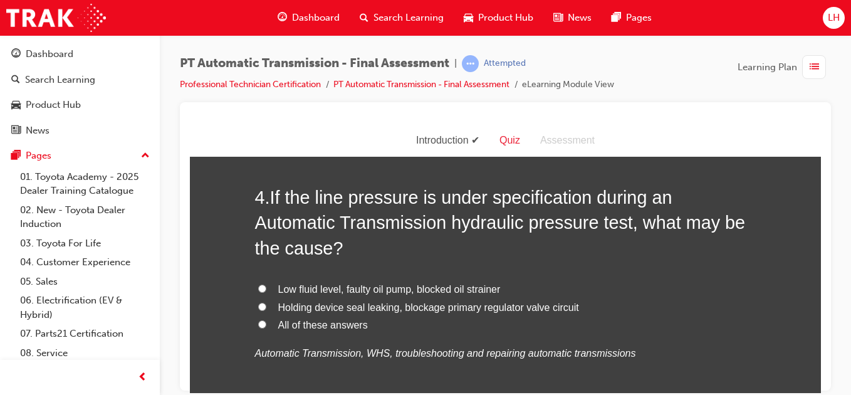
click at [261, 319] on label "All of these answers" at bounding box center [505, 325] width 501 height 18
click at [261, 320] on input "All of these answers" at bounding box center [262, 324] width 8 height 8
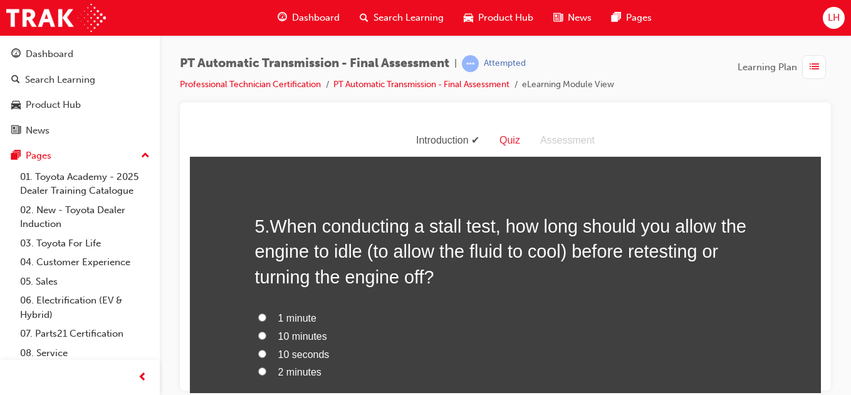
scroll to position [1178, 0]
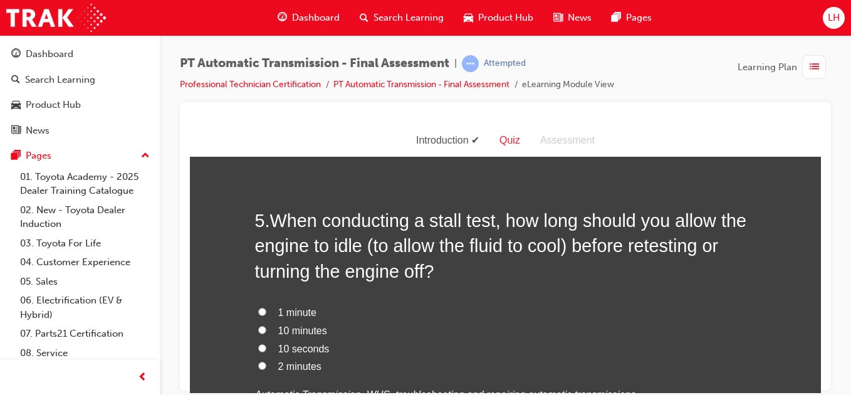
click at [258, 329] on input "10 minutes" at bounding box center [262, 329] width 8 height 8
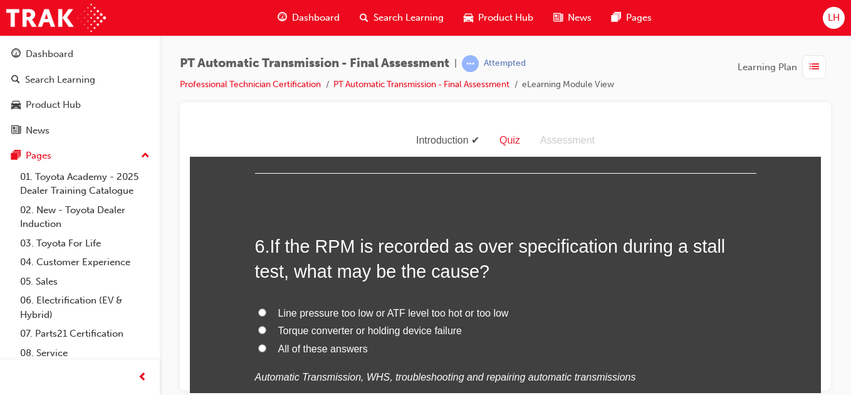
scroll to position [1479, 0]
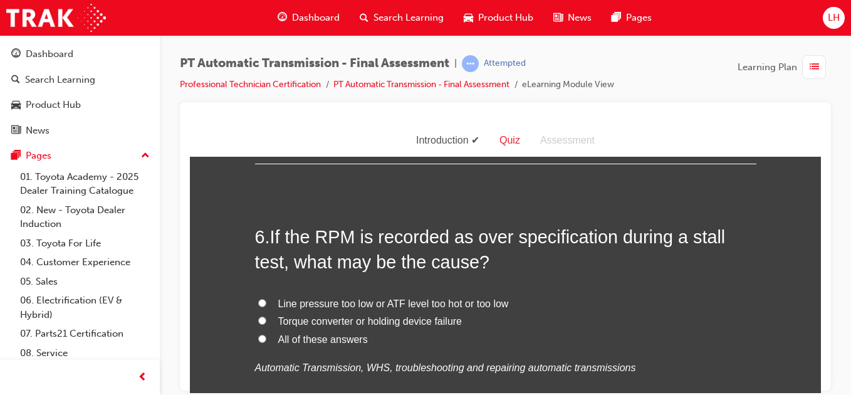
click at [258, 335] on input "All of these answers" at bounding box center [262, 338] width 8 height 8
click at [214, 370] on div "You must select an answer for each question before you can submit. Please note,…" at bounding box center [505, 380] width 631 height 3376
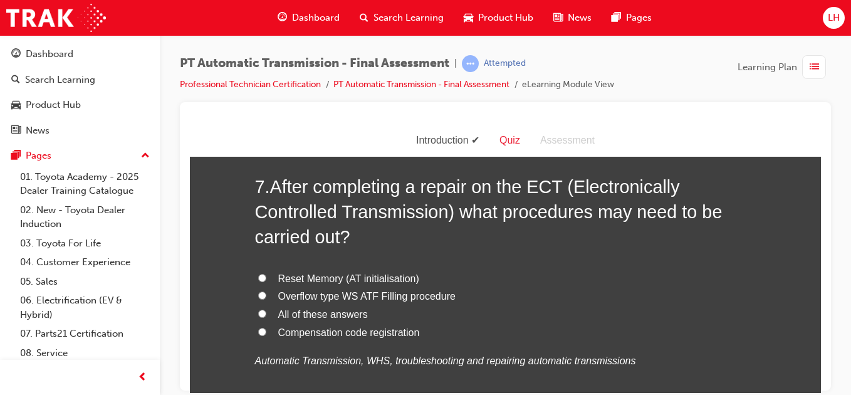
scroll to position [1805, 0]
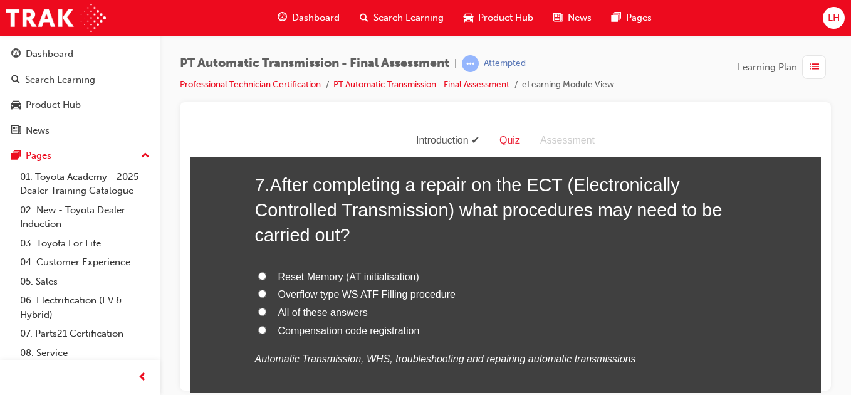
click at [261, 308] on input "All of these answers" at bounding box center [262, 311] width 8 height 8
click at [194, 368] on div "You must select an answer for each question before you can submit. Please note,…" at bounding box center [505, 54] width 631 height 3376
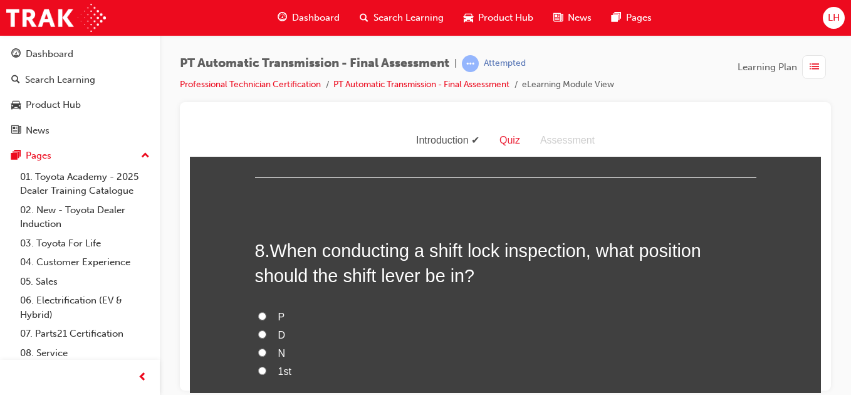
scroll to position [2081, 0]
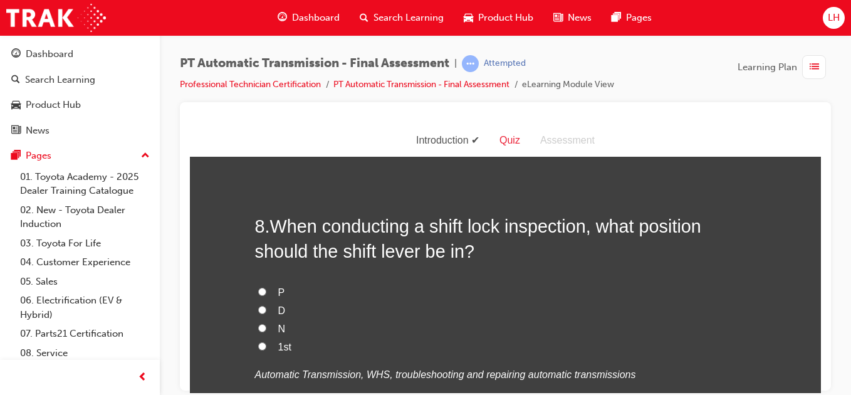
click at [258, 343] on input "1st" at bounding box center [262, 346] width 8 height 8
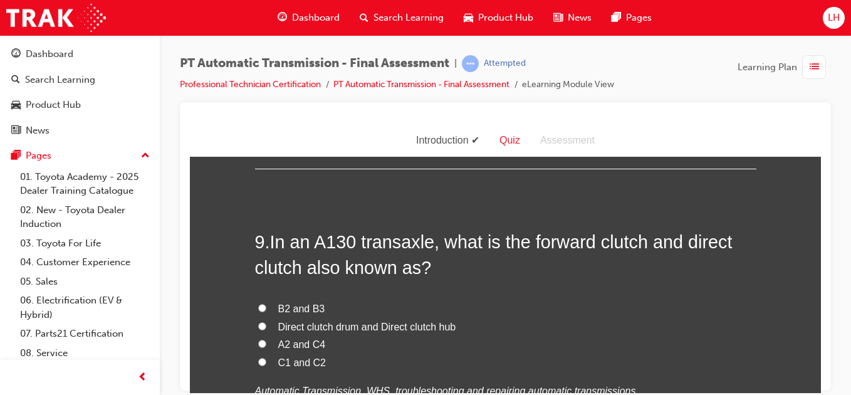
scroll to position [2381, 0]
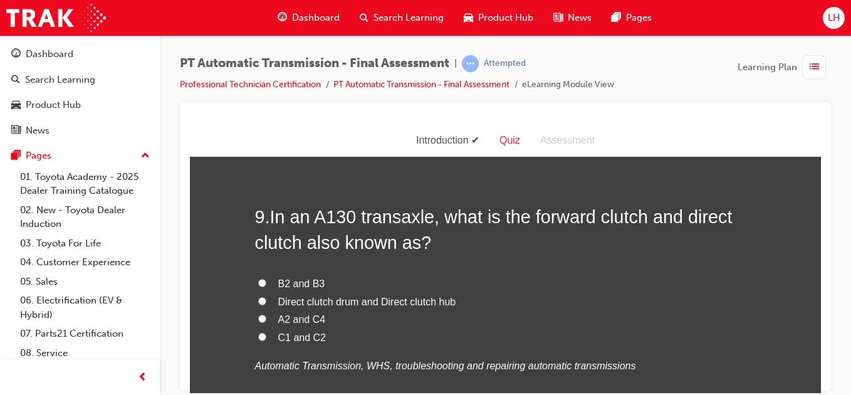
click at [258, 318] on input "A2 and C4" at bounding box center [262, 318] width 8 height 8
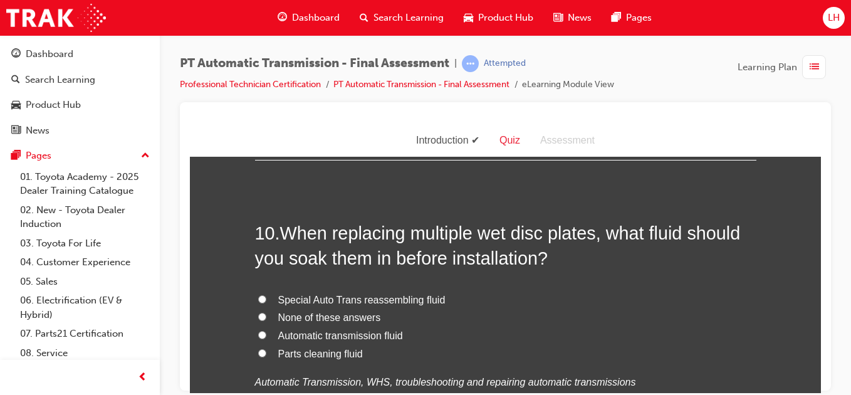
scroll to position [2682, 0]
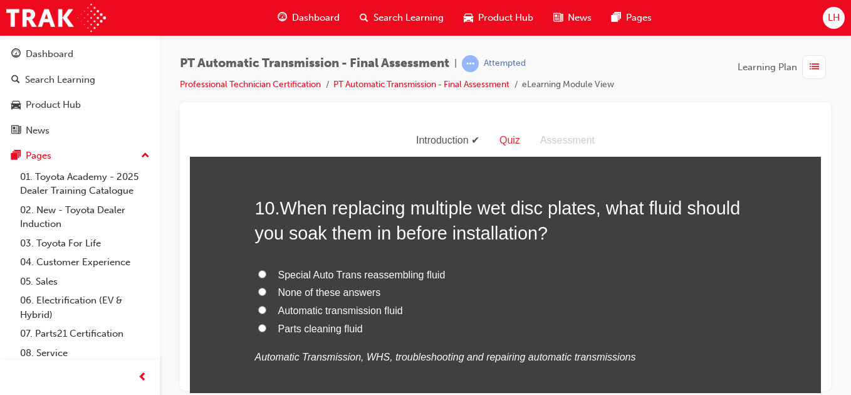
click at [258, 274] on input "Special Auto Trans reassembling fluid" at bounding box center [262, 273] width 8 height 8
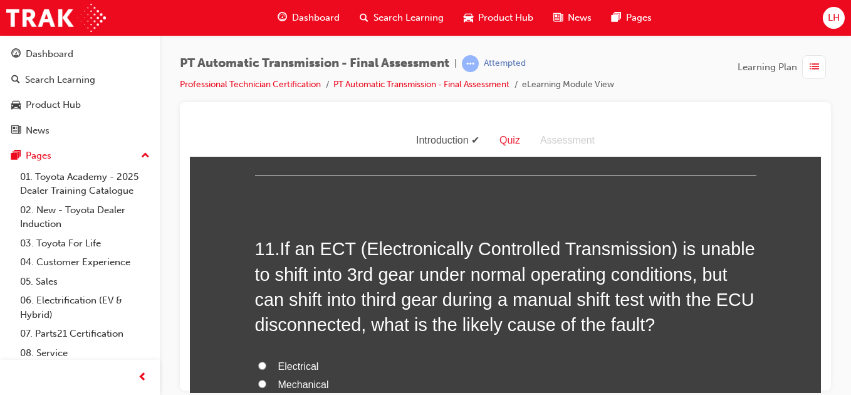
scroll to position [2958, 0]
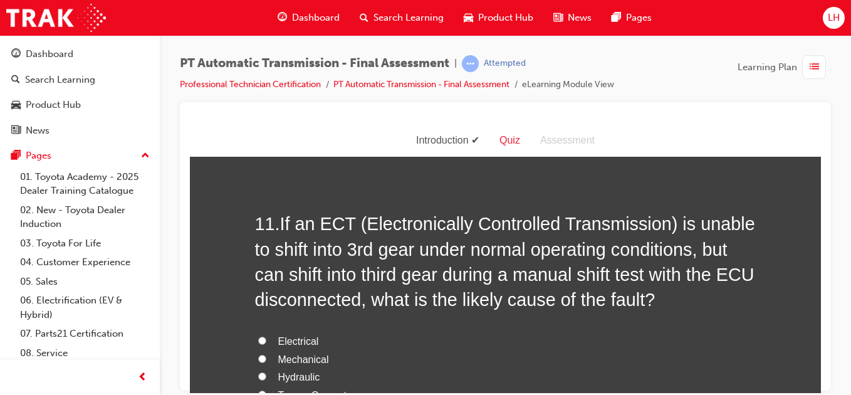
click at [258, 374] on input "Hydraulic" at bounding box center [262, 376] width 8 height 8
click at [258, 390] on input "Torque Converter" at bounding box center [262, 394] width 8 height 8
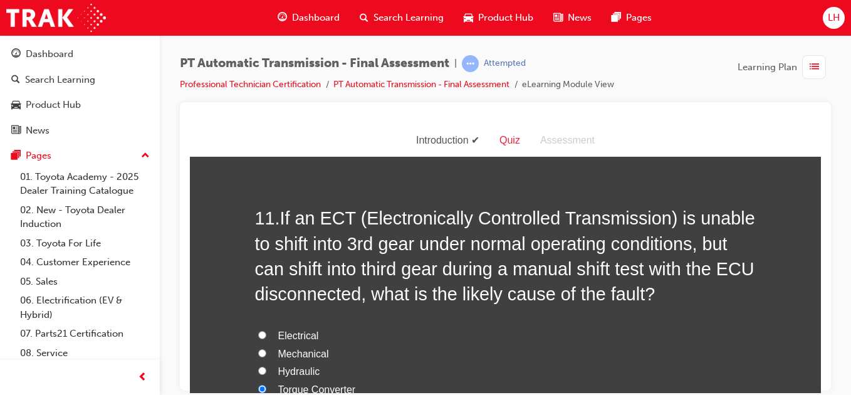
click at [258, 330] on input "Electrical" at bounding box center [262, 334] width 8 height 8
click at [258, 348] on input "Mechanical" at bounding box center [262, 352] width 8 height 8
click at [258, 366] on input "Hydraulic" at bounding box center [262, 370] width 8 height 8
click at [258, 384] on input "Torque Converter" at bounding box center [262, 388] width 8 height 8
click at [258, 330] on input "Electrical" at bounding box center [262, 334] width 8 height 8
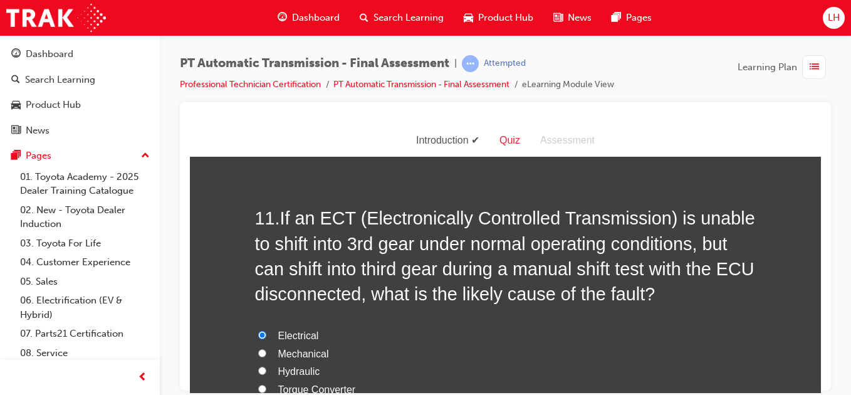
click at [258, 348] on input "Mechanical" at bounding box center [262, 352] width 8 height 8
click at [258, 366] on input "Hydraulic" at bounding box center [262, 370] width 8 height 8
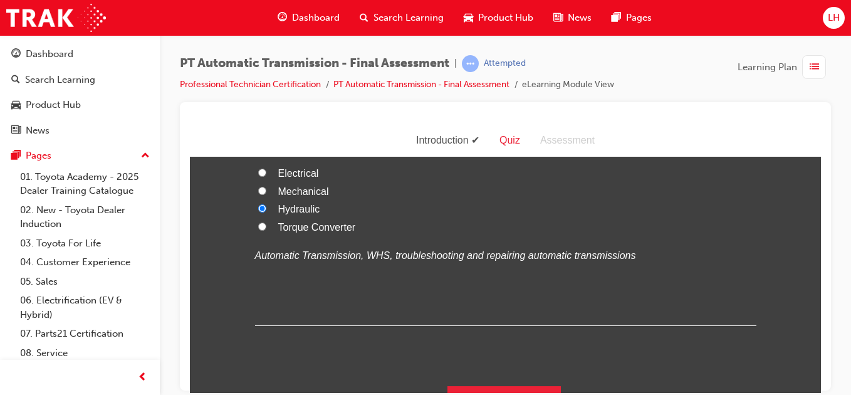
scroll to position [3153, 0]
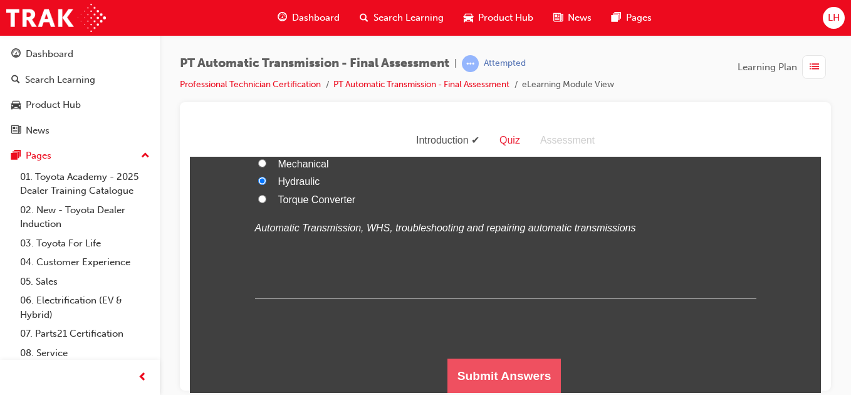
click at [464, 375] on button "Submit Answers" at bounding box center [504, 375] width 114 height 35
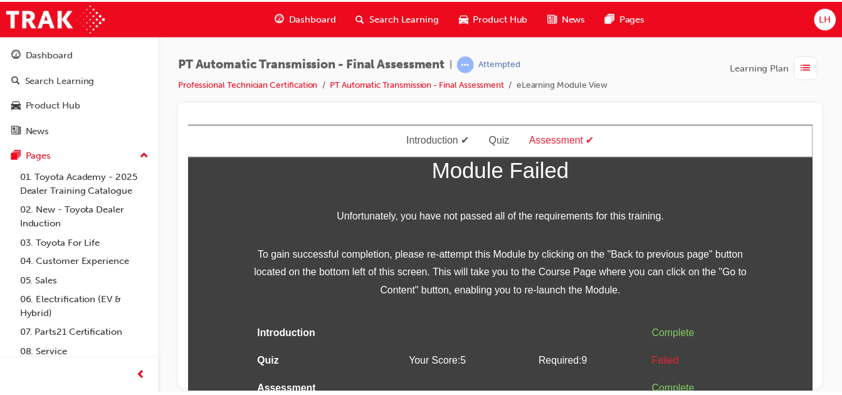
scroll to position [50, 0]
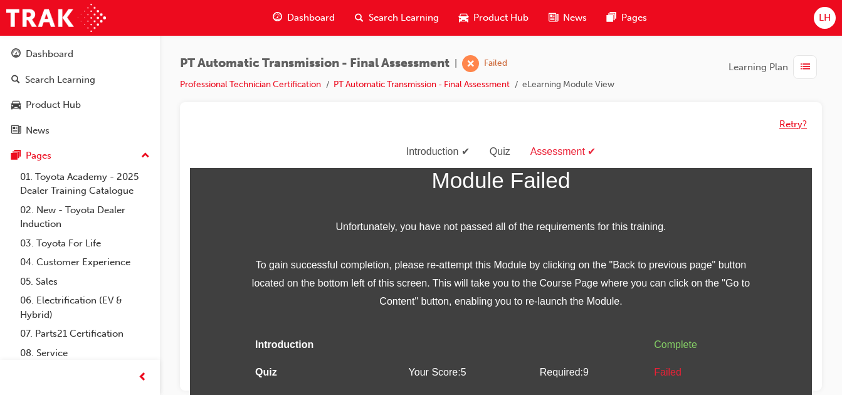
click at [788, 127] on button "Retry?" at bounding box center [793, 124] width 28 height 14
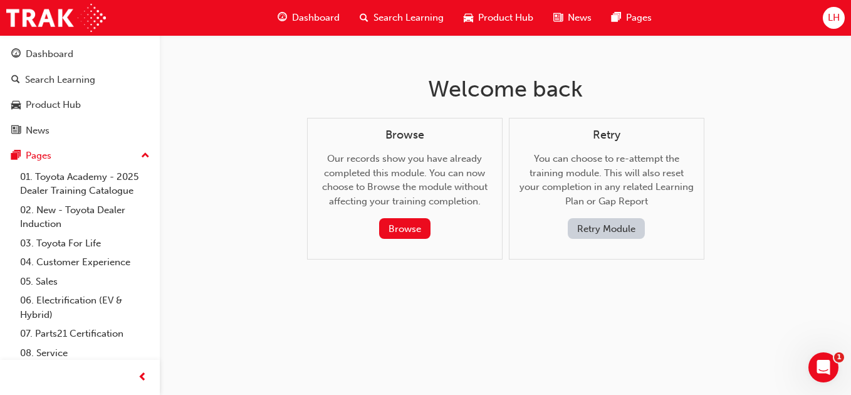
click at [592, 223] on button "Retry Module" at bounding box center [606, 228] width 77 height 21
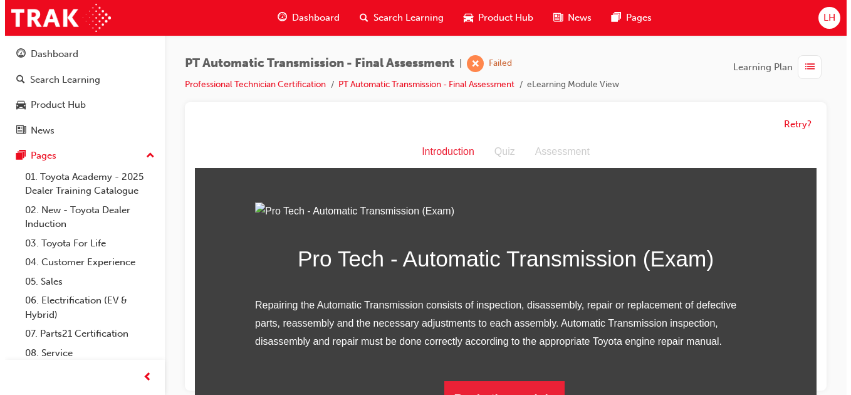
scroll to position [0, 0]
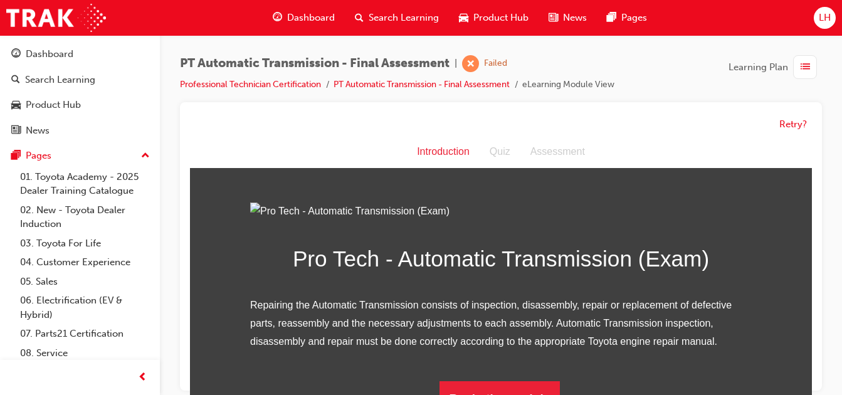
click at [450, 221] on img at bounding box center [500, 211] width 501 height 18
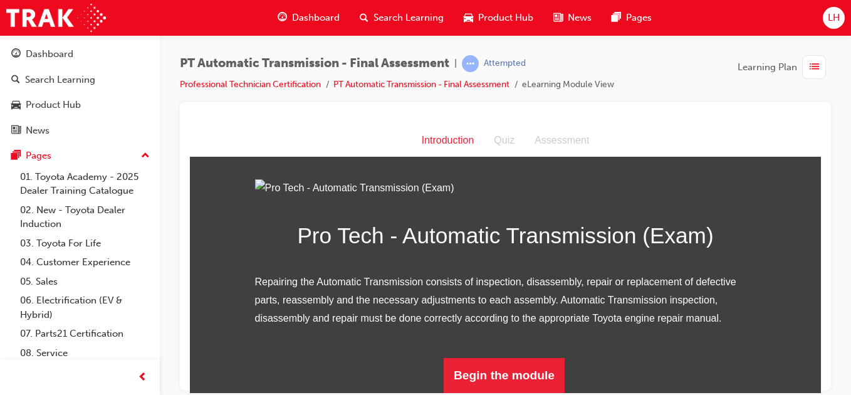
scroll to position [150, 0]
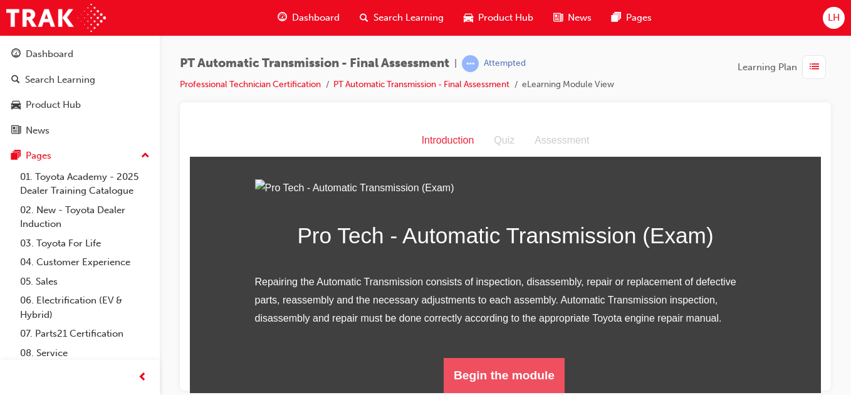
click at [467, 375] on button "Begin the module" at bounding box center [504, 374] width 121 height 35
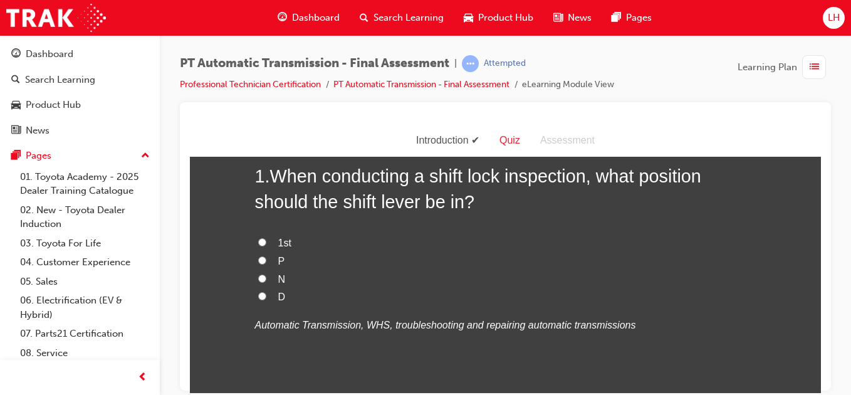
scroll to position [75, 0]
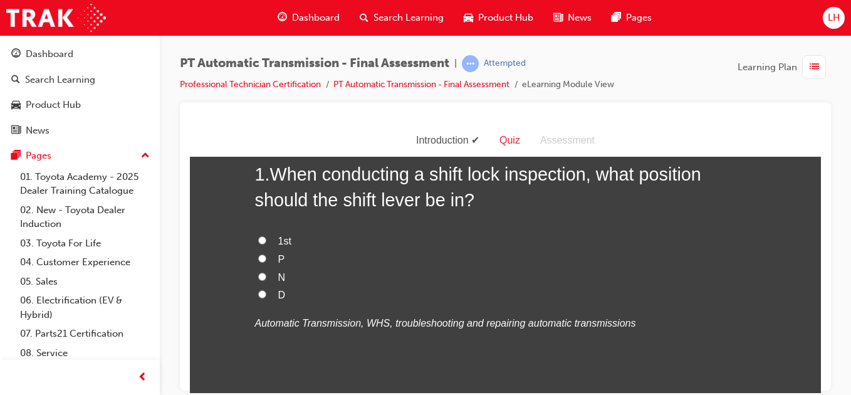
click at [258, 293] on input "D" at bounding box center [262, 294] width 8 height 8
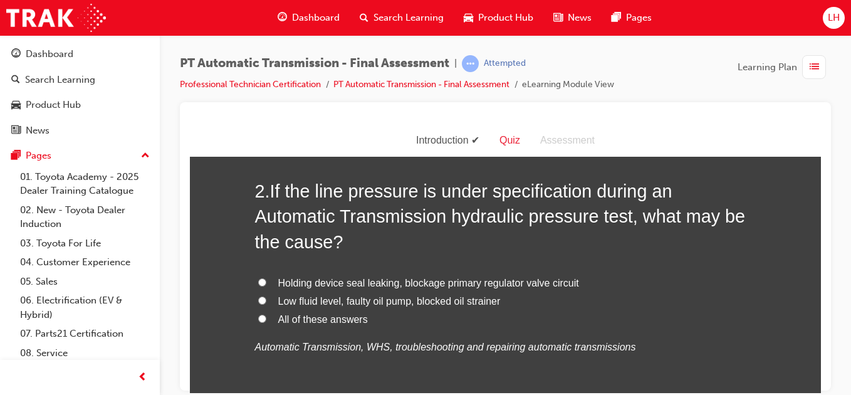
scroll to position [351, 0]
click at [258, 317] on input "All of these answers" at bounding box center [262, 317] width 8 height 8
click at [258, 277] on input "Holding device seal leaking, blockage primary regulator valve circuit" at bounding box center [262, 281] width 8 height 8
click at [258, 317] on input "All of these answers" at bounding box center [262, 317] width 8 height 8
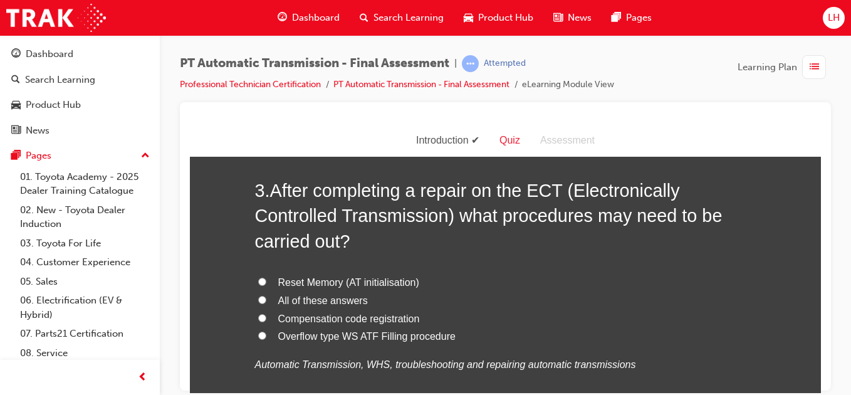
scroll to position [652, 0]
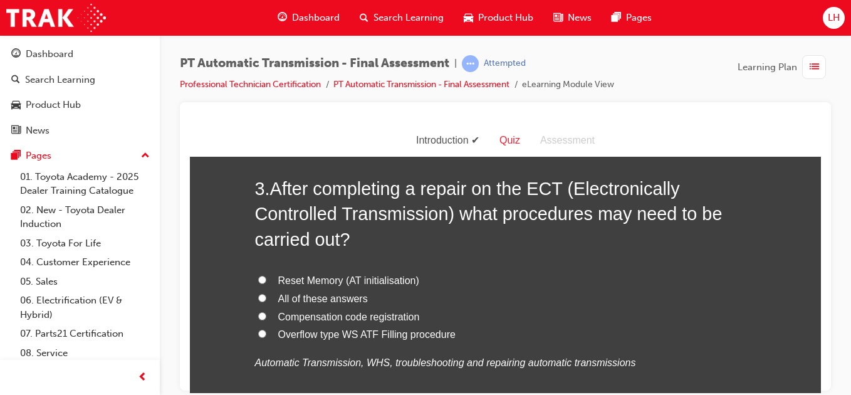
click at [258, 293] on input "All of these answers" at bounding box center [262, 297] width 8 height 8
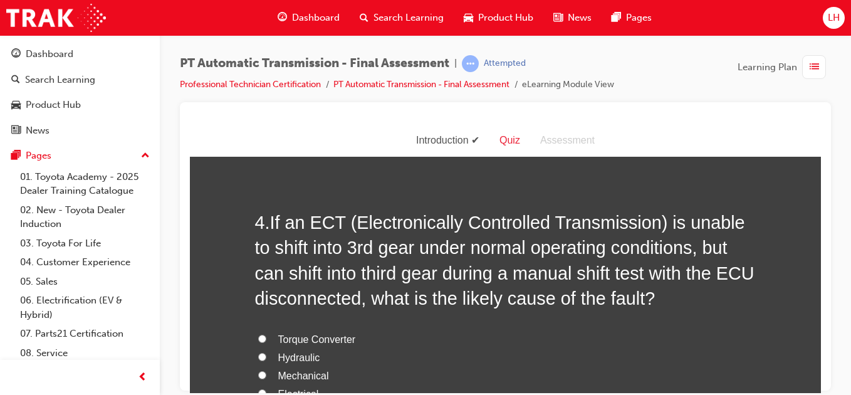
scroll to position [953, 0]
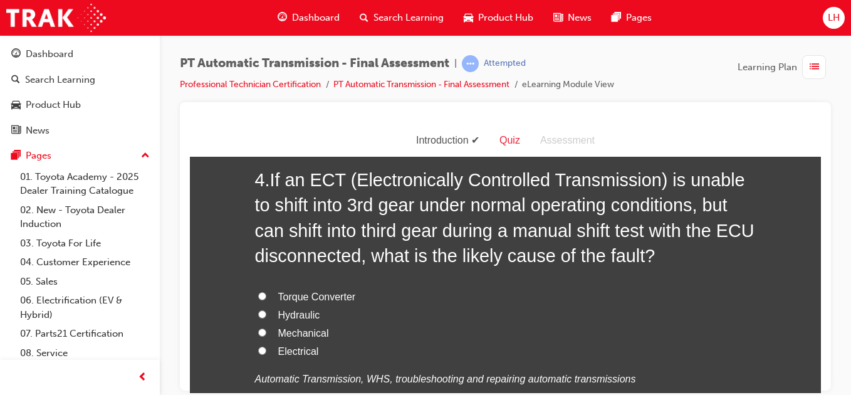
drag, startPoint x: 213, startPoint y: 348, endPoint x: 196, endPoint y: 276, distance: 74.8
click at [259, 350] on input "Electrical" at bounding box center [262, 350] width 8 height 8
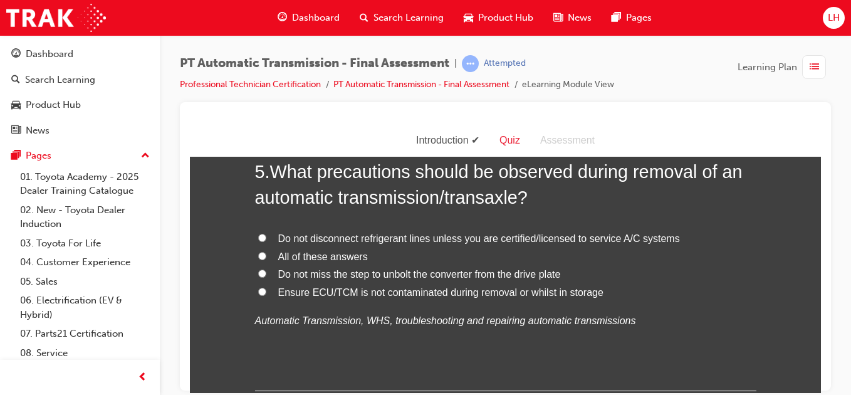
scroll to position [1329, 0]
click at [258, 256] on input "All of these answers" at bounding box center [262, 255] width 8 height 8
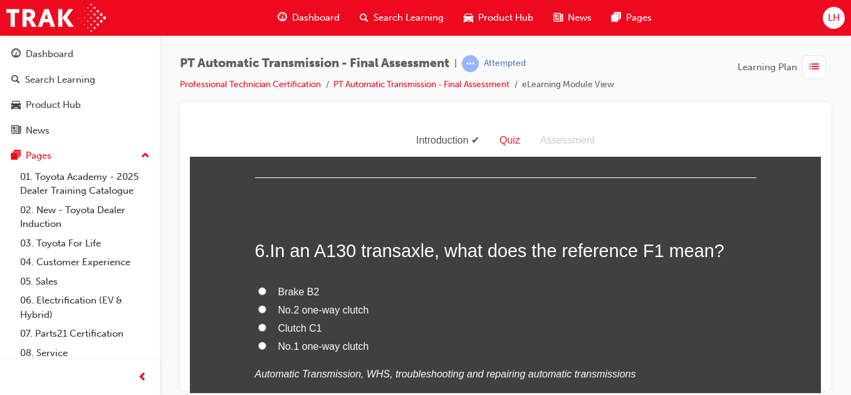
scroll to position [1579, 0]
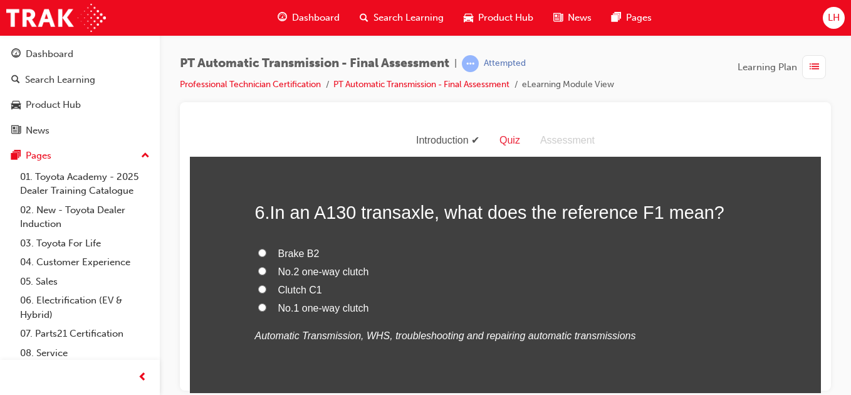
click at [258, 306] on input "No.1 one-way clutch" at bounding box center [262, 307] width 8 height 8
click at [282, 316] on div "Brake B2 No.2 one-way clutch Clutch C1 No.1 one-way clutch Automatic Transmissi…" at bounding box center [505, 294] width 501 height 100
click at [234, 340] on div "You must select an answer for each question before you can submit. Please note,…" at bounding box center [505, 279] width 631 height 3376
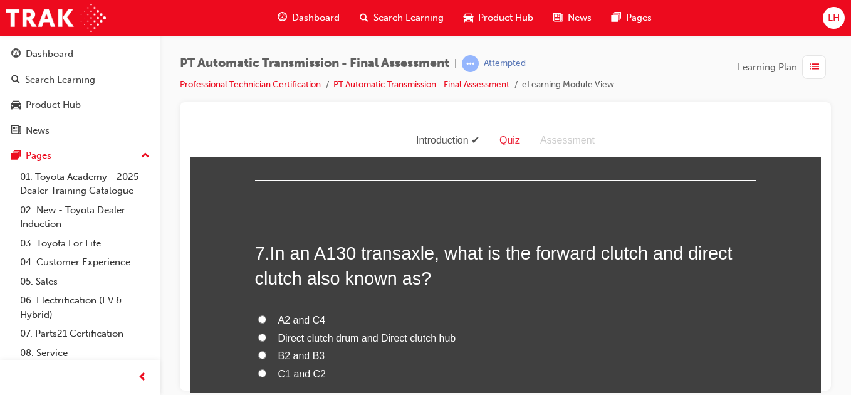
scroll to position [1830, 0]
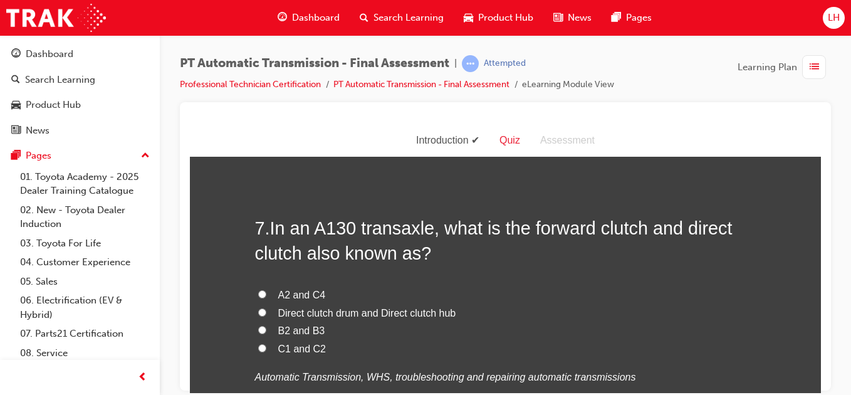
click at [258, 312] on input "Direct clutch drum and Direct clutch hub" at bounding box center [262, 312] width 8 height 8
click at [202, 365] on div "You must select an answer for each question before you can submit. Please note,…" at bounding box center [505, 29] width 631 height 3376
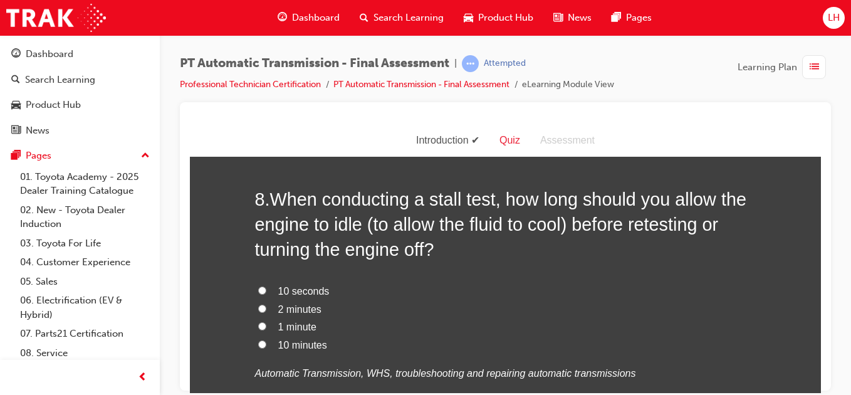
scroll to position [2156, 0]
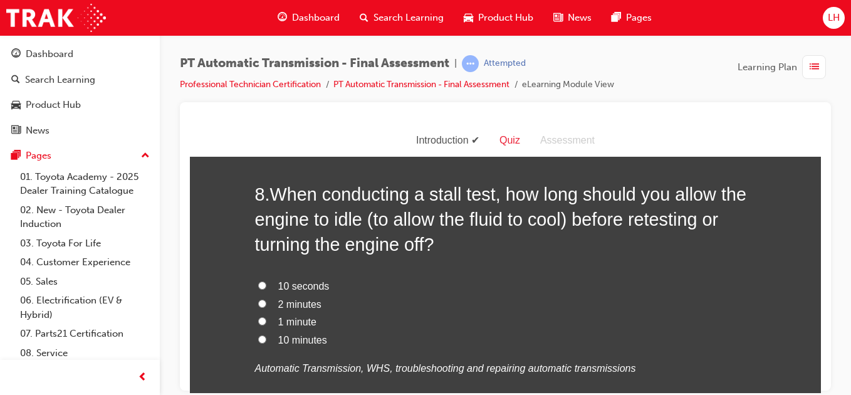
click at [259, 301] on input "2 minutes" at bounding box center [262, 303] width 8 height 8
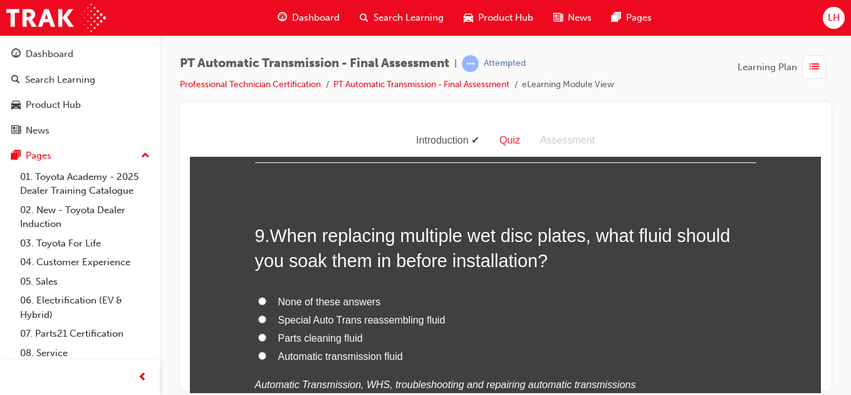
scroll to position [2457, 0]
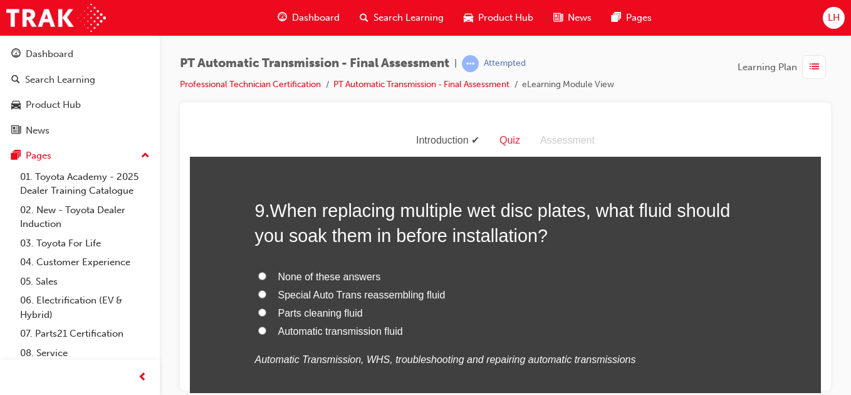
click at [258, 328] on input "Automatic transmission fluid" at bounding box center [262, 330] width 8 height 8
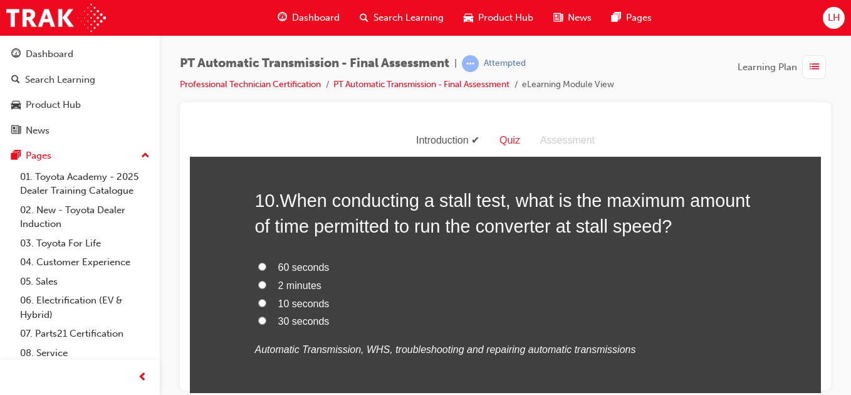
scroll to position [2757, 0]
click at [258, 300] on input "10 seconds" at bounding box center [262, 303] width 8 height 8
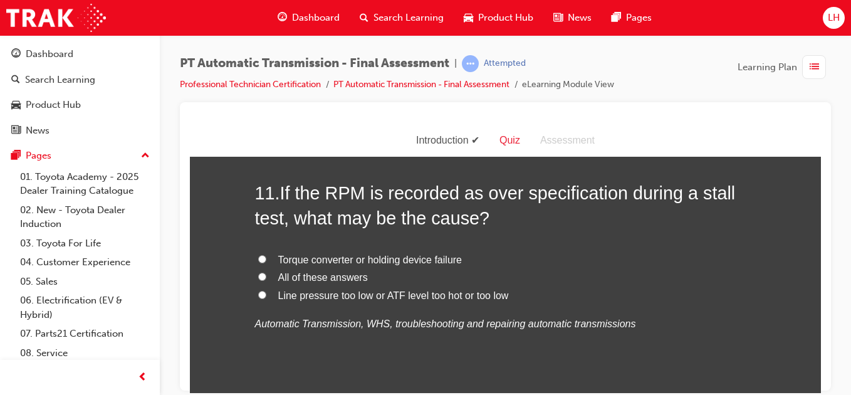
scroll to position [3058, 0]
click at [258, 276] on input "All of these answers" at bounding box center [262, 275] width 8 height 8
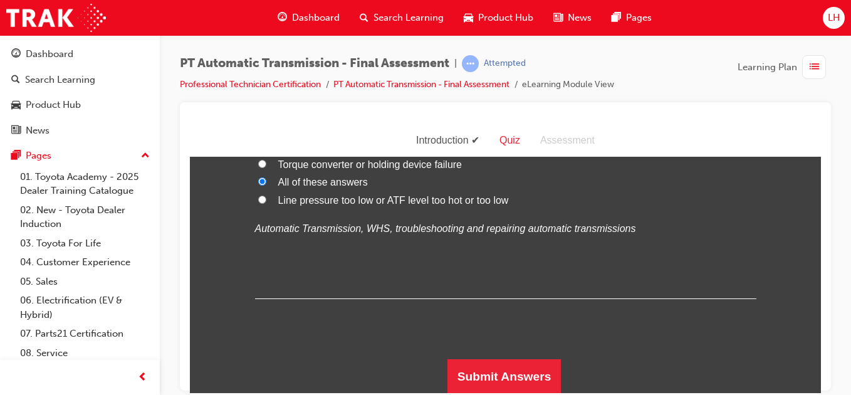
scroll to position [3153, 0]
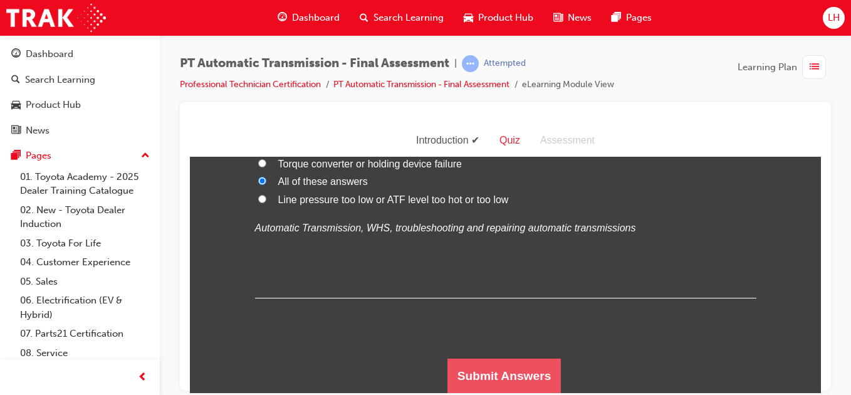
click at [478, 358] on button "Submit Answers" at bounding box center [504, 375] width 114 height 35
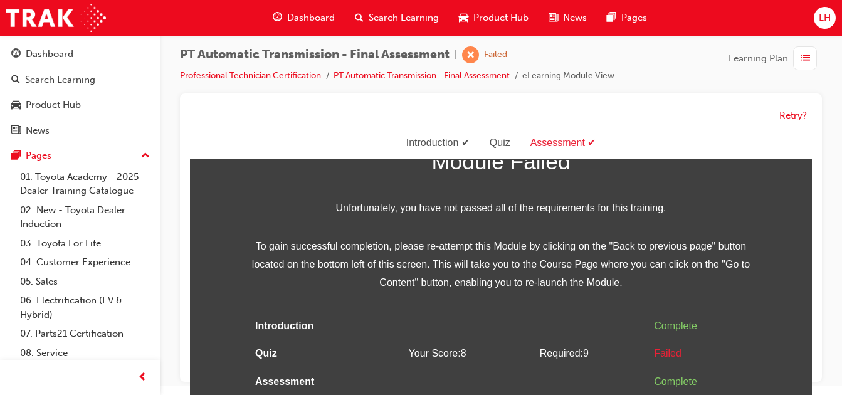
scroll to position [9, 0]
click at [784, 114] on button "Retry?" at bounding box center [793, 115] width 28 height 14
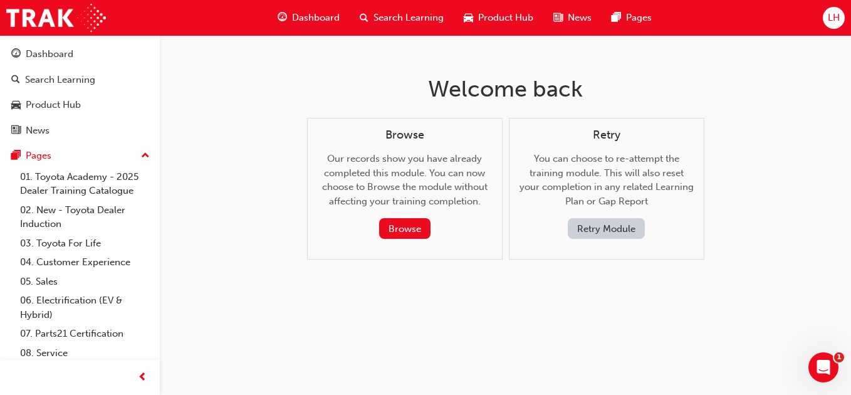
click at [607, 226] on button "Retry Module" at bounding box center [606, 228] width 77 height 21
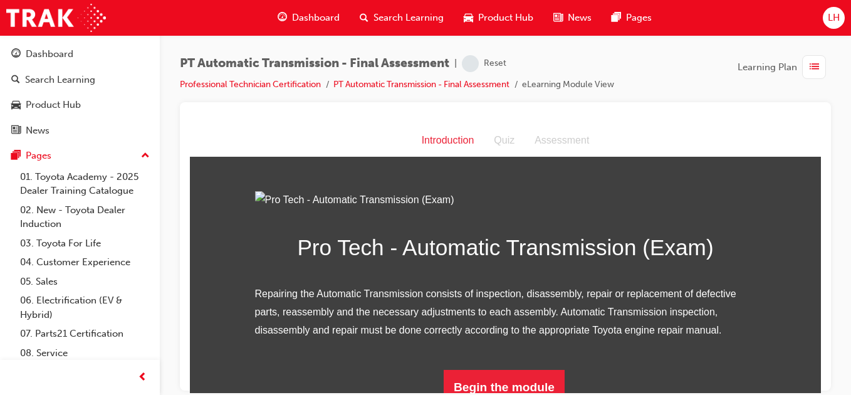
click at [430, 209] on img at bounding box center [505, 200] width 501 height 18
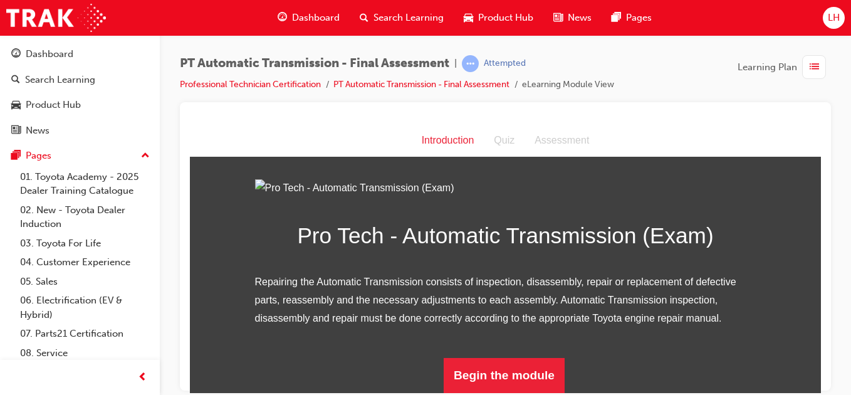
scroll to position [150, 0]
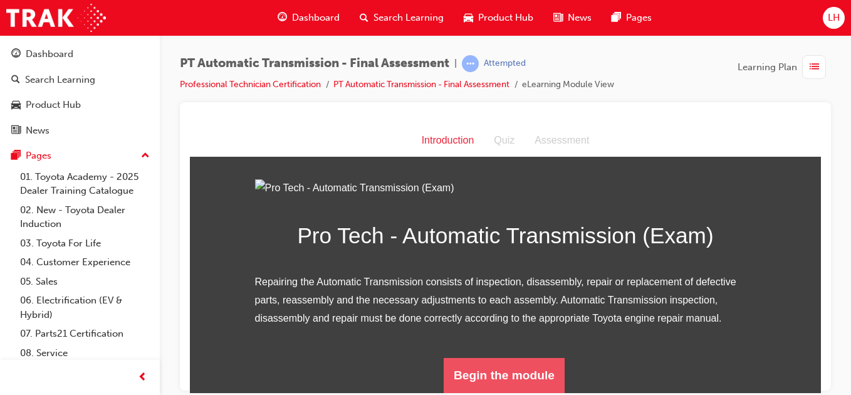
click at [503, 383] on button "Begin the module" at bounding box center [504, 374] width 121 height 35
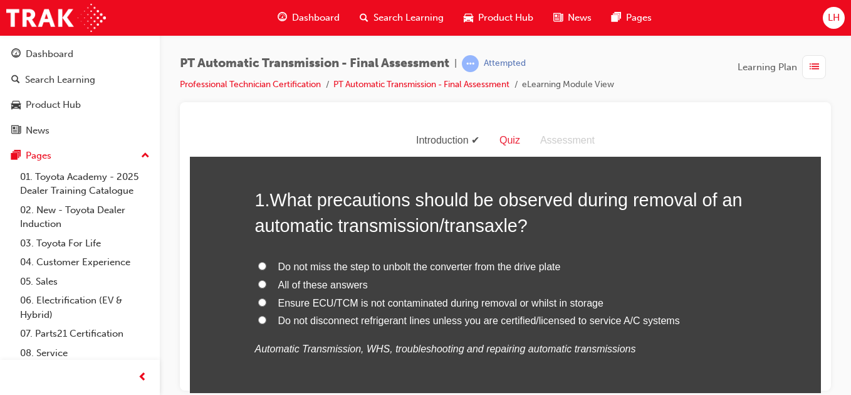
scroll to position [50, 0]
click at [258, 280] on input "All of these answers" at bounding box center [262, 283] width 8 height 8
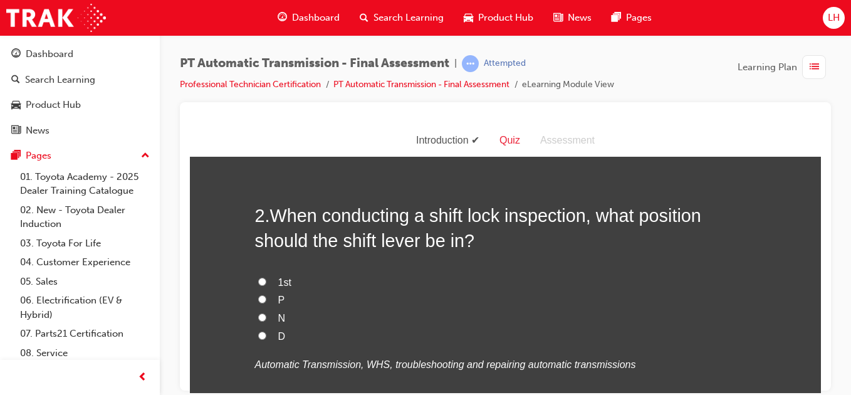
scroll to position [351, 0]
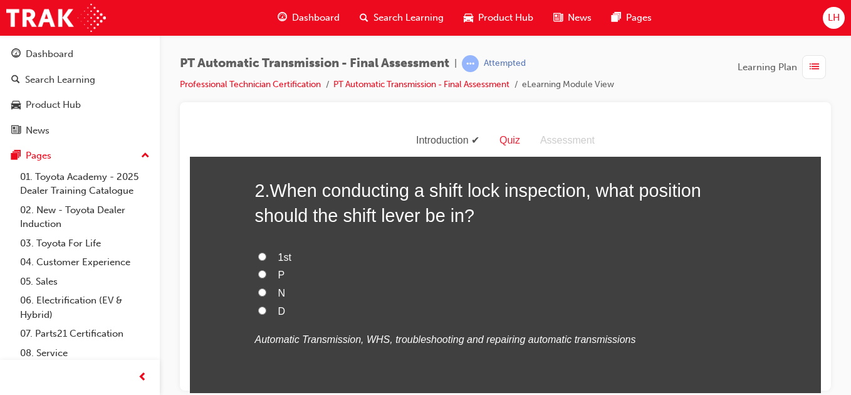
click at [258, 256] on input "1st" at bounding box center [262, 256] width 8 height 8
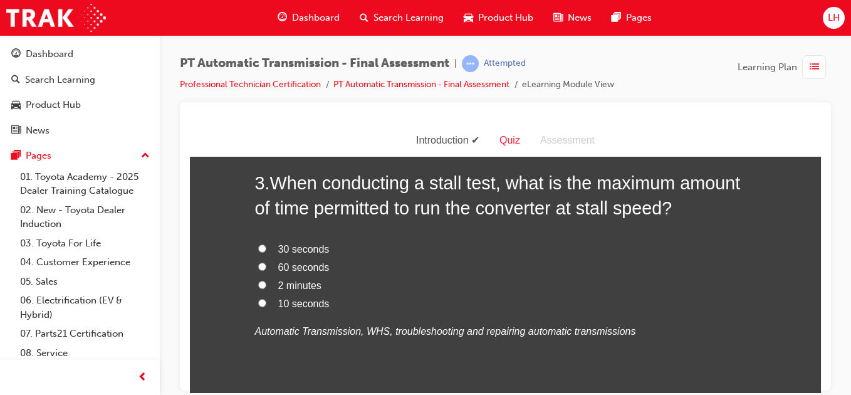
scroll to position [652, 0]
click at [258, 303] on input "10 seconds" at bounding box center [262, 301] width 8 height 8
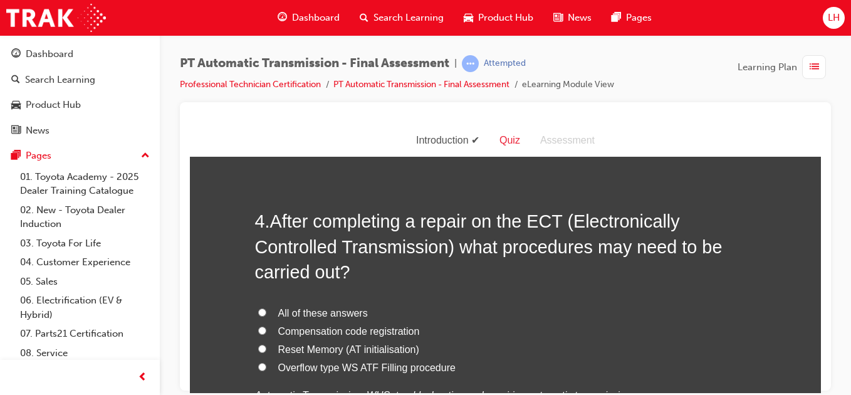
scroll to position [927, 0]
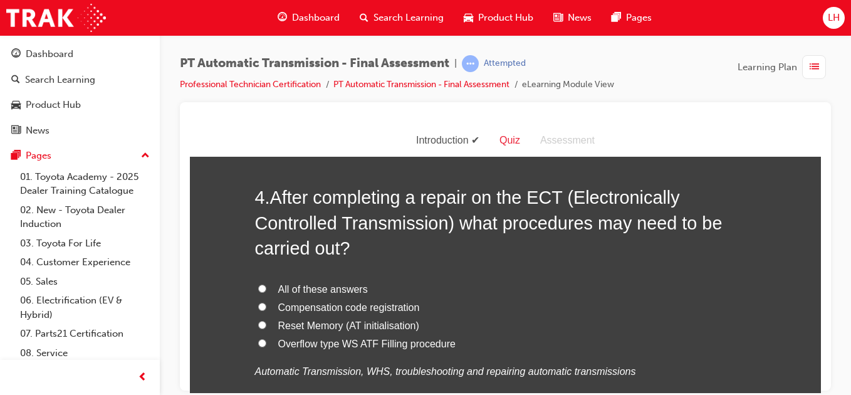
click at [258, 289] on input "All of these answers" at bounding box center [262, 288] width 8 height 8
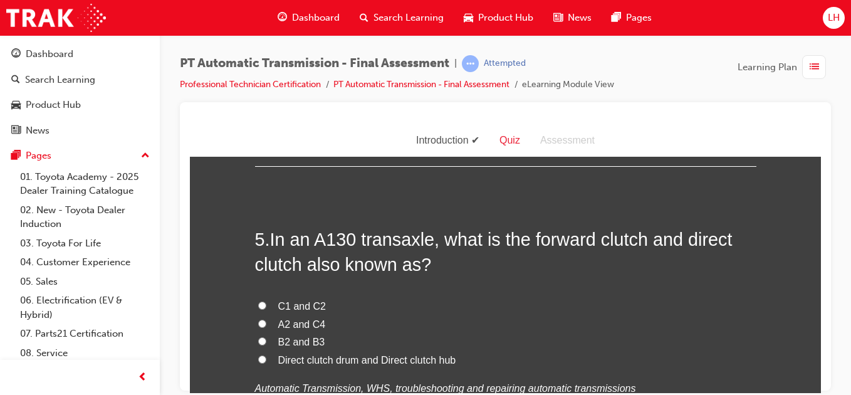
scroll to position [1203, 0]
click at [257, 362] on label "Direct clutch drum and Direct clutch hub" at bounding box center [505, 359] width 501 height 18
click at [258, 362] on input "Direct clutch drum and Direct clutch hub" at bounding box center [262, 358] width 8 height 8
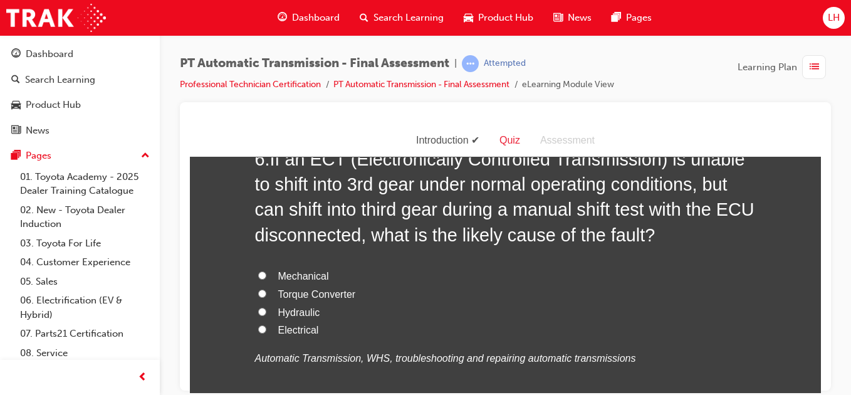
scroll to position [1604, 0]
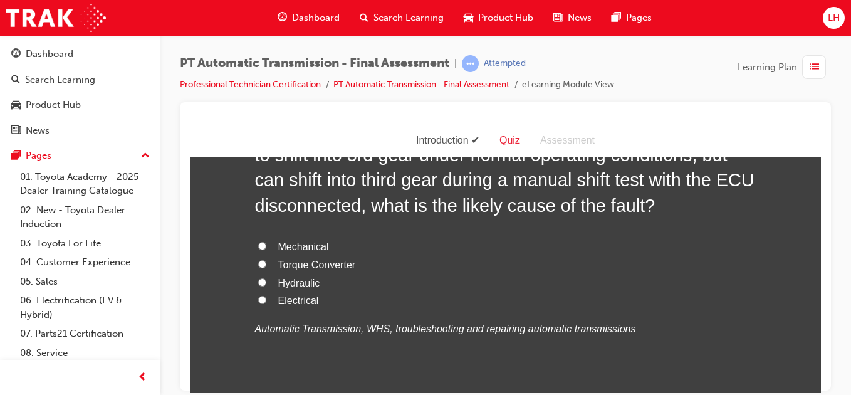
click at [257, 302] on label "Electrical" at bounding box center [505, 300] width 501 height 18
click at [258, 299] on input "Electrical" at bounding box center [262, 299] width 8 height 8
click at [207, 345] on div "You must select an answer for each question before you can submit. Please note,…" at bounding box center [505, 254] width 631 height 3376
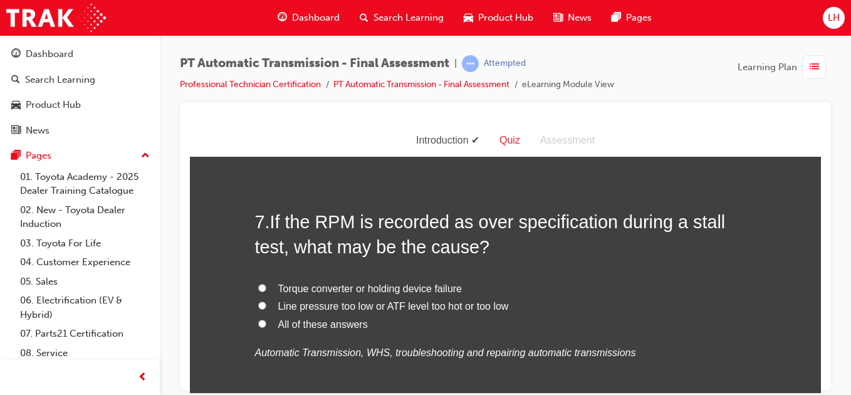
scroll to position [1855, 0]
click at [258, 319] on input "All of these answers" at bounding box center [262, 322] width 8 height 8
click at [211, 351] on div "You must select an answer for each question before you can submit. Please note,…" at bounding box center [505, 4] width 631 height 3376
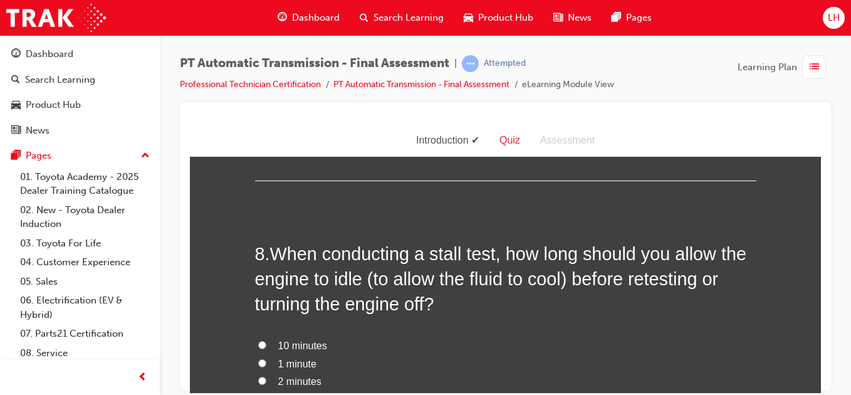
scroll to position [2131, 0]
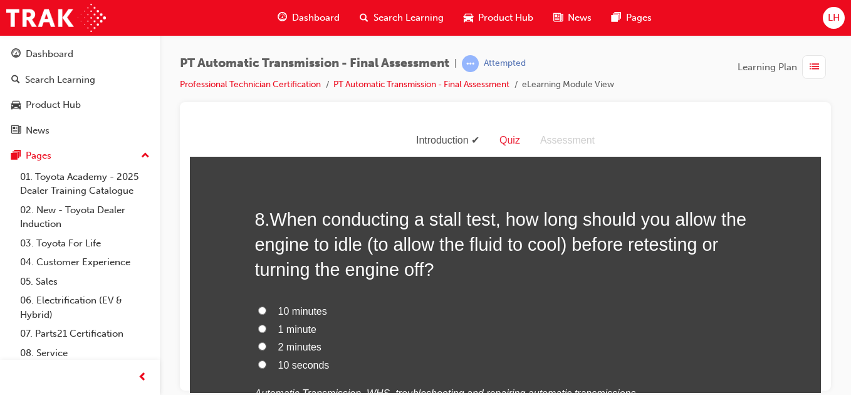
click at [262, 342] on label "2 minutes" at bounding box center [505, 347] width 501 height 18
click at [262, 342] on input "2 minutes" at bounding box center [262, 346] width 8 height 8
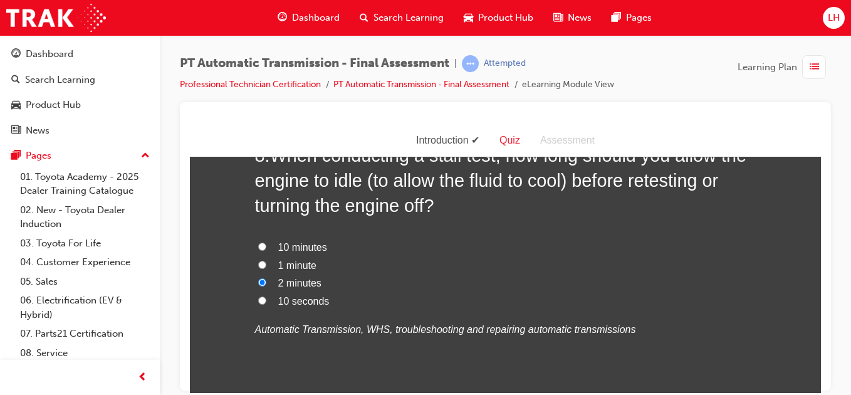
scroll to position [2231, 0]
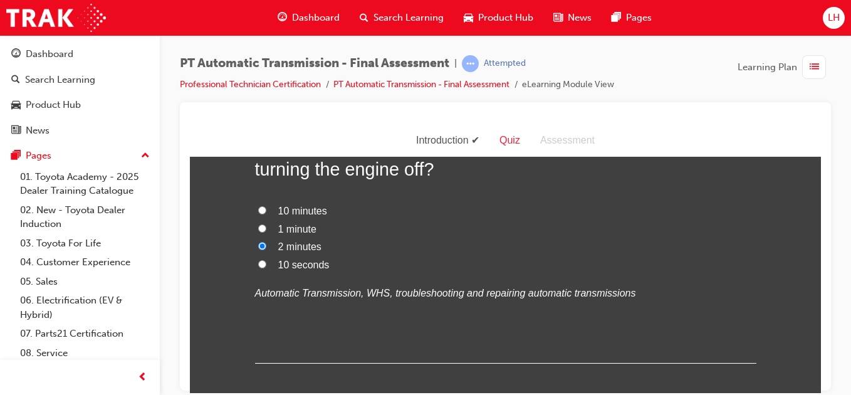
click at [255, 223] on label "1 minute" at bounding box center [505, 229] width 501 height 18
click at [258, 224] on input "1 minute" at bounding box center [262, 228] width 8 height 8
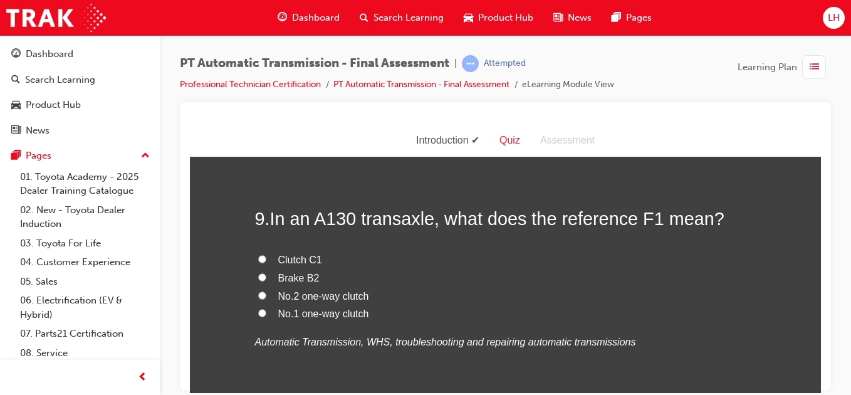
scroll to position [2457, 0]
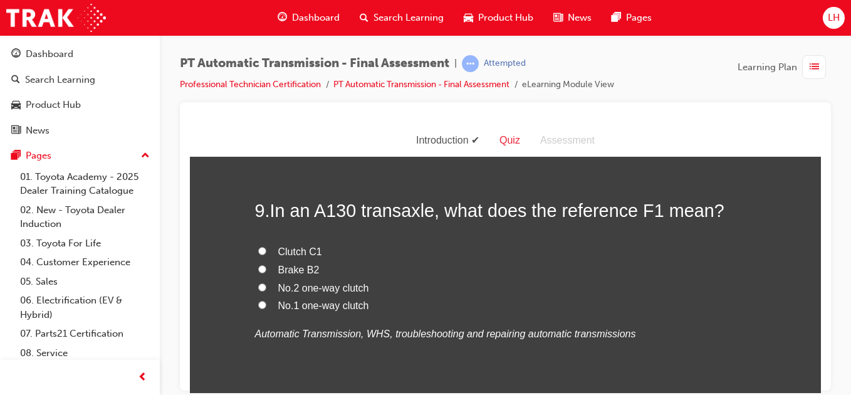
click at [164, 330] on div "PT Automatic Transmission - Final Assessment | Attempted Professional Technicia…" at bounding box center [505, 199] width 691 height 328
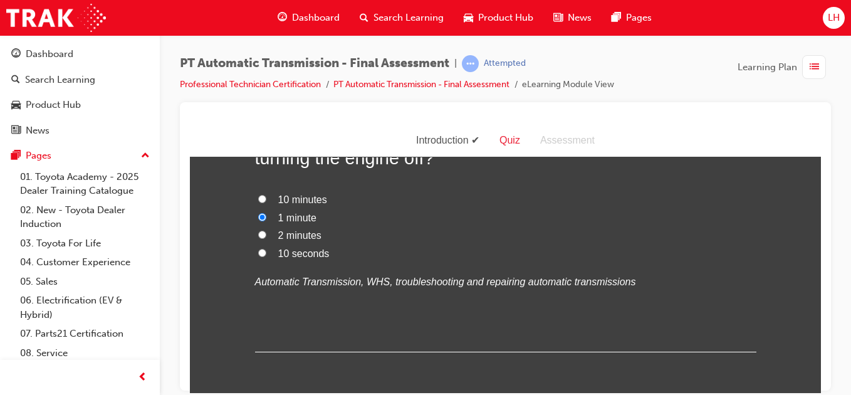
scroll to position [2231, 0]
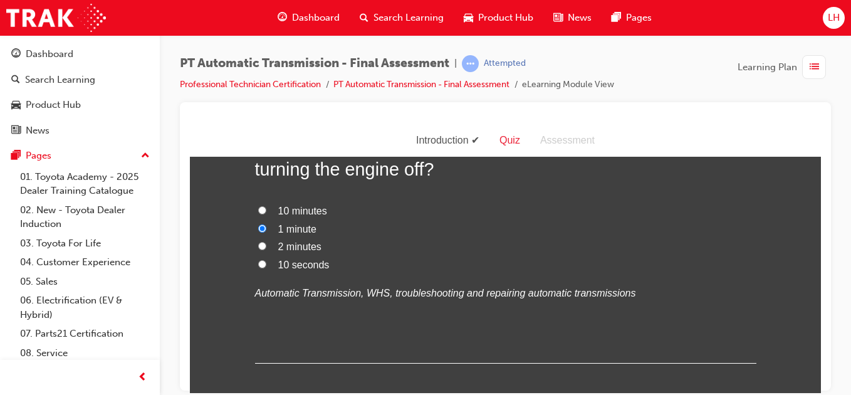
click at [258, 246] on input "2 minutes" at bounding box center [262, 245] width 8 height 8
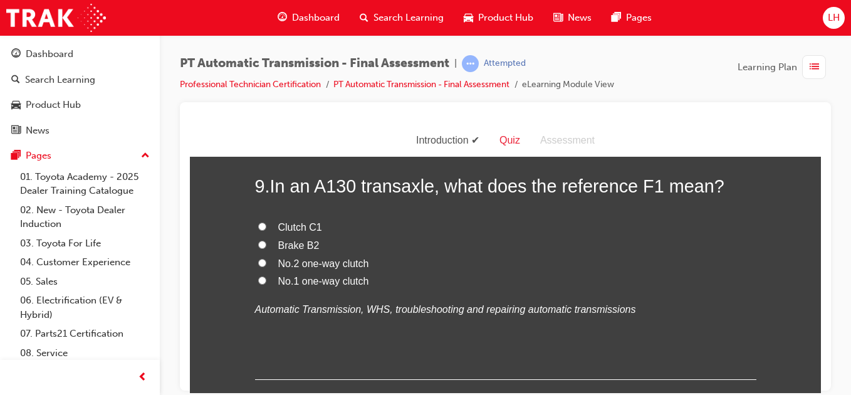
scroll to position [2482, 0]
click at [258, 279] on input "No.1 one-way clutch" at bounding box center [262, 279] width 8 height 8
click at [258, 227] on input "Clutch C1" at bounding box center [262, 225] width 8 height 8
click at [258, 278] on input "No.1 one-way clutch" at bounding box center [262, 279] width 8 height 8
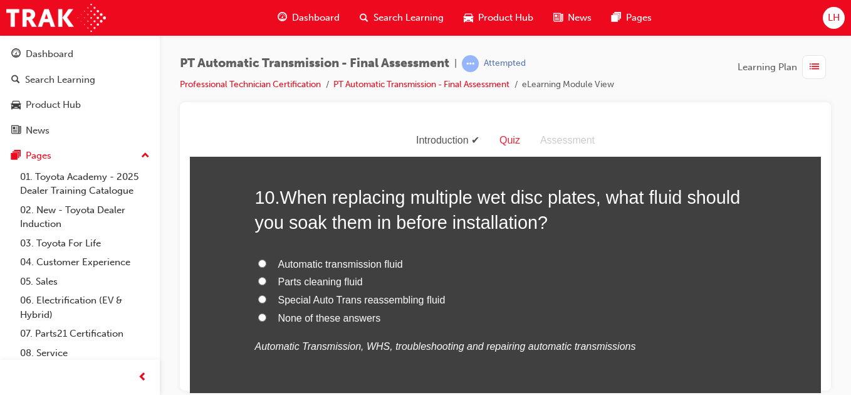
scroll to position [2757, 0]
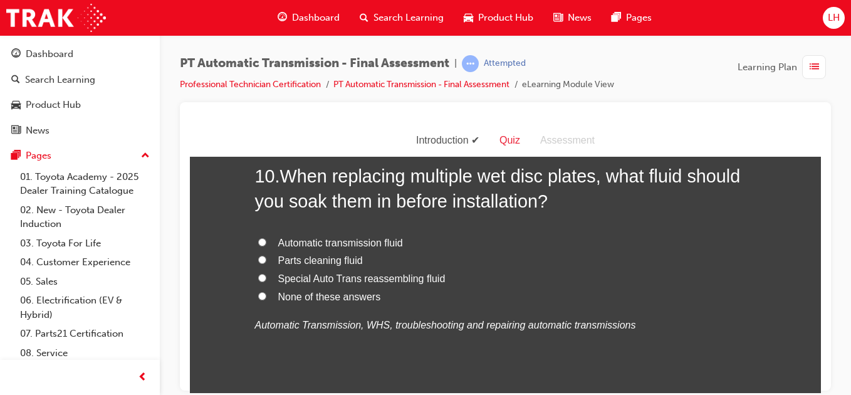
click at [259, 239] on input "Automatic transmission fluid" at bounding box center [262, 242] width 8 height 8
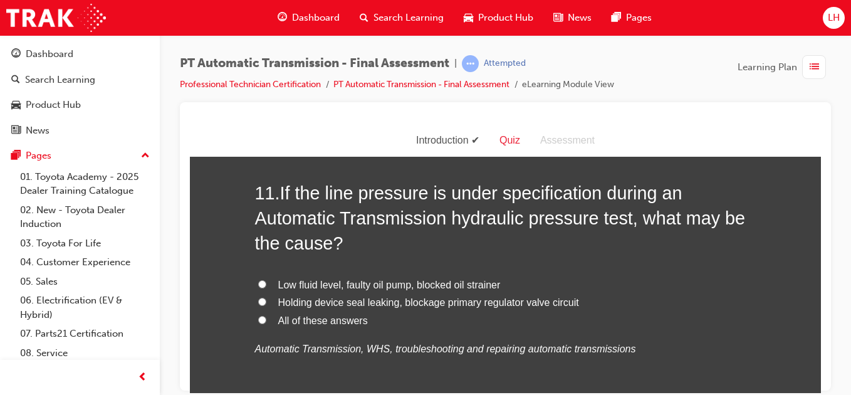
scroll to position [3033, 0]
click at [258, 318] on input "All of these answers" at bounding box center [262, 319] width 8 height 8
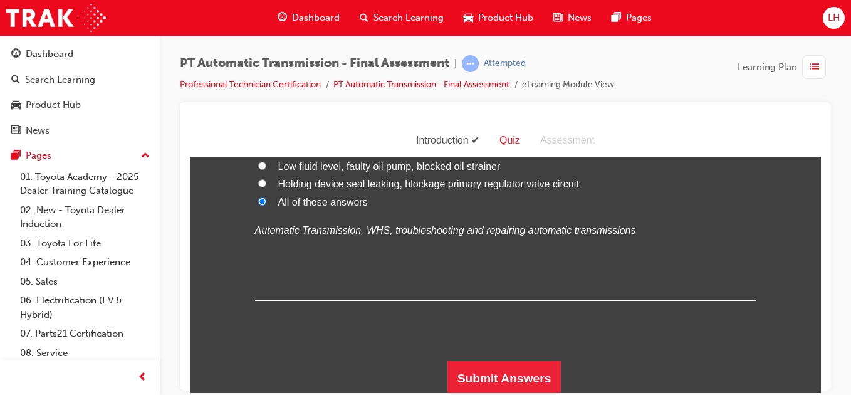
scroll to position [3153, 0]
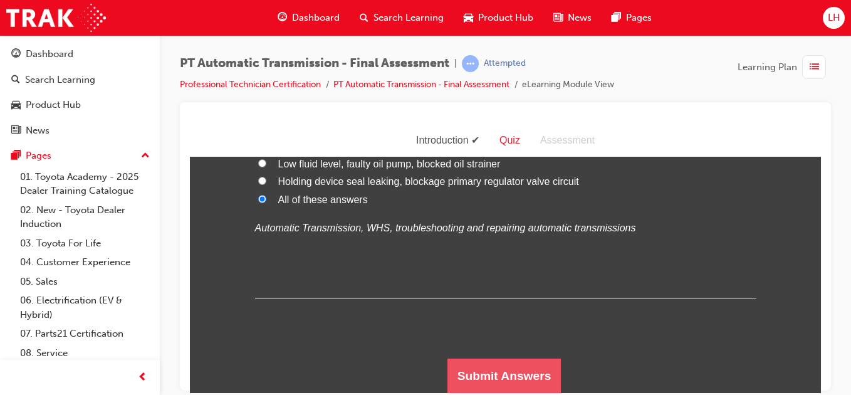
click at [488, 370] on button "Submit Answers" at bounding box center [504, 375] width 114 height 35
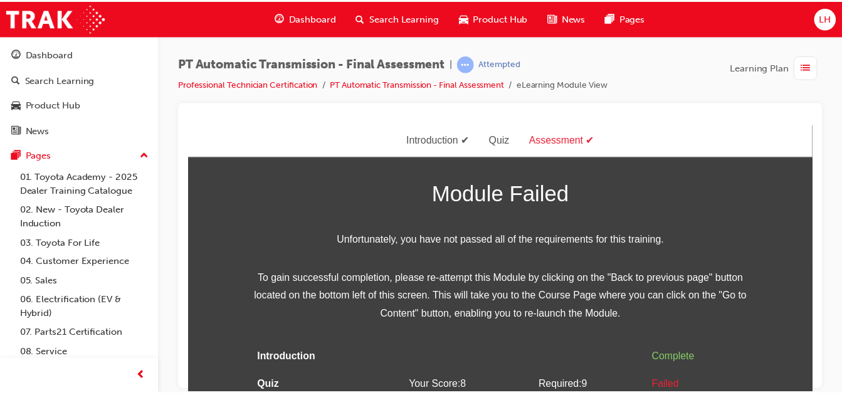
scroll to position [50, 0]
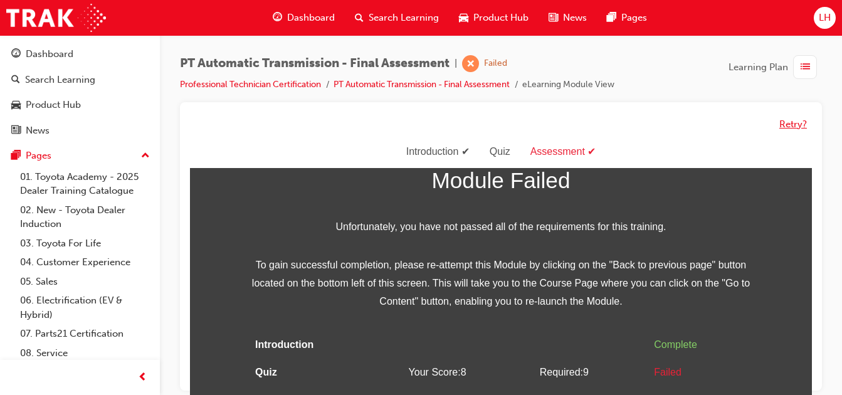
click at [786, 125] on button "Retry?" at bounding box center [793, 124] width 28 height 14
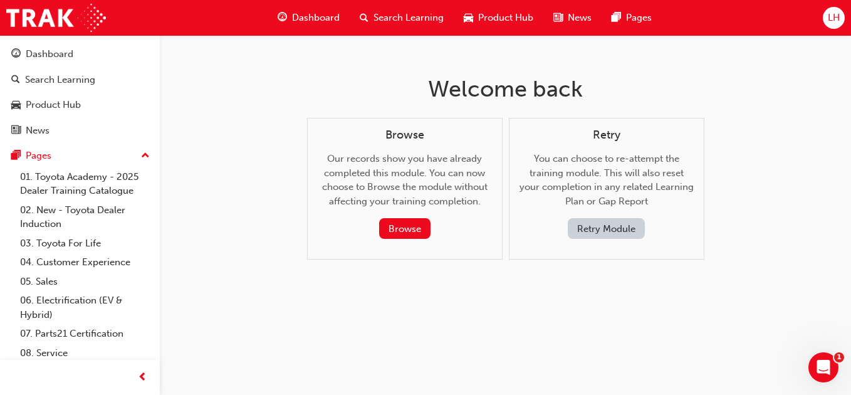
click at [607, 233] on button "Retry Module" at bounding box center [606, 228] width 77 height 21
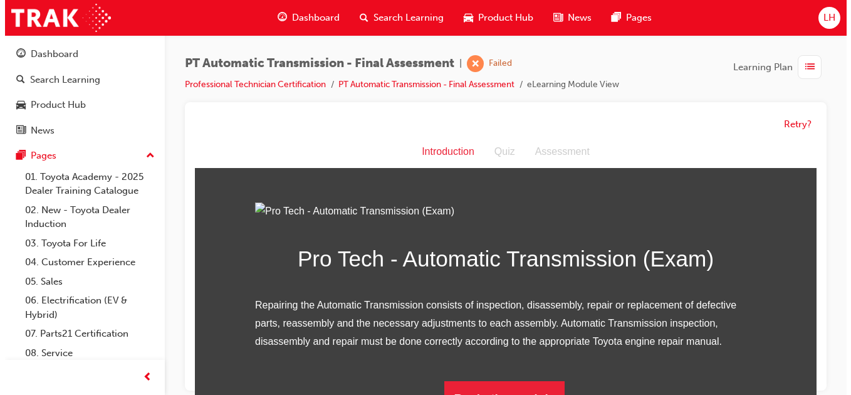
scroll to position [0, 0]
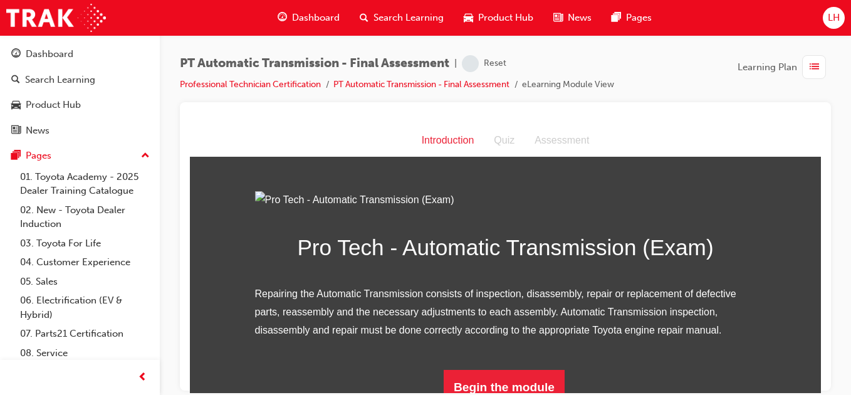
click at [607, 209] on img at bounding box center [505, 200] width 501 height 18
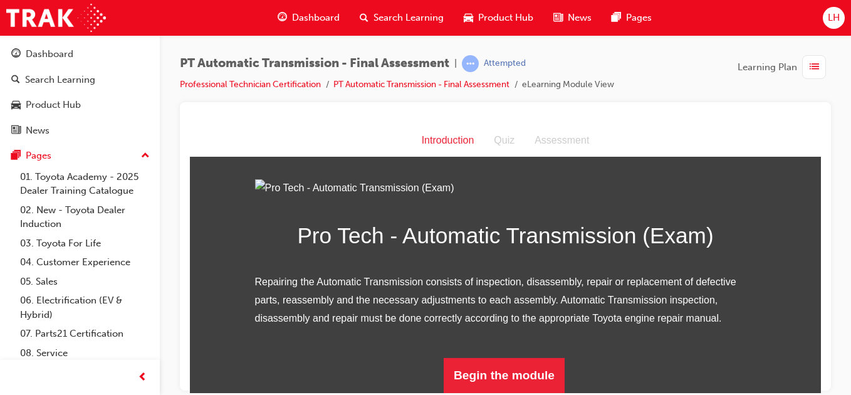
scroll to position [150, 0]
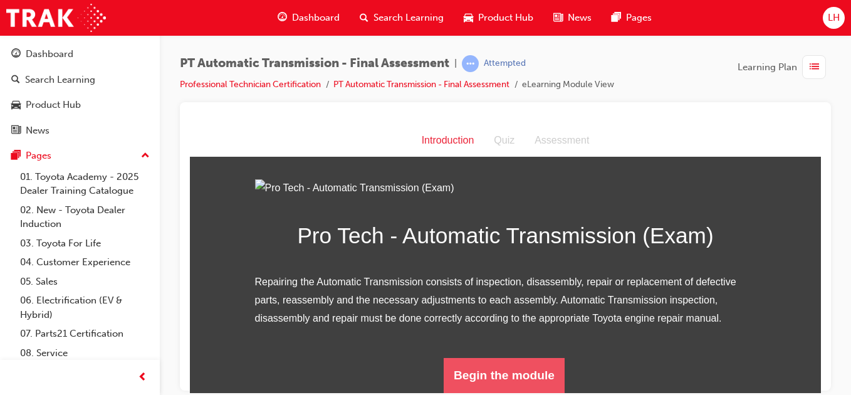
click at [481, 387] on button "Begin the module" at bounding box center [504, 374] width 121 height 35
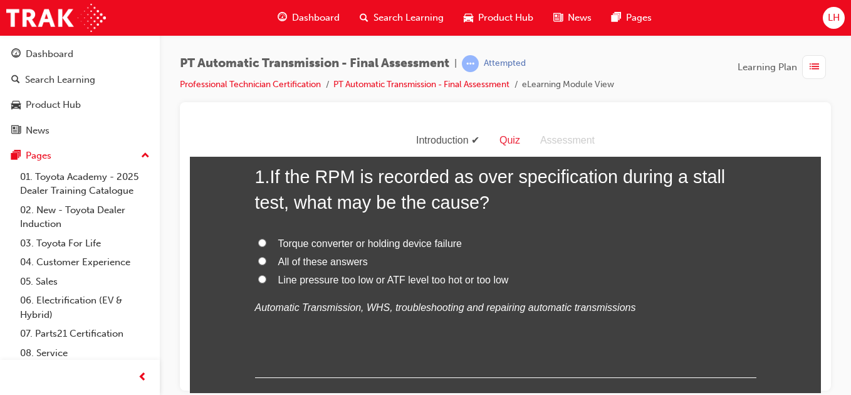
scroll to position [75, 0]
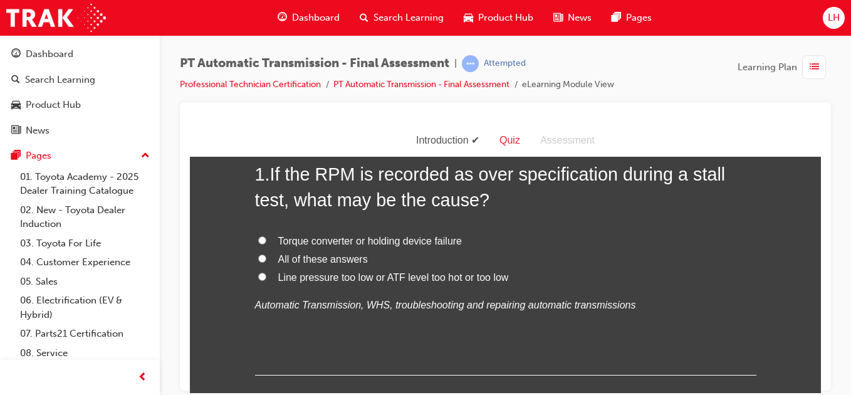
click at [259, 256] on input "All of these answers" at bounding box center [262, 258] width 8 height 8
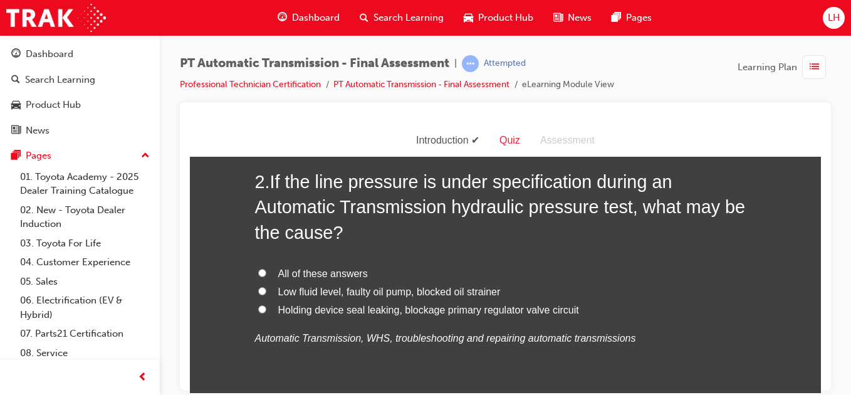
scroll to position [351, 0]
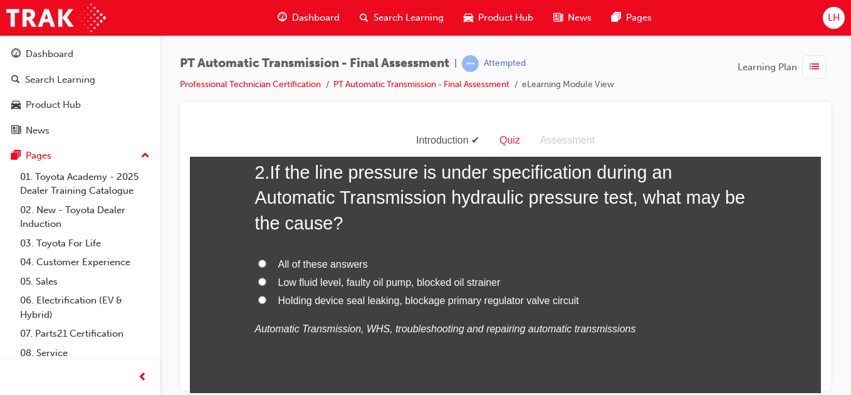
click at [258, 264] on input "All of these answers" at bounding box center [262, 263] width 8 height 8
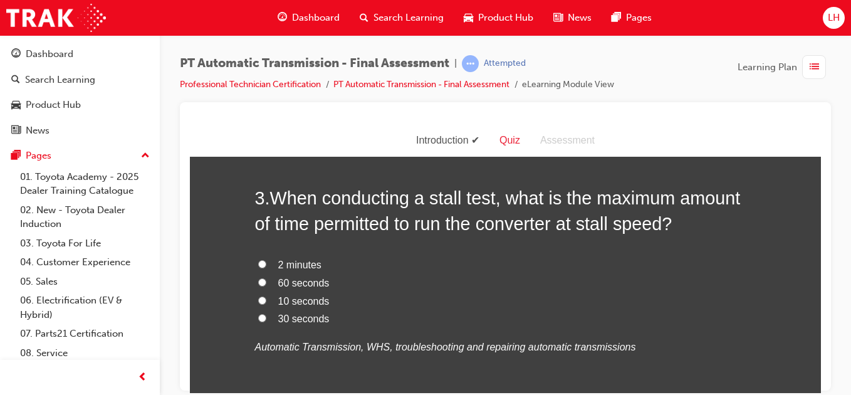
scroll to position [627, 0]
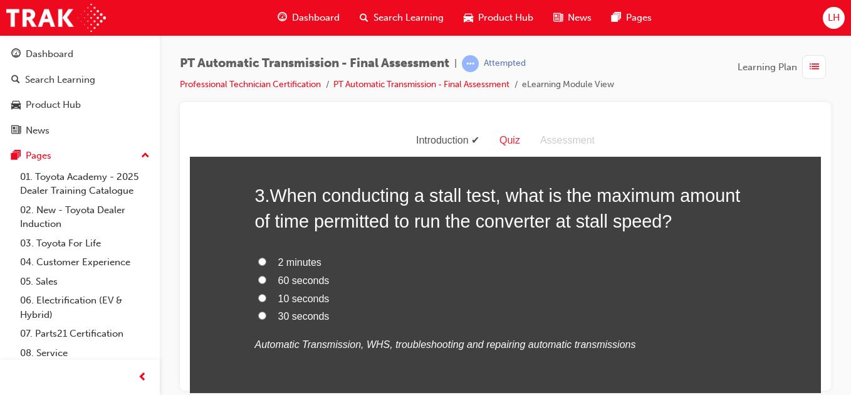
click at [258, 300] on input "10 seconds" at bounding box center [262, 297] width 8 height 8
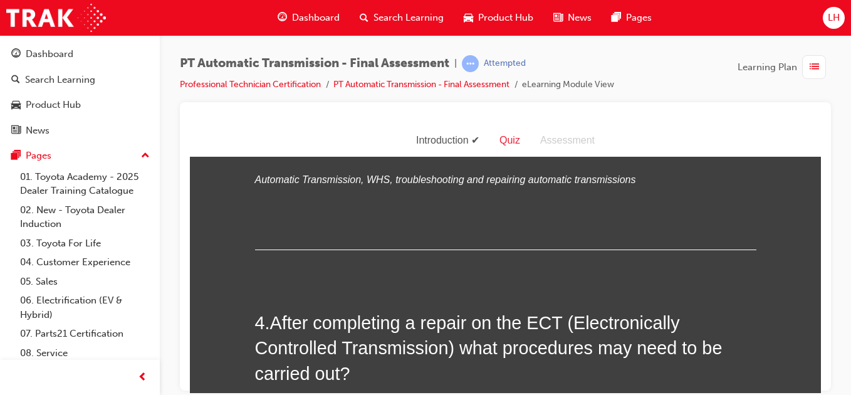
scroll to position [902, 0]
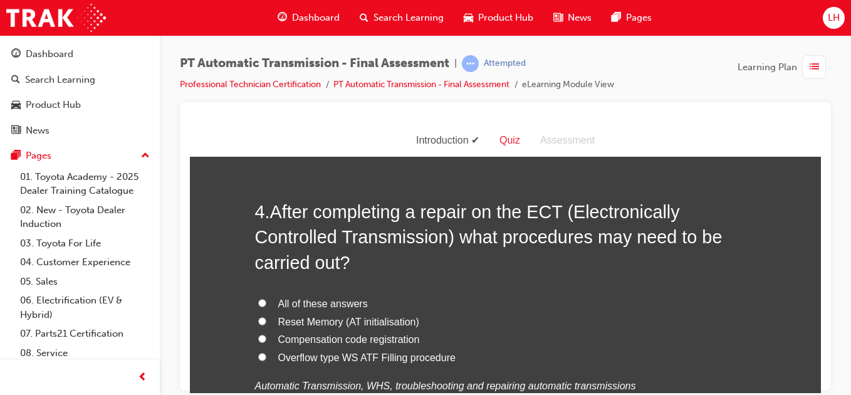
click at [264, 296] on label "All of these answers" at bounding box center [505, 304] width 501 height 18
click at [264, 298] on input "All of these answers" at bounding box center [262, 302] width 8 height 8
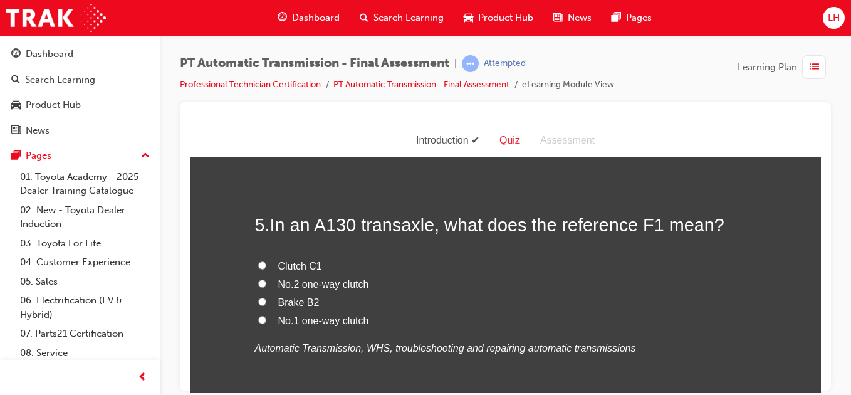
scroll to position [1228, 0]
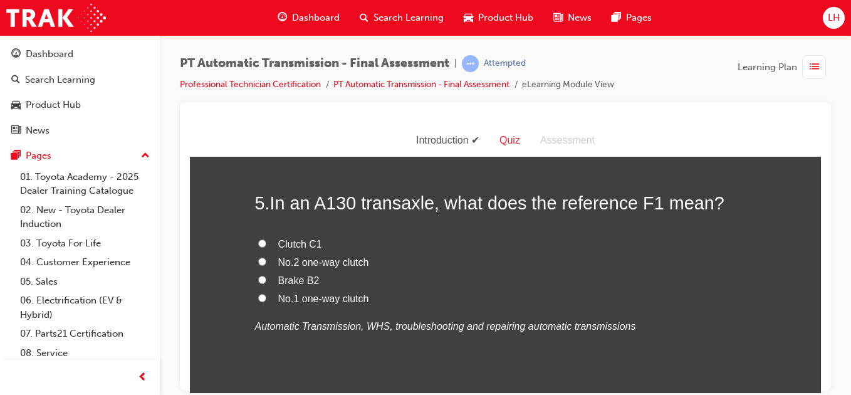
click at [258, 242] on input "Clutch C1" at bounding box center [262, 243] width 8 height 8
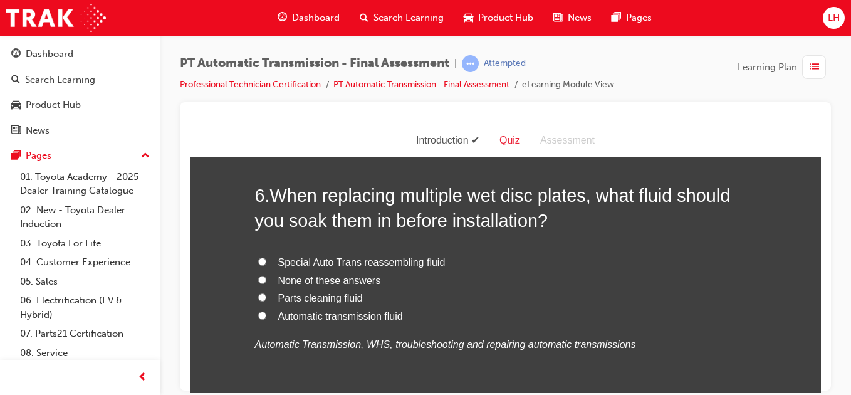
scroll to position [1504, 0]
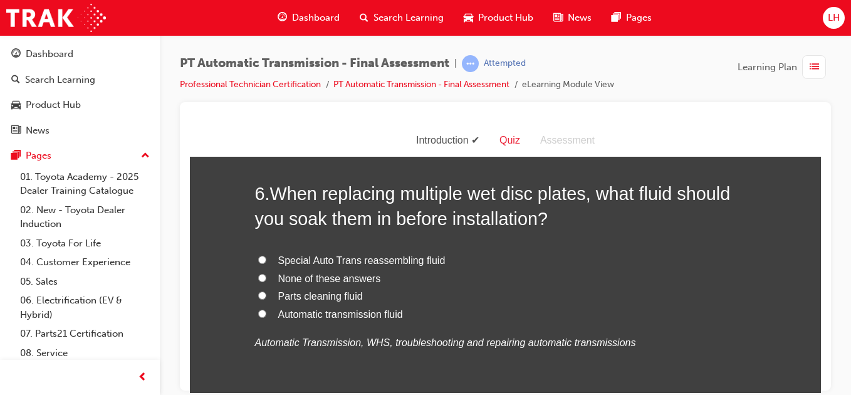
click at [255, 313] on label "Automatic transmission fluid" at bounding box center [505, 314] width 501 height 18
click at [258, 313] on input "Automatic transmission fluid" at bounding box center [262, 313] width 8 height 8
click at [232, 335] on div "You must select an answer for each question before you can submit. Please note,…" at bounding box center [505, 354] width 631 height 3376
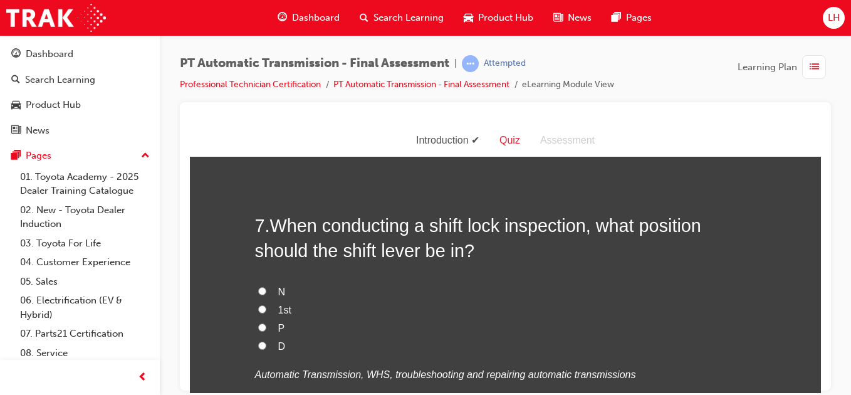
scroll to position [1780, 0]
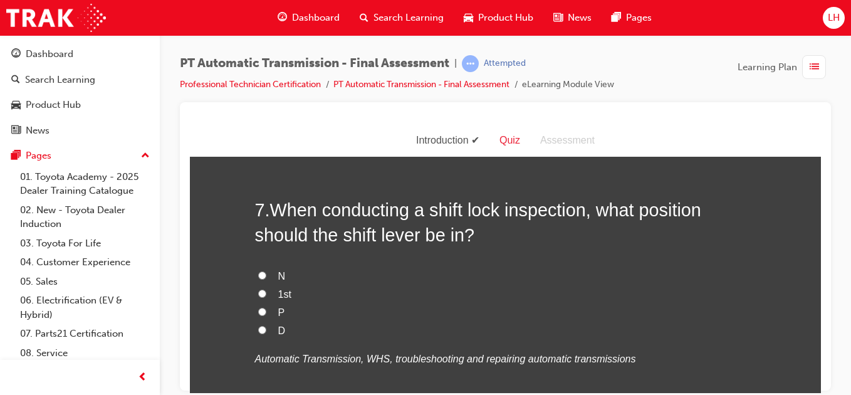
click at [258, 293] on input "1st" at bounding box center [262, 293] width 8 height 8
click at [216, 367] on div "You must select an answer for each question before you can submit. Please note,…" at bounding box center [505, 79] width 631 height 3376
click at [258, 330] on input "D" at bounding box center [262, 329] width 8 height 8
click at [224, 358] on div "You must select an answer for each question before you can submit. Please note,…" at bounding box center [505, 79] width 631 height 3376
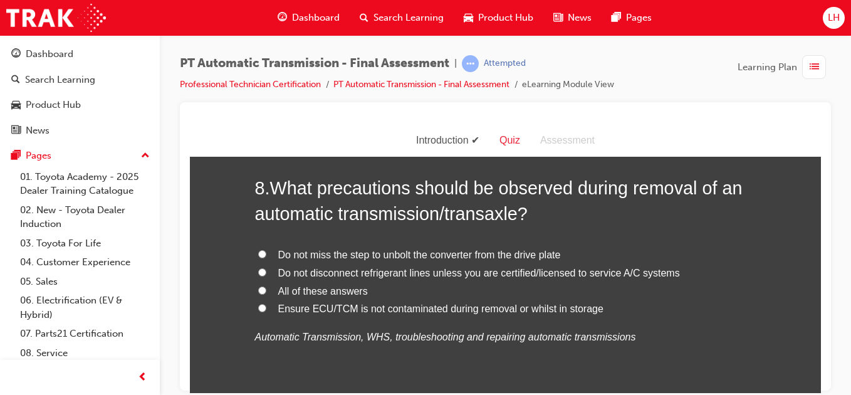
scroll to position [2106, 0]
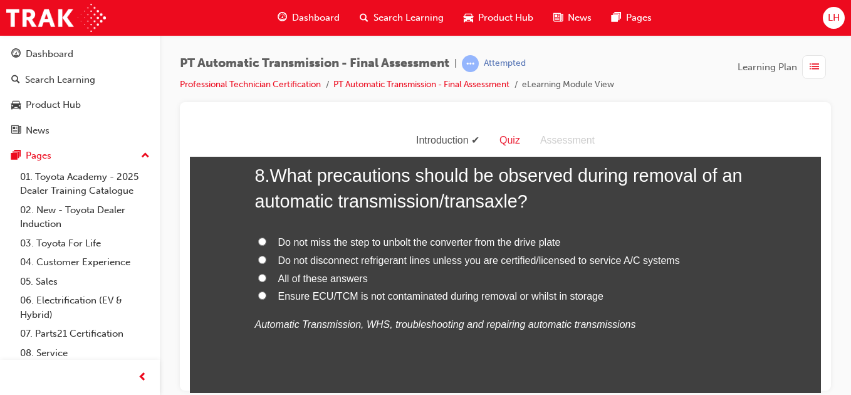
click at [260, 275] on input "All of these answers" at bounding box center [262, 277] width 8 height 8
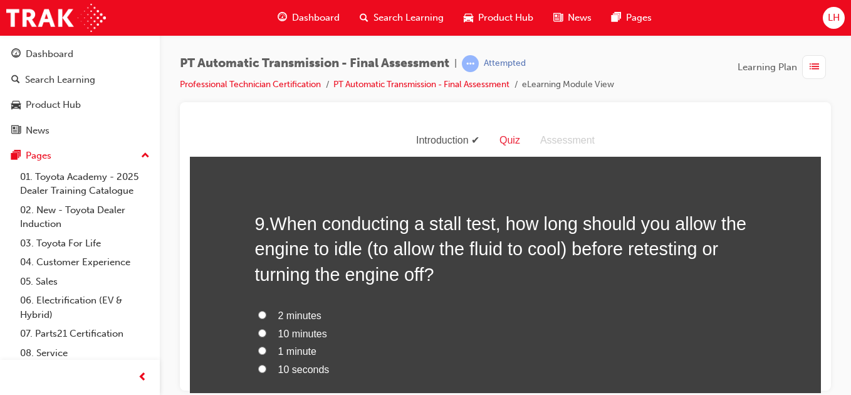
scroll to position [2381, 0]
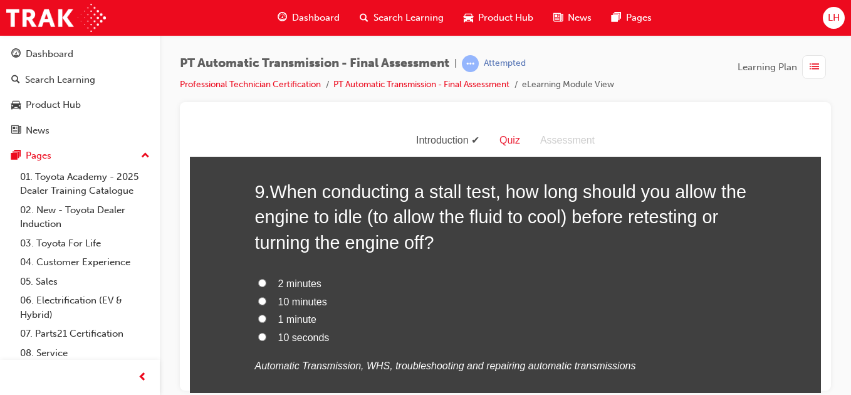
click at [258, 280] on input "2 minutes" at bounding box center [262, 282] width 8 height 8
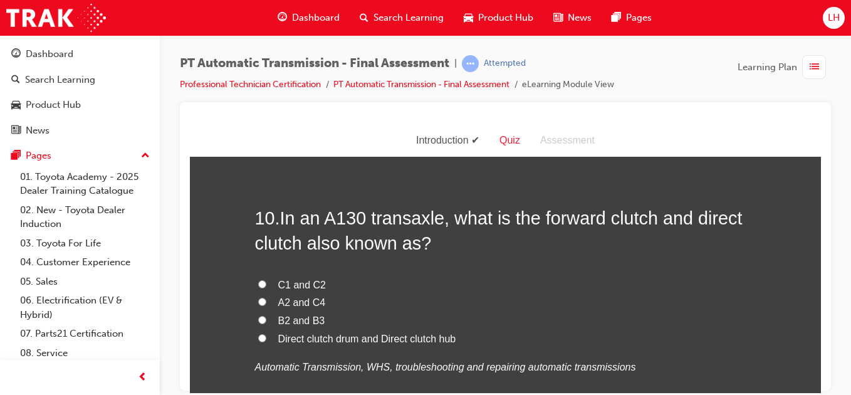
scroll to position [2682, 0]
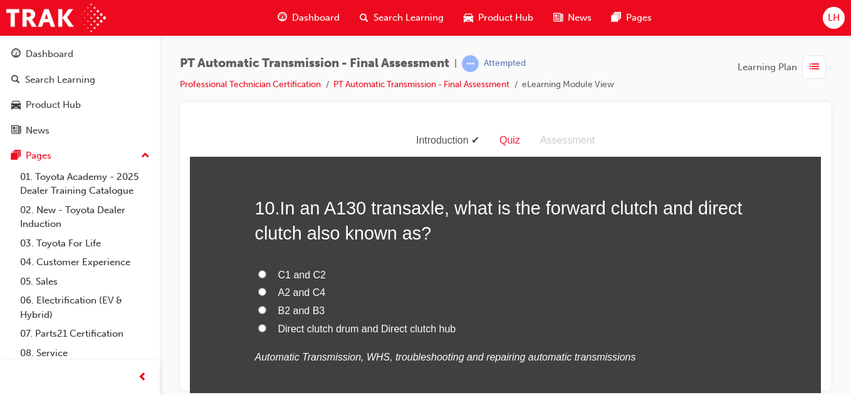
click at [258, 328] on input "Direct clutch drum and Direct clutch hub" at bounding box center [262, 327] width 8 height 8
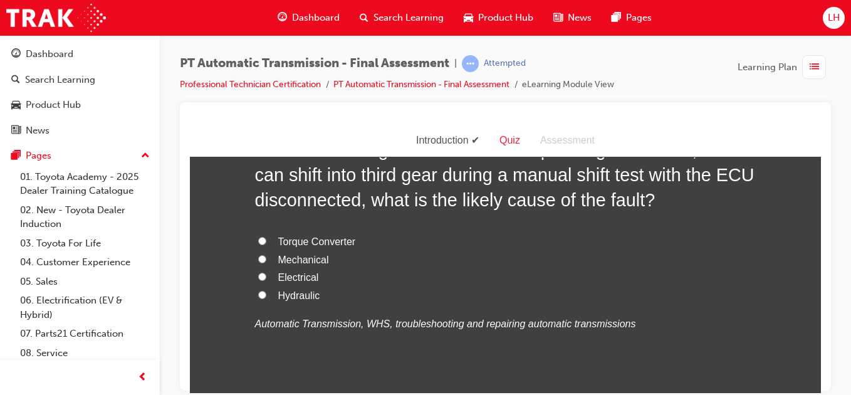
scroll to position [3058, 0]
click at [258, 274] on input "Electrical" at bounding box center [262, 275] width 8 height 8
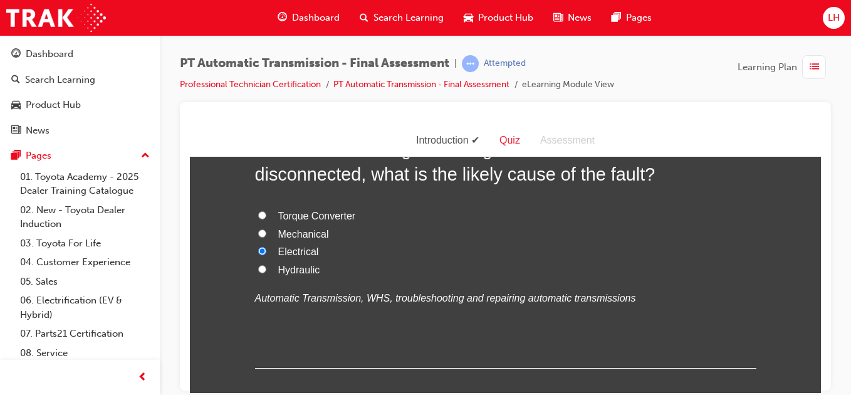
scroll to position [3153, 0]
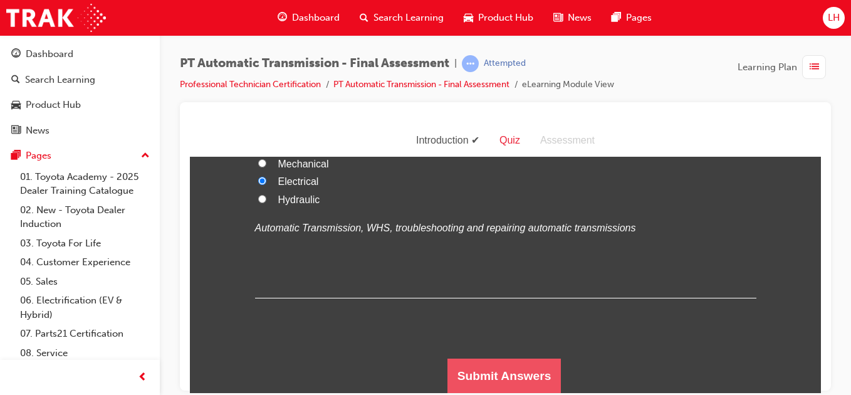
click at [478, 370] on button "Submit Answers" at bounding box center [504, 375] width 114 height 35
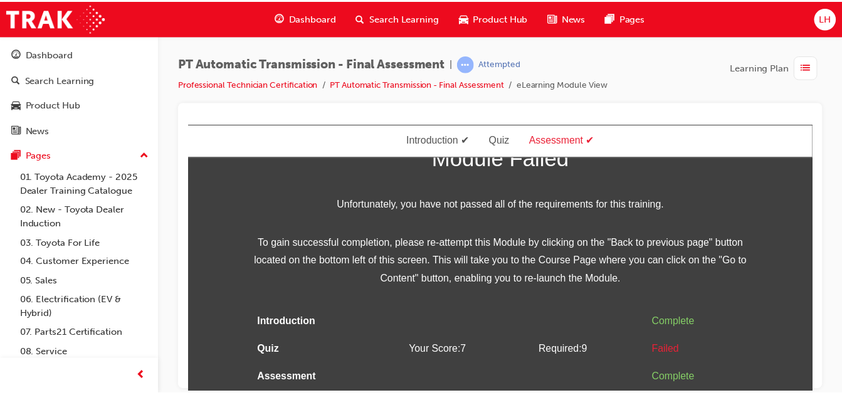
scroll to position [0, 0]
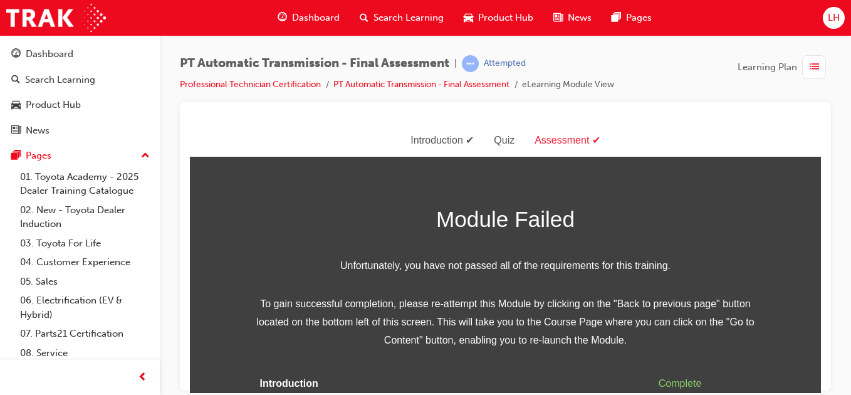
click at [478, 370] on td at bounding box center [473, 383] width 131 height 28
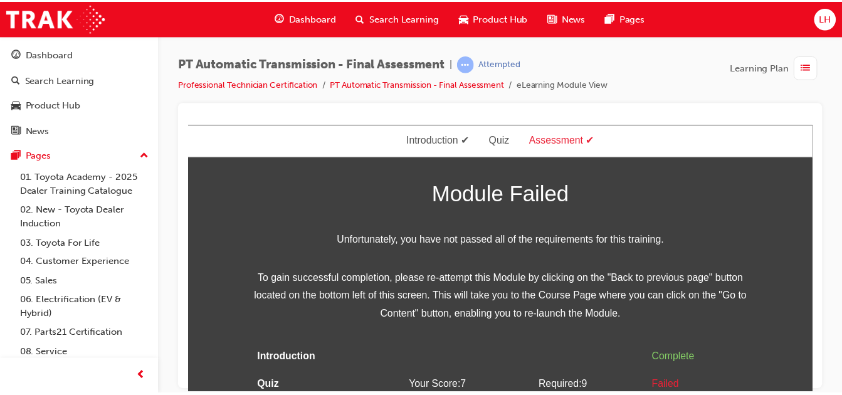
scroll to position [50, 0]
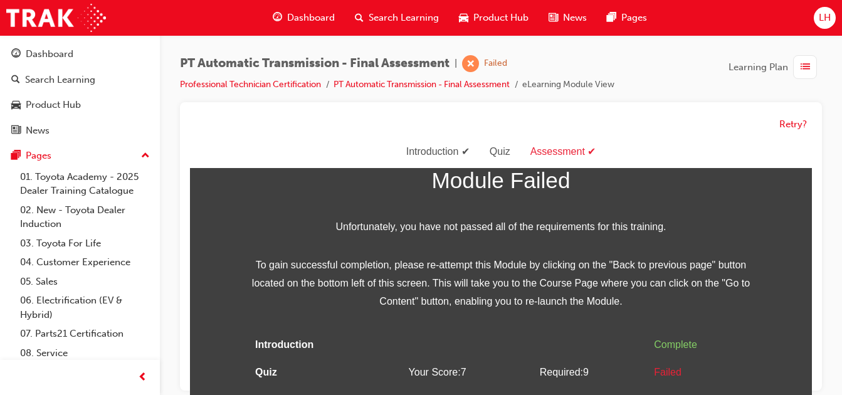
click at [821, 21] on span "LH" at bounding box center [824, 18] width 12 height 14
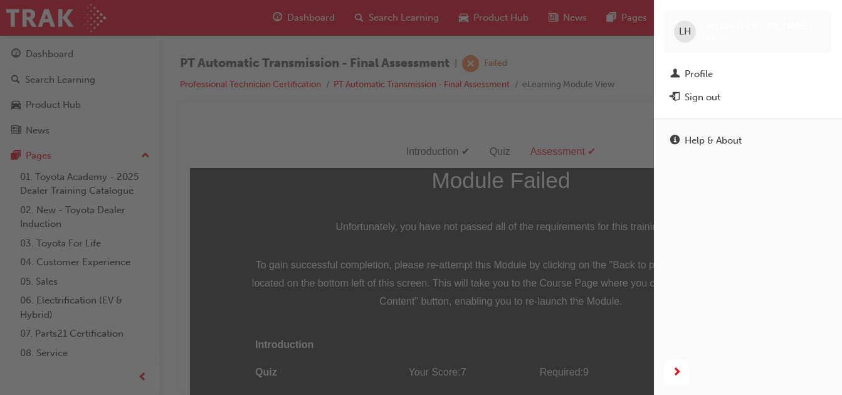
click at [707, 97] on div "Sign out" at bounding box center [702, 97] width 36 height 14
